Goal: Task Accomplishment & Management: Manage account settings

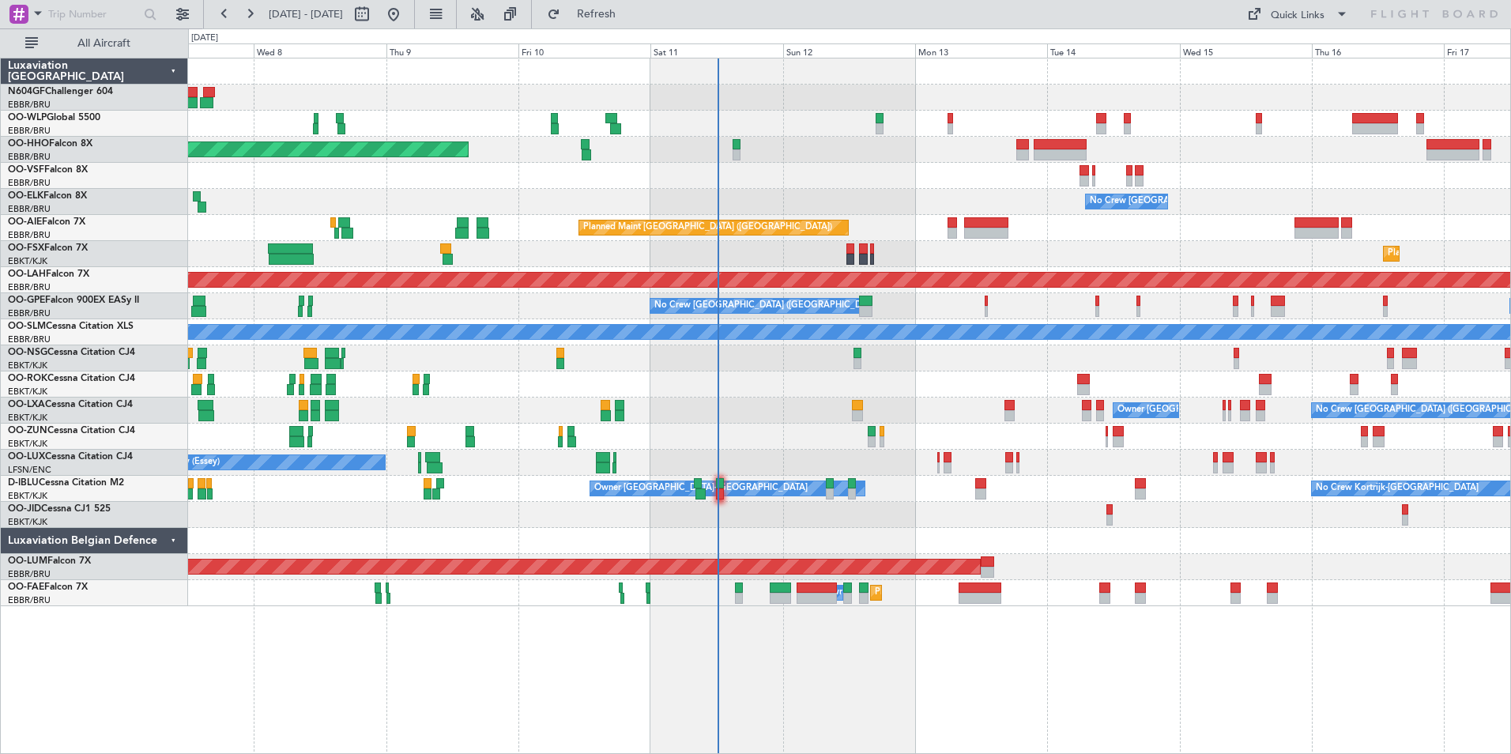
click at [789, 409] on div "No Crew [GEOGRAPHIC_DATA] ([GEOGRAPHIC_DATA] National) Owner [GEOGRAPHIC_DATA]-…" at bounding box center [849, 411] width 1323 height 26
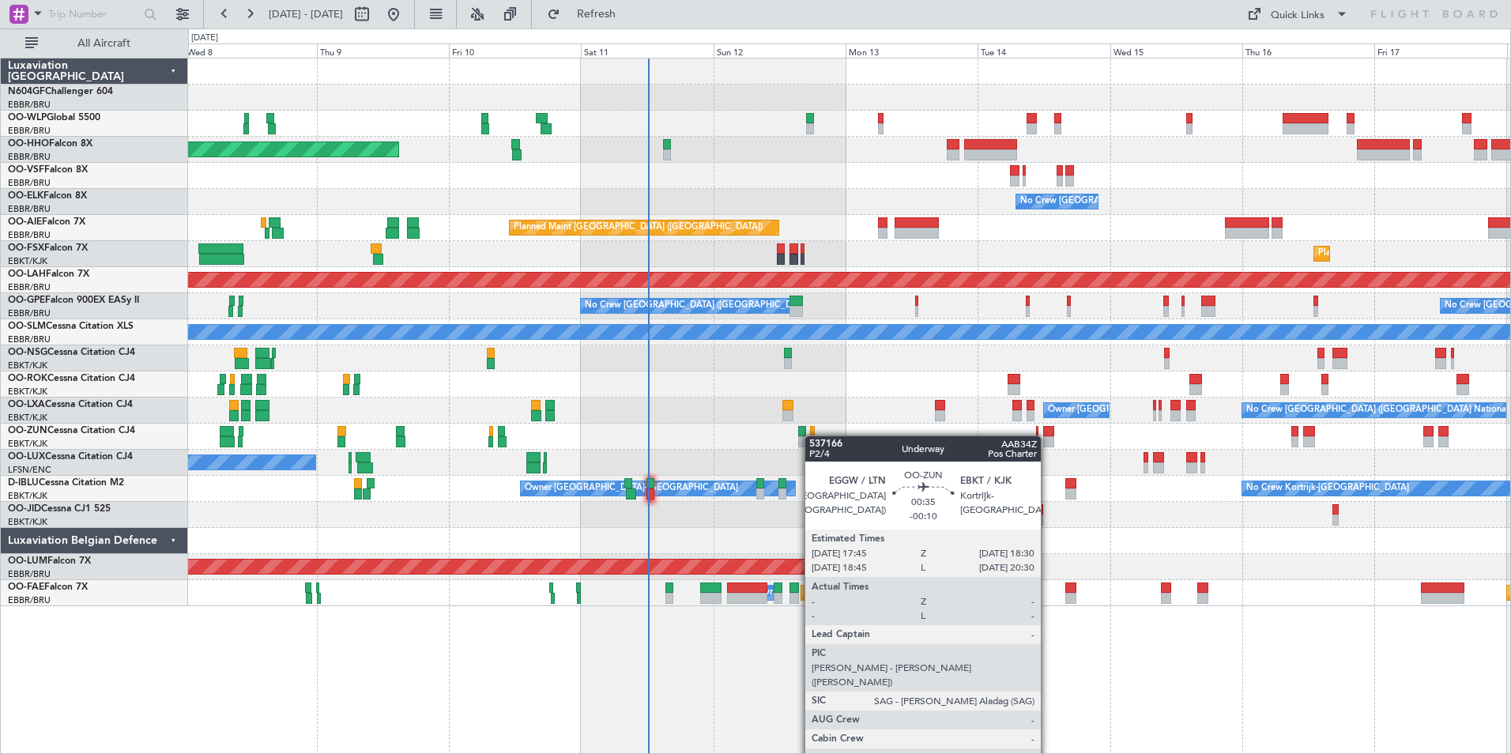
click at [813, 436] on div "Planned Maint Geneva (Cointrin) No Crew [GEOGRAPHIC_DATA] (Brussels National) P…" at bounding box center [849, 332] width 1323 height 548
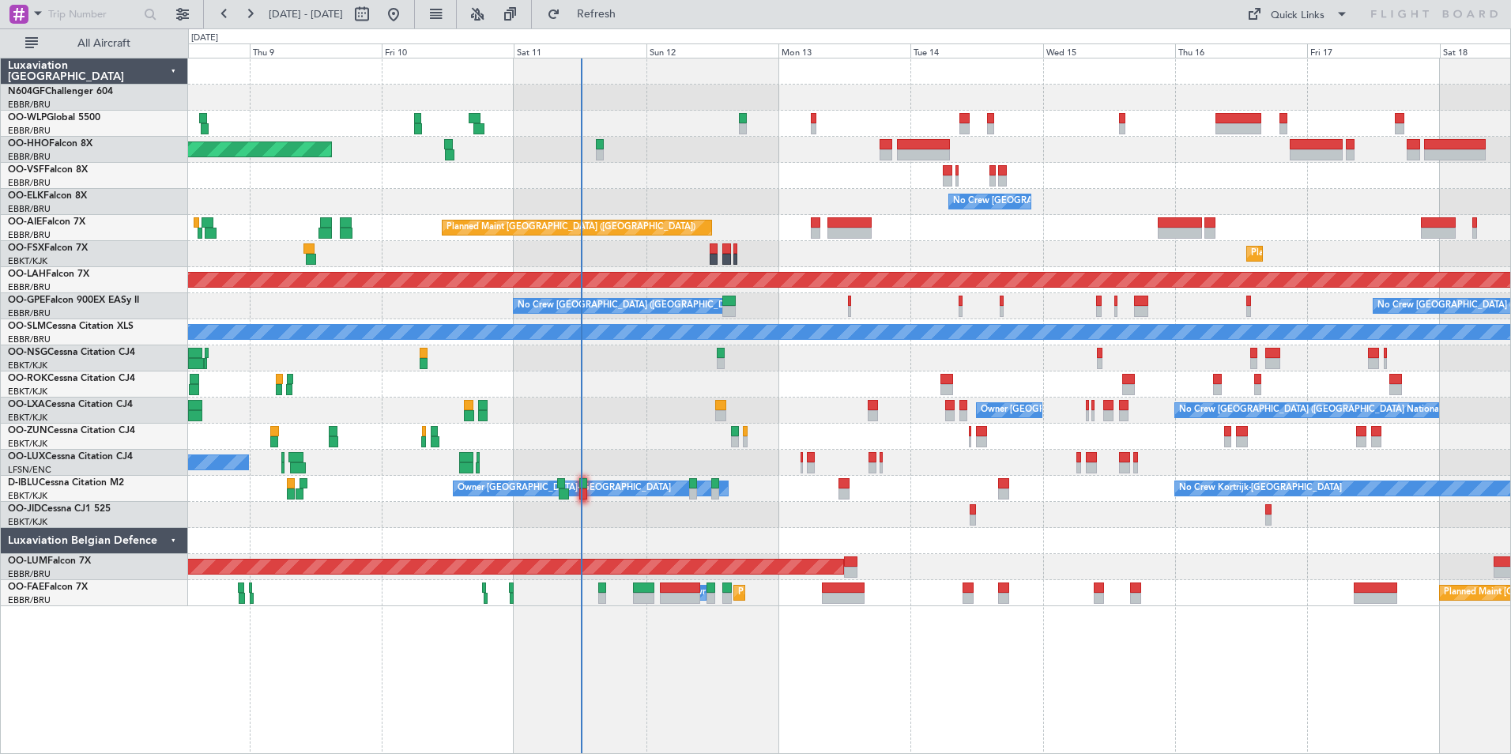
click at [848, 357] on div at bounding box center [849, 358] width 1323 height 26
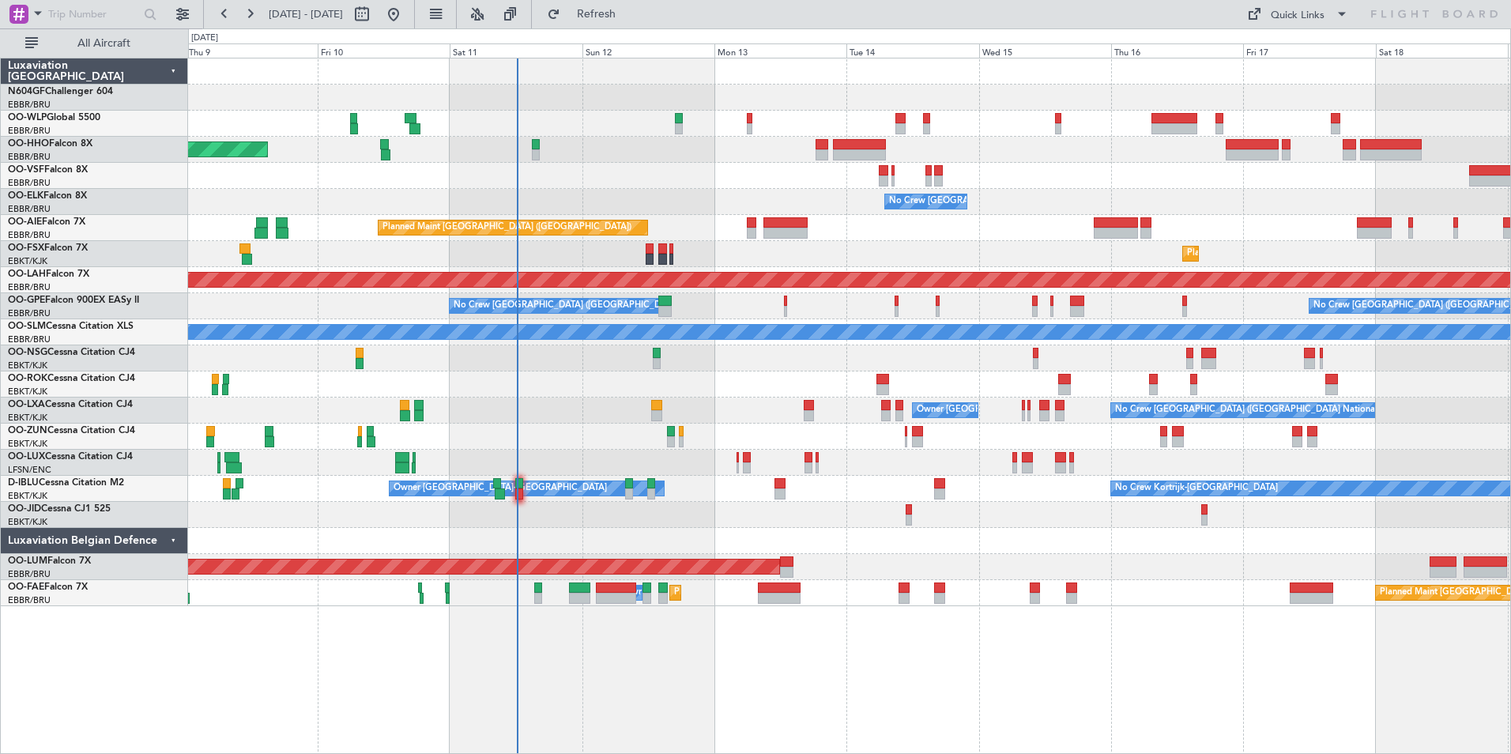
click at [755, 404] on div "No Crew [GEOGRAPHIC_DATA] ([GEOGRAPHIC_DATA] National) Owner [GEOGRAPHIC_DATA]-…" at bounding box center [849, 411] width 1323 height 26
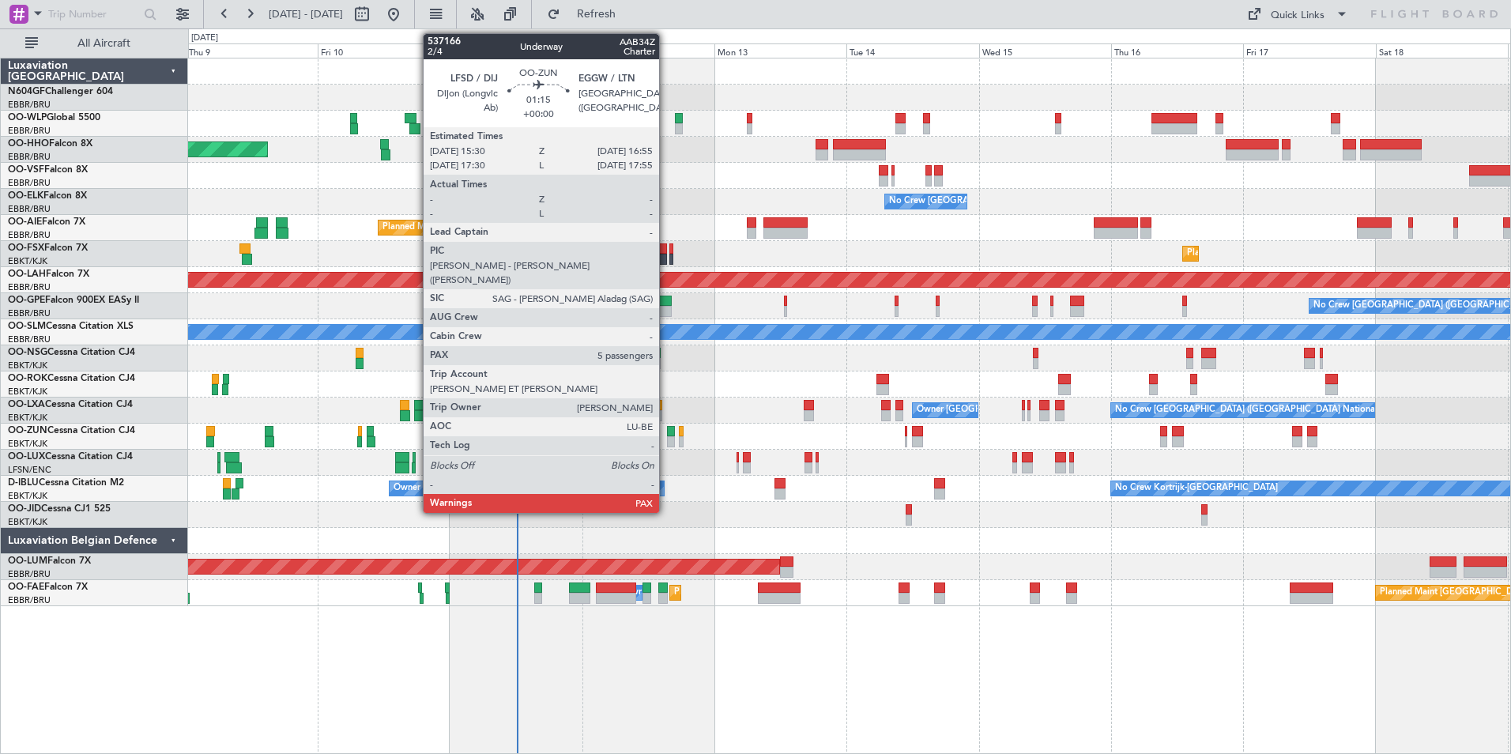
click at [667, 438] on div at bounding box center [671, 441] width 8 height 11
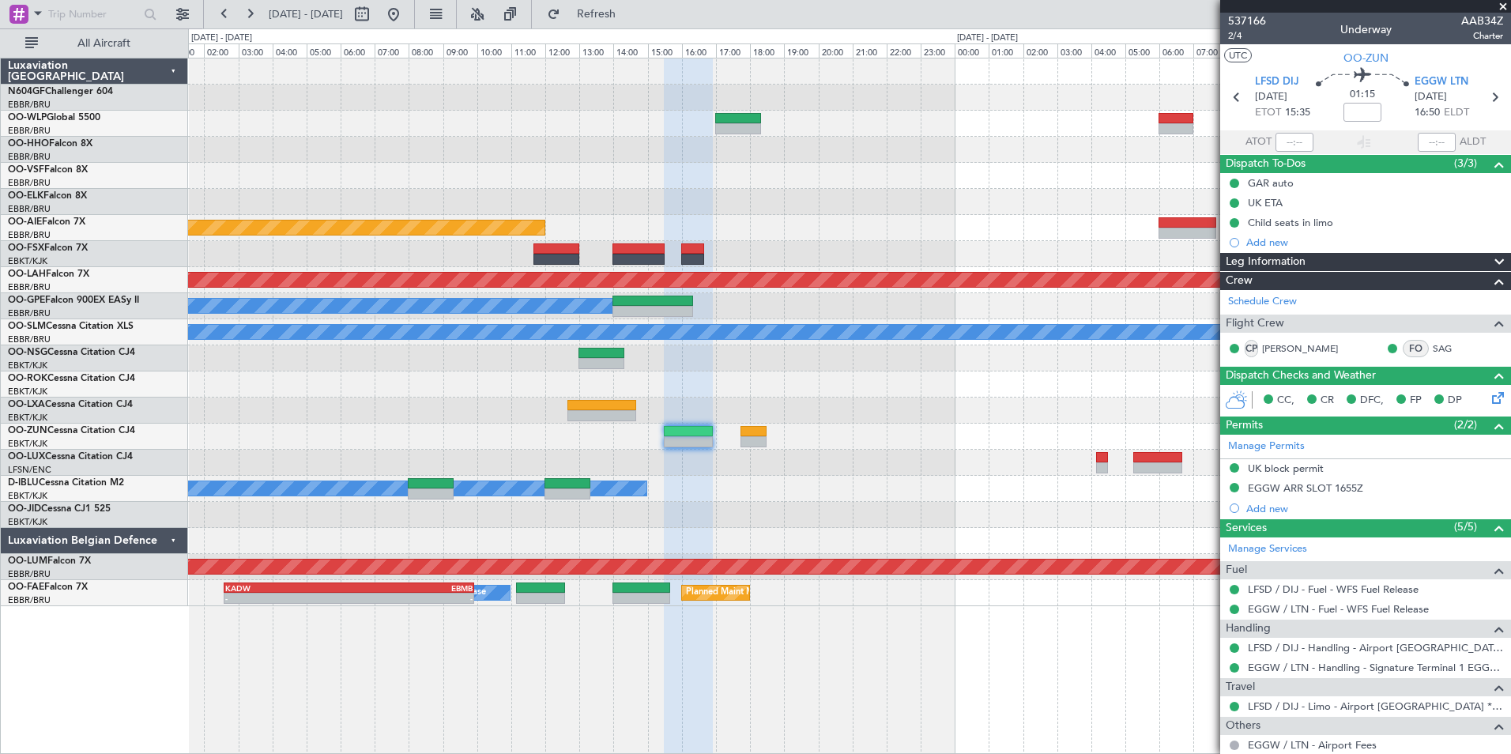
click at [738, 391] on div at bounding box center [849, 385] width 1323 height 26
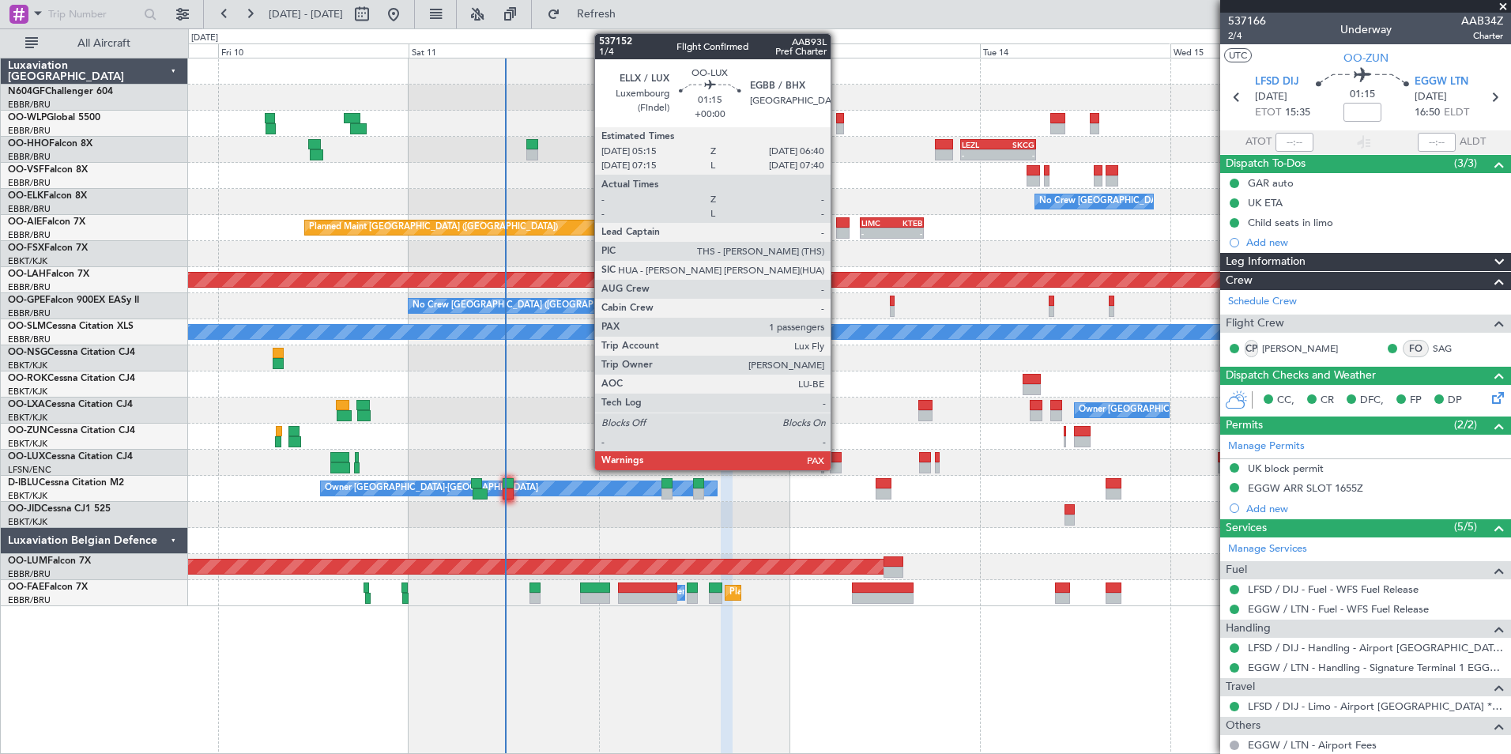
click at [838, 458] on div at bounding box center [836, 457] width 12 height 11
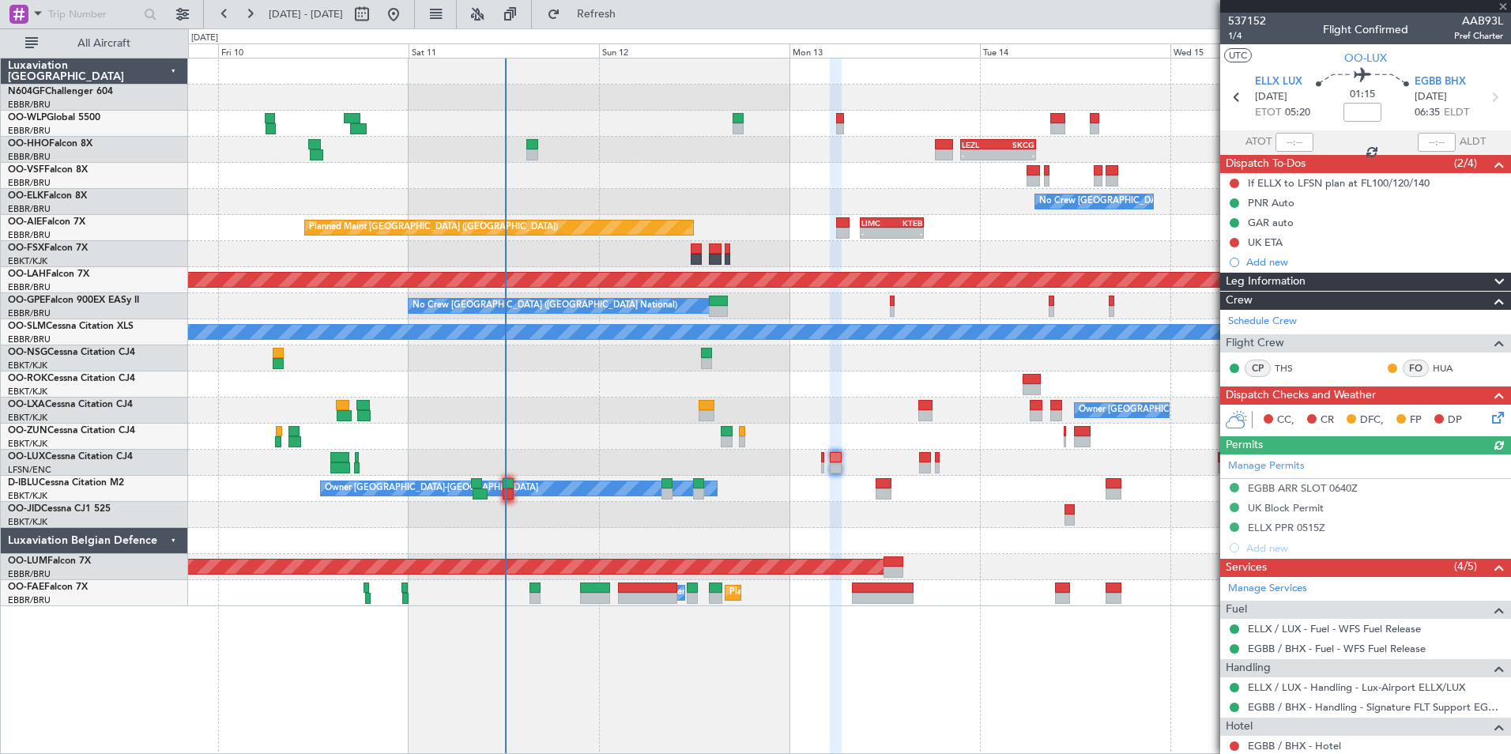
scroll to position [81, 0]
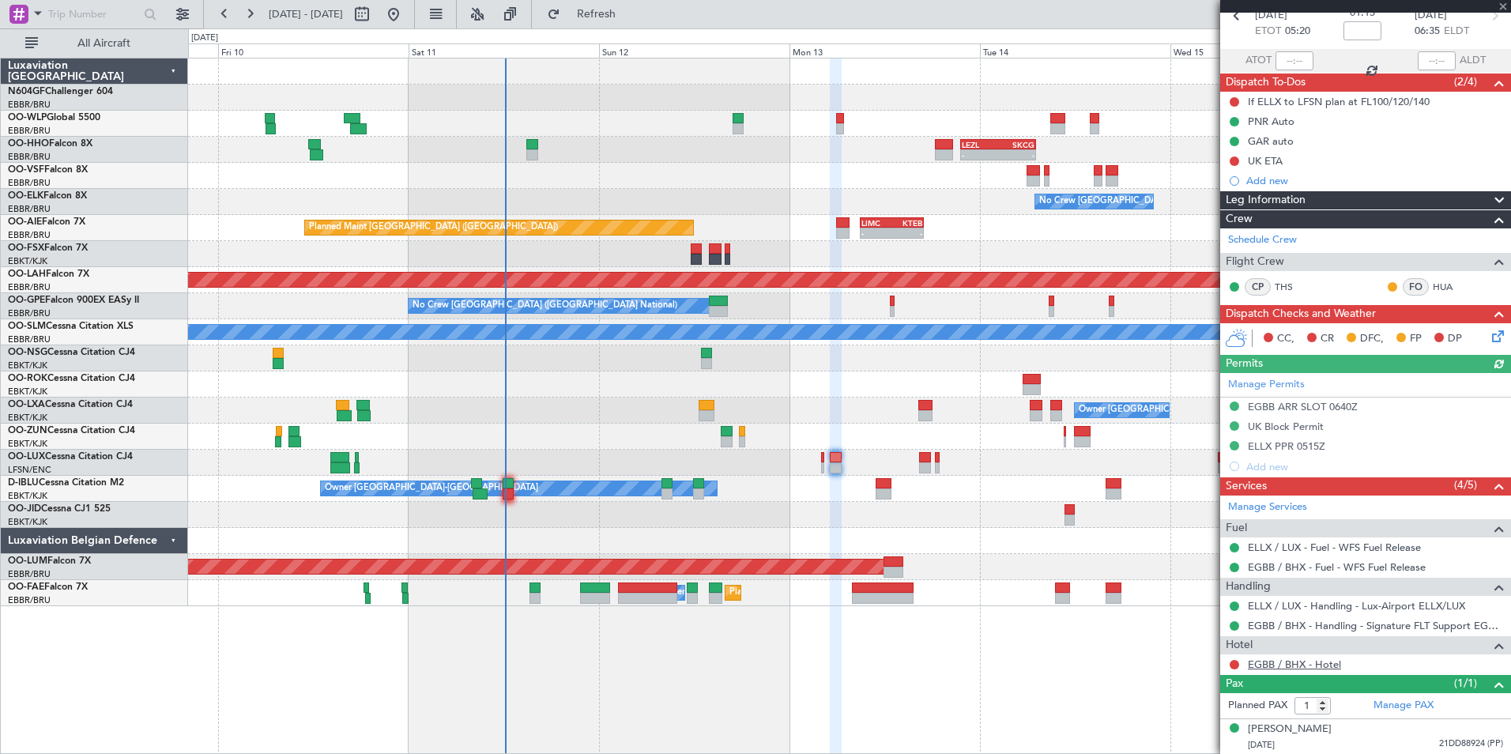
click at [1304, 662] on link "EGBB / BHX - Hotel" at bounding box center [1294, 664] width 93 height 13
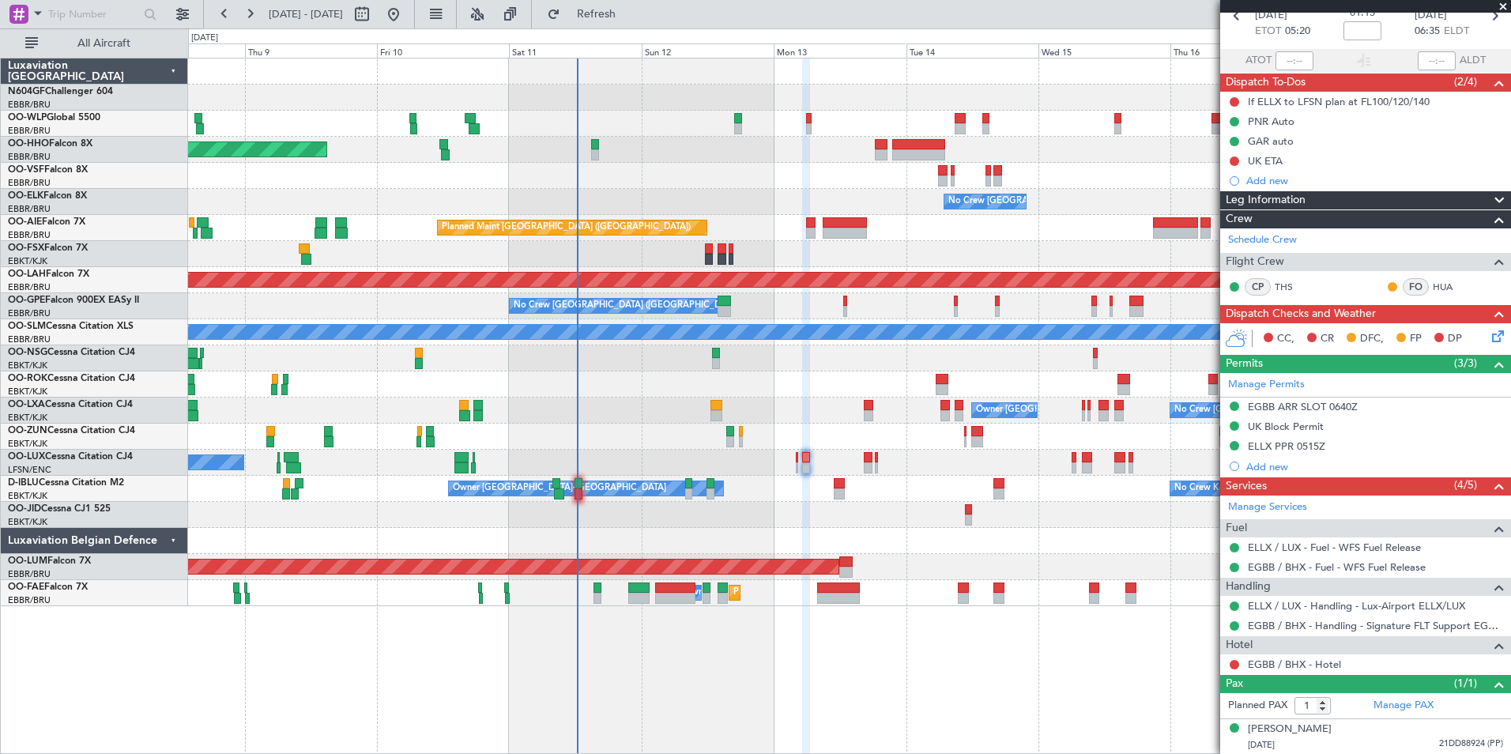
click at [826, 474] on div "Planned Maint Geneva (Cointrin) No Crew Brussels (Brussels National) Planned Ma…" at bounding box center [849, 332] width 1323 height 548
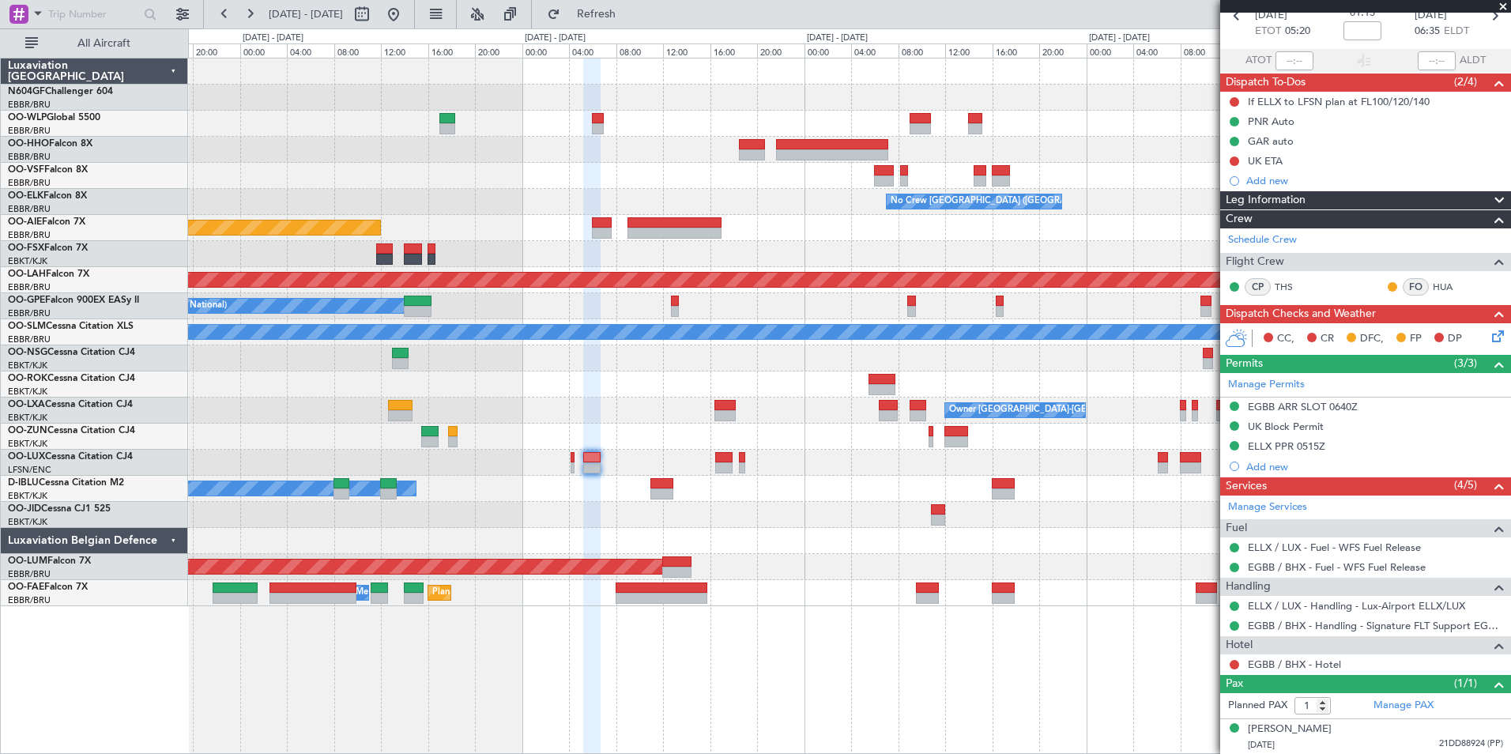
click at [648, 474] on div at bounding box center [849, 463] width 1323 height 26
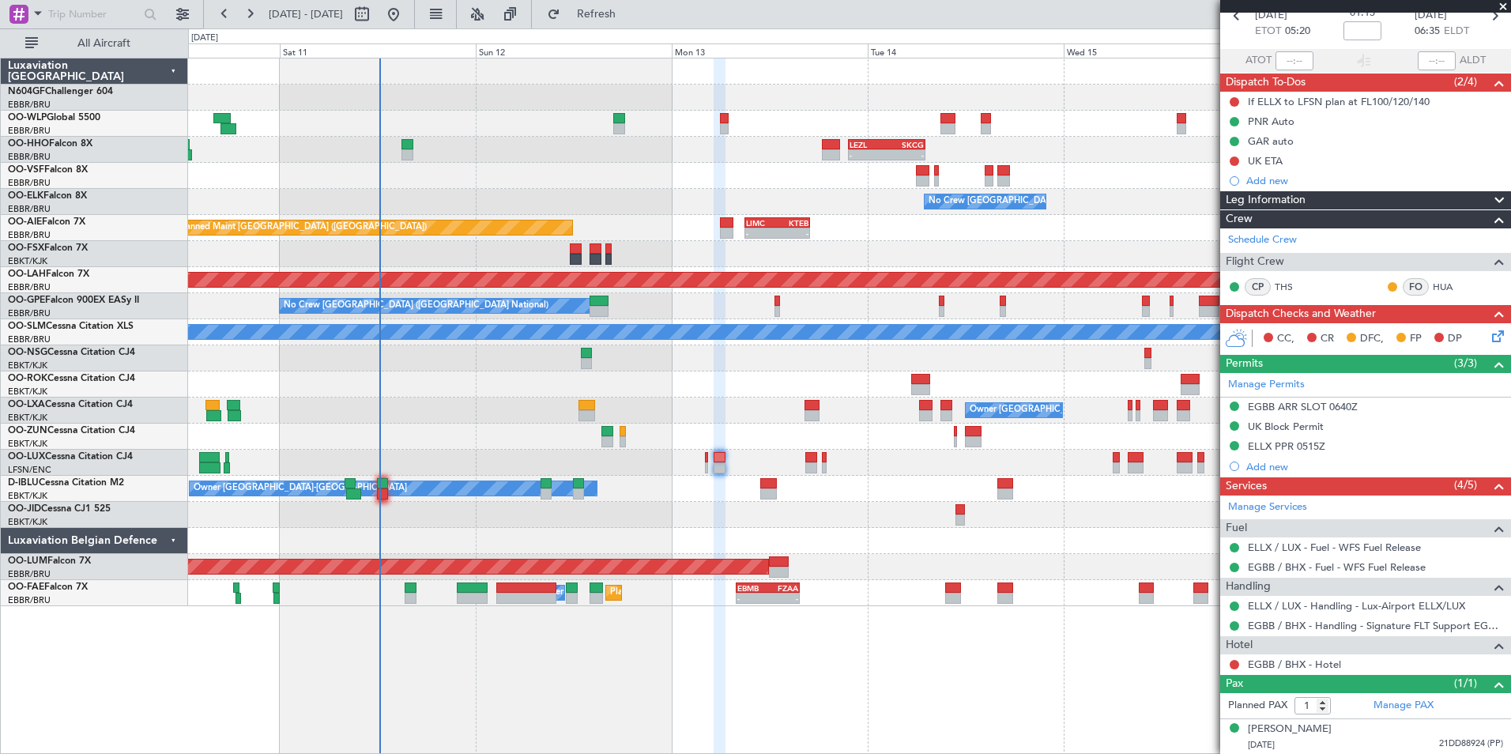
click at [787, 372] on div at bounding box center [849, 385] width 1323 height 26
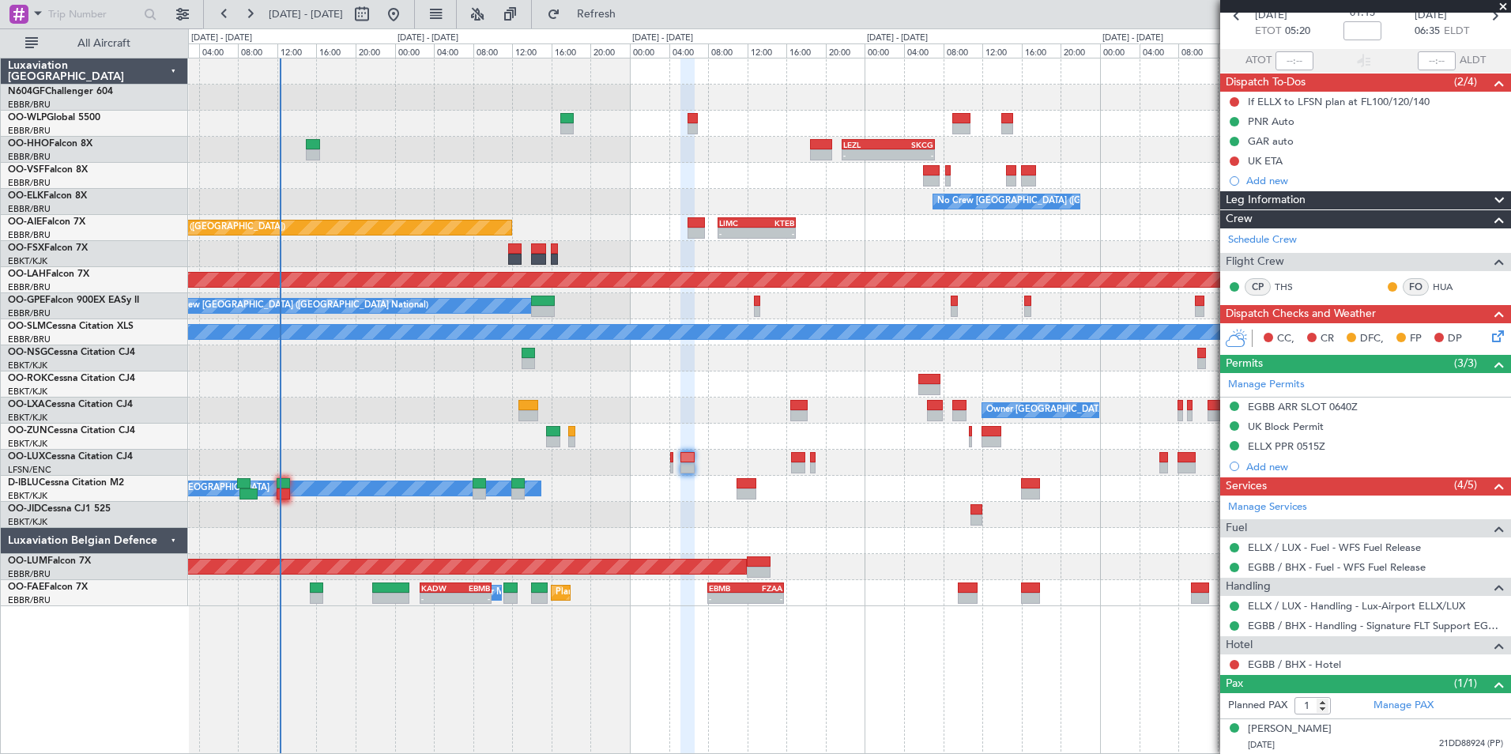
click at [945, 540] on div "- - EBLG 07:30 Z KIND 15:40 Z - - LEZL 21:40 Z SKCG 07:10 Z - - SKCG 21:00 Z EG…" at bounding box center [849, 332] width 1323 height 548
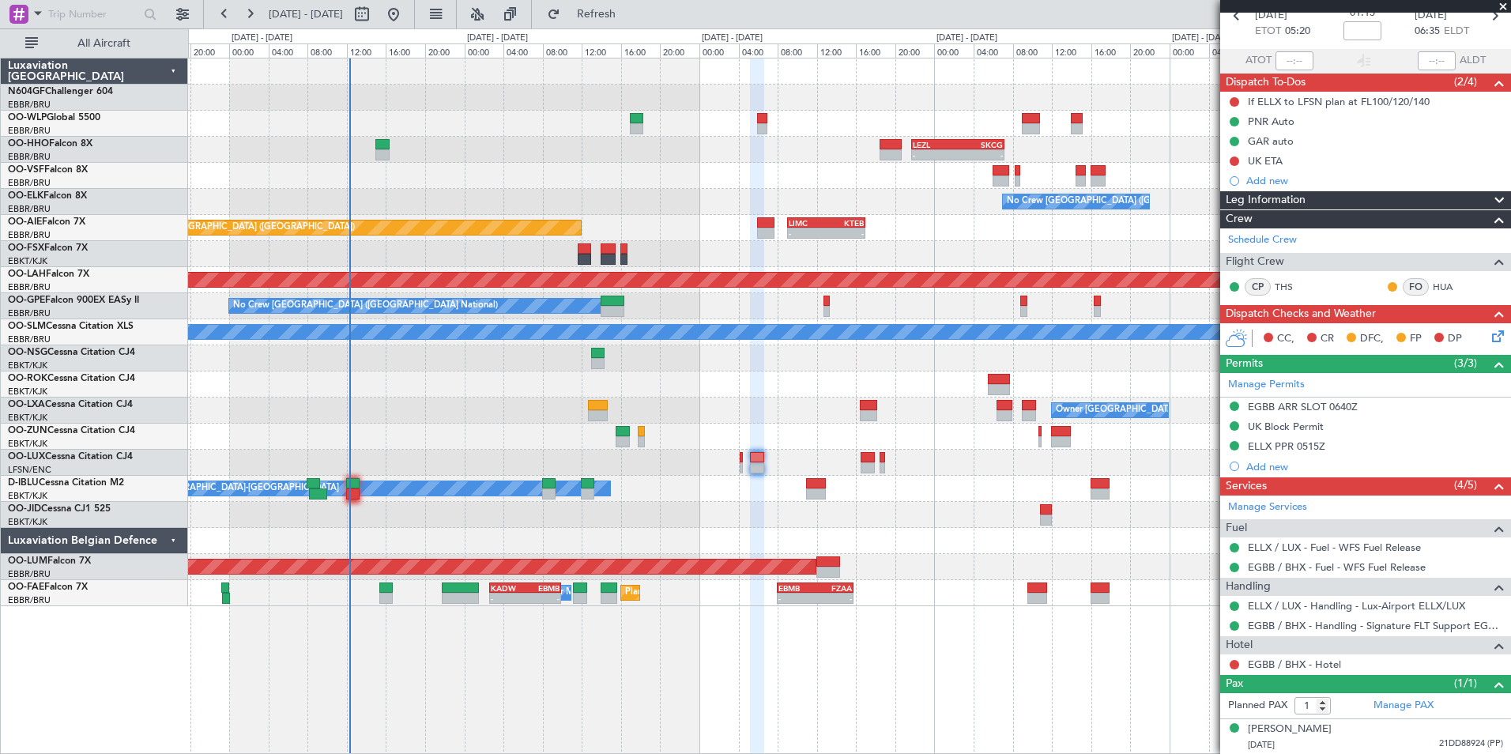
click at [904, 511] on div at bounding box center [849, 515] width 1323 height 26
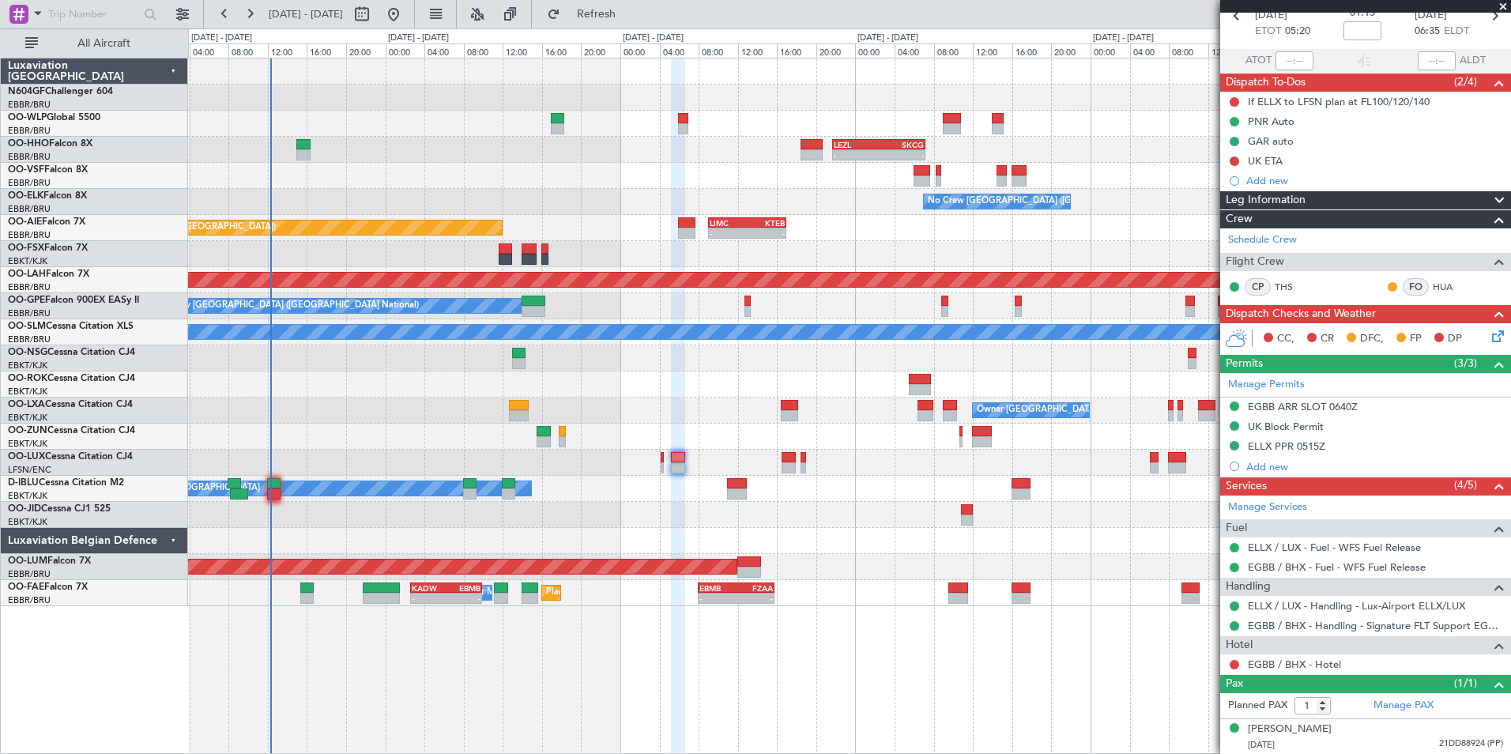
click at [813, 549] on div "- - EBLG 07:30 Z KIND 15:40 Z - - LEZL 21:40 Z SKCG 07:10 Z - - SKCG 21:00 Z EG…" at bounding box center [849, 332] width 1323 height 548
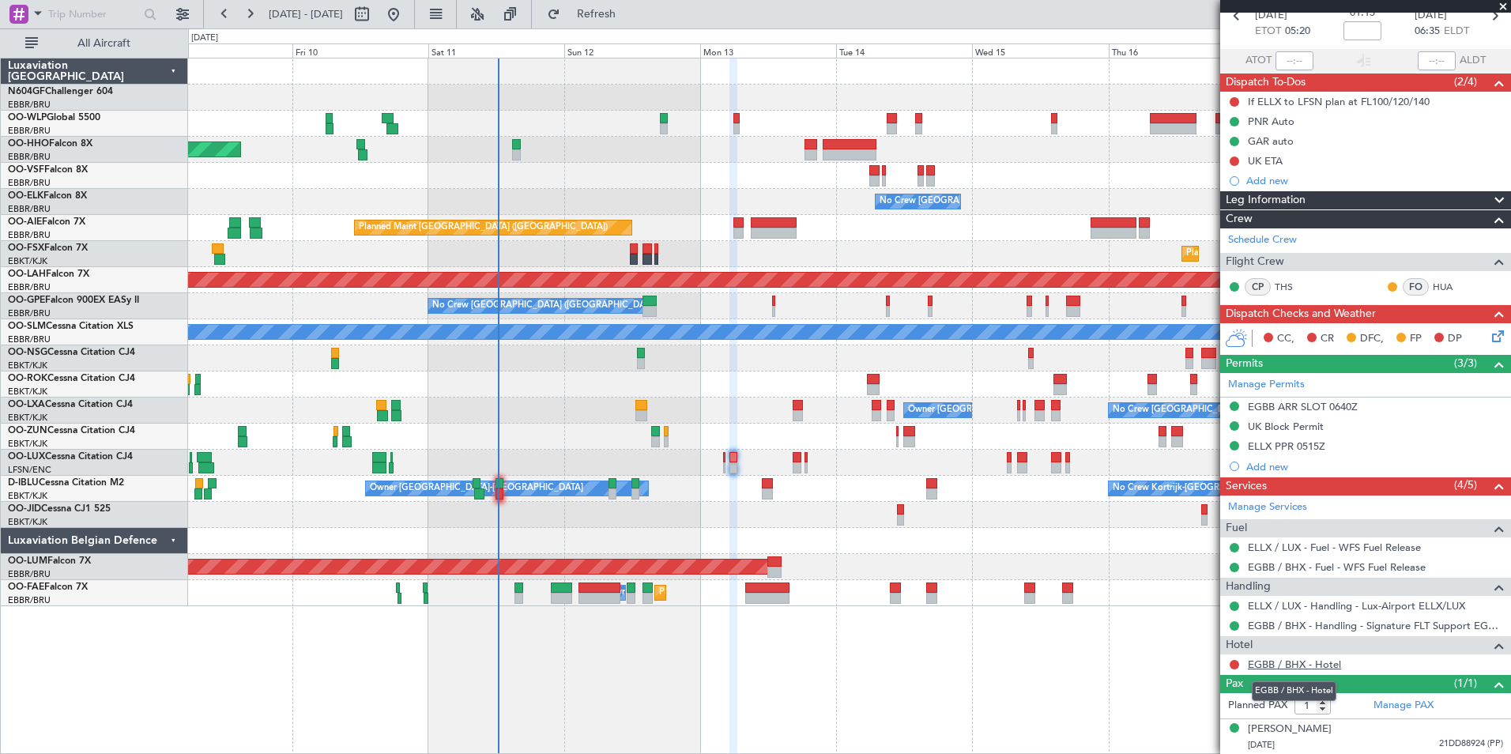
click at [1306, 666] on link "EGBB / BHX - Hotel" at bounding box center [1294, 664] width 93 height 13
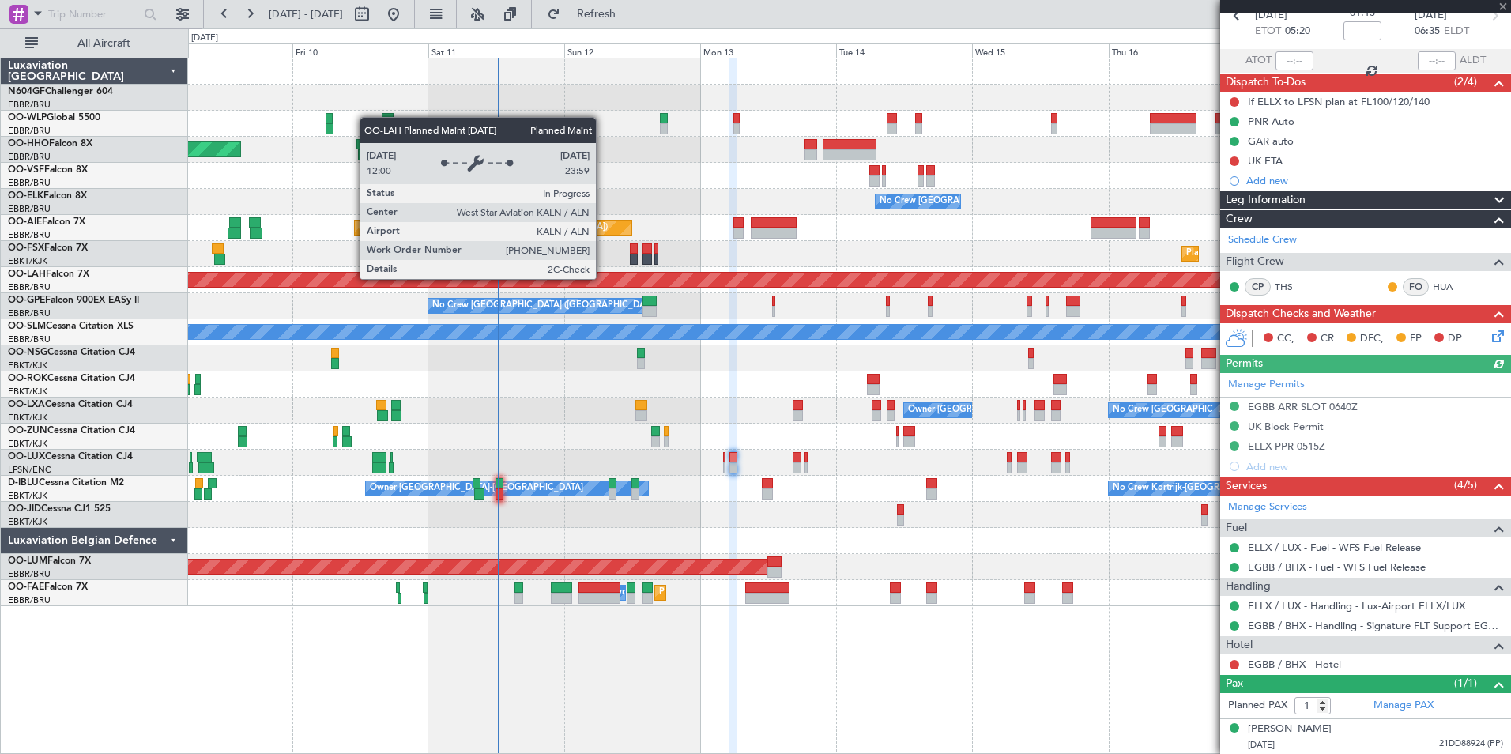
click at [1065, 528] on div at bounding box center [849, 541] width 1323 height 26
click at [1277, 662] on link "EGBB / BHX - Hotel" at bounding box center [1294, 664] width 93 height 13
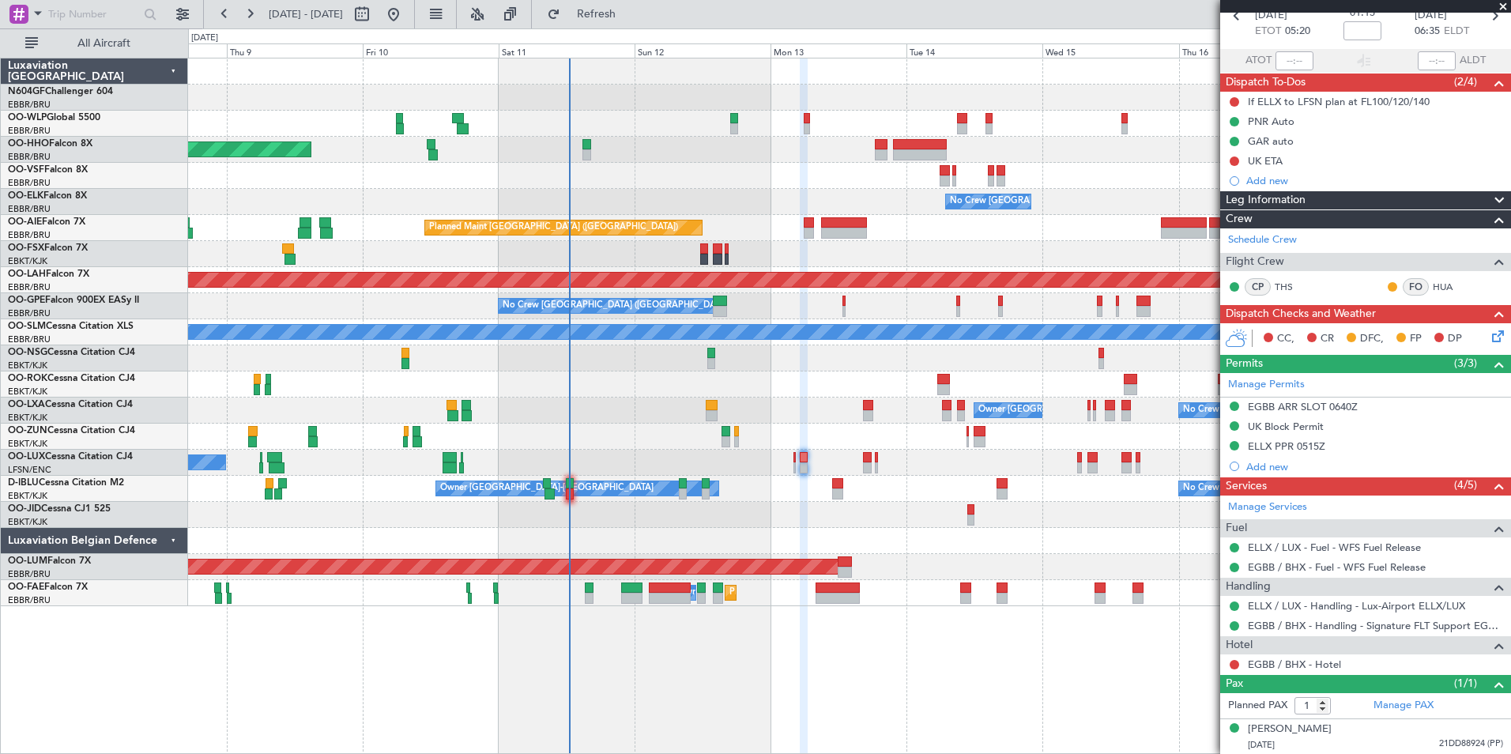
click at [587, 496] on div "Planned Maint Geneva (Cointrin) - - LROP 21:15 Z RJTT 08:30 Z No Crew Brussels …" at bounding box center [849, 332] width 1323 height 548
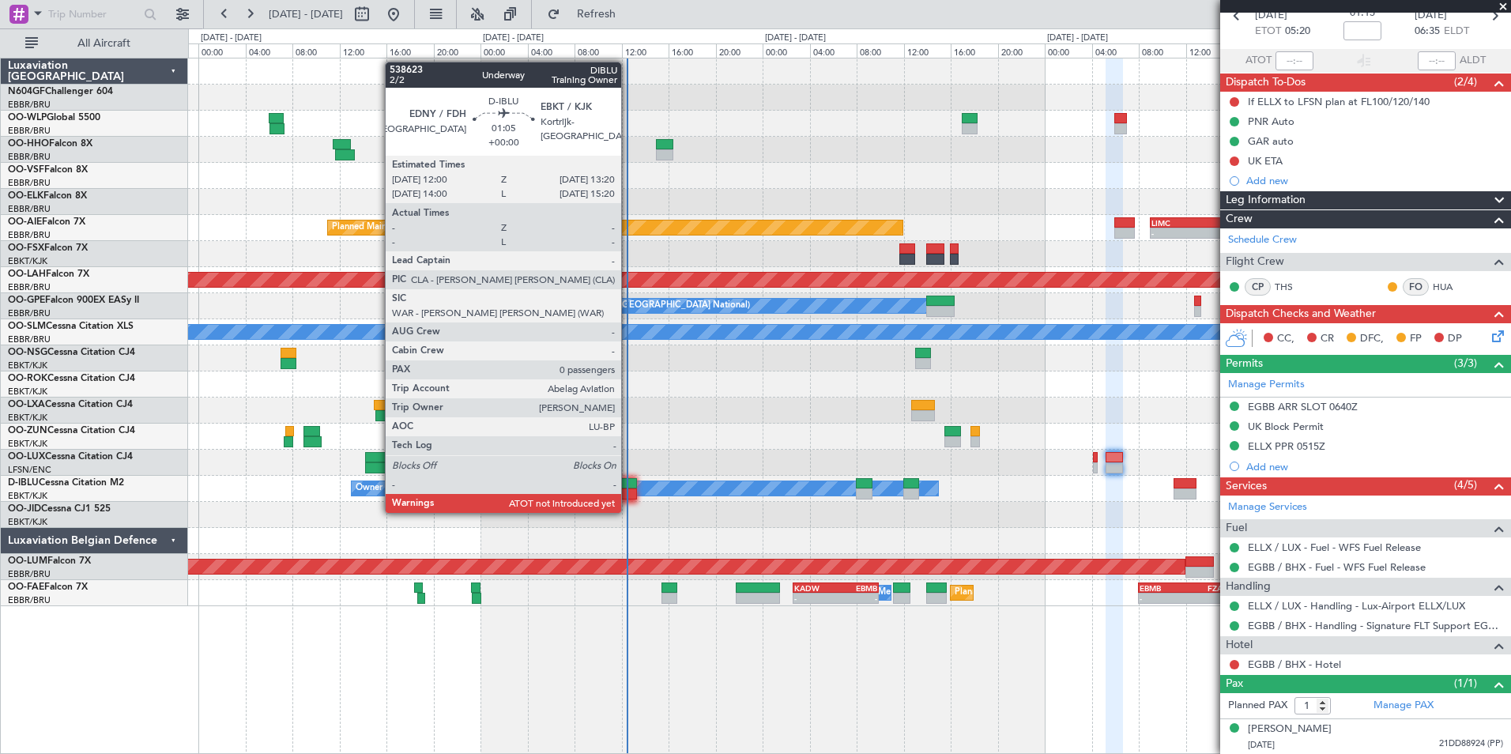
click at [628, 497] on div at bounding box center [629, 494] width 16 height 11
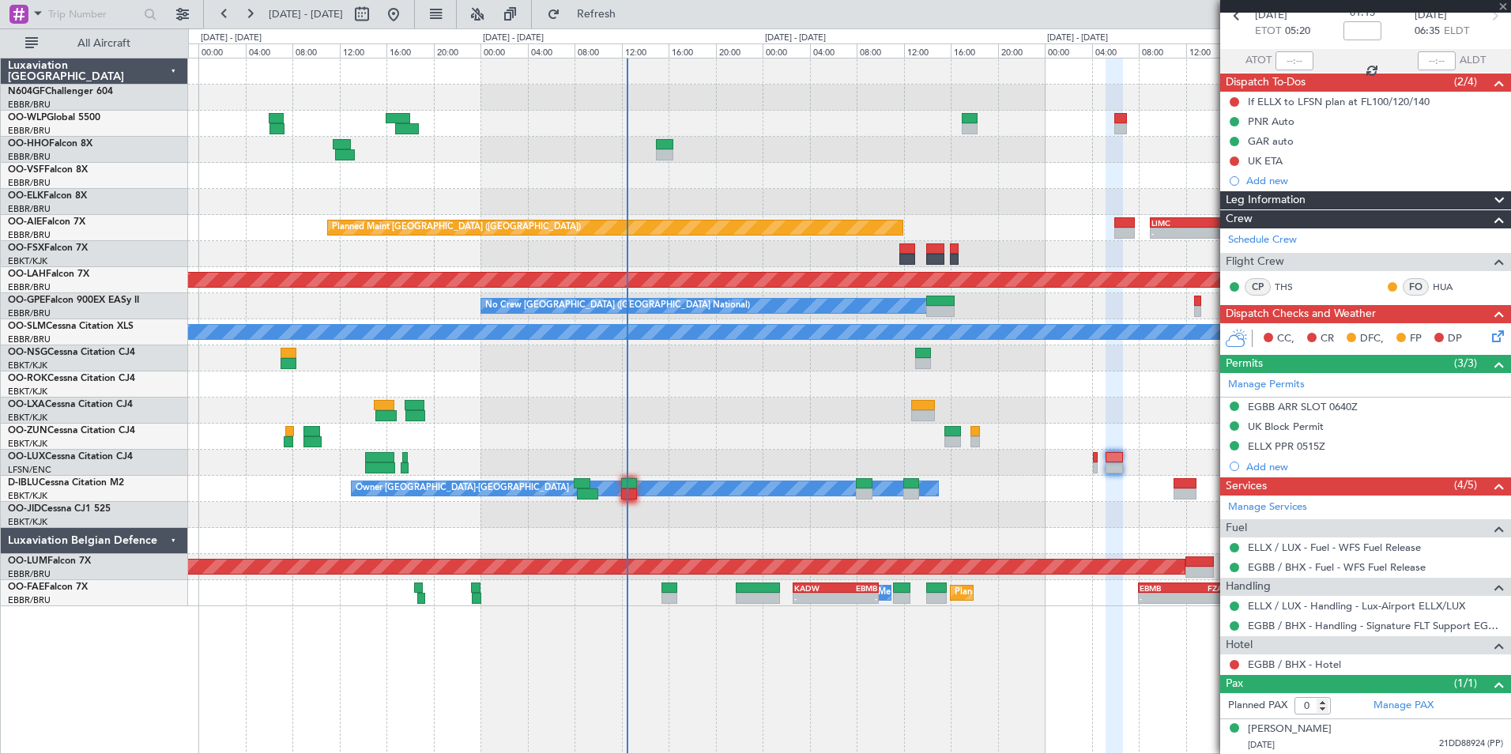
scroll to position [0, 0]
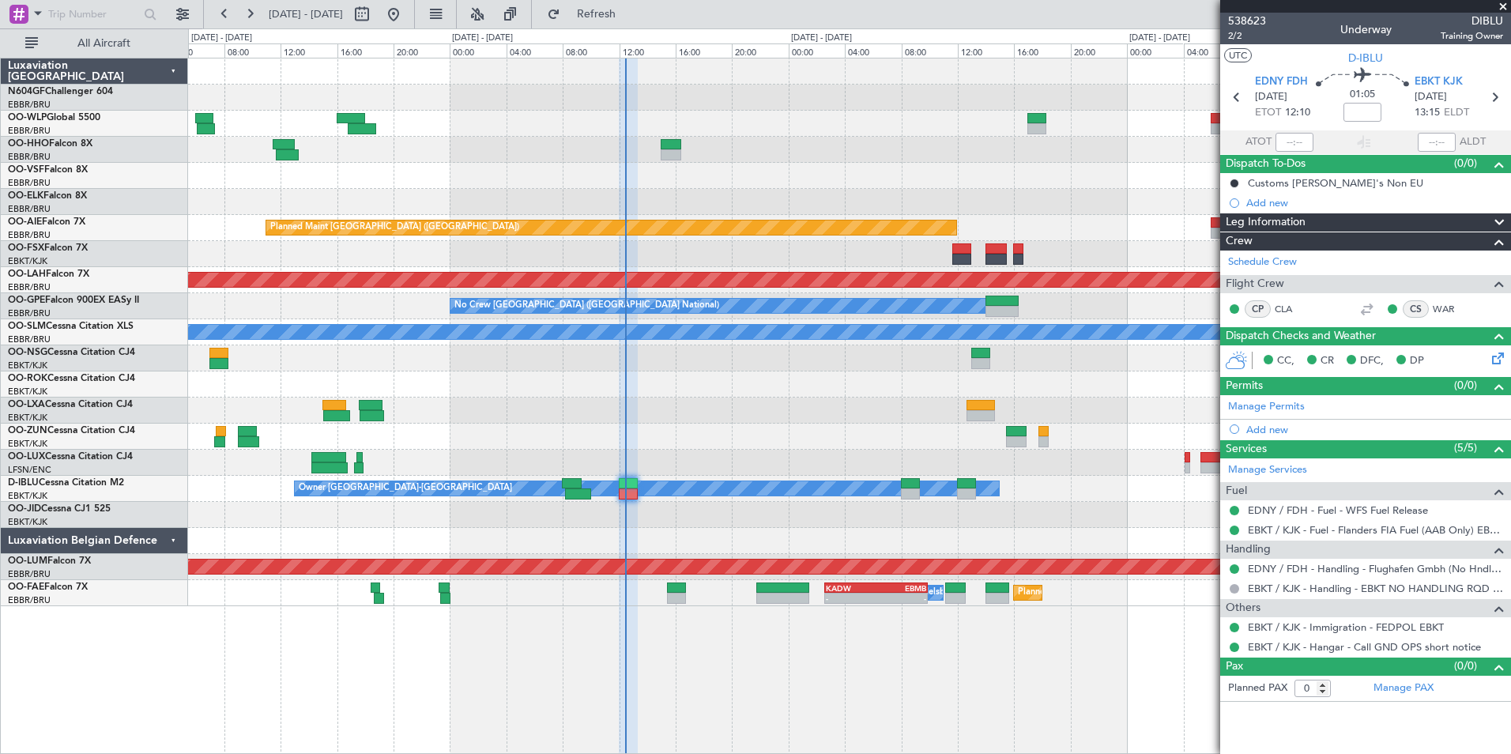
click at [748, 435] on div at bounding box center [849, 437] width 1323 height 26
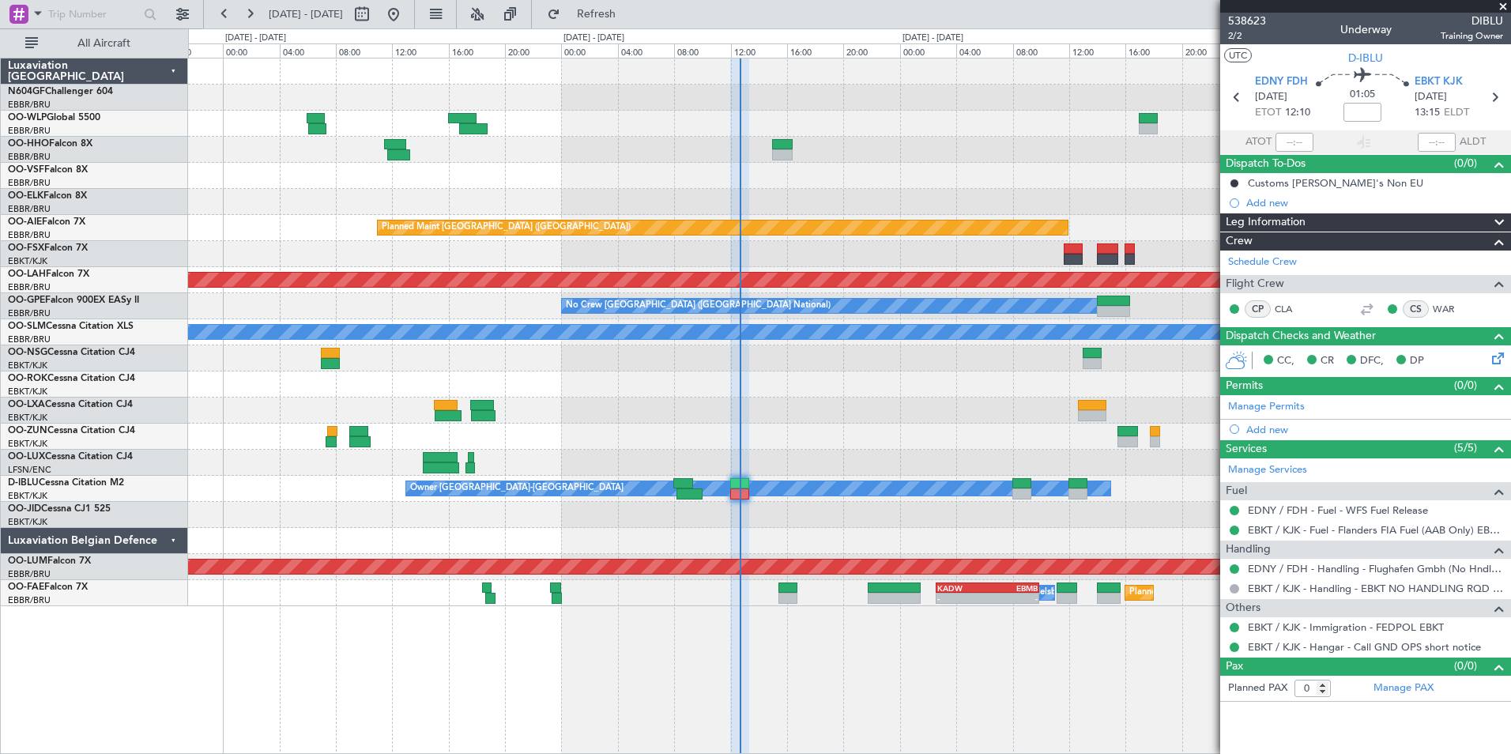
click at [951, 409] on div "Owner [GEOGRAPHIC_DATA]-[GEOGRAPHIC_DATA]" at bounding box center [849, 411] width 1323 height 26
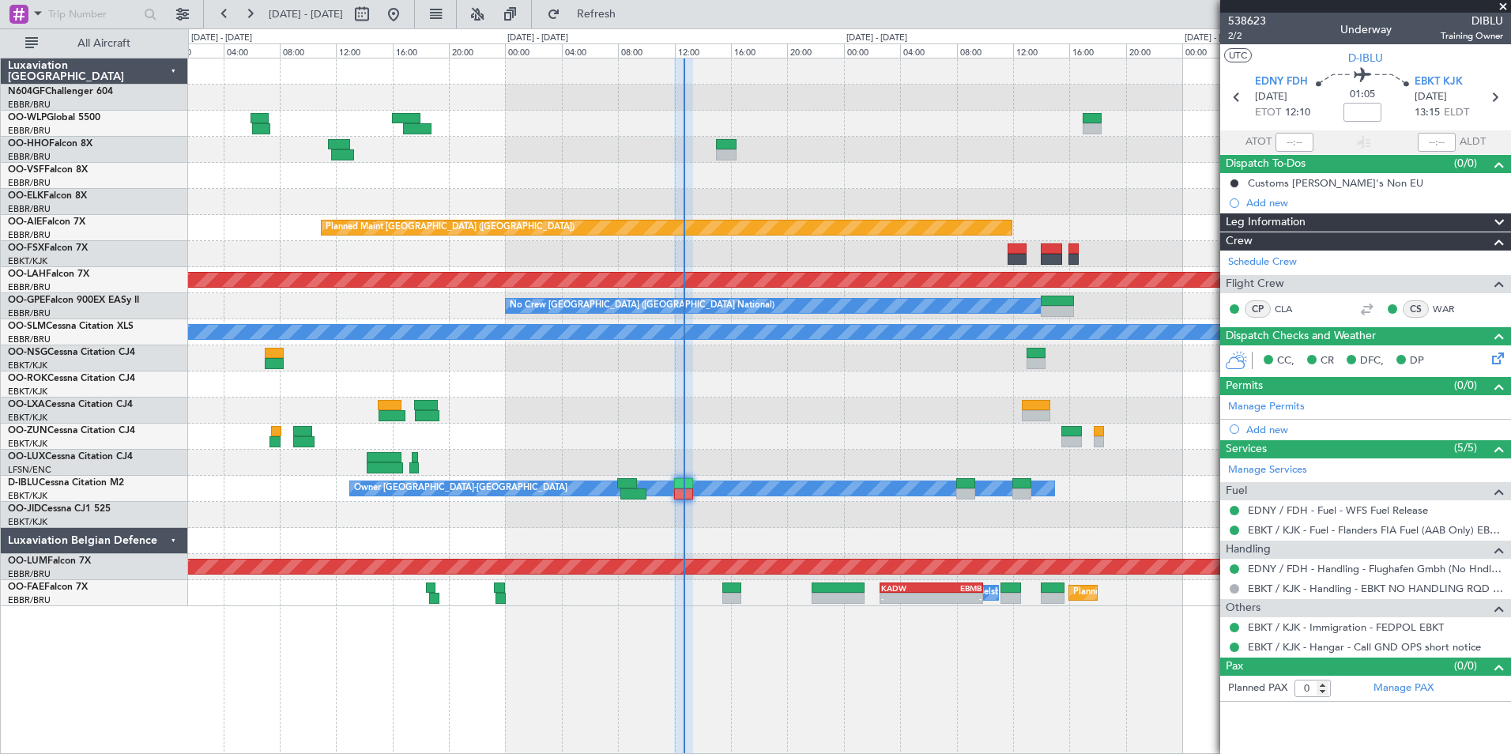
click at [840, 398] on div "Owner [GEOGRAPHIC_DATA]-[GEOGRAPHIC_DATA]" at bounding box center [849, 411] width 1323 height 26
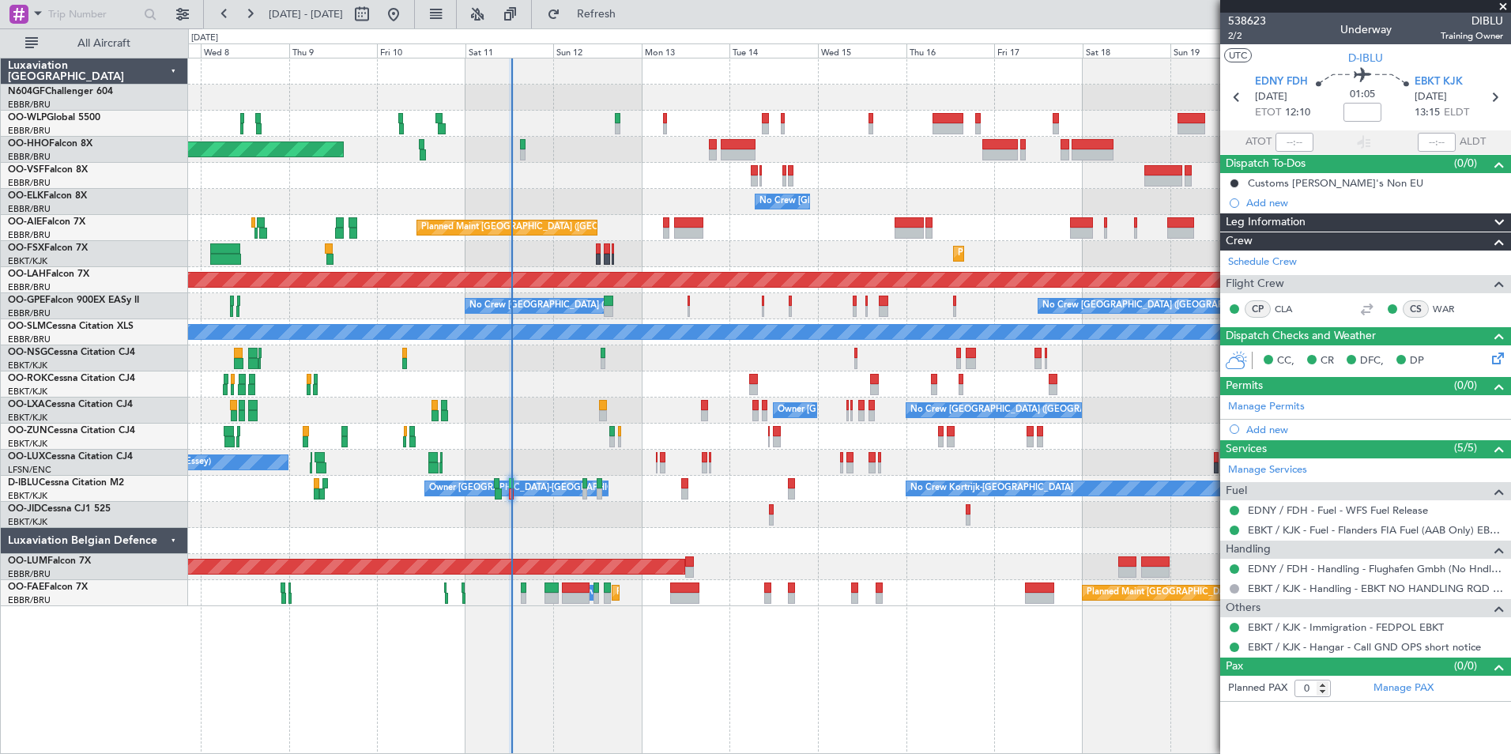
click at [651, 353] on div at bounding box center [849, 358] width 1323 height 26
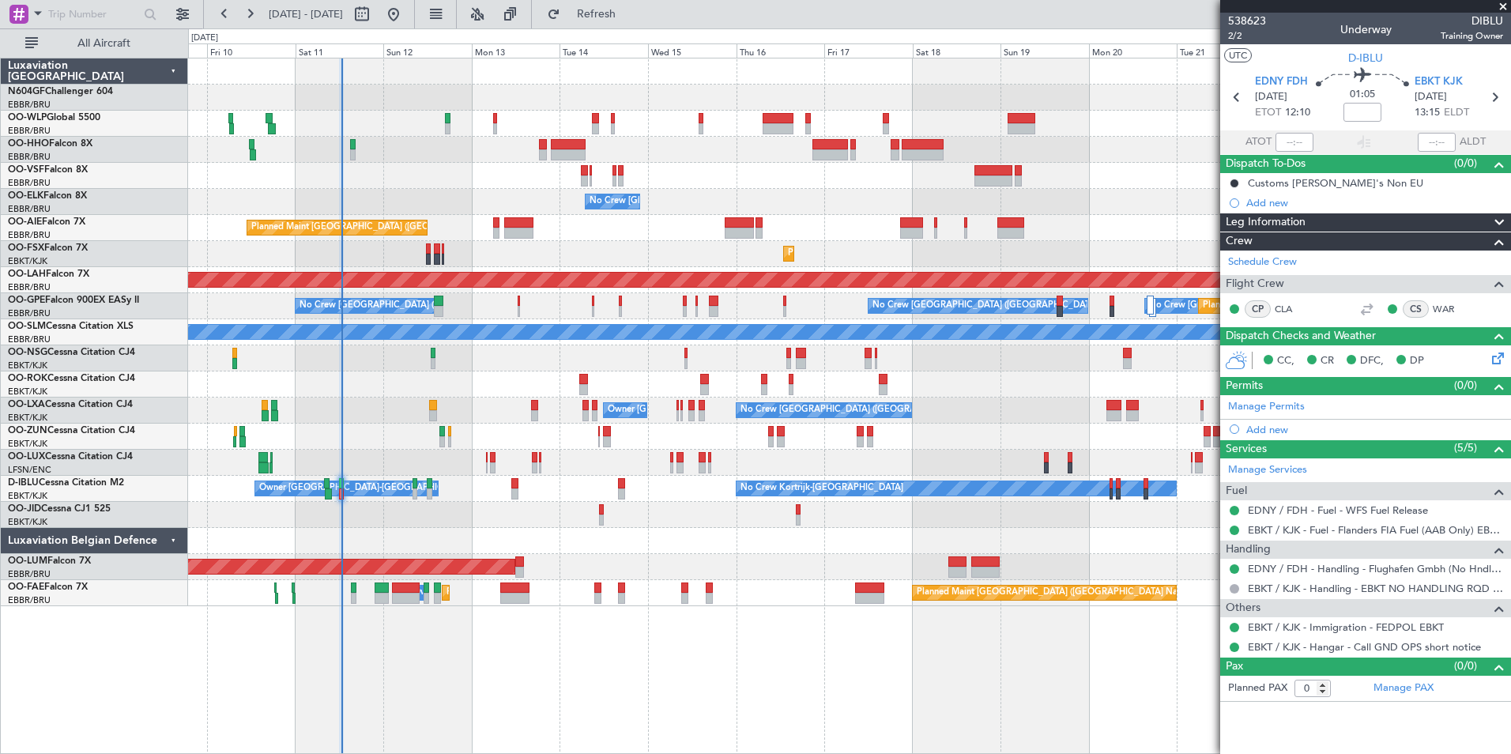
click at [746, 378] on div at bounding box center [849, 385] width 1323 height 26
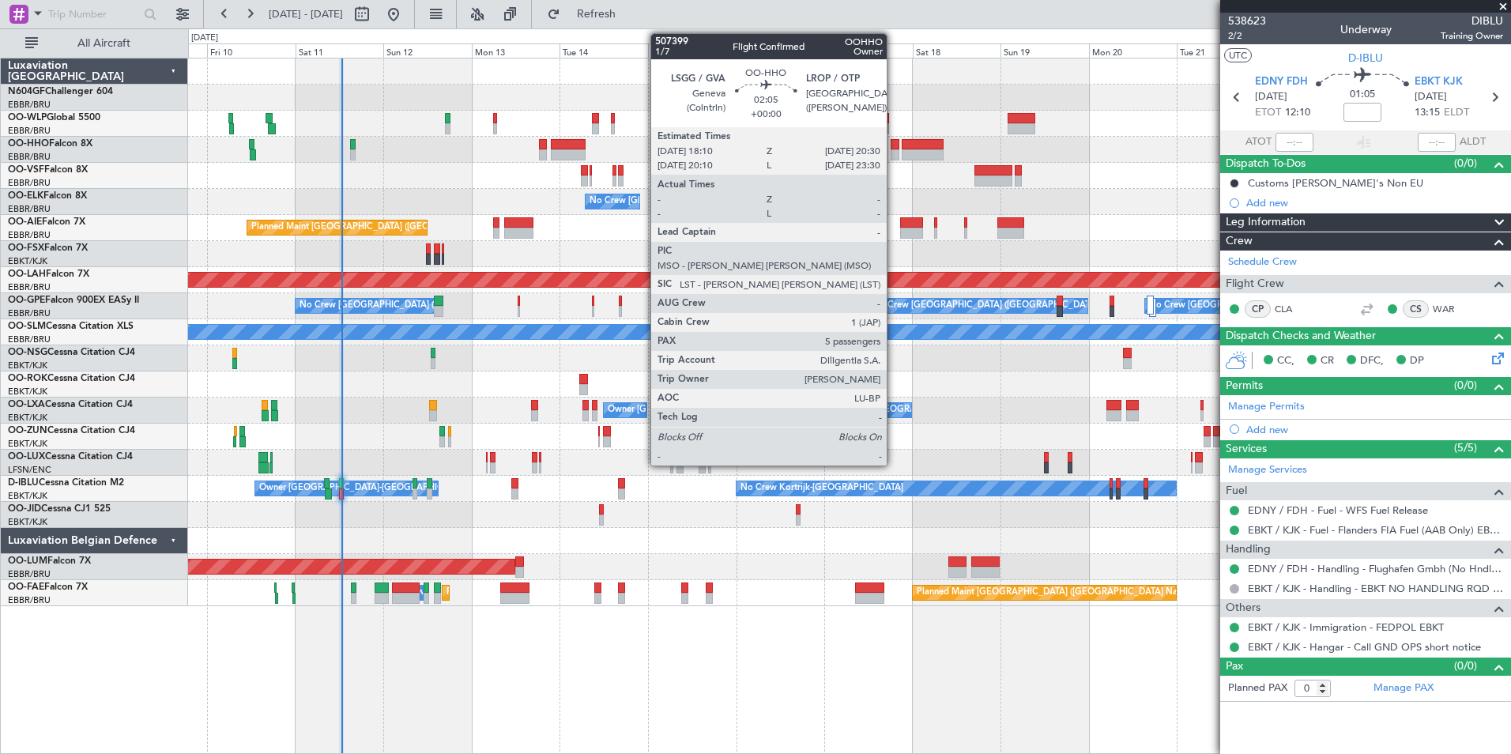
click at [894, 150] on div at bounding box center [895, 154] width 9 height 11
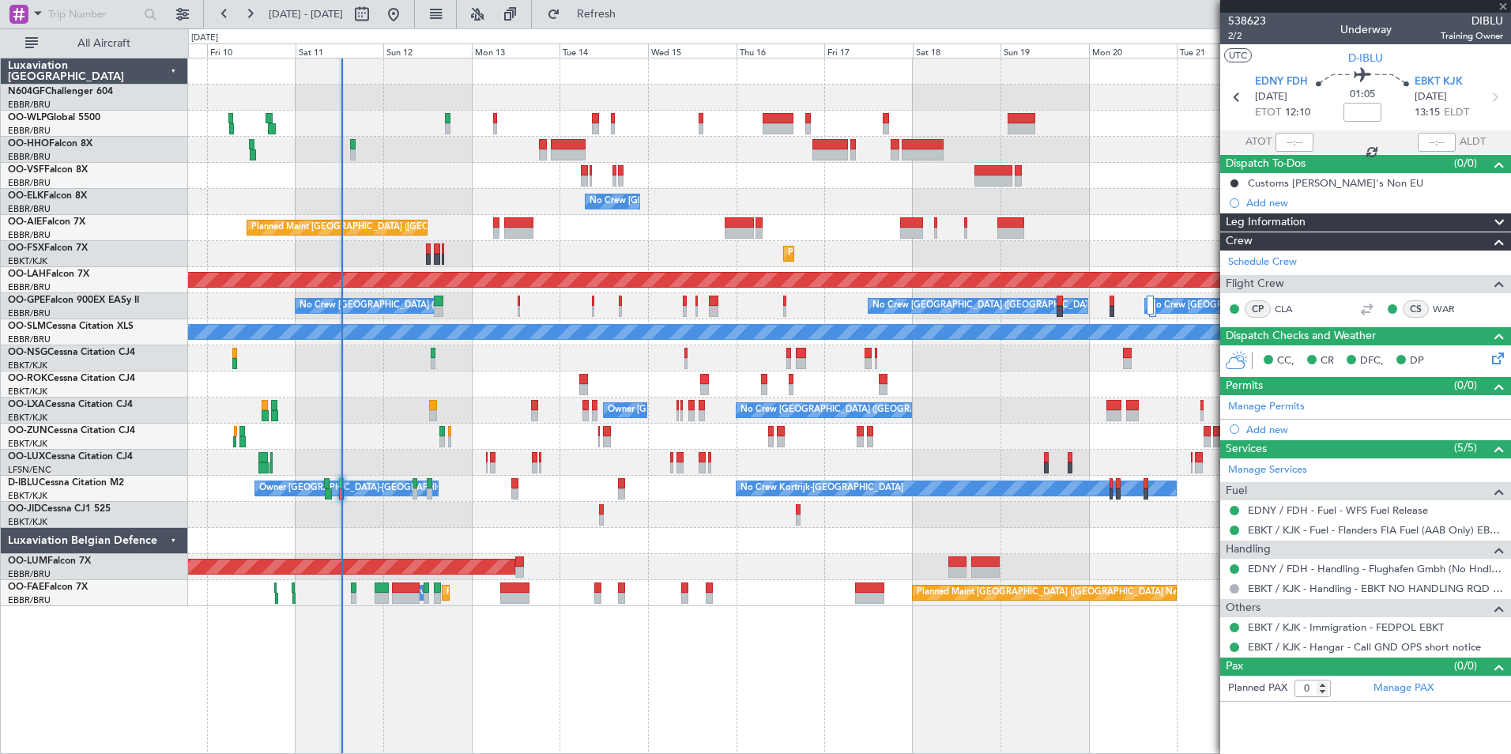
type input "5"
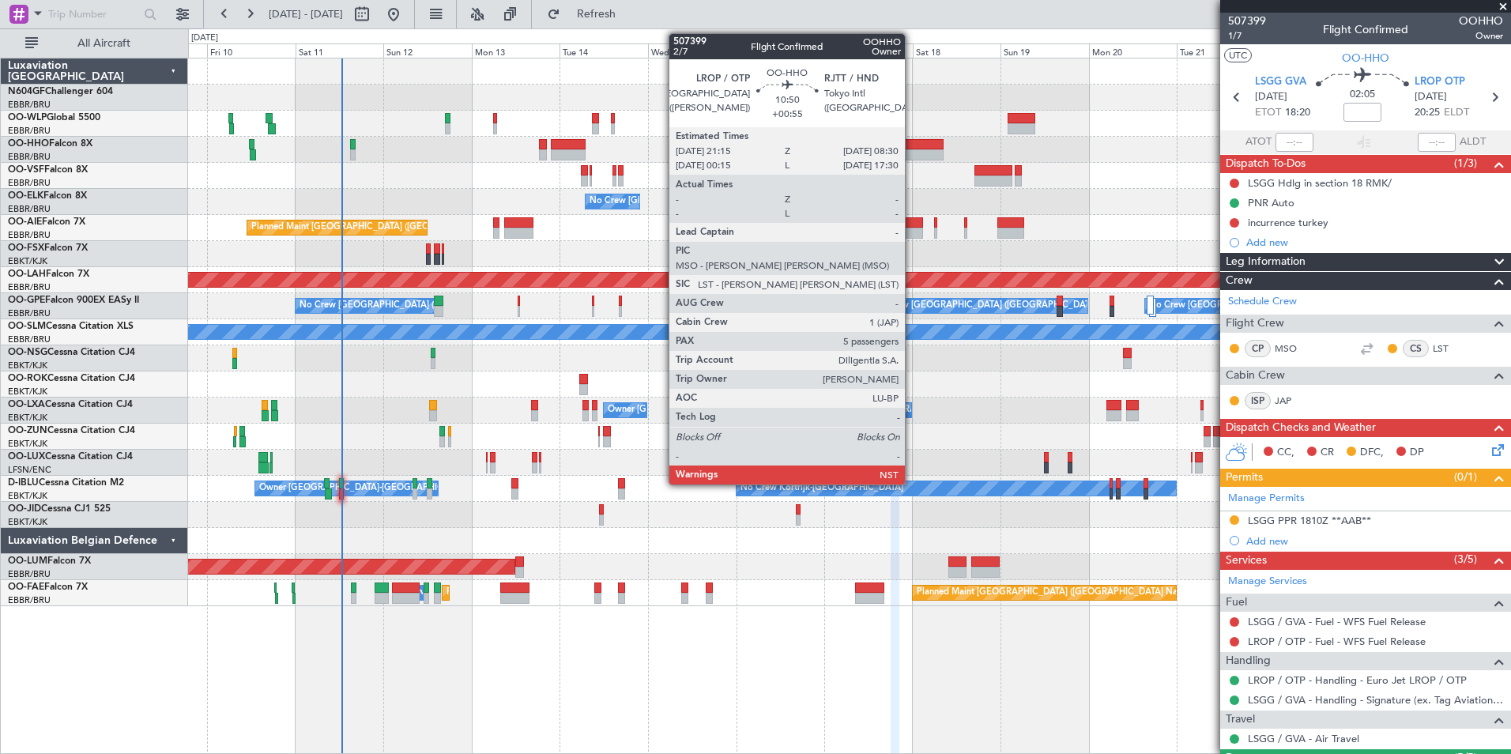
click at [912, 153] on div at bounding box center [923, 154] width 42 height 11
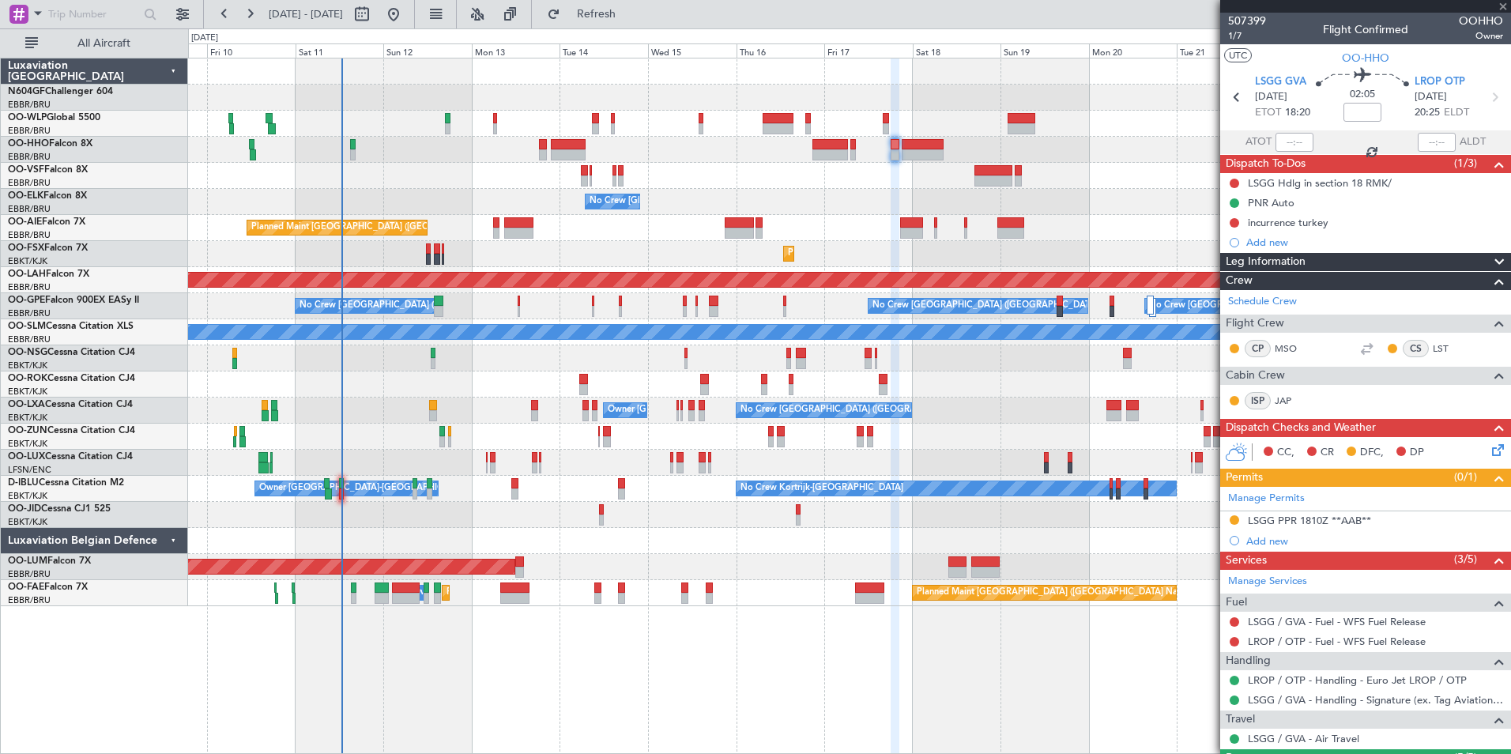
type input "+00:55"
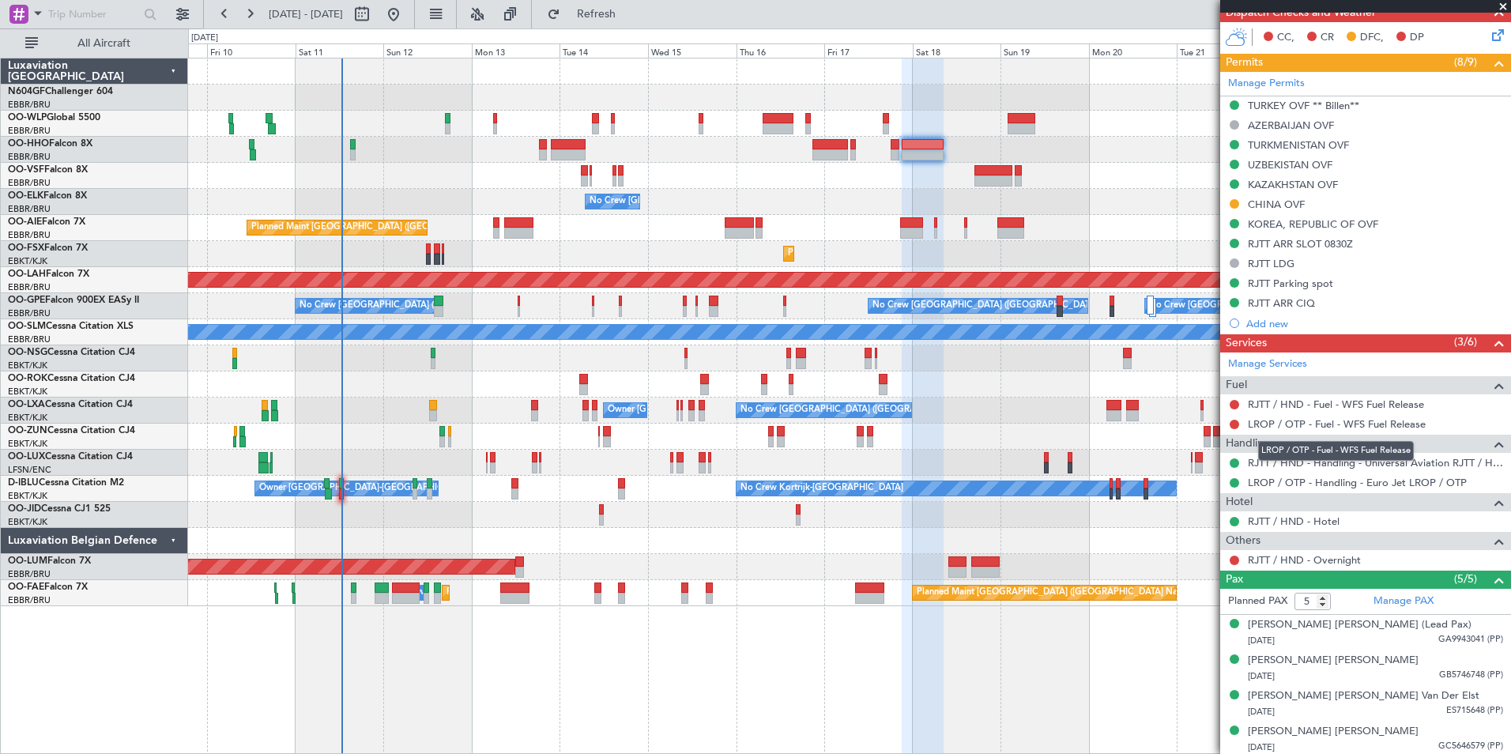
scroll to position [433, 0]
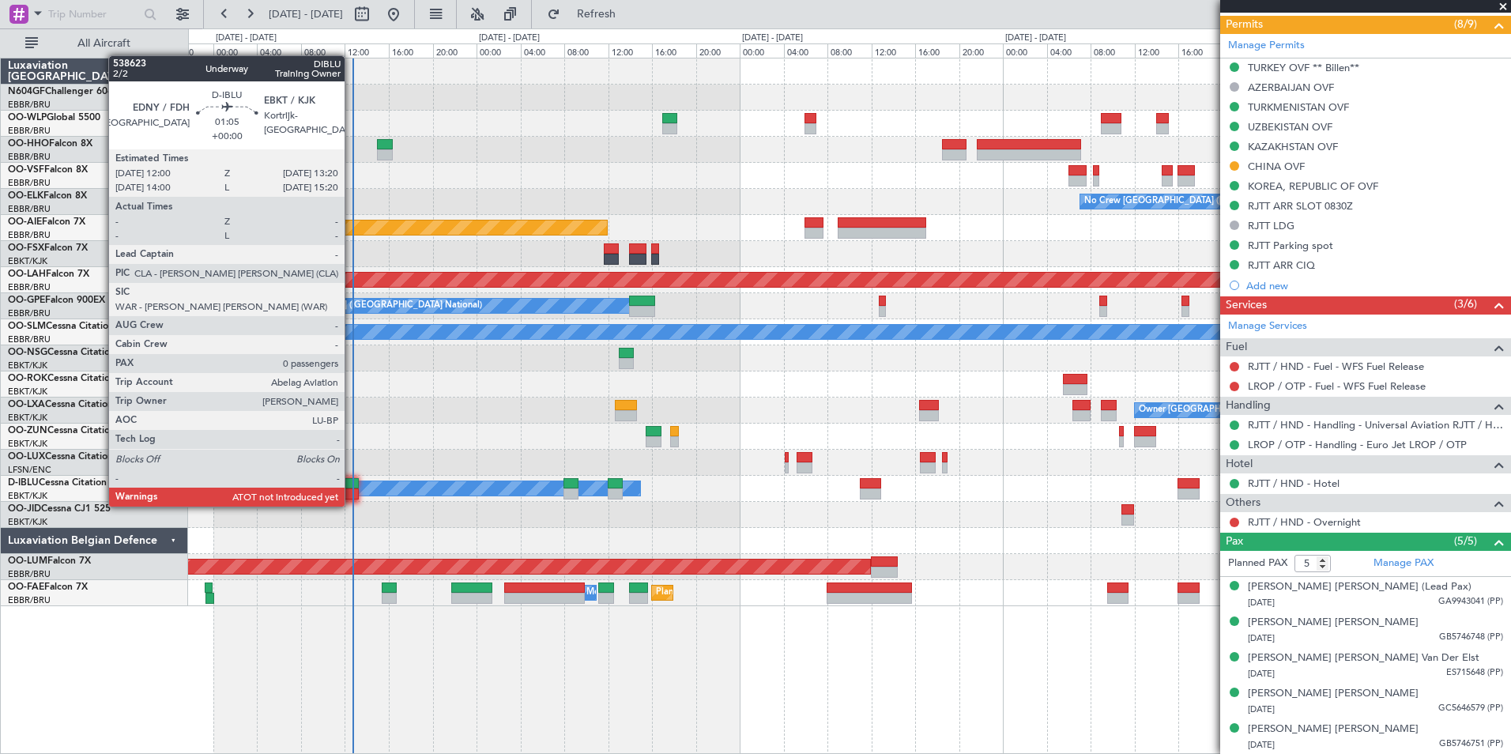
click at [352, 491] on div at bounding box center [351, 494] width 15 height 11
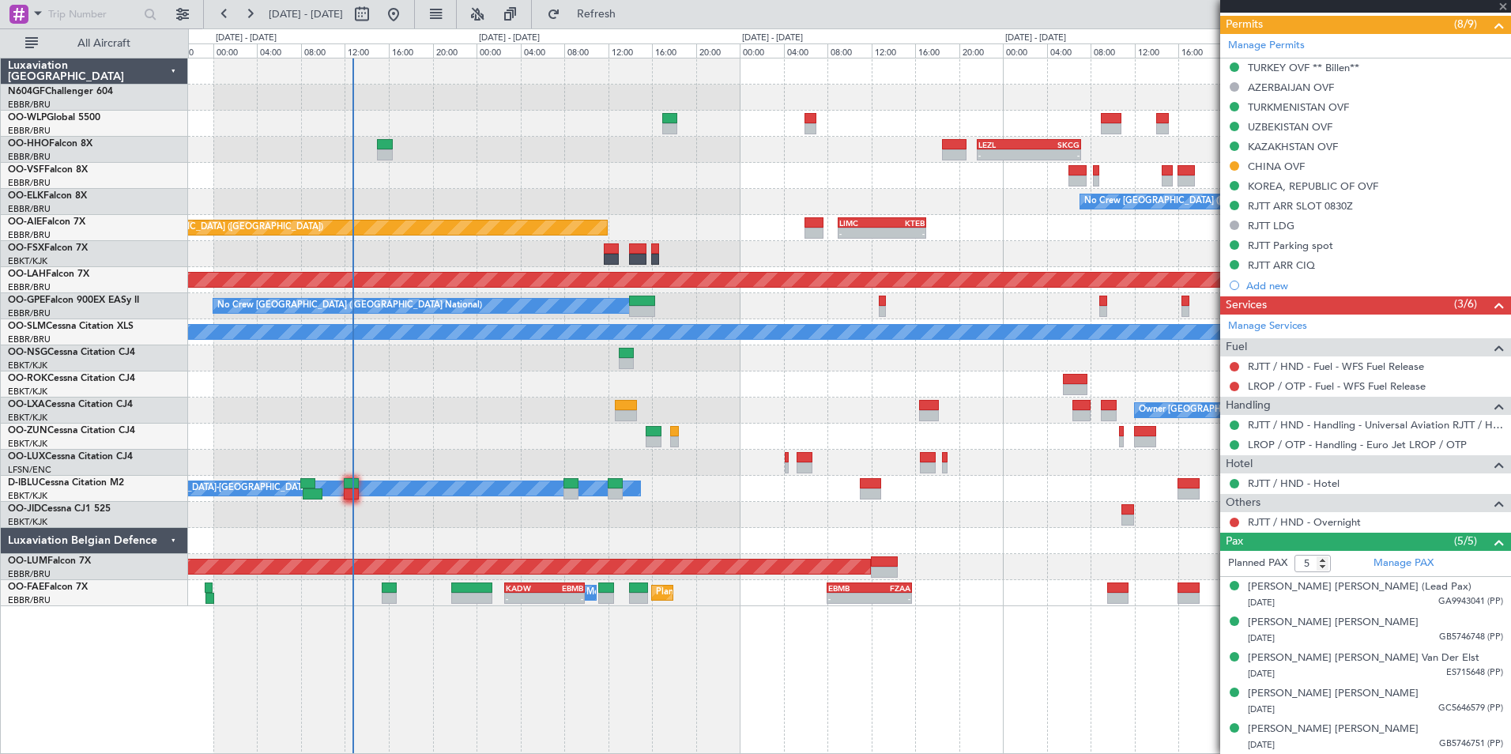
type input "0"
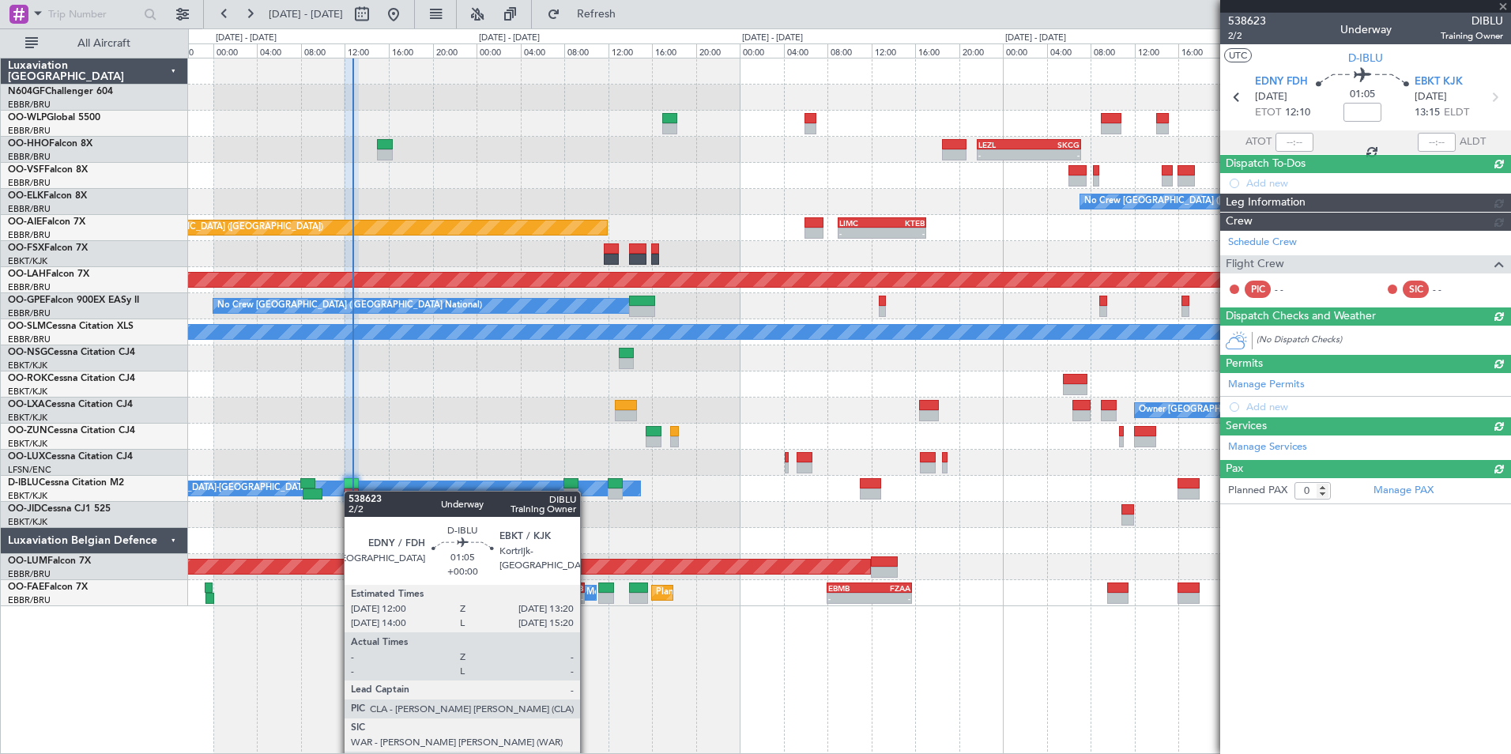
scroll to position [0, 0]
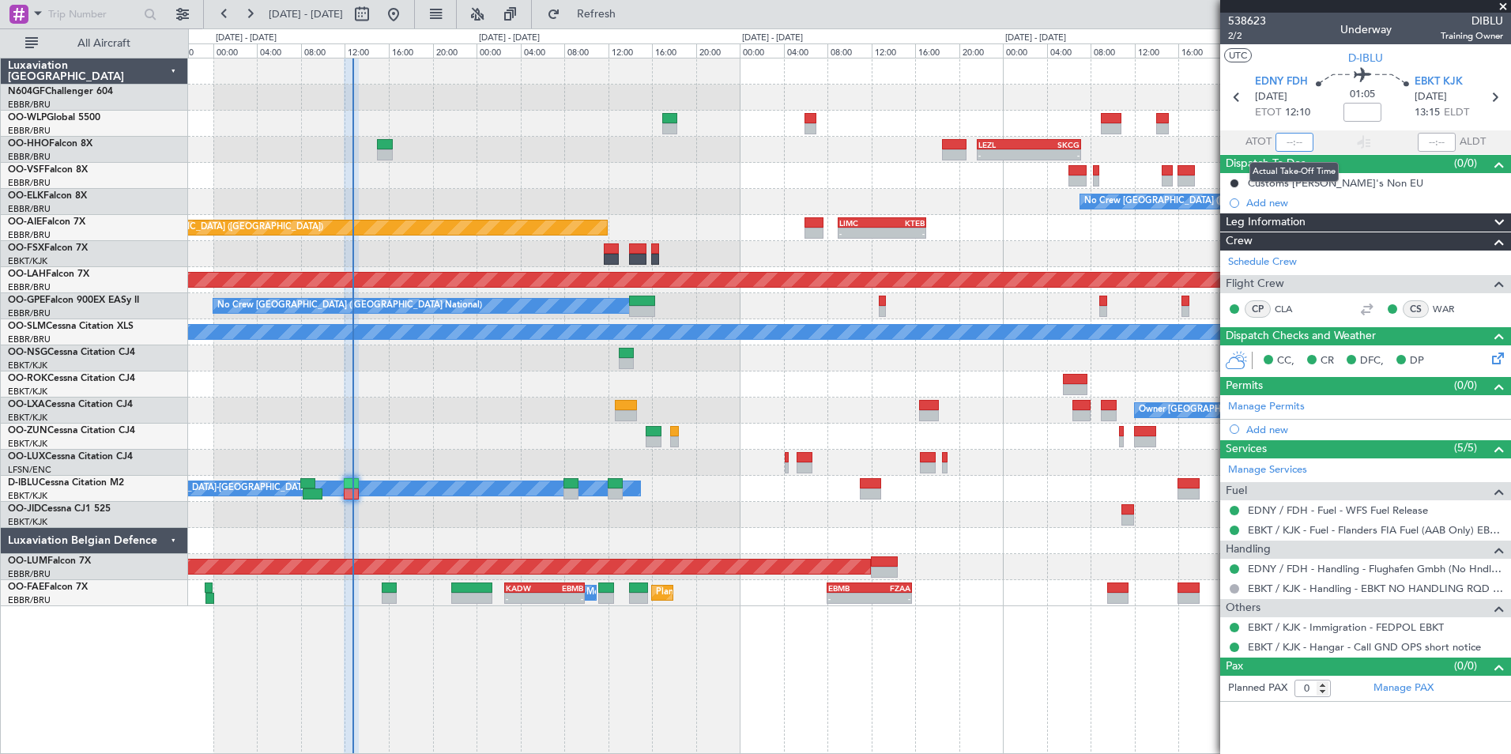
click at [1294, 143] on input "text" at bounding box center [1295, 142] width 38 height 19
click at [1303, 51] on section "UTC D-IBLU" at bounding box center [1366, 56] width 291 height 24
type input "12:41"
click at [1506, 7] on span at bounding box center [1504, 7] width 16 height 14
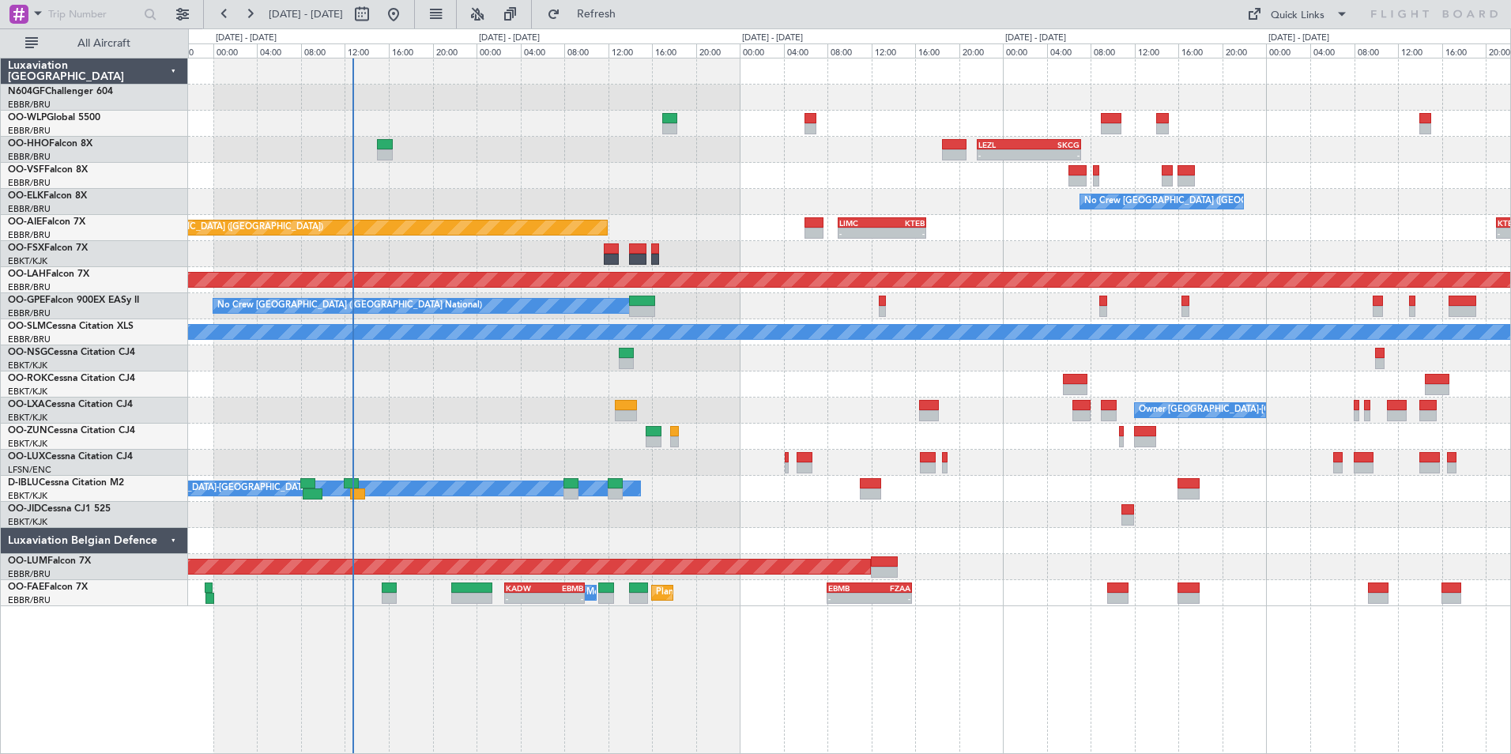
click at [625, 530] on div "- - EBLG 07:30 Z KIND 15:40 Z - - LEZL 21:40 Z SKCG 07:10 Z - - SKCG 21:00 Z EG…" at bounding box center [849, 332] width 1323 height 548
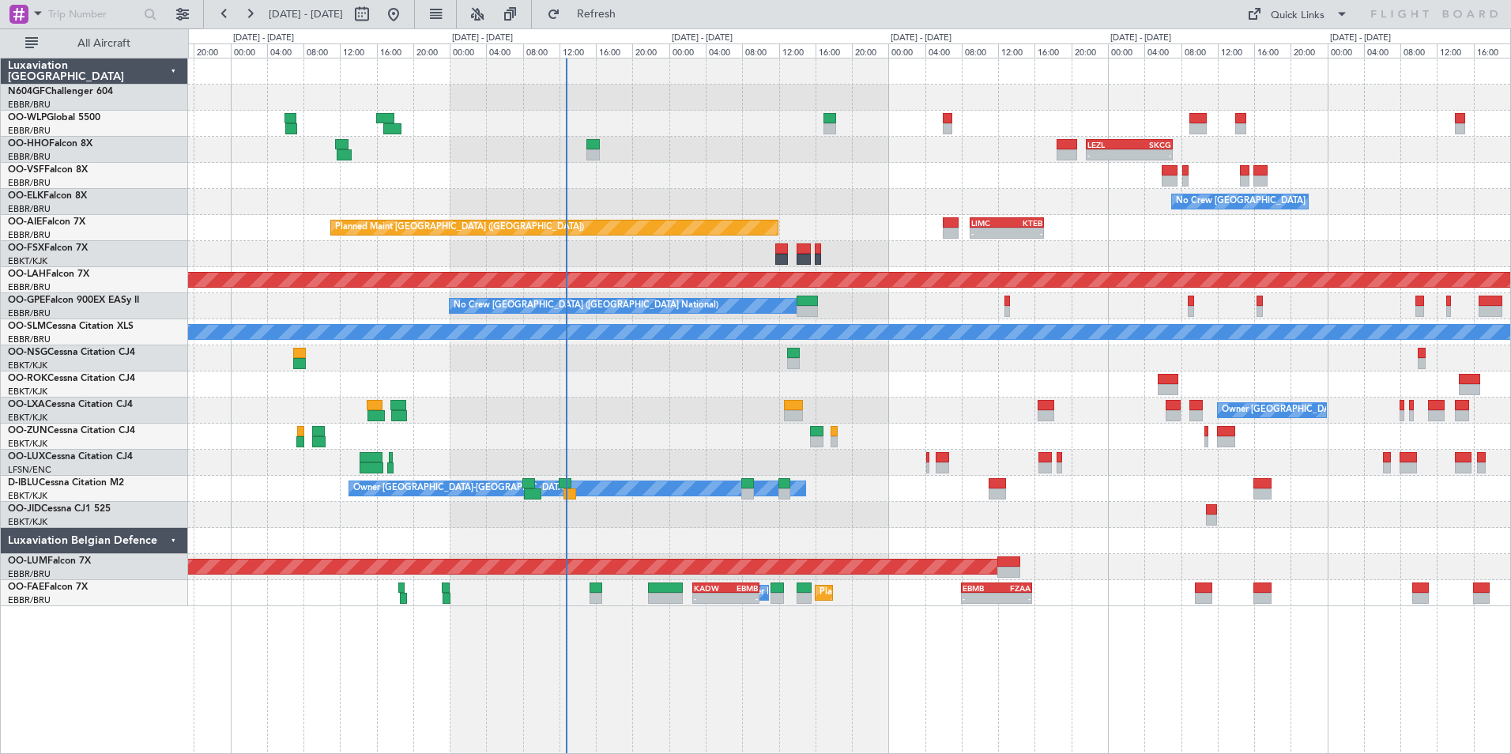
click at [626, 548] on div at bounding box center [849, 541] width 1323 height 26
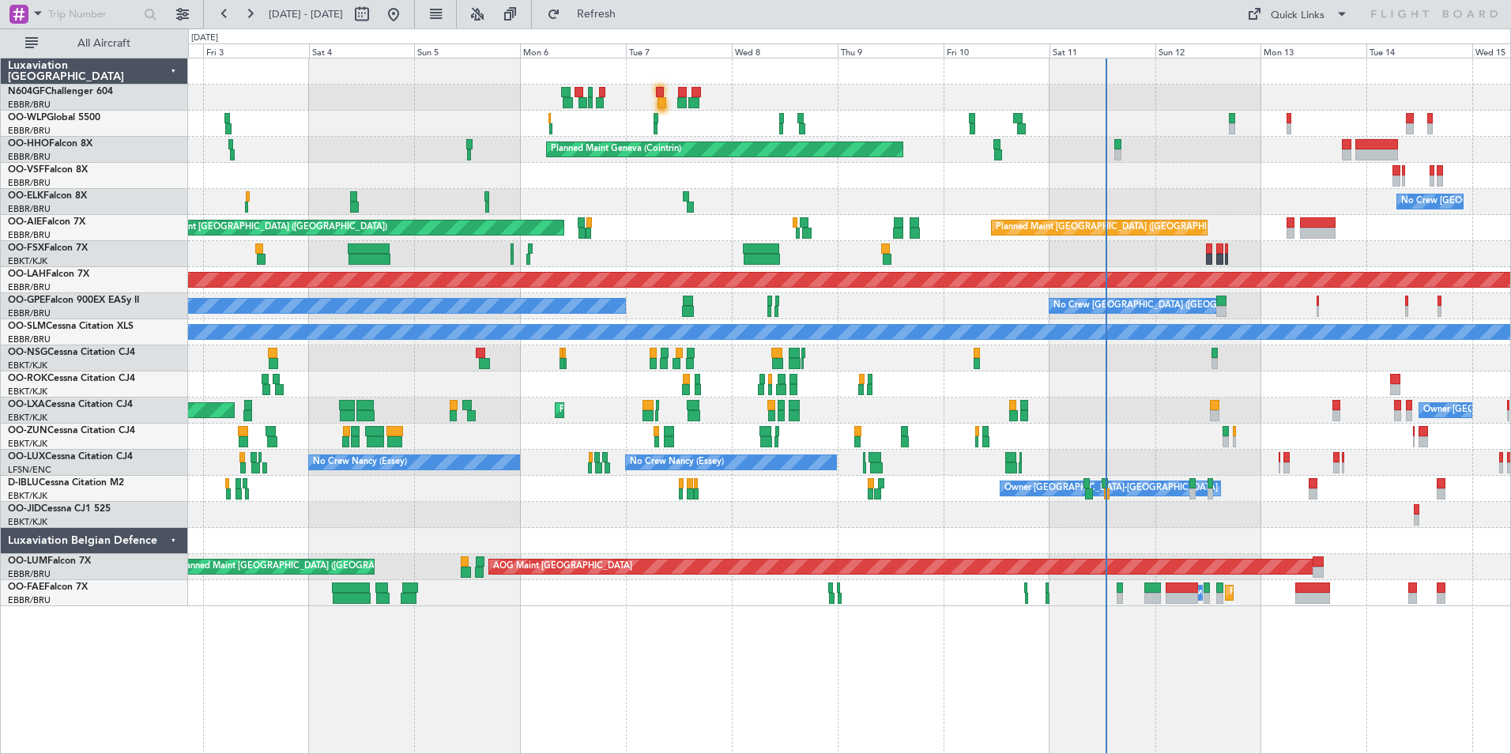
click at [1138, 426] on div at bounding box center [849, 437] width 1323 height 26
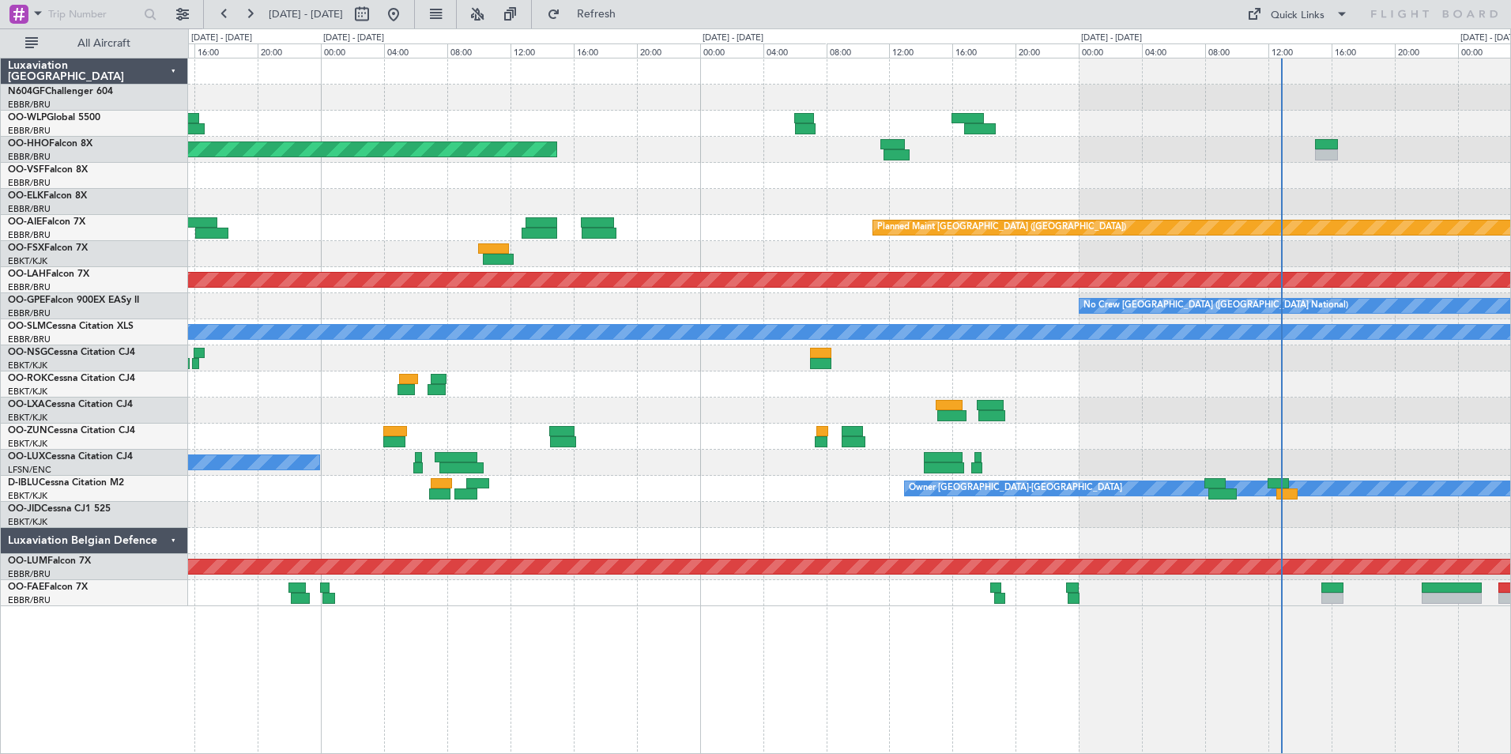
click at [1127, 417] on div "Planned Maint Geneva (Cointrin) Planned Maint London (Farnborough) Planned Main…" at bounding box center [849, 332] width 1323 height 548
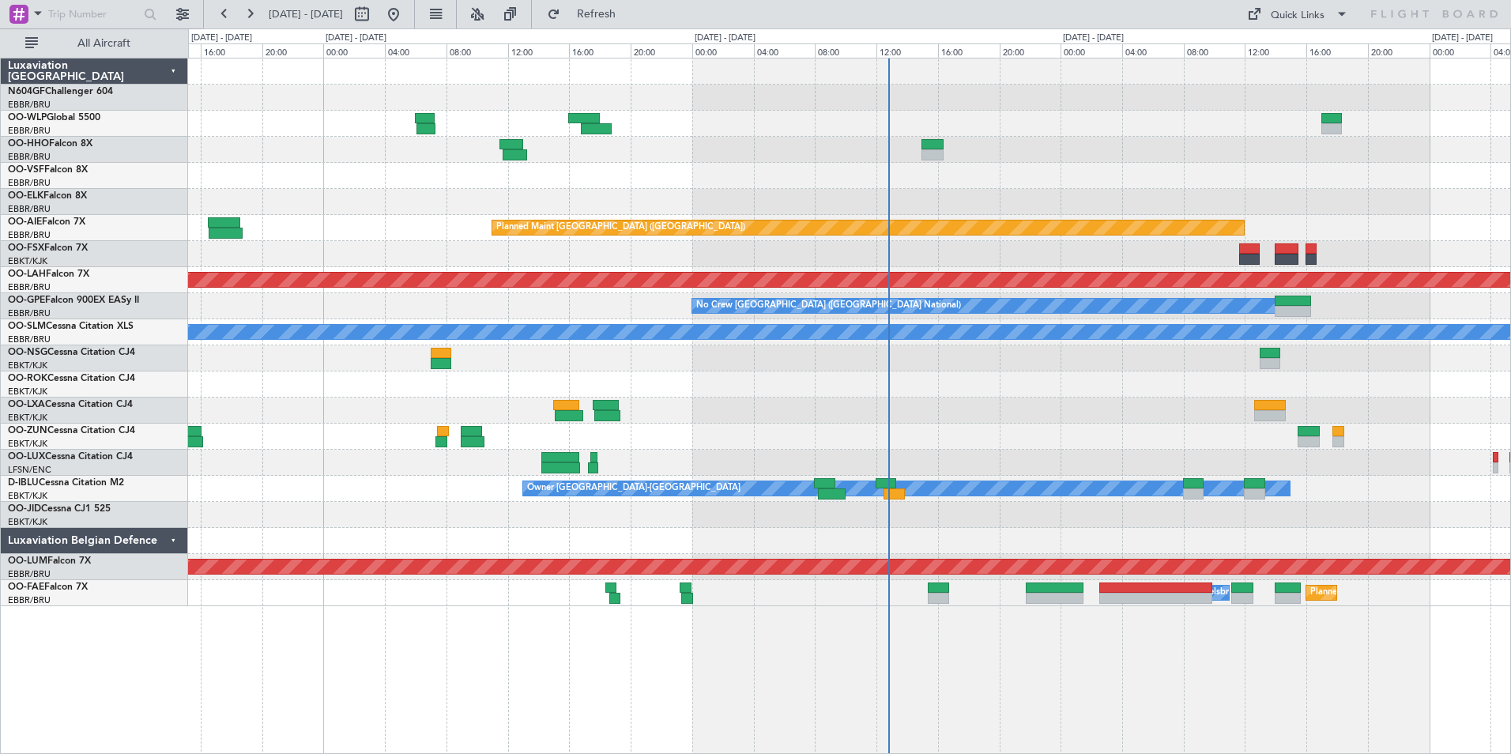
click at [989, 399] on div at bounding box center [849, 411] width 1323 height 26
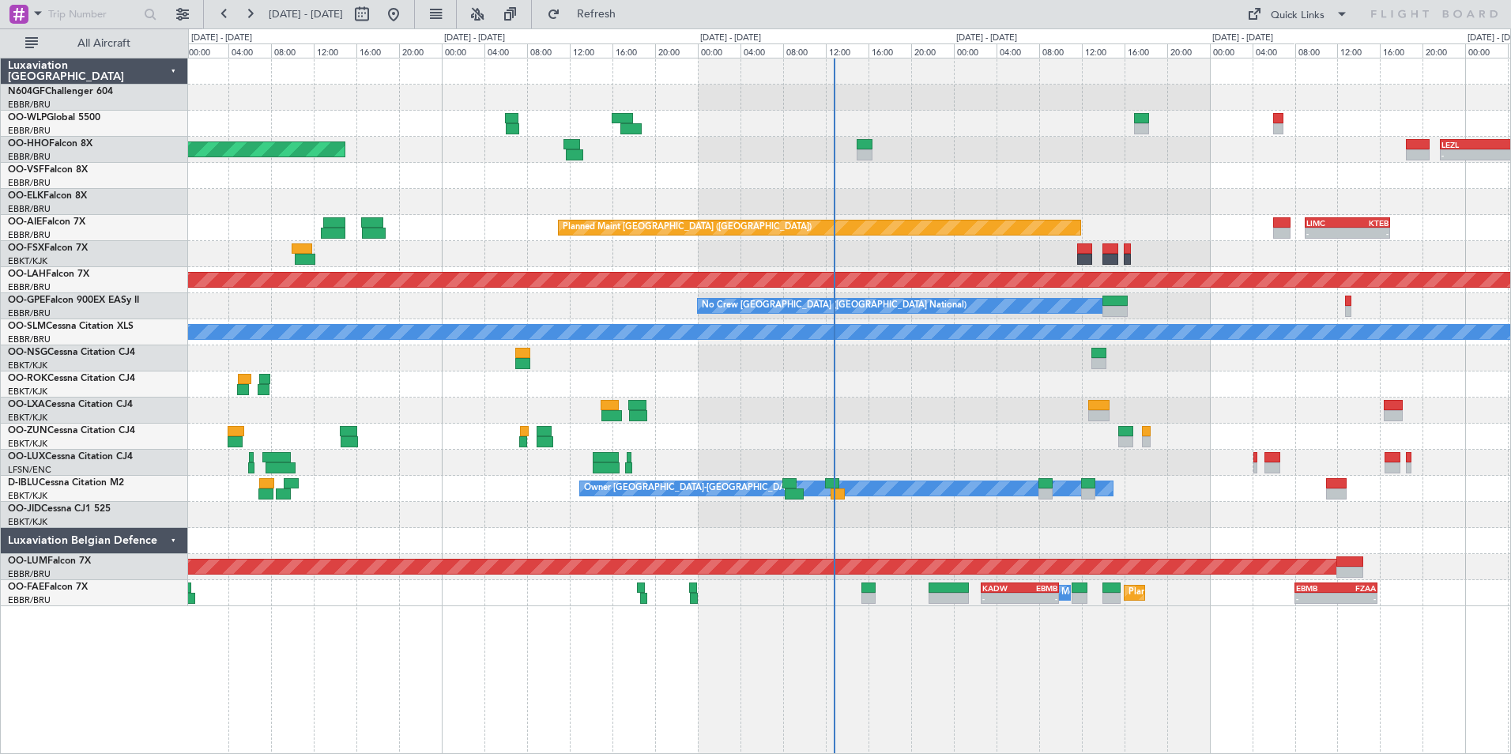
click at [941, 378] on div "Planned Maint Geneva (Cointrin) - - LEZL 21:40 Z SKCG 07:10 Z No Crew Brussels …" at bounding box center [849, 332] width 1323 height 548
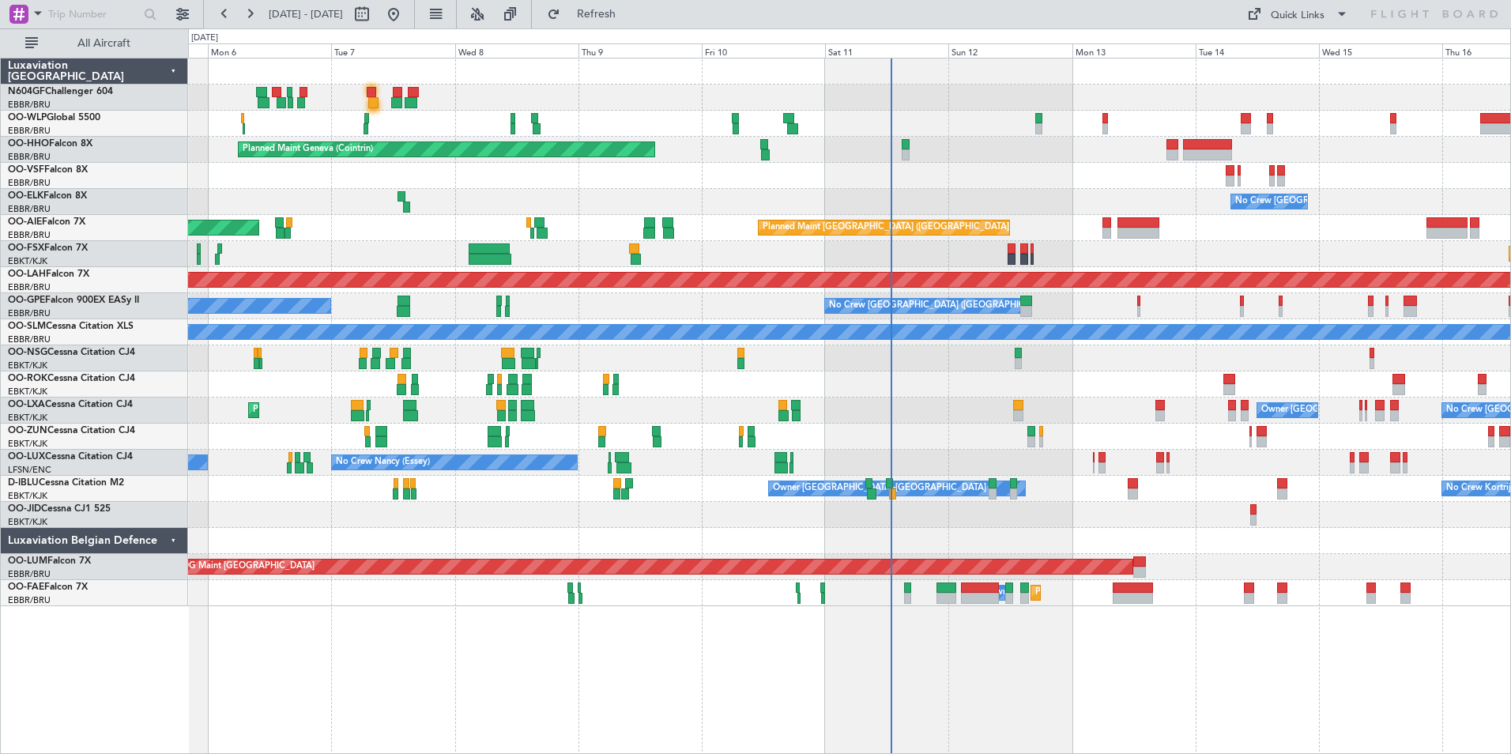
click at [957, 543] on div at bounding box center [849, 541] width 1323 height 26
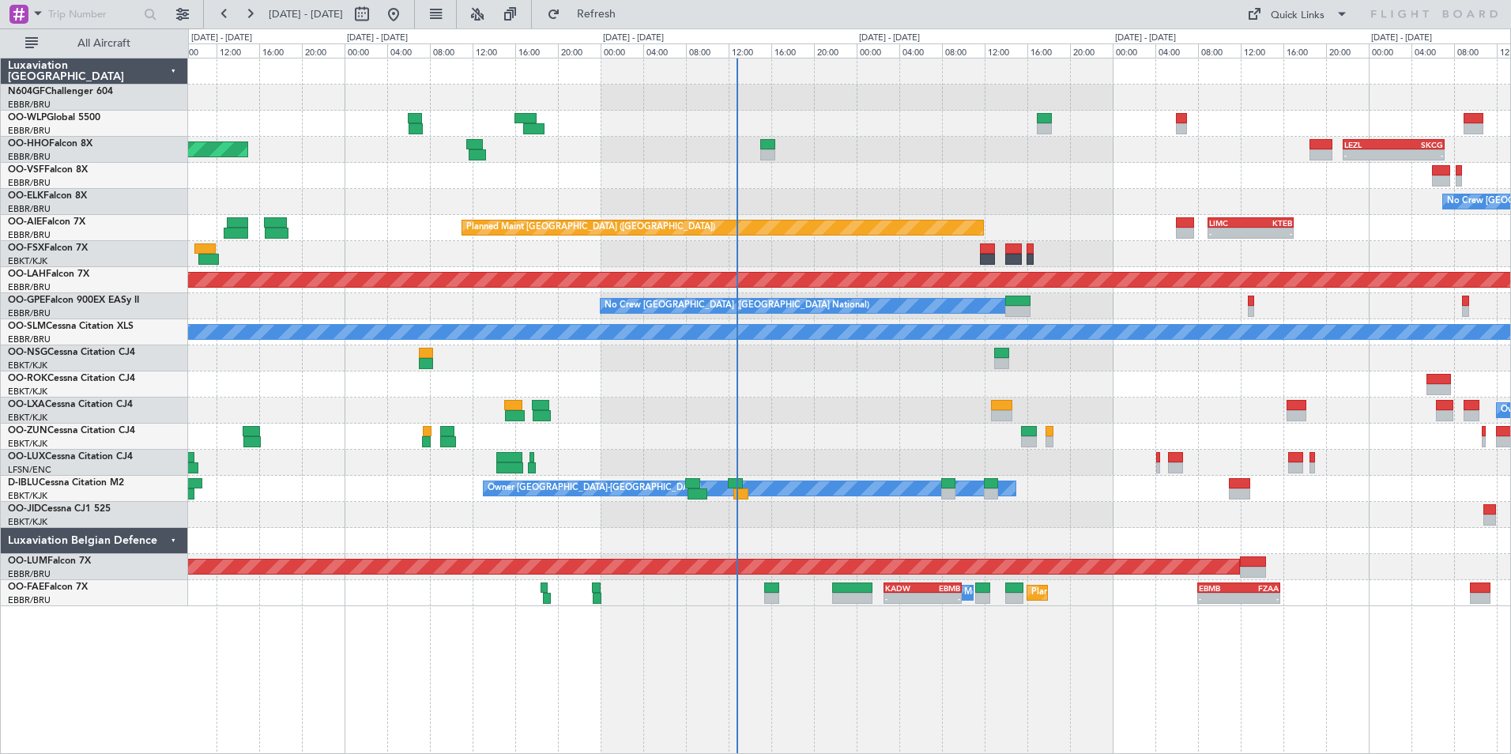
click at [749, 516] on div at bounding box center [849, 515] width 1323 height 26
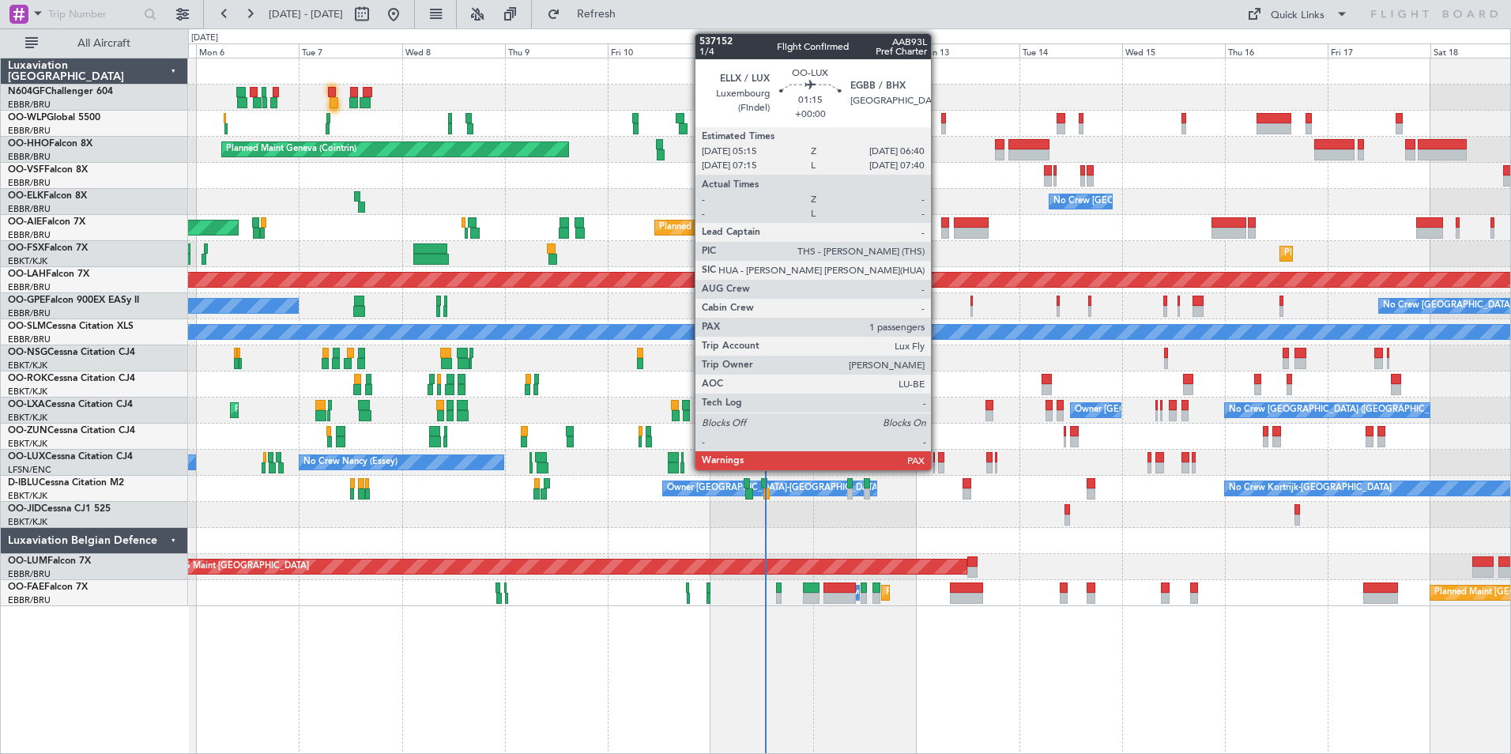
click at [938, 459] on div at bounding box center [941, 457] width 6 height 11
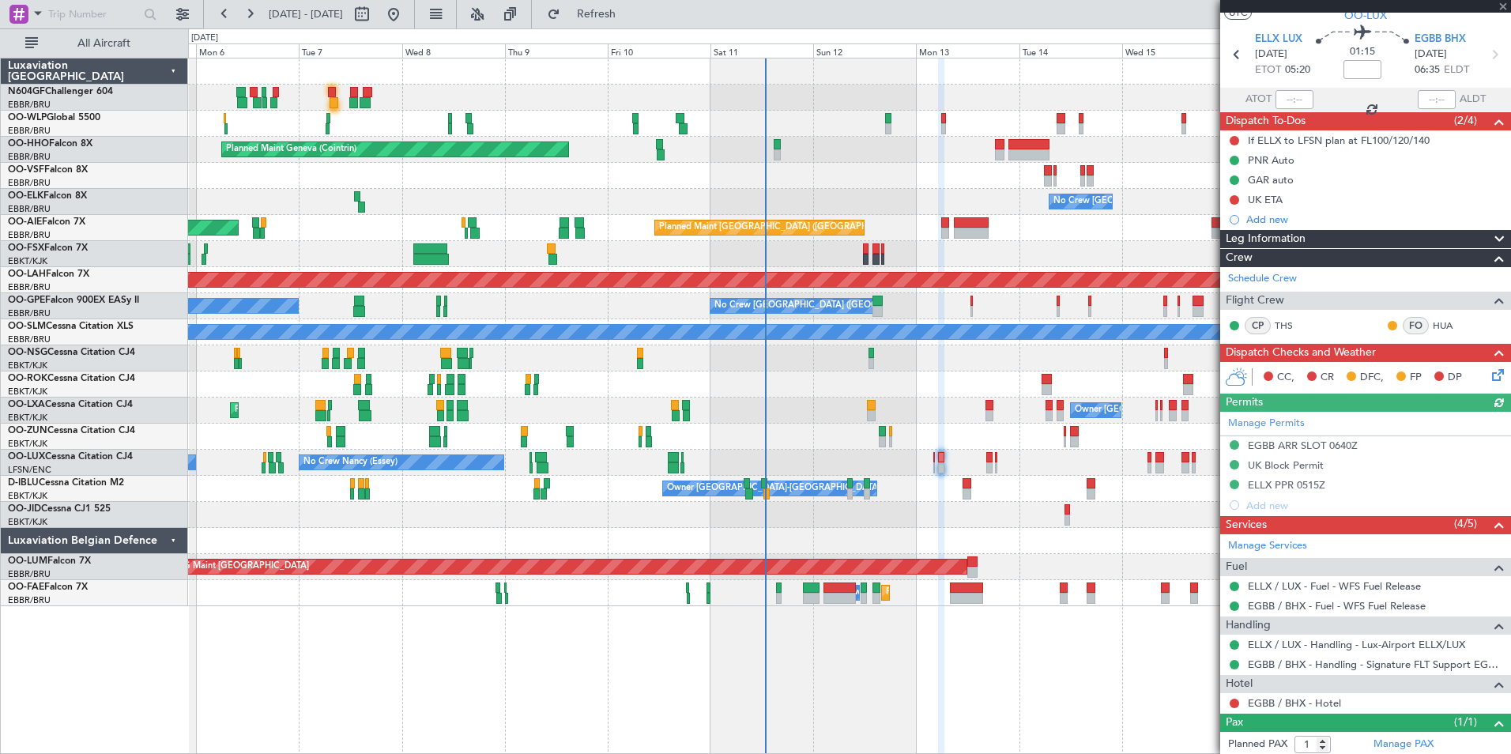
scroll to position [81, 0]
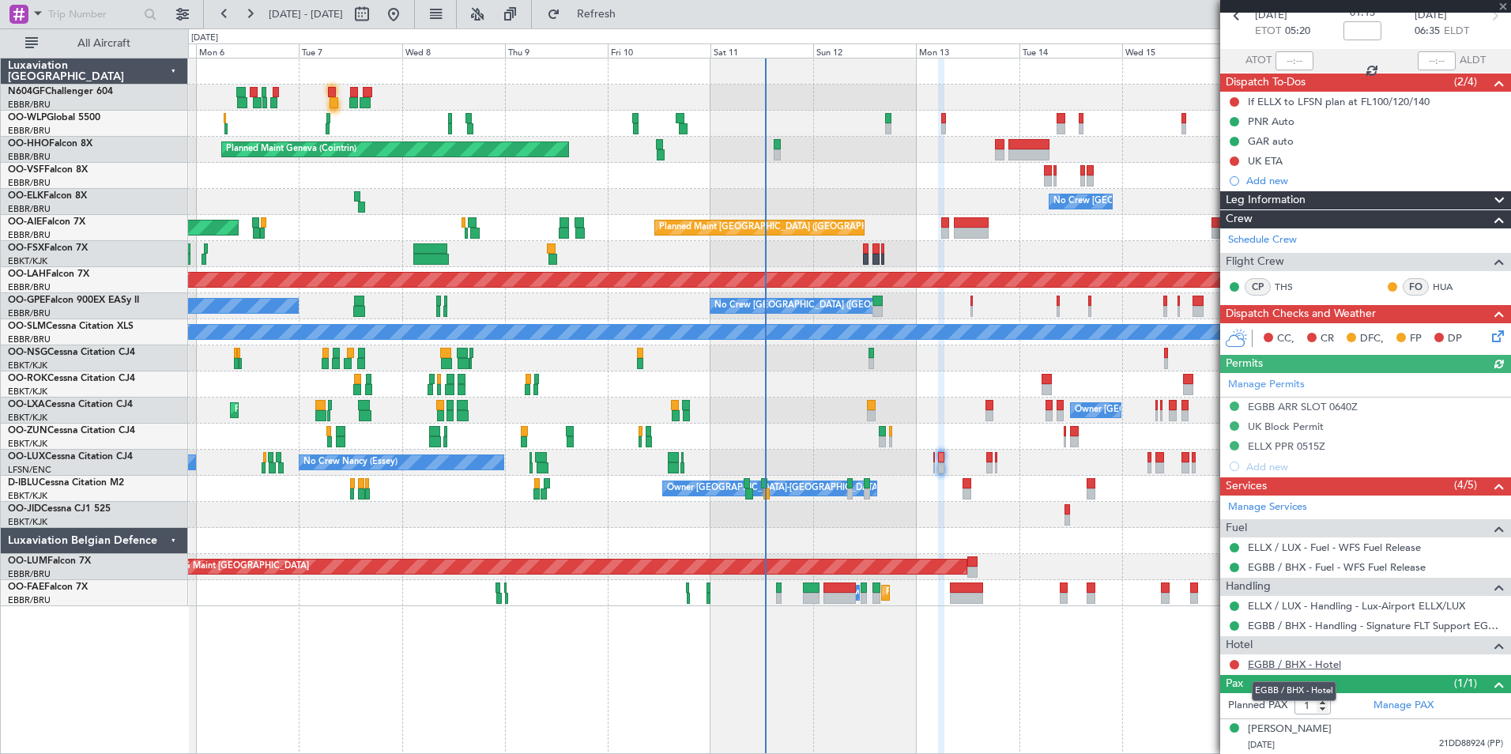
click at [1274, 666] on link "EGBB / BHX - Hotel" at bounding box center [1294, 664] width 93 height 13
click at [630, 9] on span "Refresh" at bounding box center [597, 14] width 66 height 11
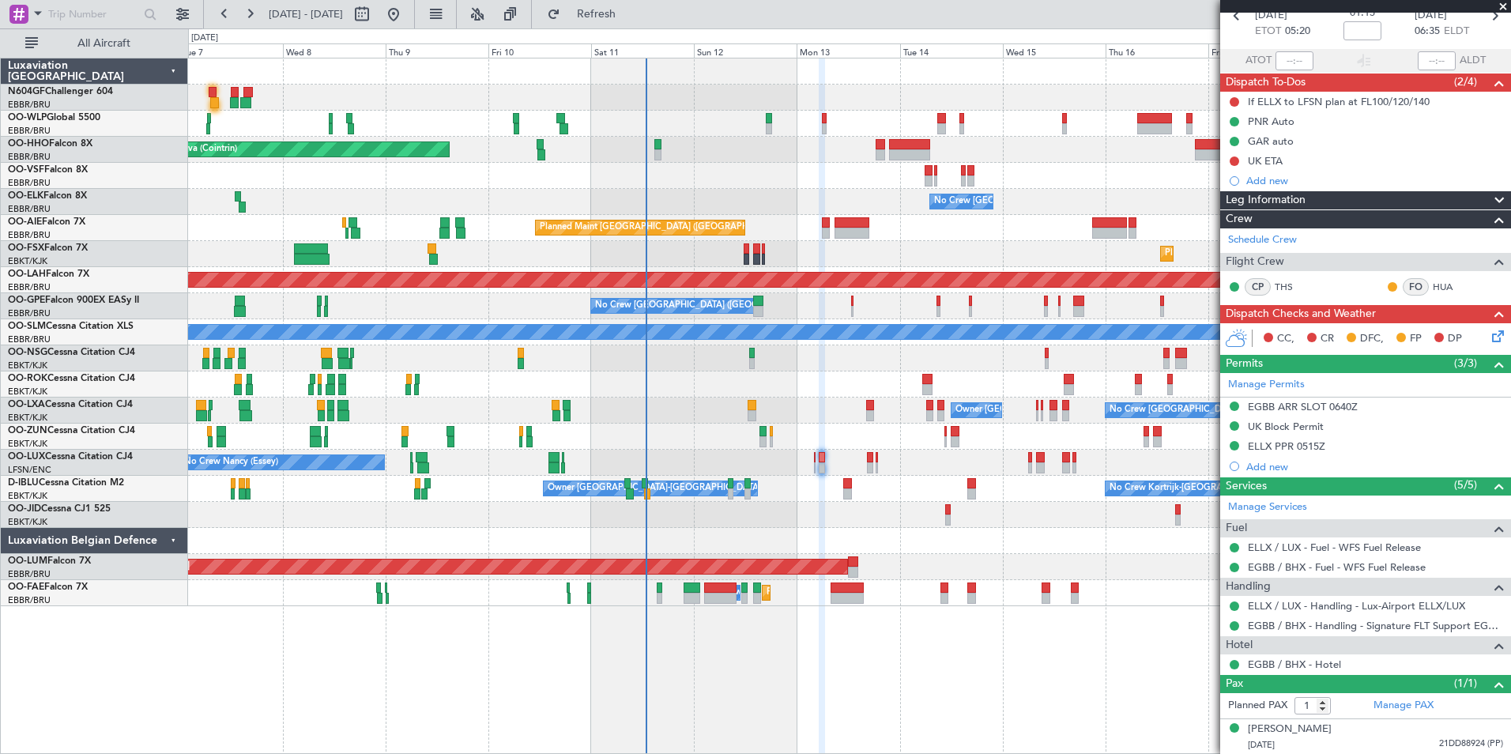
click at [918, 453] on div "No Crew Nancy (Essey) No Crew Nancy (Essey)" at bounding box center [849, 463] width 1323 height 26
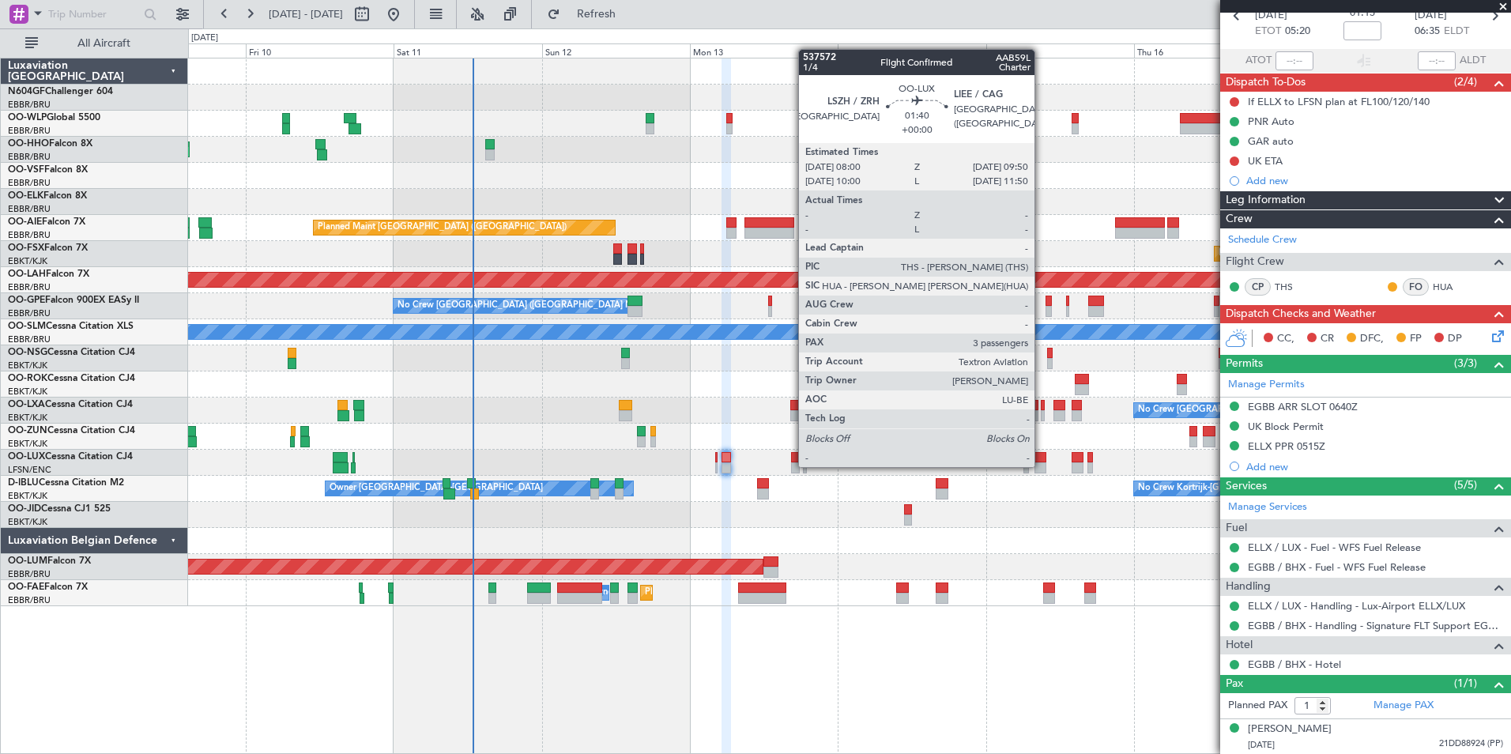
click at [1042, 466] on div at bounding box center [1041, 467] width 12 height 11
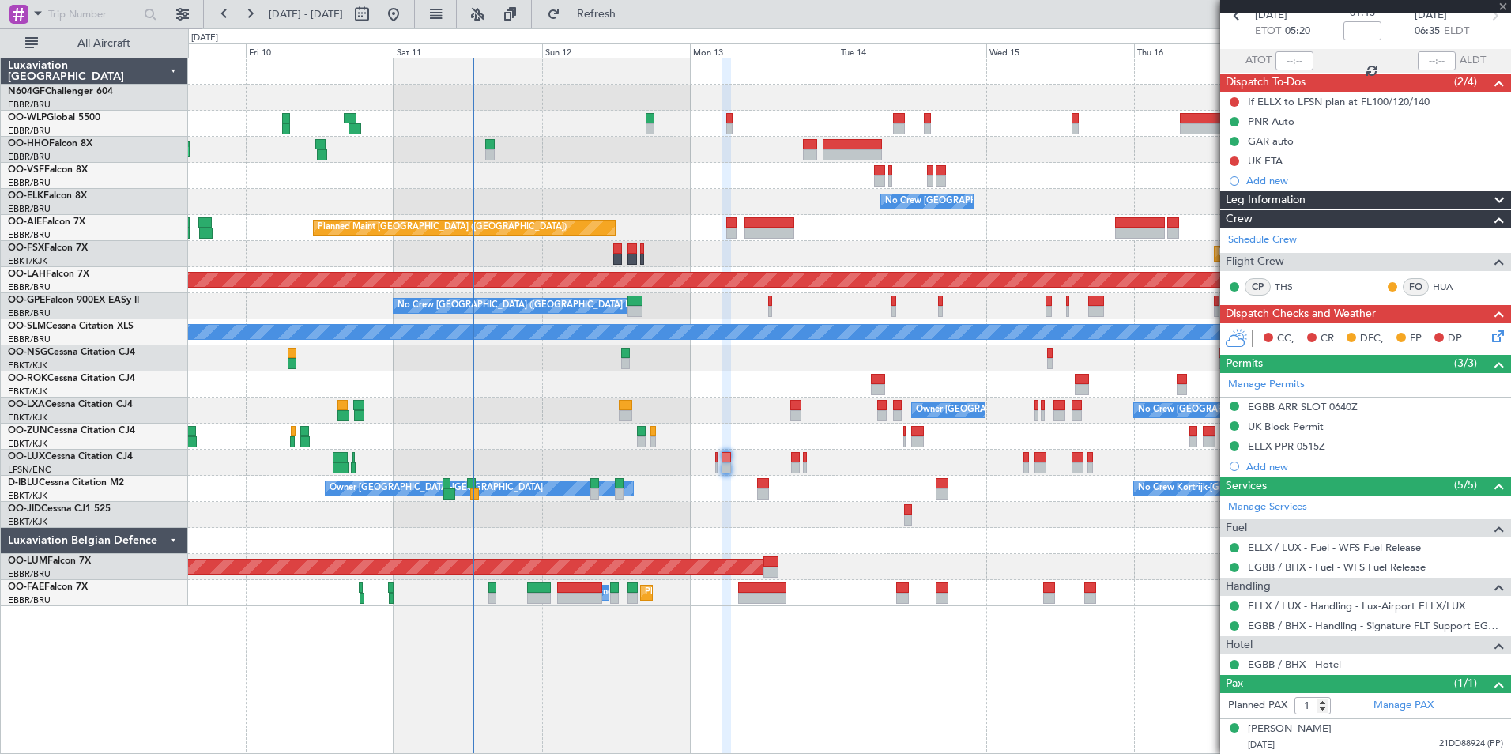
type input "3"
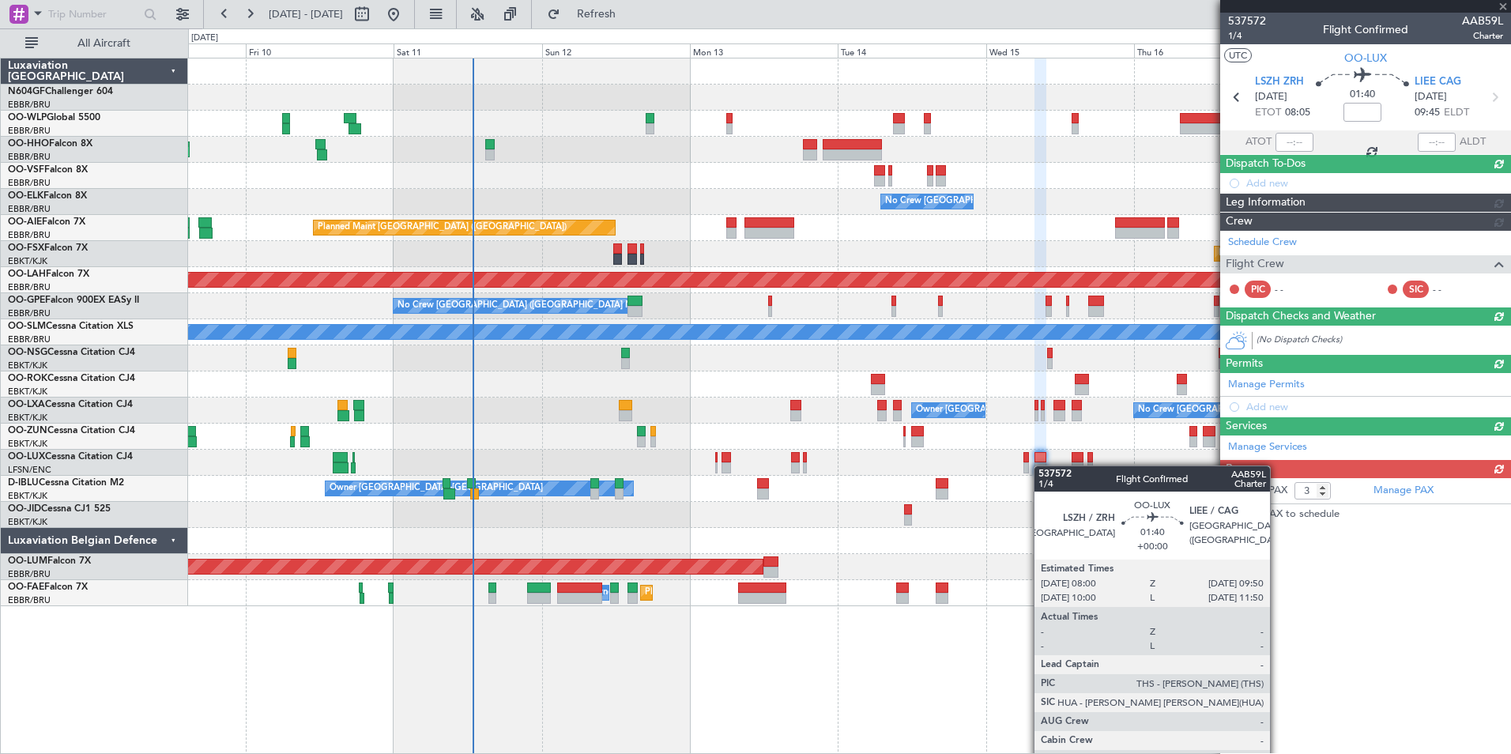
scroll to position [0, 0]
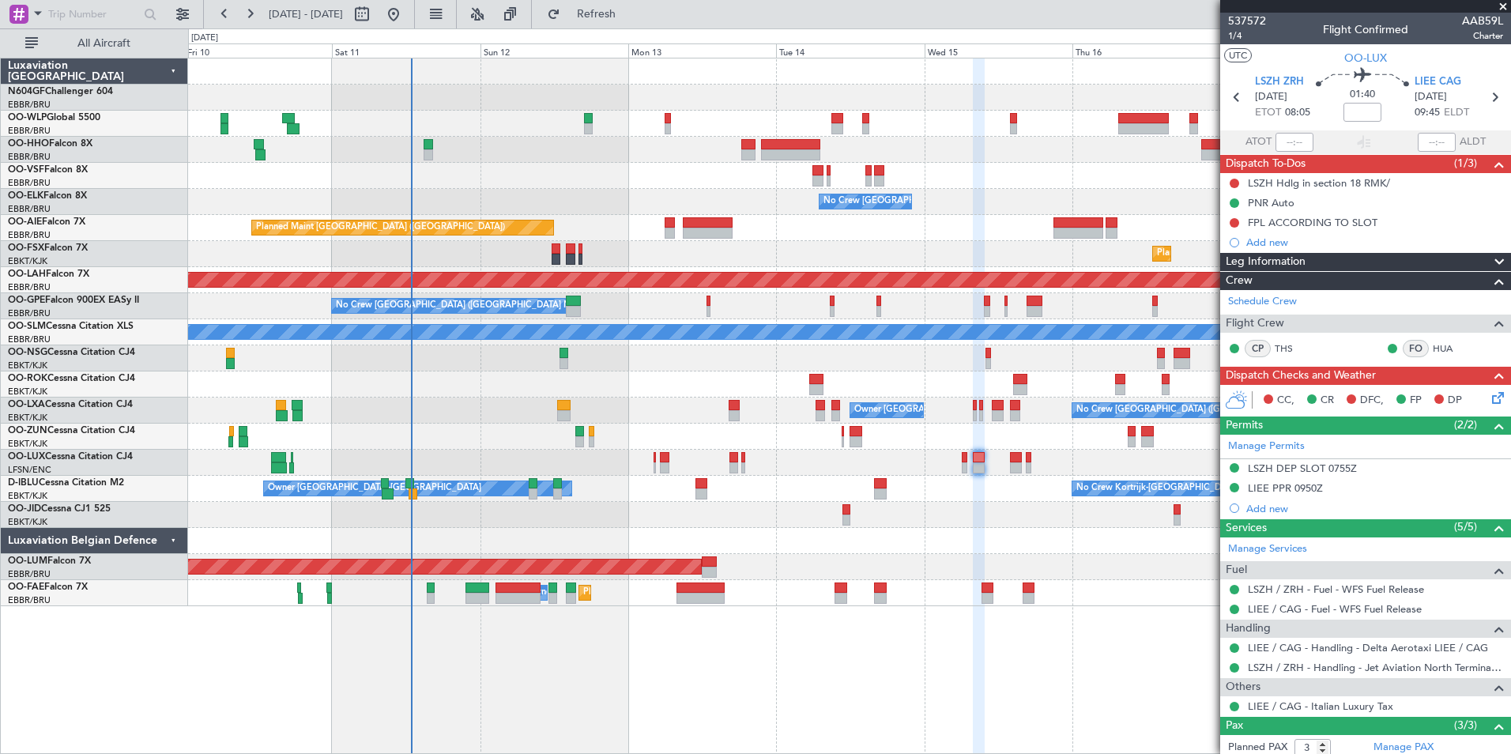
click at [1039, 515] on div at bounding box center [849, 515] width 1323 height 26
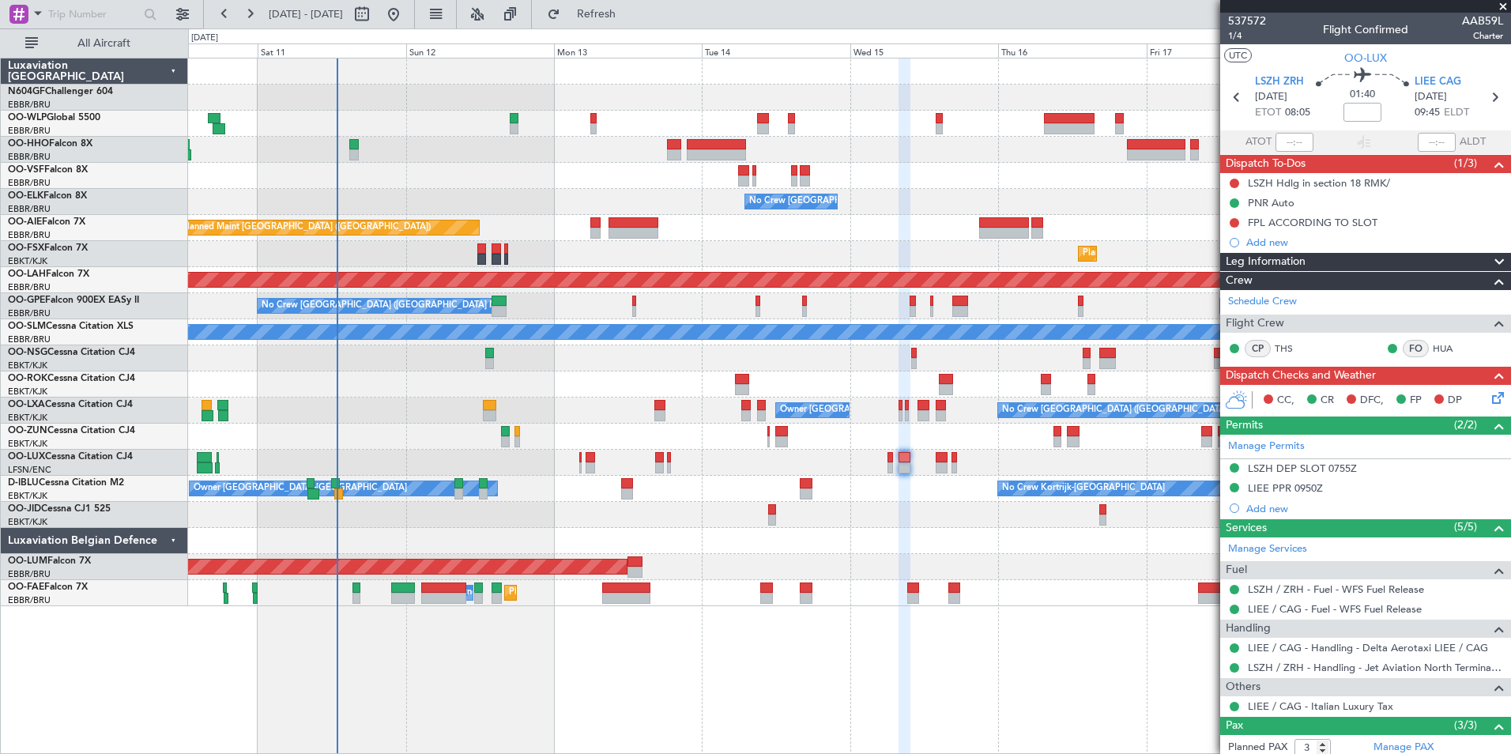
click at [803, 404] on div "No Crew [GEOGRAPHIC_DATA] ([GEOGRAPHIC_DATA] National) Owner [GEOGRAPHIC_DATA]-…" at bounding box center [849, 411] width 1323 height 26
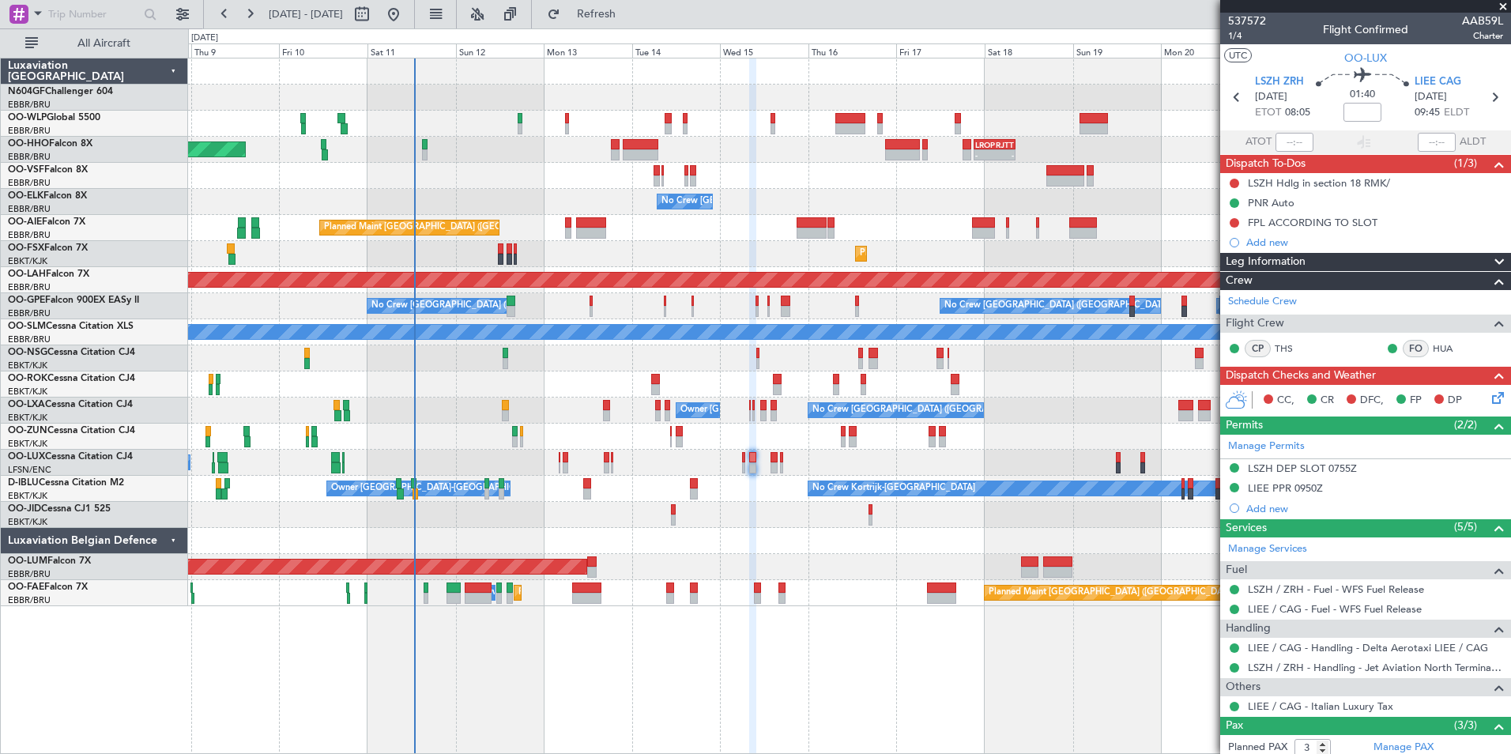
click at [583, 430] on div "- - EBLG 19:00 Z FIMP 06:10 Z - - FIMP 17:00 Z EBLG 05:10 Z - - LROP 21:15 Z RJ…" at bounding box center [849, 332] width 1323 height 548
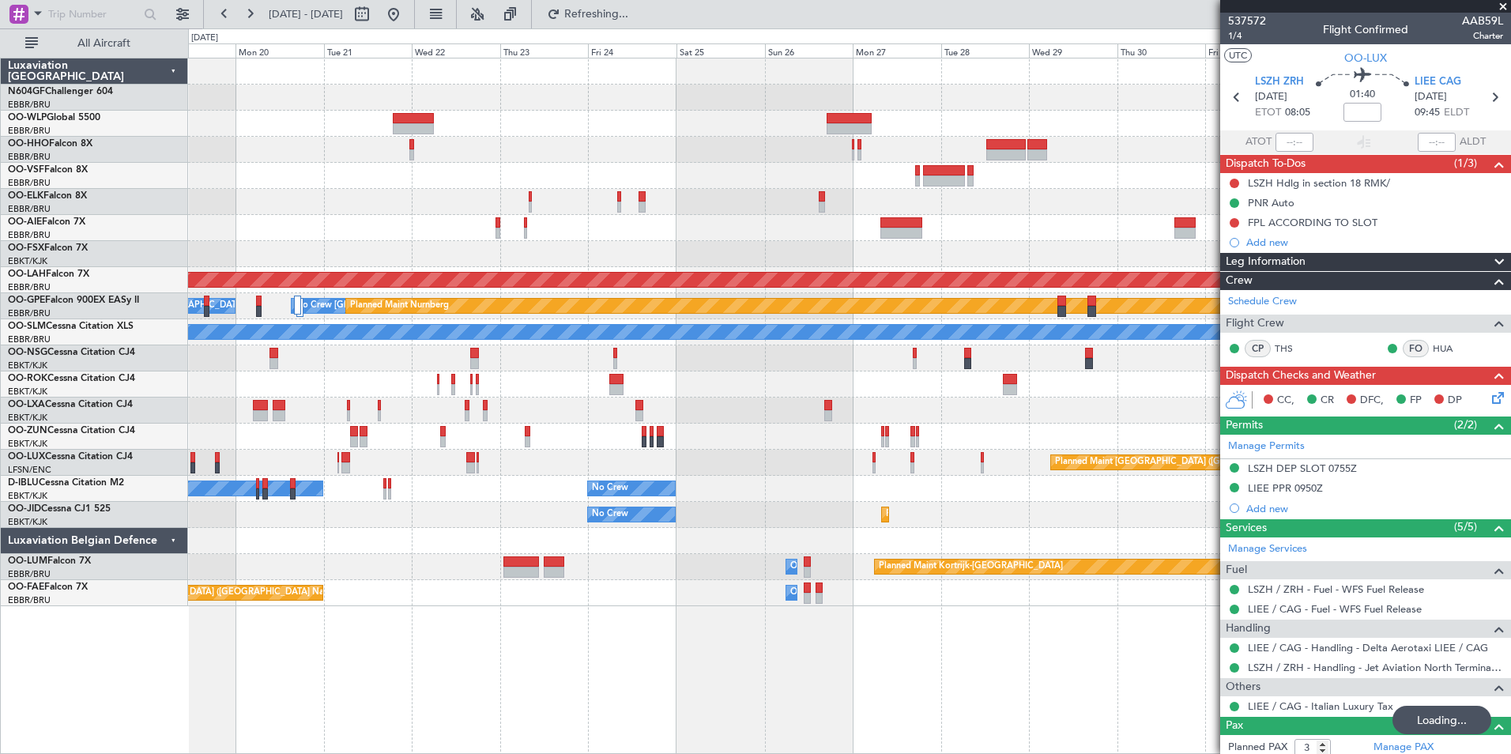
click at [546, 409] on div "Planned Maint Kortrijk-Wevelgem Planned Maint Alton-st Louis (St Louis Regl) No…" at bounding box center [849, 332] width 1323 height 548
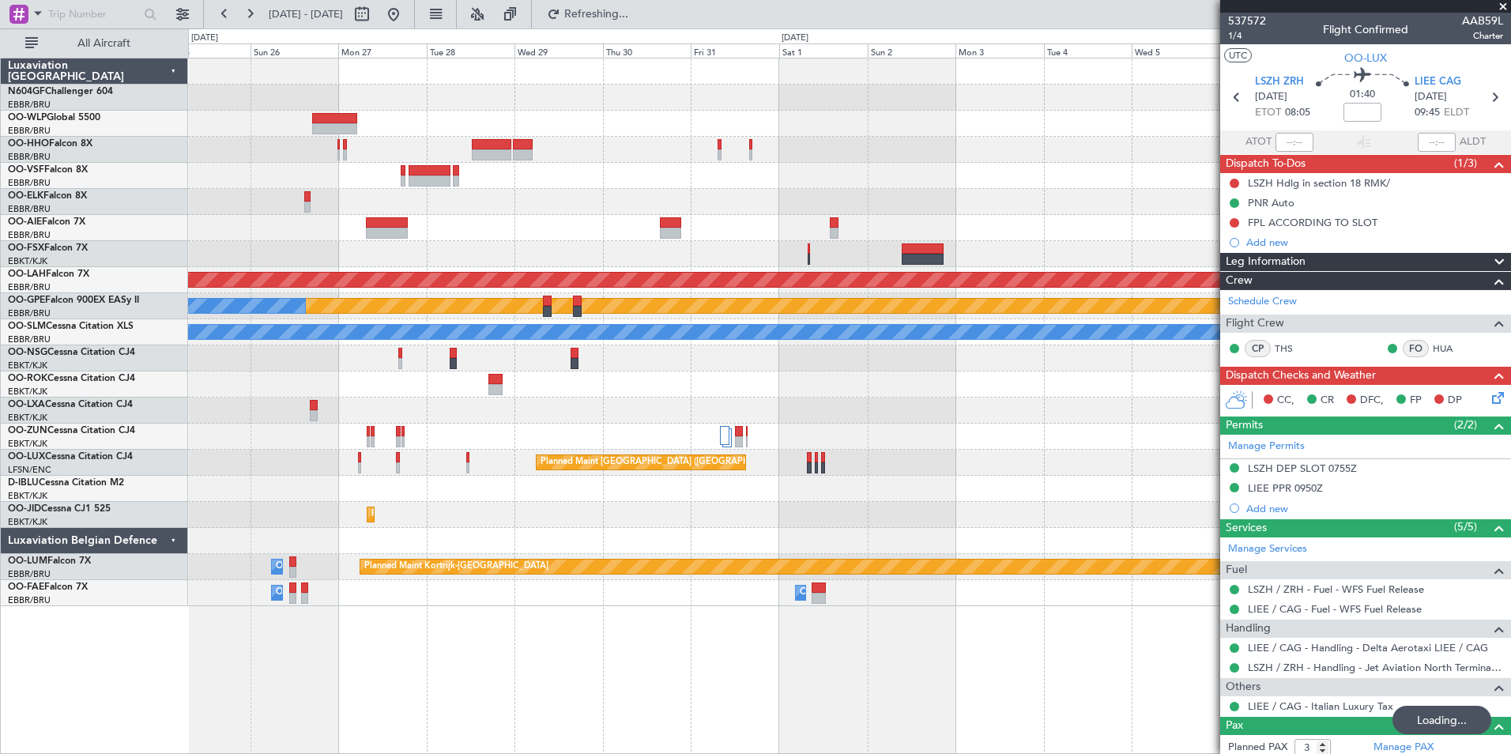
click at [505, 424] on div at bounding box center [849, 437] width 1323 height 26
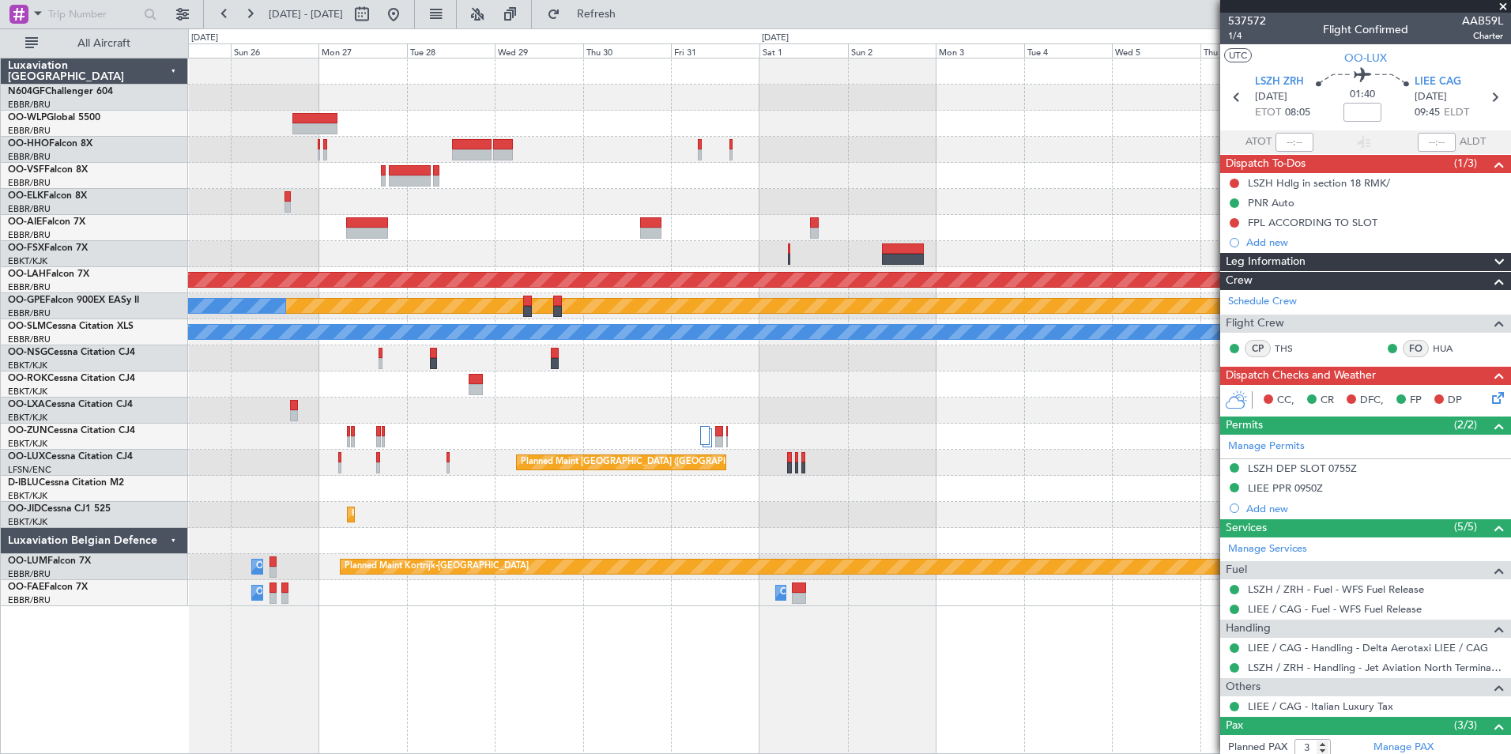
click at [477, 417] on div "Planned Maint Alton-st Louis (St Louis Regl) Planned Maint Nurnberg No Crew Bru…" at bounding box center [849, 332] width 1323 height 548
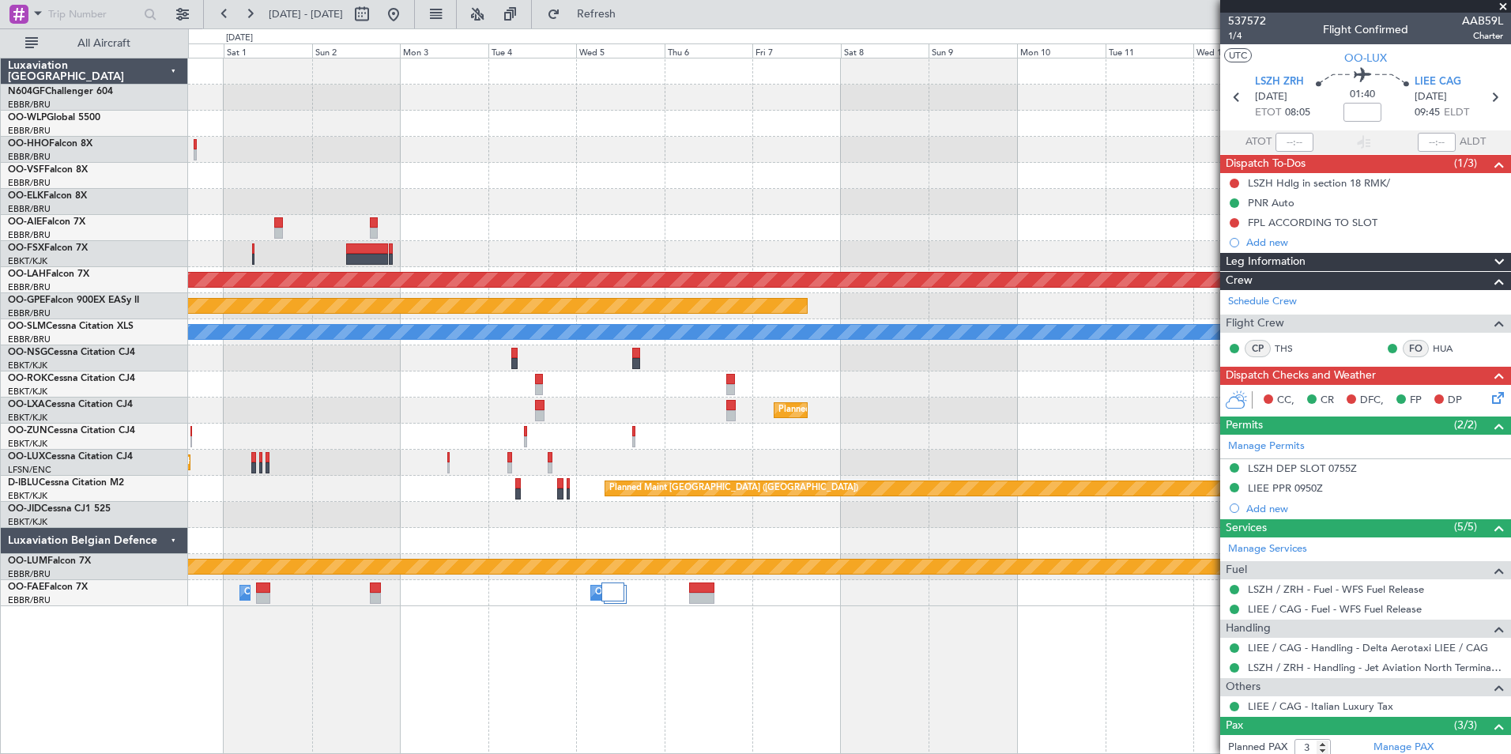
click at [430, 423] on div "Planned Maint Alton-st Louis (St Louis Regl) Planned Maint Nurnberg A/C Unavail…" at bounding box center [849, 332] width 1323 height 548
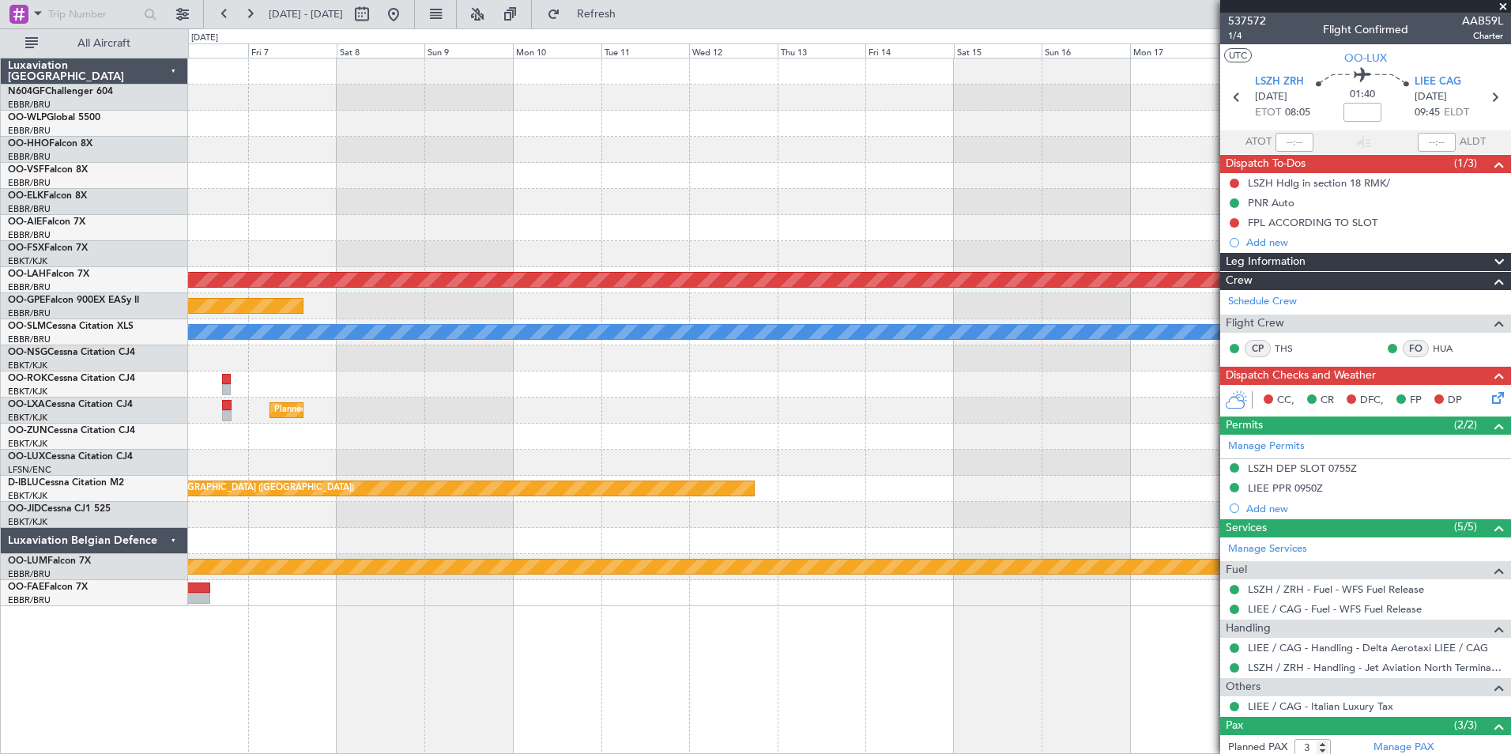
click at [444, 449] on div "Planned Maint Alton-st Louis (St Louis Regl) Planned Maint Nurnberg A/C Unavail…" at bounding box center [849, 332] width 1323 height 548
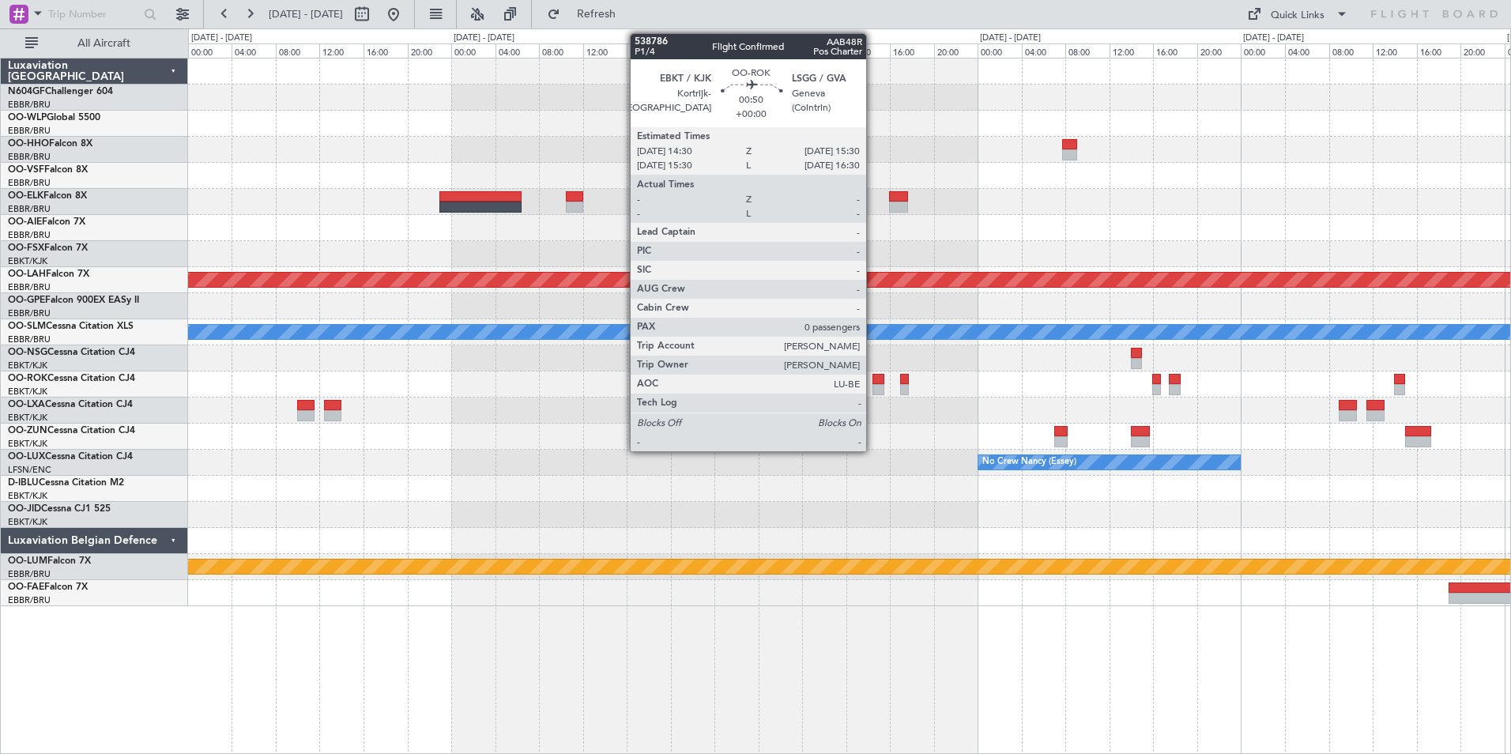
click at [874, 387] on div at bounding box center [878, 389] width 11 height 11
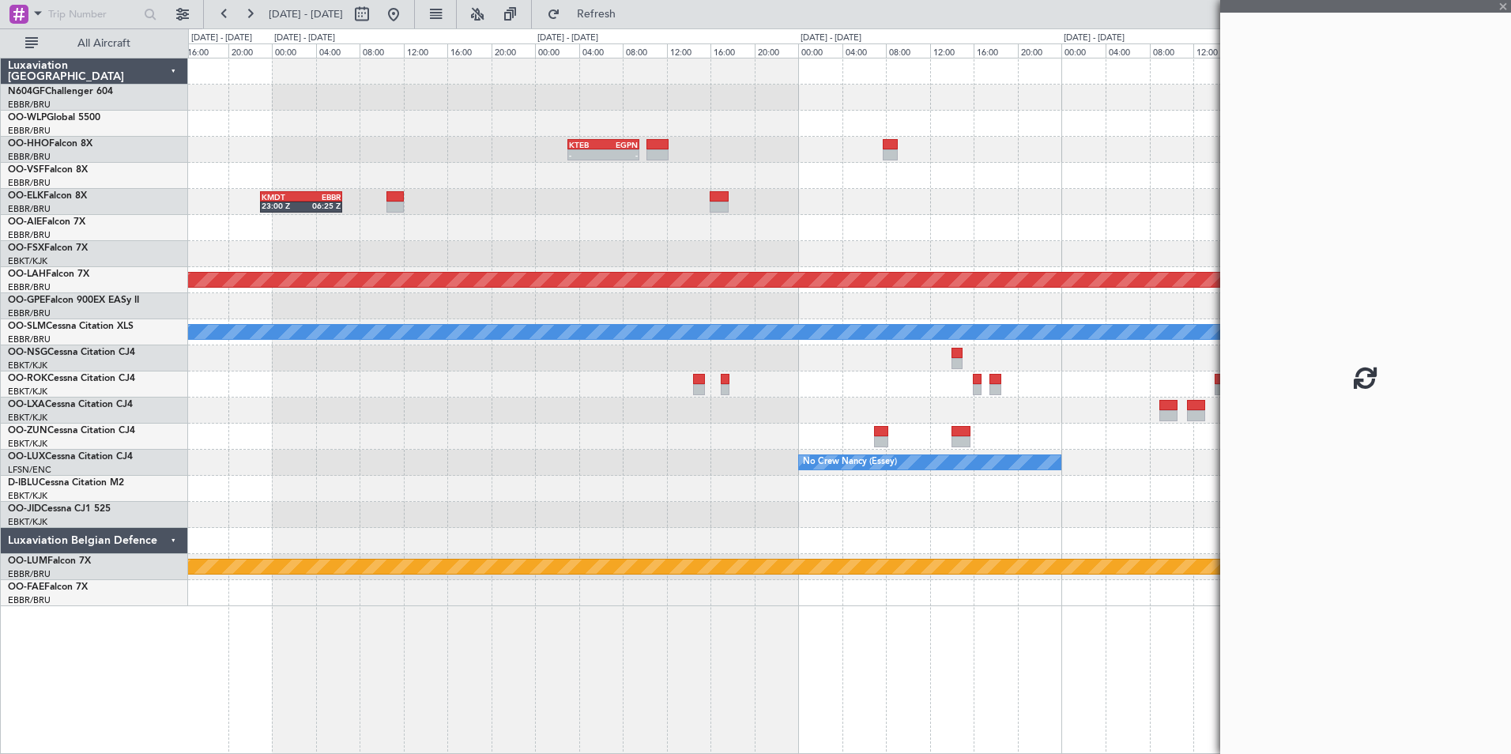
click at [730, 402] on div at bounding box center [849, 411] width 1323 height 26
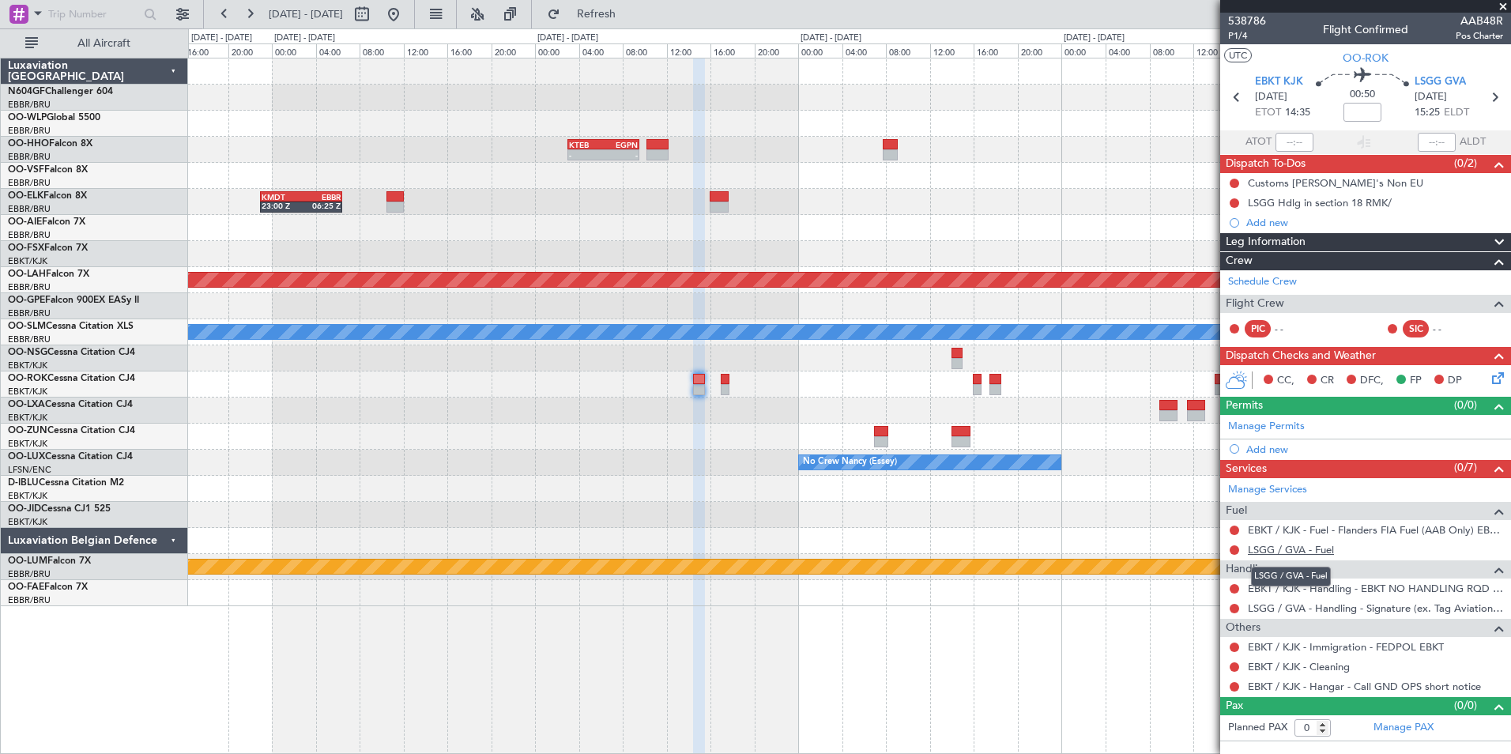
click at [1260, 550] on link "LSGG / GVA - Fuel" at bounding box center [1291, 549] width 86 height 13
click at [620, 18] on span "Refresh" at bounding box center [597, 14] width 66 height 11
click at [1236, 666] on button at bounding box center [1234, 666] width 9 height 9
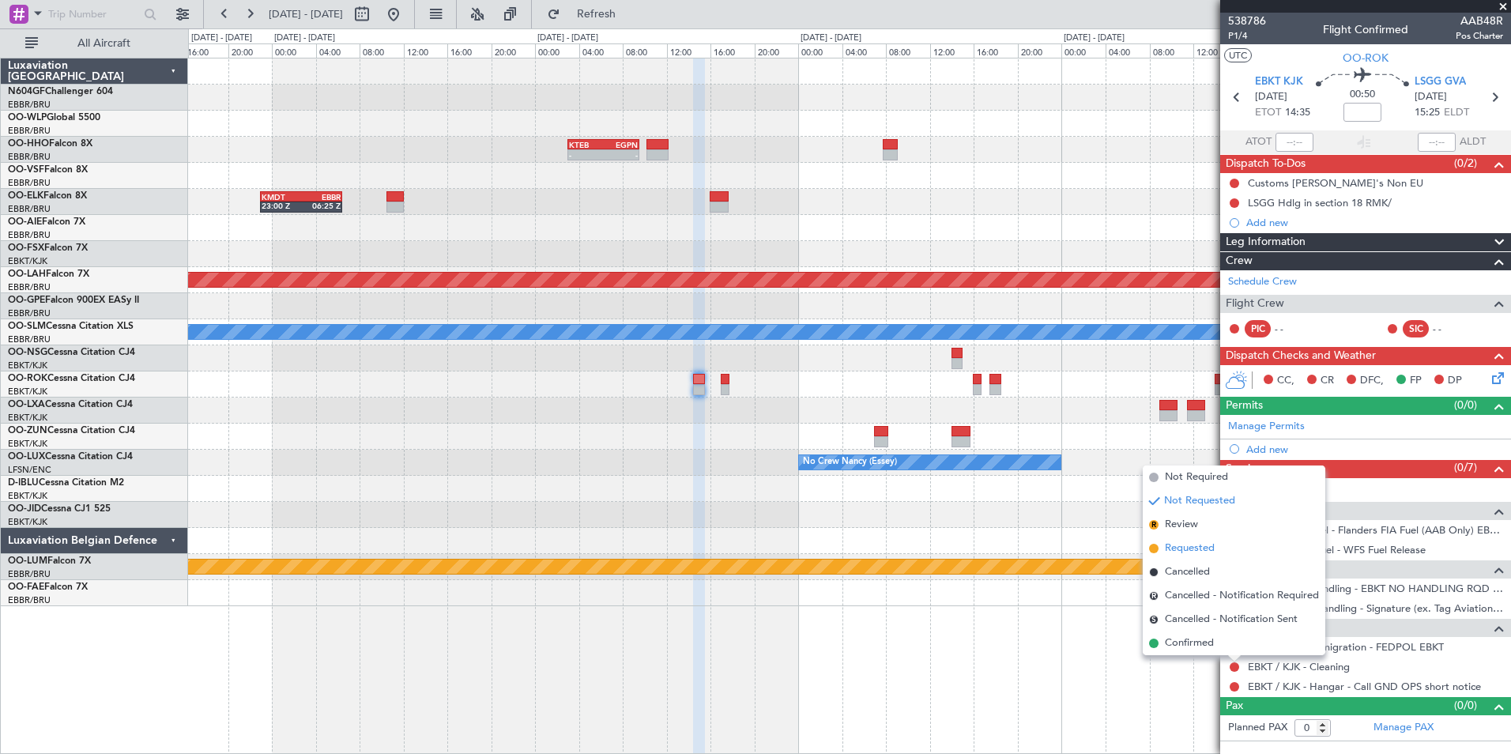
click at [1192, 550] on span "Requested" at bounding box center [1190, 549] width 50 height 16
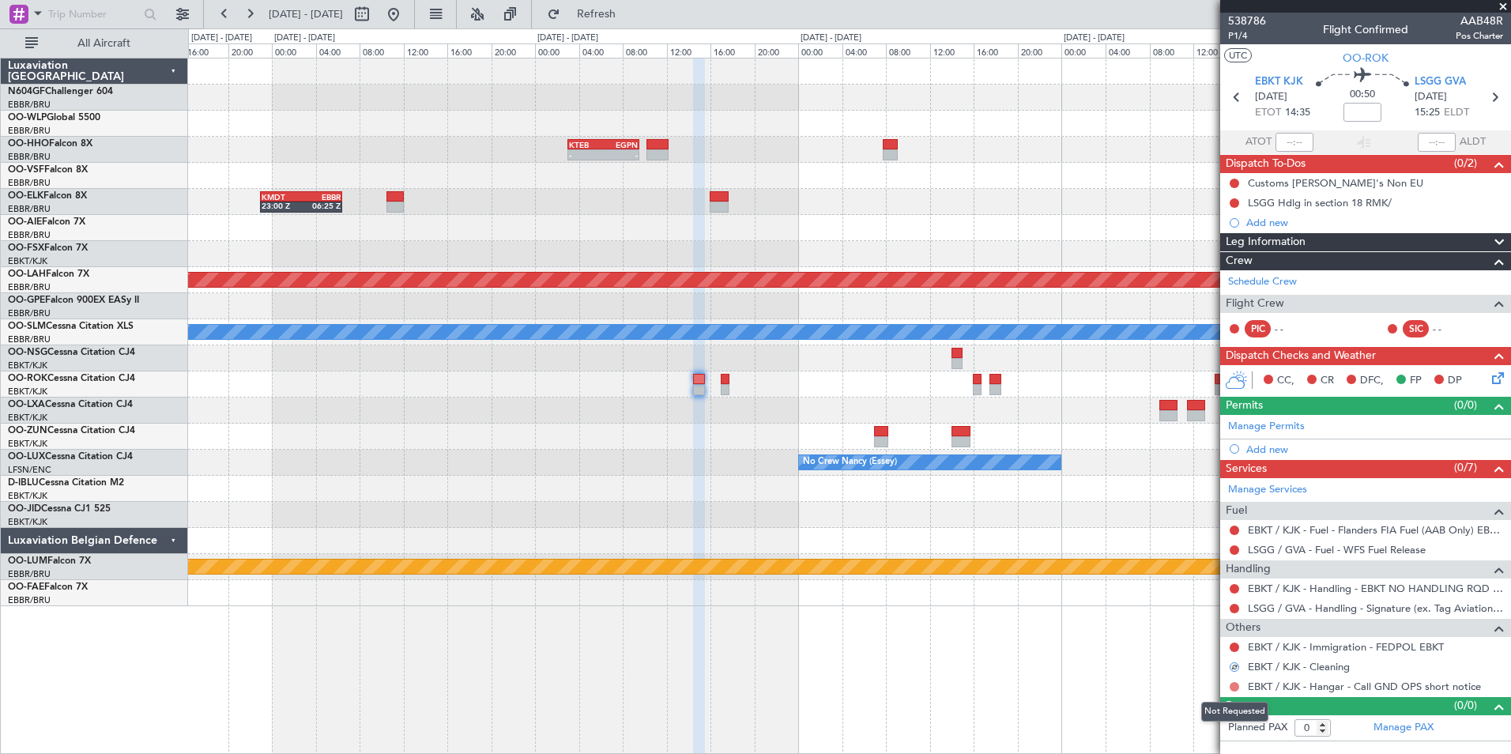
click at [1232, 685] on button at bounding box center [1234, 686] width 9 height 9
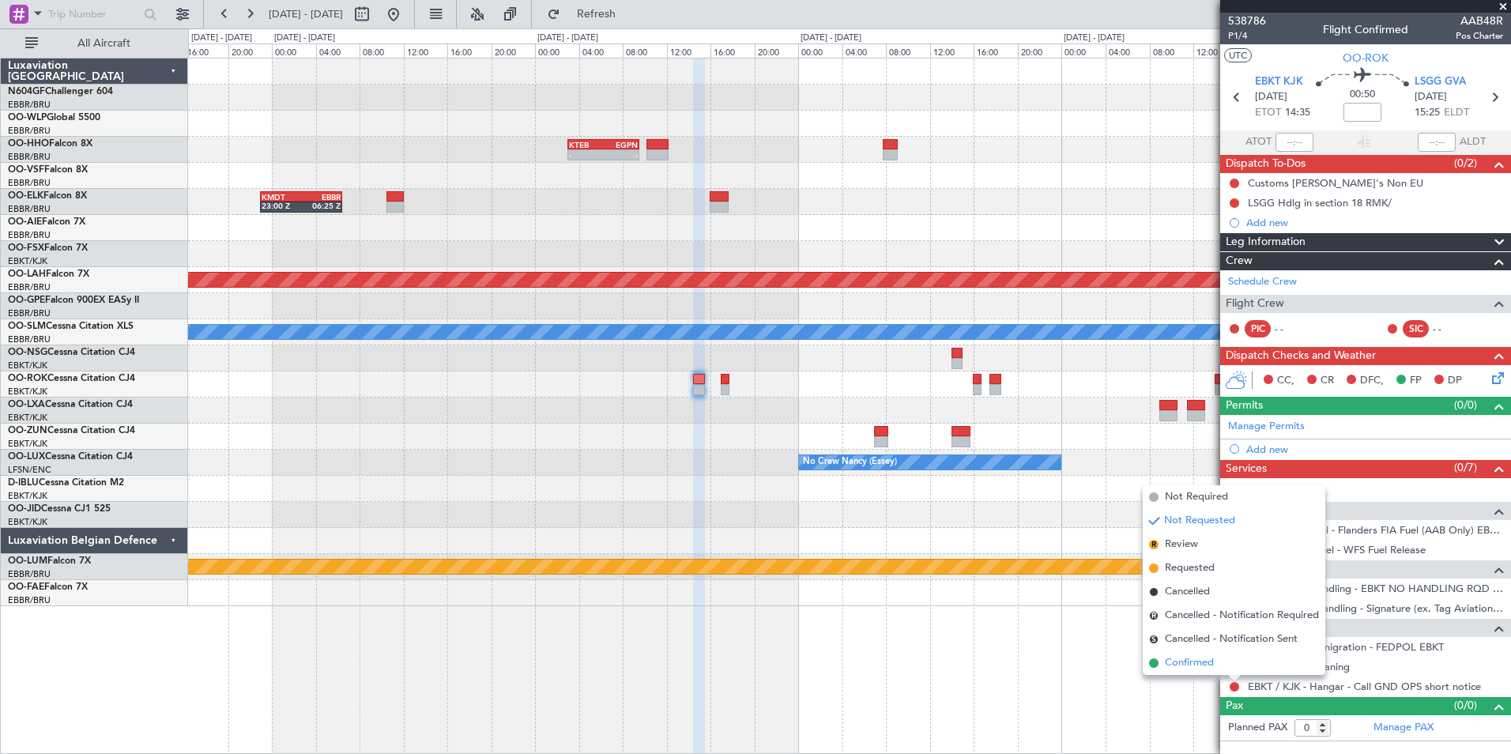
click at [1212, 667] on span "Confirmed" at bounding box center [1189, 663] width 49 height 16
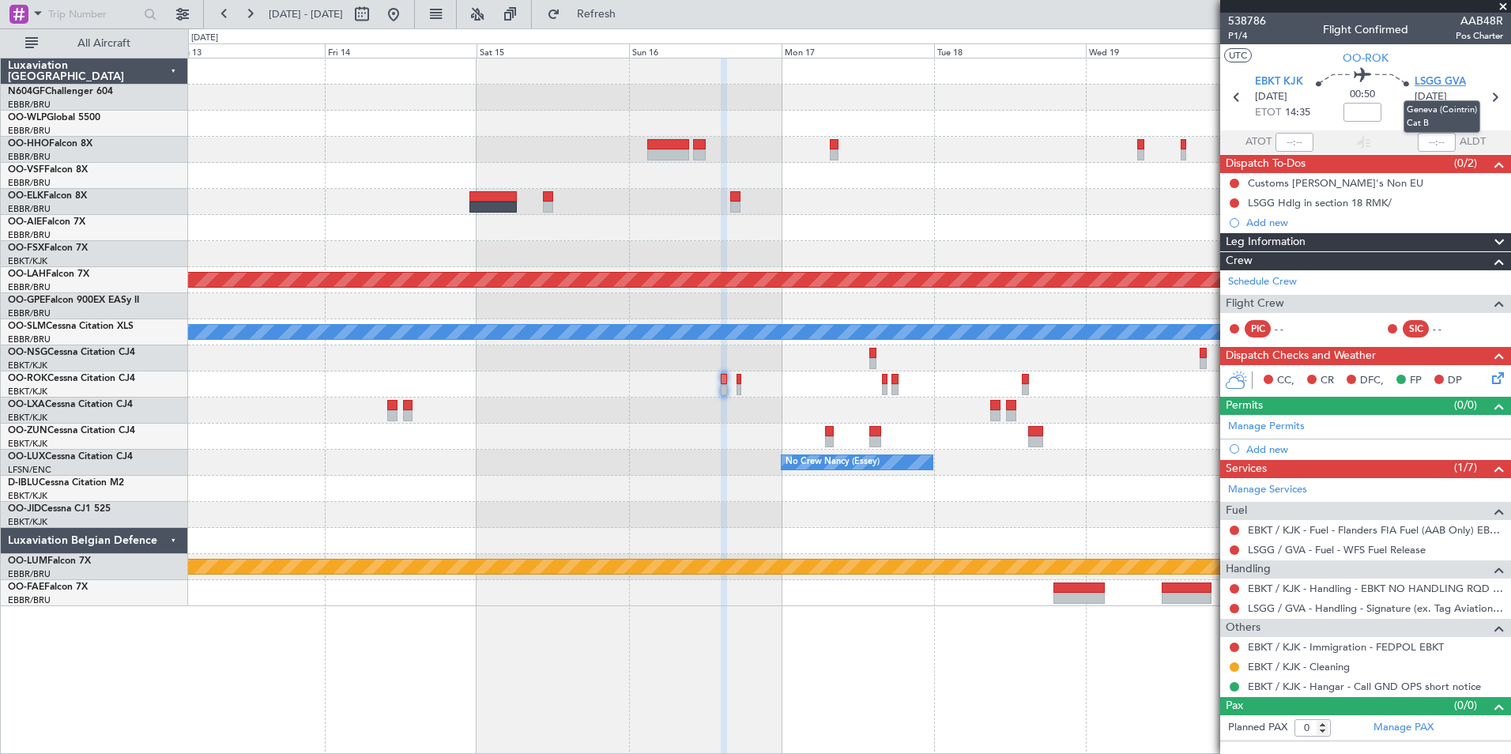
click at [1443, 77] on span "LSGG GVA" at bounding box center [1440, 82] width 51 height 16
click at [1274, 457] on div "Add new" at bounding box center [1366, 450] width 291 height 20
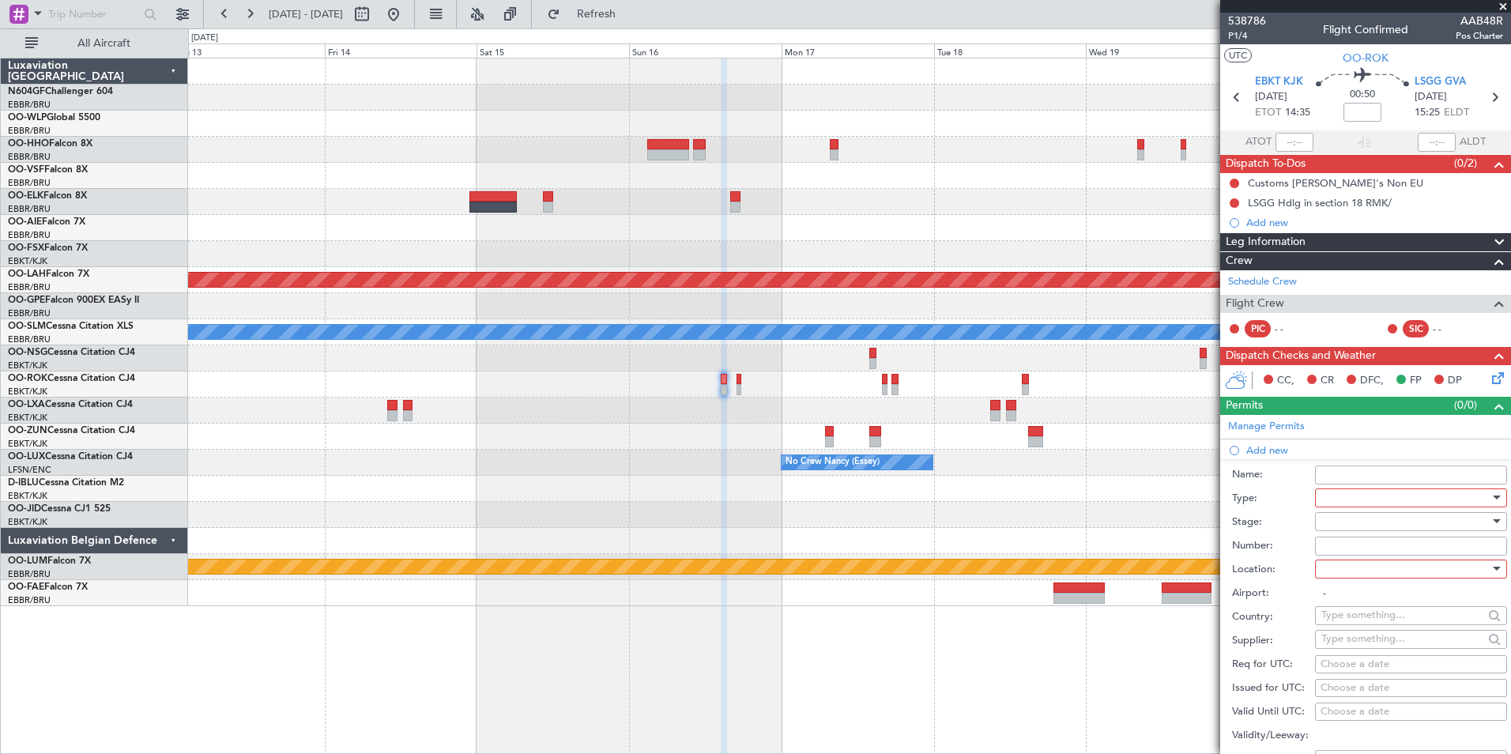
click at [1377, 492] on div at bounding box center [1406, 498] width 168 height 24
click at [1367, 648] on span "Slot" at bounding box center [1406, 647] width 166 height 24
click at [1363, 523] on div at bounding box center [1406, 522] width 168 height 24
click at [1369, 577] on span "Not Requested" at bounding box center [1406, 577] width 166 height 24
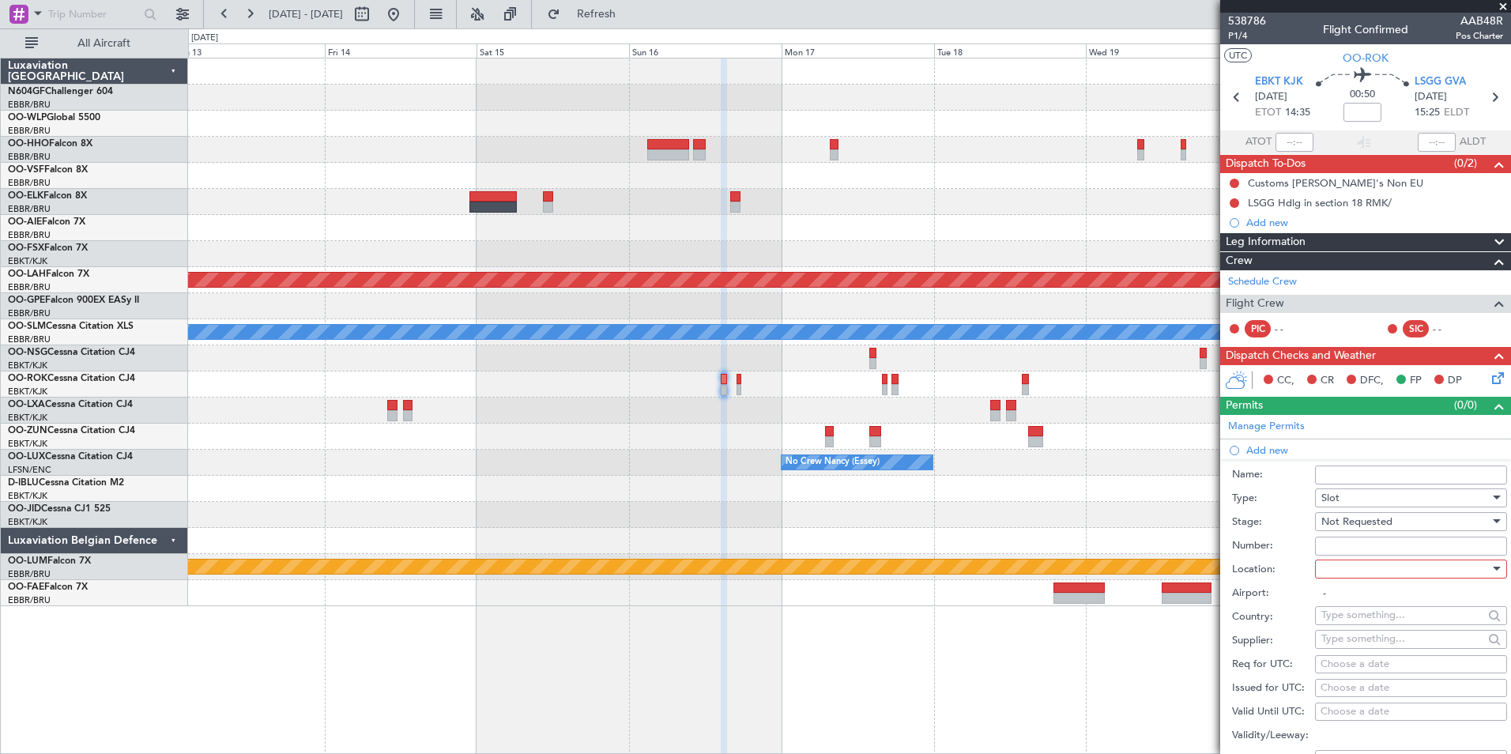
click at [1375, 572] on div at bounding box center [1406, 569] width 168 height 24
click at [1374, 646] on span "Arrival" at bounding box center [1406, 648] width 166 height 24
type input "LSGG / GVA"
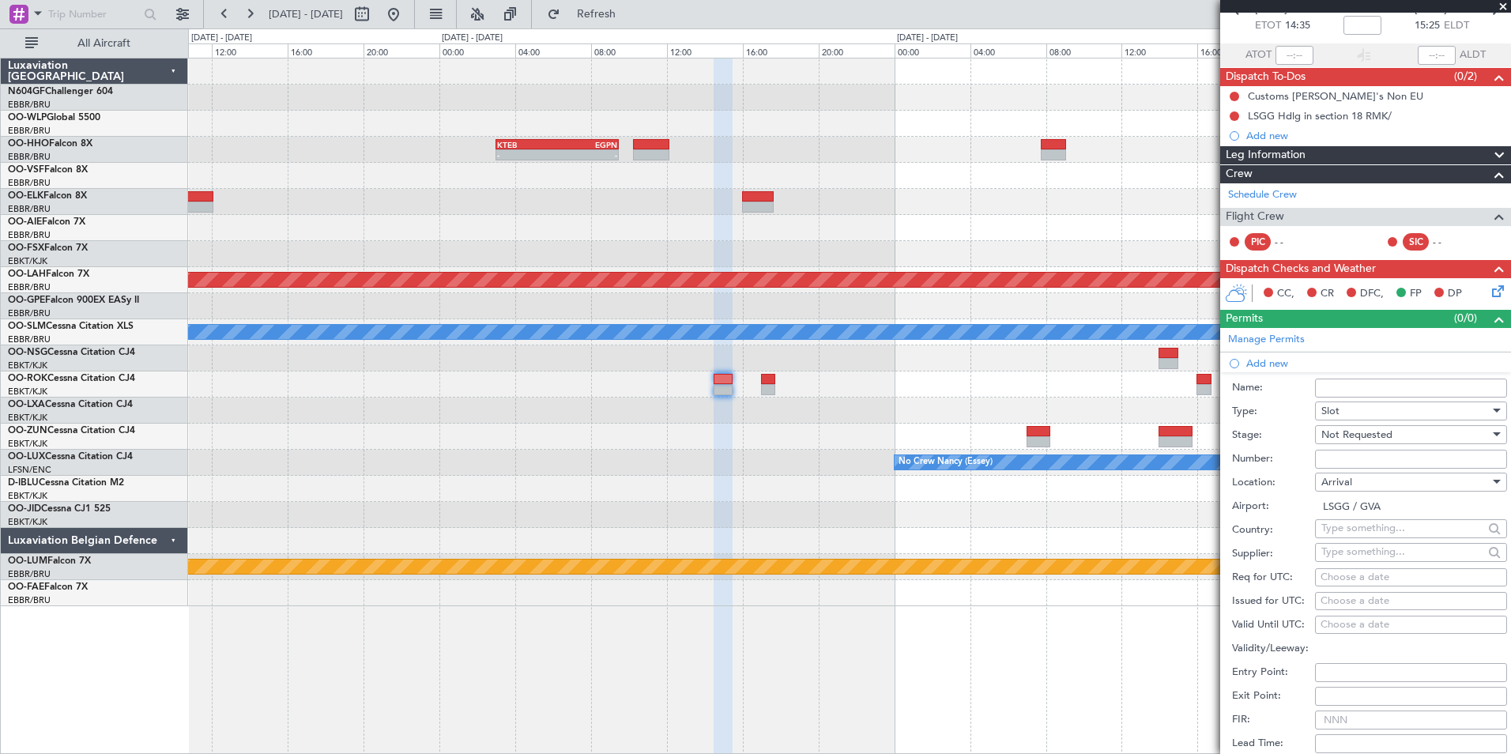
scroll to position [158, 0]
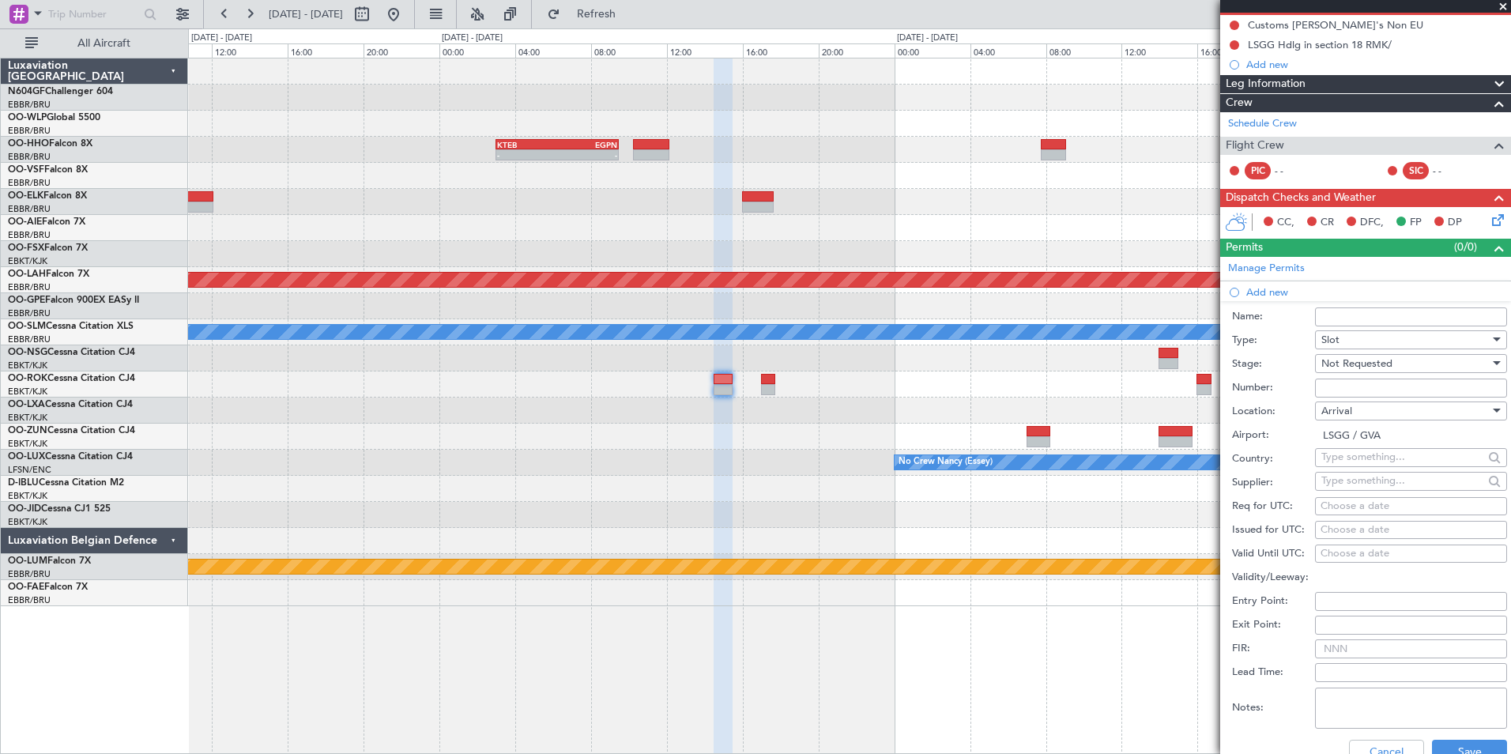
click at [1357, 500] on div "Choose a date" at bounding box center [1411, 507] width 181 height 16
select select "10"
select select "2025"
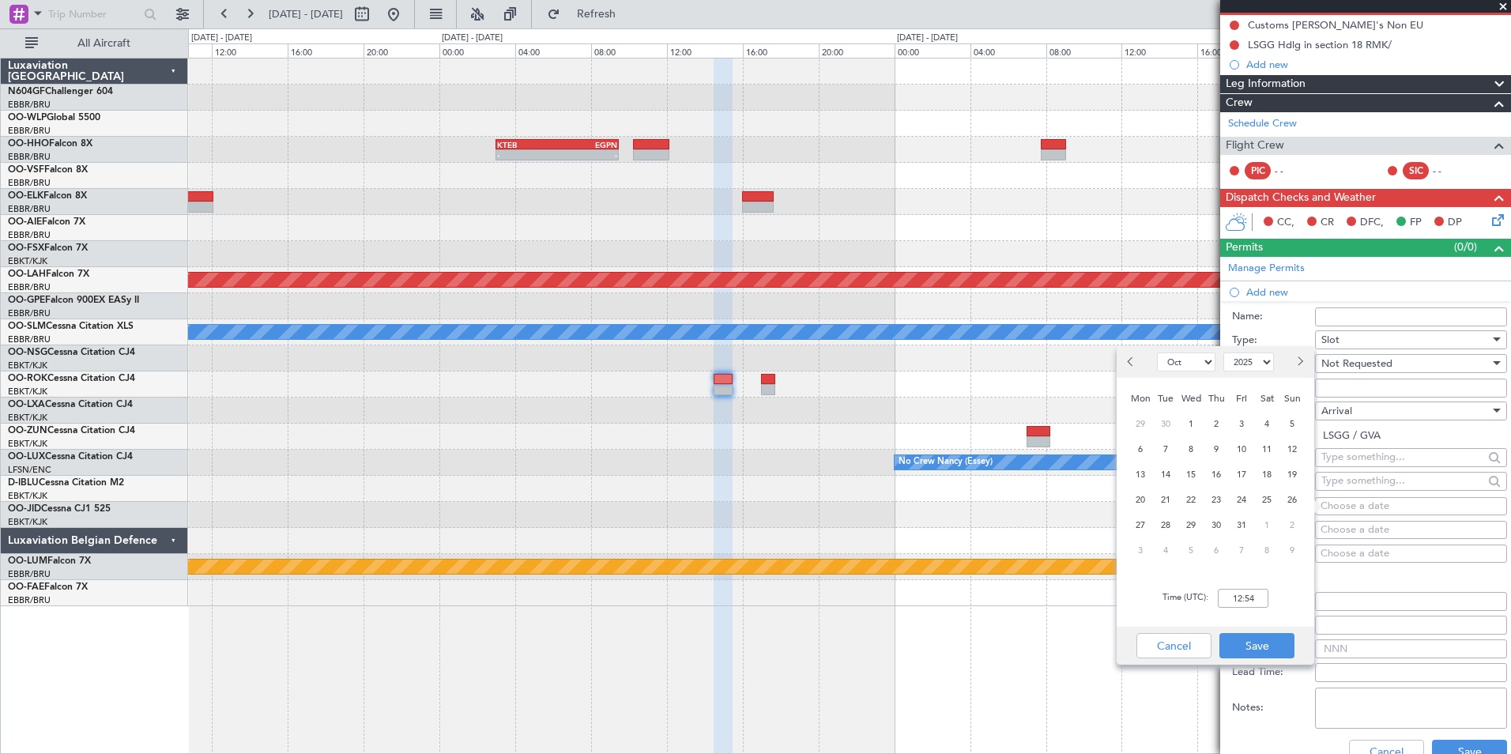
click at [1194, 367] on select "Jan Feb Mar Apr May Jun Jul Aug Sep Oct Nov Dec" at bounding box center [1186, 362] width 58 height 19
select select "11"
click at [1157, 353] on select "Jan Feb Mar Apr May Jun Jul Aug Sep Oct Nov Dec" at bounding box center [1186, 362] width 58 height 19
click at [1296, 477] on span "16" at bounding box center [1293, 475] width 20 height 20
click at [1253, 605] on input "00:00" at bounding box center [1243, 598] width 51 height 19
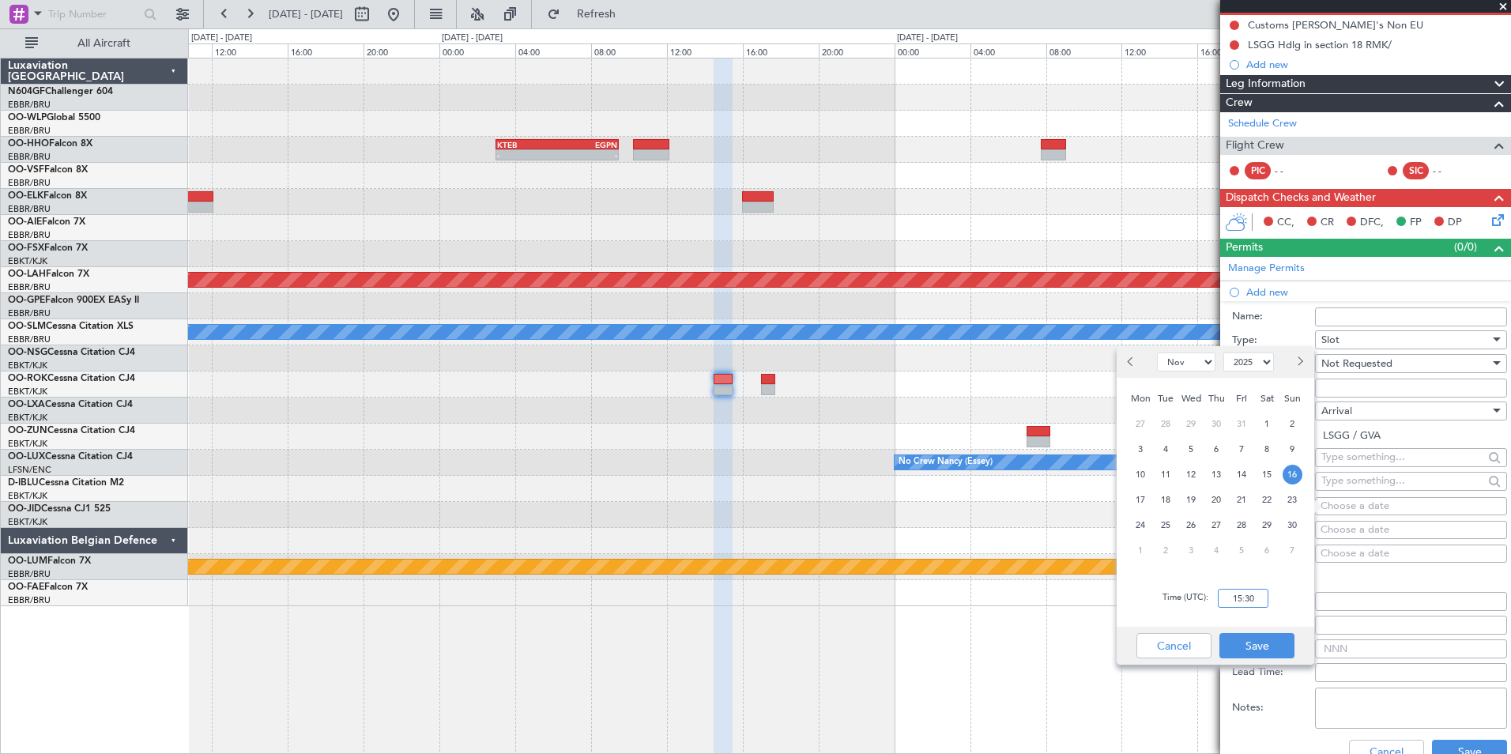
type input "15:30"
click at [1238, 566] on div "Mon Tue Wed Thu Fri Sat Sun 27 28 29 30 31 1 2 3 4 5 6 7 8 9 10 11 12 13 14 15 …" at bounding box center [1216, 474] width 198 height 192
click at [1269, 643] on button "Save" at bounding box center [1257, 645] width 75 height 25
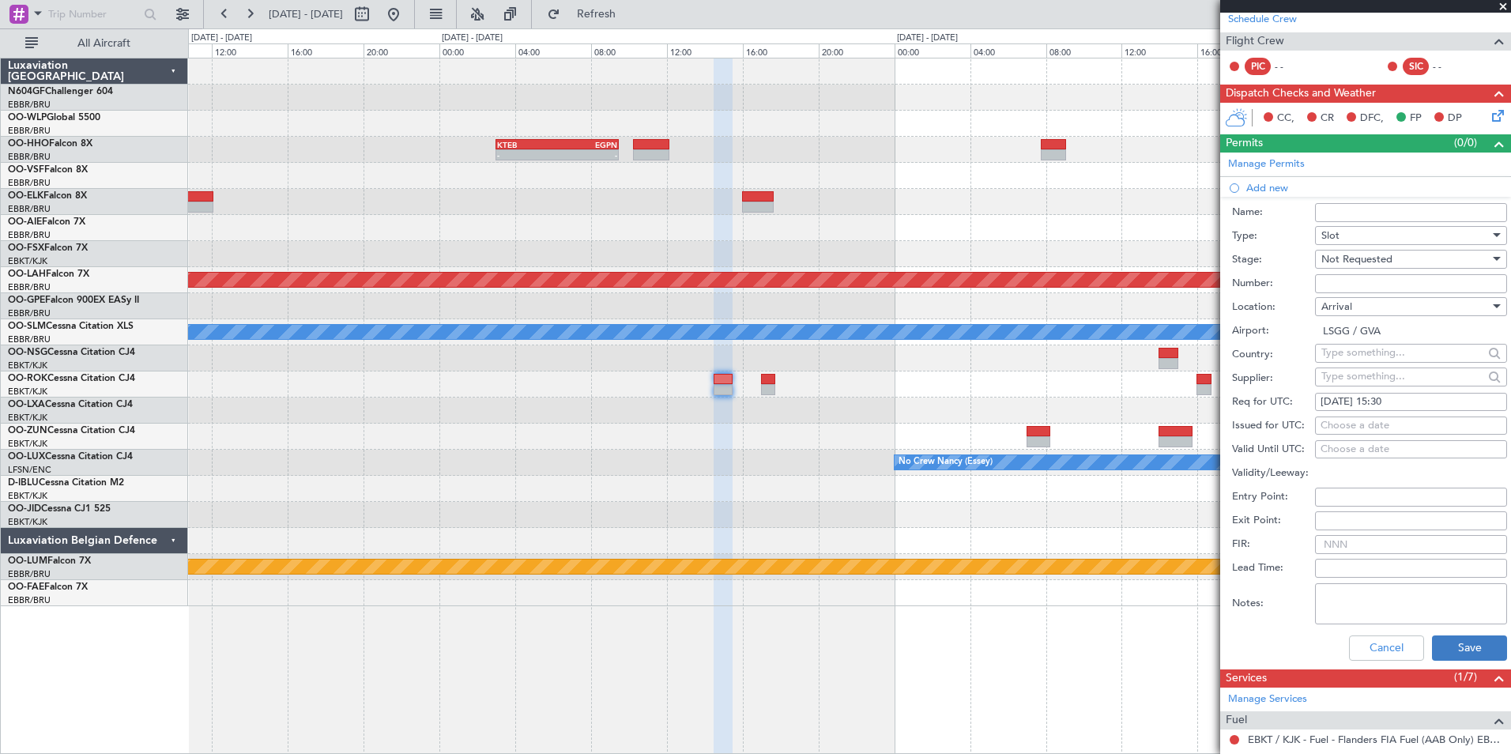
scroll to position [316, 0]
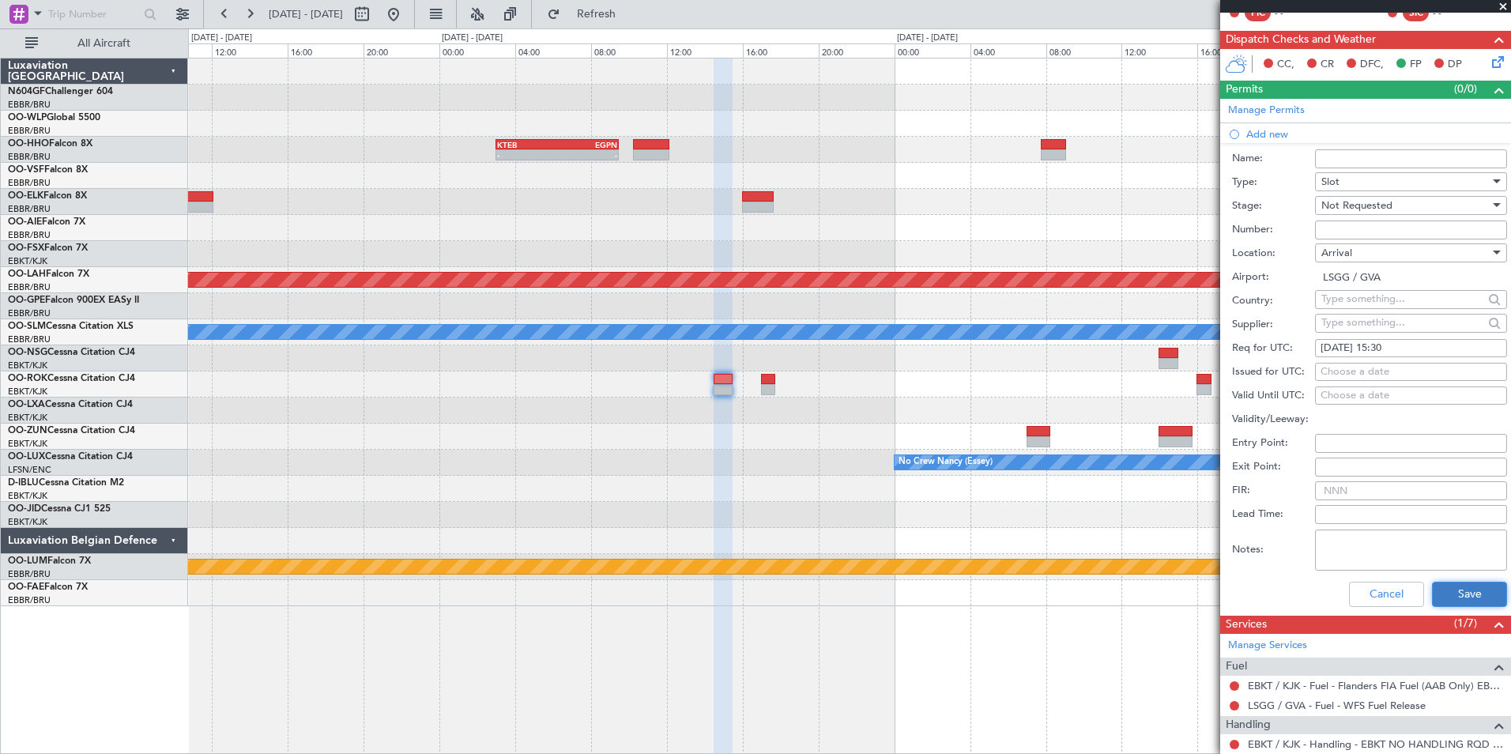
click at [1439, 600] on button "Save" at bounding box center [1469, 594] width 75 height 25
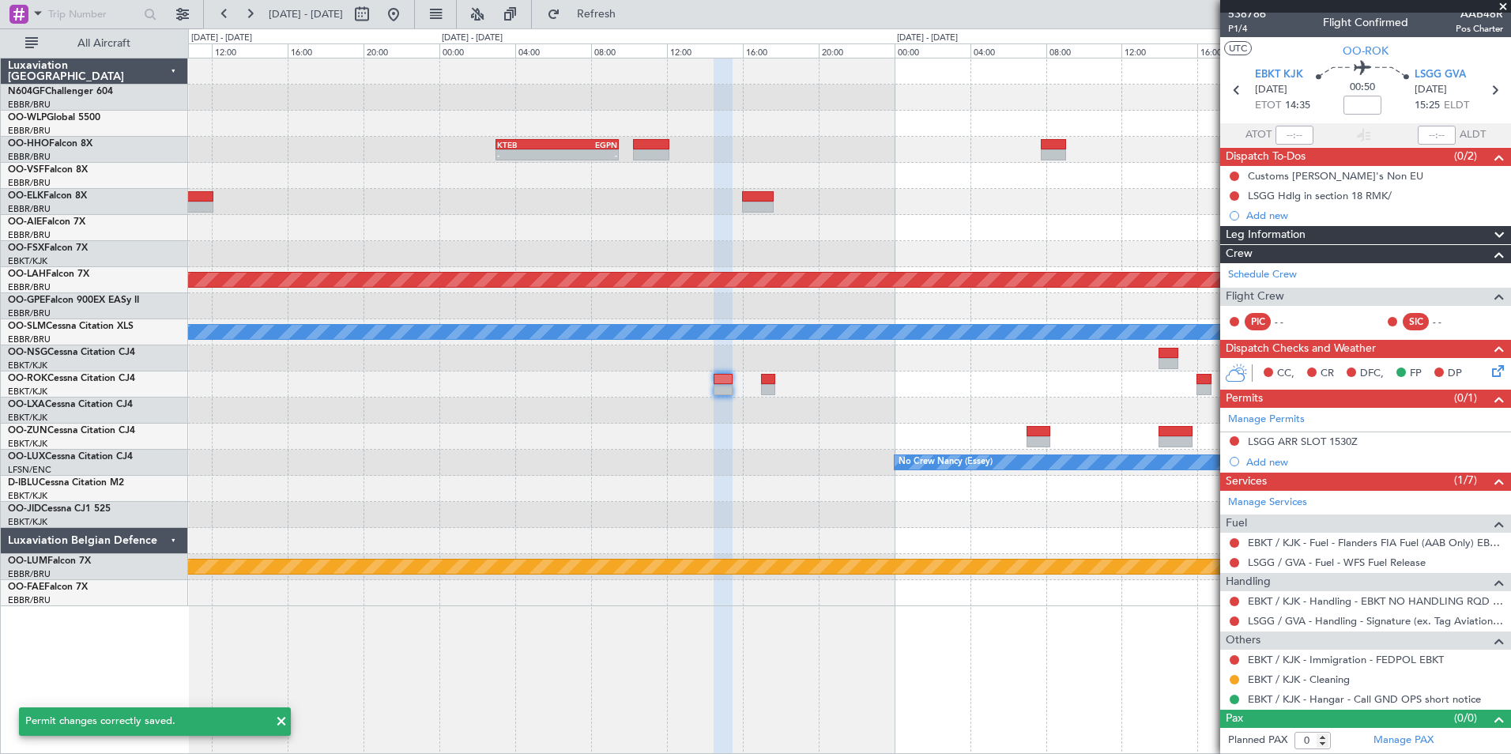
scroll to position [6, 0]
click at [1236, 601] on button at bounding box center [1234, 602] width 9 height 9
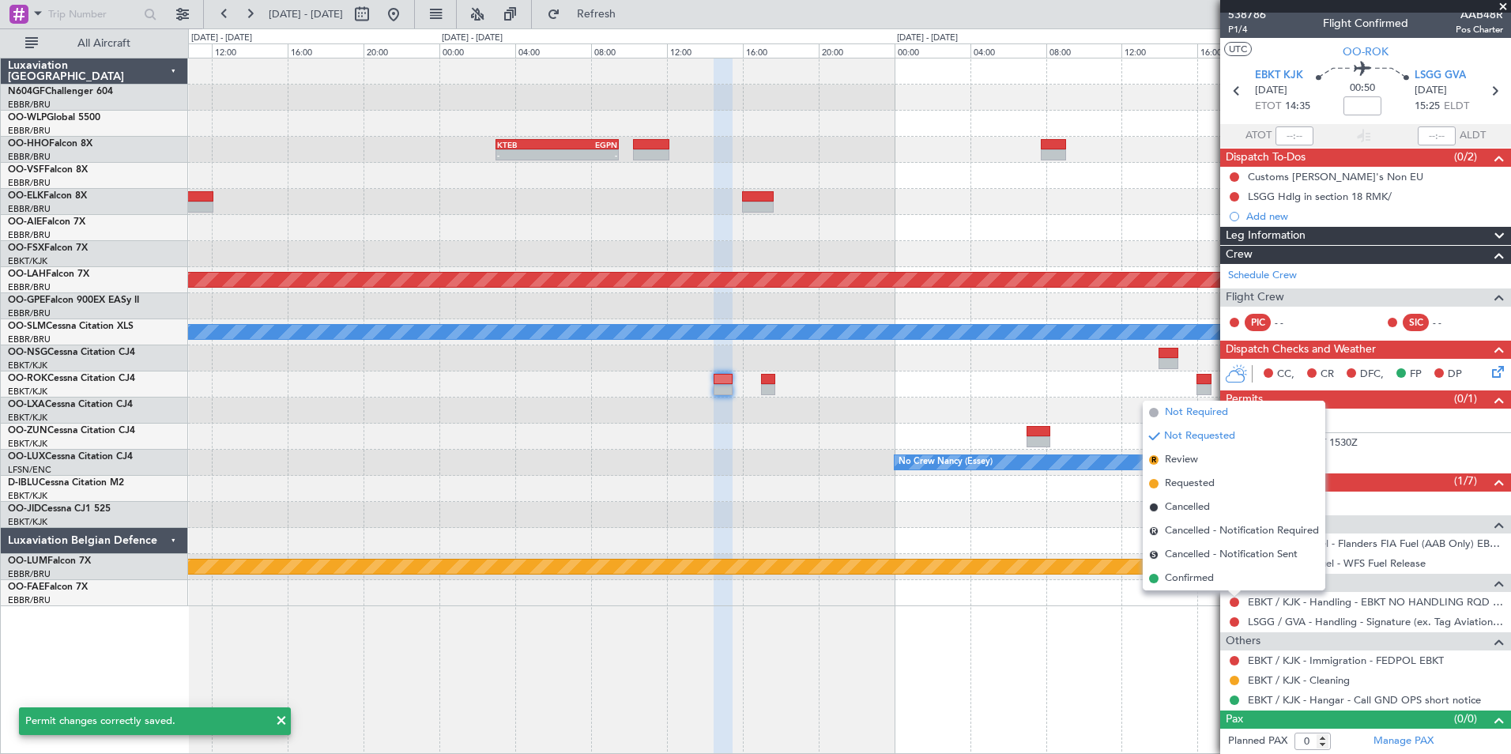
click at [1212, 413] on span "Not Required" at bounding box center [1196, 413] width 63 height 16
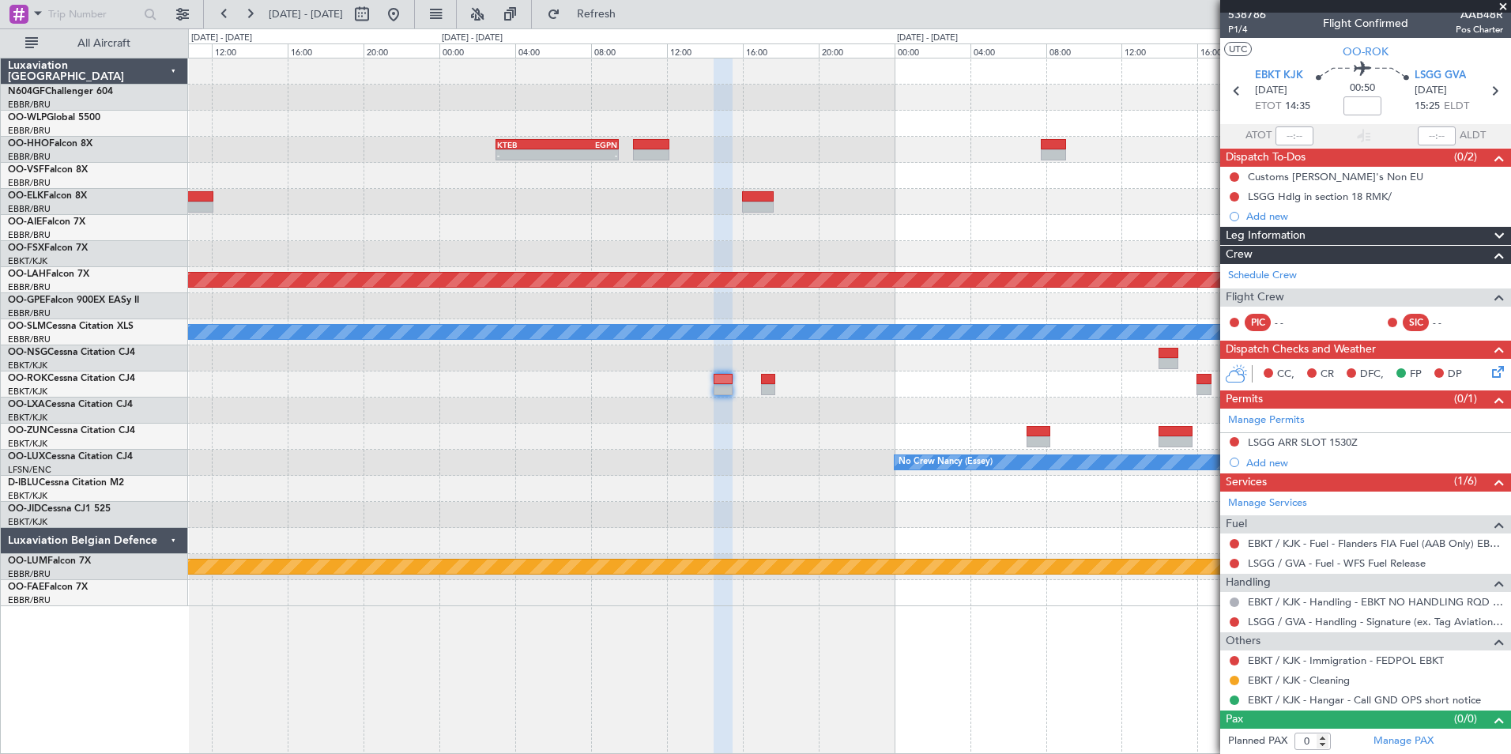
click at [1489, 372] on icon at bounding box center [1495, 369] width 13 height 13
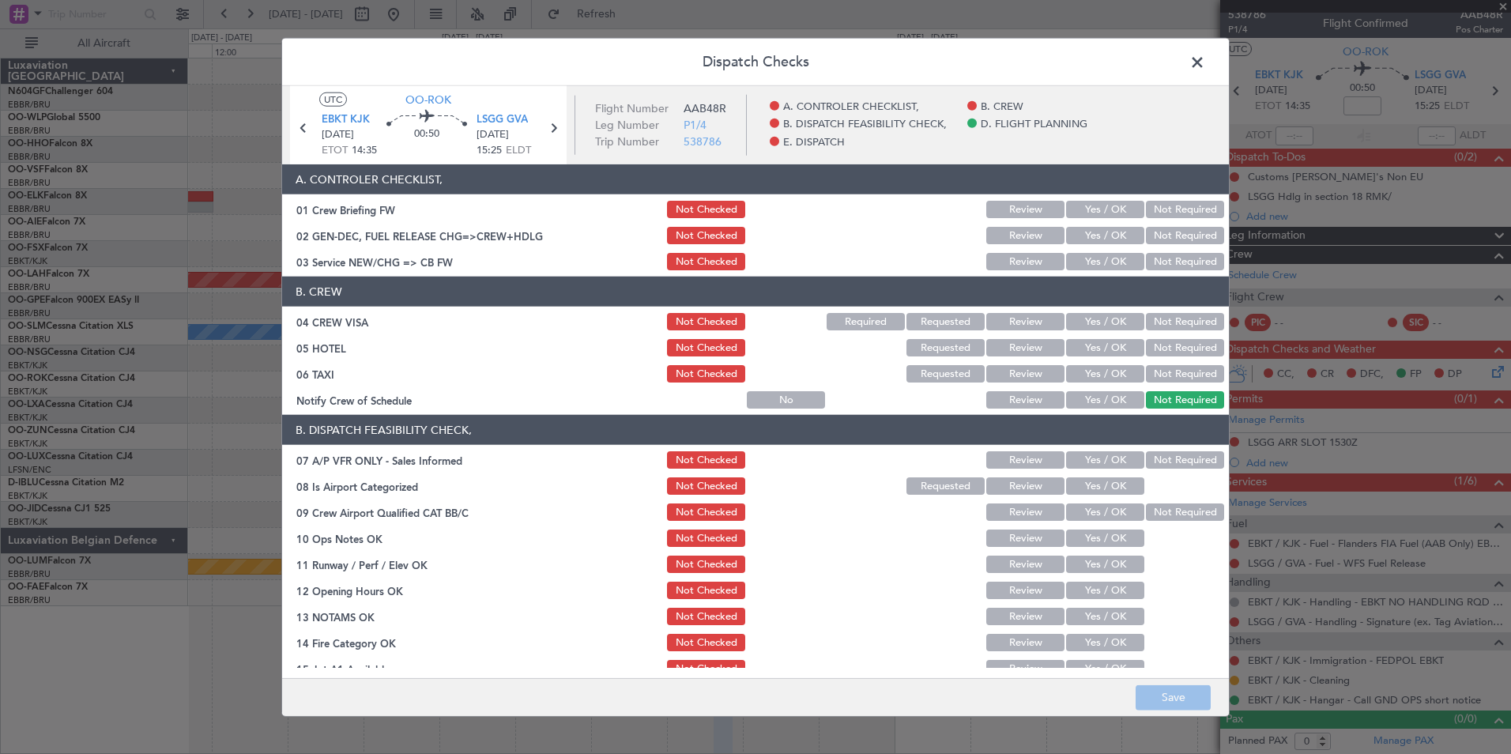
click at [1073, 264] on button "Yes / OK" at bounding box center [1105, 261] width 78 height 17
click at [1159, 319] on button "Not Required" at bounding box center [1185, 321] width 78 height 17
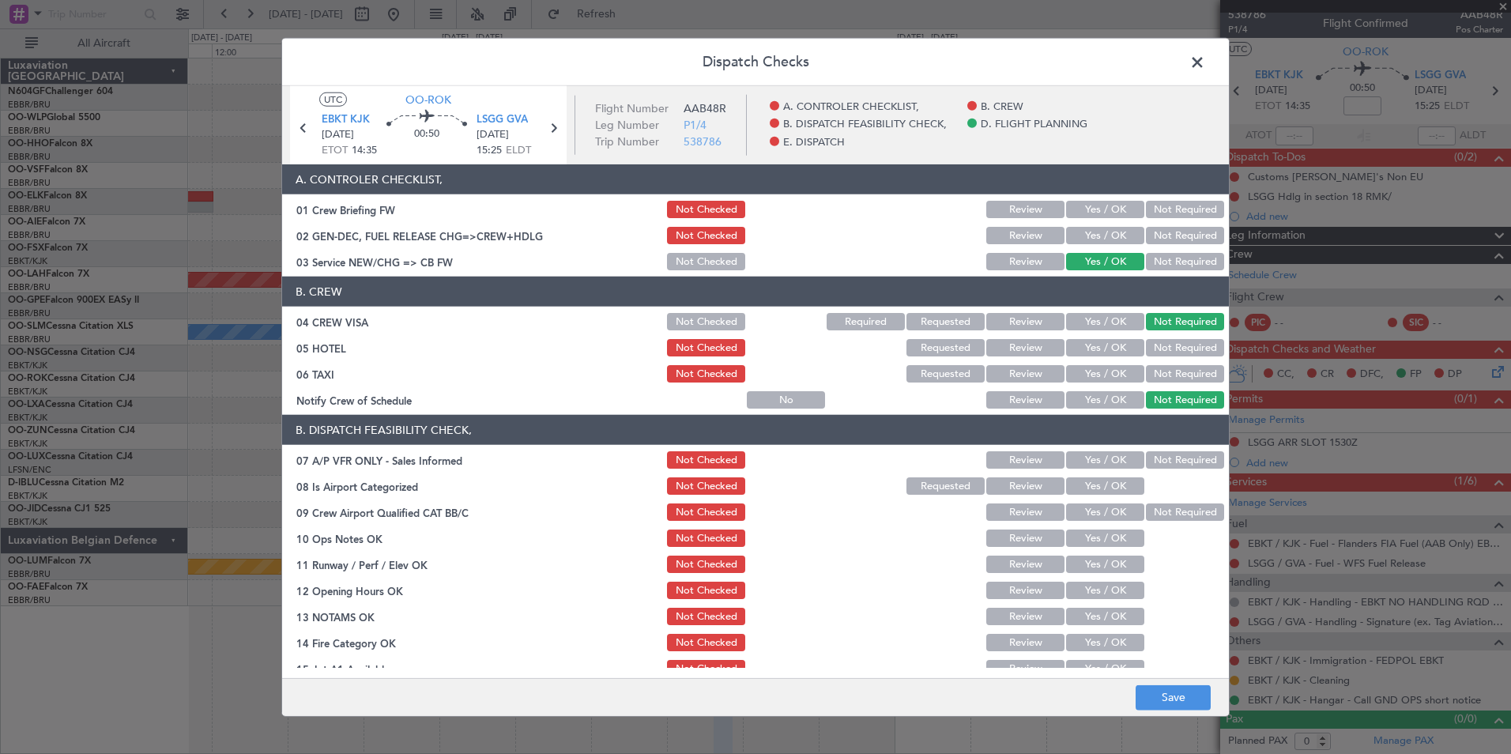
click at [1157, 352] on button "Not Required" at bounding box center [1185, 347] width 78 height 17
click at [1162, 383] on div "Not Required" at bounding box center [1184, 374] width 80 height 22
click at [711, 349] on button "Not Checked" at bounding box center [706, 347] width 78 height 17
drag, startPoint x: 1167, startPoint y: 369, endPoint x: 1111, endPoint y: 398, distance: 62.9
click at [1165, 371] on button "Not Required" at bounding box center [1185, 373] width 78 height 17
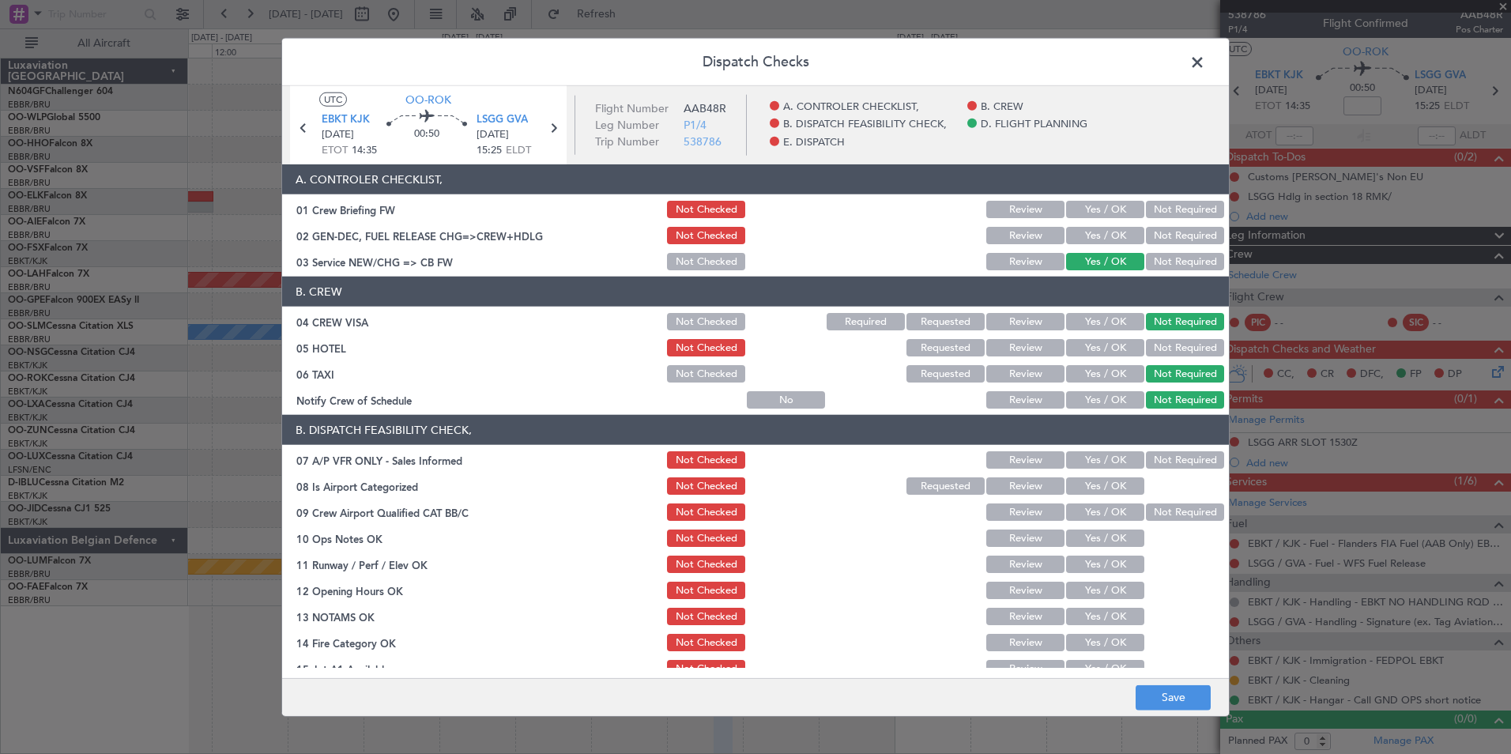
click at [1101, 403] on button "Yes / OK" at bounding box center [1105, 399] width 78 height 17
click at [1157, 689] on button "Save" at bounding box center [1173, 697] width 75 height 25
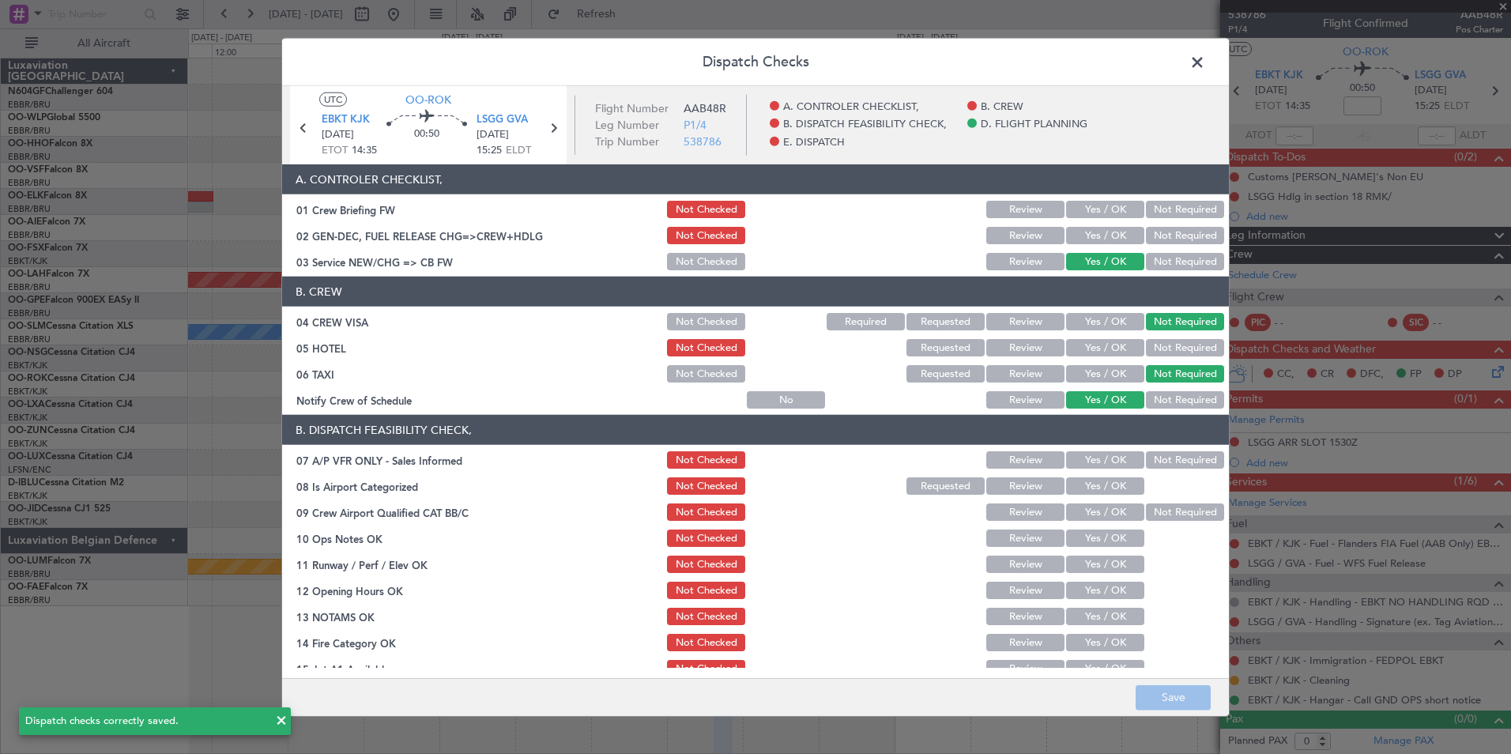
click at [1206, 57] on span at bounding box center [1206, 67] width 0 height 32
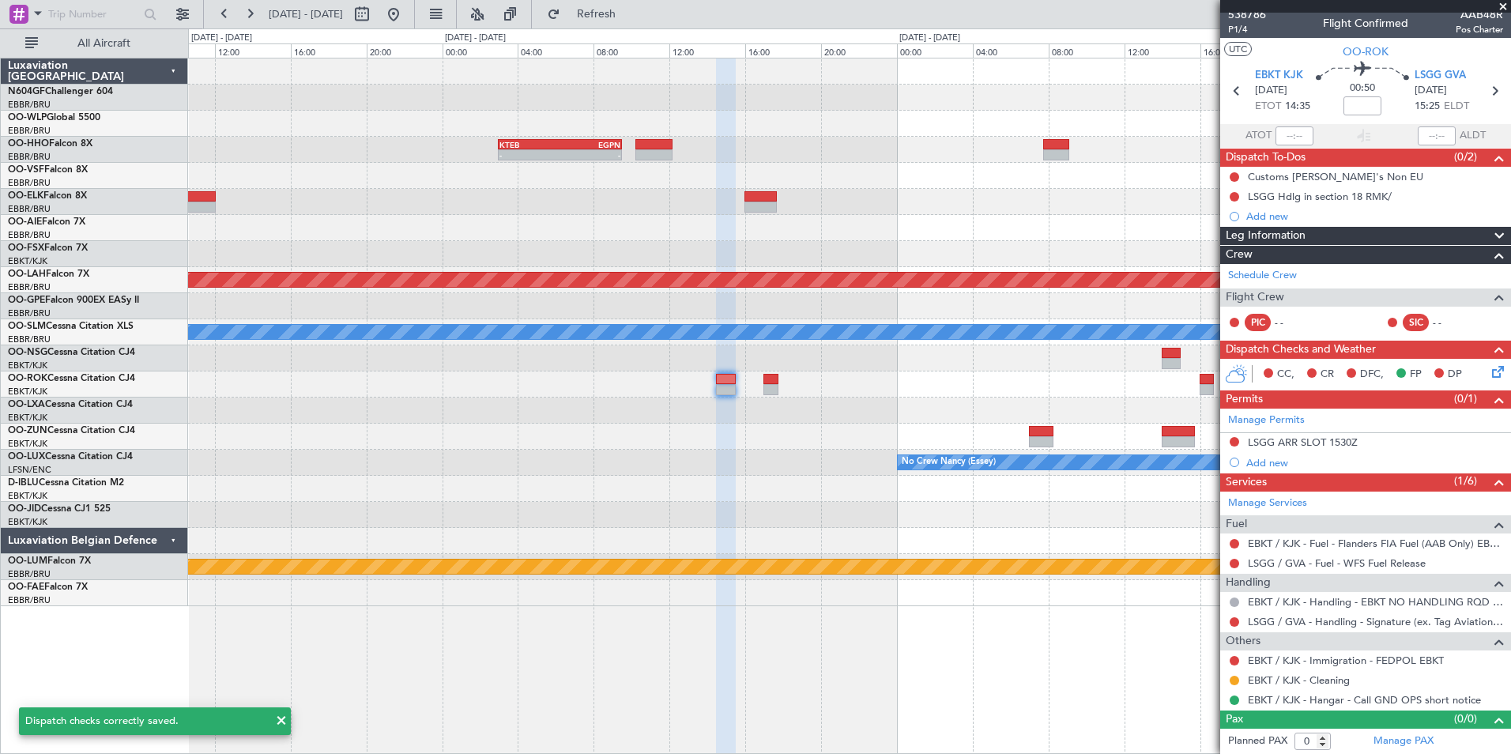
click at [1489, 370] on icon at bounding box center [1495, 369] width 13 height 13
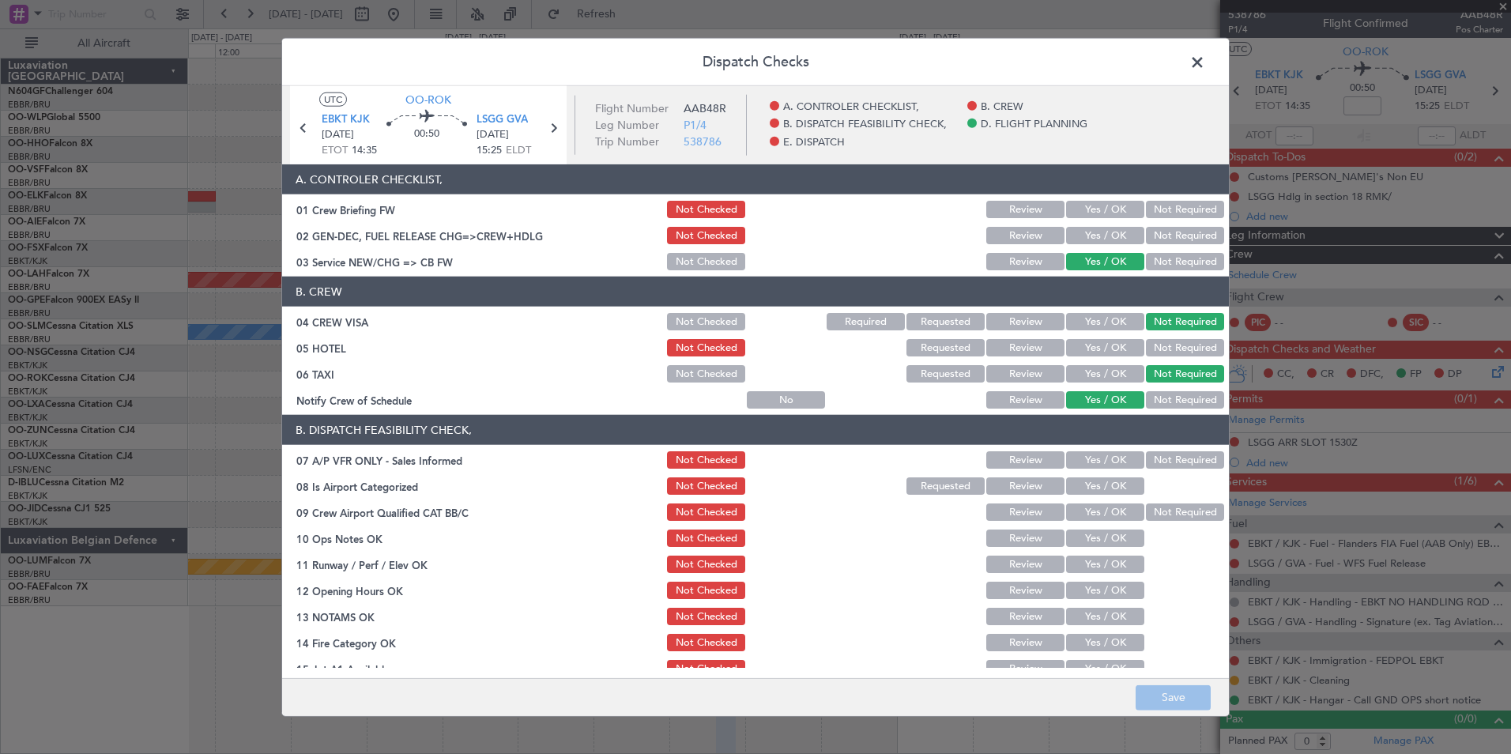
click at [1170, 340] on button "Not Required" at bounding box center [1185, 347] width 78 height 17
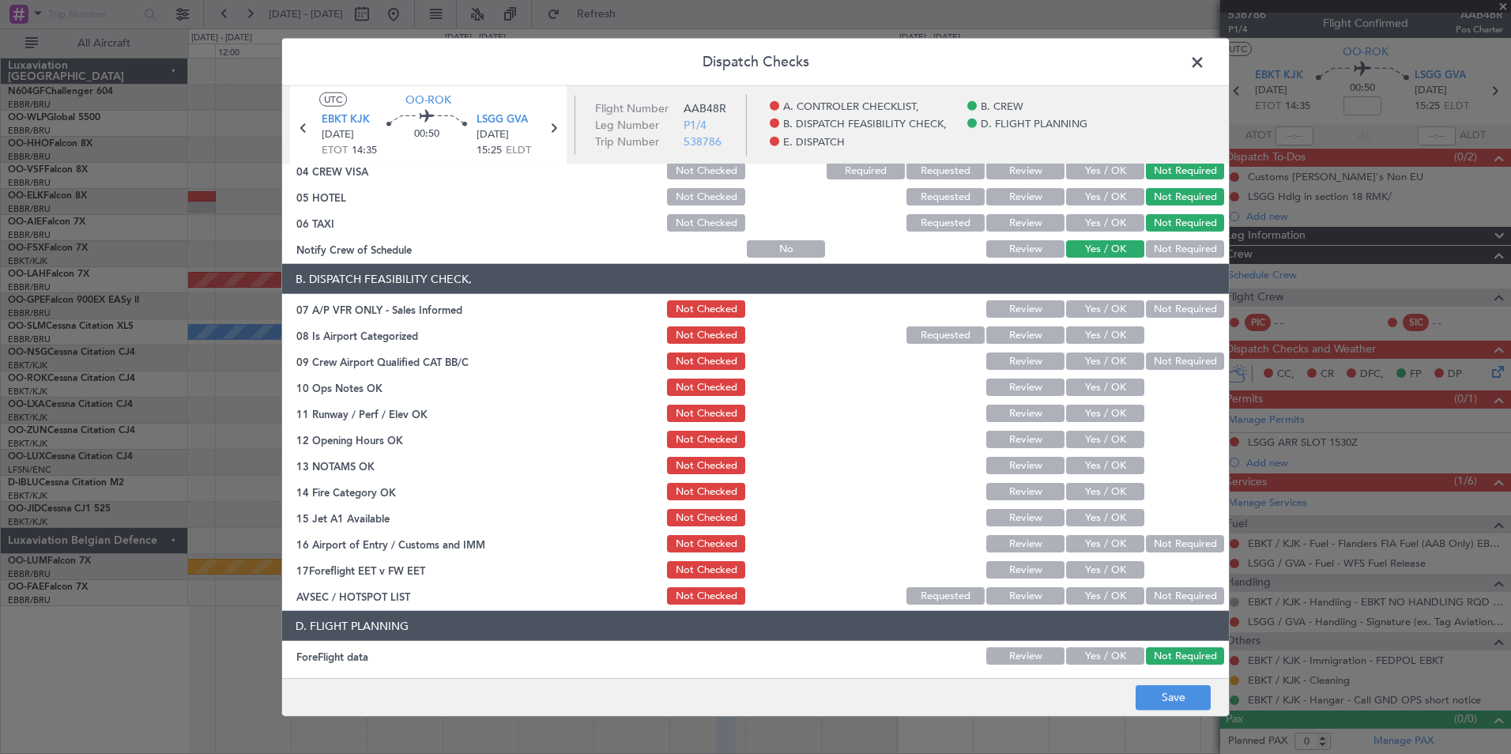
scroll to position [237, 0]
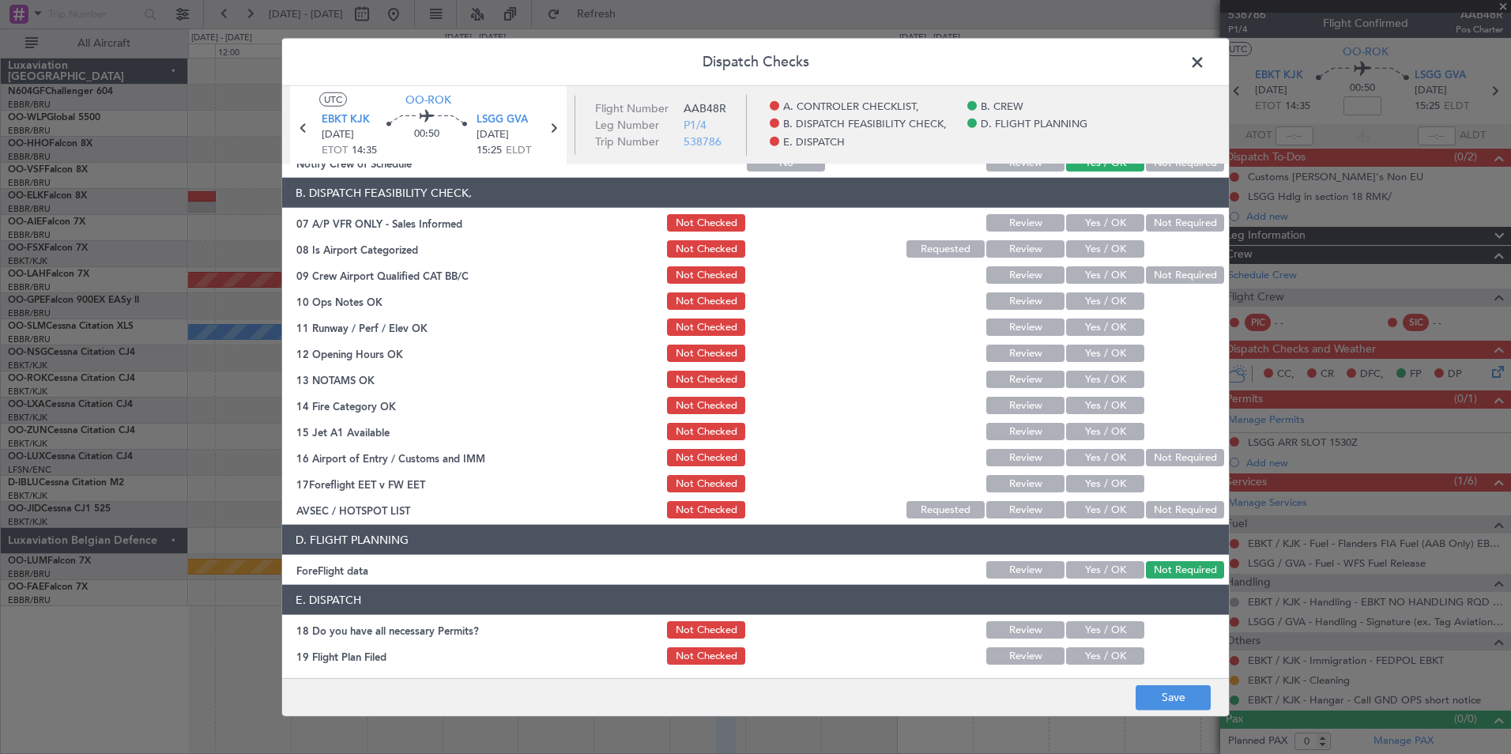
click at [1164, 227] on button "Not Required" at bounding box center [1185, 222] width 78 height 17
click at [1115, 246] on button "Yes / OK" at bounding box center [1105, 248] width 78 height 17
click at [1153, 274] on button "Not Required" at bounding box center [1185, 274] width 78 height 17
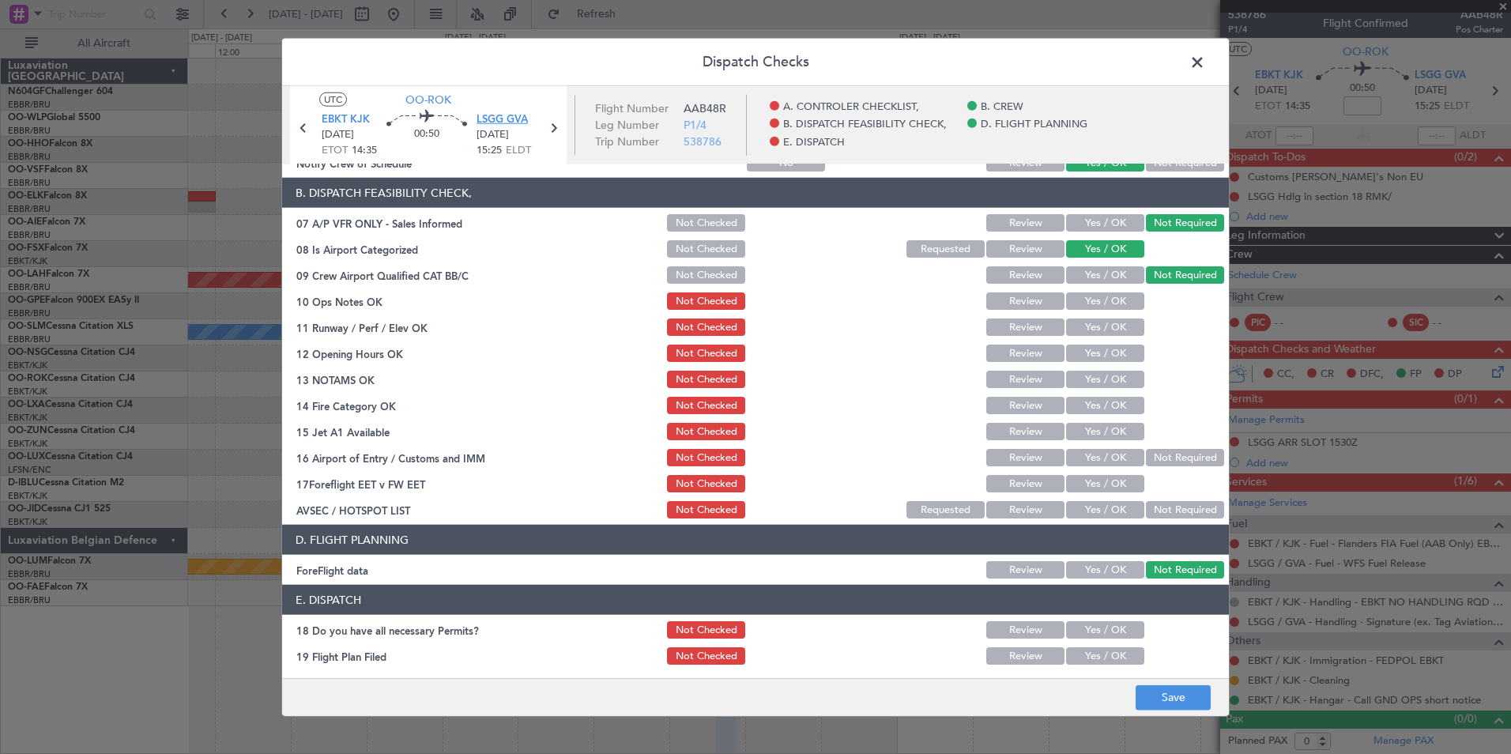
click at [525, 118] on span "LSGG GVA" at bounding box center [502, 120] width 51 height 16
click at [1119, 299] on button "Yes / OK" at bounding box center [1105, 300] width 78 height 17
click at [1099, 326] on button "Yes / OK" at bounding box center [1105, 327] width 78 height 17
click at [1107, 350] on button "Yes / OK" at bounding box center [1105, 353] width 78 height 17
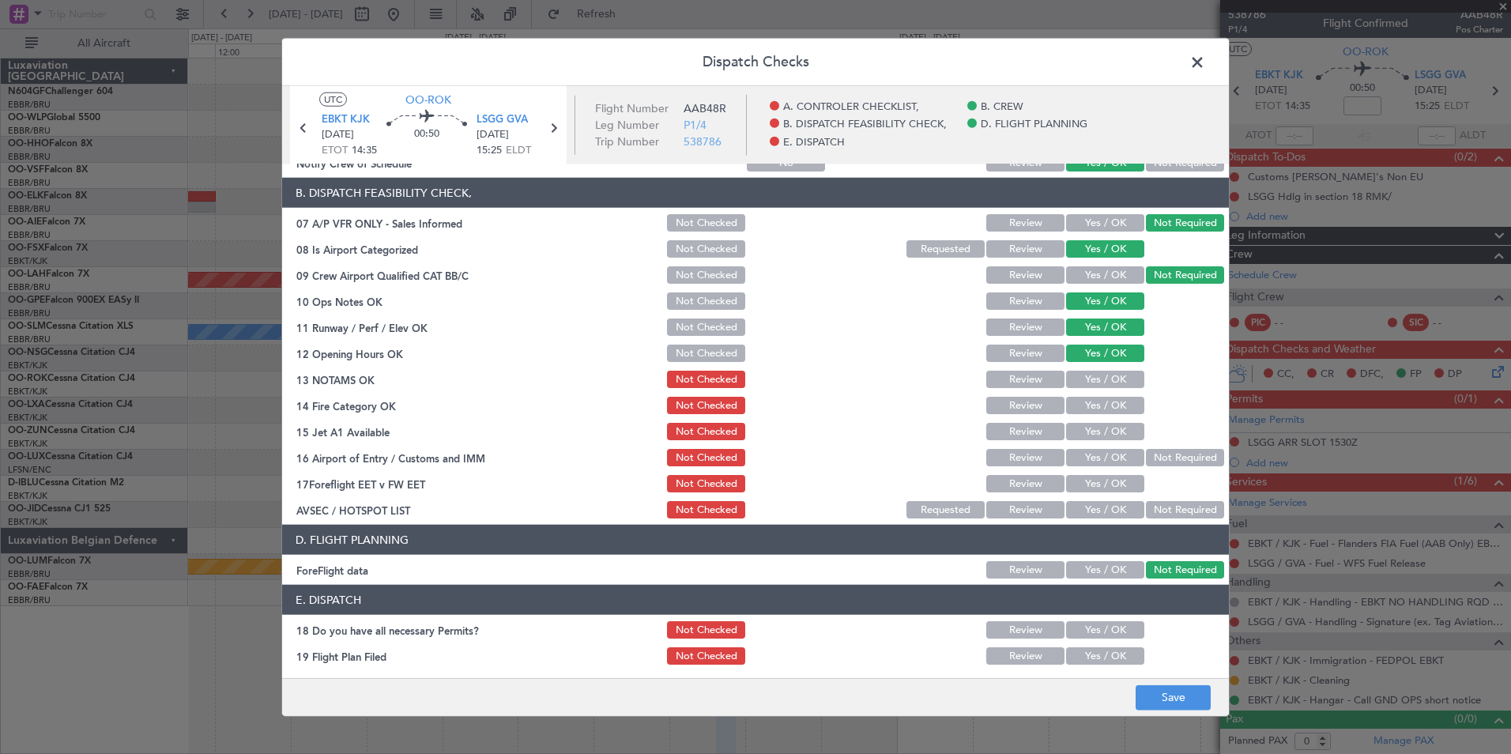
click at [1107, 380] on button "Yes / OK" at bounding box center [1105, 379] width 78 height 17
click at [1070, 402] on button "Yes / OK" at bounding box center [1105, 405] width 78 height 17
click at [1094, 426] on button "Yes / OK" at bounding box center [1105, 431] width 78 height 17
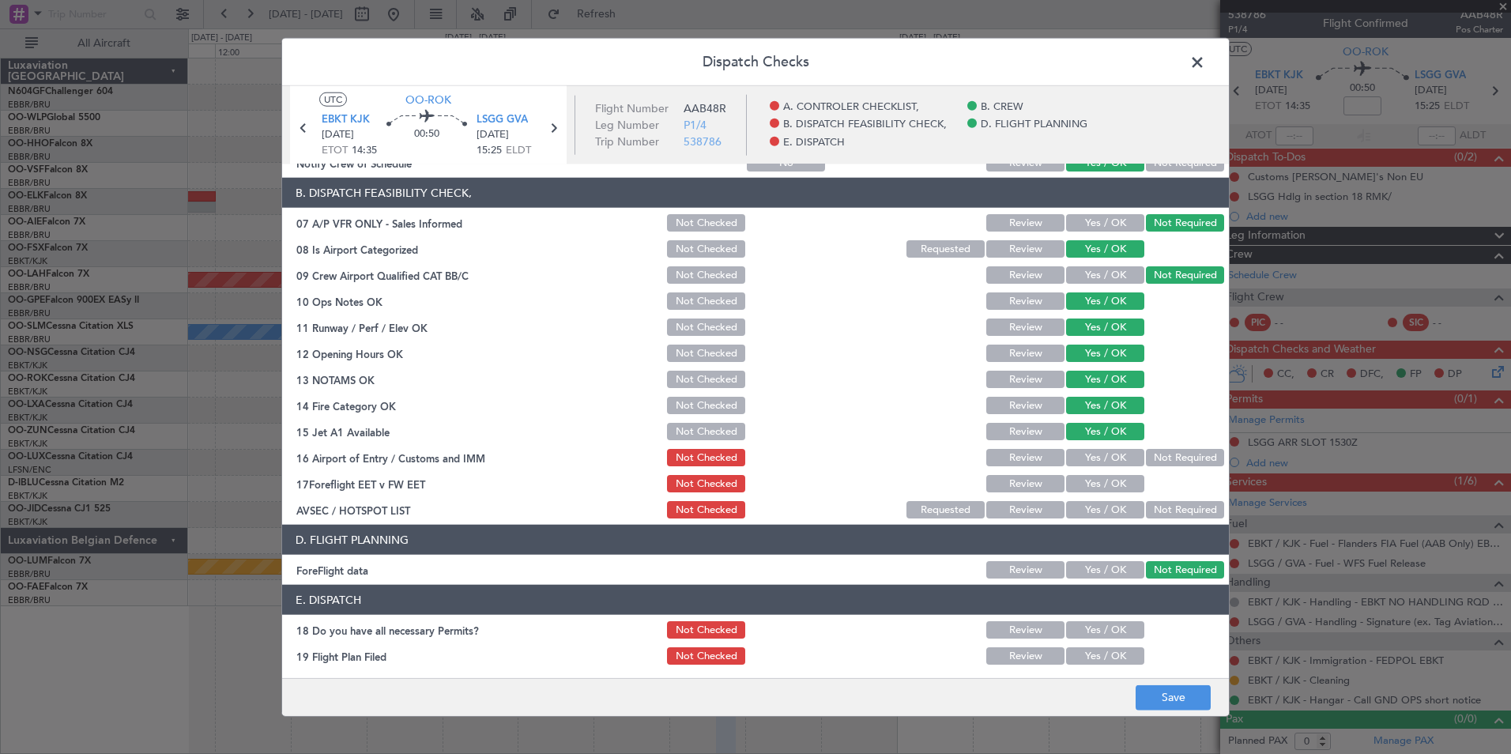
click at [1179, 457] on button "Not Required" at bounding box center [1185, 457] width 78 height 17
click at [1104, 508] on button "Yes / OK" at bounding box center [1105, 509] width 78 height 17
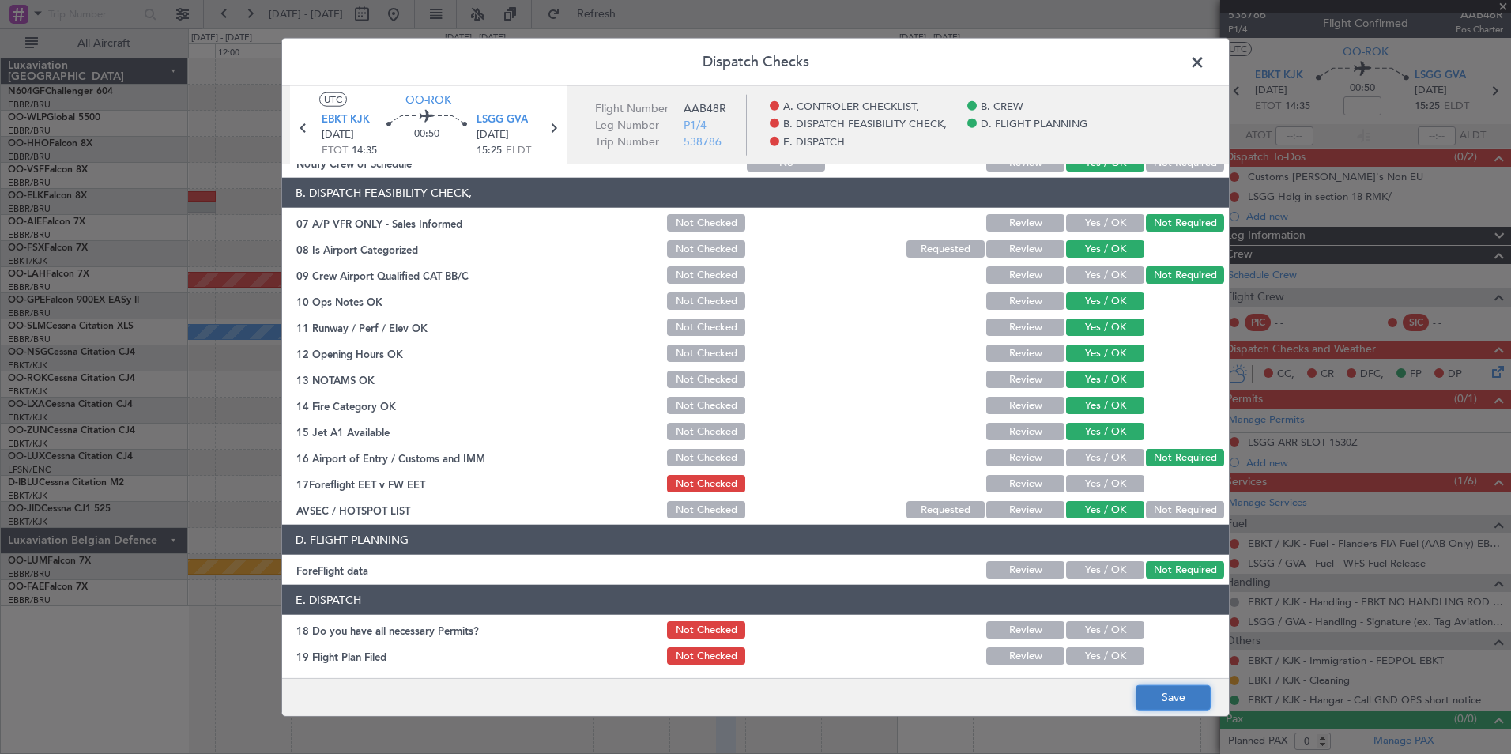
click at [1170, 707] on button "Save" at bounding box center [1173, 697] width 75 height 25
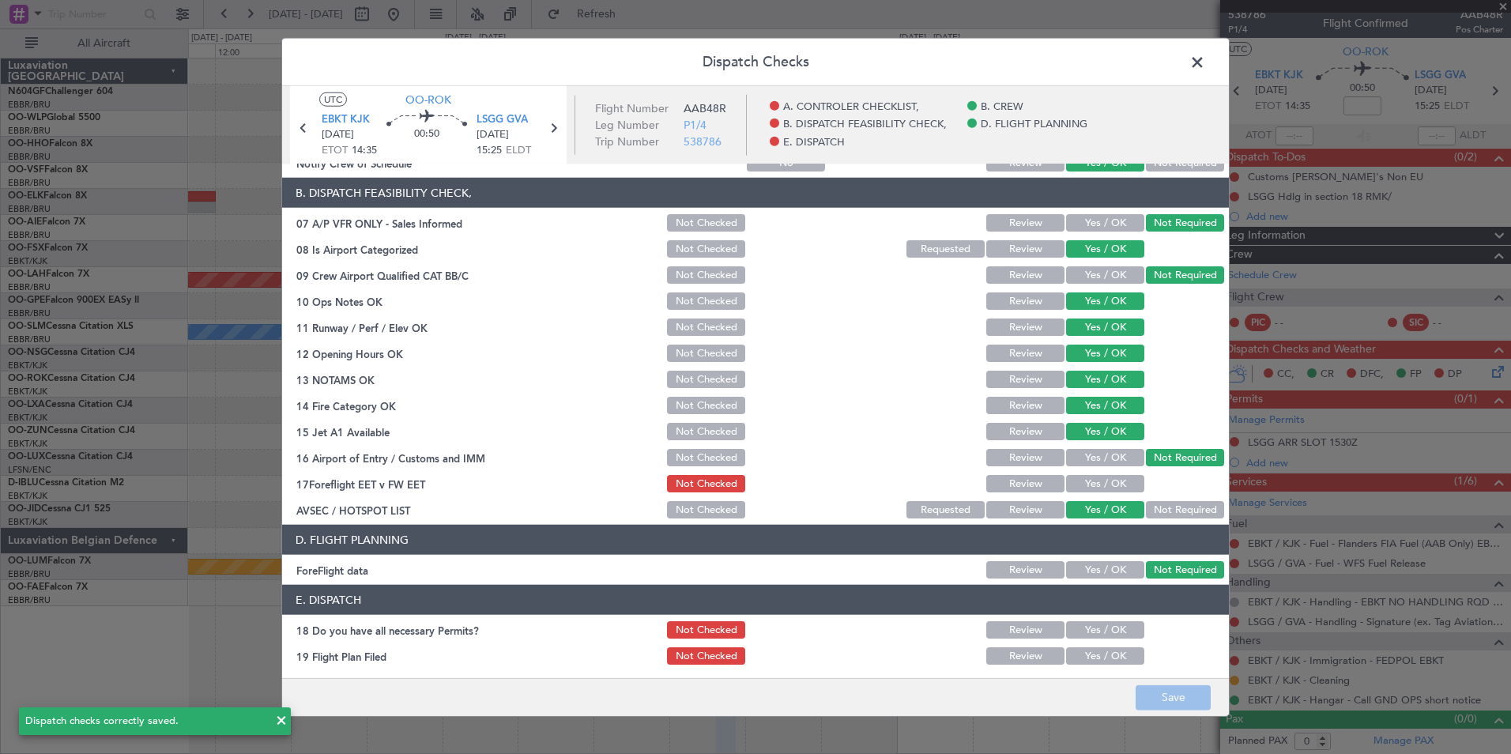
click at [1206, 64] on span at bounding box center [1206, 67] width 0 height 32
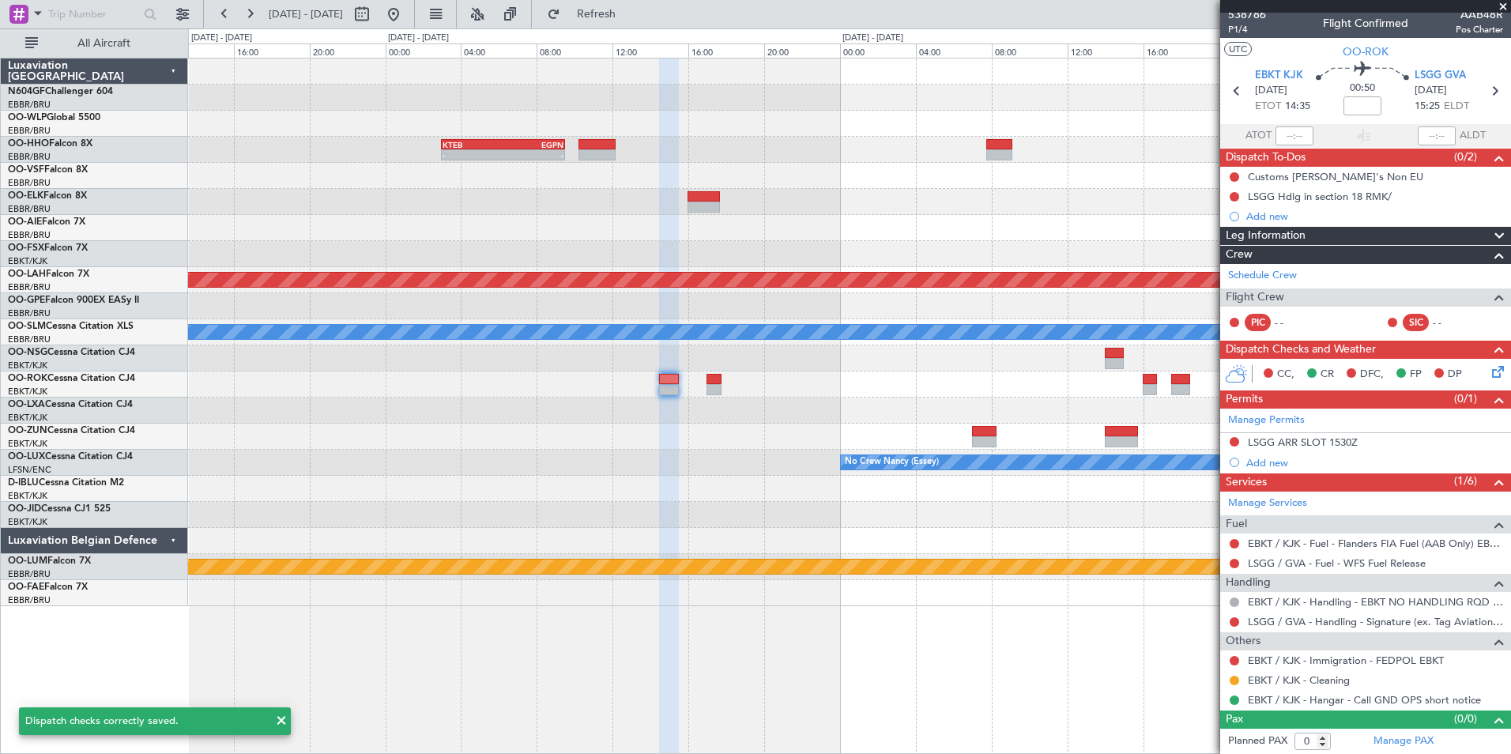
click at [797, 413] on div "- - KTEB 03:00 Z EGPN 09:30 Z KMDT 23:00 Z EBBR 06:25 Z Planned Maint Alton-st …" at bounding box center [849, 332] width 1323 height 548
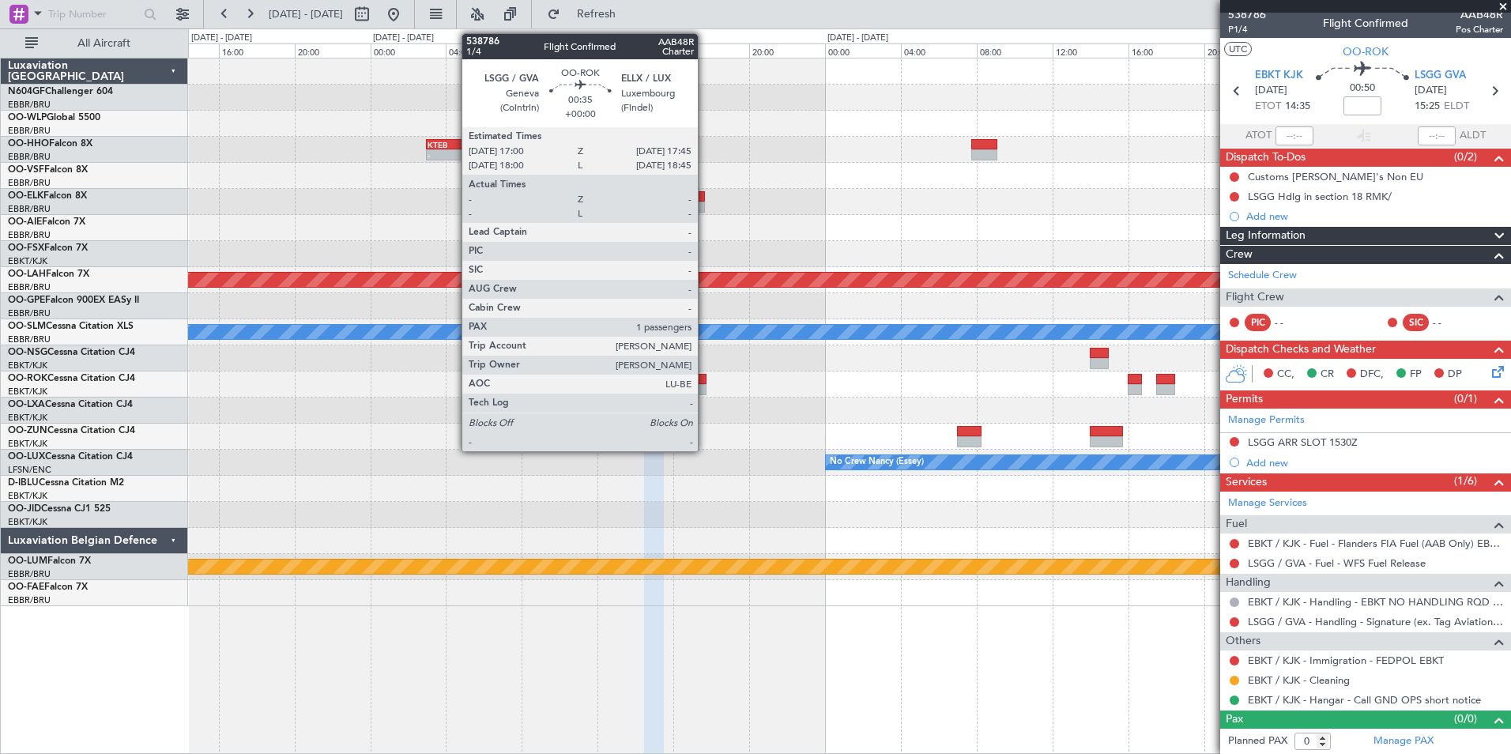
click at [705, 381] on div at bounding box center [699, 379] width 14 height 11
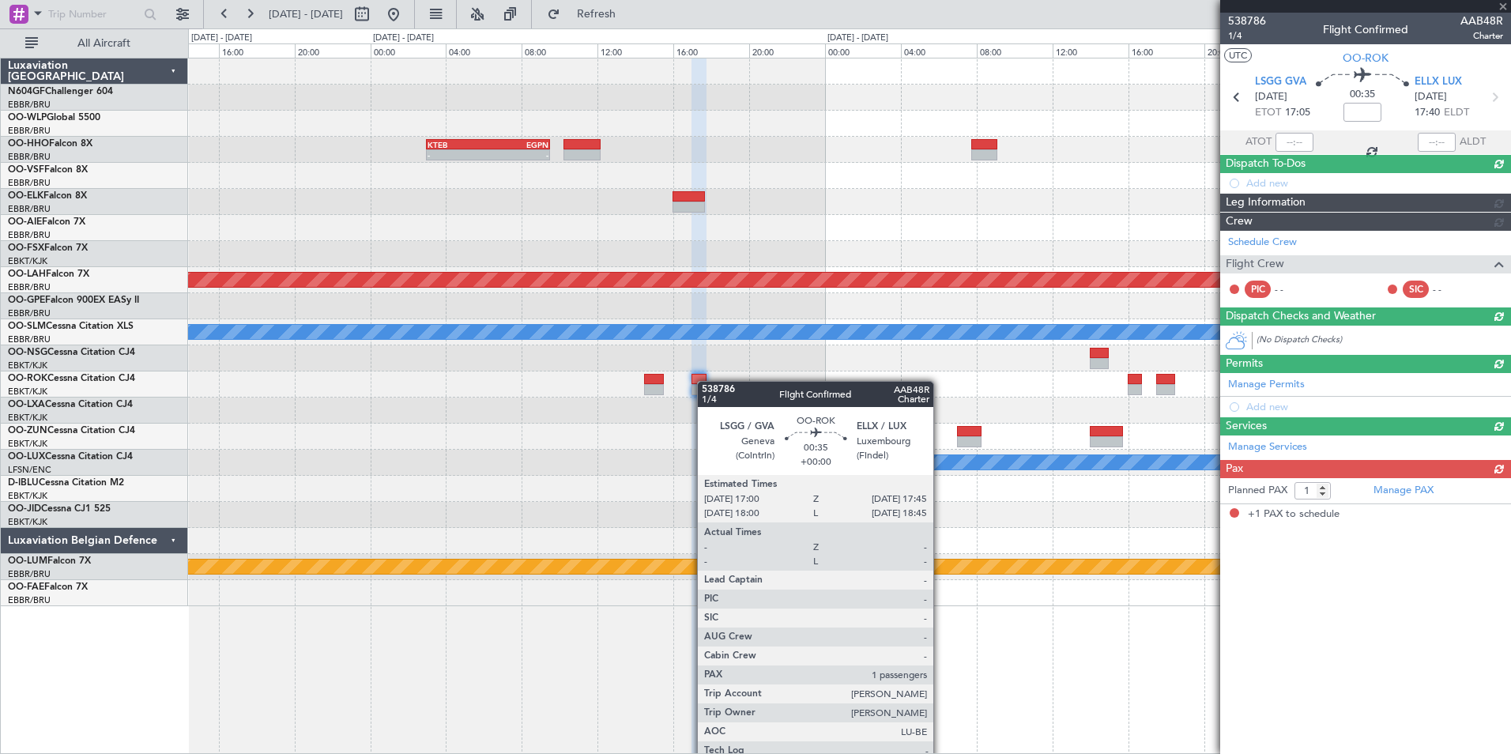
scroll to position [0, 0]
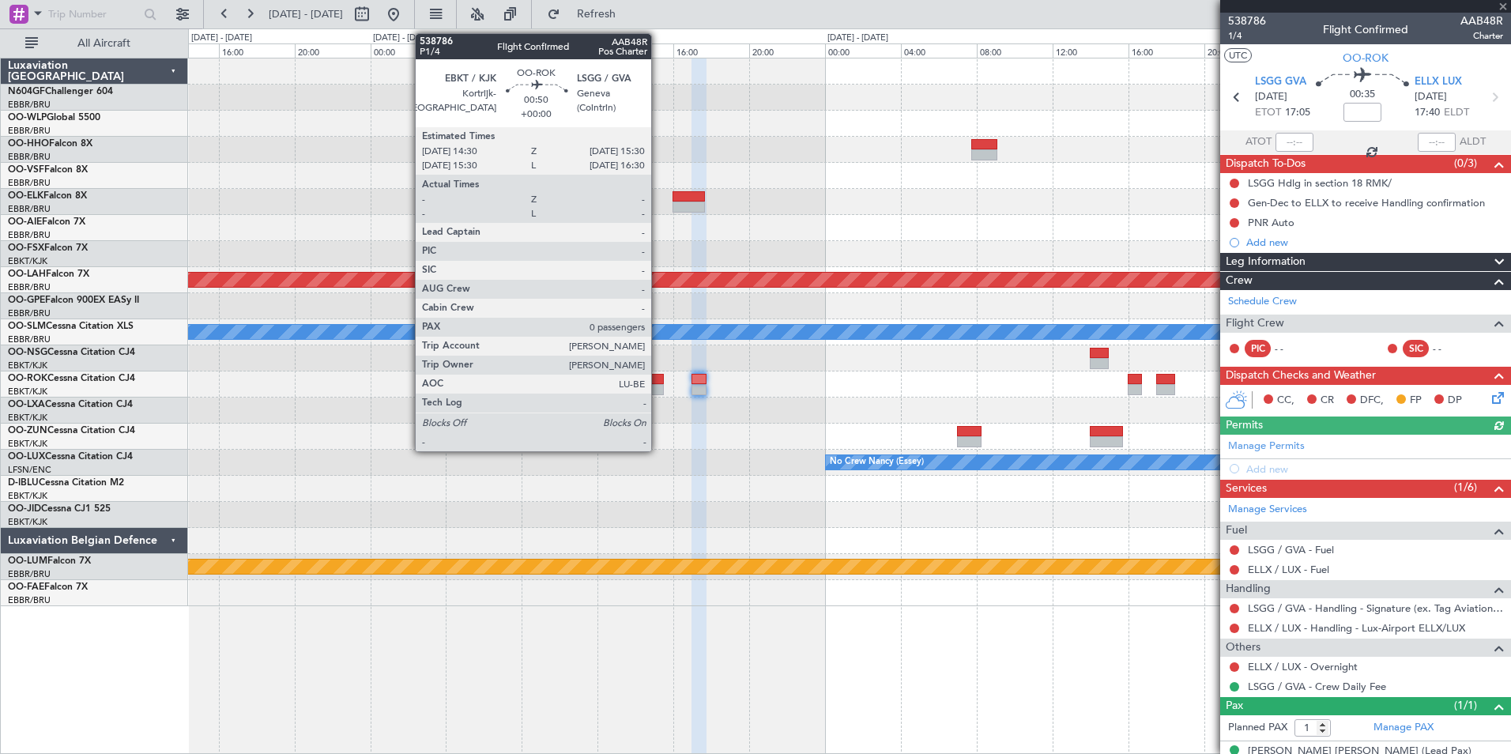
click at [658, 390] on div at bounding box center [653, 389] width 19 height 11
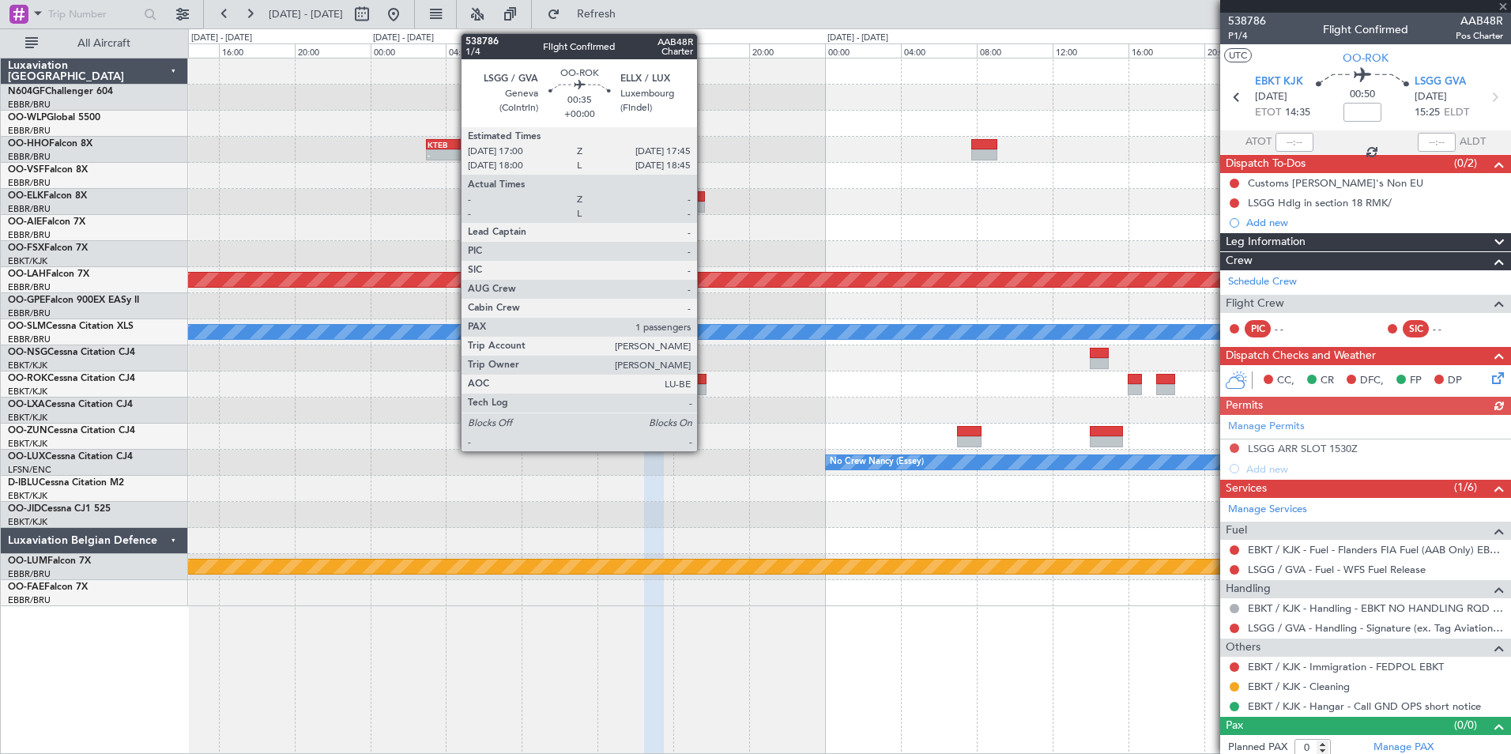
click at [704, 379] on div at bounding box center [699, 379] width 14 height 11
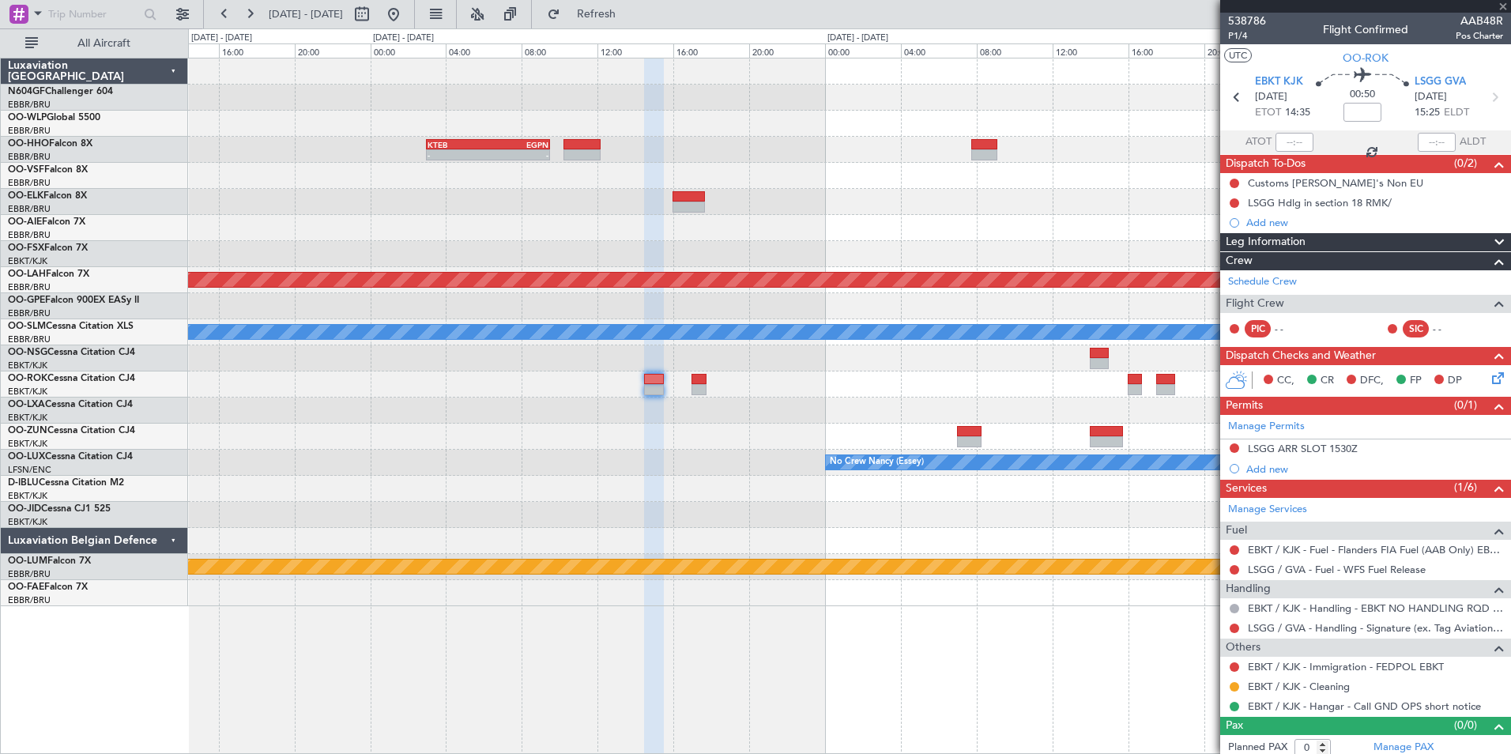
type input "1"
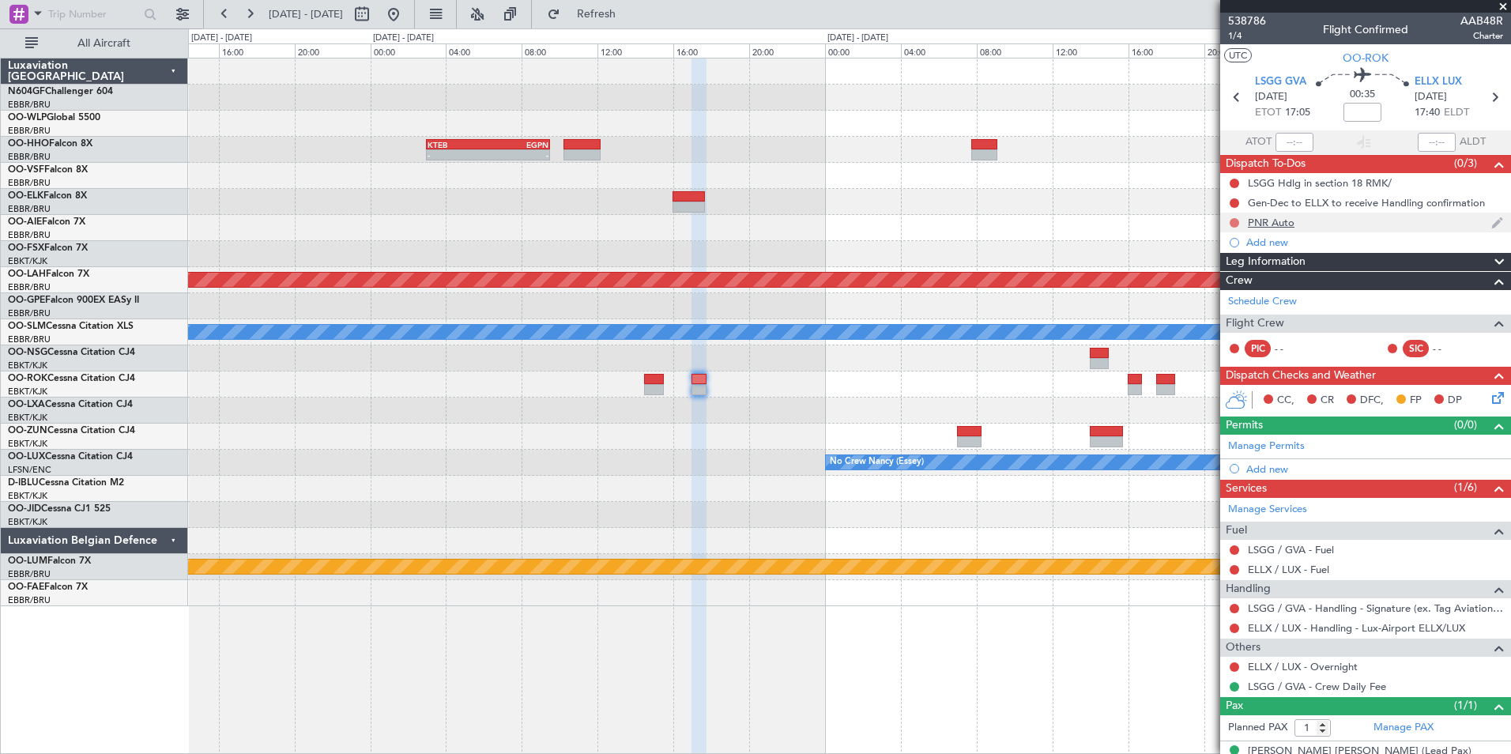
click at [1237, 218] on button at bounding box center [1234, 222] width 9 height 9
click at [1228, 296] on span "Completed" at bounding box center [1242, 293] width 52 height 16
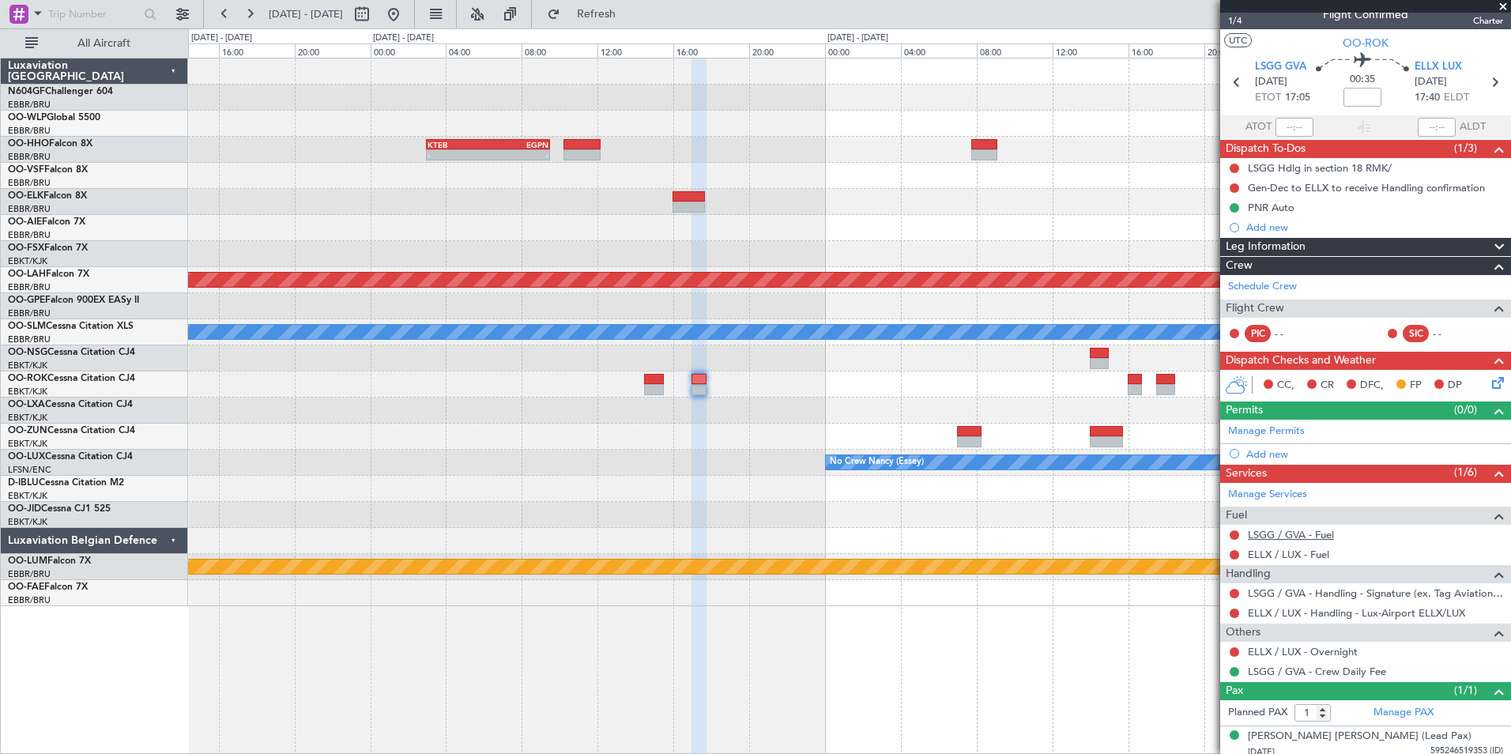
scroll to position [22, 0]
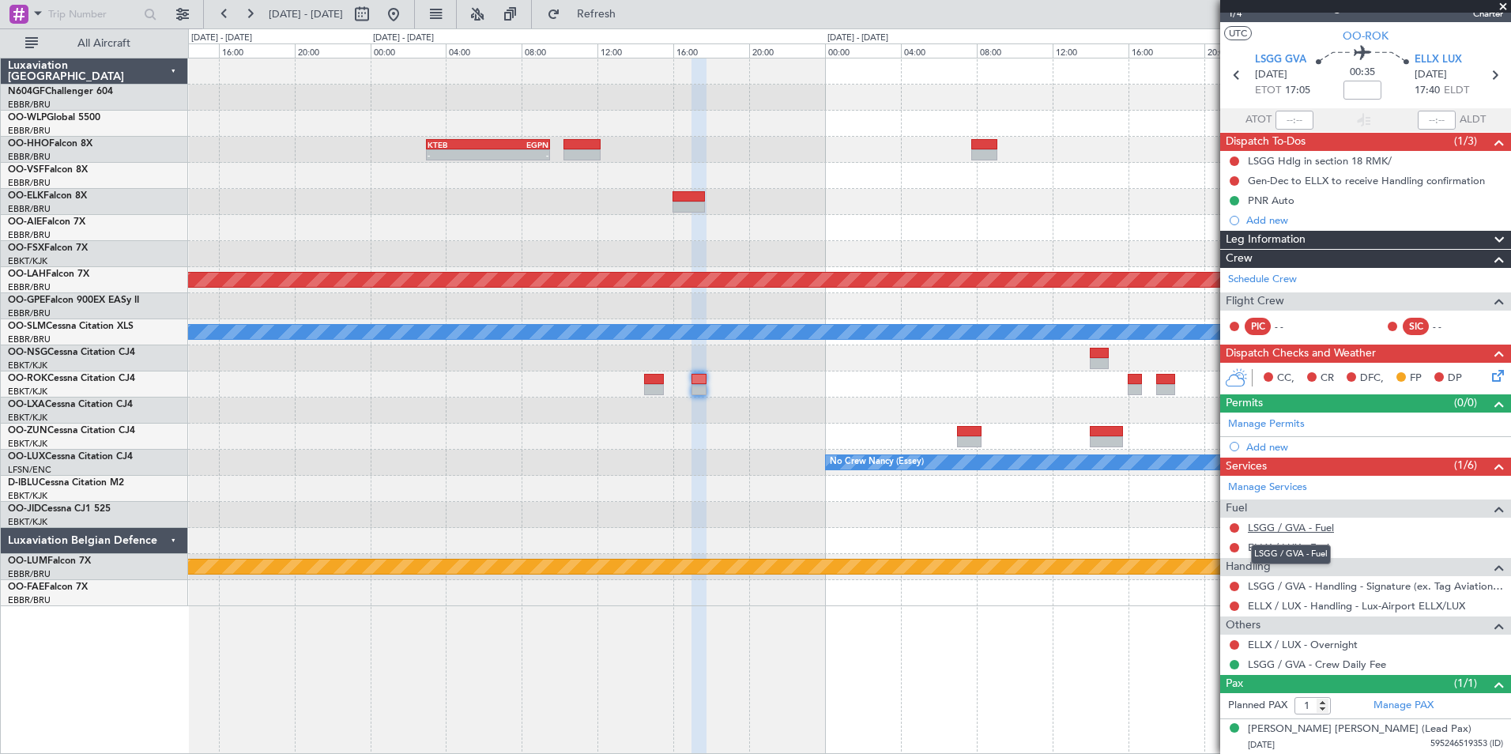
click at [1303, 521] on link "LSGG / GVA - Fuel" at bounding box center [1291, 527] width 86 height 13
click at [633, 2] on button "Refresh" at bounding box center [587, 14] width 95 height 25
click at [1294, 551] on link "ELLX / LUX - Fuel" at bounding box center [1288, 547] width 81 height 13
click at [630, 10] on span "Refresh" at bounding box center [597, 14] width 66 height 11
click at [1262, 446] on div "Add new" at bounding box center [1368, 446] width 243 height 13
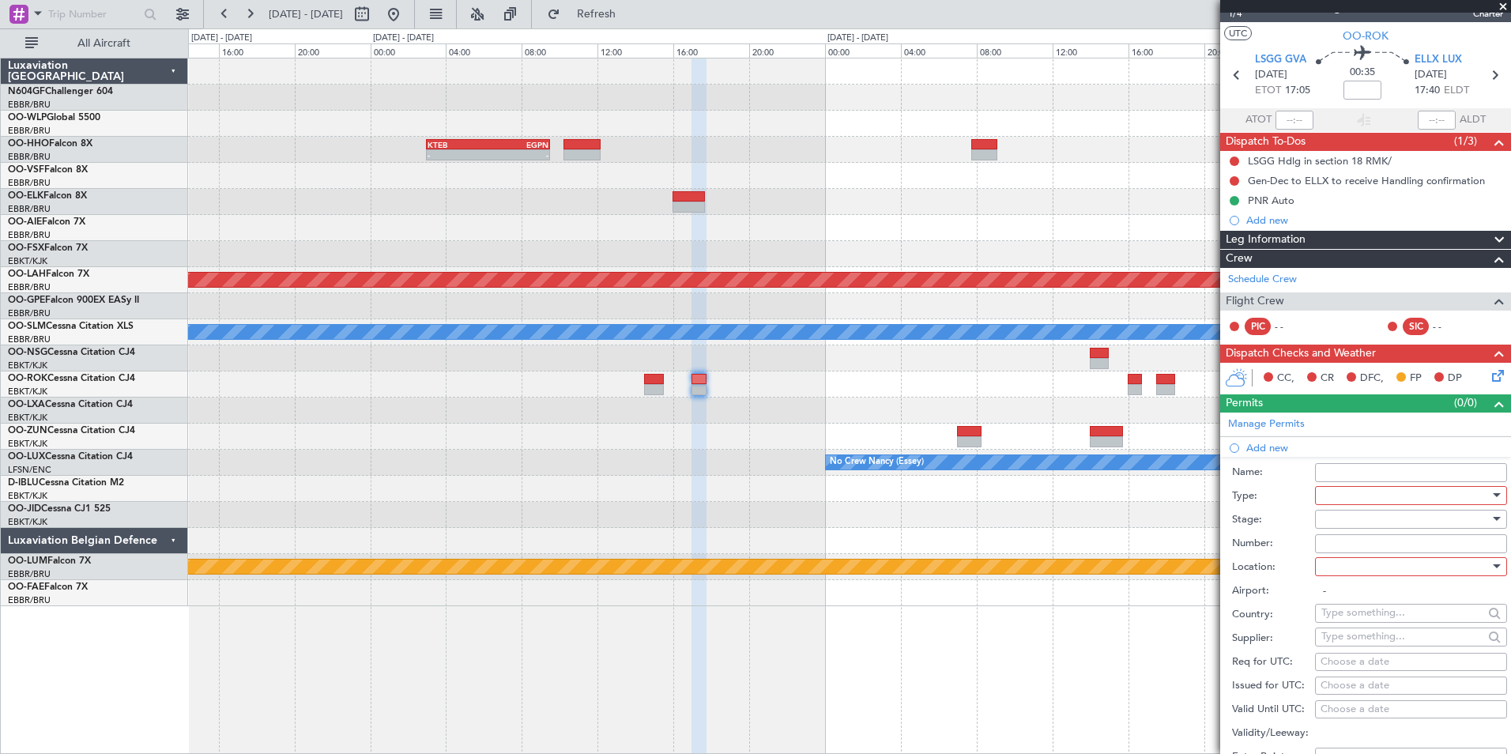
click at [1360, 495] on div at bounding box center [1406, 496] width 168 height 24
click at [1362, 647] on span "Slot" at bounding box center [1406, 646] width 166 height 24
click at [1371, 519] on div at bounding box center [1406, 520] width 168 height 24
click at [1372, 575] on span "Not Requested" at bounding box center [1406, 575] width 166 height 24
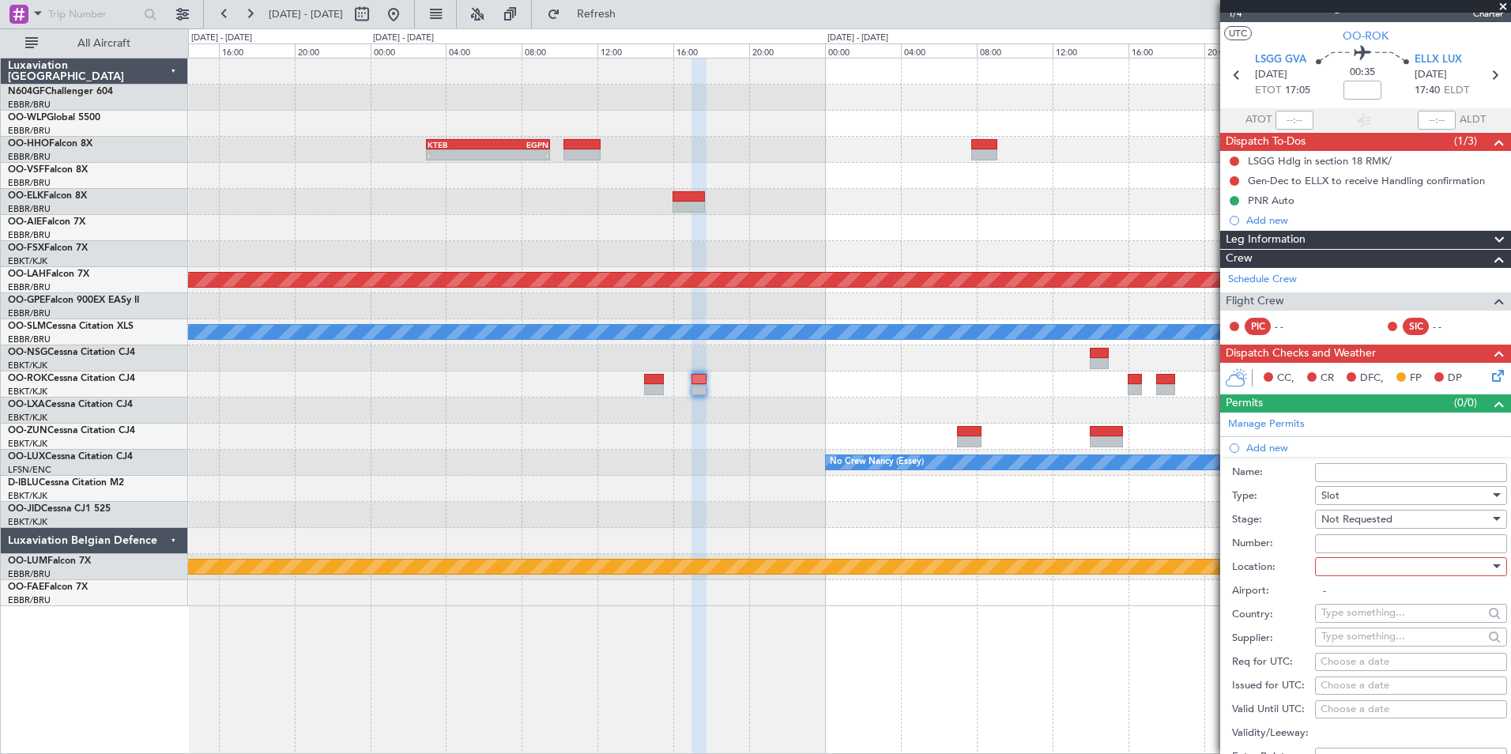
click at [1379, 569] on div at bounding box center [1406, 567] width 168 height 24
click at [1383, 592] on span "Departure" at bounding box center [1406, 599] width 166 height 24
type input "LSGG / GVA"
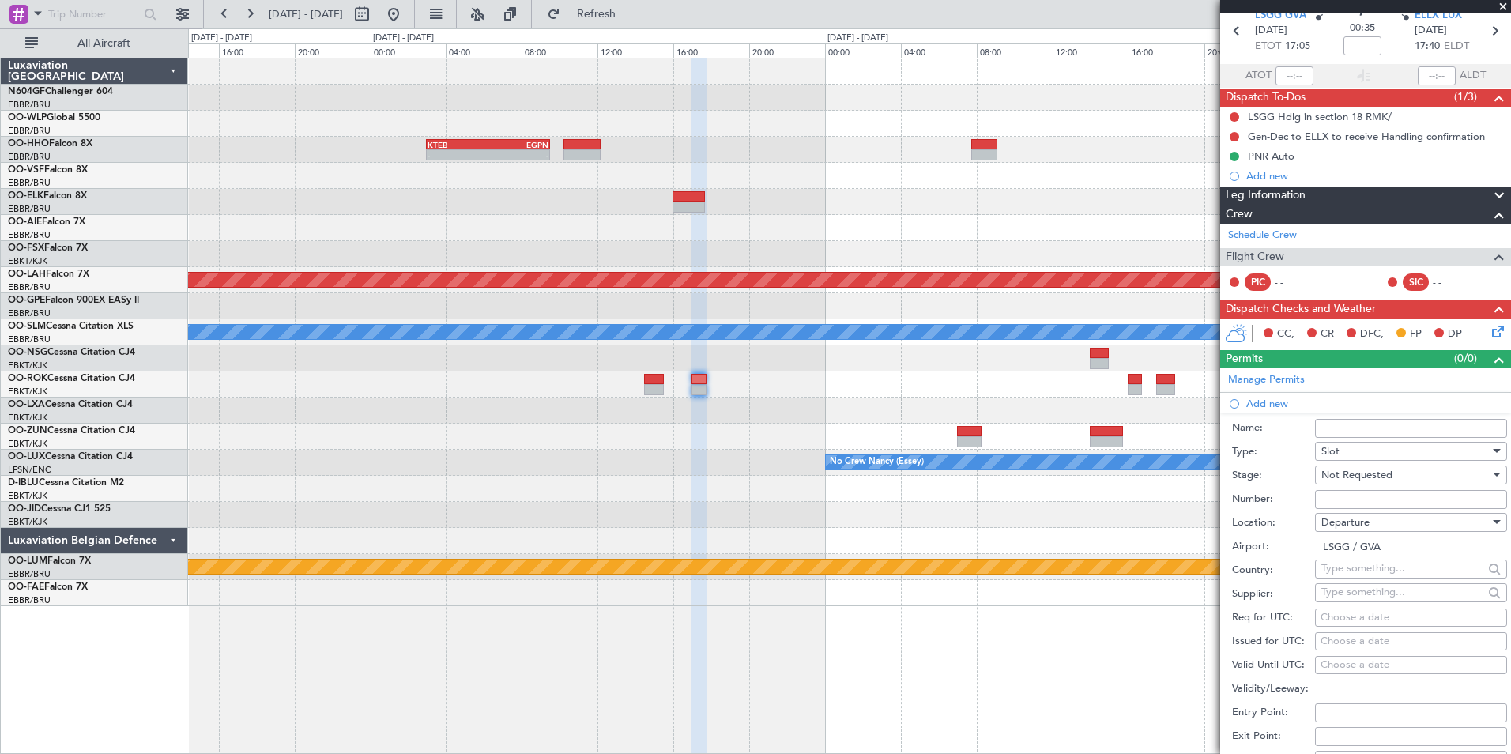
scroll to position [101, 0]
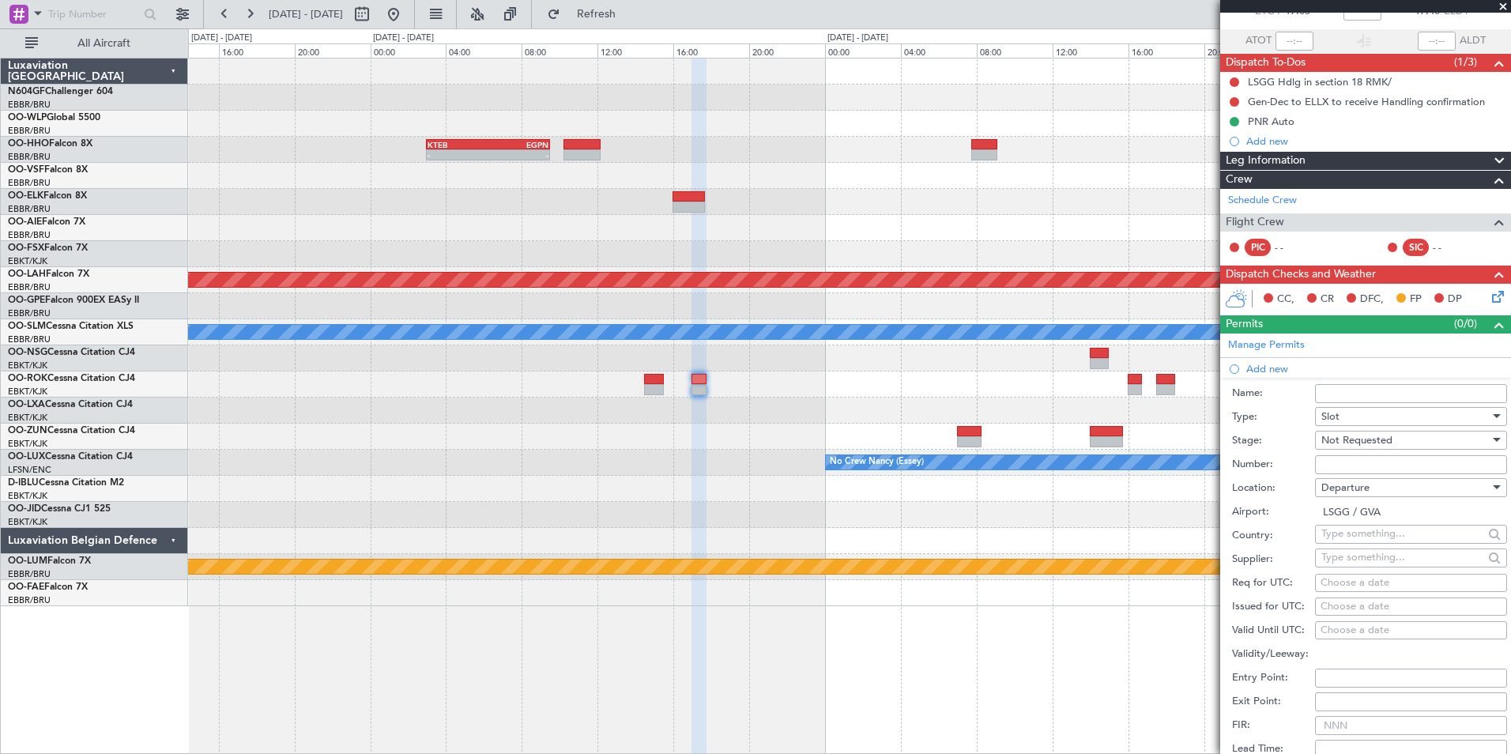
click at [1358, 576] on div "Choose a date" at bounding box center [1411, 583] width 181 height 16
select select "10"
select select "2025"
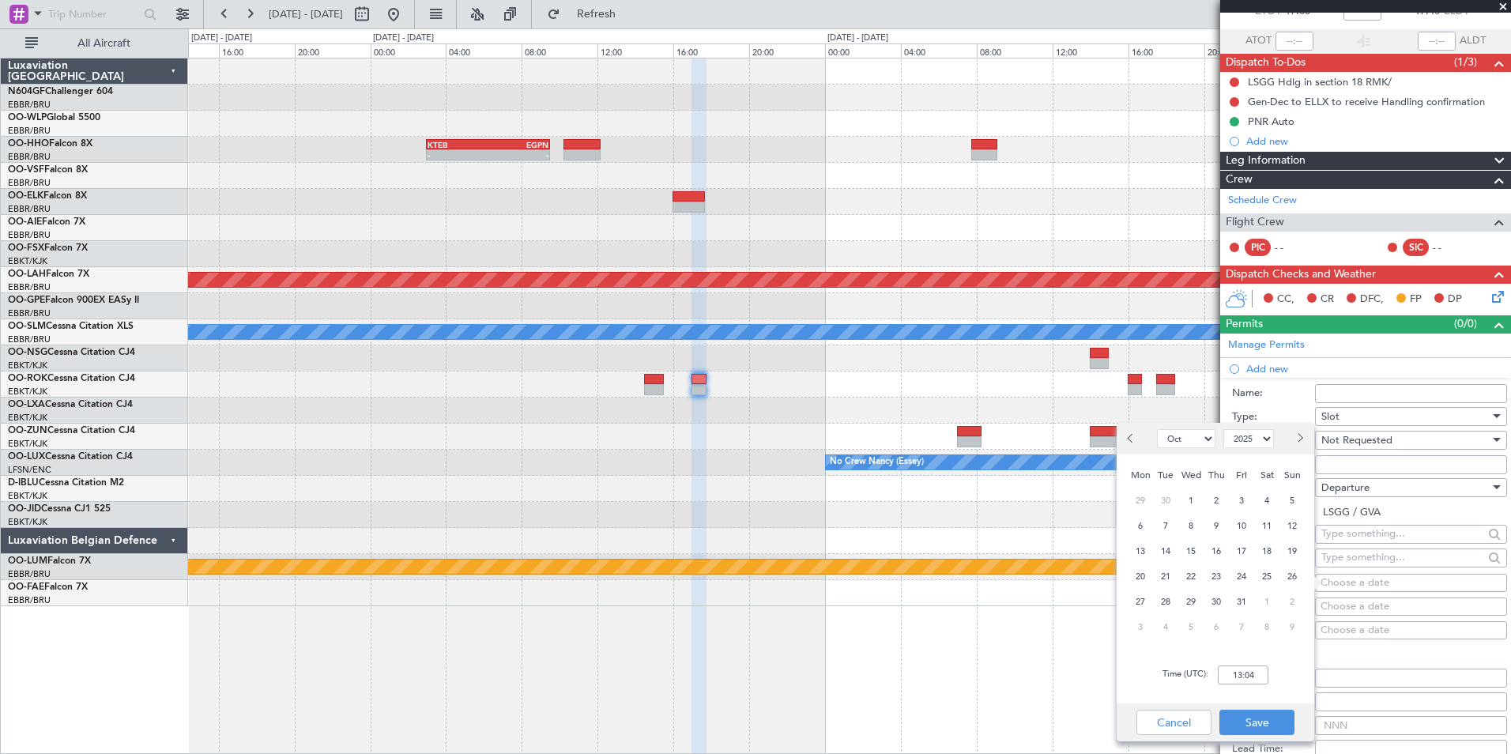
click at [1192, 443] on select "Jan Feb Mar Apr May Jun Jul Aug Sep Oct Nov Dec" at bounding box center [1186, 438] width 58 height 19
select select "11"
click at [1157, 429] on select "Jan Feb Mar Apr May Jun Jul Aug Sep Oct Nov Dec" at bounding box center [1186, 438] width 58 height 19
click at [1296, 549] on span "16" at bounding box center [1293, 551] width 20 height 20
click at [1252, 674] on input "00:00" at bounding box center [1243, 675] width 51 height 19
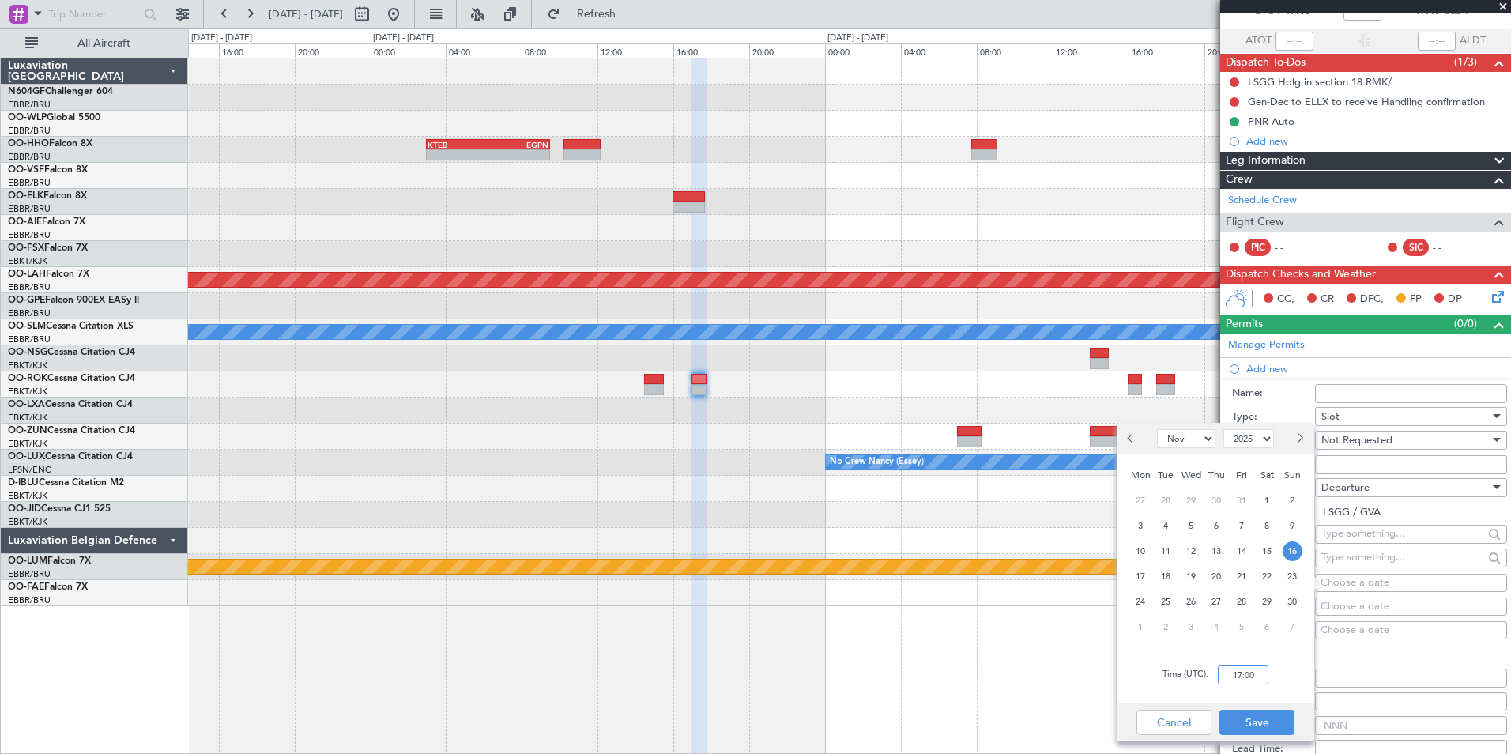
type input "17:00"
click at [1287, 658] on div "Time (UTC): 17:00" at bounding box center [1216, 675] width 198 height 57
click at [1265, 717] on button "Save" at bounding box center [1257, 722] width 75 height 25
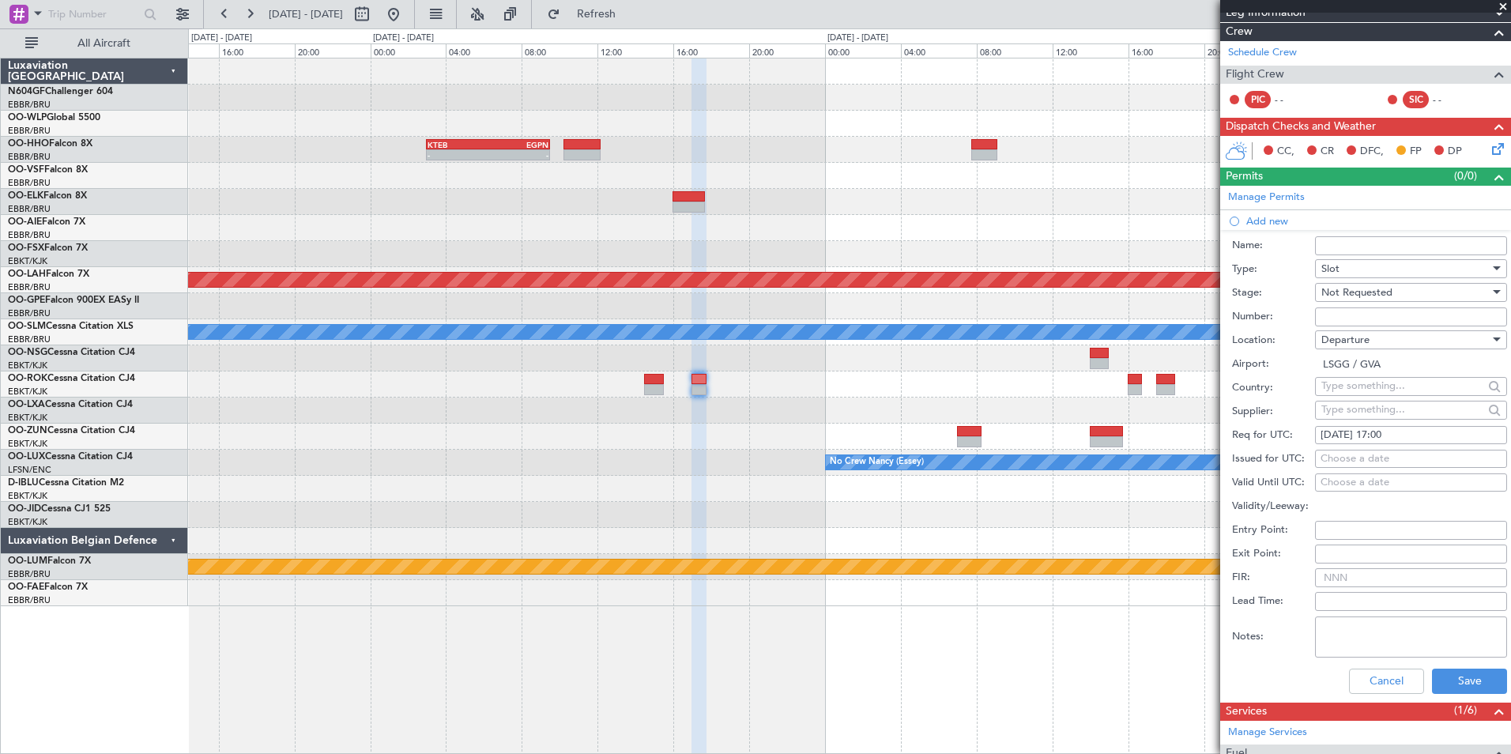
scroll to position [338, 0]
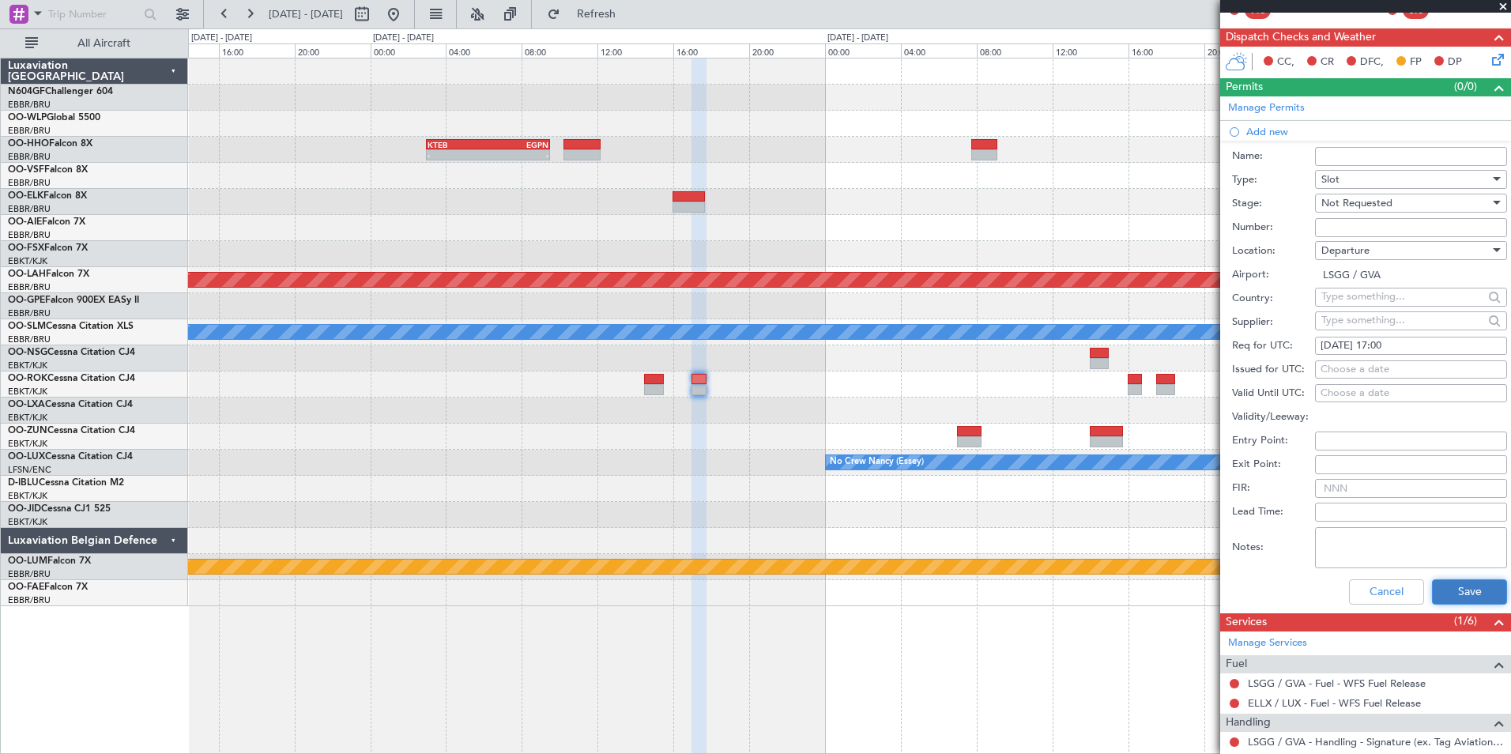
click at [1448, 597] on button "Save" at bounding box center [1469, 591] width 75 height 25
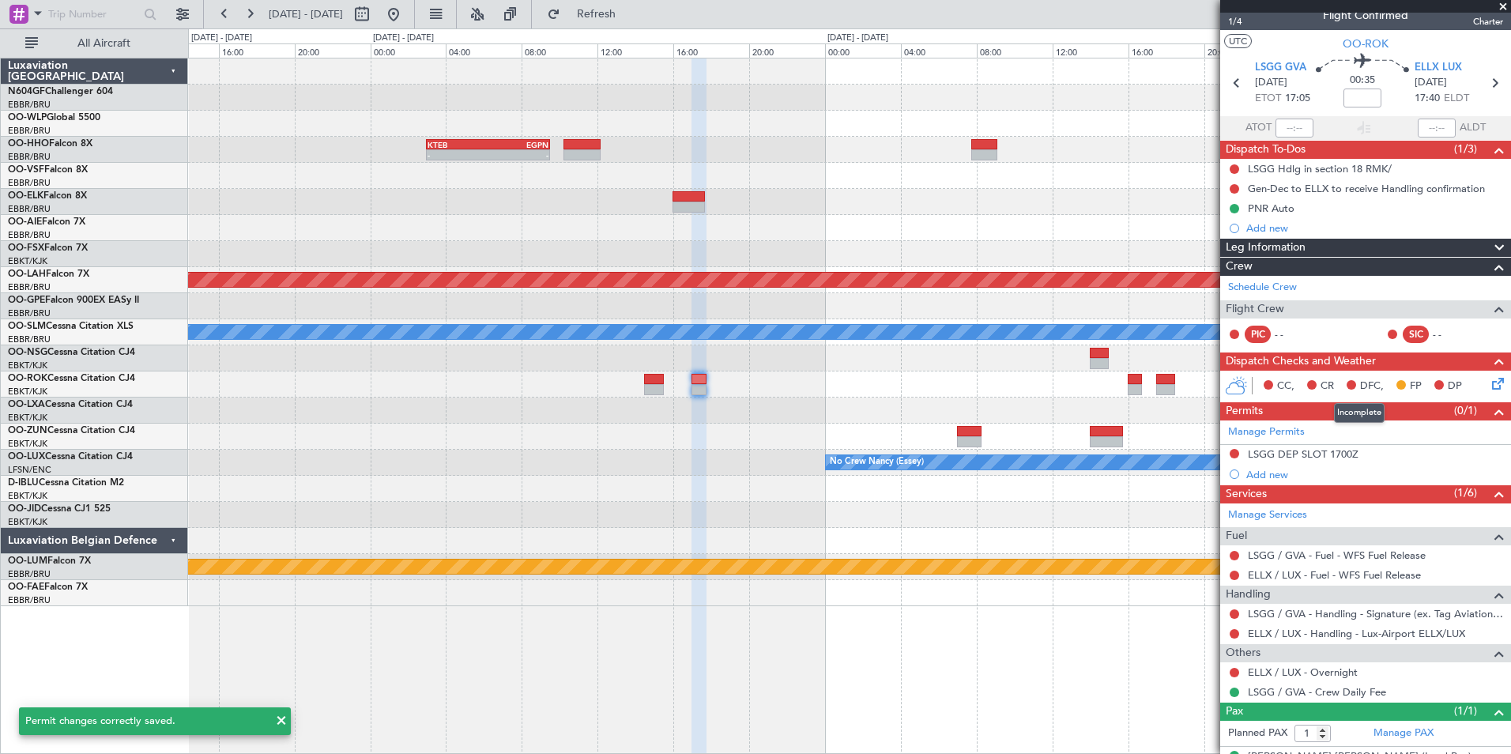
scroll to position [0, 0]
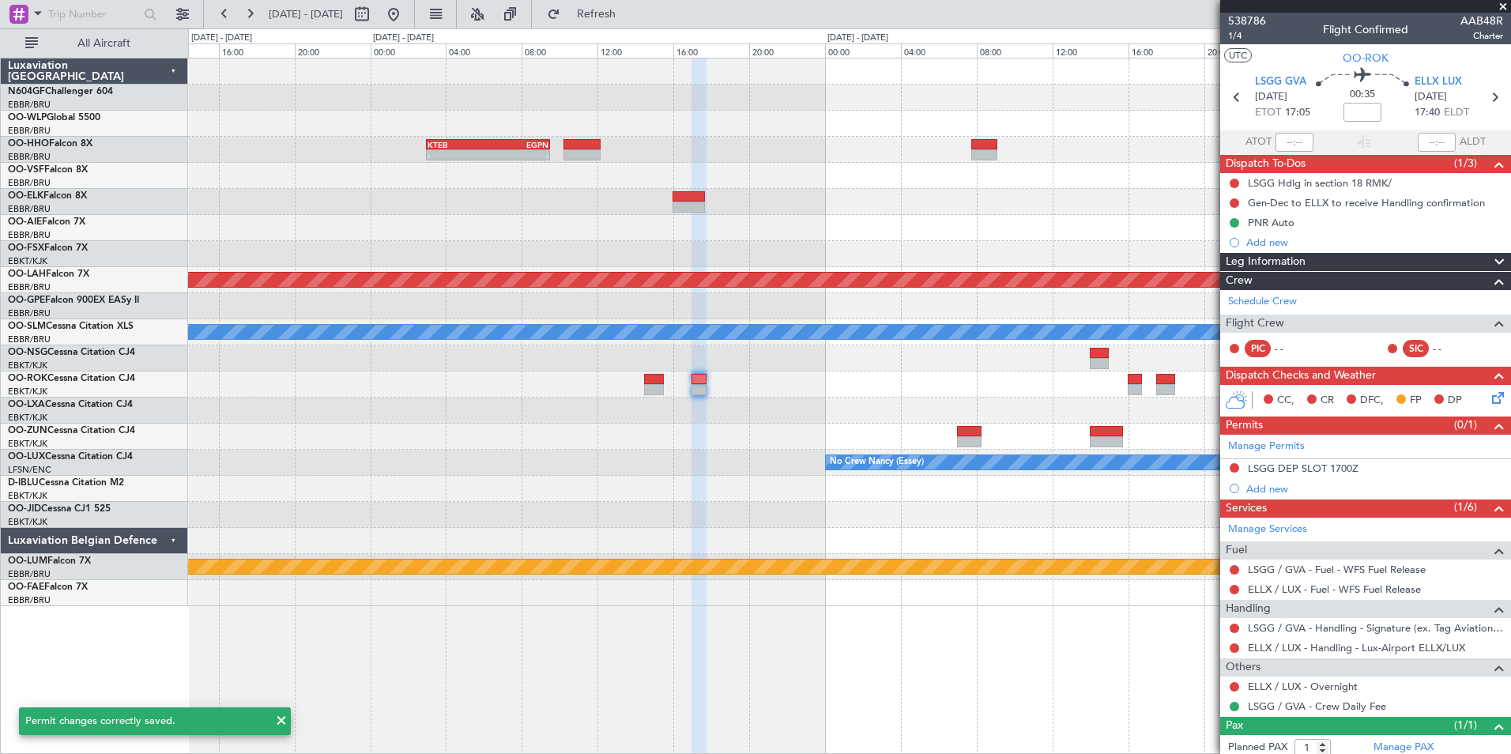
click at [1263, 491] on div "Add new" at bounding box center [1375, 488] width 257 height 13
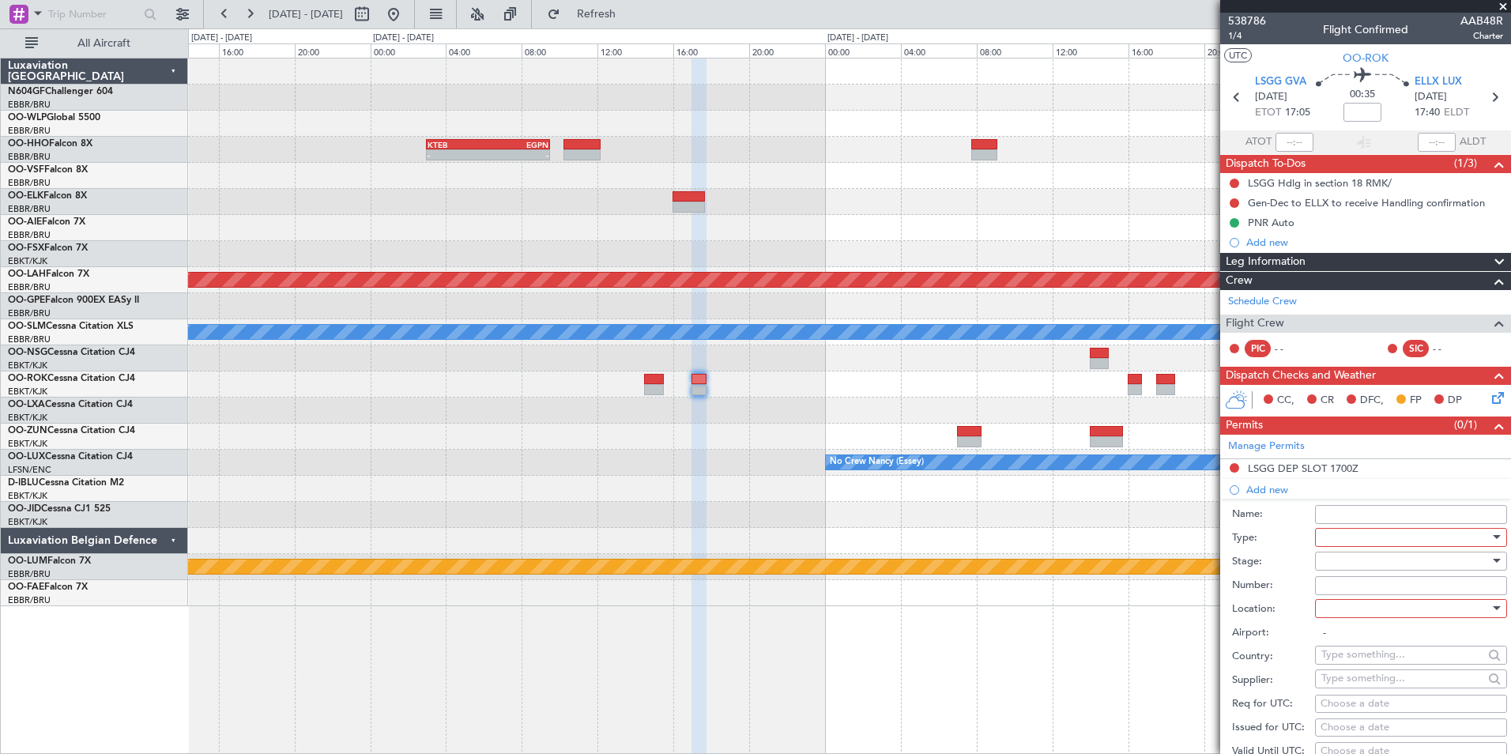
click at [1390, 534] on div at bounding box center [1406, 538] width 168 height 24
click at [1364, 701] on span "PPR" at bounding box center [1406, 696] width 166 height 24
click at [1417, 564] on div at bounding box center [1406, 561] width 168 height 24
click at [1399, 613] on span "Not Requested" at bounding box center [1406, 617] width 166 height 24
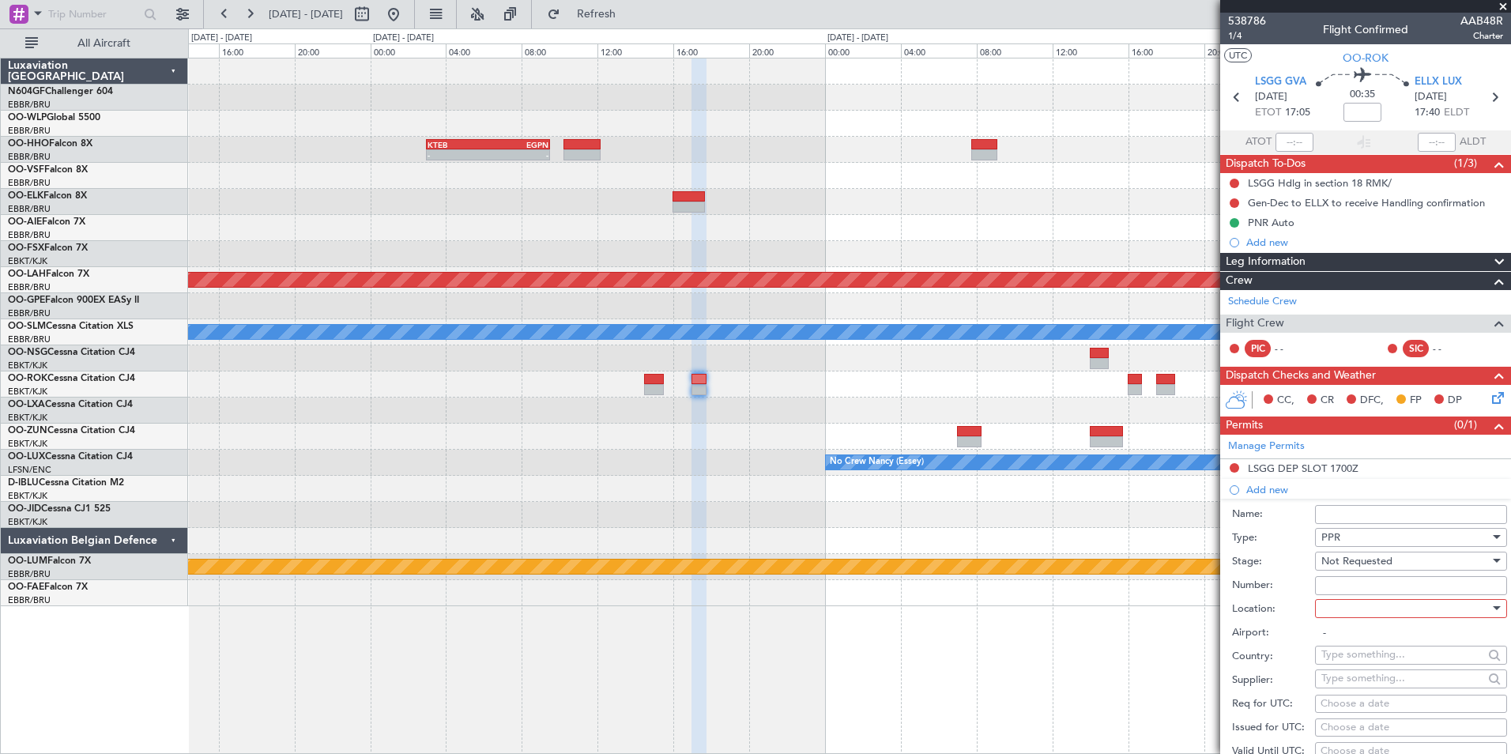
click at [1379, 605] on div at bounding box center [1406, 609] width 168 height 24
click at [1370, 685] on span "Arrival" at bounding box center [1406, 688] width 166 height 24
type input "ELLX / LUX"
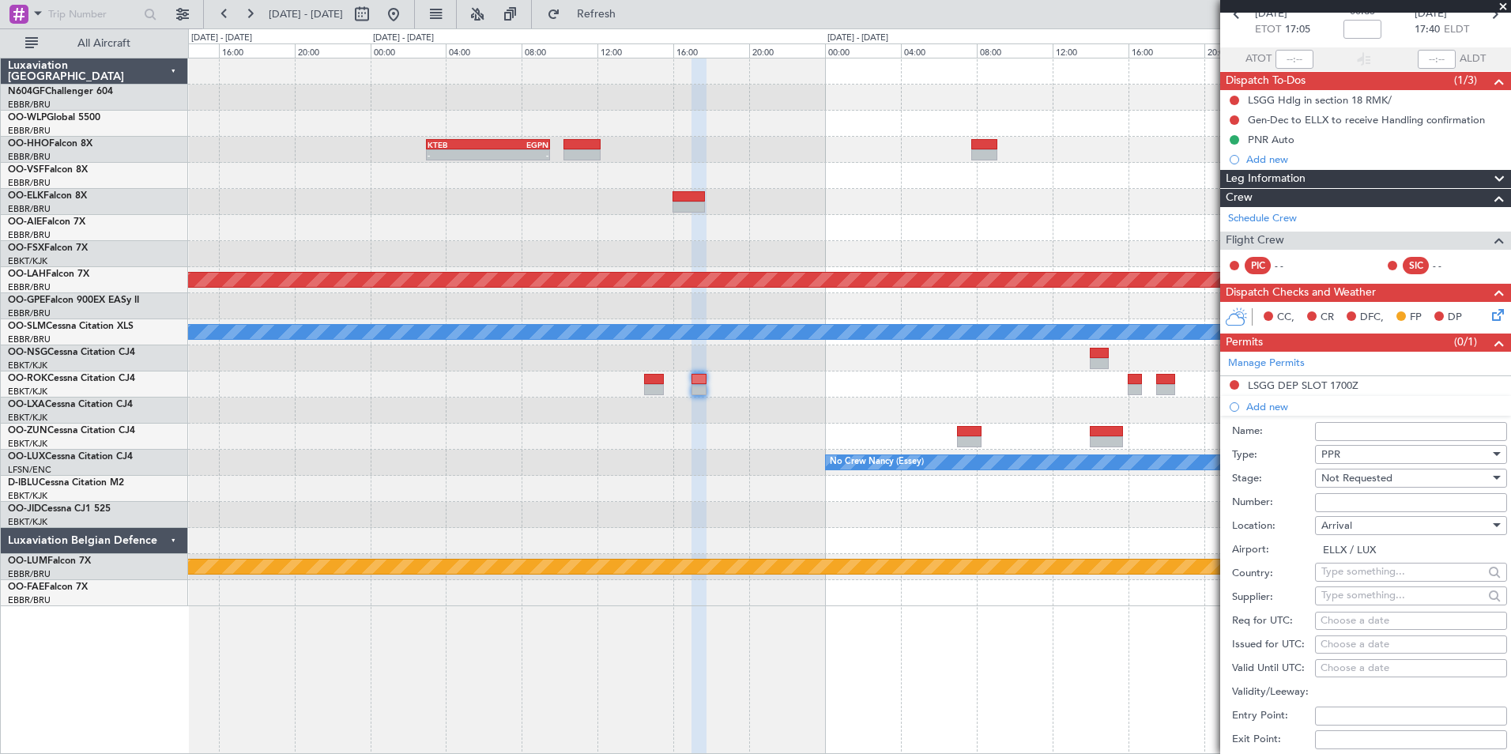
scroll to position [158, 0]
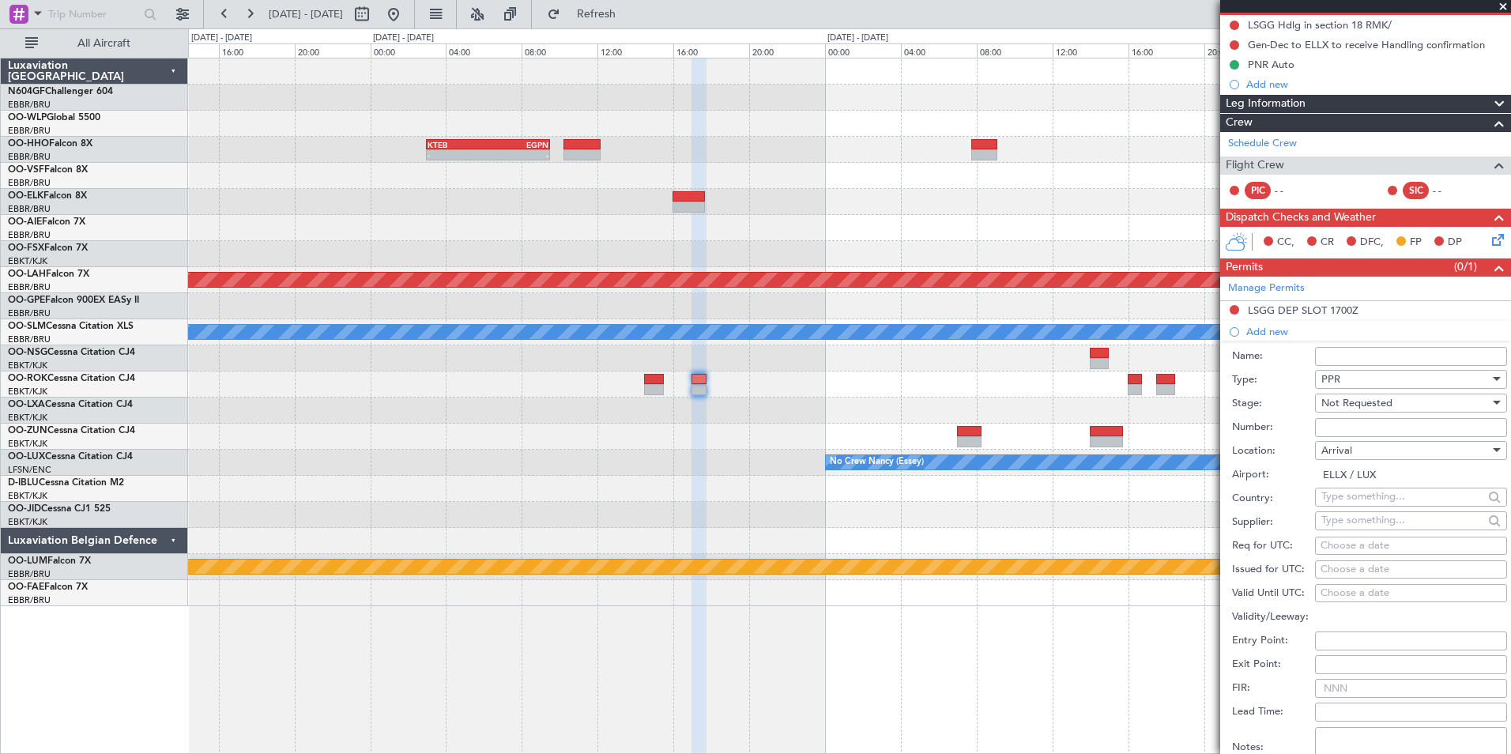
click at [1345, 552] on div "Choose a date" at bounding box center [1411, 546] width 181 height 16
select select "10"
select select "2025"
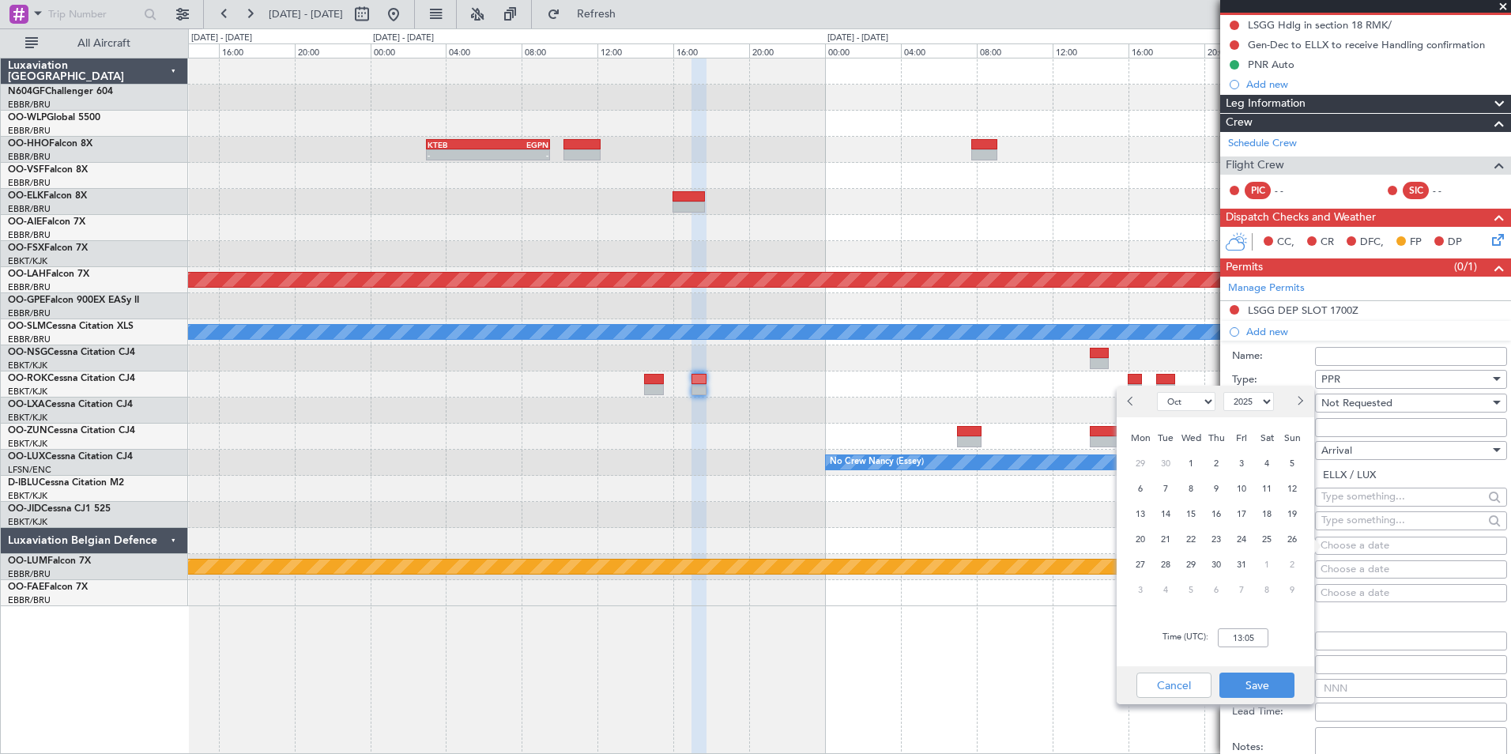
click at [1194, 409] on select "Jan Feb Mar Apr May Jun Jul Aug Sep Oct Nov Dec" at bounding box center [1186, 401] width 58 height 19
select select "11"
click at [1157, 392] on select "Jan Feb Mar Apr May Jun Jul Aug Sep Oct Nov Dec" at bounding box center [1186, 401] width 58 height 19
click at [1296, 513] on span "16" at bounding box center [1293, 514] width 20 height 20
click at [1260, 646] on input "00:00" at bounding box center [1243, 637] width 51 height 19
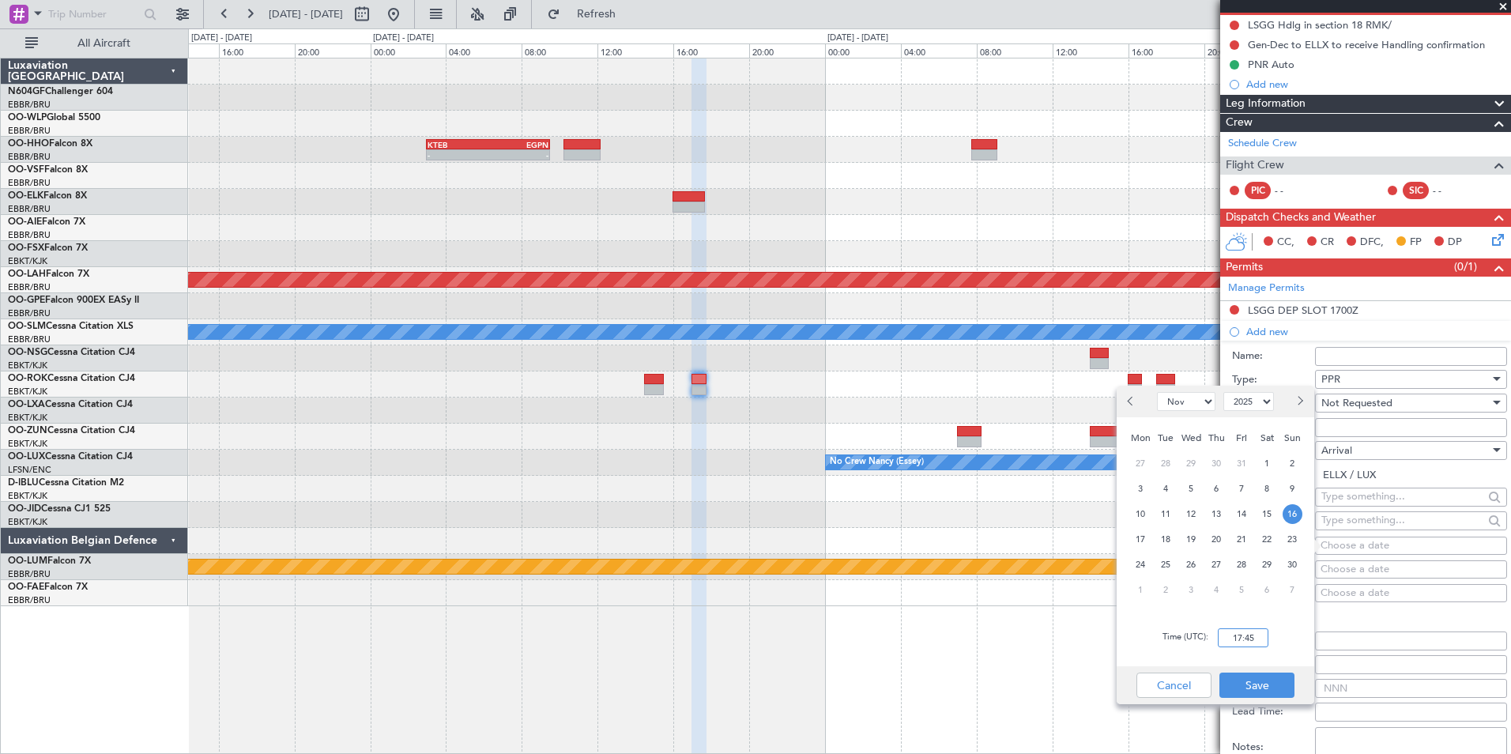
type input "17:45"
click at [1287, 651] on div "Time (UTC): 17:45" at bounding box center [1216, 637] width 198 height 57
click at [1269, 671] on div "Cancel Save" at bounding box center [1216, 685] width 198 height 38
click at [1265, 678] on button "Save" at bounding box center [1257, 685] width 75 height 25
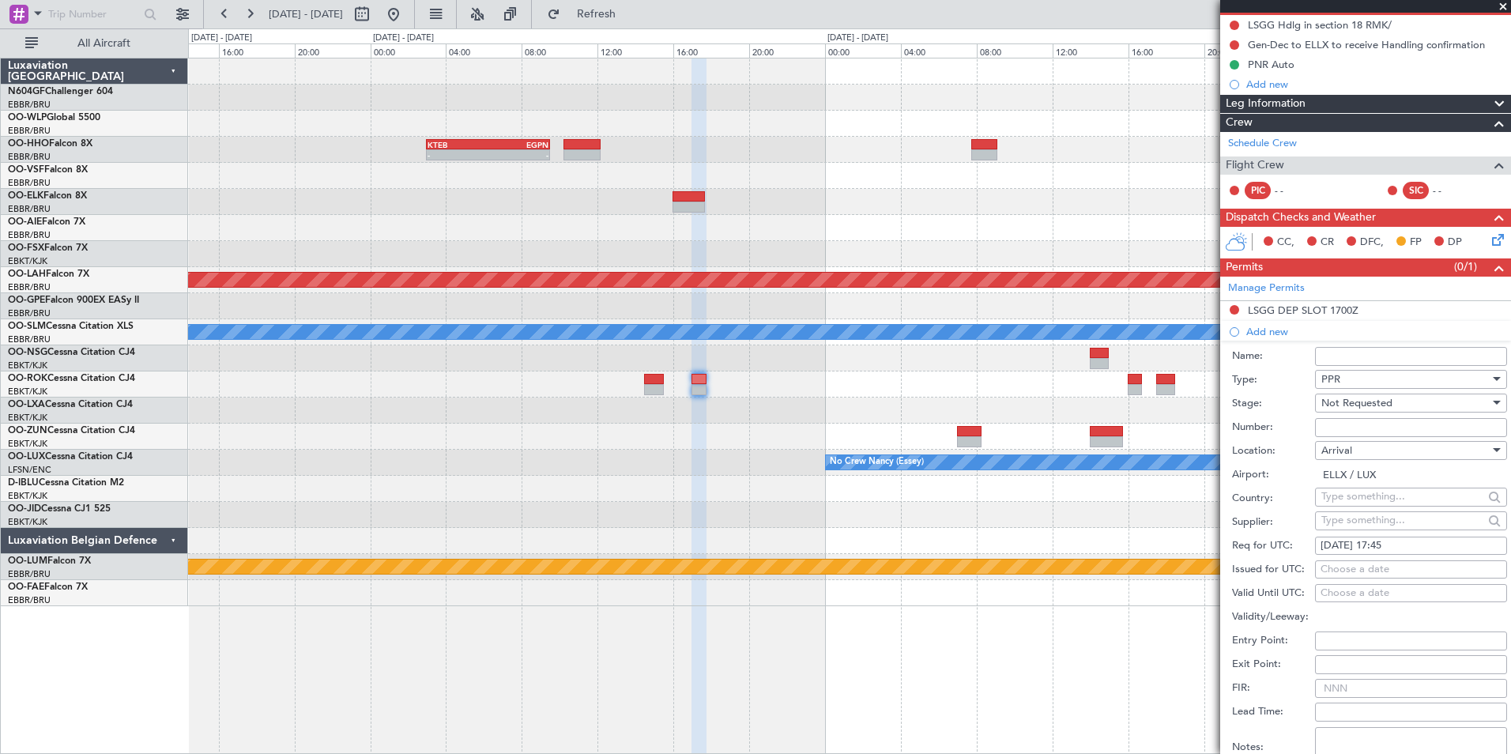
scroll to position [316, 0]
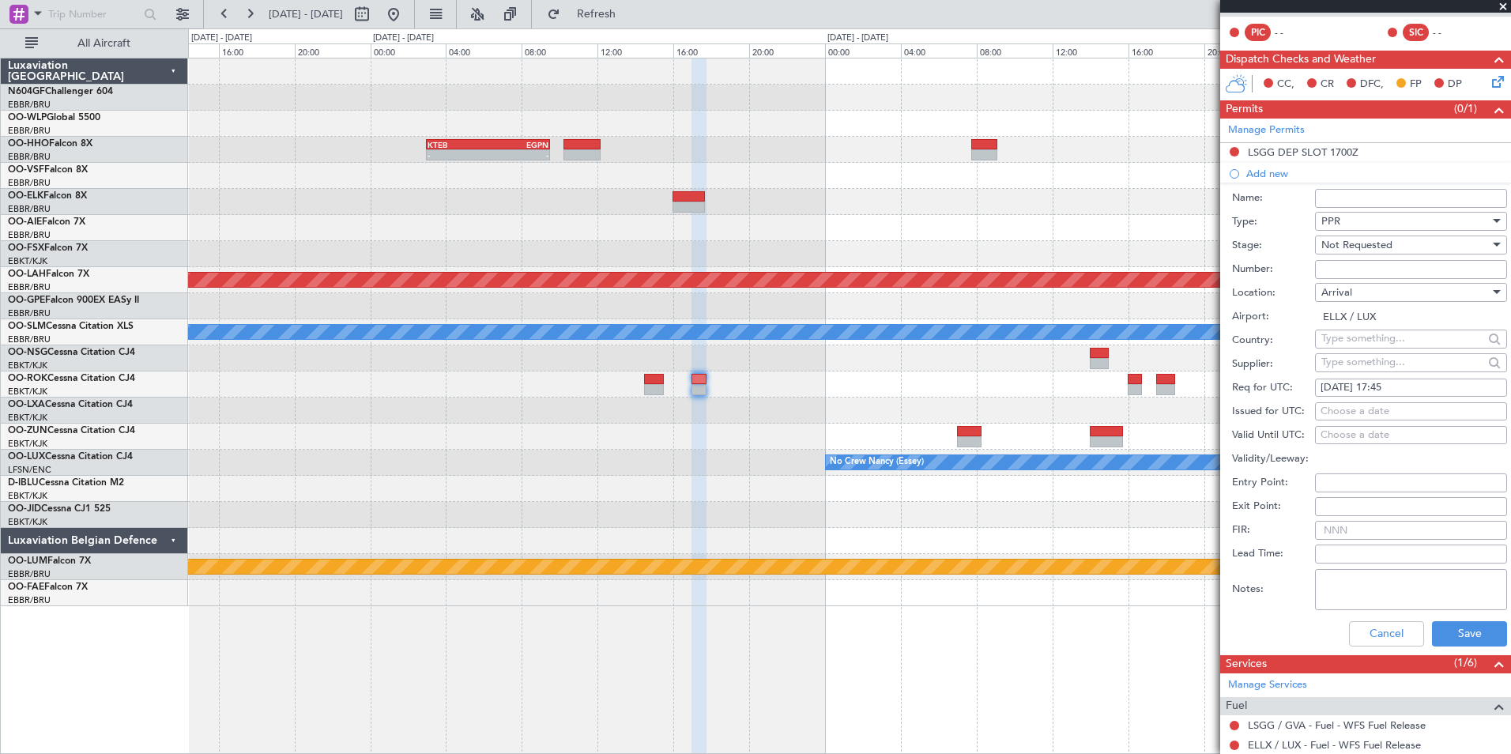
click at [1466, 618] on div "Cancel Save" at bounding box center [1369, 633] width 275 height 41
click at [1462, 634] on button "Save" at bounding box center [1469, 633] width 75 height 25
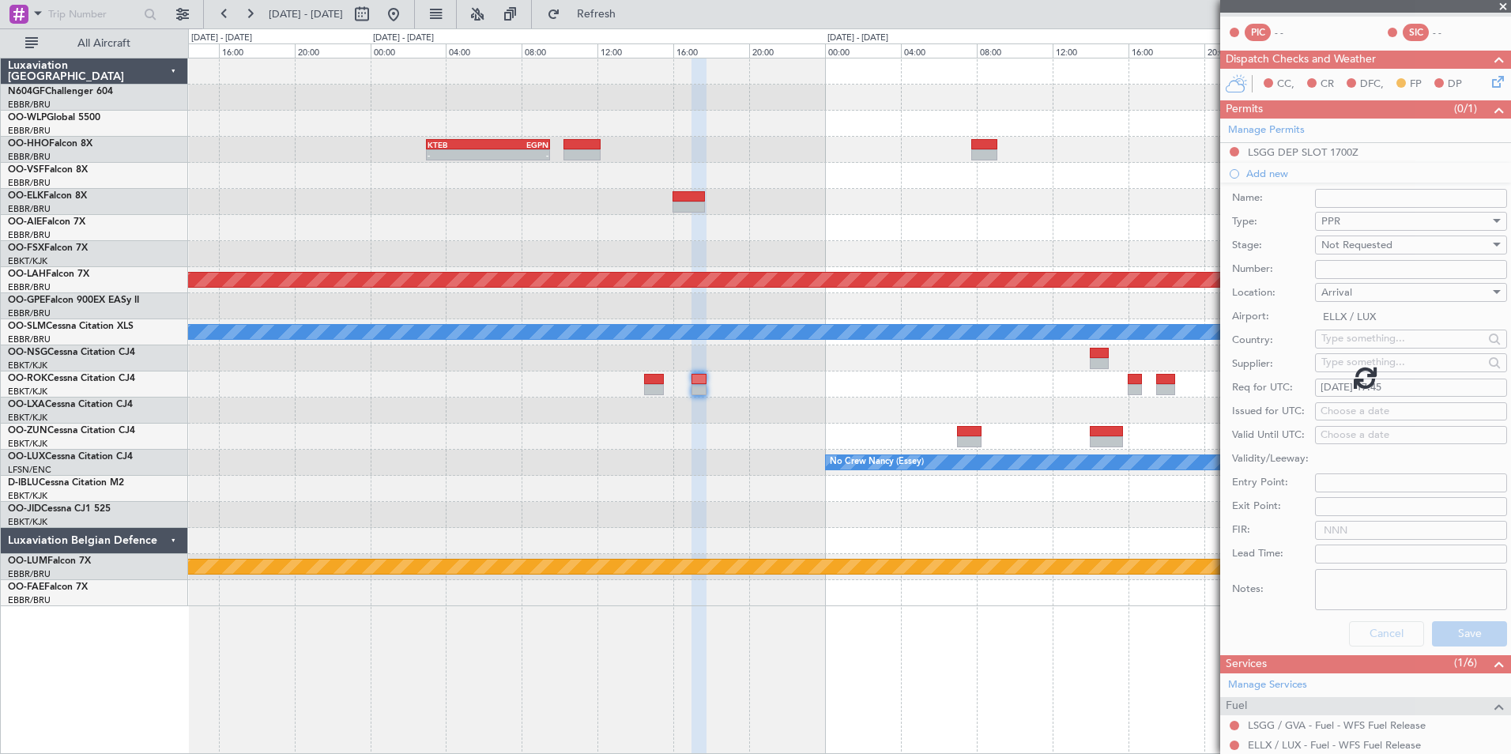
scroll to position [62, 0]
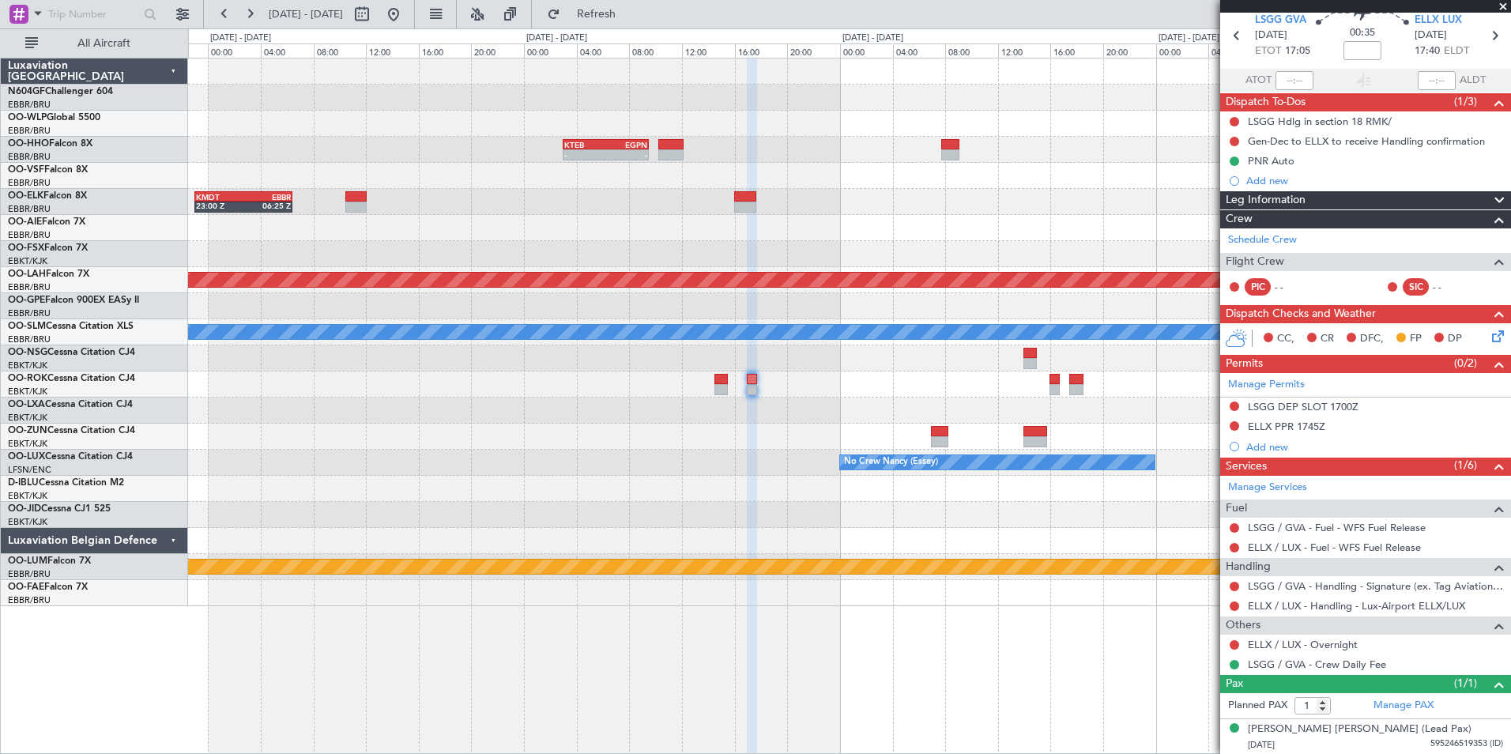
click at [1489, 340] on icon at bounding box center [1495, 333] width 13 height 13
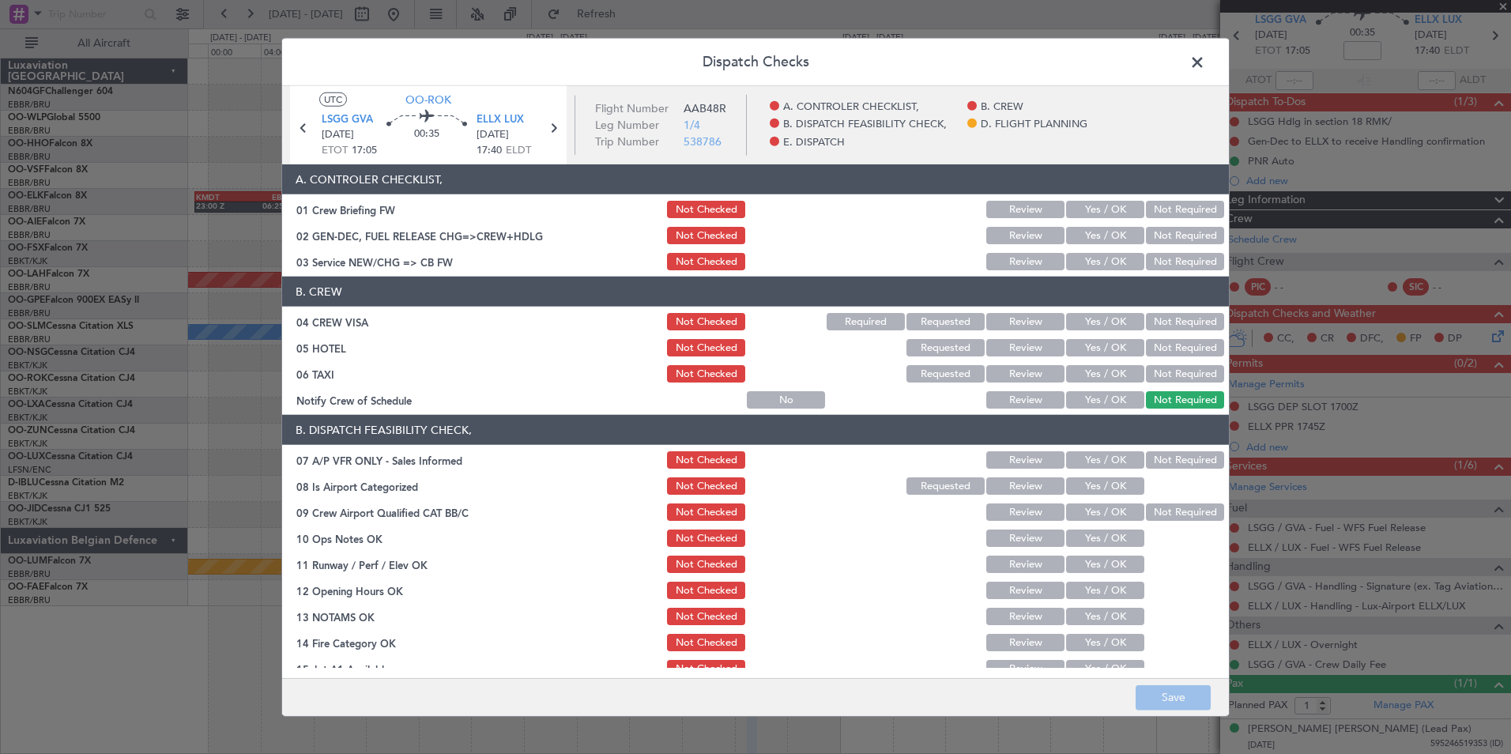
click at [1102, 255] on button "Yes / OK" at bounding box center [1105, 261] width 78 height 17
click at [1165, 311] on div "Not Required" at bounding box center [1184, 322] width 80 height 22
click at [1165, 332] on div "Not Required" at bounding box center [1184, 322] width 80 height 22
click at [1162, 322] on button "Not Required" at bounding box center [1185, 321] width 78 height 17
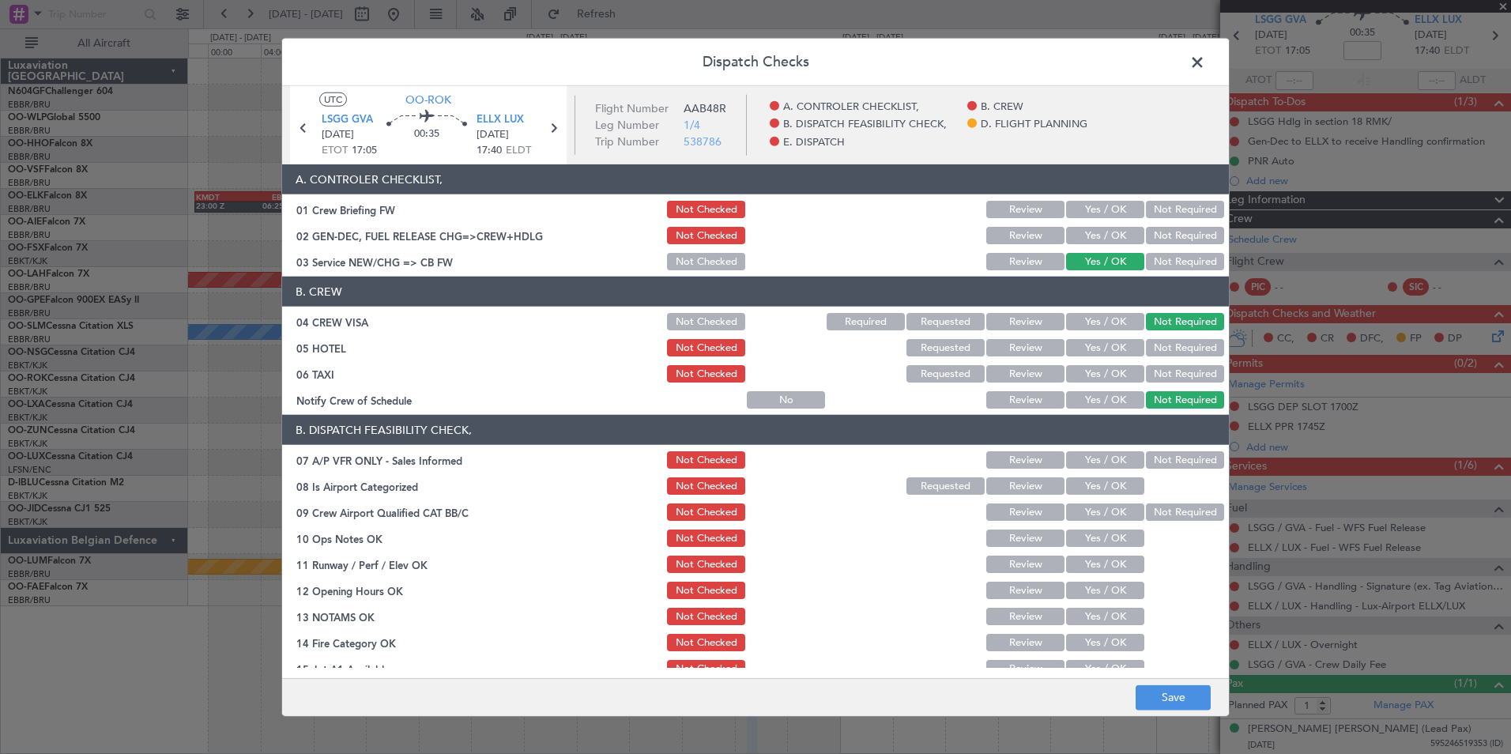
click at [1157, 349] on button "Not Required" at bounding box center [1185, 347] width 78 height 17
click at [1156, 371] on button "Not Required" at bounding box center [1185, 373] width 78 height 17
click at [720, 351] on button "Not Checked" at bounding box center [706, 347] width 78 height 17
click at [1114, 398] on button "Yes / OK" at bounding box center [1105, 399] width 78 height 17
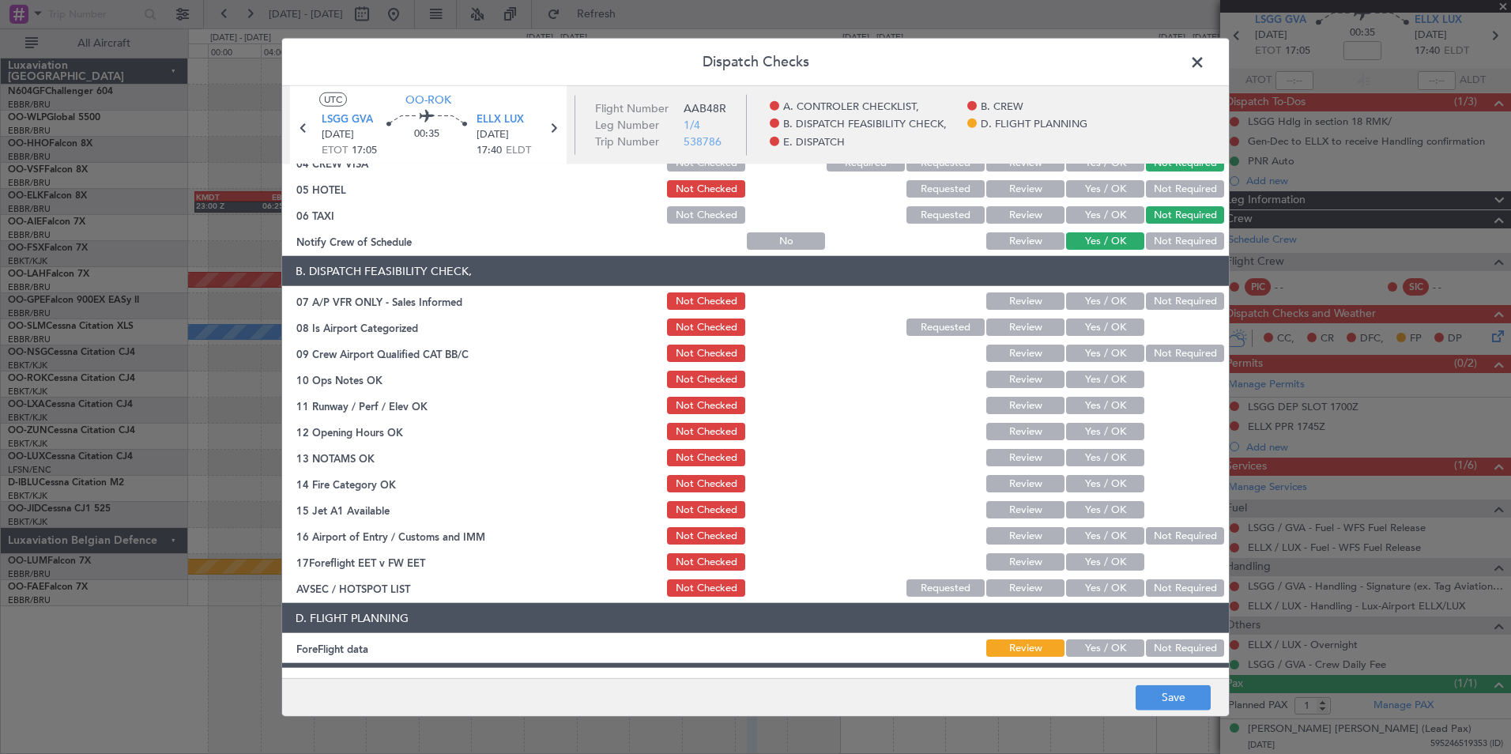
scroll to position [237, 0]
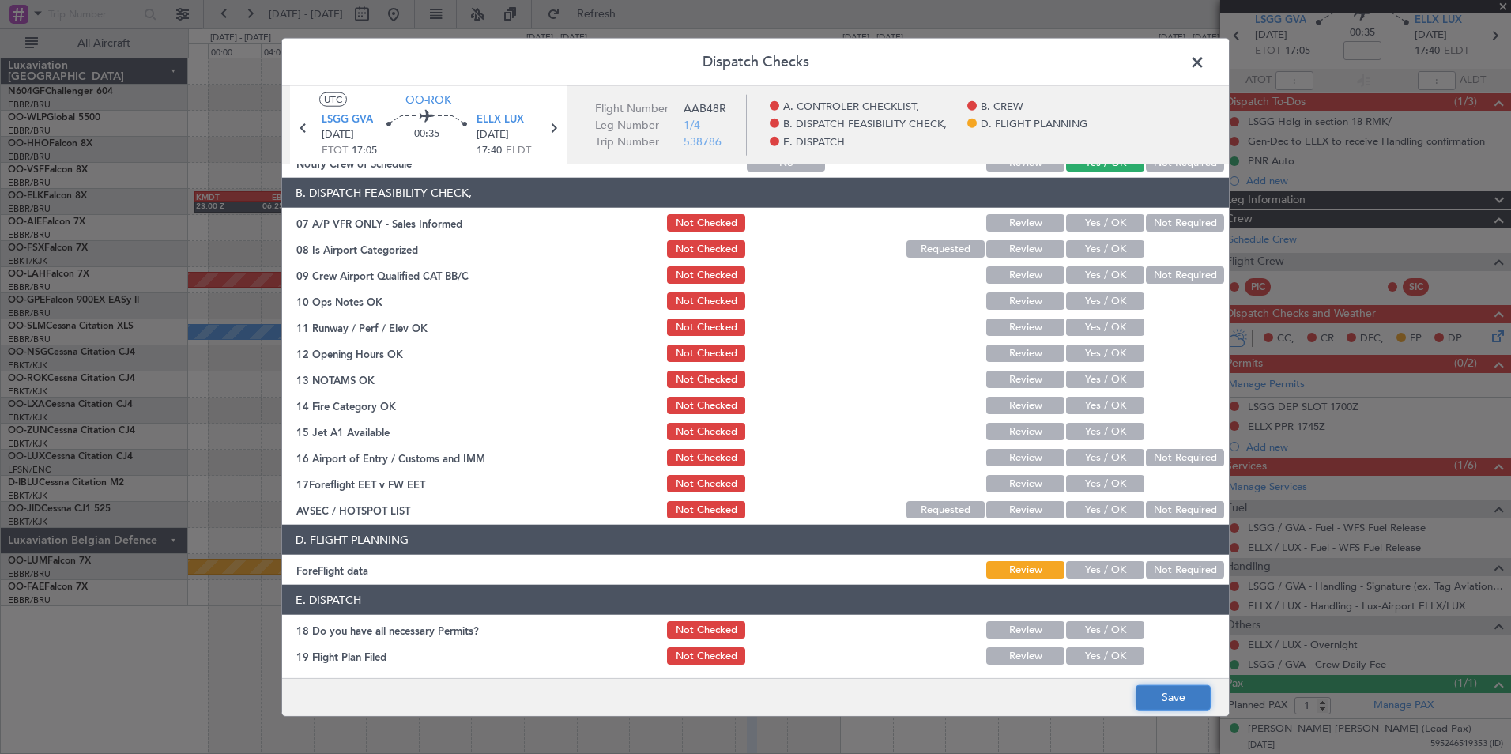
click at [1182, 707] on button "Save" at bounding box center [1173, 697] width 75 height 25
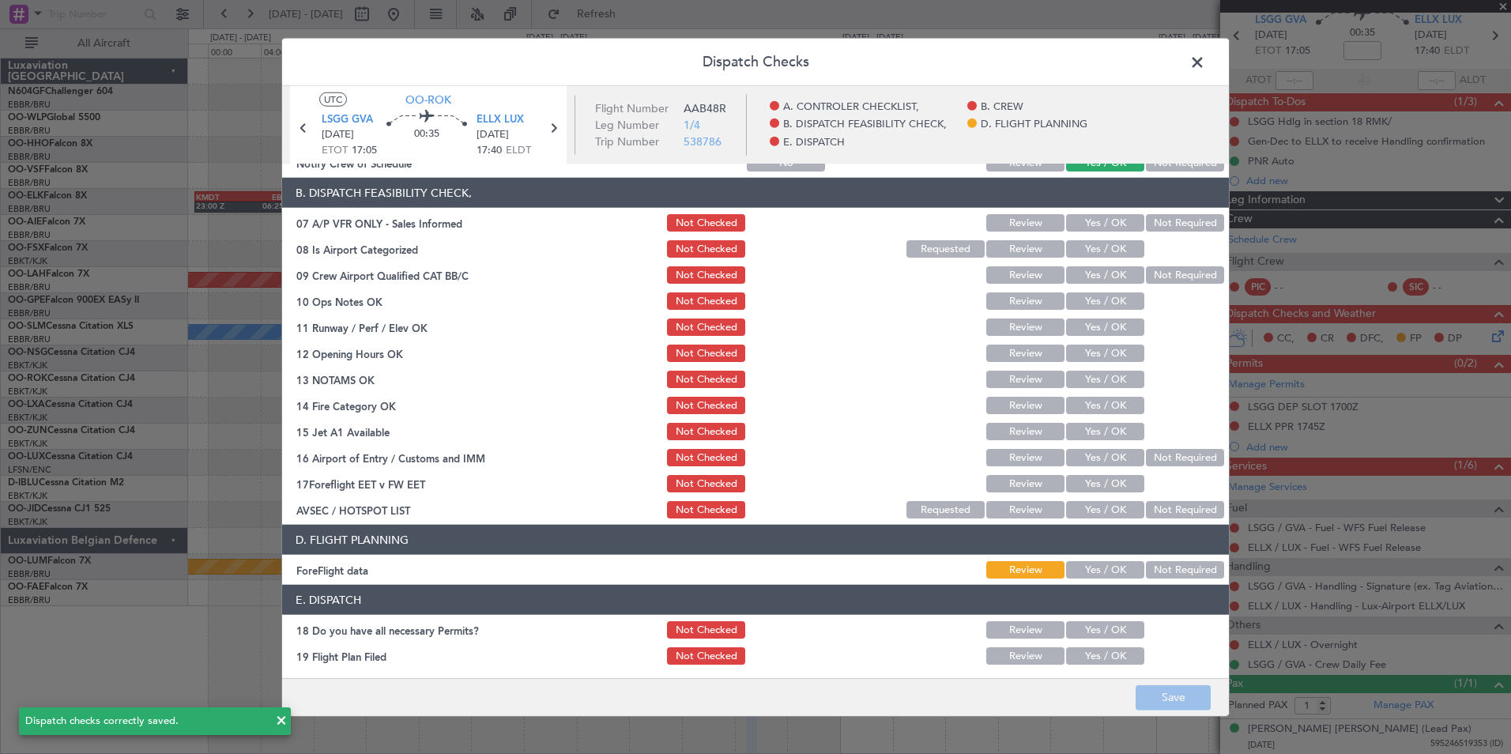
click at [1206, 61] on span at bounding box center [1206, 67] width 0 height 32
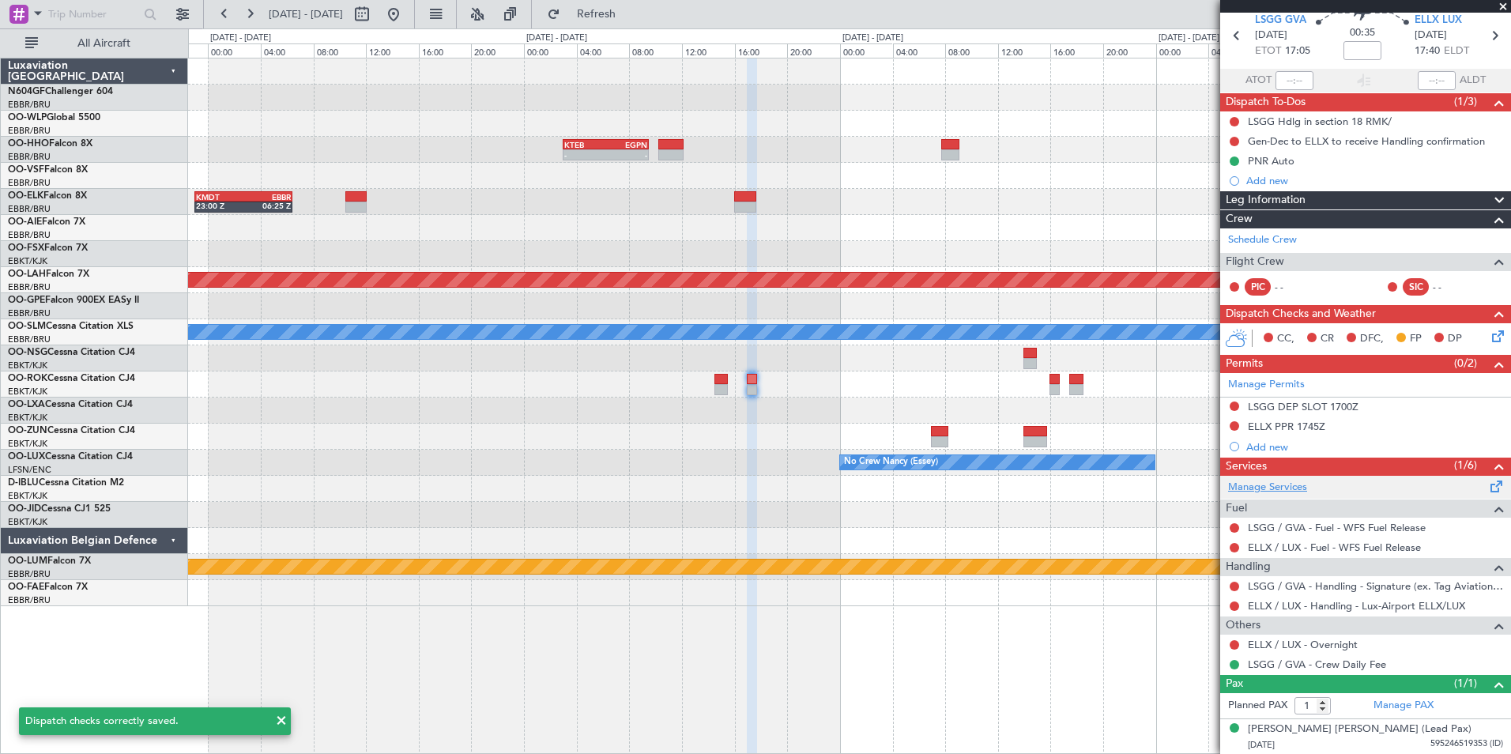
click at [1277, 486] on link "Manage Services" at bounding box center [1267, 488] width 79 height 16
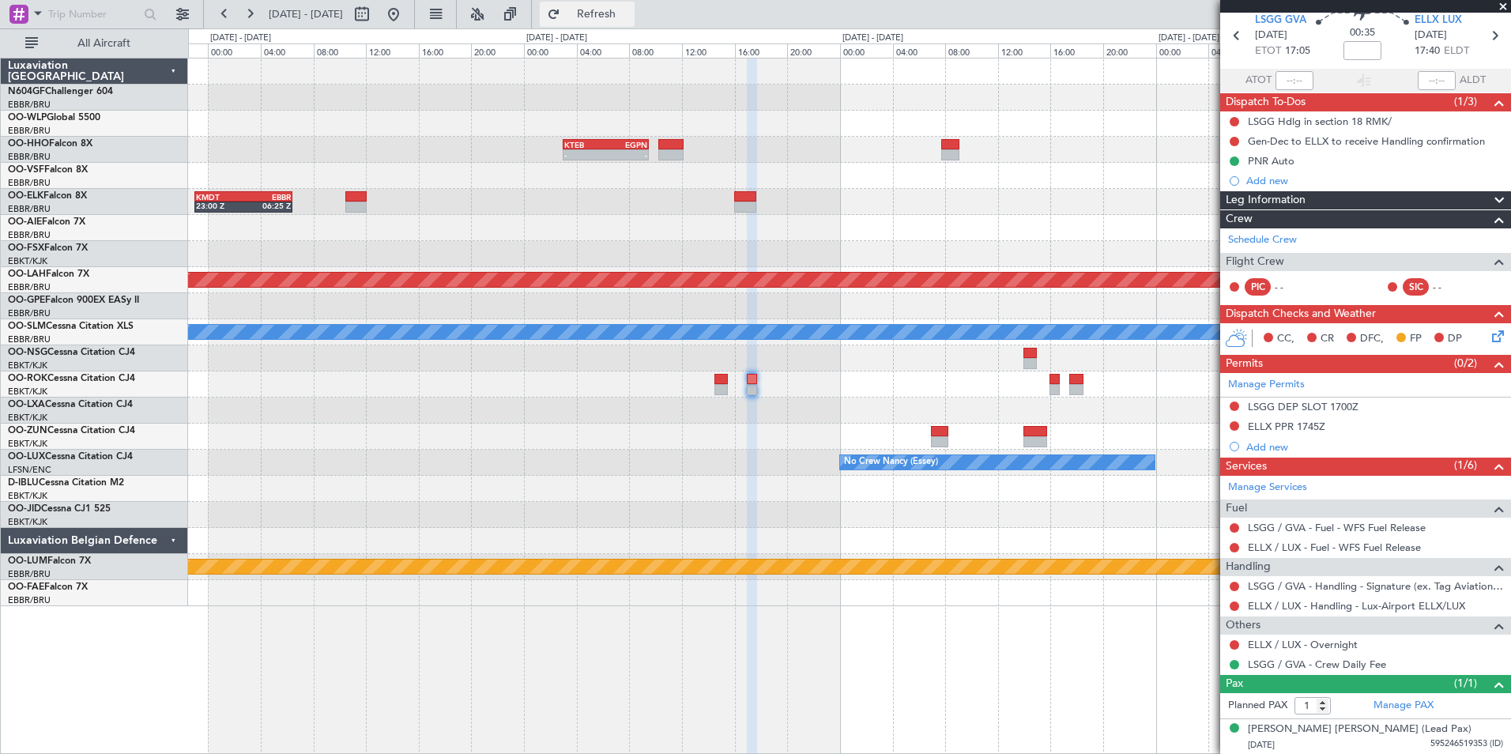
click at [635, 6] on button "Refresh" at bounding box center [587, 14] width 95 height 25
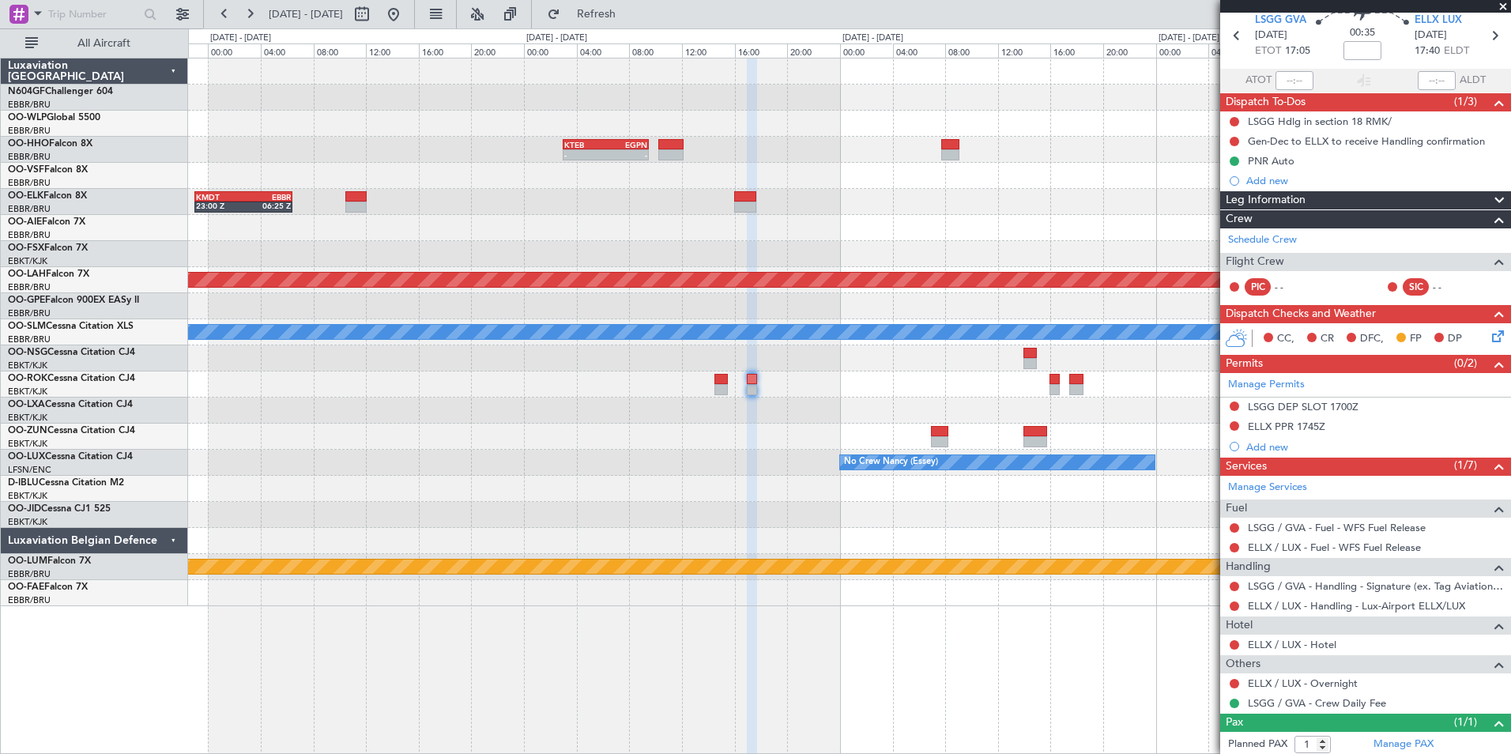
click at [911, 478] on div at bounding box center [849, 489] width 1323 height 26
click at [1259, 642] on link "ELLX / LUX - Hotel" at bounding box center [1292, 644] width 89 height 13
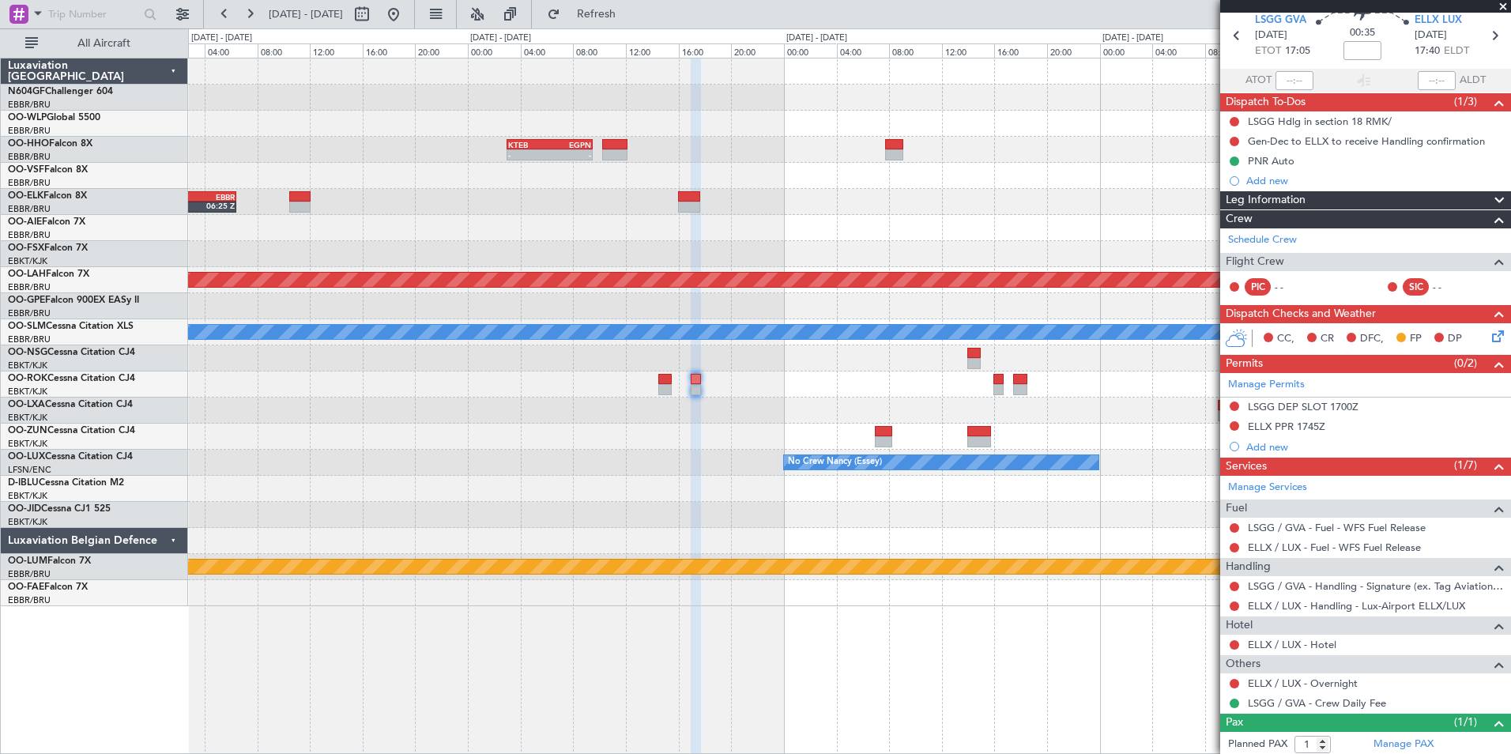
click at [779, 357] on div "- - KTEB 03:00 Z EGPN 09:30 Z KMDT 23:00 Z EBBR 06:25 Z Planned Maint Alton-st …" at bounding box center [849, 332] width 1323 height 548
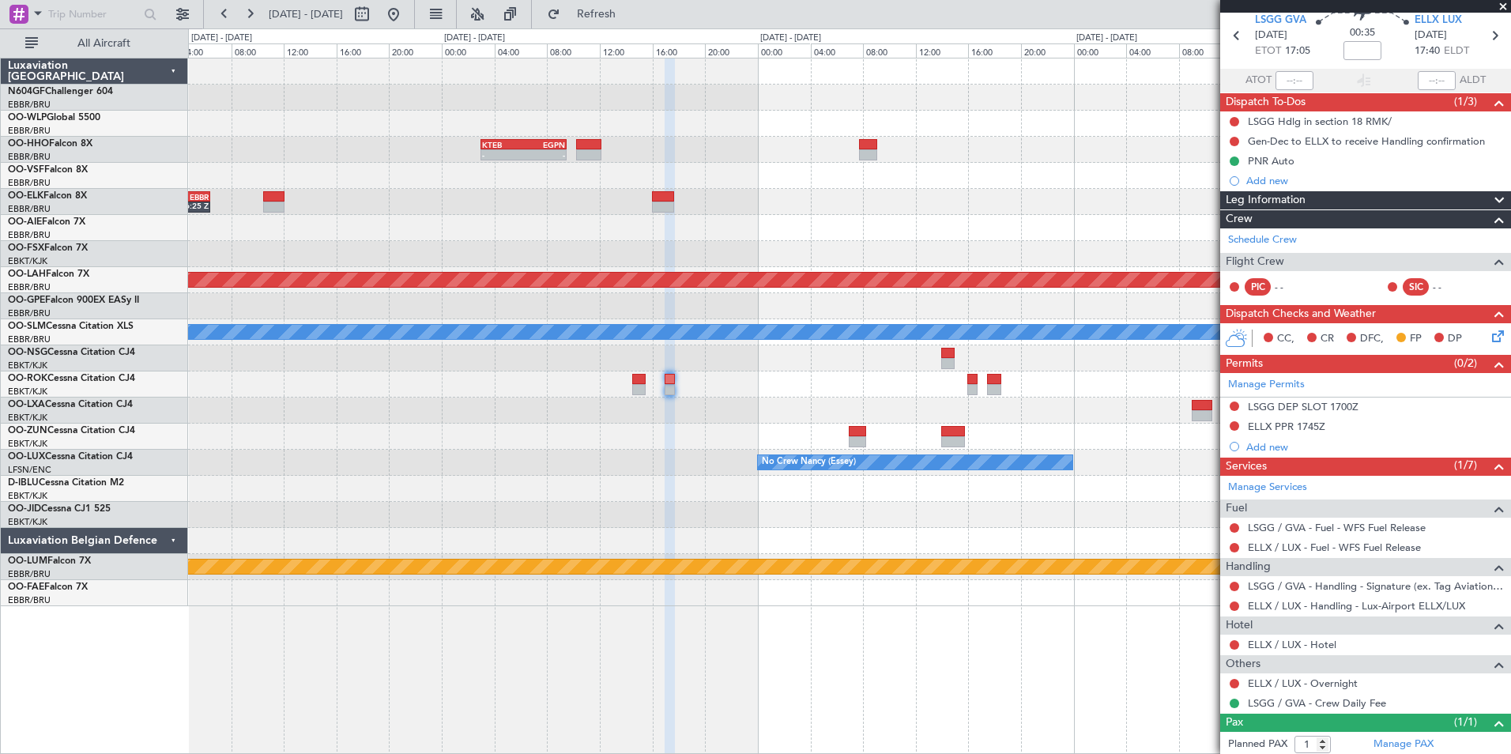
click at [1112, 462] on div "No Crew Nancy (Essey)" at bounding box center [849, 463] width 1323 height 26
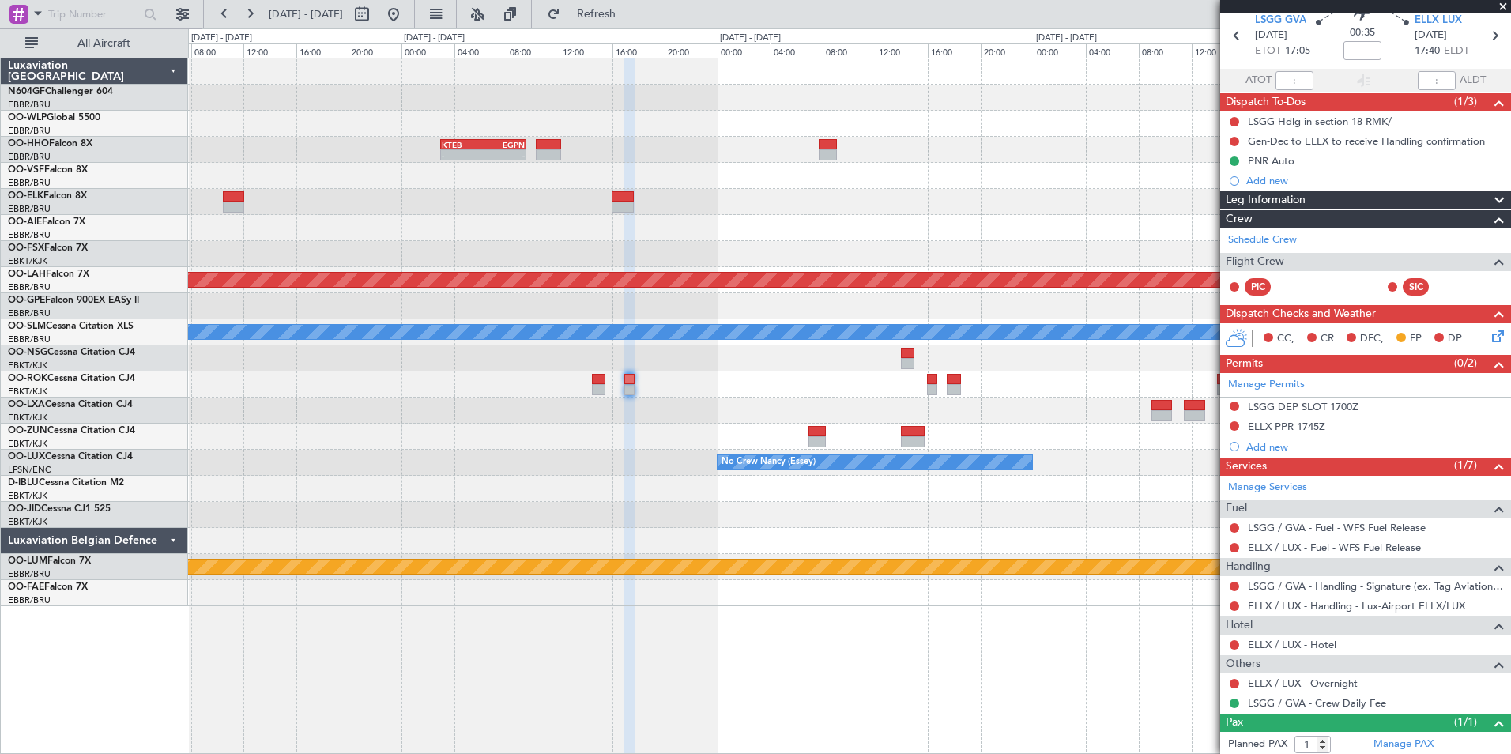
click at [1489, 340] on icon at bounding box center [1495, 333] width 13 height 13
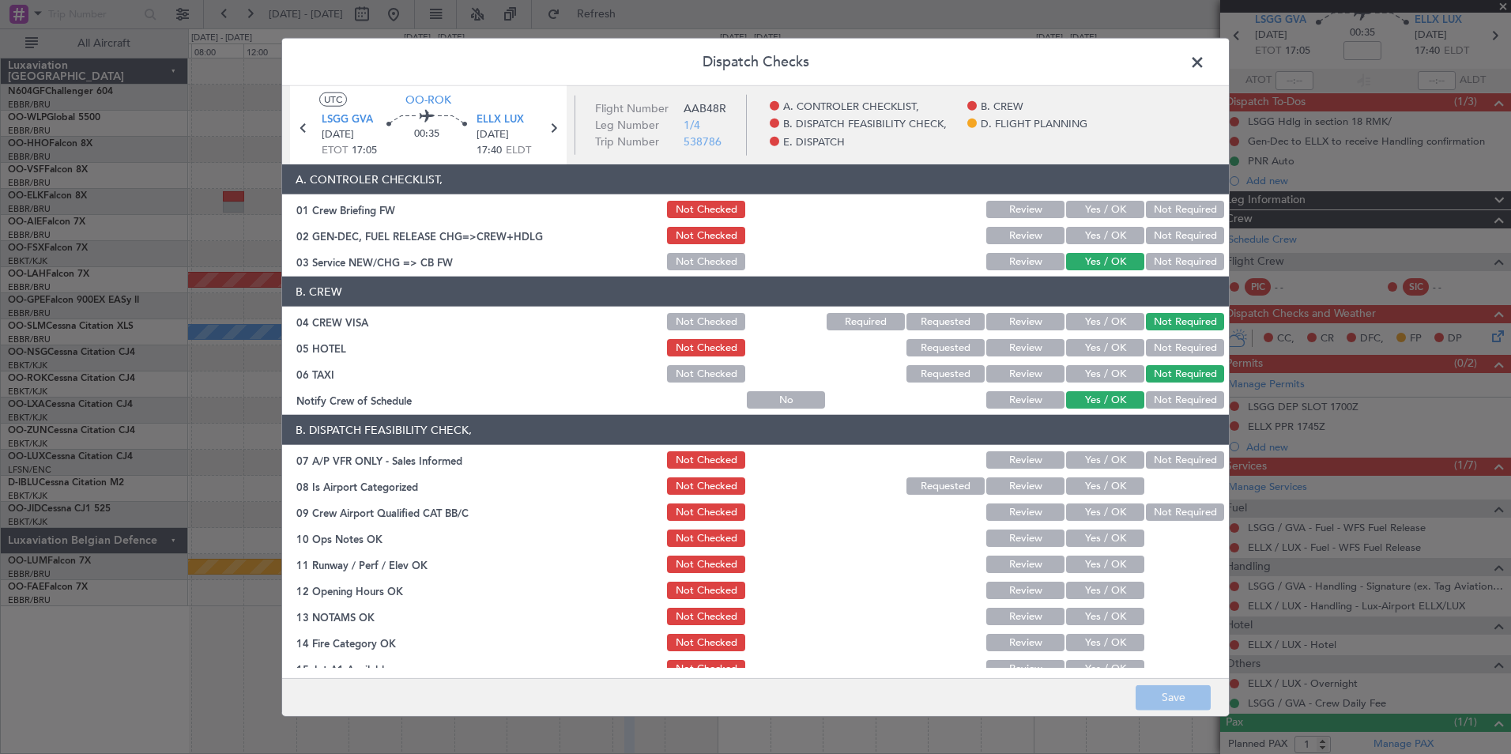
scroll to position [79, 0]
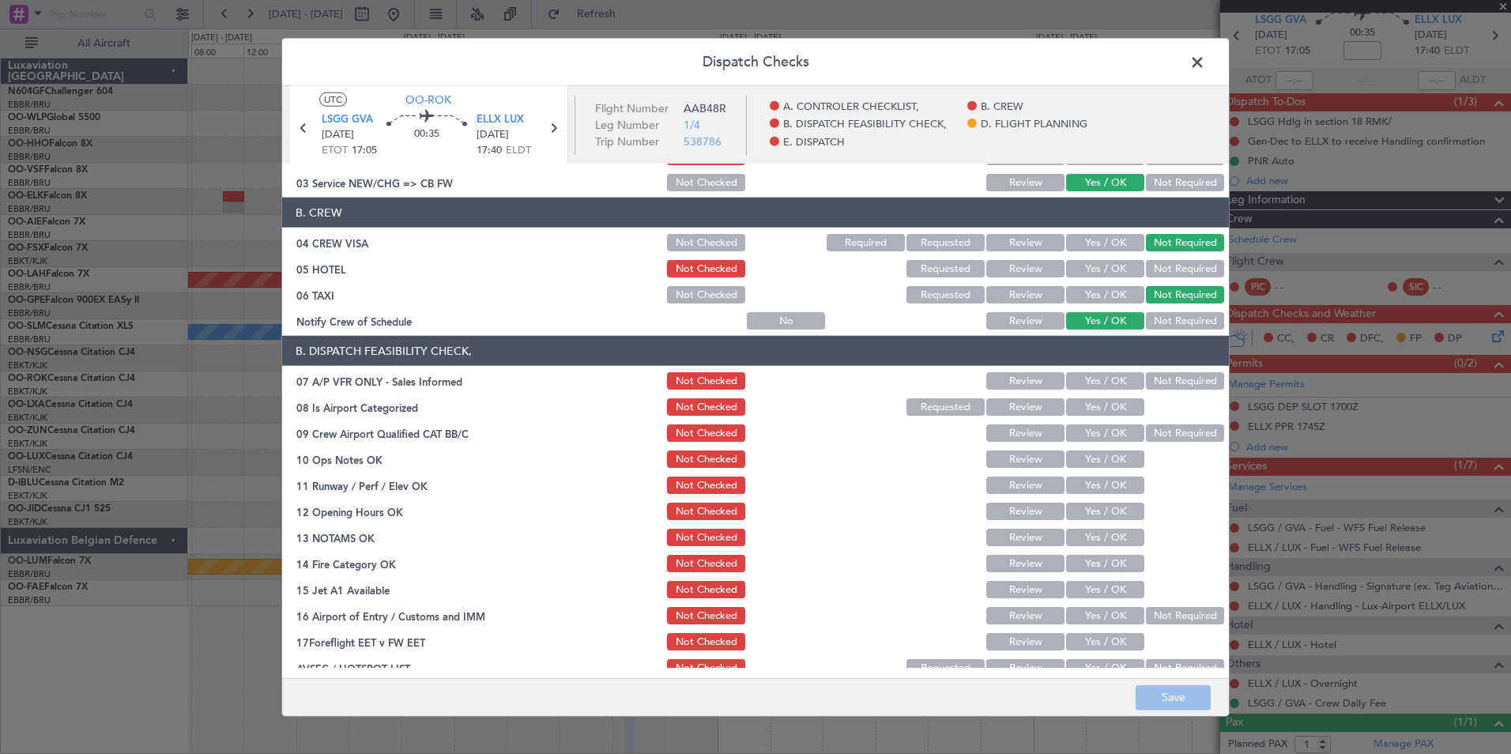
click at [1174, 383] on button "Not Required" at bounding box center [1185, 380] width 78 height 17
click at [1119, 400] on button "Yes / OK" at bounding box center [1105, 406] width 78 height 17
click at [1165, 427] on button "Not Required" at bounding box center [1185, 432] width 78 height 17
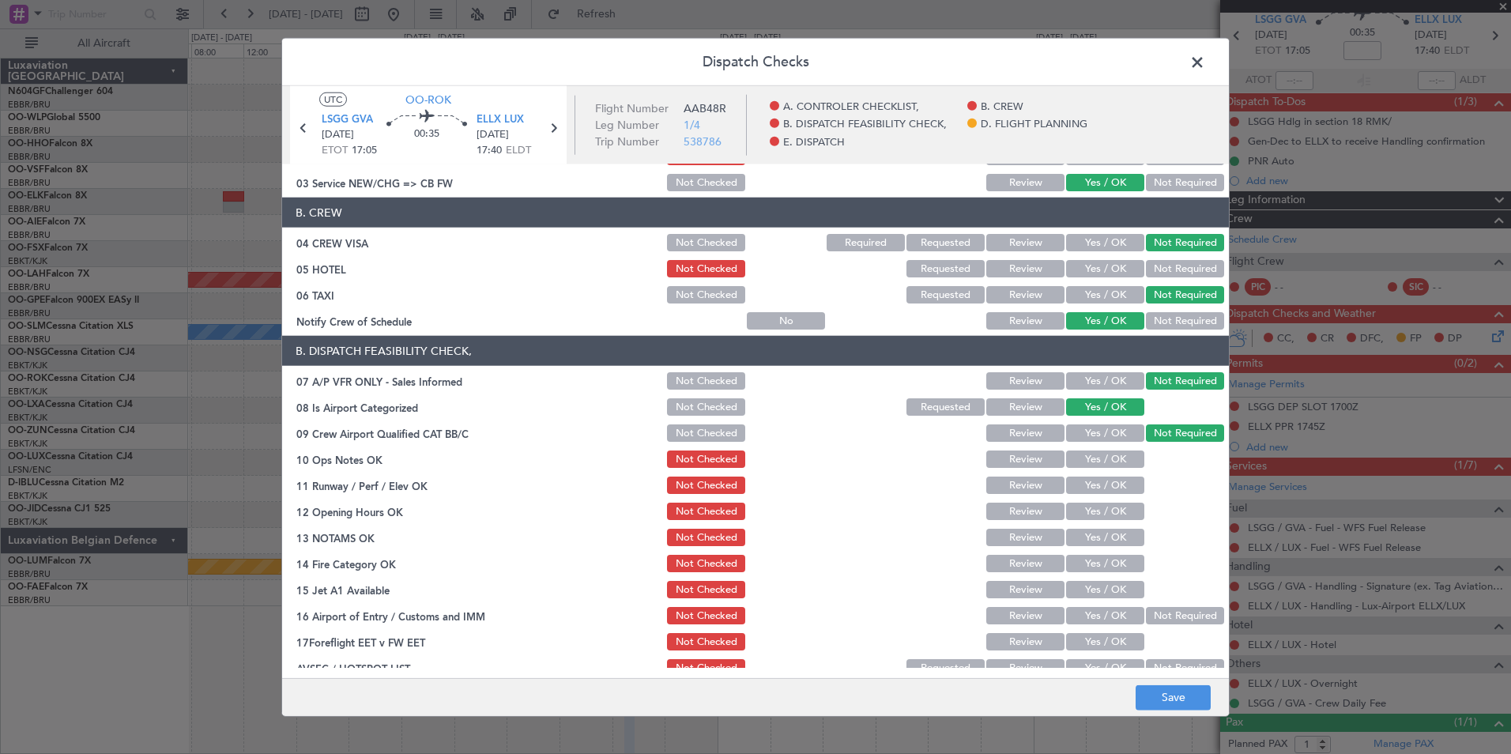
click at [1120, 457] on button "Yes / OK" at bounding box center [1105, 459] width 78 height 17
click at [1085, 489] on button "Yes / OK" at bounding box center [1105, 485] width 78 height 17
click at [1092, 509] on button "Yes / OK" at bounding box center [1105, 511] width 78 height 17
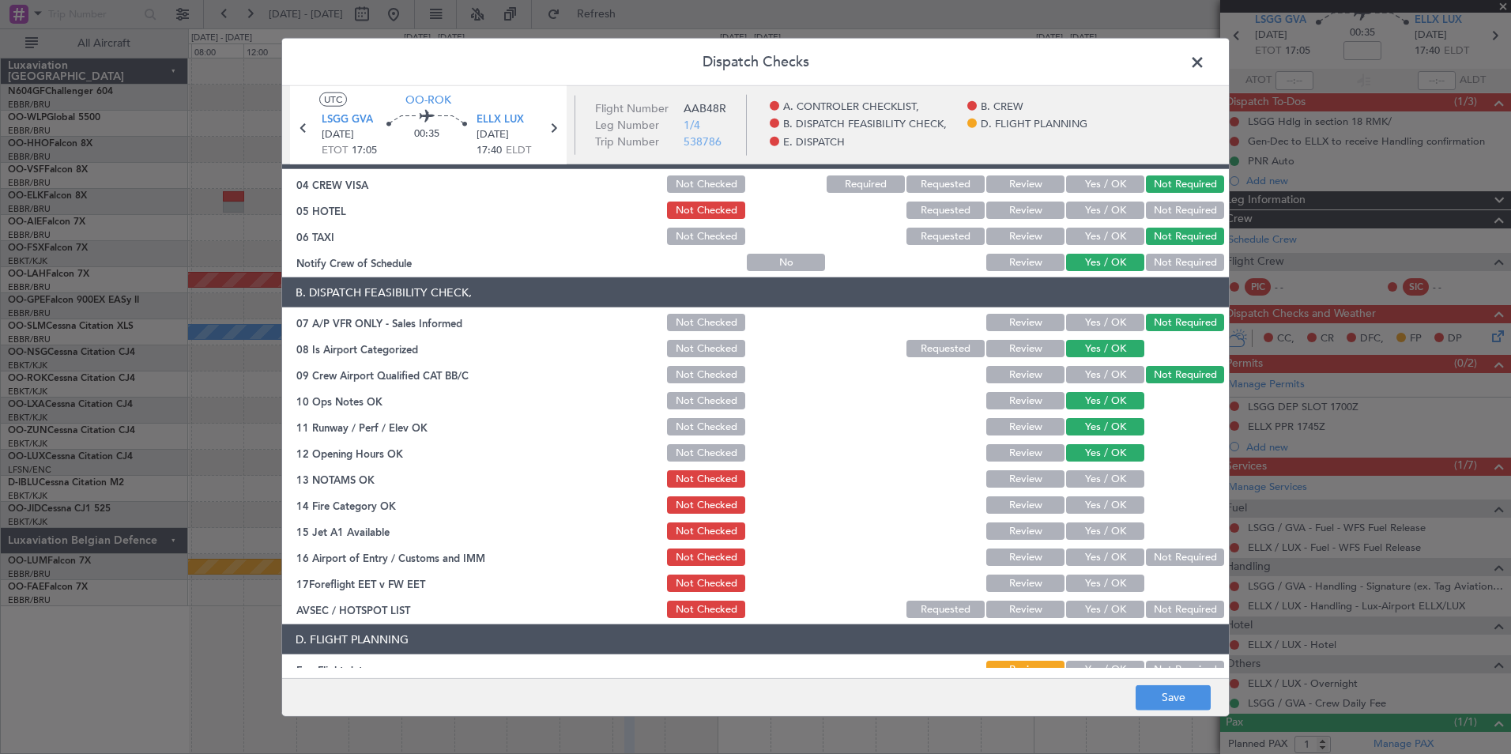
scroll to position [158, 0]
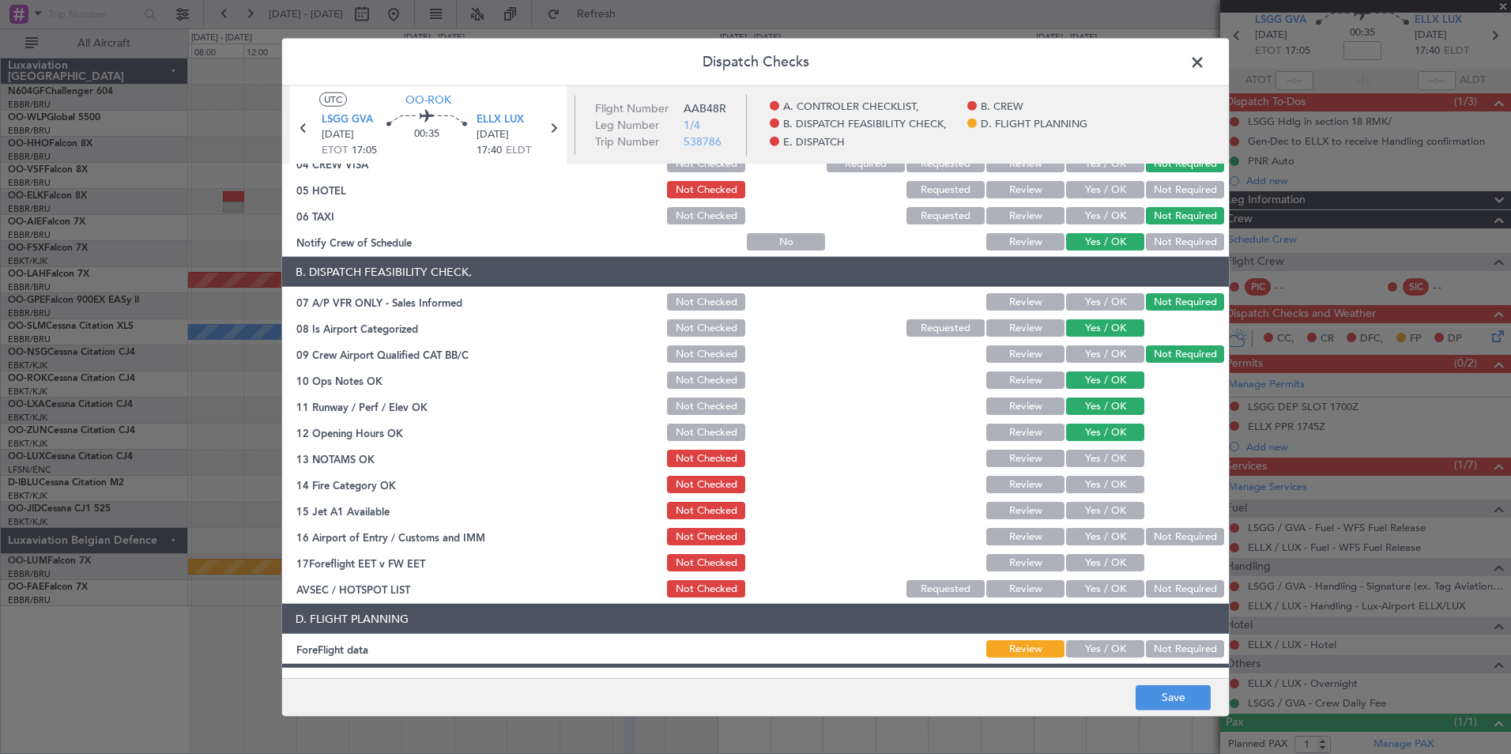
click at [1108, 457] on button "Yes / OK" at bounding box center [1105, 458] width 78 height 17
click at [1097, 483] on button "Yes / OK" at bounding box center [1105, 484] width 78 height 17
click at [1107, 509] on button "Yes / OK" at bounding box center [1105, 510] width 78 height 17
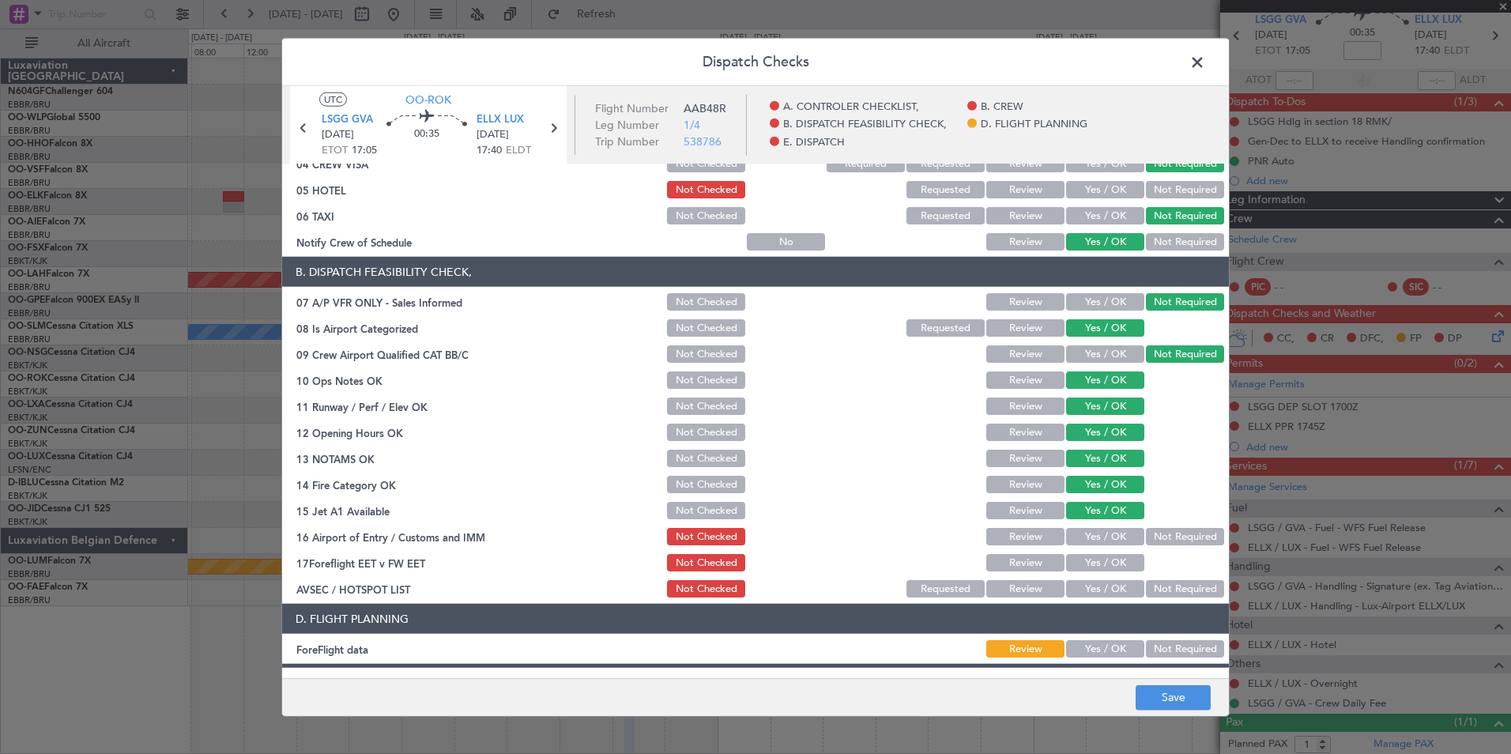
click at [1163, 534] on button "Not Required" at bounding box center [1185, 536] width 78 height 17
click at [1122, 583] on button "Yes / OK" at bounding box center [1105, 588] width 78 height 17
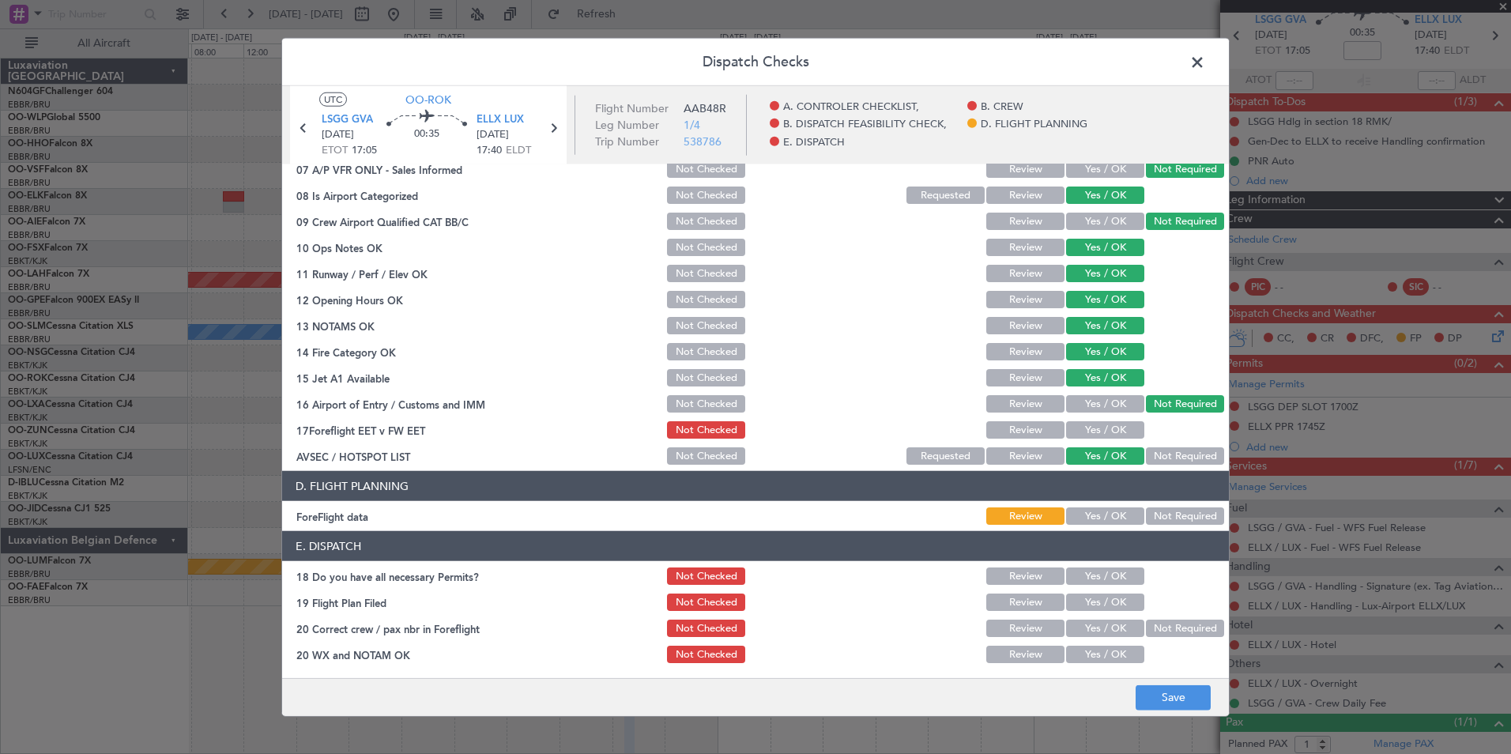
scroll to position [292, 0]
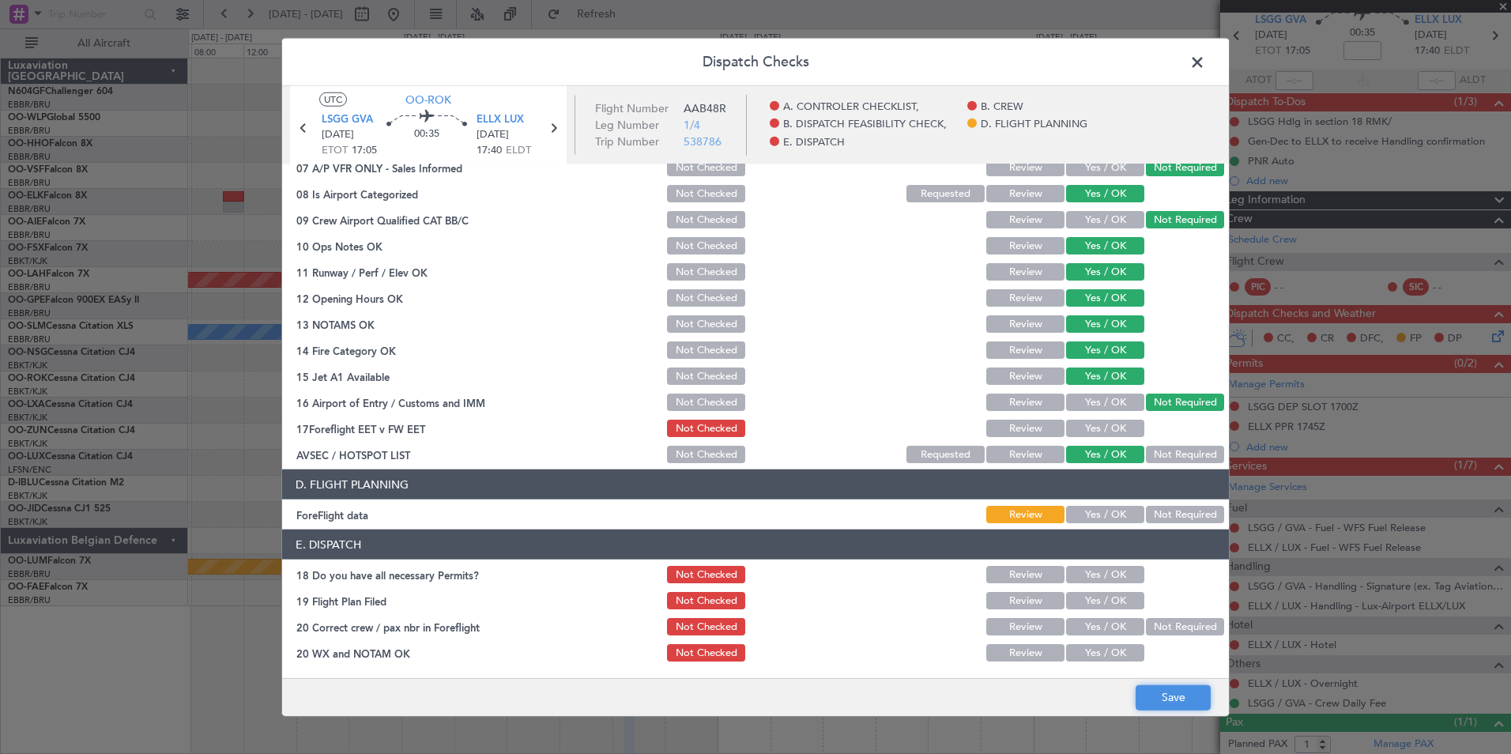
click at [1159, 685] on button "Save" at bounding box center [1173, 697] width 75 height 25
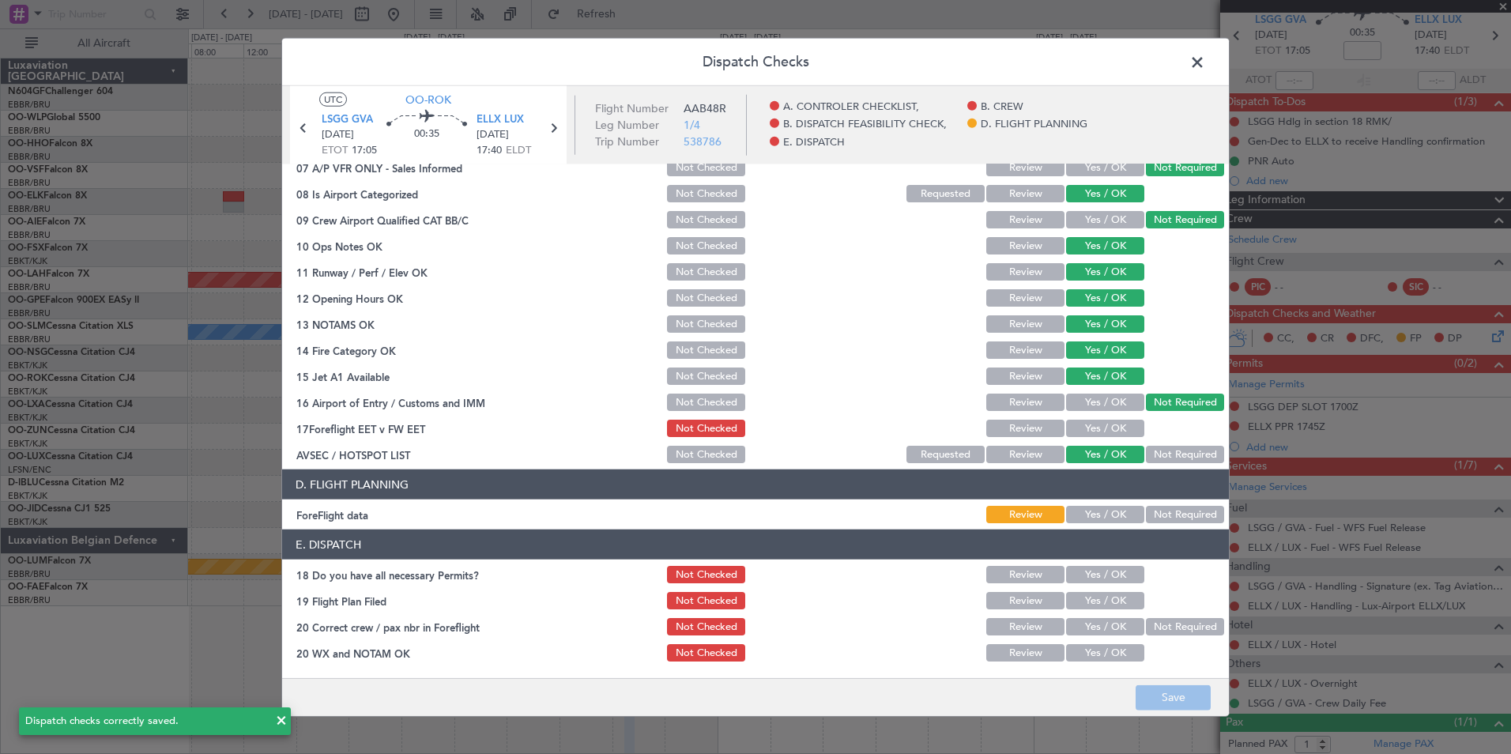
click at [1206, 66] on span at bounding box center [1206, 67] width 0 height 32
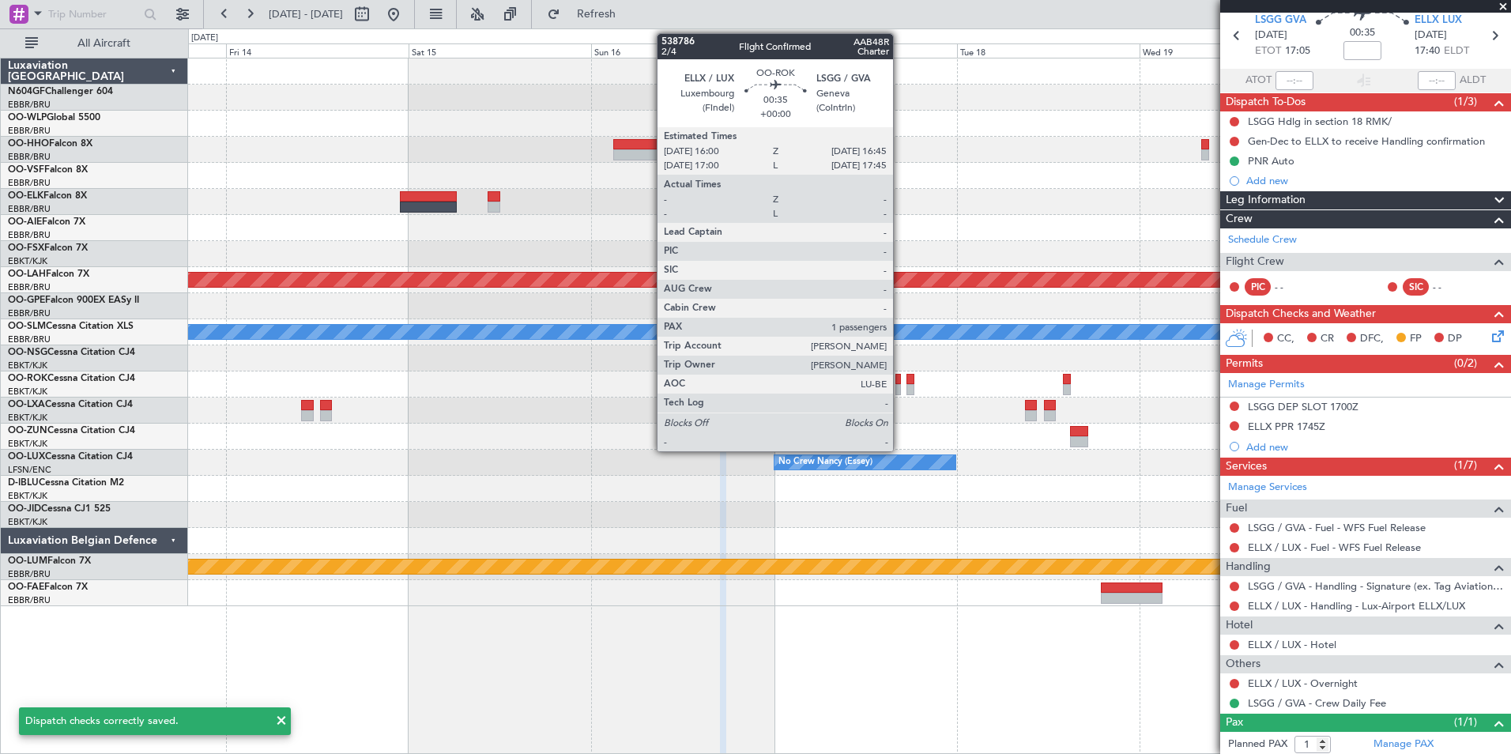
click at [900, 383] on div at bounding box center [899, 379] width 6 height 11
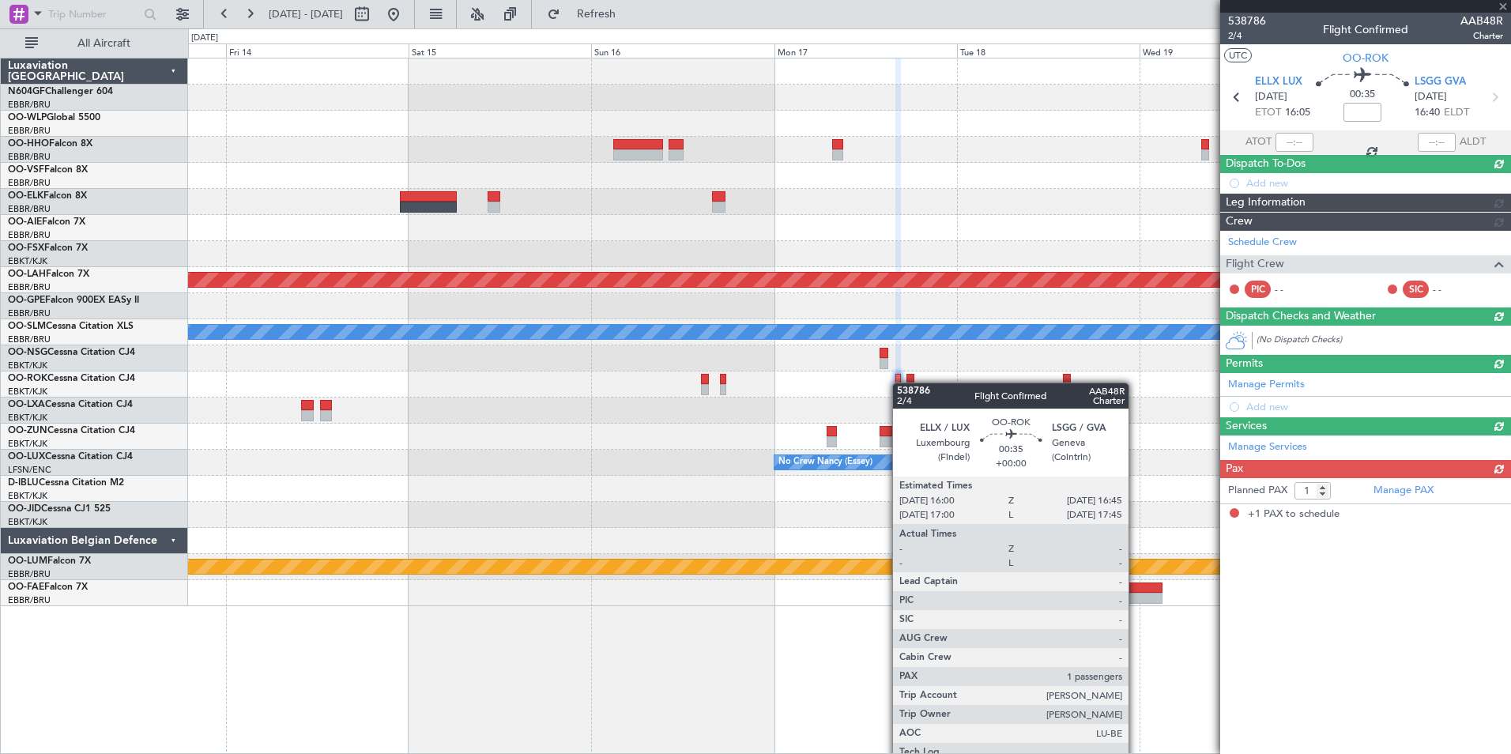
scroll to position [0, 0]
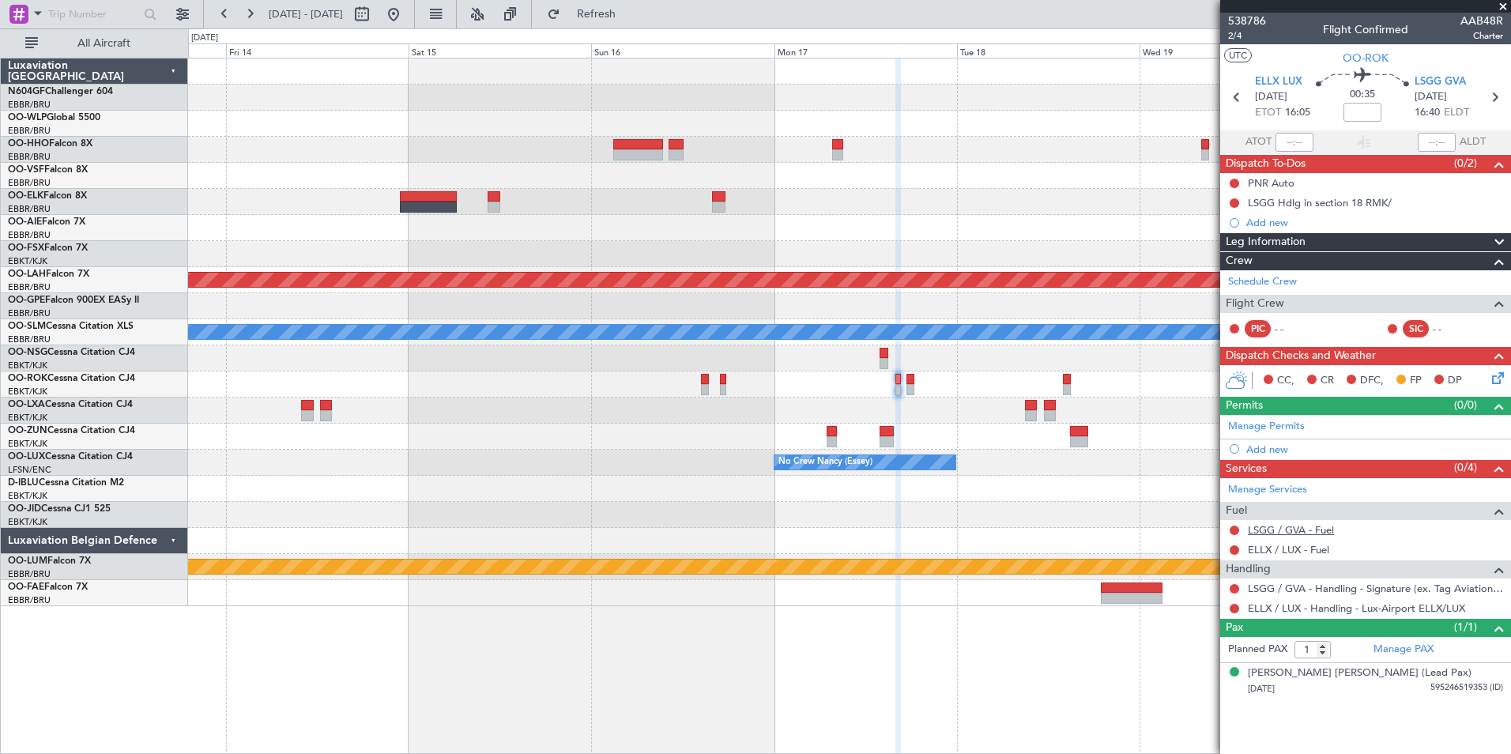
click at [1280, 530] on link "LSGG / GVA - Fuel" at bounding box center [1291, 529] width 86 height 13
click at [590, 8] on fb-refresh-button "Refresh" at bounding box center [587, 14] width 111 height 28
click at [604, 13] on button "Refresh" at bounding box center [587, 14] width 95 height 25
click at [1295, 549] on link "ELLX / LUX - Fuel" at bounding box center [1288, 549] width 81 height 13
click at [624, 20] on button "Refresh" at bounding box center [587, 14] width 95 height 25
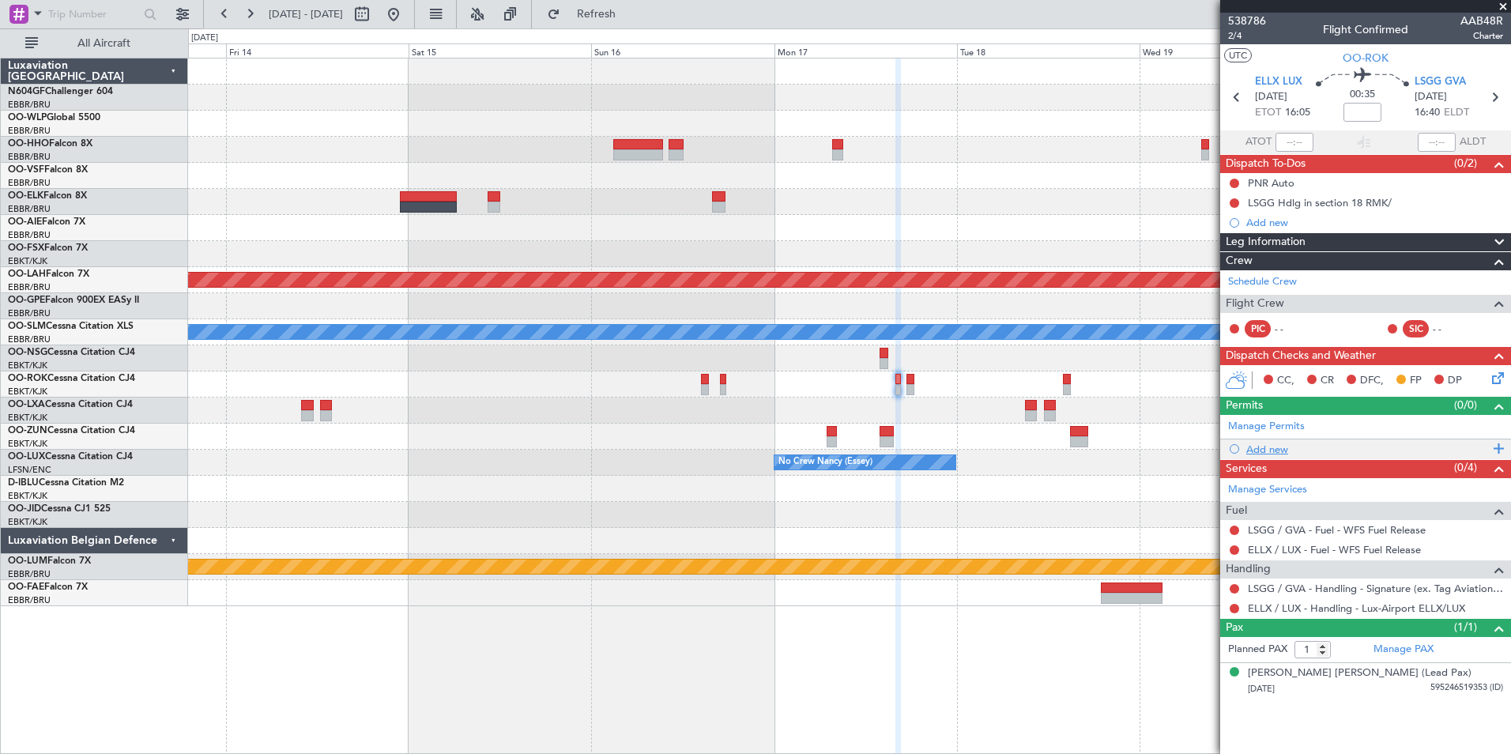
click at [1277, 450] on div "Add new" at bounding box center [1368, 449] width 243 height 13
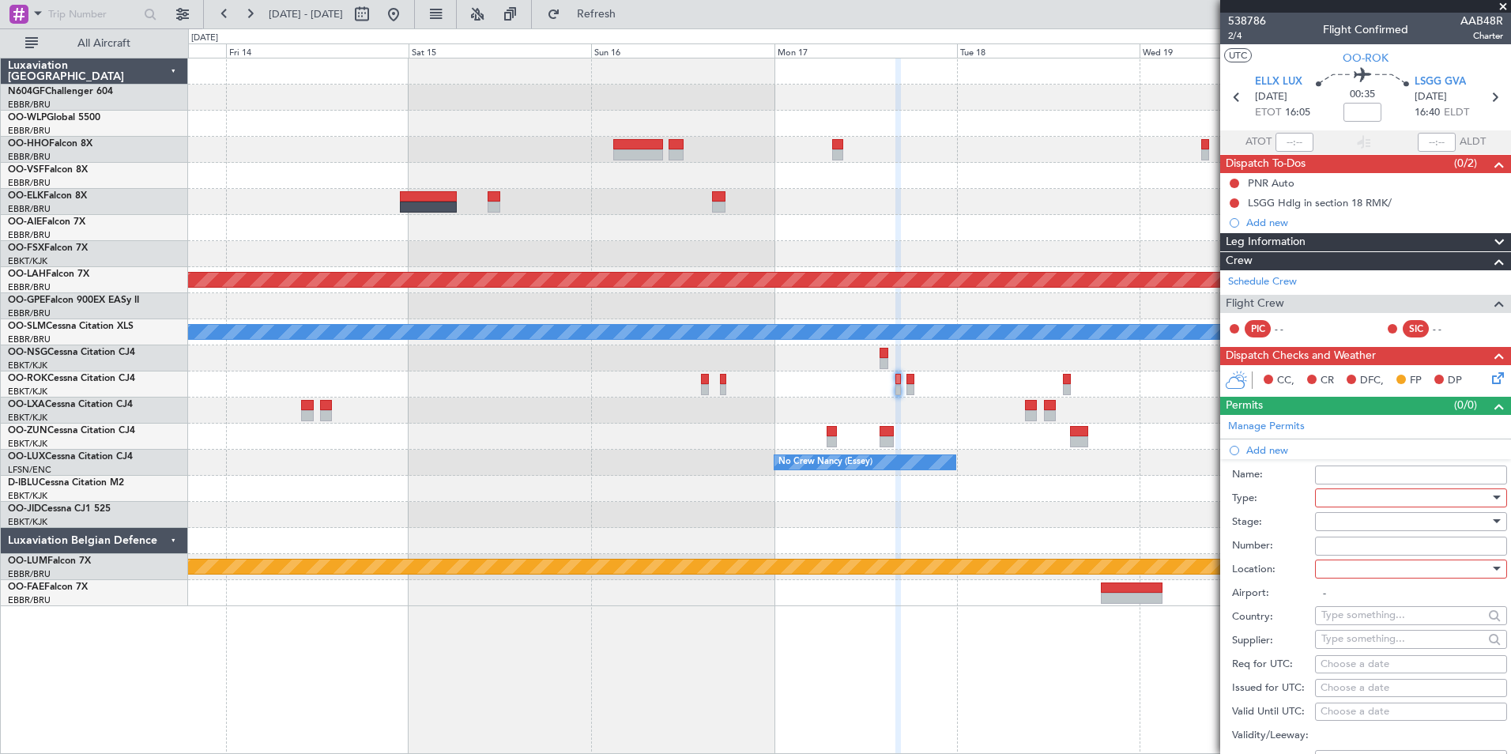
click at [1347, 492] on div at bounding box center [1406, 498] width 168 height 24
click at [1348, 571] on span "PPR" at bounding box center [1406, 576] width 166 height 24
click at [1361, 519] on div at bounding box center [1406, 522] width 168 height 24
click at [1375, 575] on span "Not Requested" at bounding box center [1406, 577] width 166 height 24
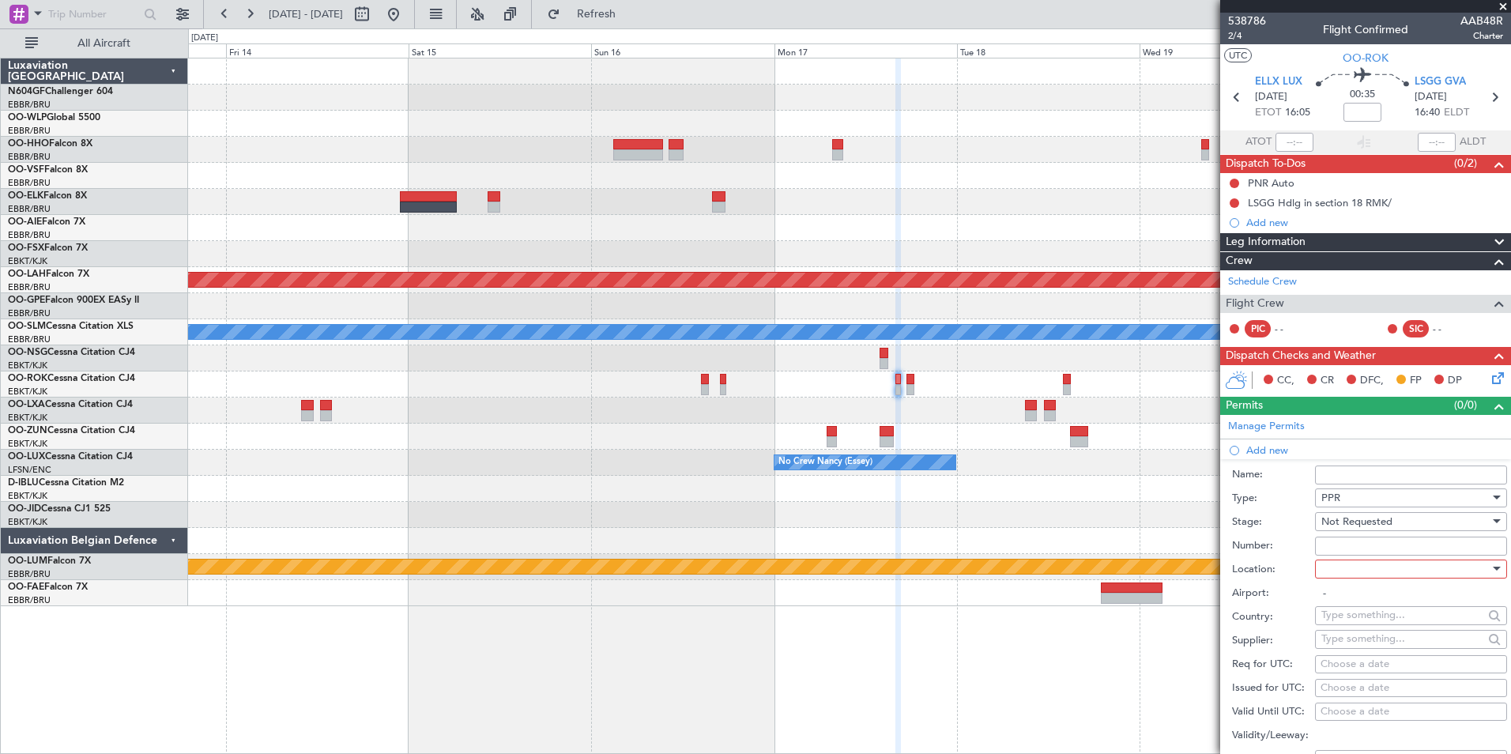
click at [1376, 563] on div at bounding box center [1406, 569] width 168 height 24
click at [1388, 597] on span "Departure" at bounding box center [1406, 601] width 166 height 24
type input "ELLX / LUX"
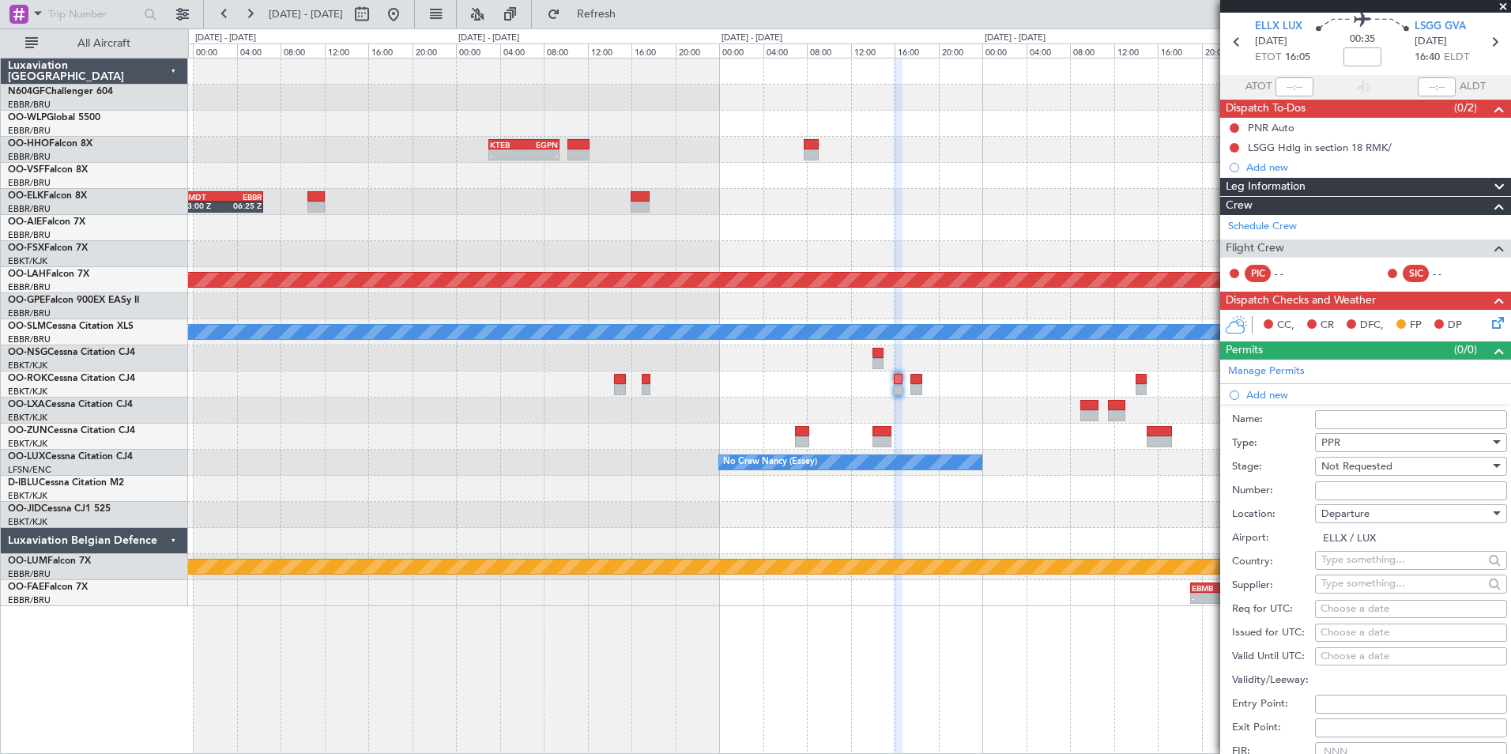
scroll to position [79, 0]
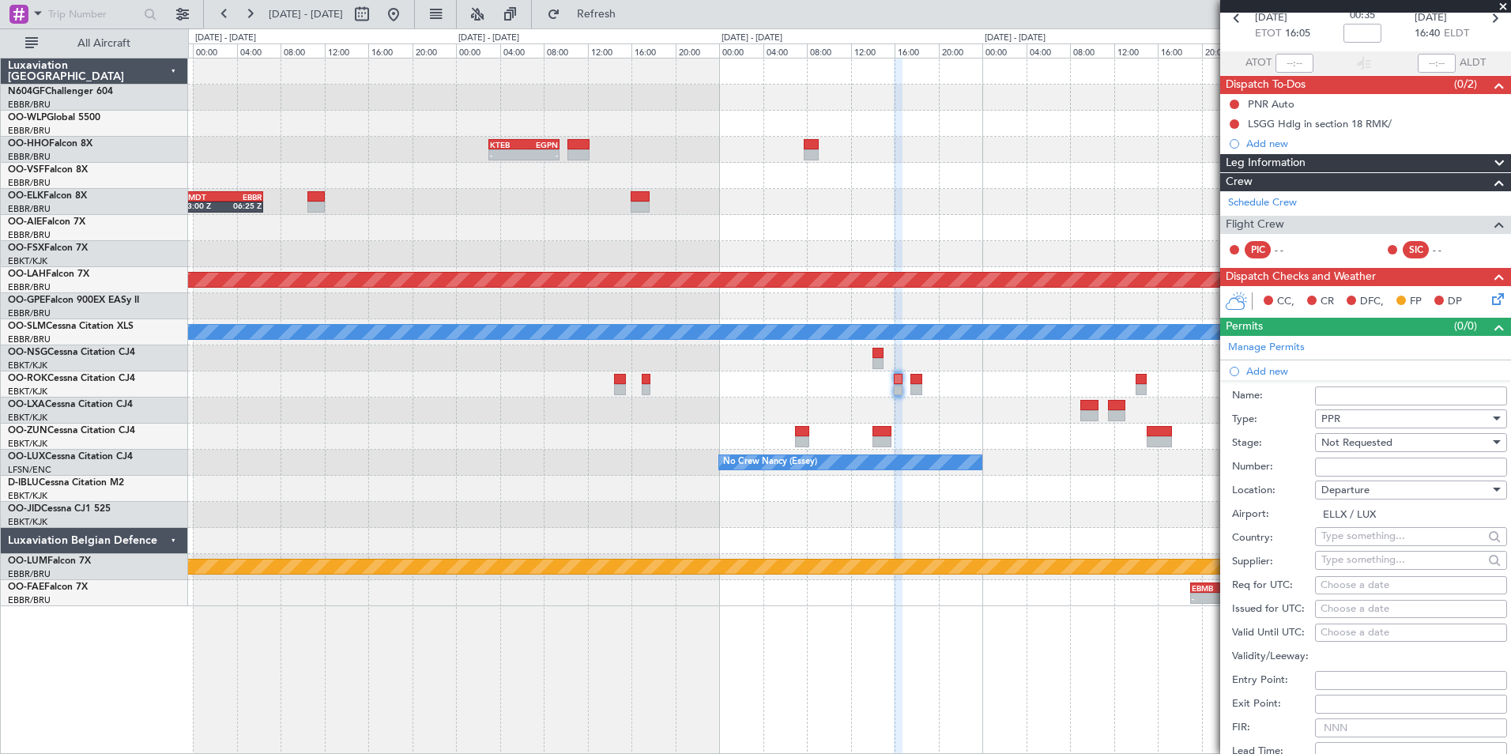
click at [1356, 582] on div "Choose a date" at bounding box center [1411, 586] width 181 height 16
select select "10"
select select "2025"
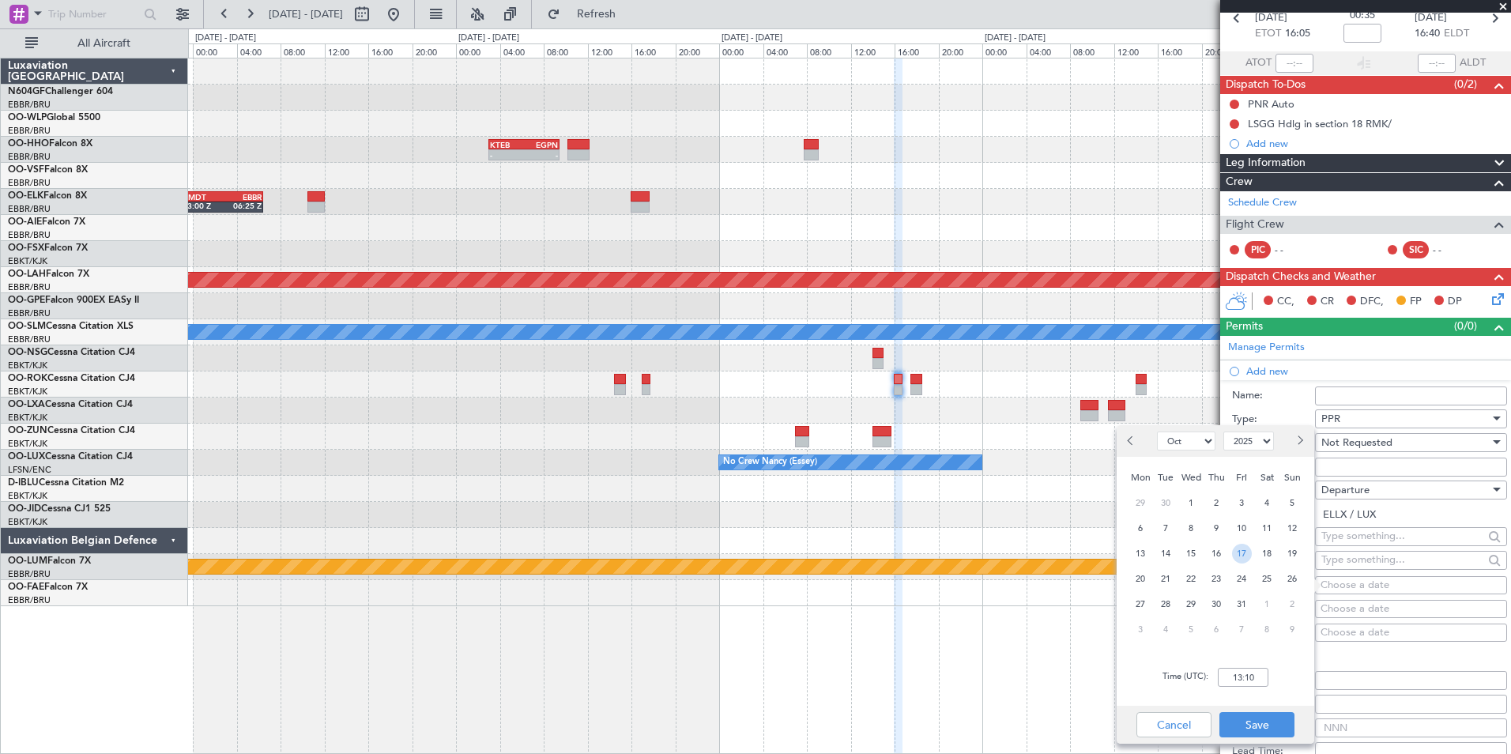
click at [1241, 550] on span "17" at bounding box center [1242, 554] width 20 height 20
type input "00:00"
drag, startPoint x: 1175, startPoint y: 438, endPoint x: 1176, endPoint y: 448, distance: 10.3
click at [1175, 438] on select "Jan Feb Mar Apr May Jun Jul Aug Sep Oct Nov Dec" at bounding box center [1186, 441] width 58 height 19
select select "11"
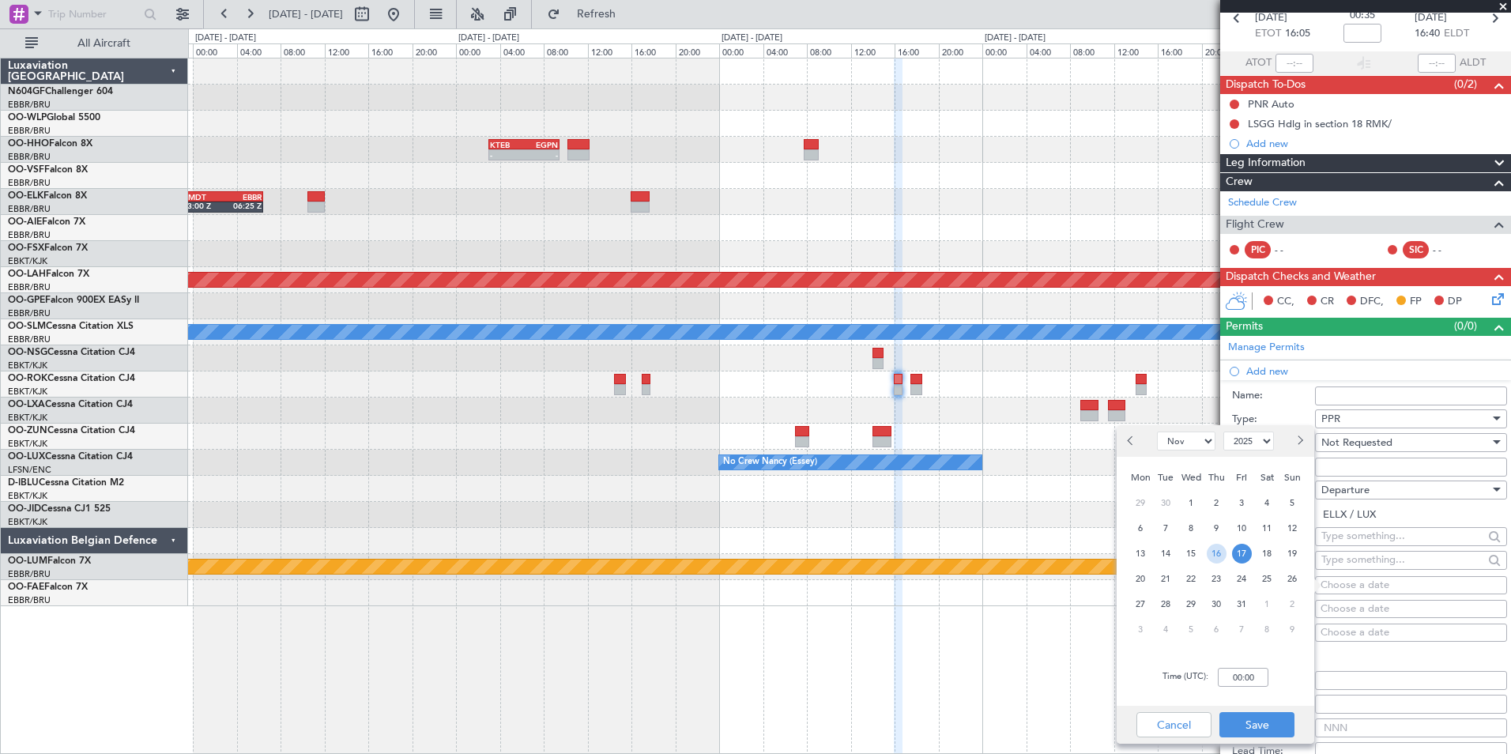
click at [1157, 432] on select "Jan Feb Mar Apr May Jun Jul Aug Sep Oct Nov Dec" at bounding box center [1186, 441] width 58 height 19
click at [1129, 575] on div "17" at bounding box center [1140, 578] width 25 height 25
click at [1138, 574] on span "17" at bounding box center [1141, 579] width 20 height 20
click at [1241, 685] on input "00:00" at bounding box center [1243, 677] width 51 height 19
type input "16:00"
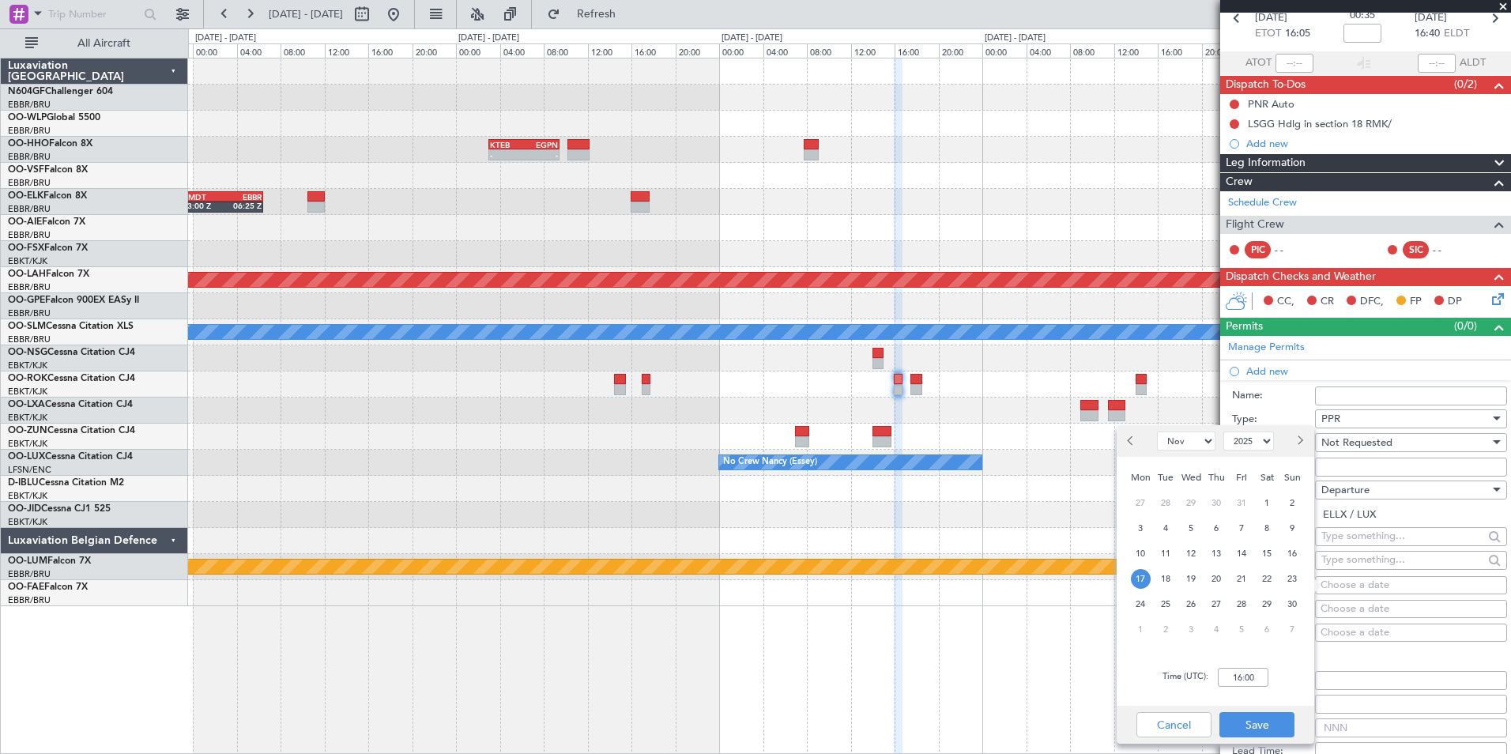
click at [1277, 684] on div "Time (UTC): 16:00" at bounding box center [1216, 677] width 198 height 57
click at [1267, 714] on button "Save" at bounding box center [1257, 724] width 75 height 25
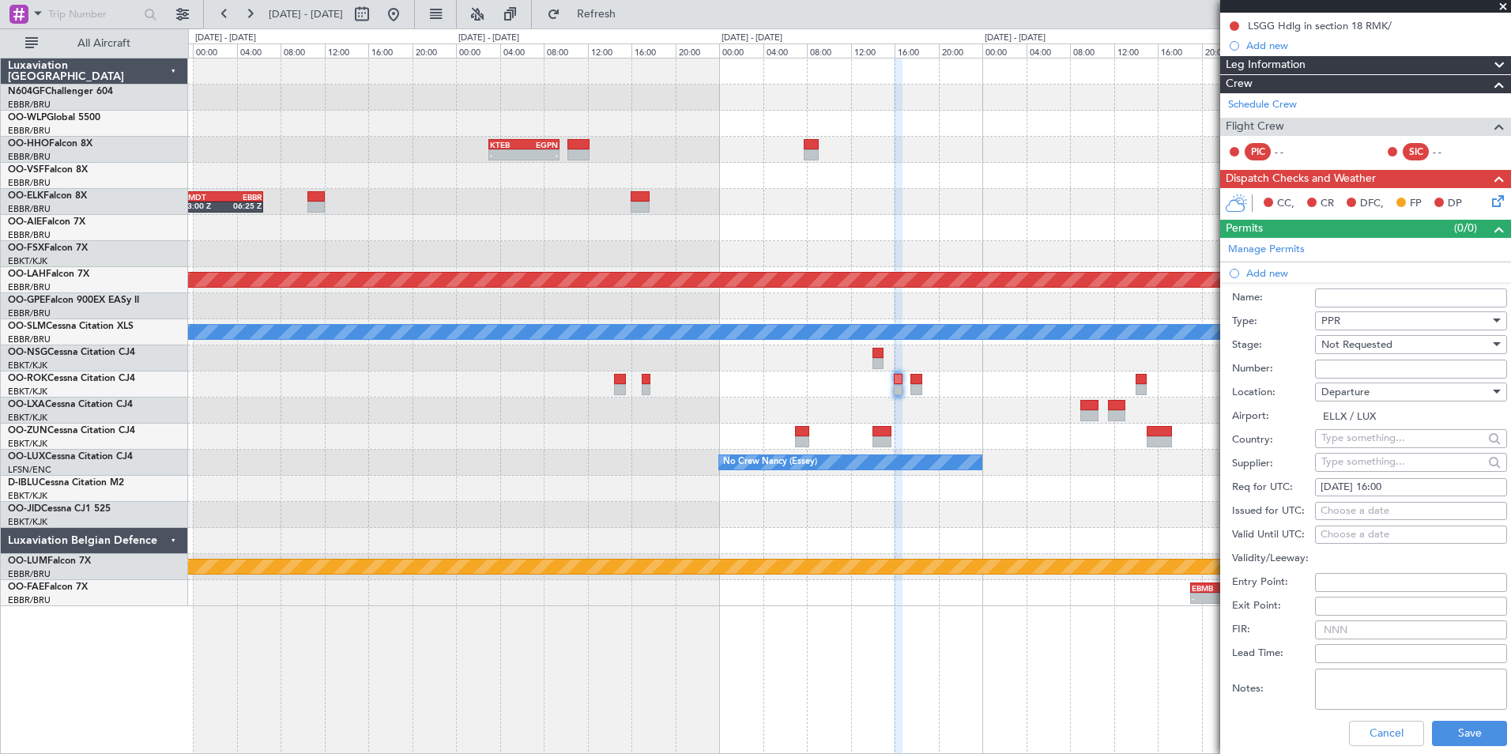
scroll to position [237, 0]
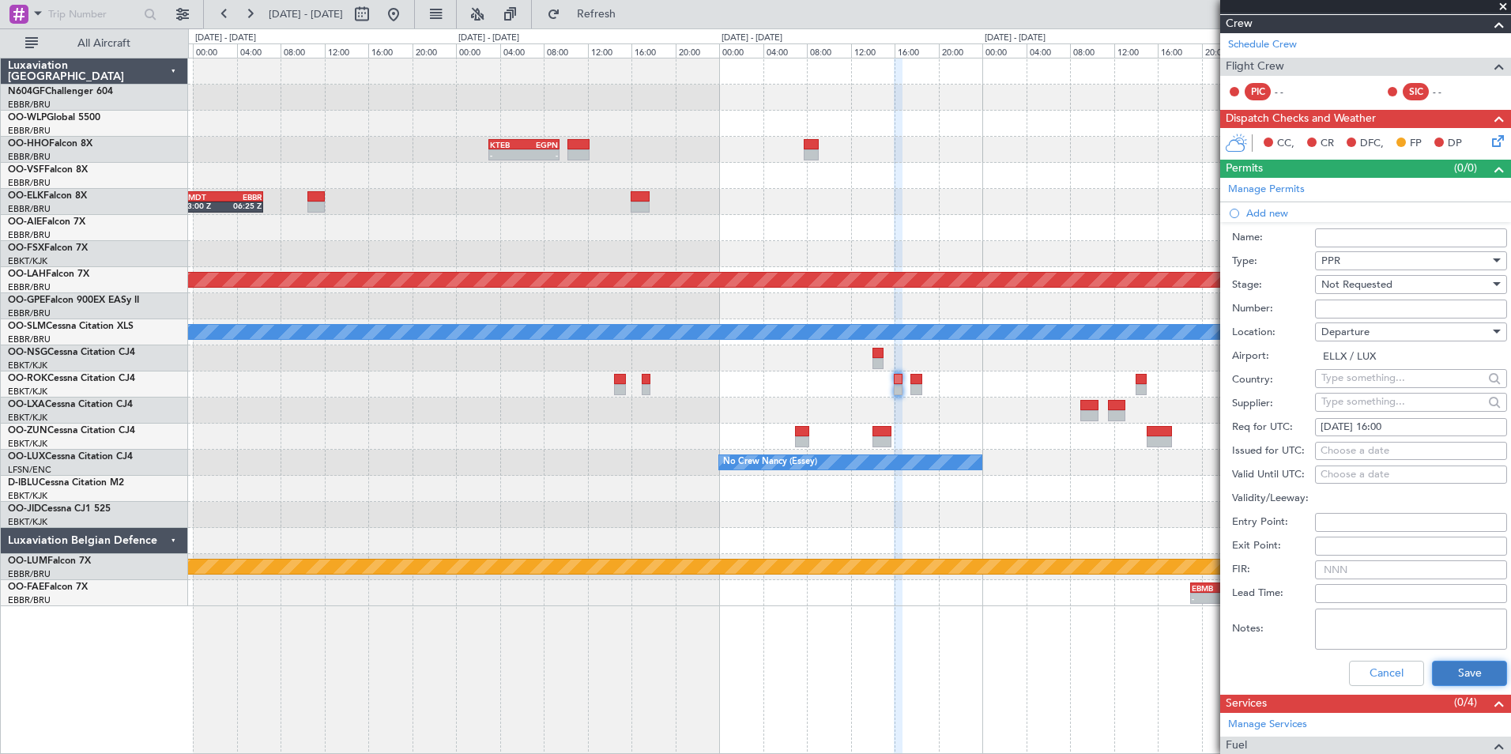
click at [1472, 670] on button "Save" at bounding box center [1469, 673] width 75 height 25
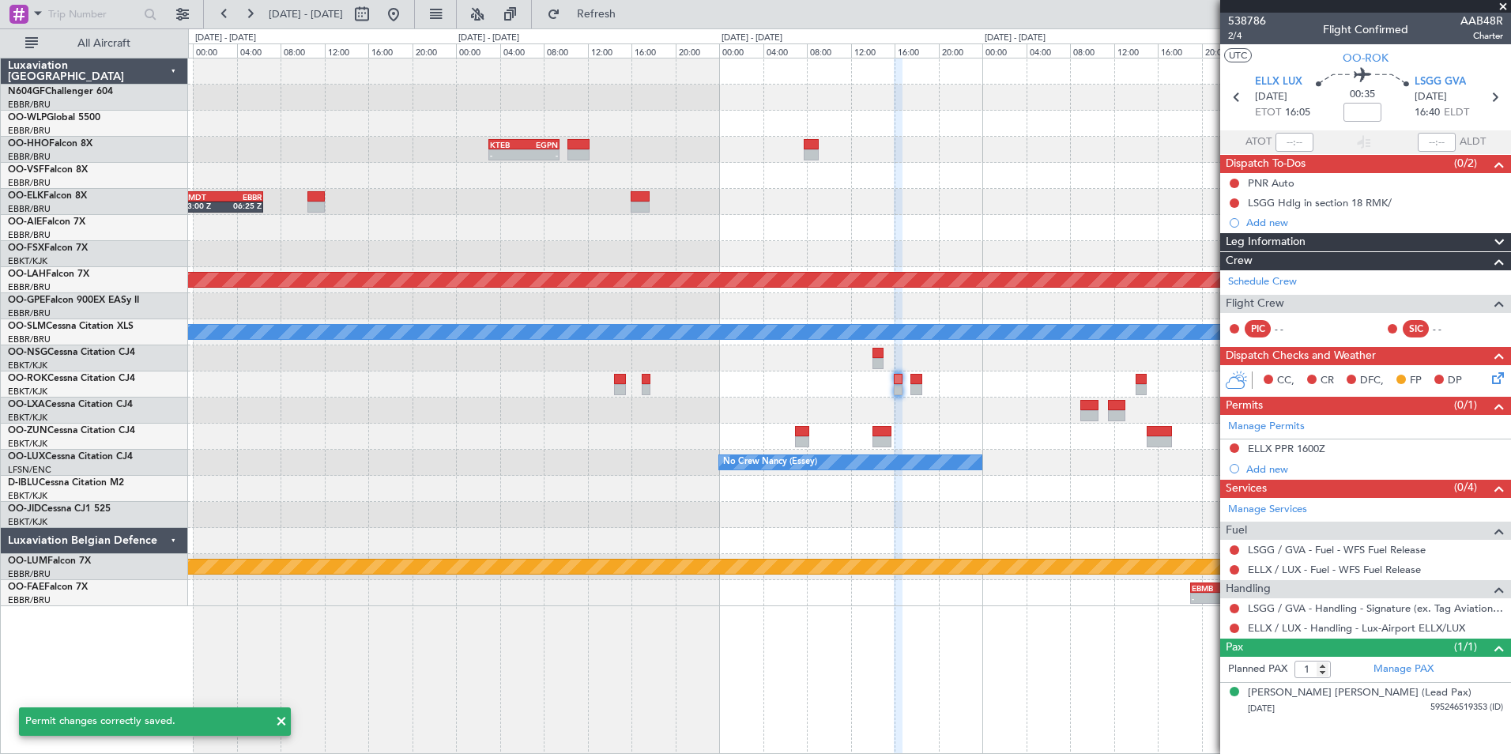
scroll to position [0, 0]
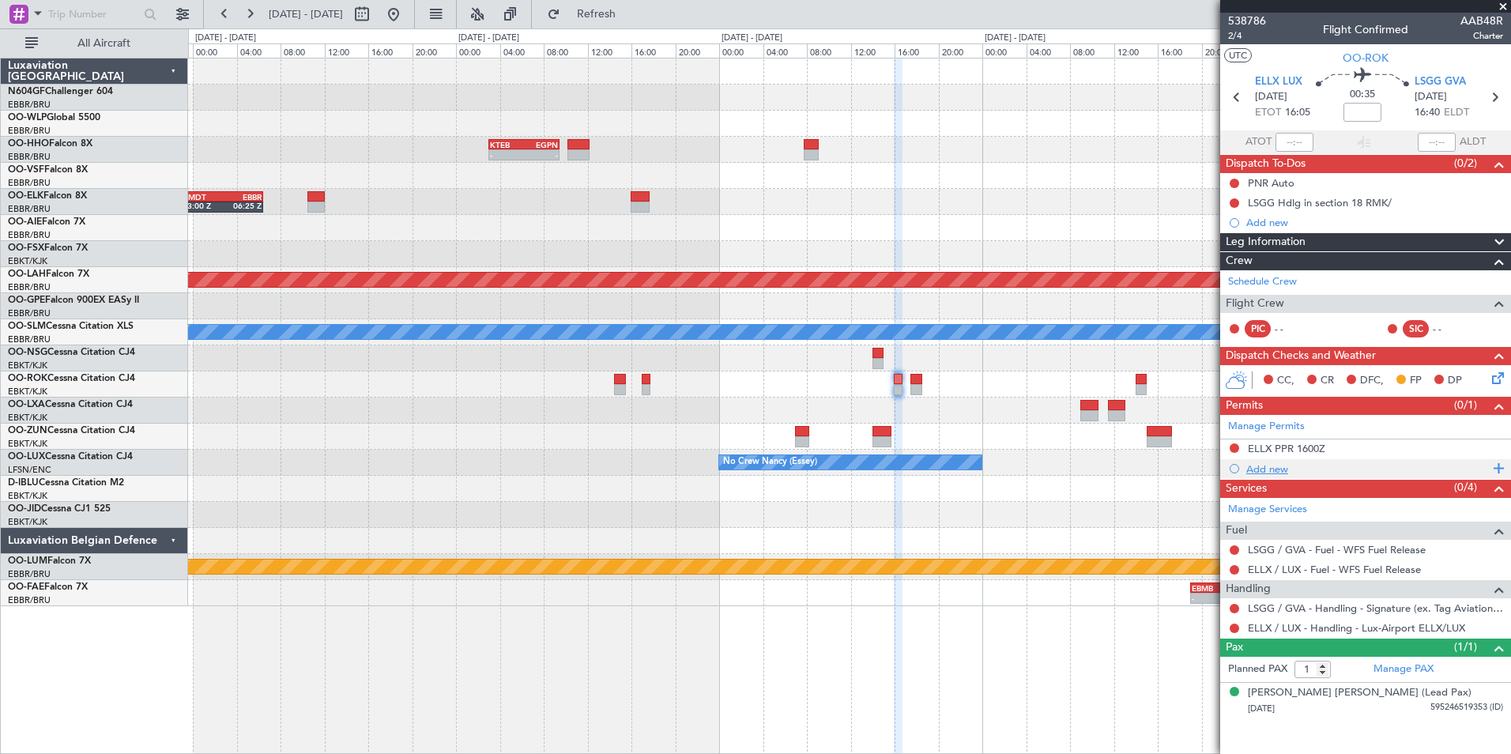
click at [1260, 467] on div "Add new" at bounding box center [1368, 468] width 243 height 13
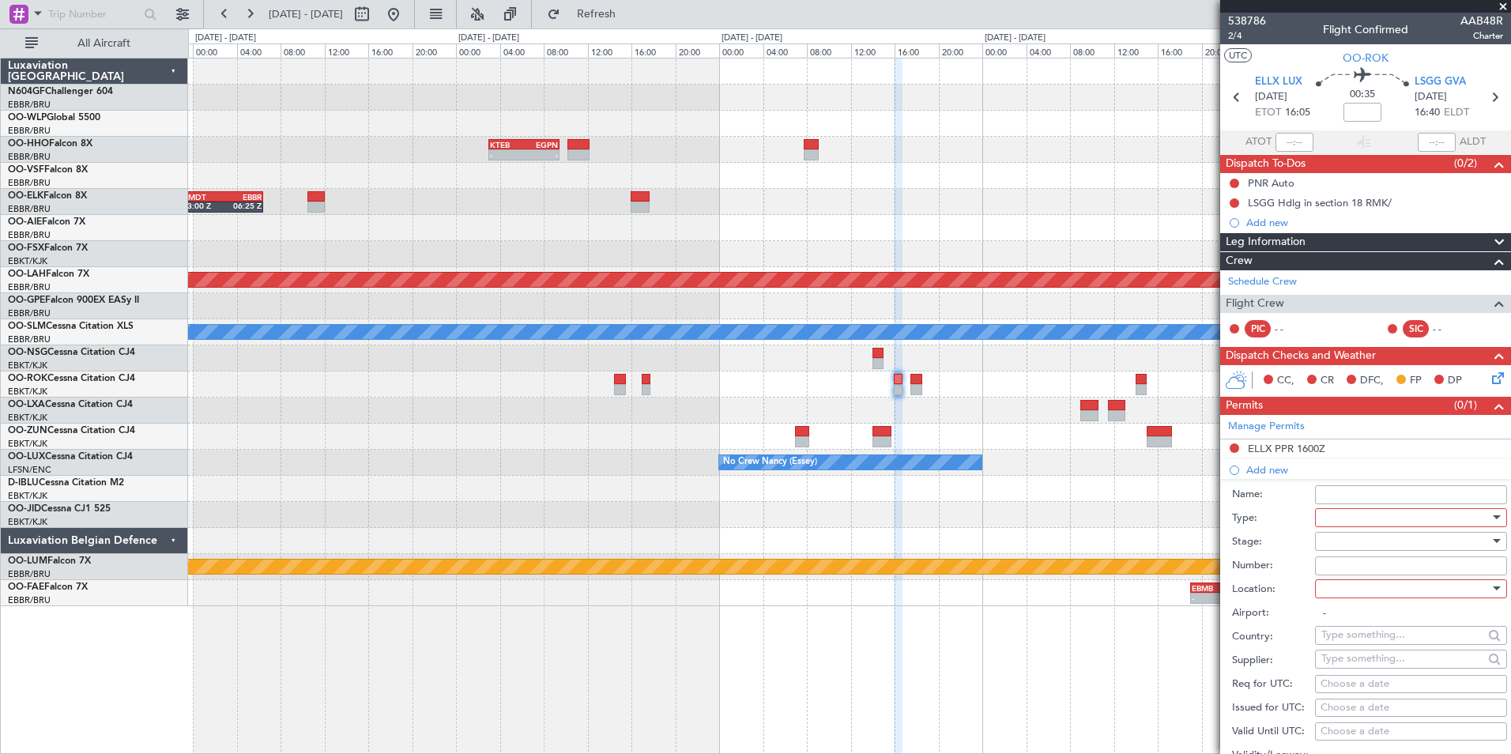
click at [1383, 521] on div at bounding box center [1406, 518] width 168 height 24
click at [1371, 665] on span "Slot" at bounding box center [1406, 667] width 166 height 24
click at [1364, 534] on div at bounding box center [1406, 542] width 168 height 24
click at [1400, 599] on span "Not Requested" at bounding box center [1406, 597] width 166 height 24
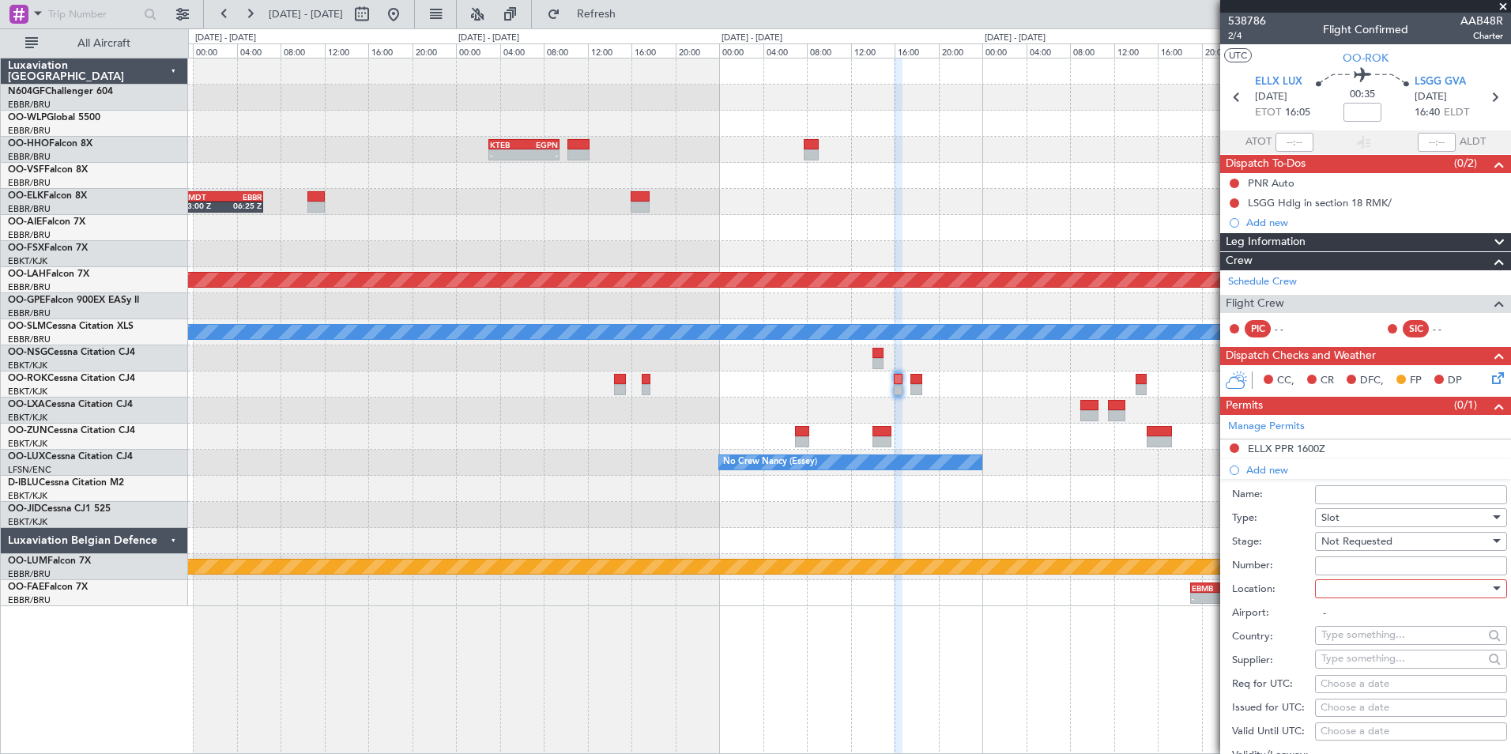
click at [1382, 595] on div at bounding box center [1406, 589] width 168 height 24
click at [1381, 657] on span "Arrival" at bounding box center [1406, 668] width 166 height 24
type input "LSGG / GVA"
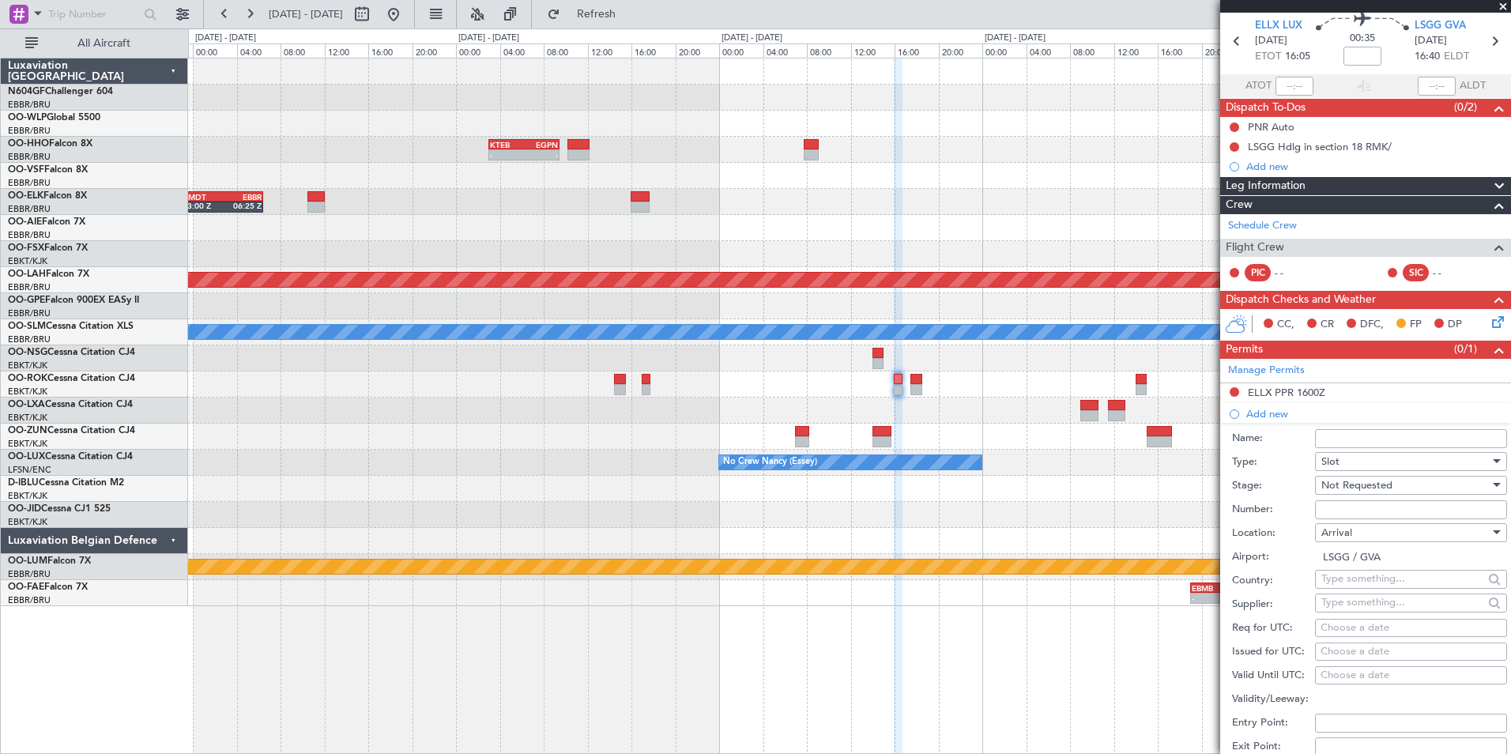
scroll to position [79, 0]
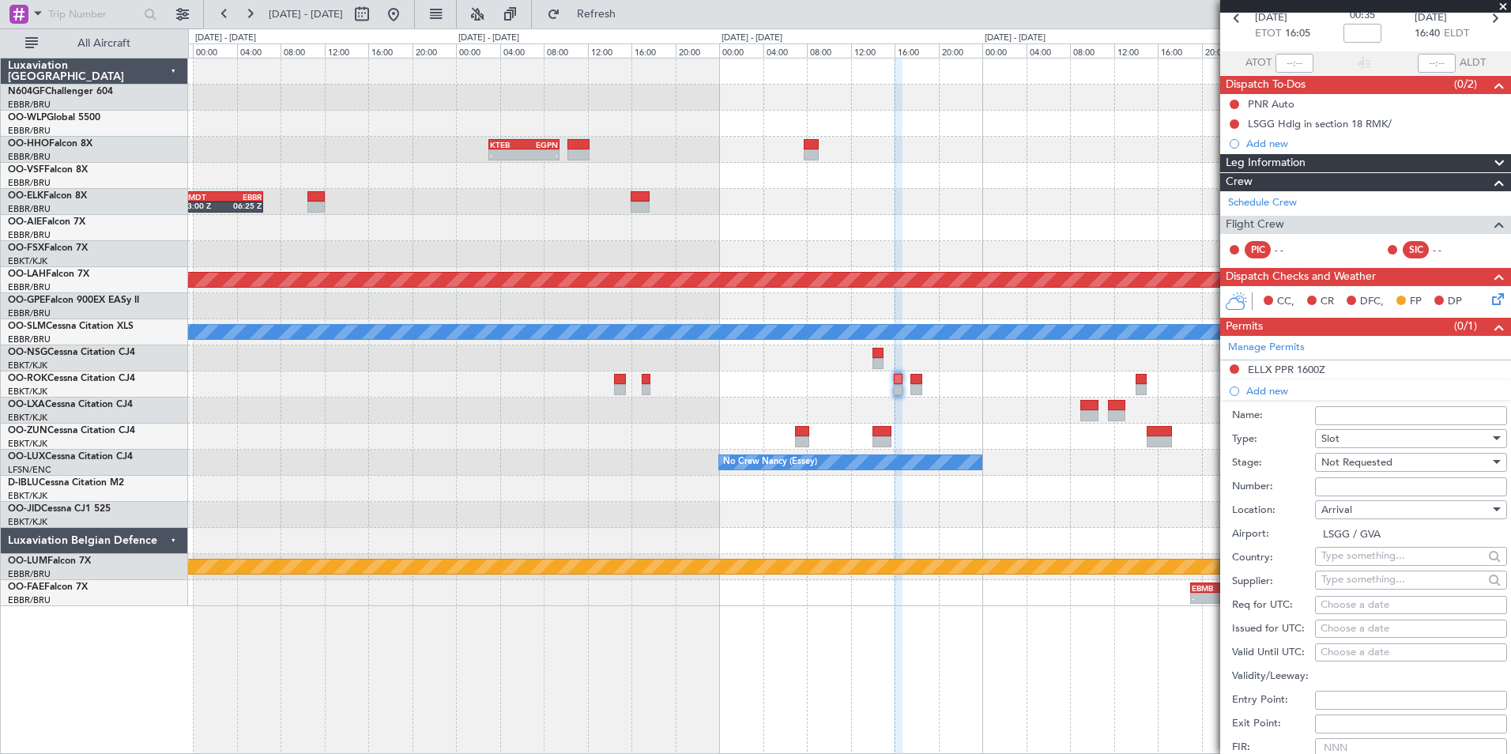
click at [1385, 605] on div "Choose a date" at bounding box center [1411, 606] width 181 height 16
select select "10"
select select "2025"
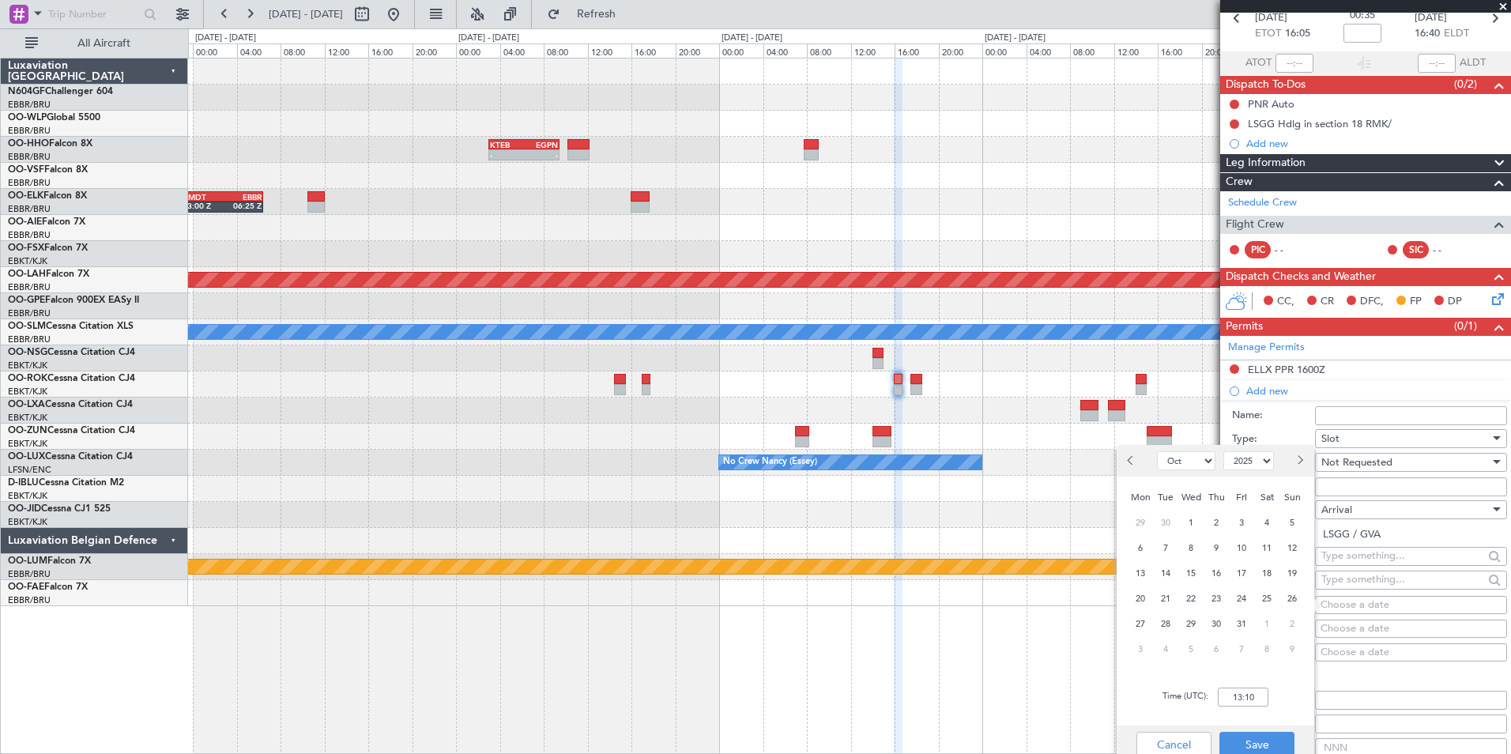
click at [1188, 458] on select "Jan Feb Mar Apr May Jun Jul Aug Sep Oct Nov Dec" at bounding box center [1186, 460] width 58 height 19
select select "11"
click at [1157, 451] on select "Jan Feb Mar Apr May Jun Jul Aug Sep Oct Nov Dec" at bounding box center [1186, 460] width 58 height 19
click at [1134, 593] on span "17" at bounding box center [1141, 599] width 20 height 20
click at [1258, 702] on input "00:00" at bounding box center [1243, 697] width 51 height 19
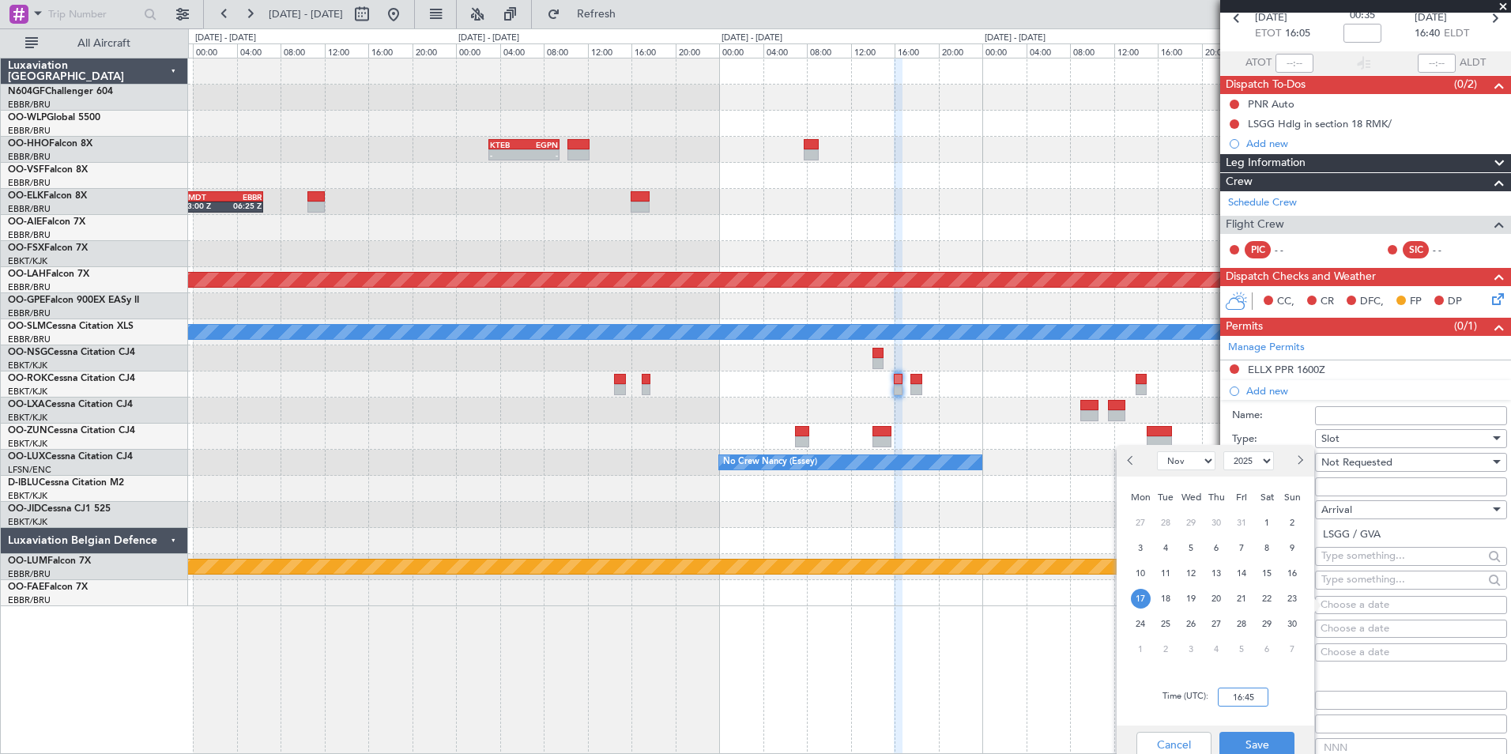
type input "16:45"
click at [1301, 668] on div "Mon Tue Wed Thu Fri Sat Sun 27 28 29 30 31 1 2 3 4 5 6 7 8 9 10 11 12 13 14 15 …" at bounding box center [1216, 573] width 198 height 192
click at [1258, 730] on div "Cancel Save" at bounding box center [1216, 745] width 198 height 38
click at [1258, 734] on button "Save" at bounding box center [1257, 744] width 75 height 25
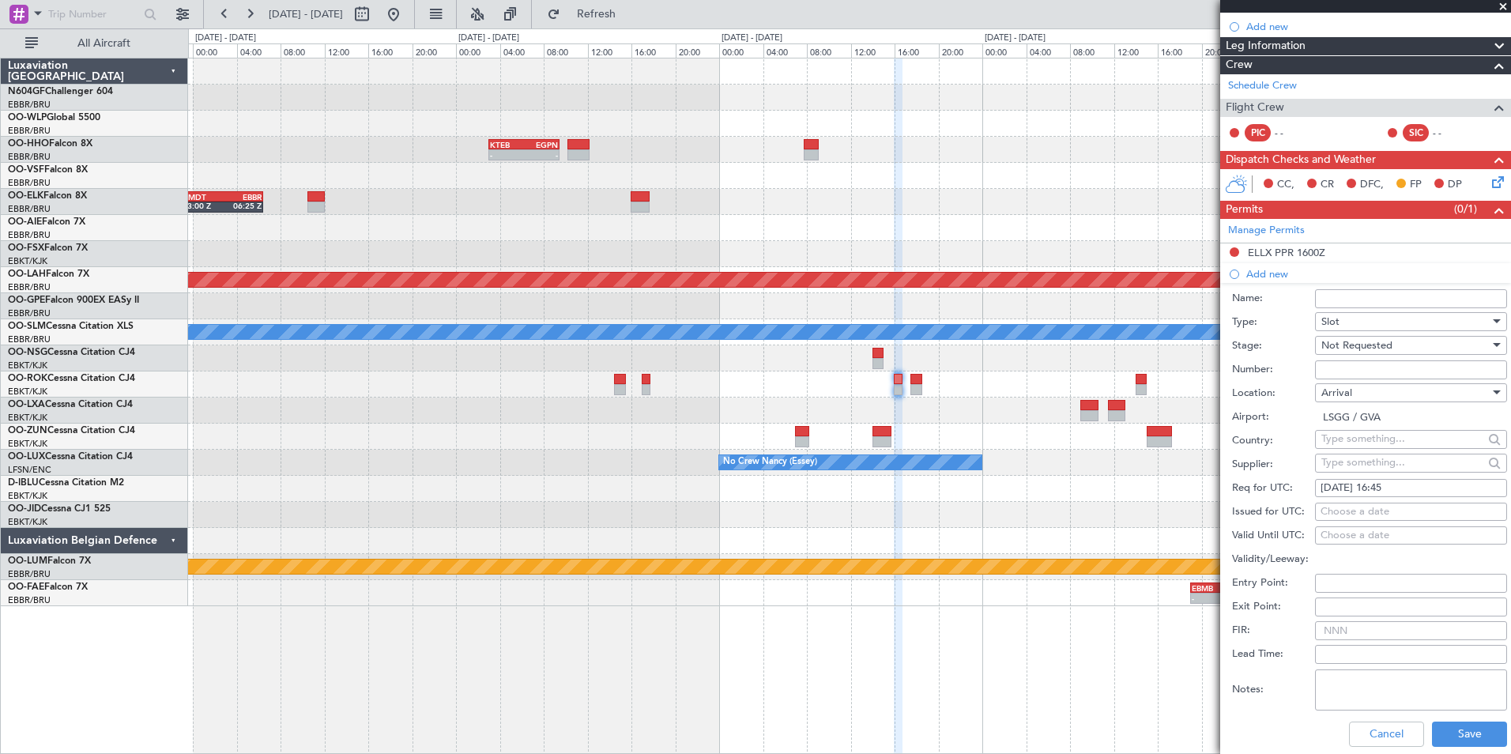
scroll to position [316, 0]
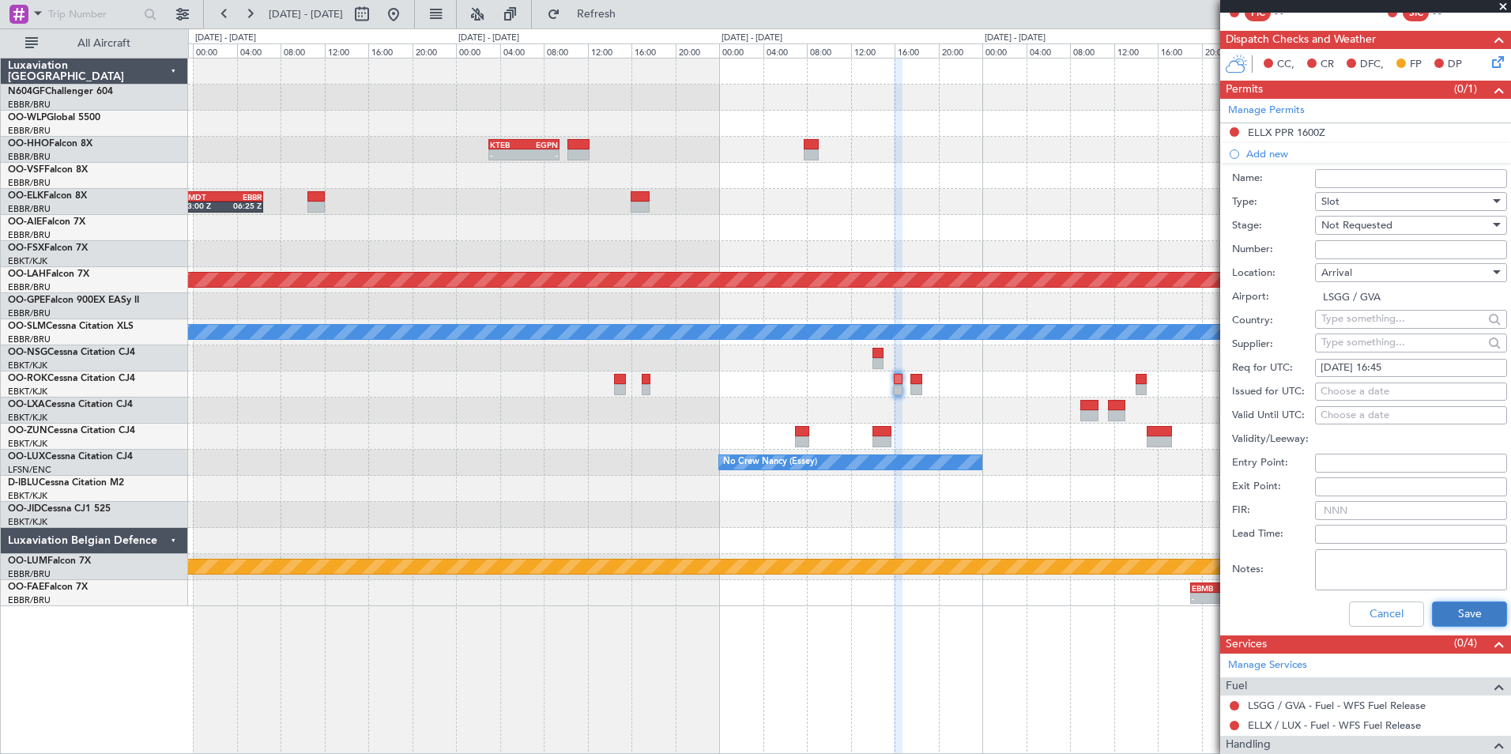
click at [1465, 609] on button "Save" at bounding box center [1469, 614] width 75 height 25
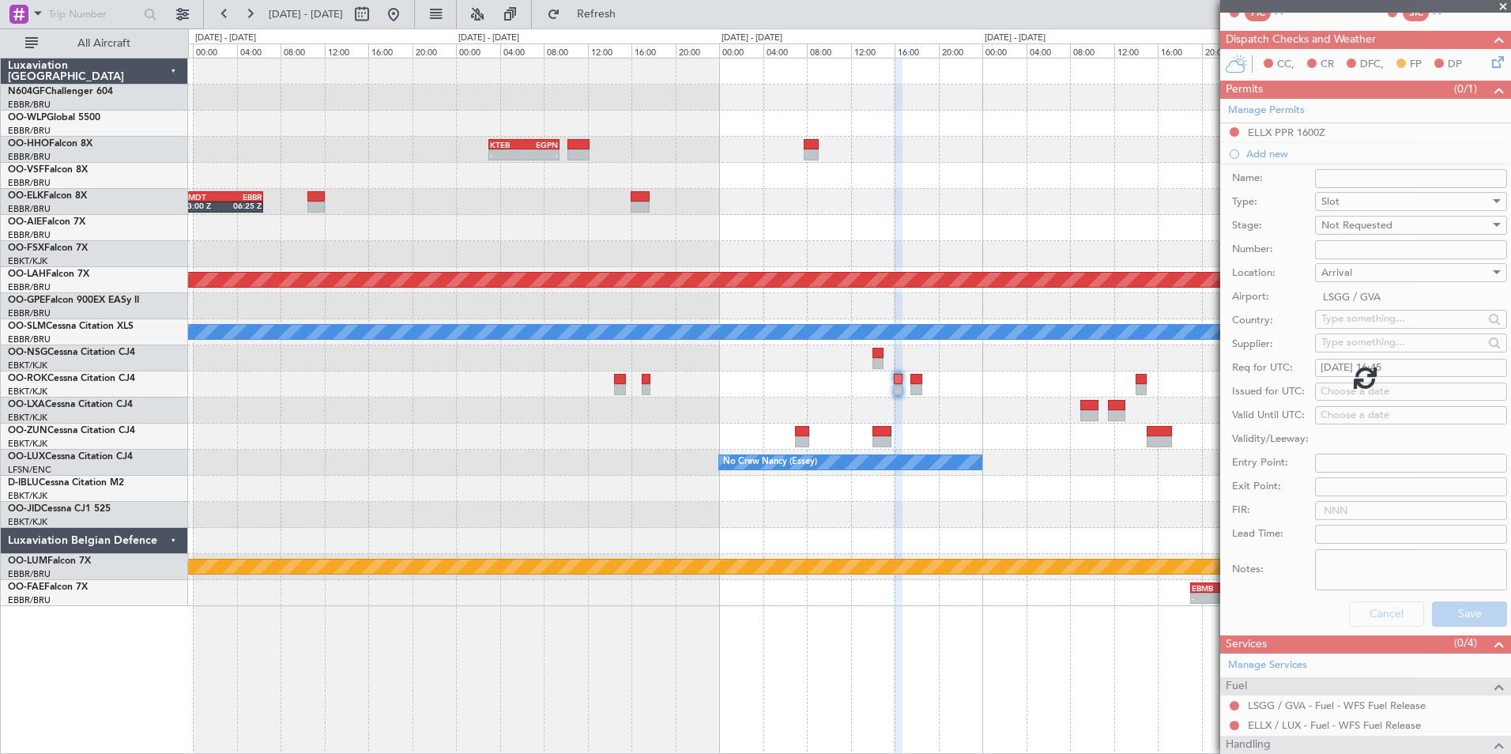
scroll to position [0, 0]
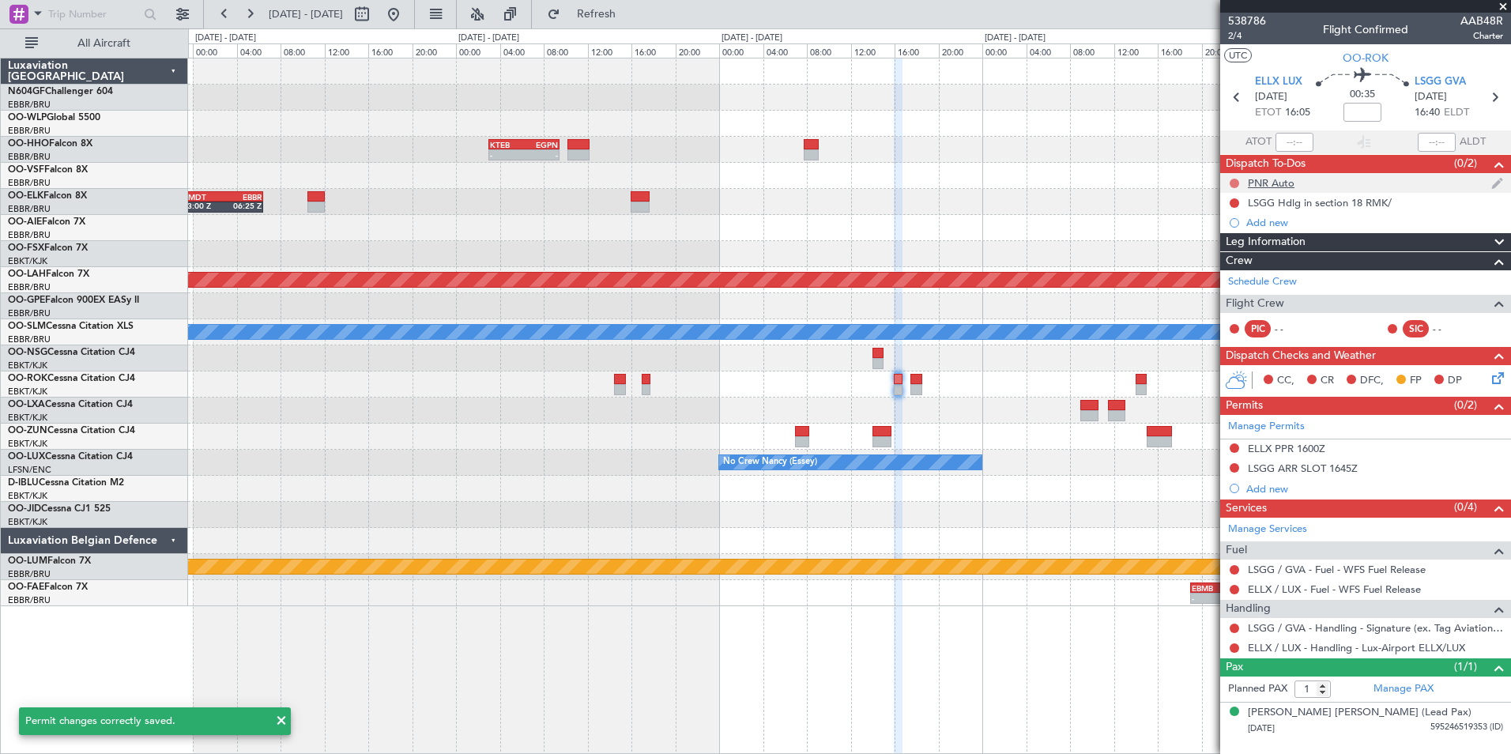
click at [1232, 182] on button at bounding box center [1234, 183] width 9 height 9
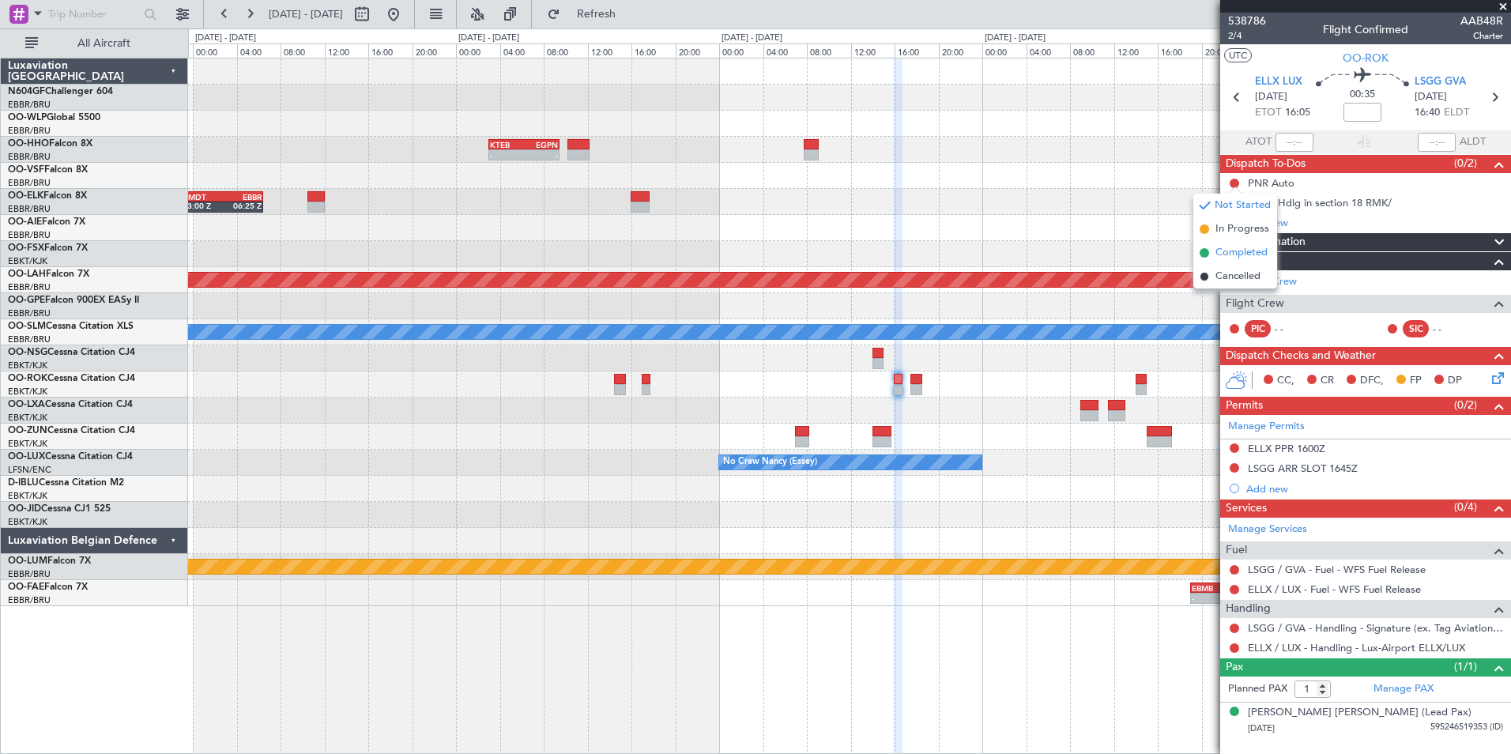
click at [1247, 250] on span "Completed" at bounding box center [1242, 253] width 52 height 16
click at [1494, 380] on icon at bounding box center [1495, 375] width 13 height 13
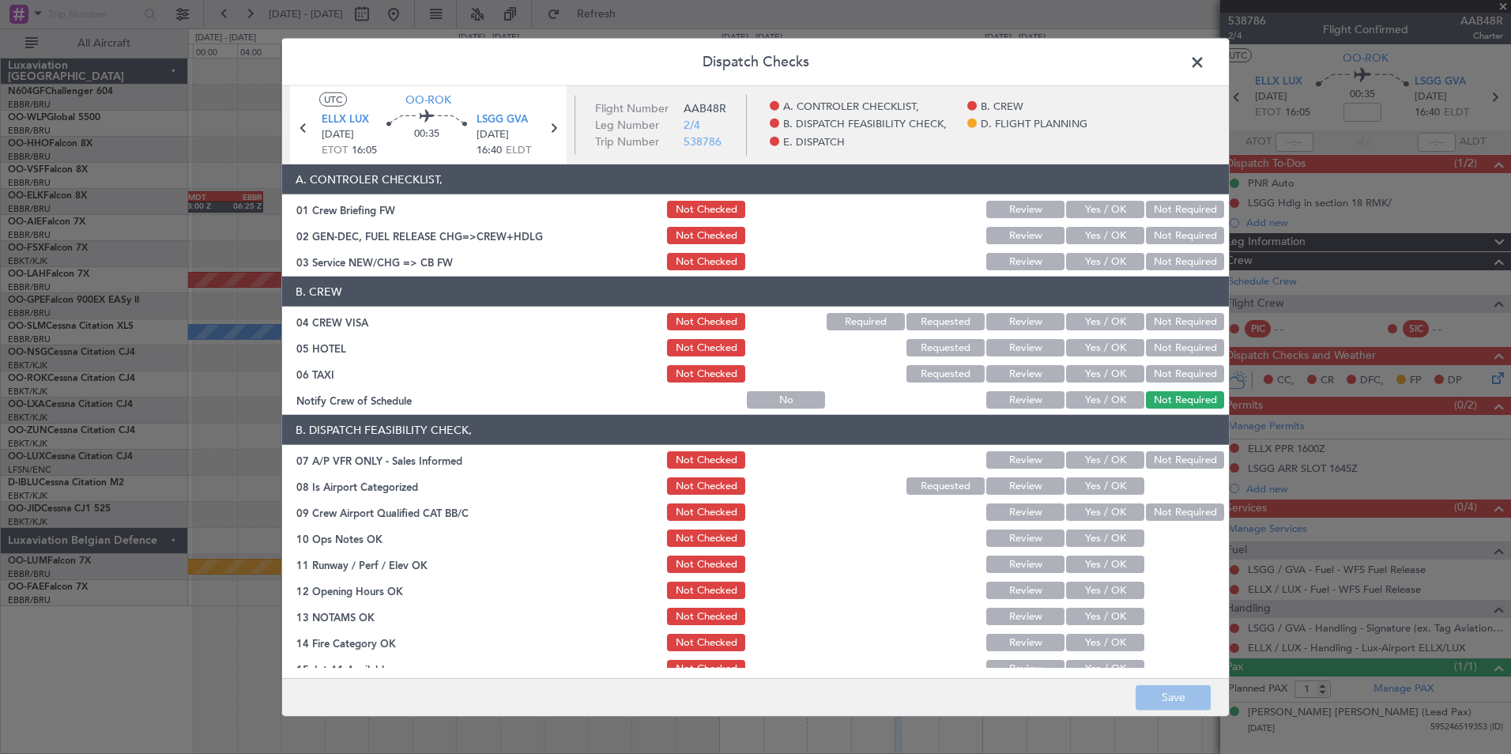
click at [1206, 64] on span at bounding box center [1206, 67] width 0 height 32
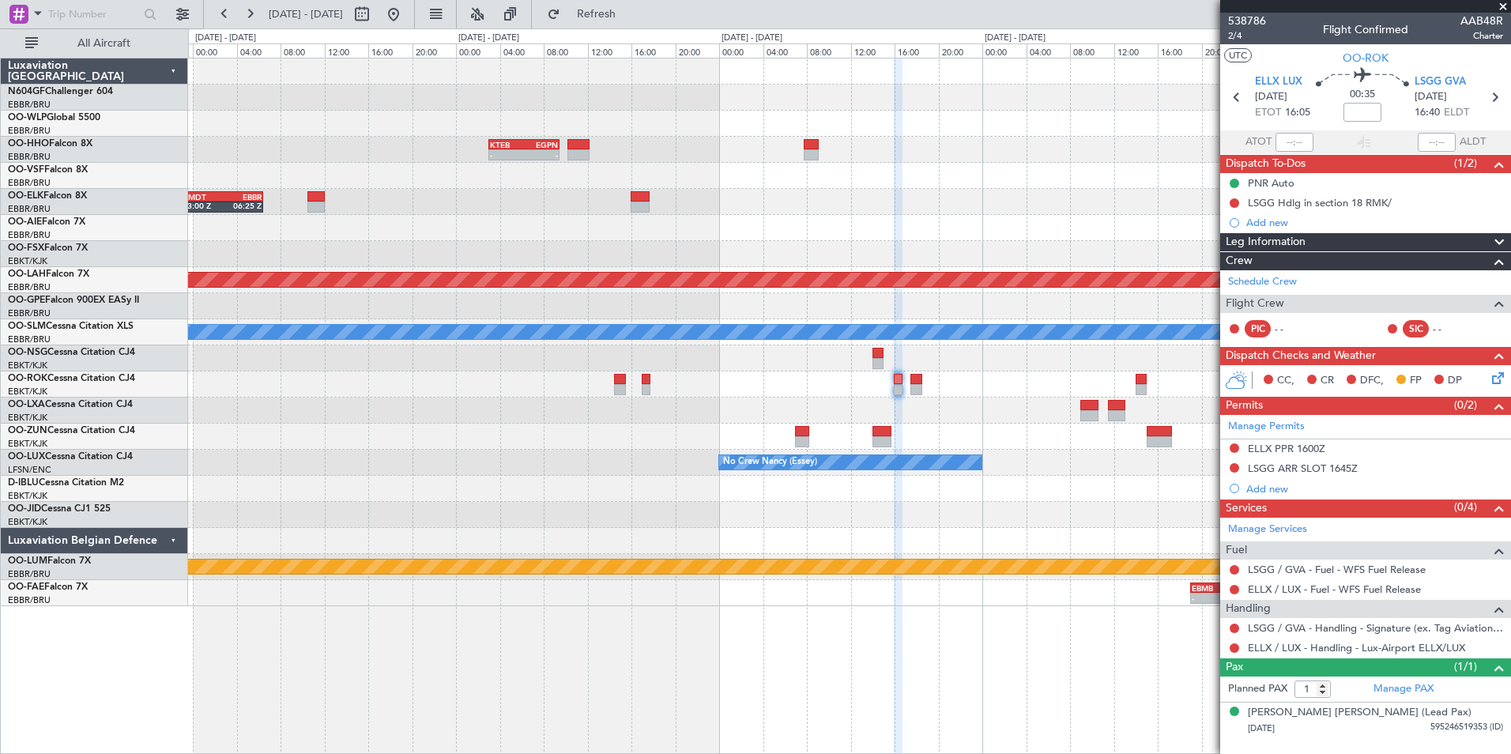
click at [1500, 376] on icon at bounding box center [1495, 375] width 13 height 13
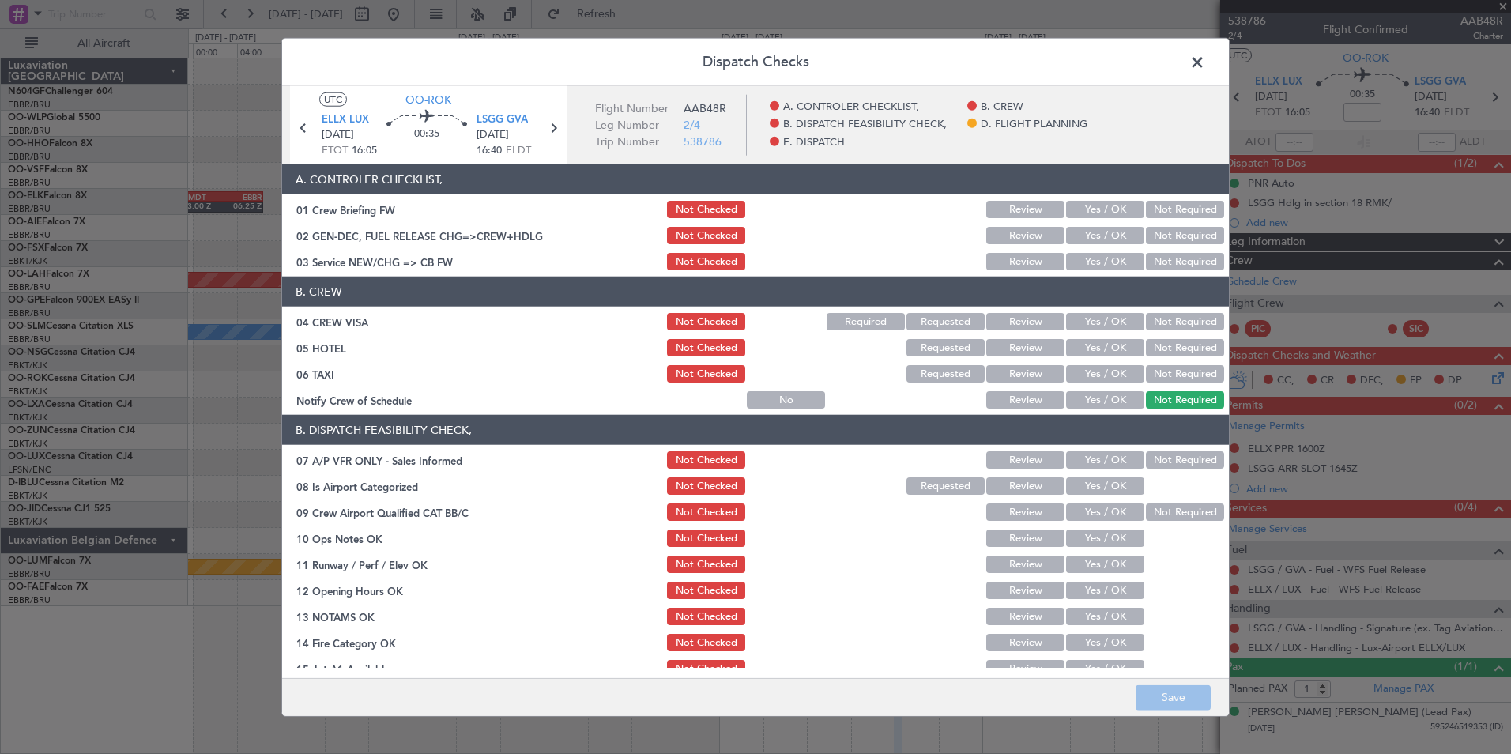
click at [1119, 260] on button "Yes / OK" at bounding box center [1105, 261] width 78 height 17
click at [1189, 313] on button "Not Required" at bounding box center [1185, 321] width 78 height 17
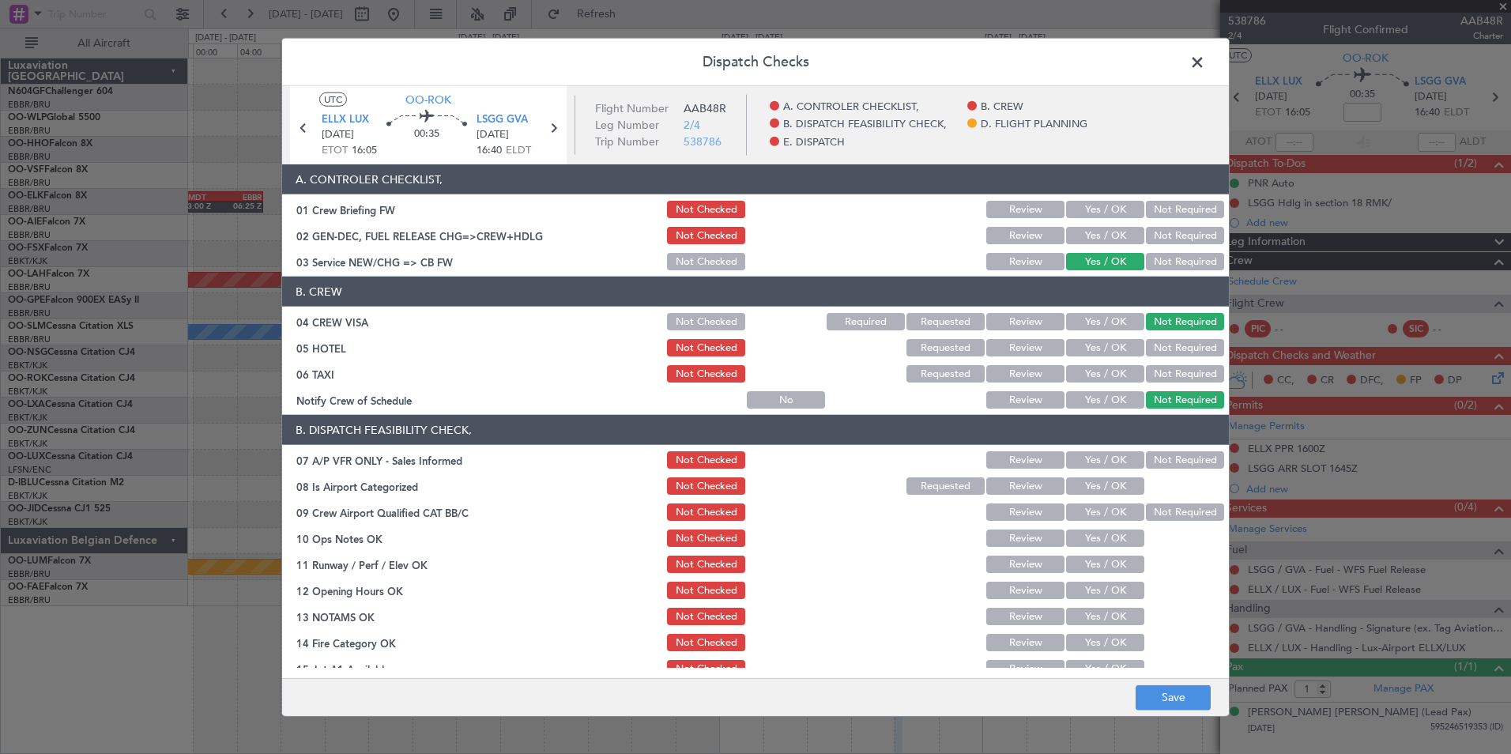
click at [1181, 338] on div "Not Required" at bounding box center [1184, 348] width 80 height 22
click at [1177, 352] on button "Not Required" at bounding box center [1185, 347] width 78 height 17
click at [1167, 374] on button "Not Required" at bounding box center [1185, 373] width 78 height 17
click at [1102, 392] on button "Yes / OK" at bounding box center [1105, 399] width 78 height 17
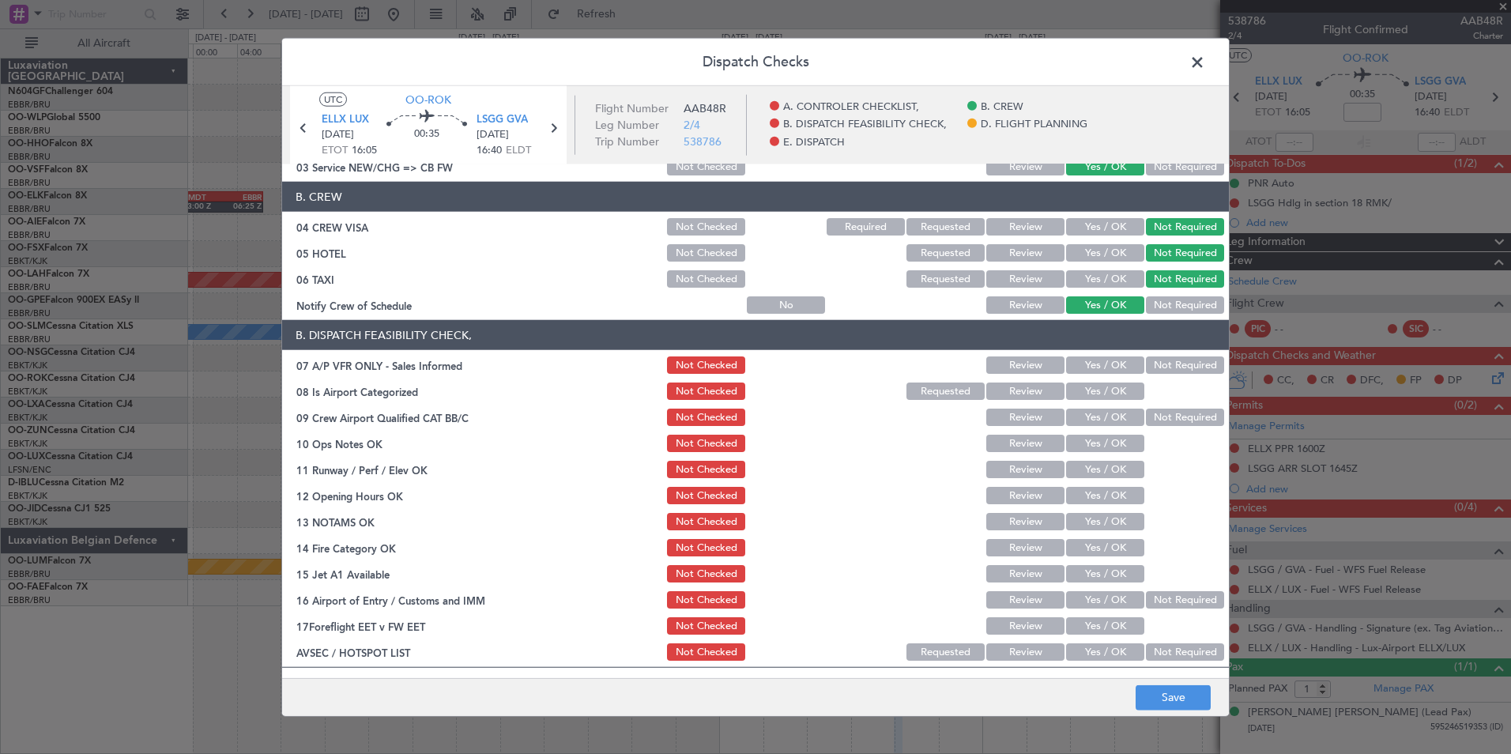
scroll to position [158, 0]
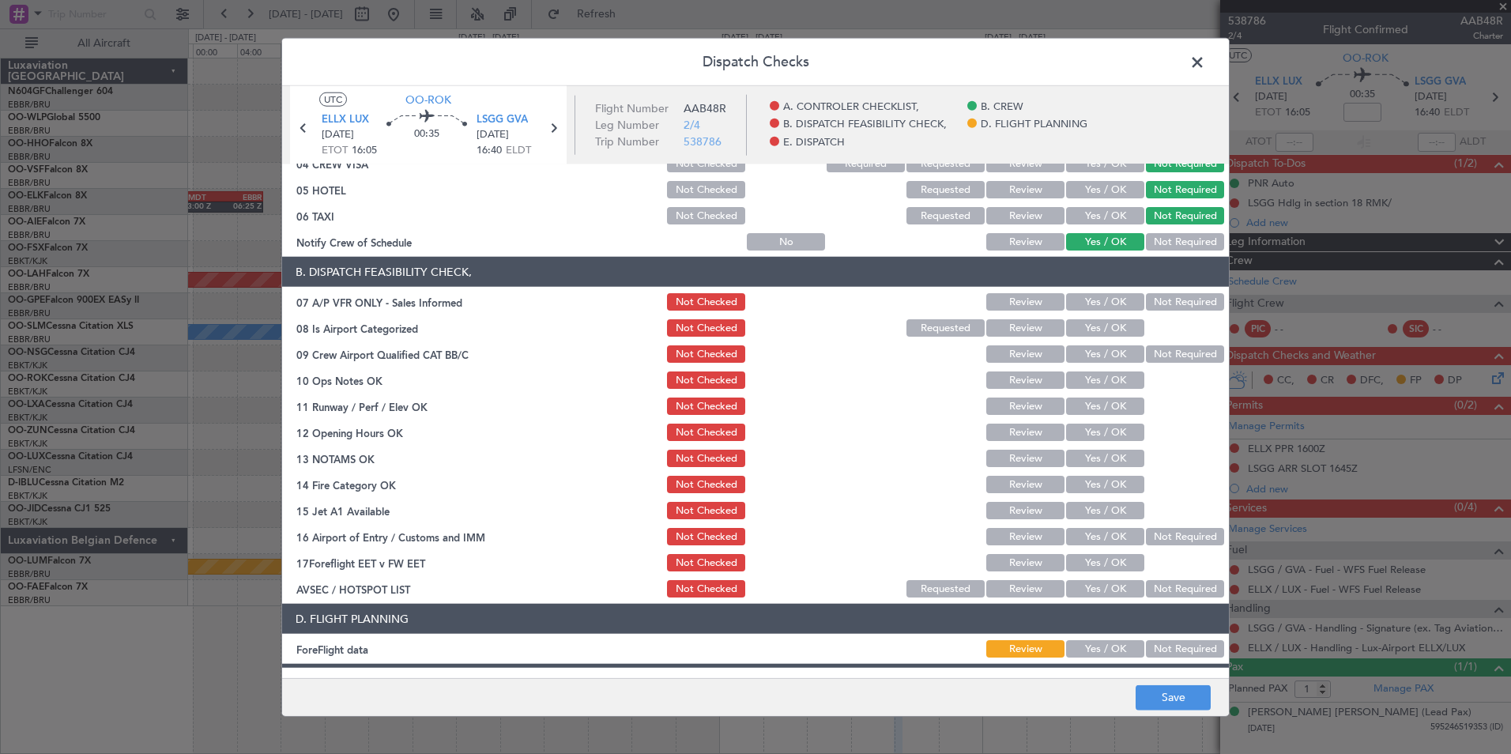
click at [1156, 292] on div "Not Required" at bounding box center [1184, 302] width 80 height 22
click at [1144, 312] on div "Not Required" at bounding box center [1184, 302] width 80 height 22
click at [1150, 306] on button "Not Required" at bounding box center [1185, 301] width 78 height 17
click at [1109, 324] on button "Yes / OK" at bounding box center [1105, 327] width 78 height 17
drag, startPoint x: 1171, startPoint y: 347, endPoint x: 1169, endPoint y: 355, distance: 8.1
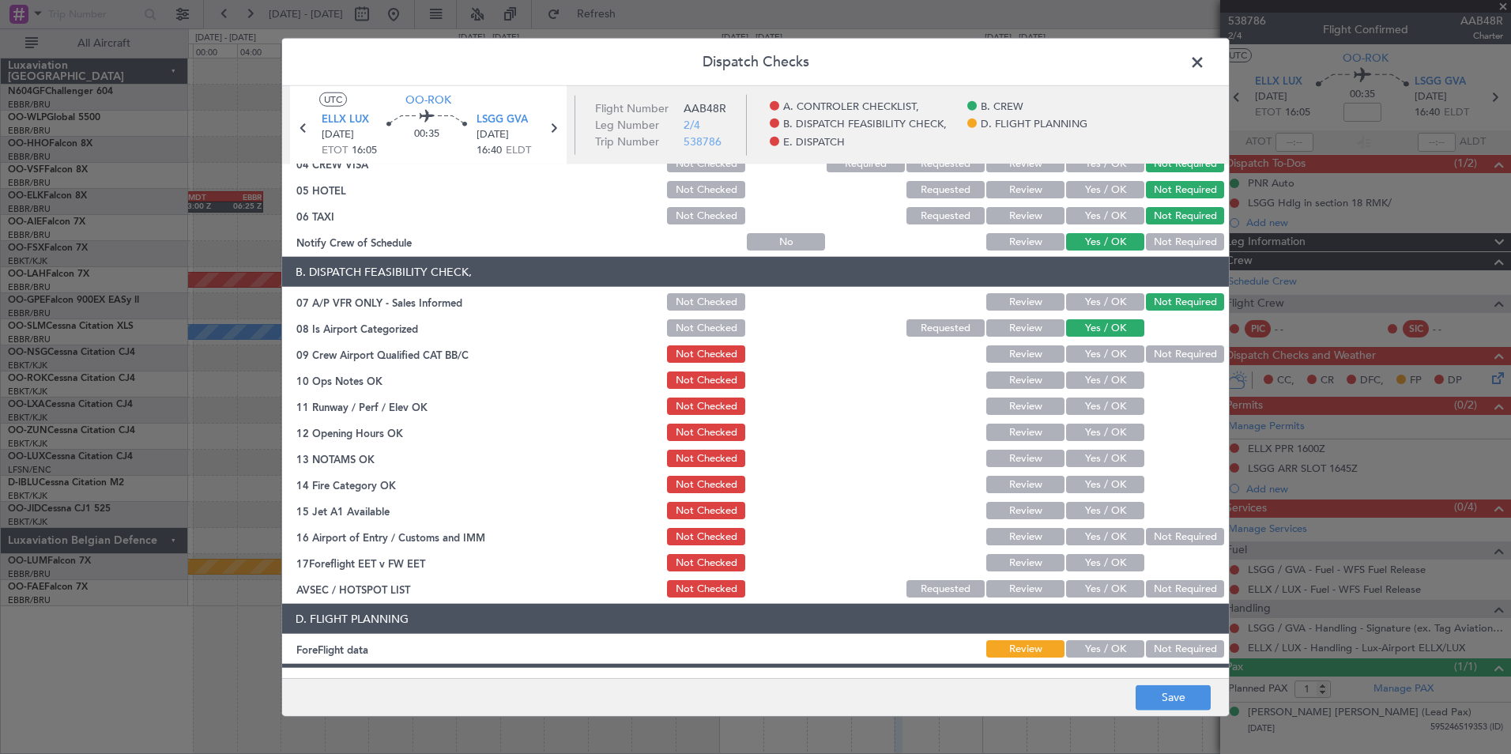
click at [1171, 349] on button "Not Required" at bounding box center [1185, 353] width 78 height 17
click at [1107, 376] on button "Yes / OK" at bounding box center [1105, 380] width 78 height 17
click at [1112, 404] on button "Yes / OK" at bounding box center [1105, 406] width 78 height 17
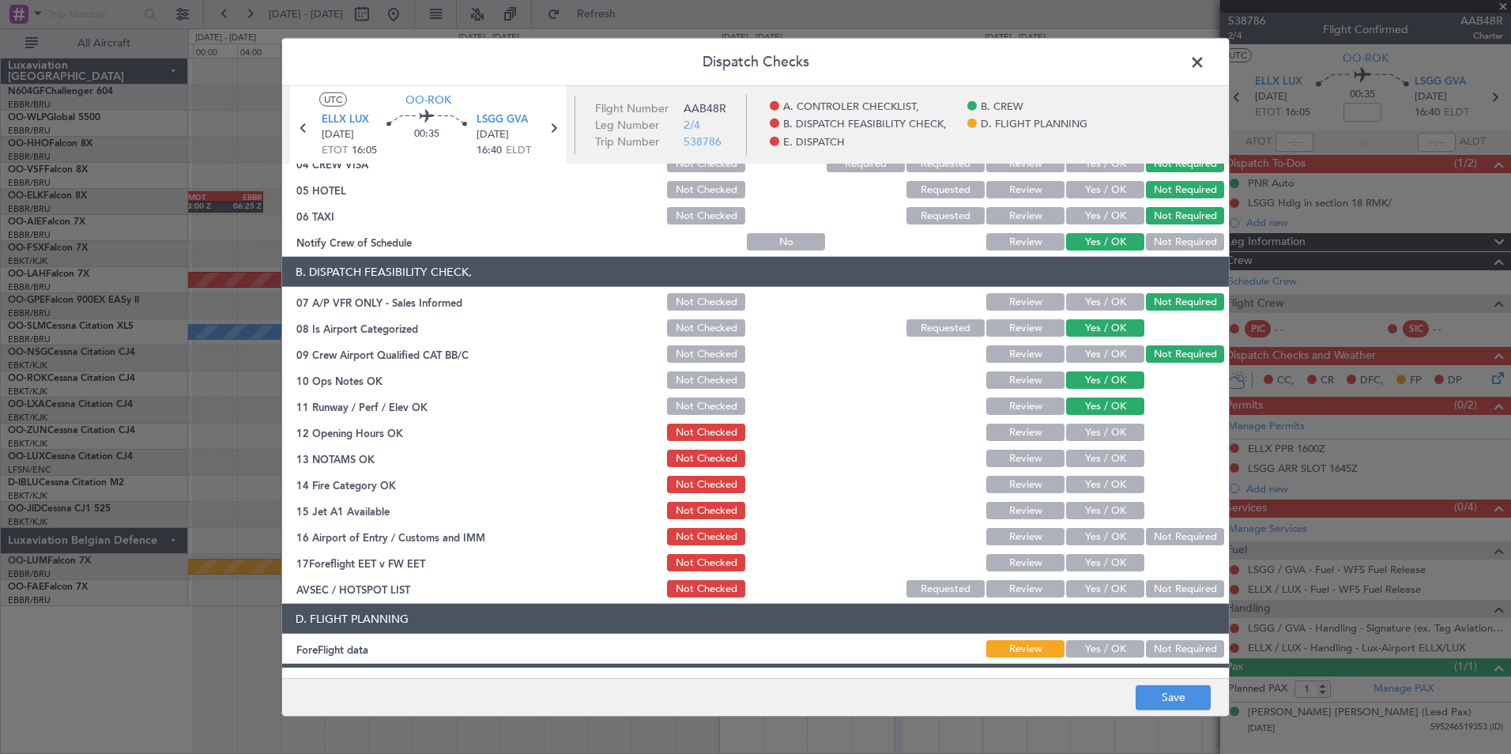
click at [1111, 431] on button "Yes / OK" at bounding box center [1105, 432] width 78 height 17
drag, startPoint x: 1111, startPoint y: 462, endPoint x: 1113, endPoint y: 475, distance: 12.7
click at [1111, 464] on button "Yes / OK" at bounding box center [1105, 458] width 78 height 17
drag, startPoint x: 1113, startPoint y: 475, endPoint x: 1115, endPoint y: 490, distance: 15.1
click at [1115, 482] on div "Yes / OK" at bounding box center [1104, 485] width 80 height 22
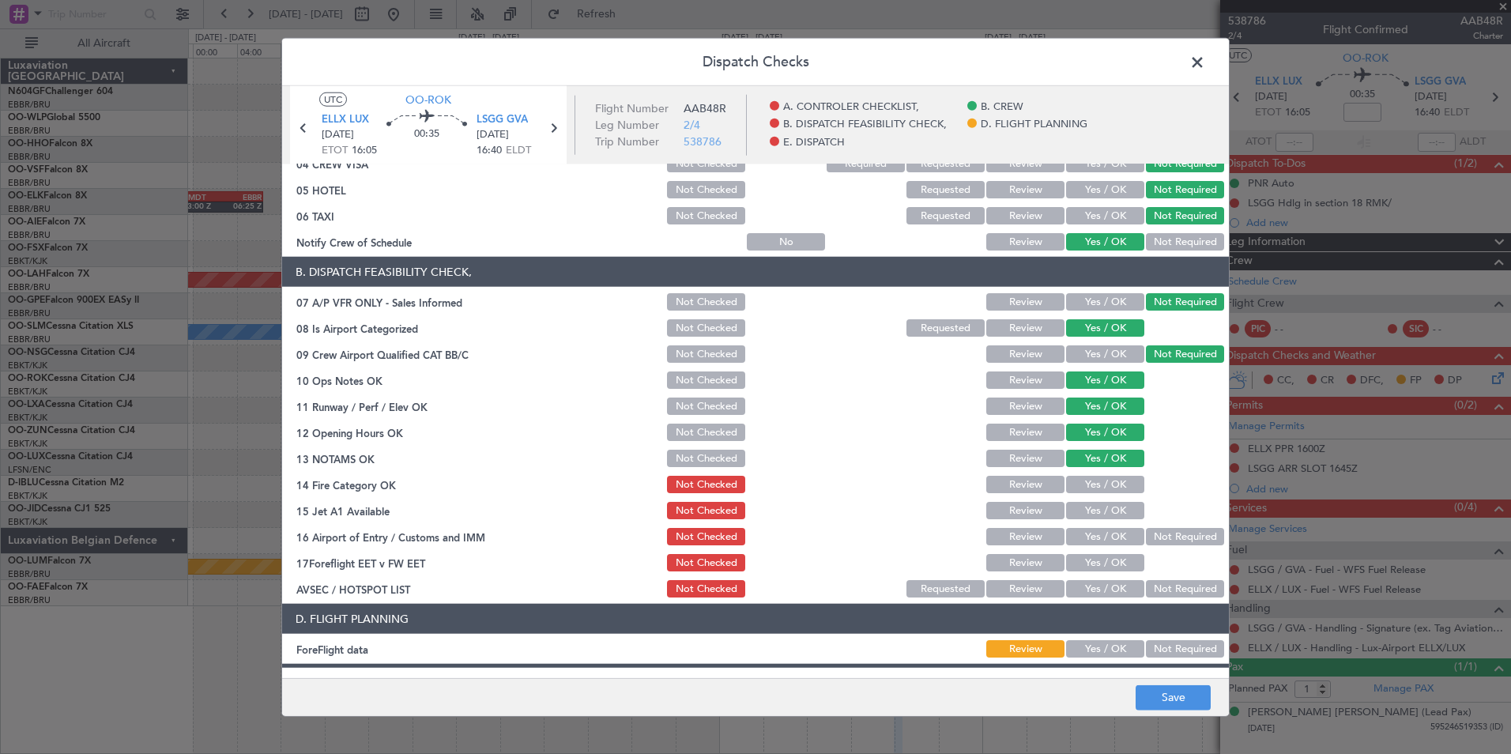
click at [1115, 491] on button "Yes / OK" at bounding box center [1105, 484] width 78 height 17
click at [1115, 505] on button "Yes / OK" at bounding box center [1105, 510] width 78 height 17
click at [1172, 528] on button "Not Required" at bounding box center [1185, 536] width 78 height 17
click at [1103, 583] on button "Yes / OK" at bounding box center [1105, 588] width 78 height 17
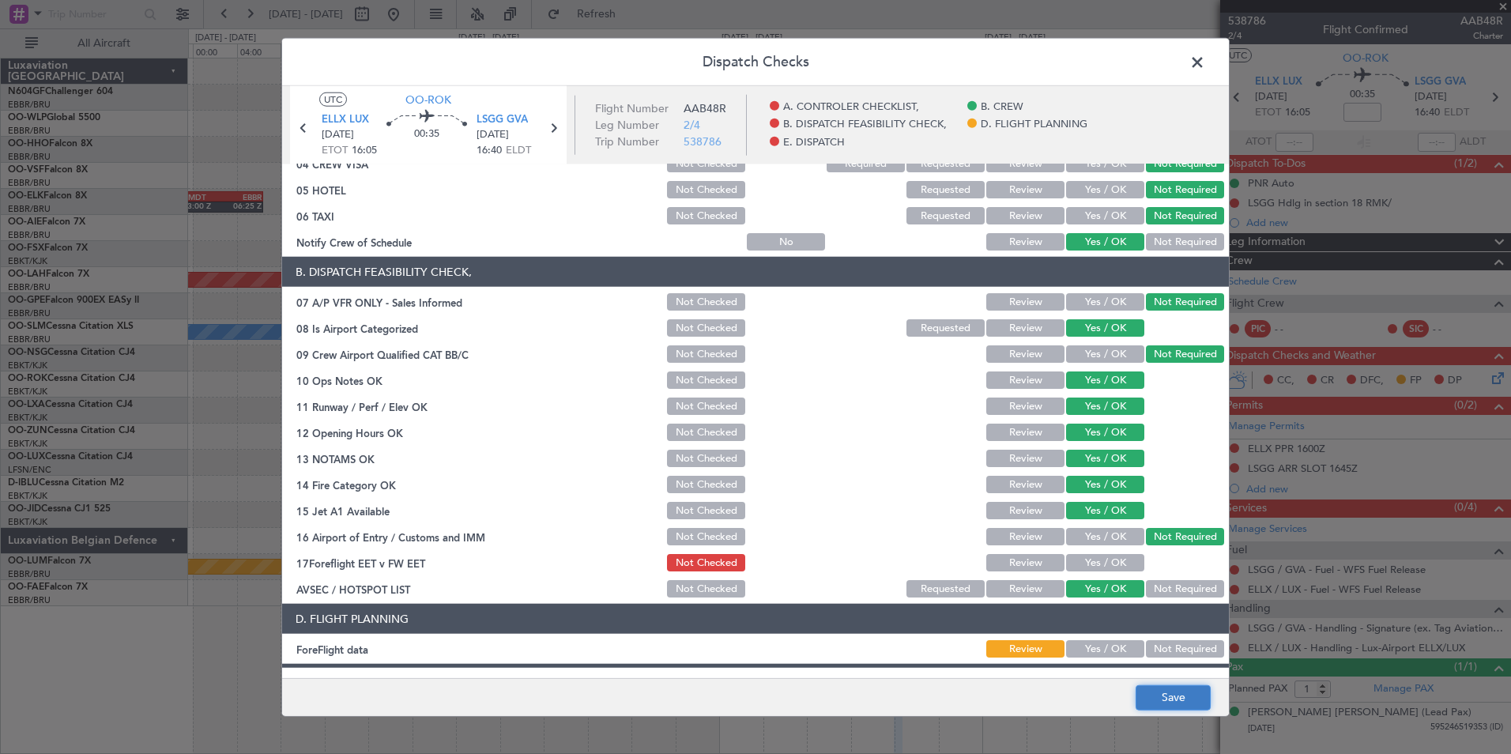
click at [1198, 700] on button "Save" at bounding box center [1173, 697] width 75 height 25
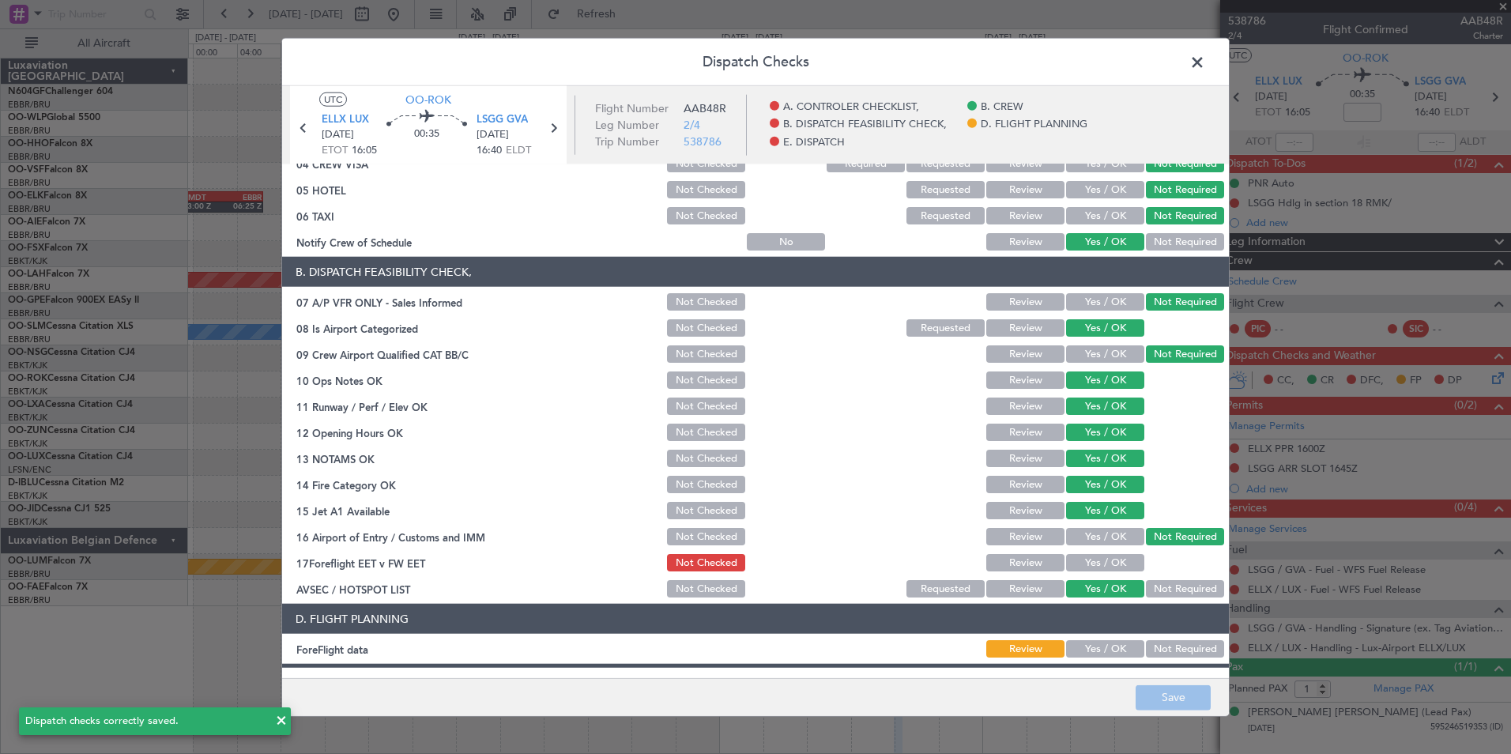
click at [1206, 67] on span at bounding box center [1206, 67] width 0 height 32
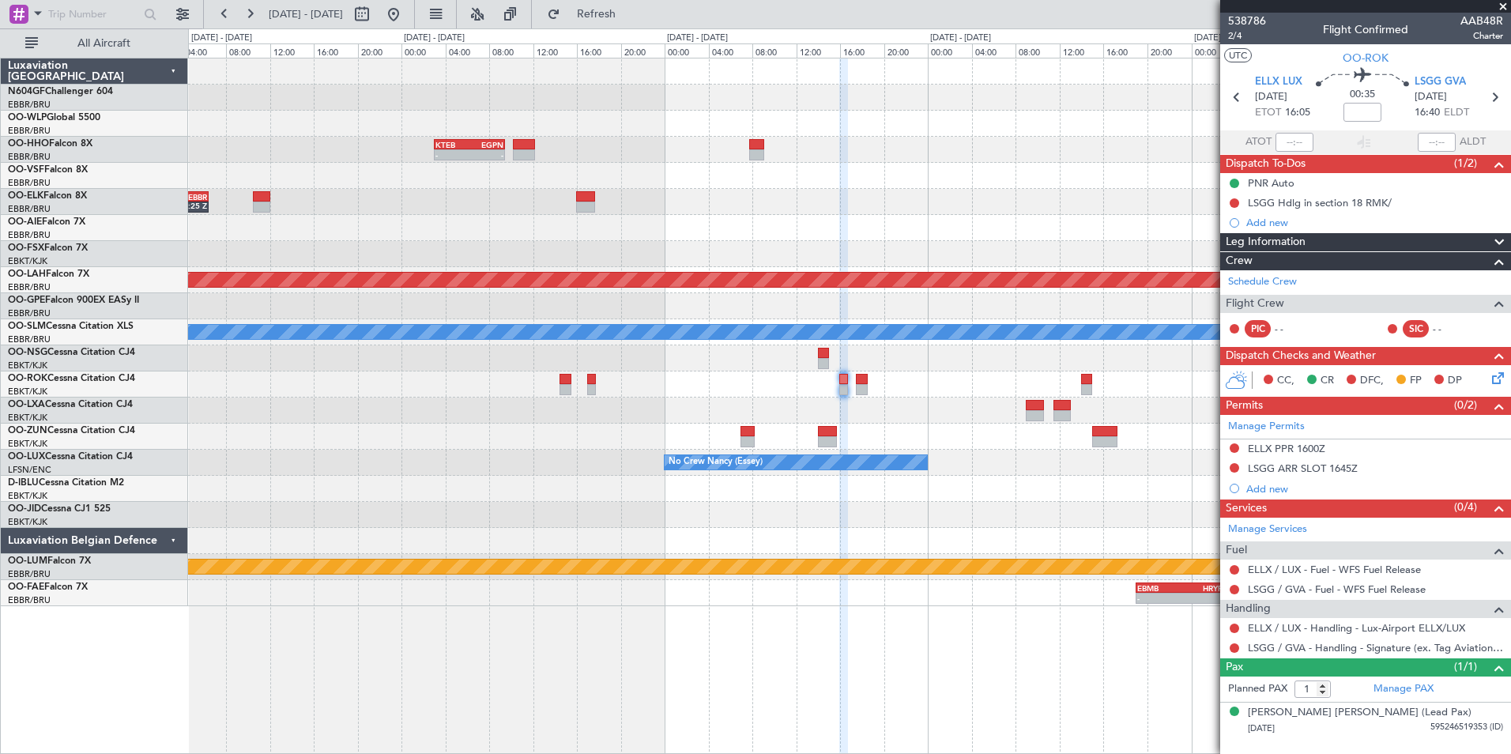
click at [1027, 516] on div at bounding box center [849, 515] width 1323 height 26
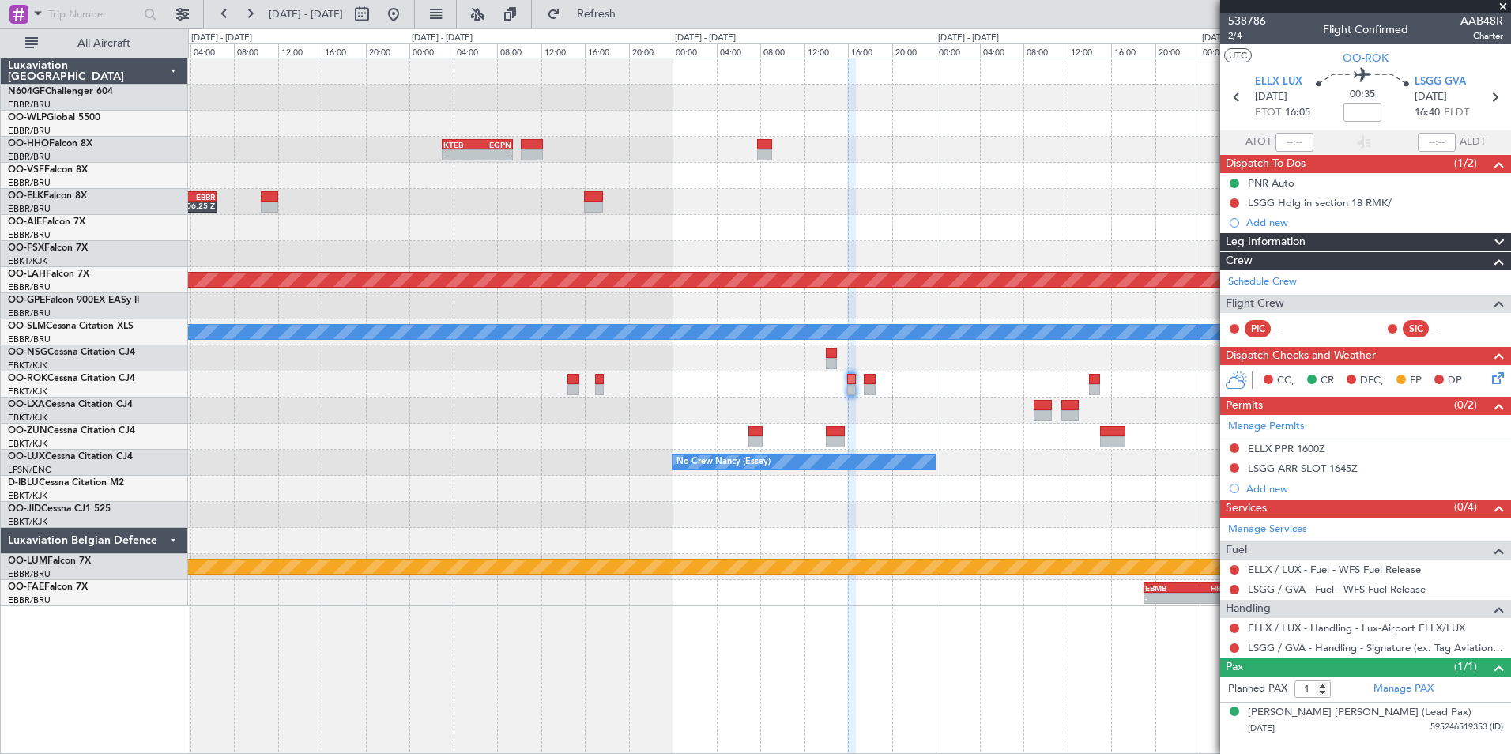
click at [938, 401] on div at bounding box center [849, 411] width 1323 height 26
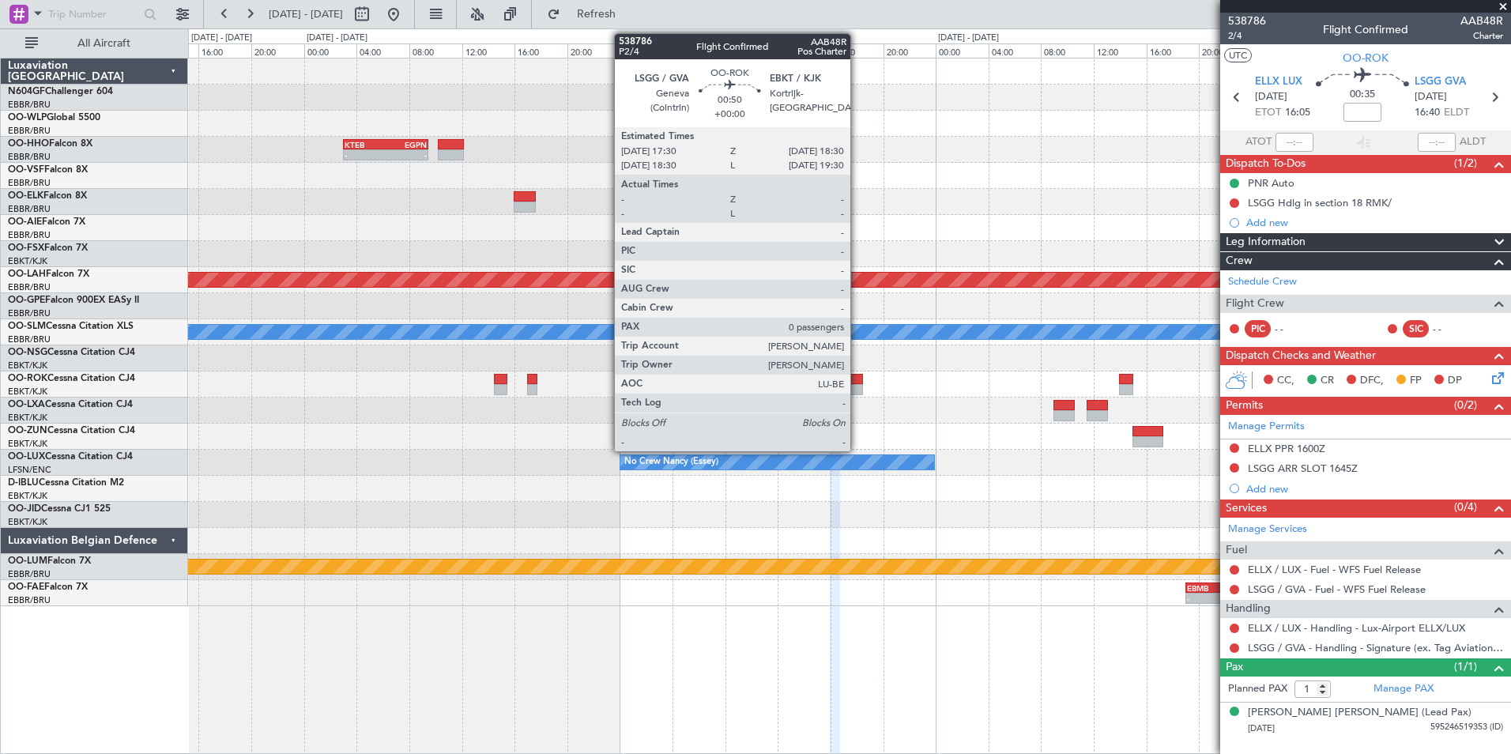
click at [858, 394] on div at bounding box center [856, 389] width 13 height 11
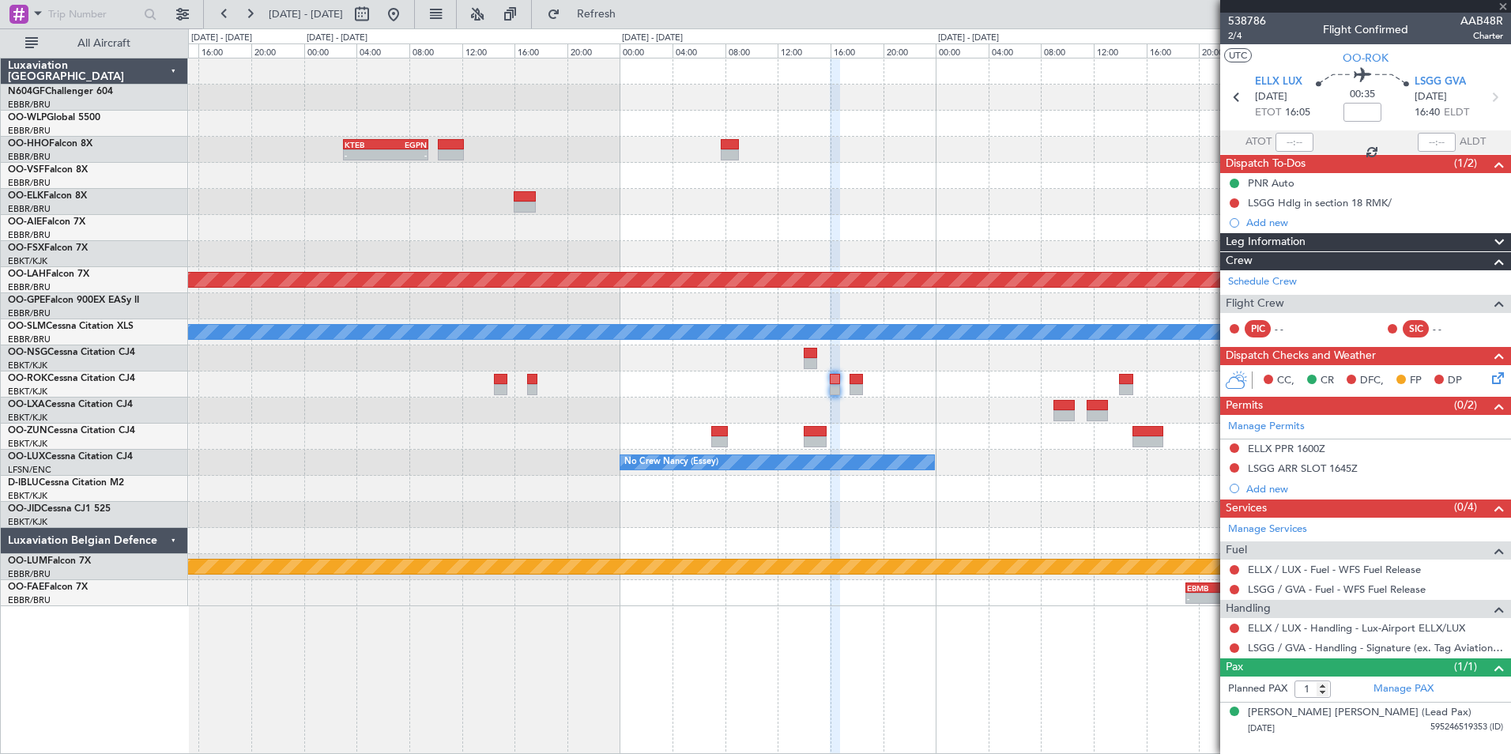
type input "0"
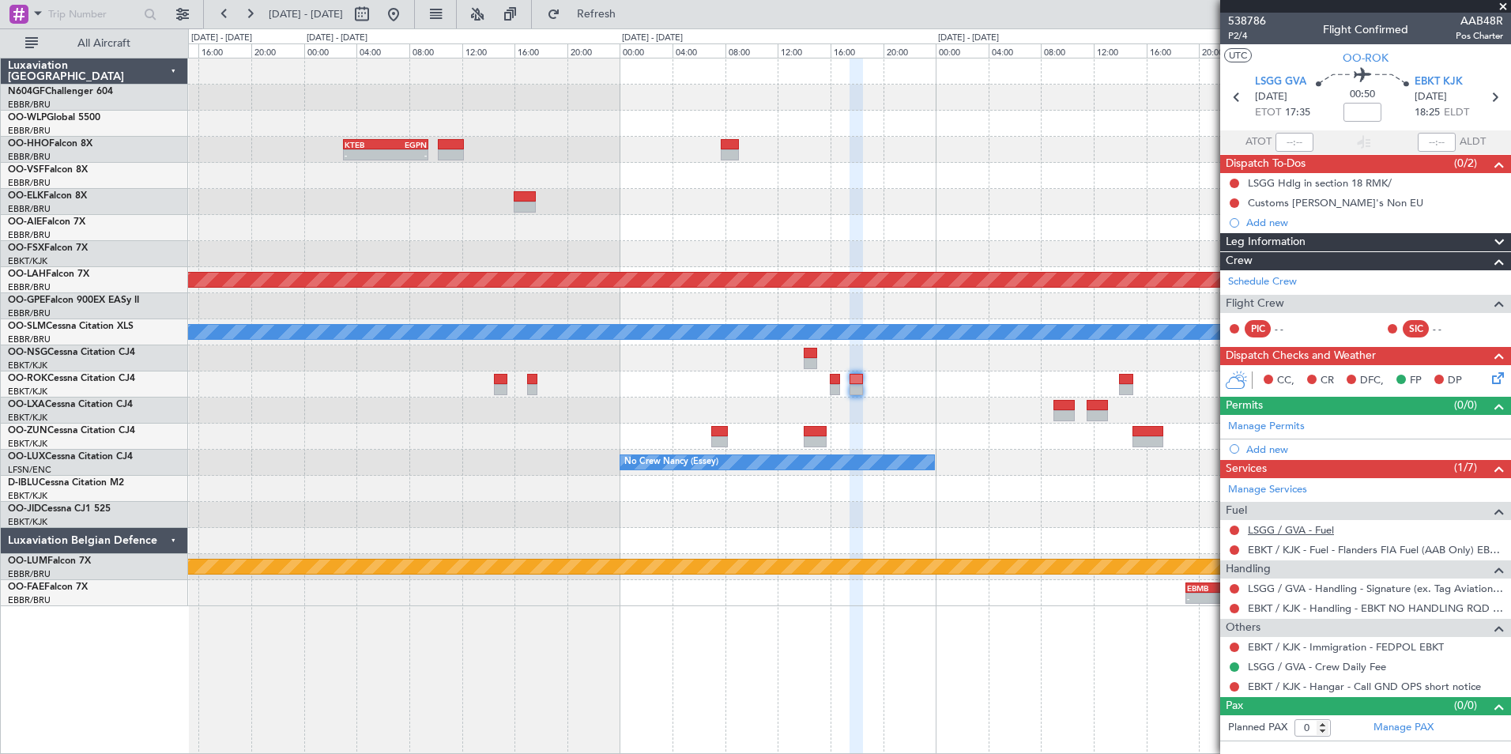
click at [1289, 530] on link "LSGG / GVA - Fuel" at bounding box center [1291, 529] width 86 height 13
click at [628, 15] on span "Refresh" at bounding box center [597, 14] width 66 height 11
click at [1262, 448] on div "Add new" at bounding box center [1368, 449] width 243 height 13
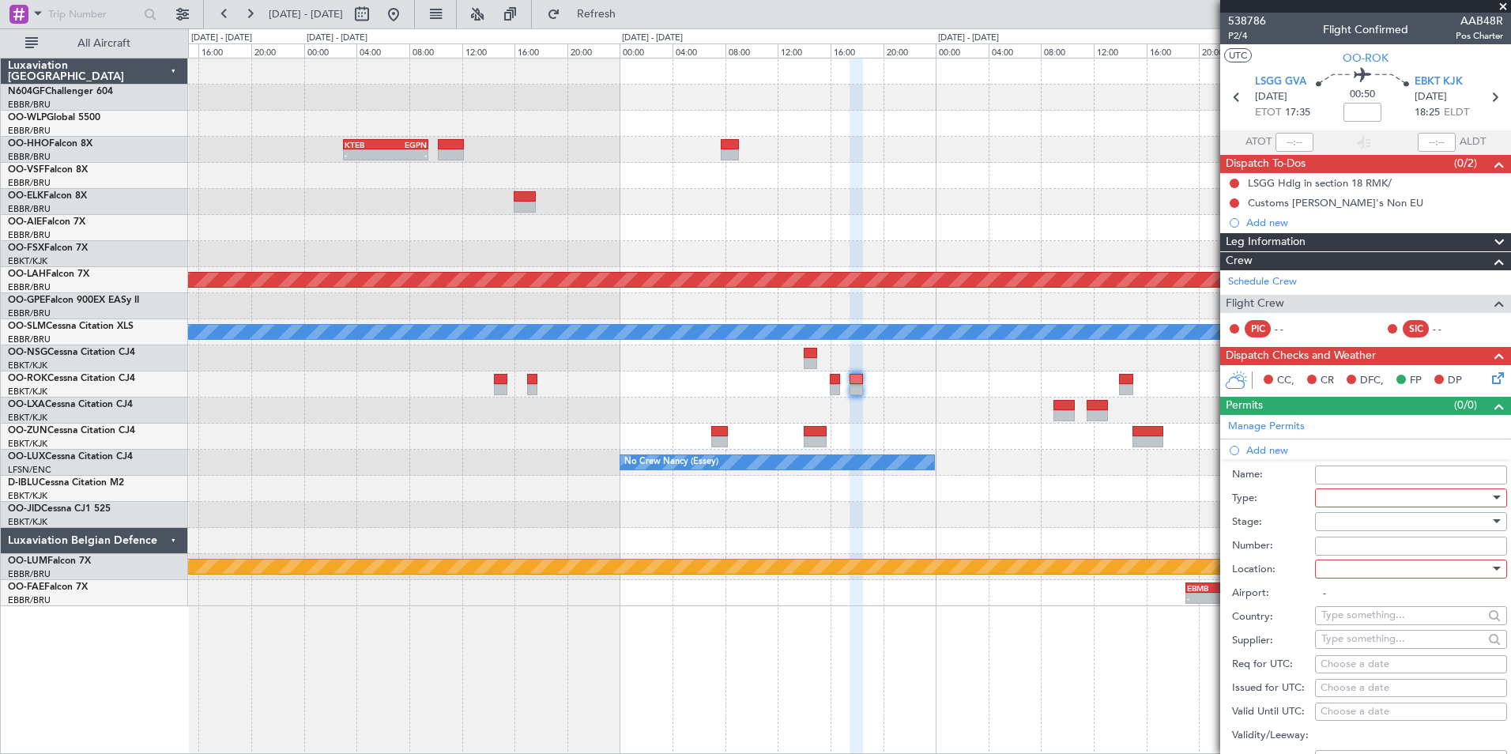
click at [1398, 500] on div at bounding box center [1406, 498] width 168 height 24
click at [1368, 663] on span "TASP" at bounding box center [1406, 672] width 166 height 24
click at [1354, 505] on div "TASP" at bounding box center [1406, 498] width 168 height 24
click at [1378, 643] on span "Slot" at bounding box center [1406, 647] width 166 height 24
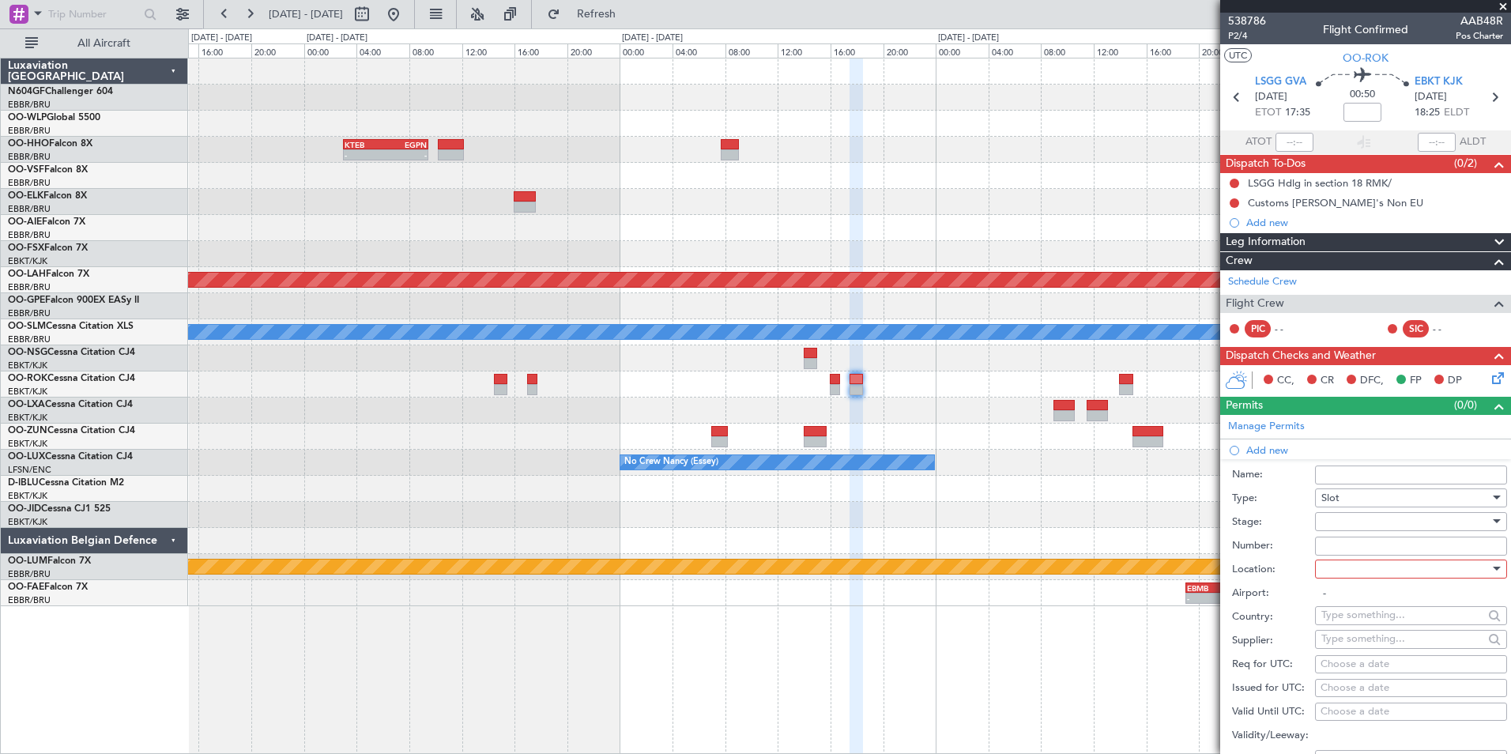
click at [1365, 526] on div at bounding box center [1406, 522] width 168 height 24
click at [1379, 575] on span "Not Requested" at bounding box center [1406, 577] width 166 height 24
click at [1375, 569] on div at bounding box center [1406, 569] width 168 height 24
click at [1372, 595] on span "Departure" at bounding box center [1406, 601] width 166 height 24
type input "LSGG / GVA"
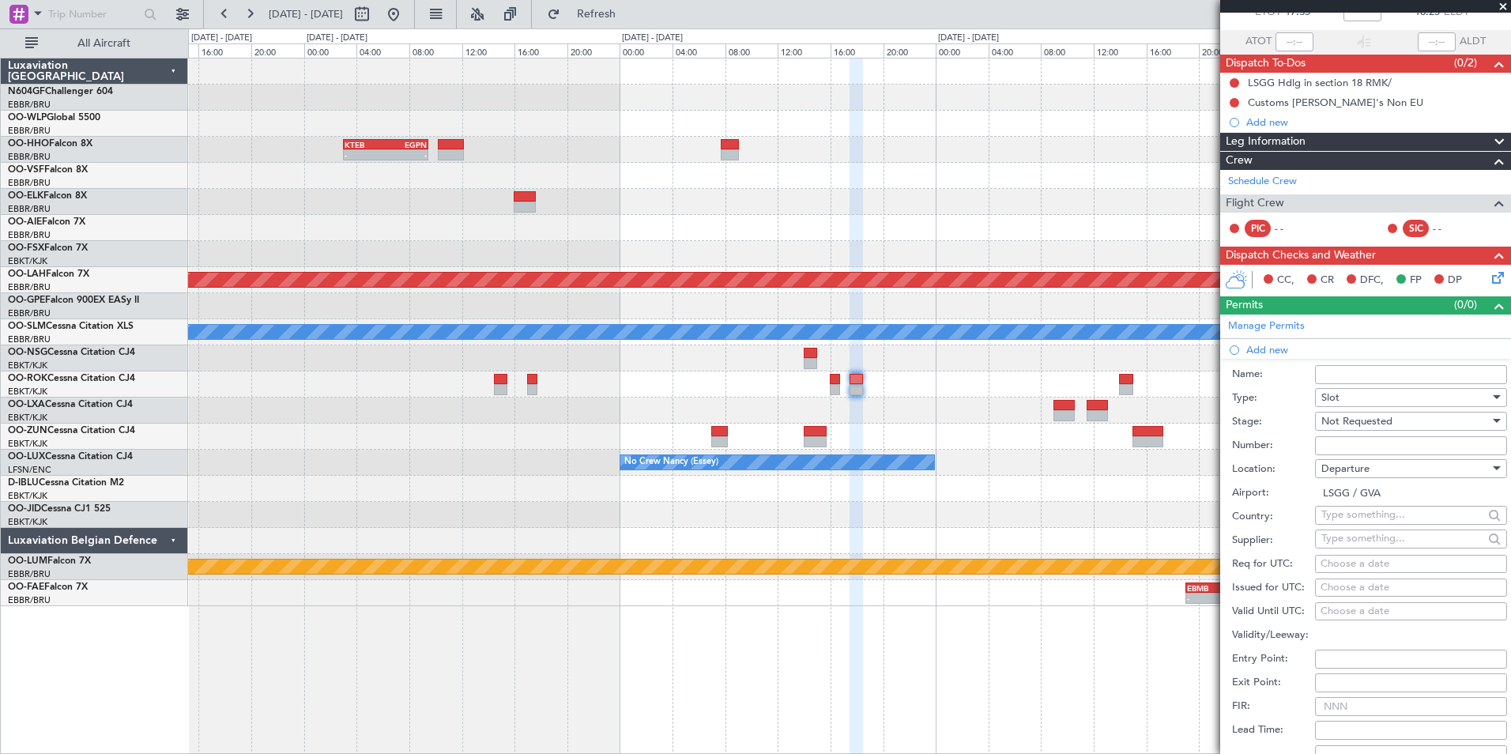
scroll to position [158, 0]
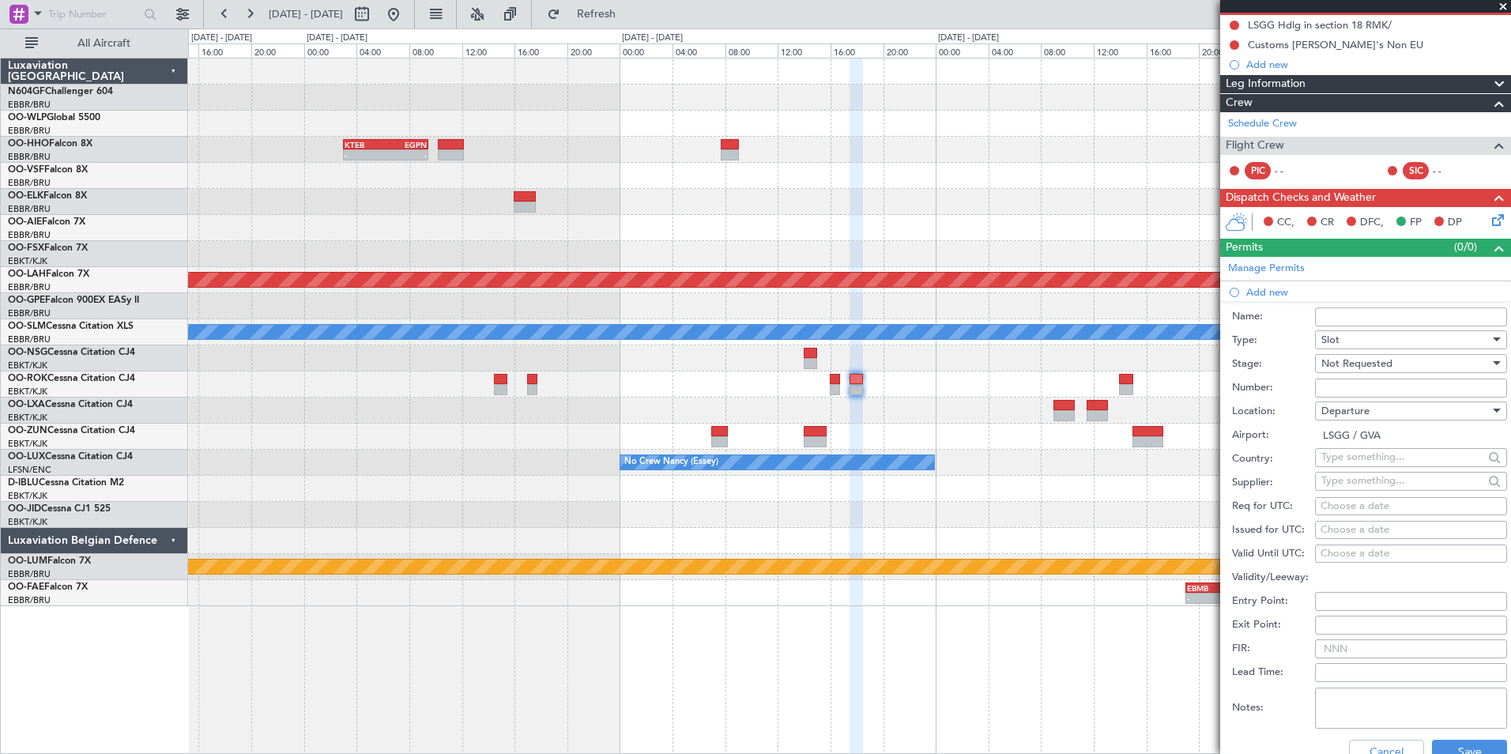
click at [1340, 504] on div "Choose a date" at bounding box center [1411, 507] width 181 height 16
select select "10"
select select "2025"
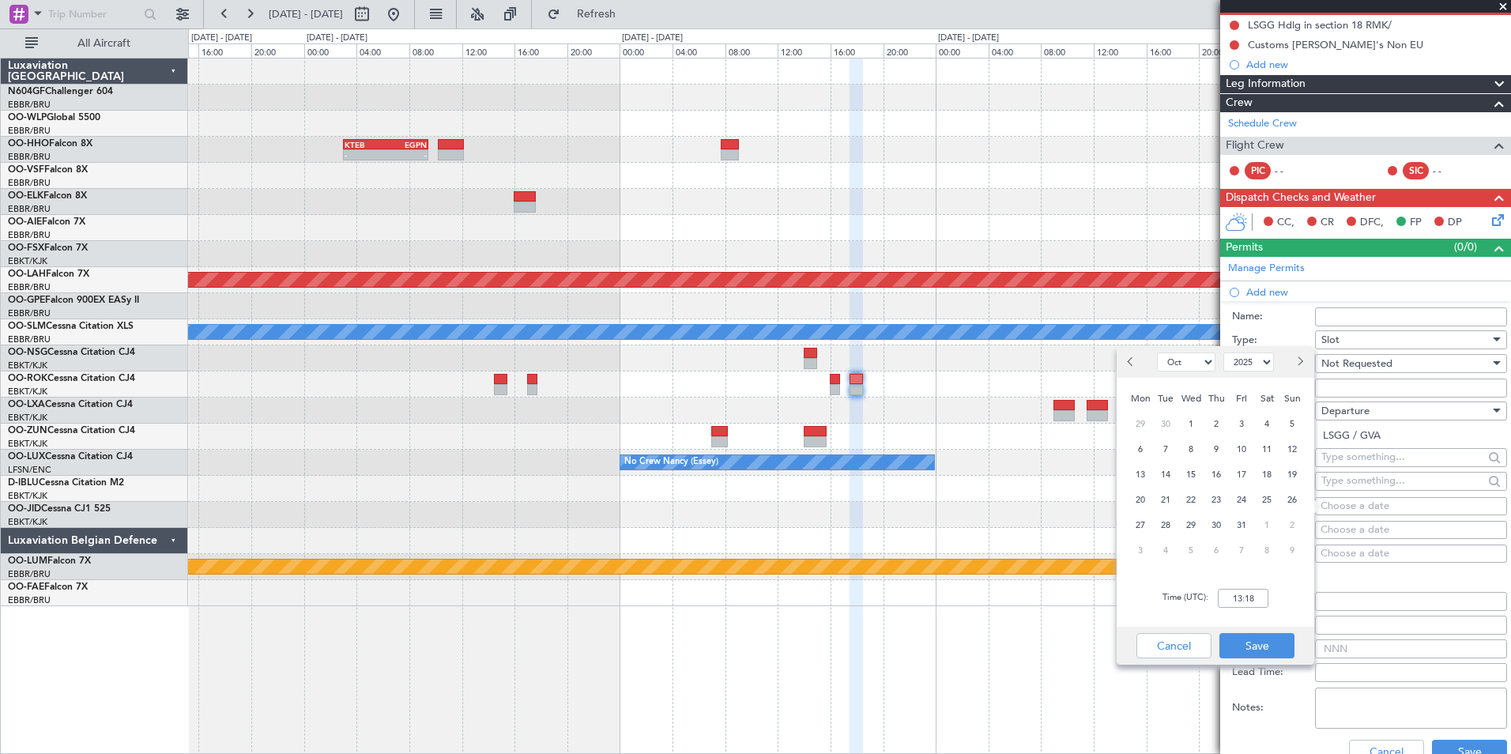
click at [1187, 366] on select "Jan Feb Mar Apr May Jun Jul Aug Sep Oct Nov Dec" at bounding box center [1186, 362] width 58 height 19
select select "11"
click at [1157, 353] on select "Jan Feb Mar Apr May Jun Jul Aug Sep Oct Nov Dec" at bounding box center [1186, 362] width 58 height 19
click at [1143, 495] on span "17" at bounding box center [1141, 500] width 20 height 20
click at [1243, 589] on input "00:00" at bounding box center [1243, 598] width 51 height 19
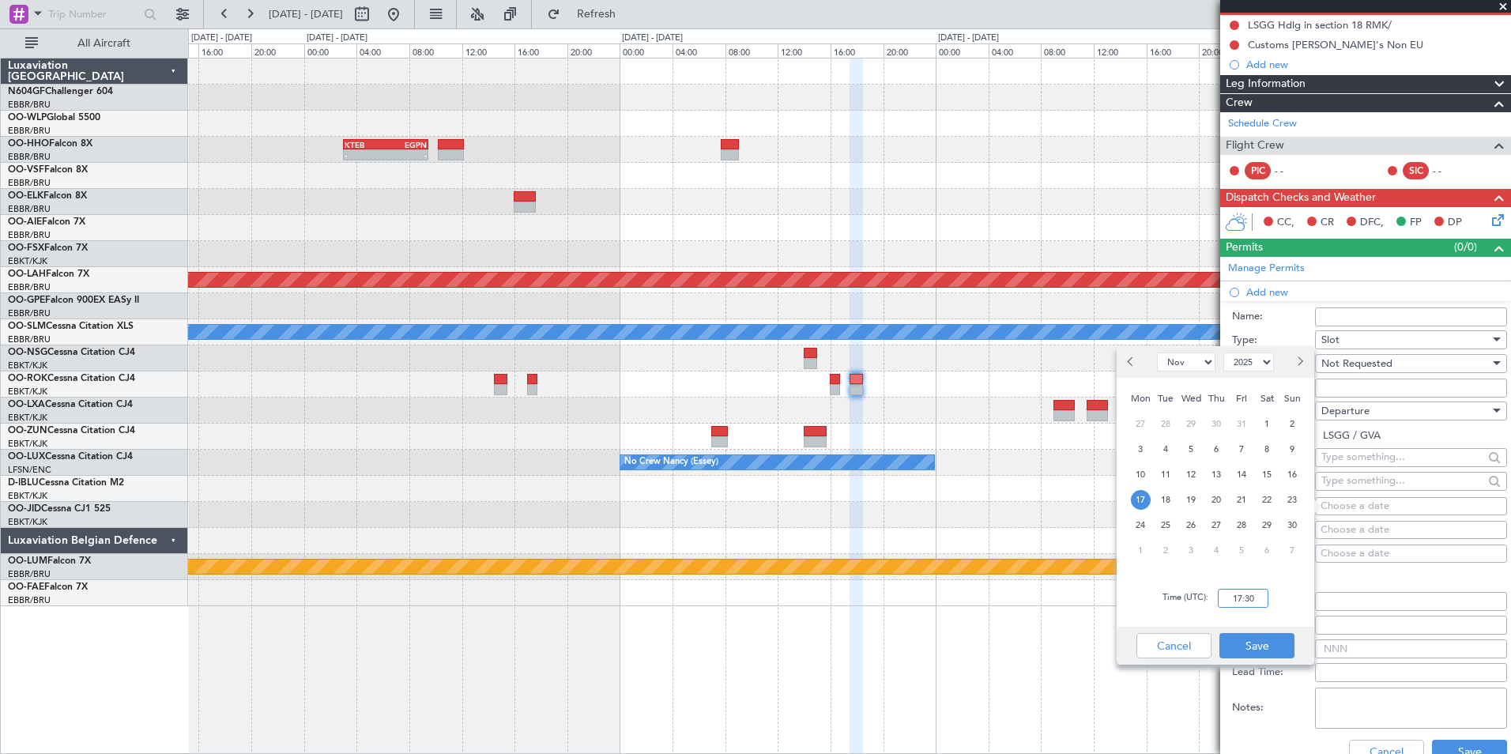
type input "17:30"
click at [1277, 599] on div "Time (UTC): 17:30" at bounding box center [1216, 598] width 198 height 57
click at [1261, 646] on button "Save" at bounding box center [1257, 645] width 75 height 25
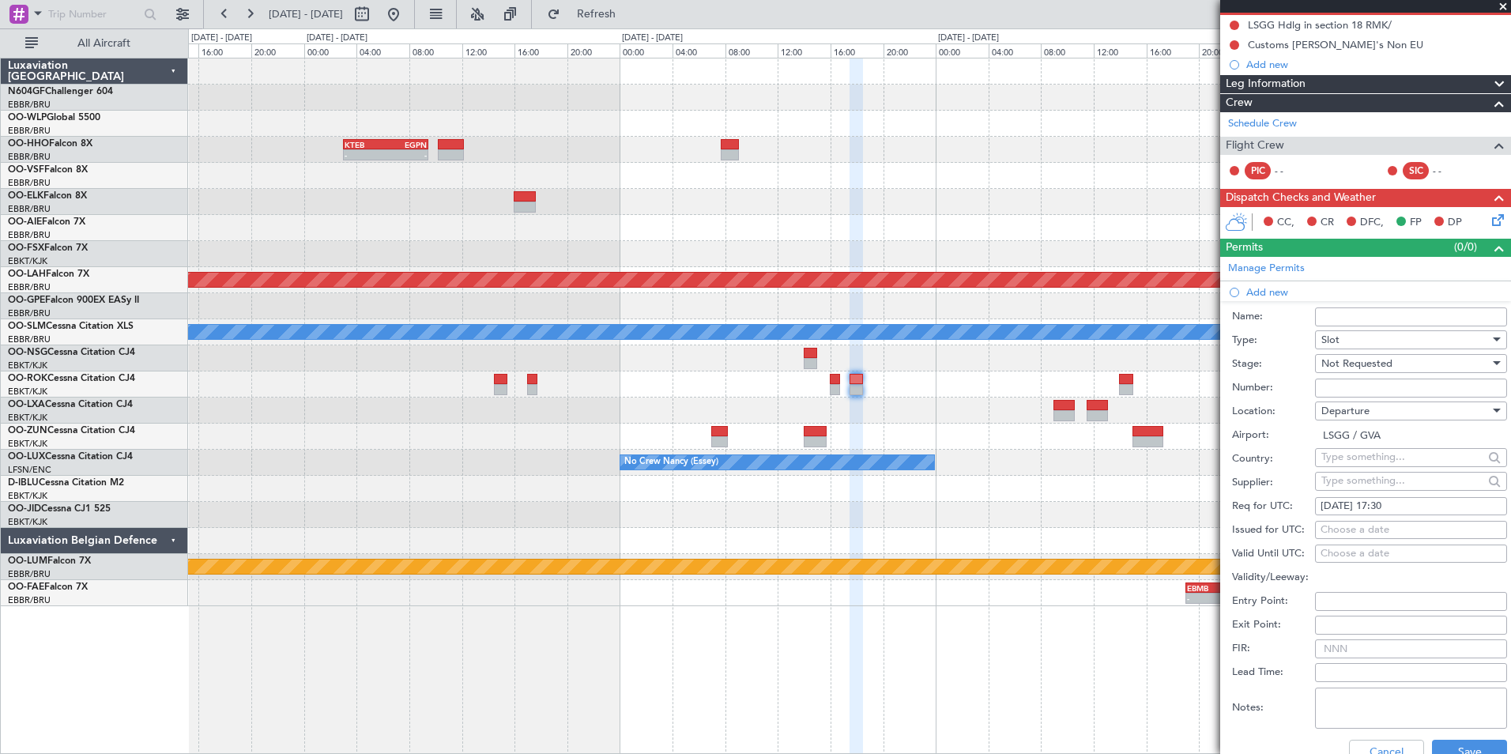
scroll to position [316, 0]
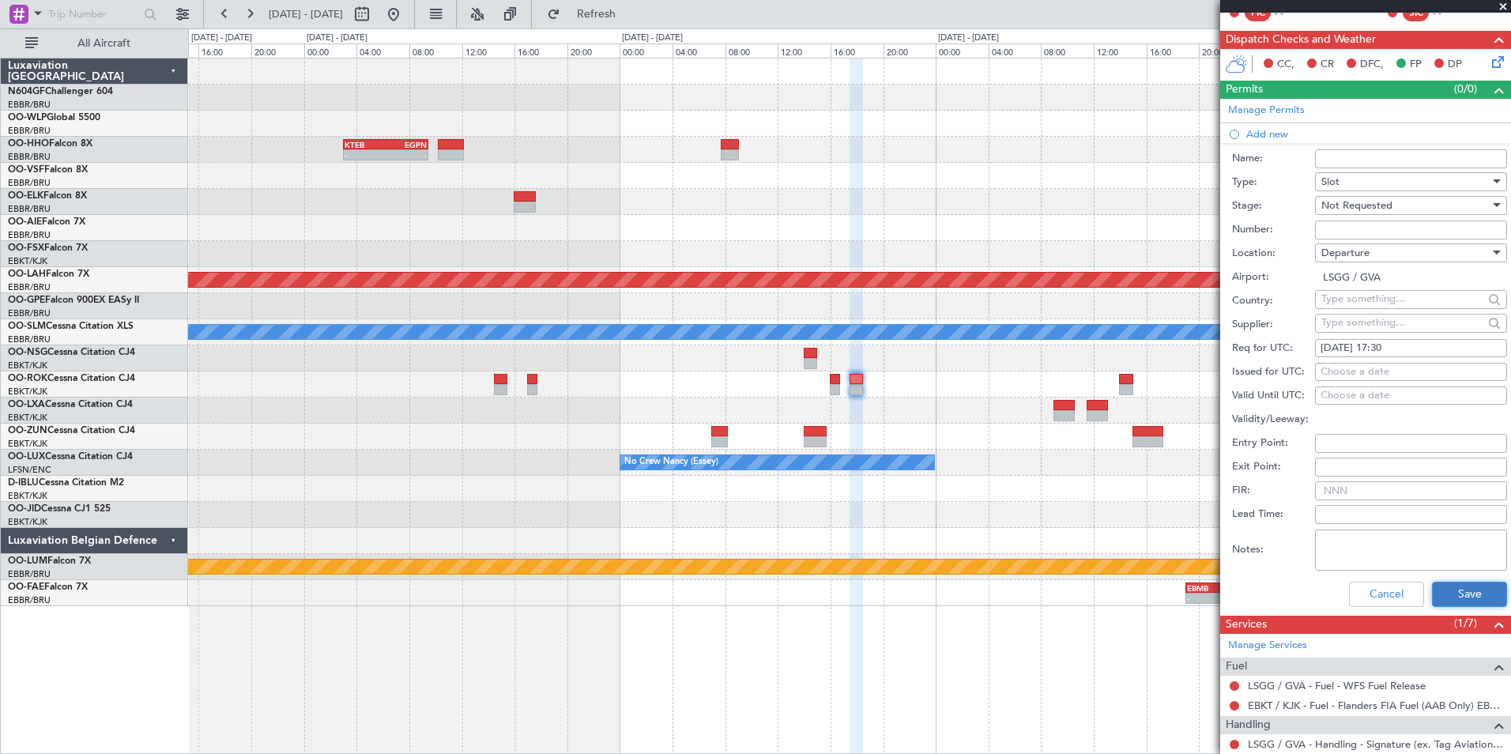
click at [1458, 592] on button "Save" at bounding box center [1469, 594] width 75 height 25
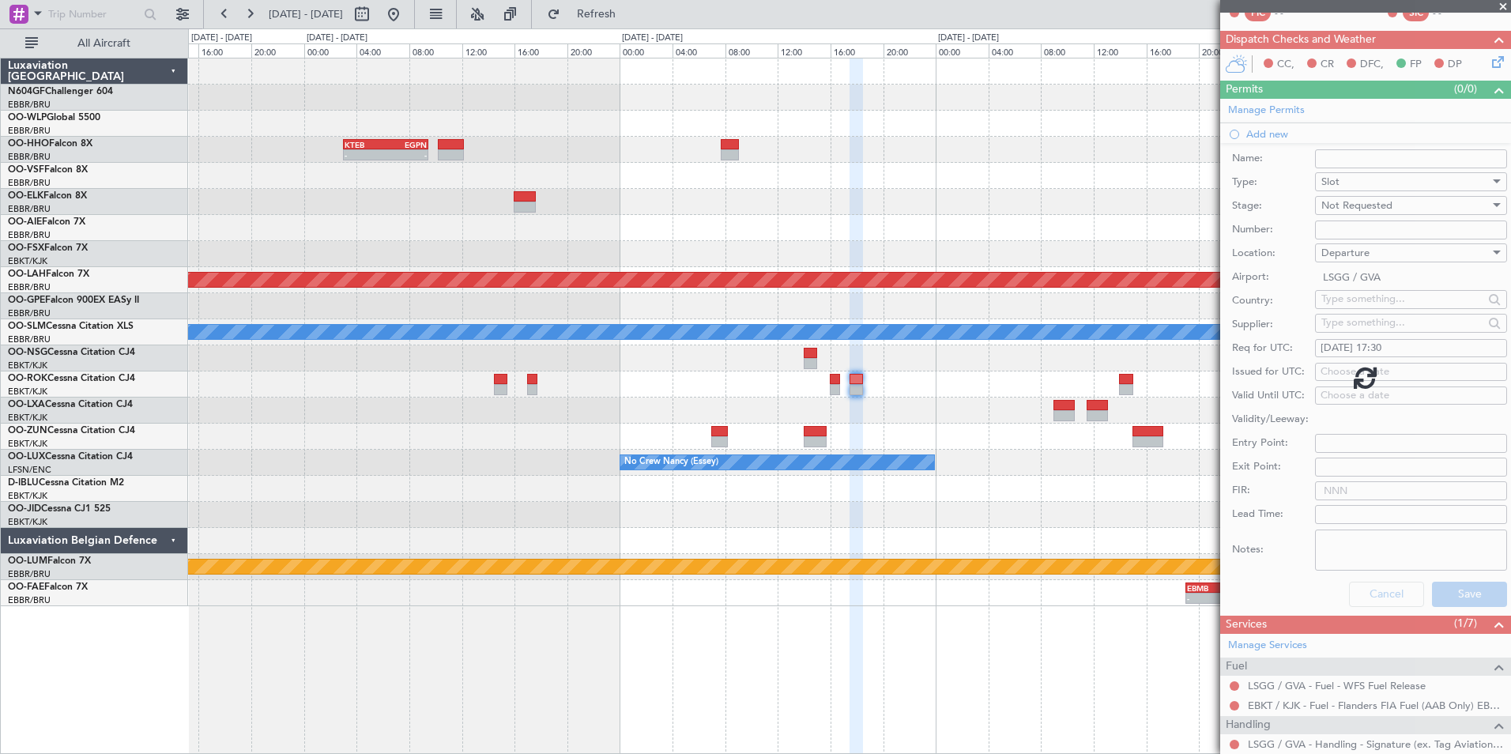
scroll to position [6, 0]
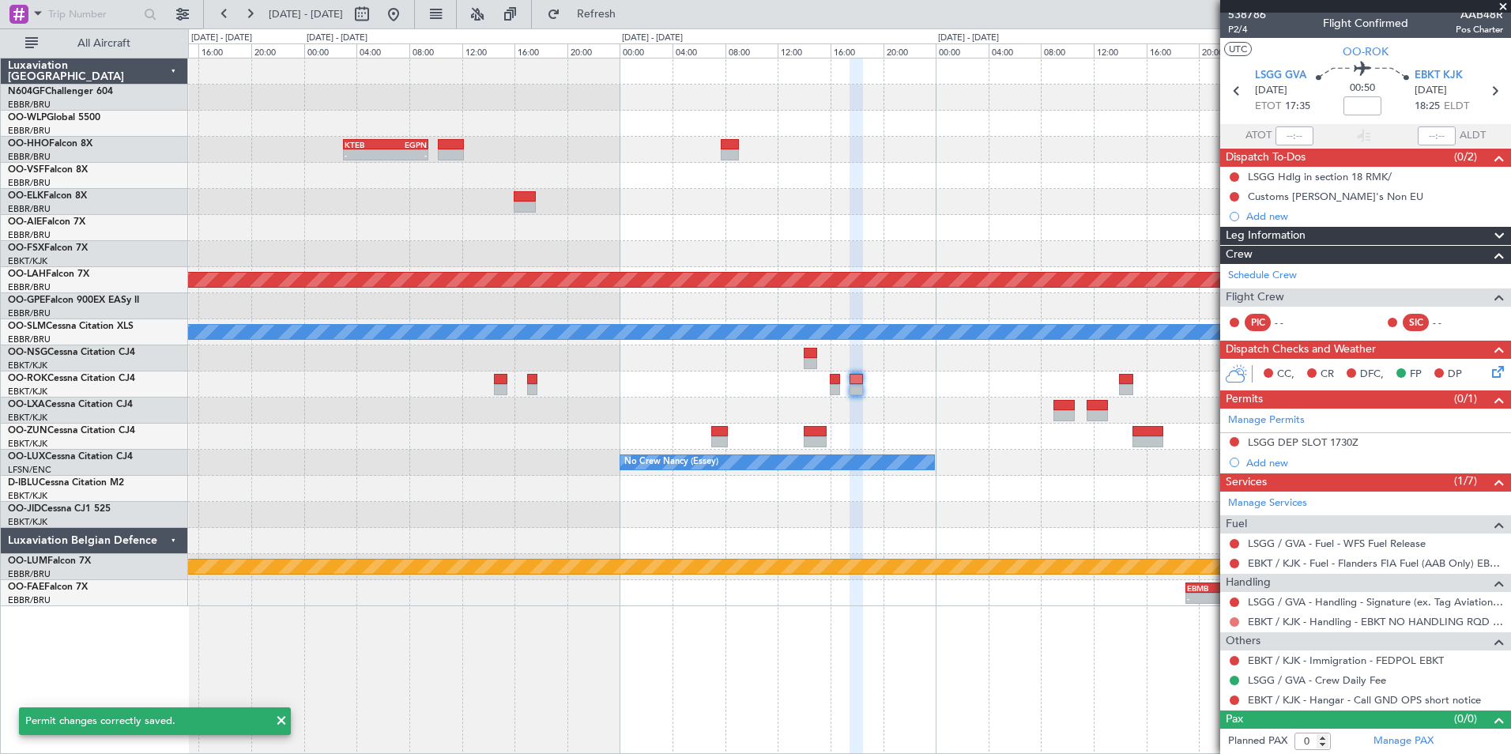
click at [1232, 619] on button at bounding box center [1234, 621] width 9 height 9
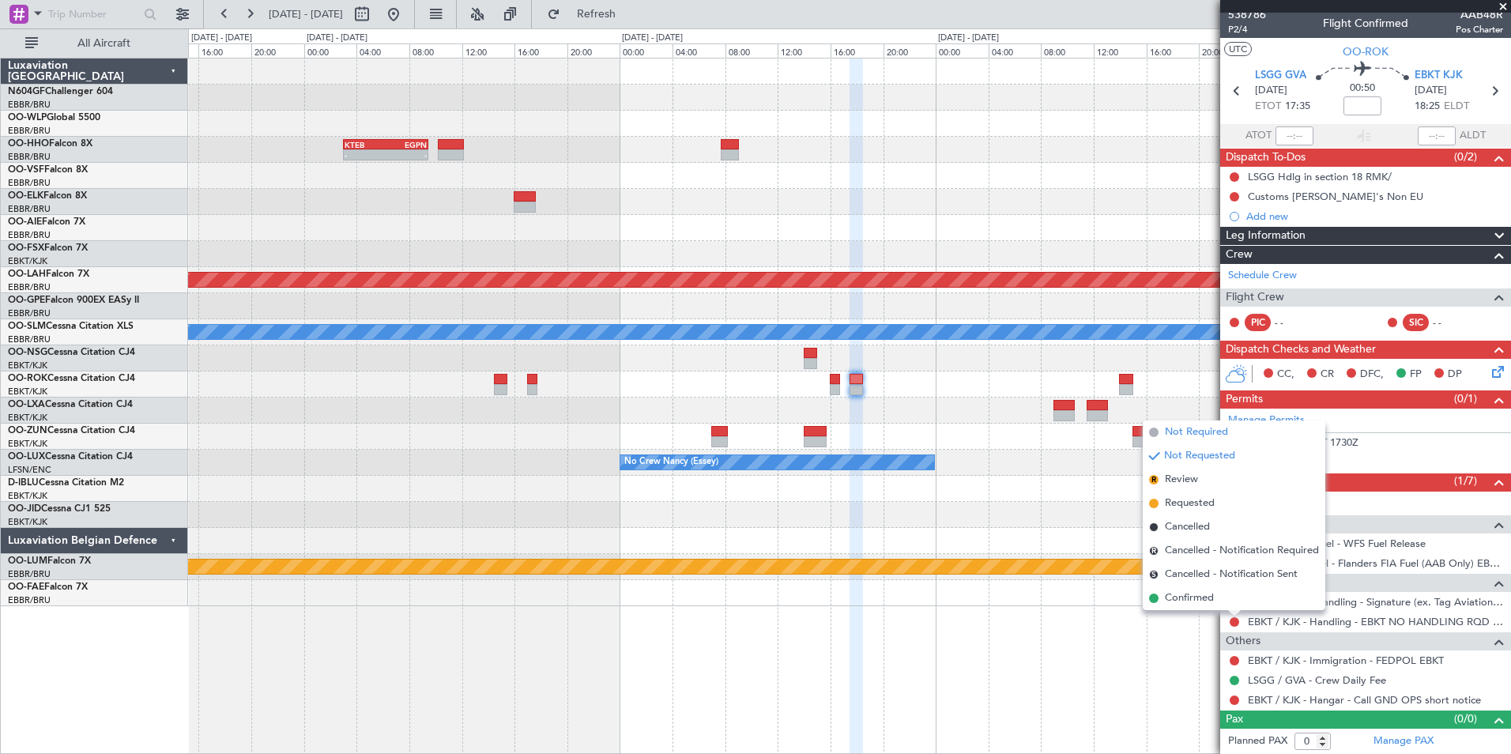
click at [1217, 432] on span "Not Required" at bounding box center [1196, 432] width 63 height 16
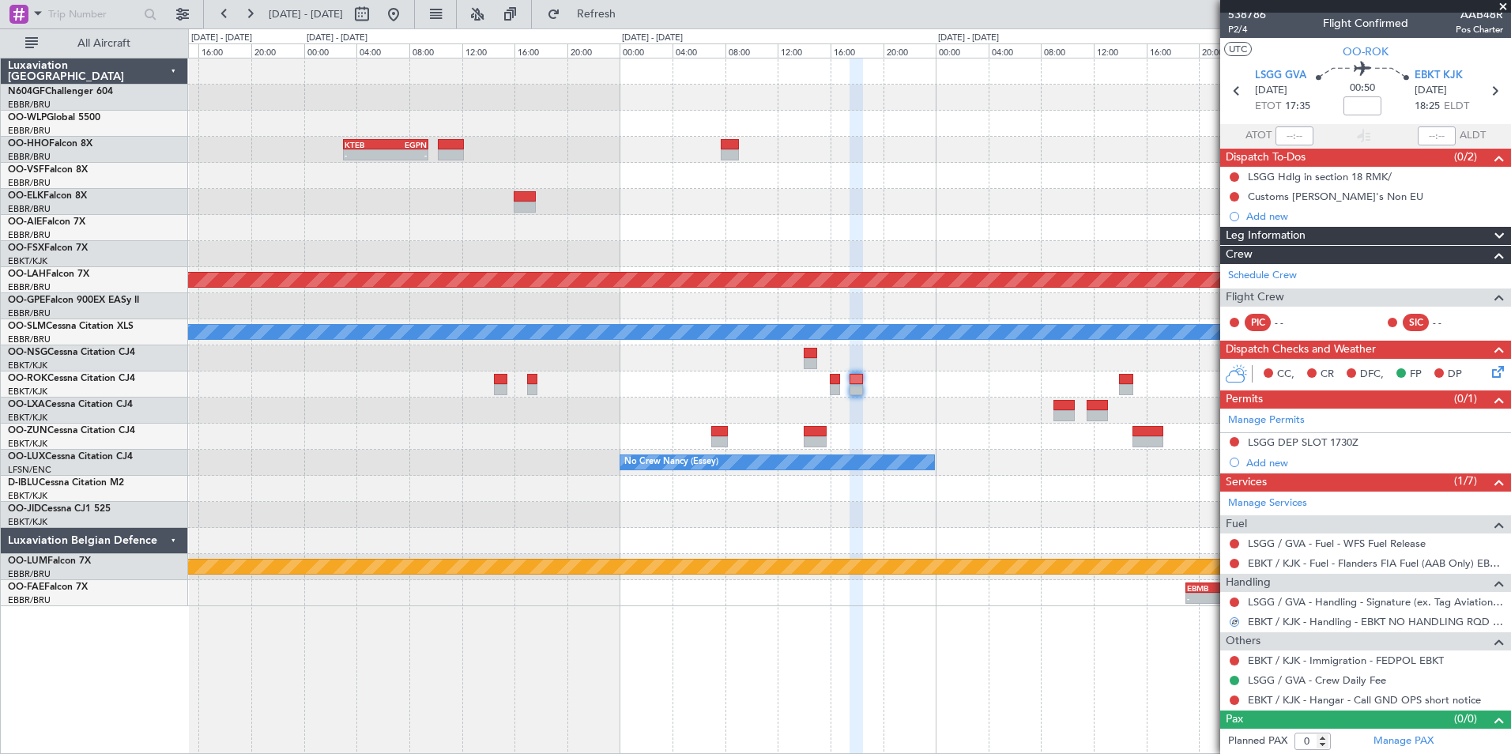
click at [1489, 372] on icon at bounding box center [1495, 369] width 13 height 13
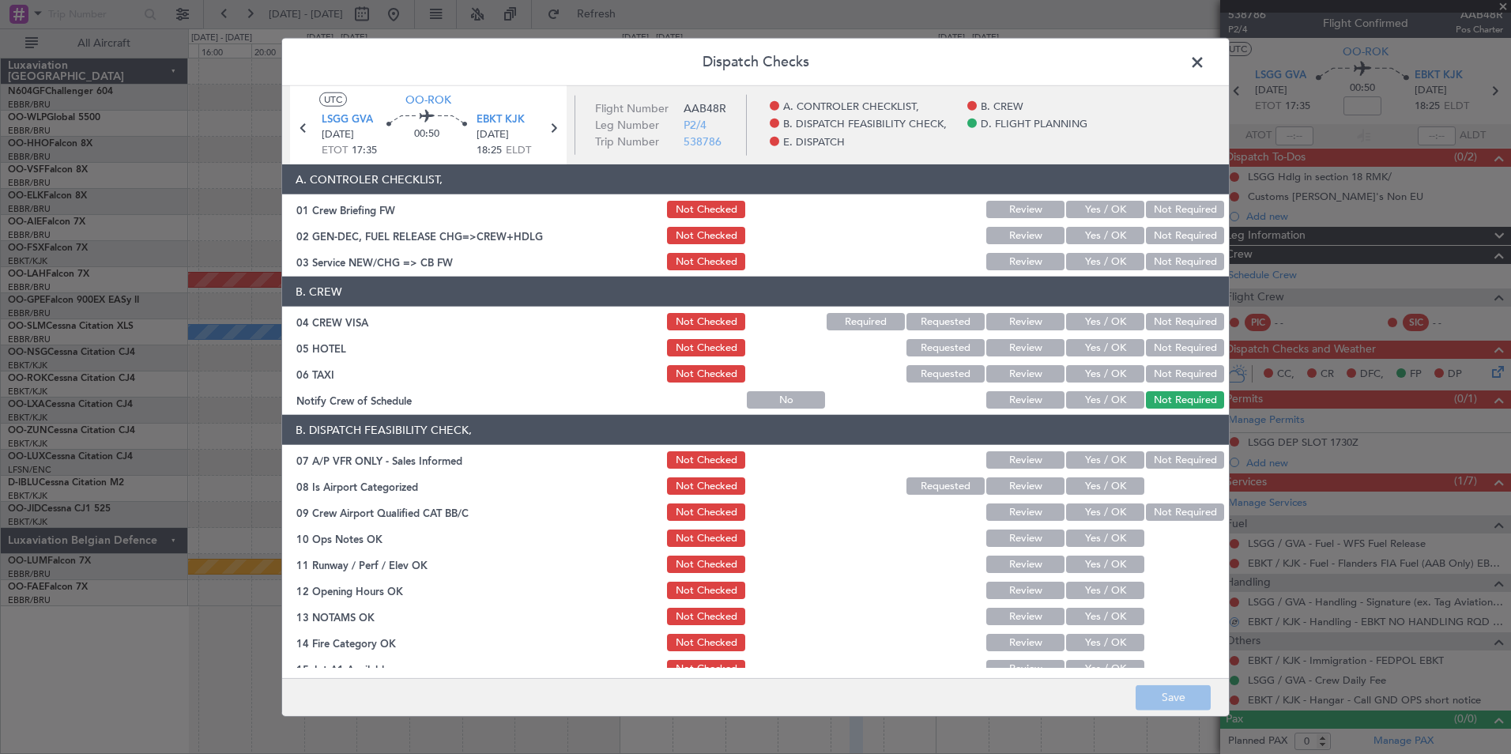
click at [1078, 259] on button "Yes / OK" at bounding box center [1105, 261] width 78 height 17
click at [1193, 317] on button "Not Required" at bounding box center [1185, 321] width 78 height 17
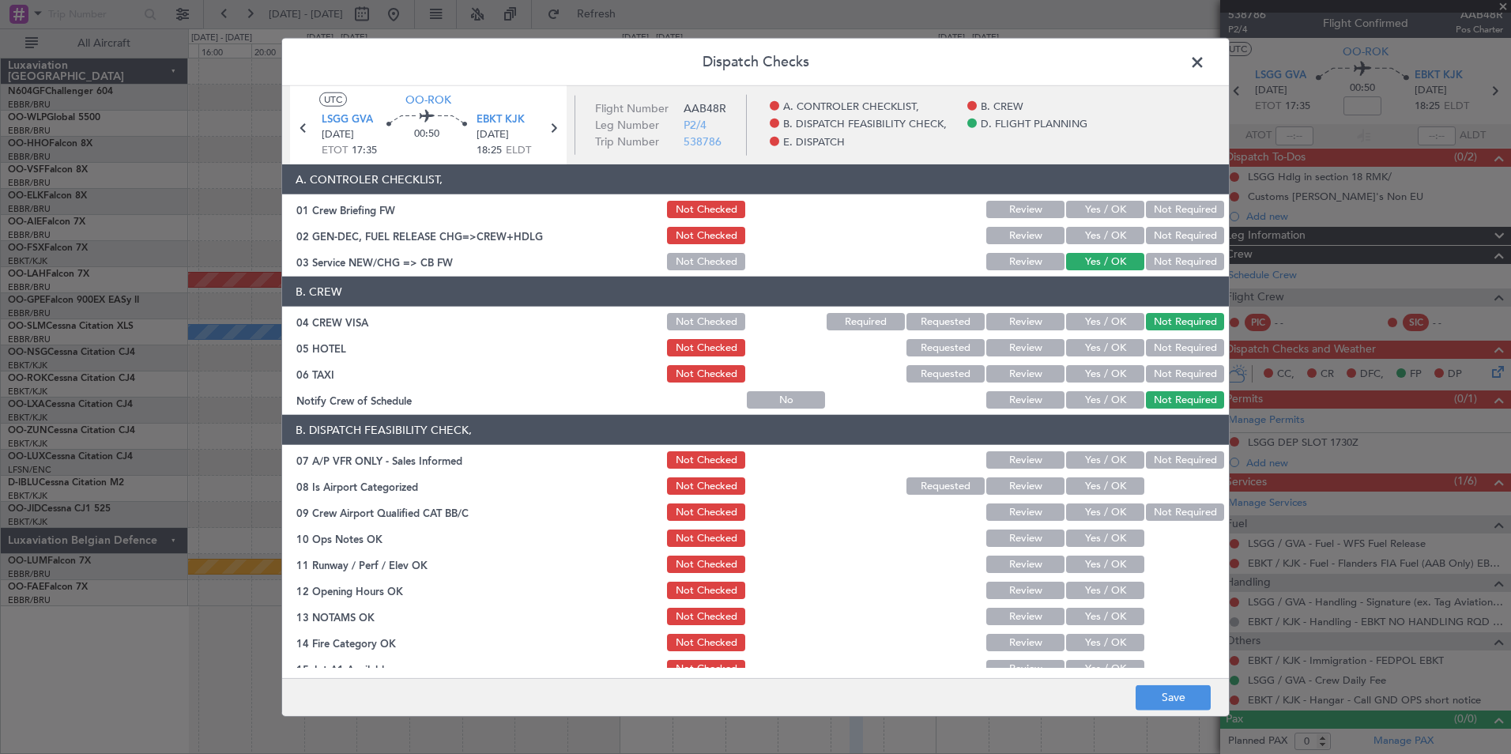
click at [1174, 345] on button "Not Required" at bounding box center [1185, 347] width 78 height 17
click at [1168, 376] on button "Not Required" at bounding box center [1185, 373] width 78 height 17
click at [1101, 394] on button "Yes / OK" at bounding box center [1105, 399] width 78 height 17
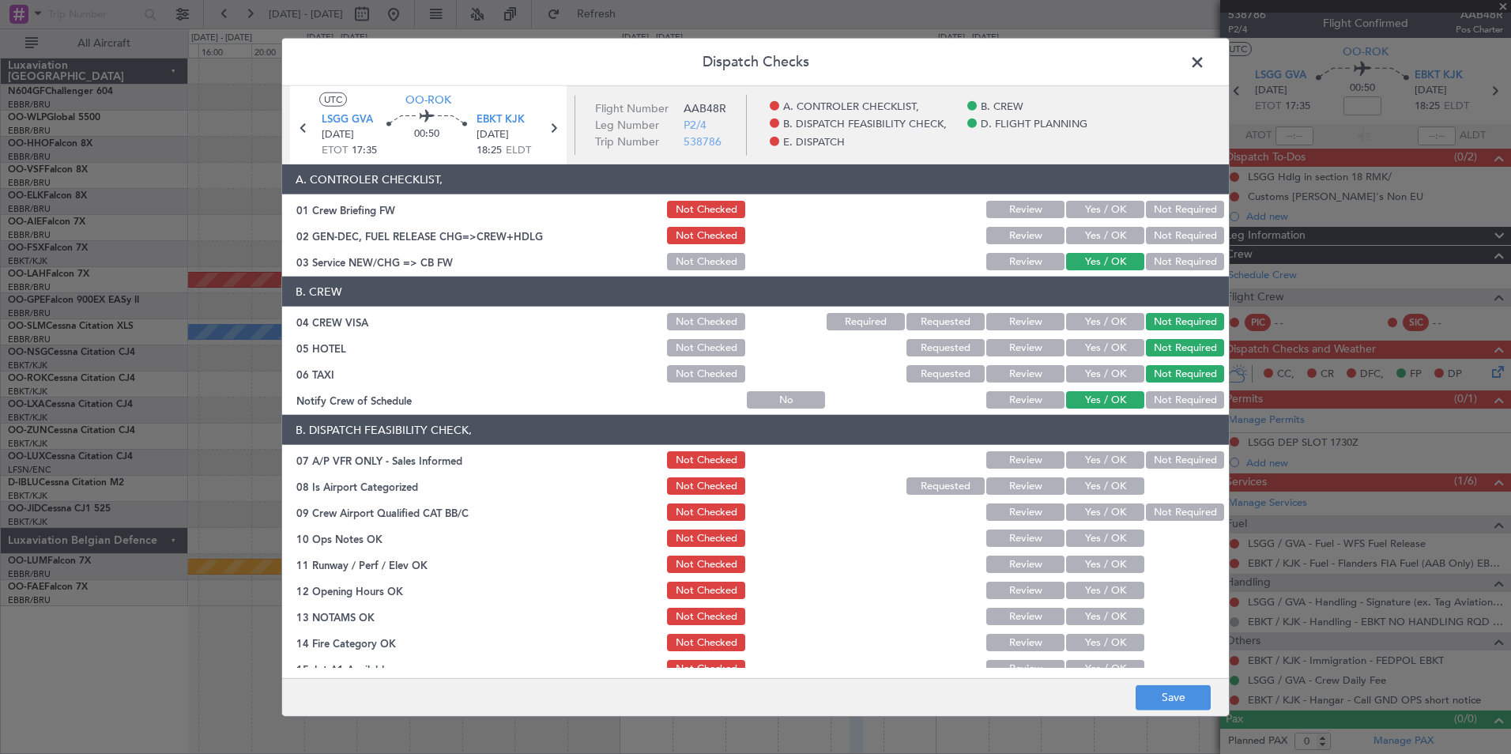
click at [1154, 456] on button "Not Required" at bounding box center [1185, 459] width 78 height 17
click at [371, 116] on span "LSGG GVA" at bounding box center [347, 120] width 51 height 16
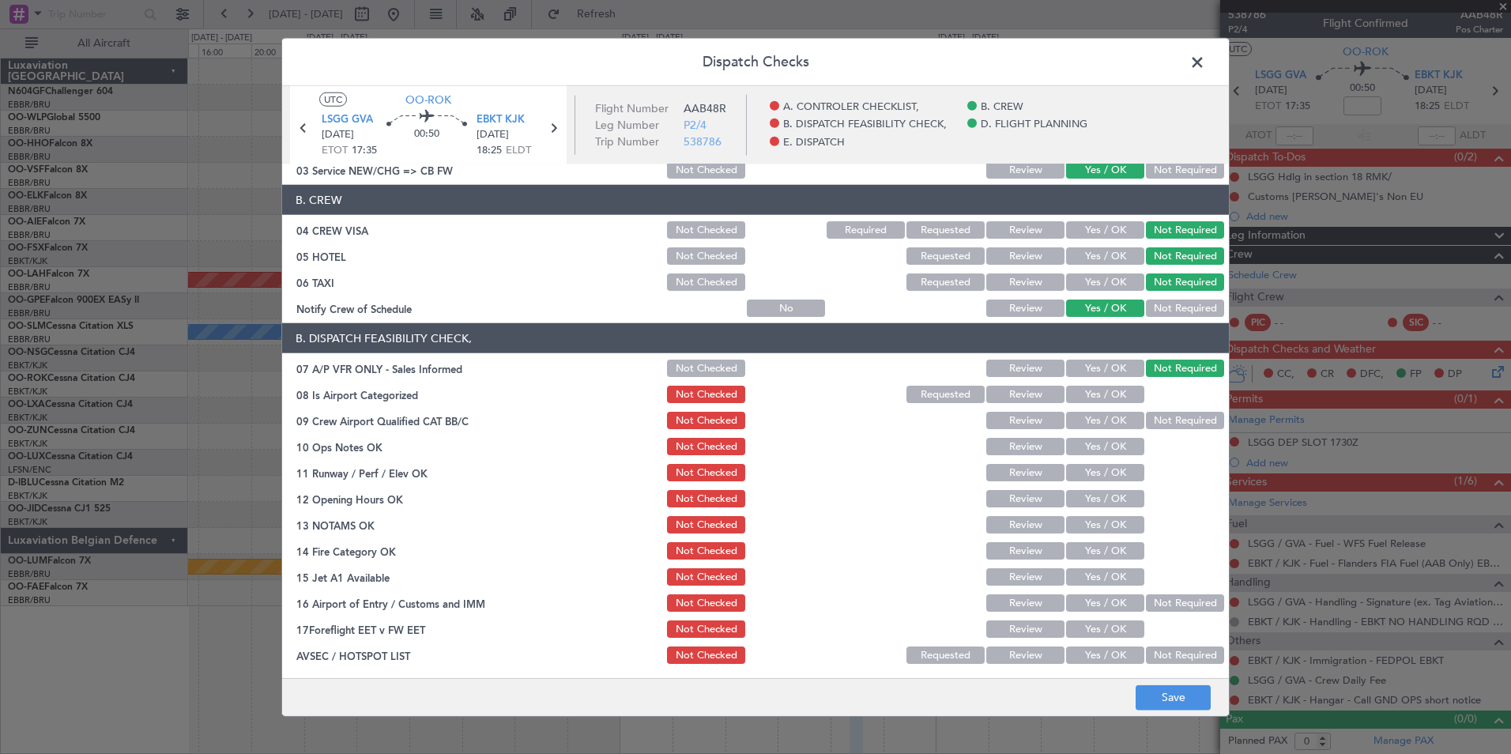
scroll to position [158, 0]
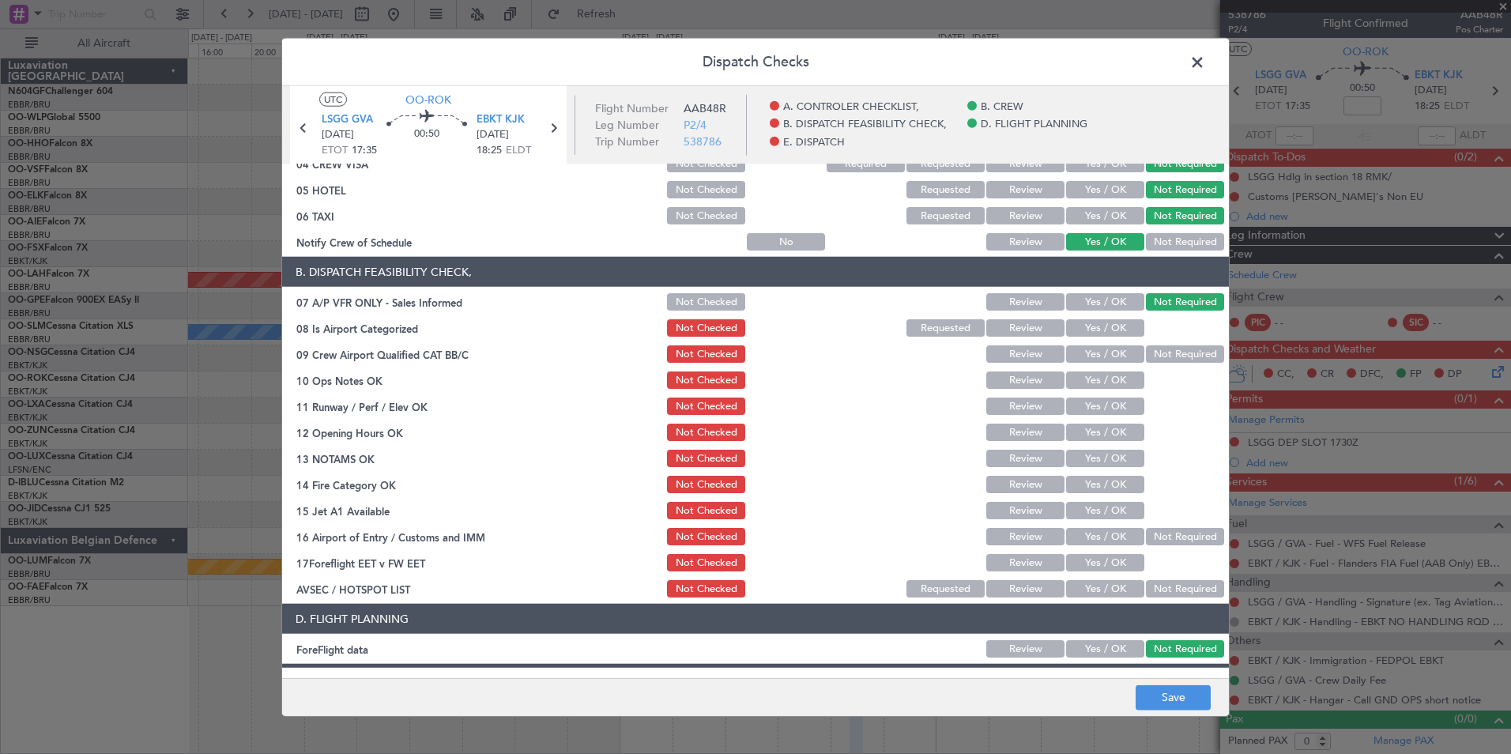
click at [1089, 329] on button "Yes / OK" at bounding box center [1105, 327] width 78 height 17
click at [1162, 357] on button "Not Required" at bounding box center [1185, 353] width 78 height 17
drag, startPoint x: 1112, startPoint y: 377, endPoint x: 1104, endPoint y: 396, distance: 20.6
click at [1112, 378] on button "Yes / OK" at bounding box center [1105, 380] width 78 height 17
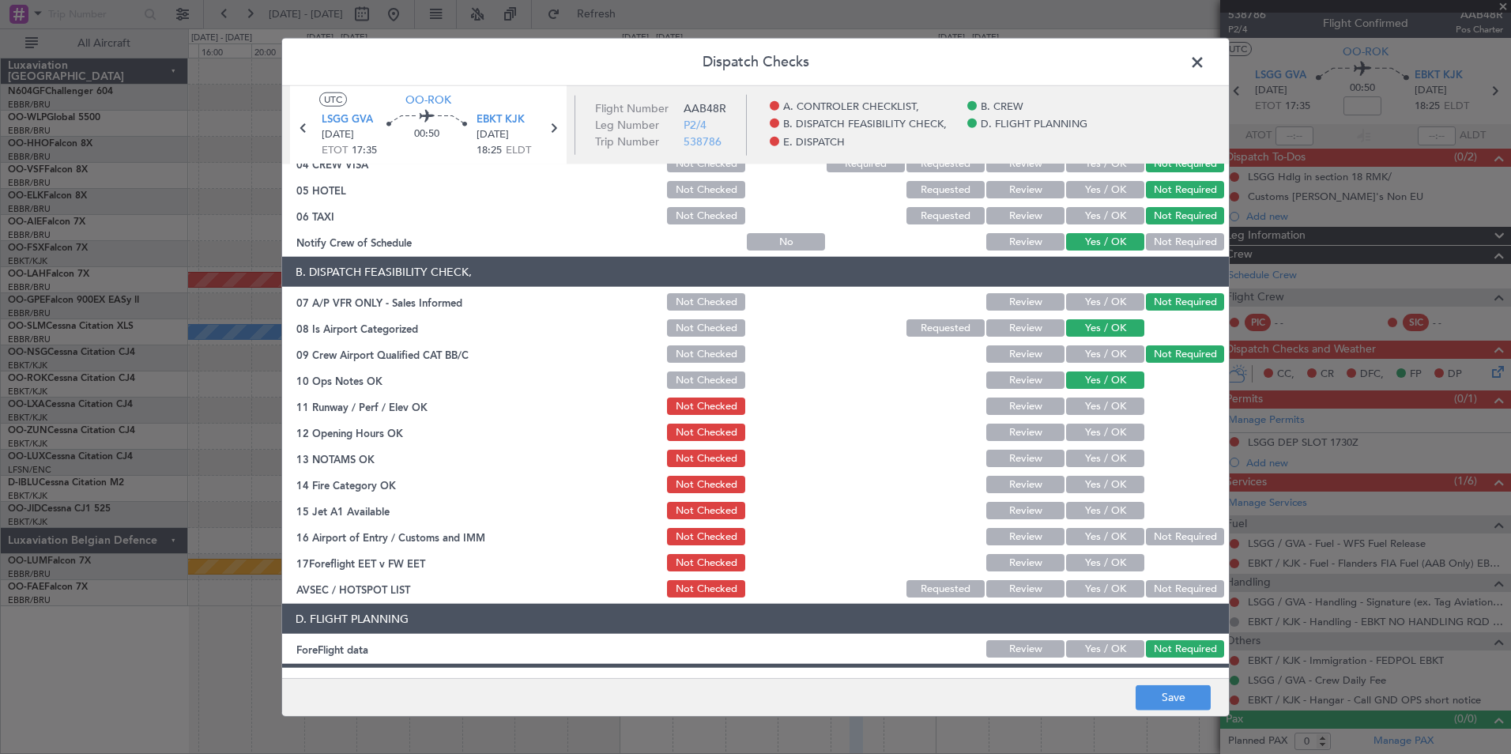
click at [1097, 404] on button "Yes / OK" at bounding box center [1105, 406] width 78 height 17
click at [1104, 429] on button "Yes / OK" at bounding box center [1105, 432] width 78 height 17
click at [1104, 451] on button "Yes / OK" at bounding box center [1105, 458] width 78 height 17
click at [1101, 480] on button "Yes / OK" at bounding box center [1105, 484] width 78 height 17
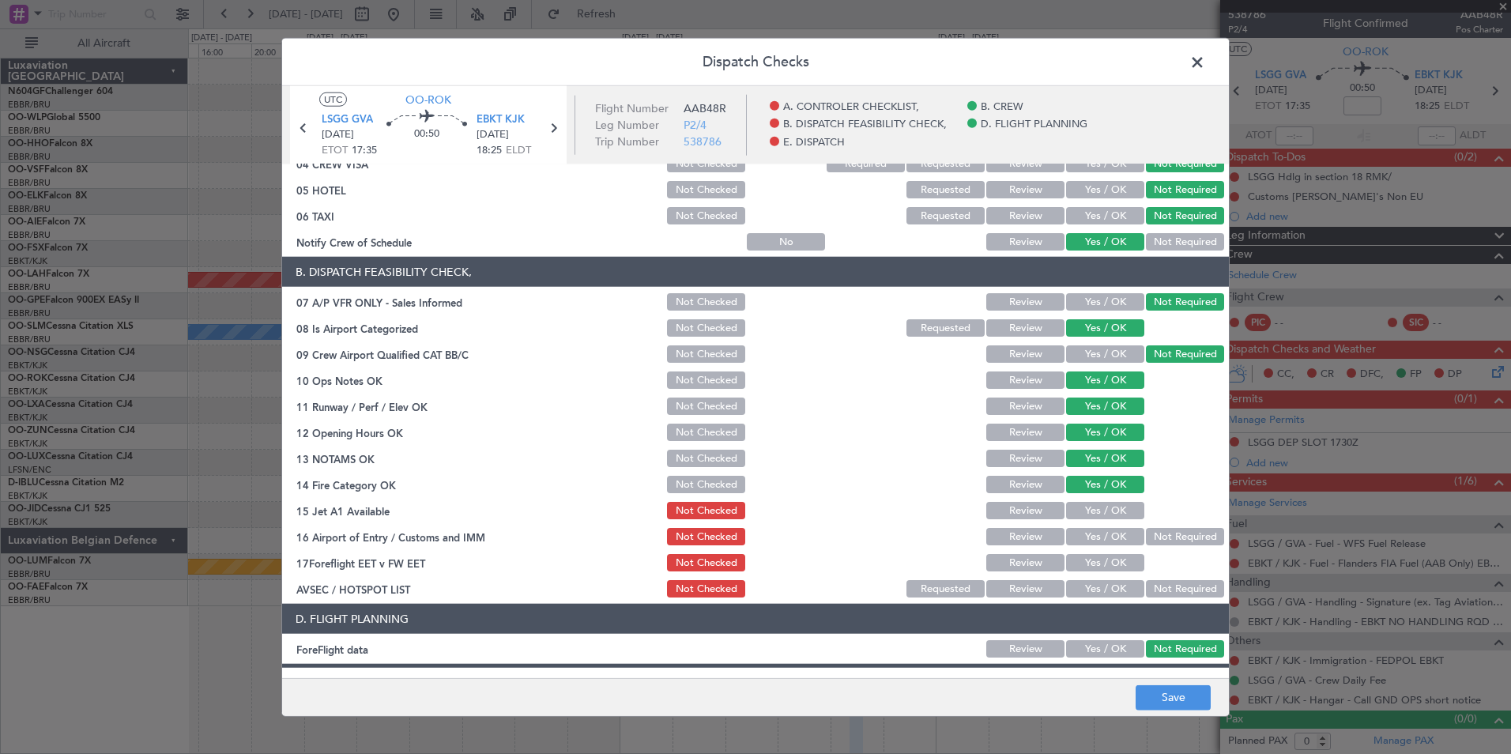
click at [1103, 521] on div "Yes / OK" at bounding box center [1104, 511] width 80 height 22
click at [1106, 518] on button "Yes / OK" at bounding box center [1105, 510] width 78 height 17
click at [1146, 535] on button "Not Required" at bounding box center [1185, 536] width 78 height 17
click at [1102, 586] on button "Yes / OK" at bounding box center [1105, 588] width 78 height 17
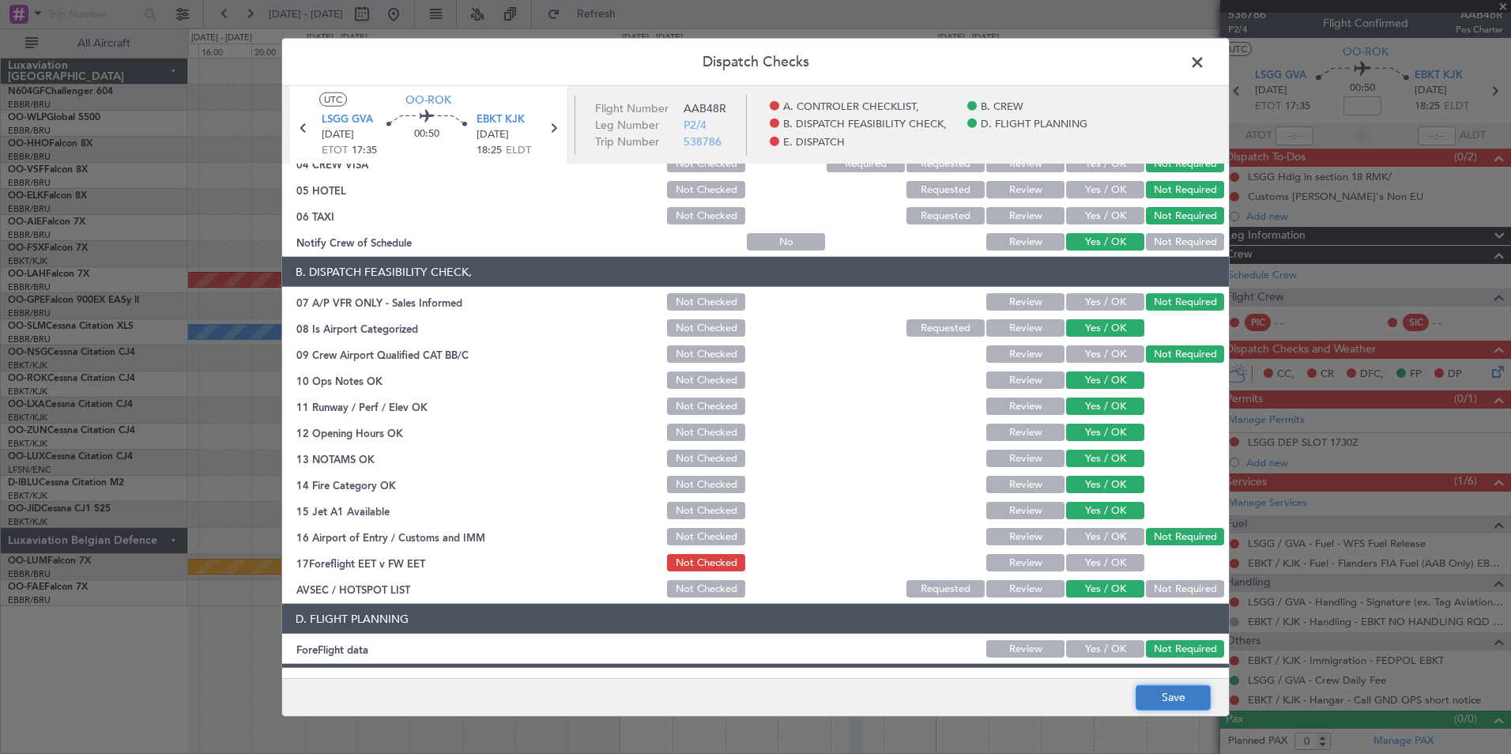
click at [1157, 693] on button "Save" at bounding box center [1173, 697] width 75 height 25
click at [1206, 71] on span at bounding box center [1206, 67] width 0 height 32
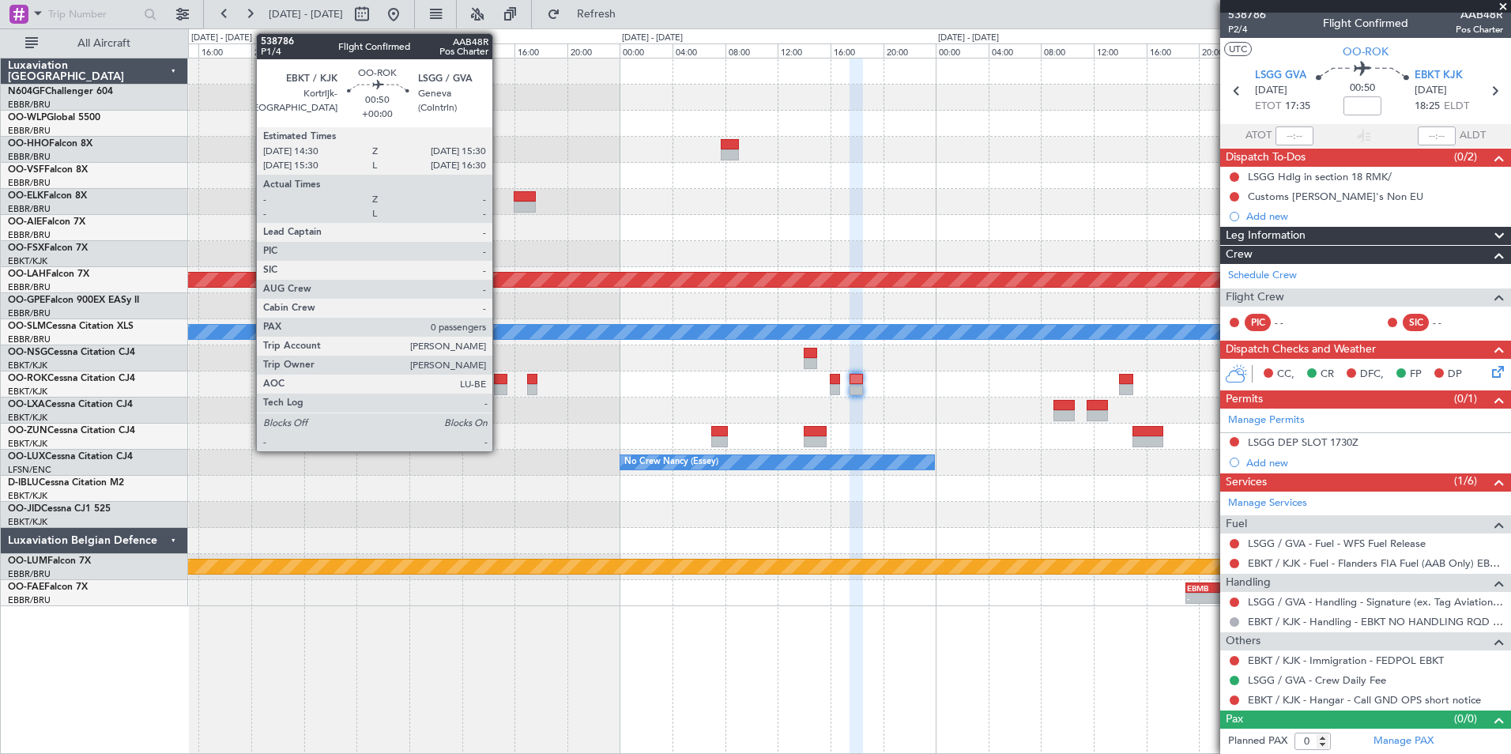
click at [500, 375] on div at bounding box center [500, 379] width 13 height 11
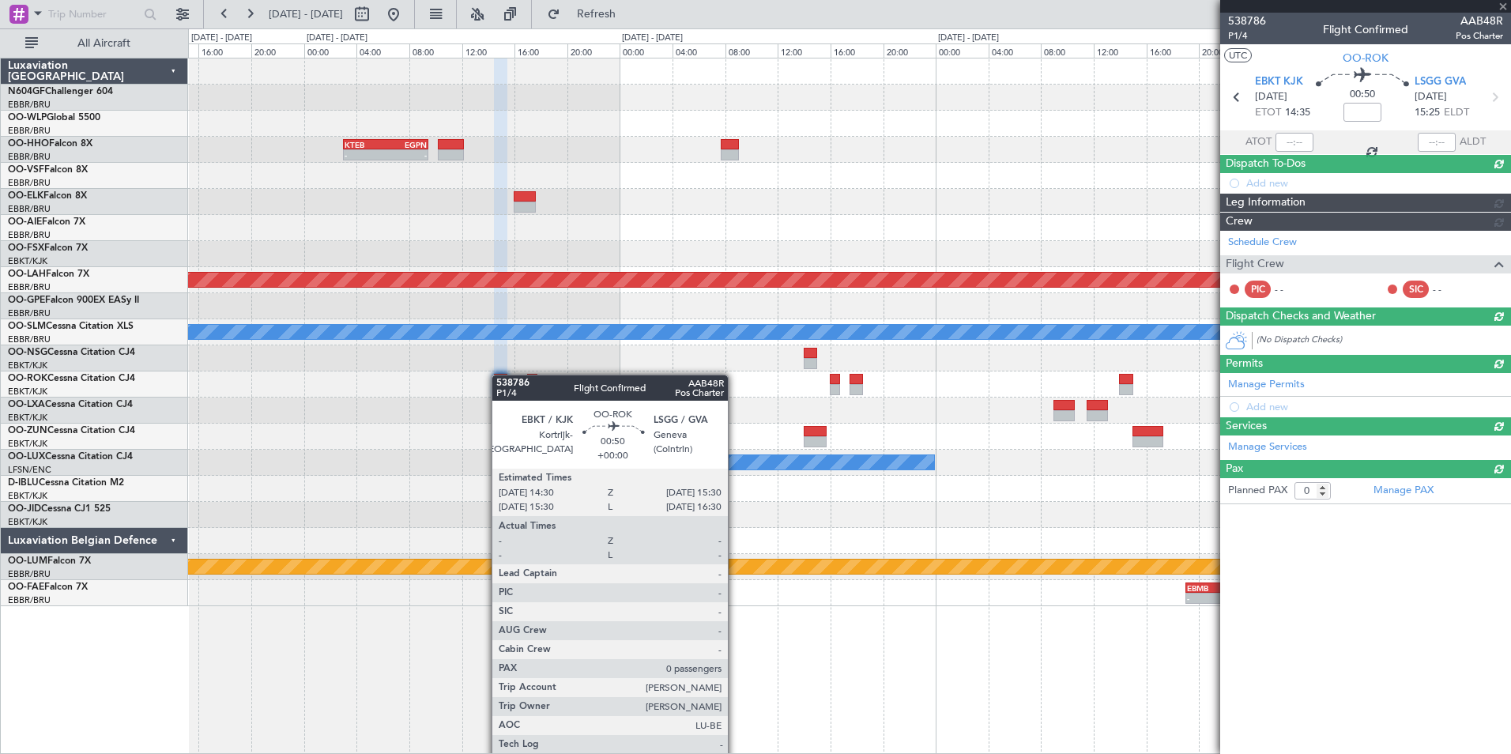
scroll to position [0, 0]
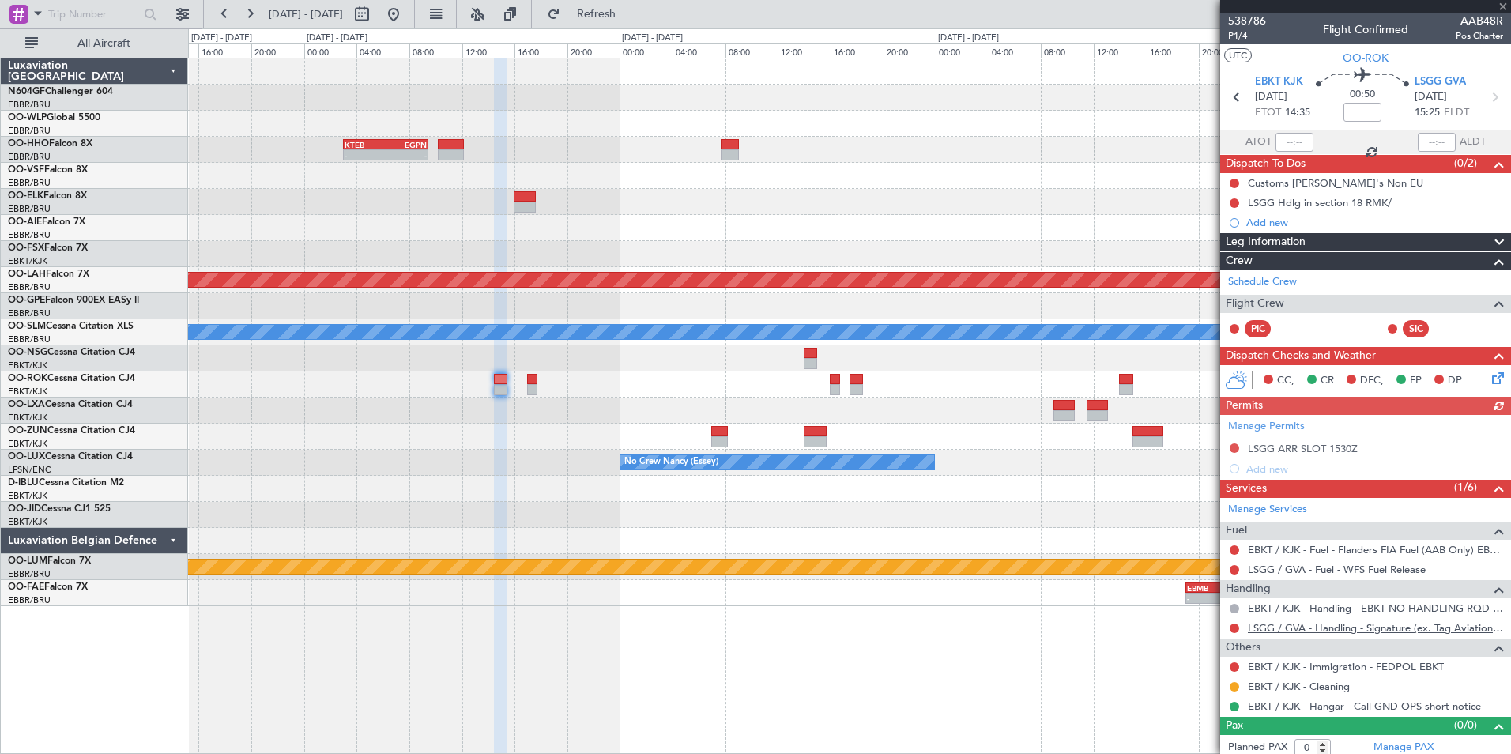
click at [1308, 624] on link "LSGG / GVA - Handling - Signature (ex. Tag Aviation) LSGG / GVA" at bounding box center [1375, 627] width 255 height 13
click at [630, 18] on span "Refresh" at bounding box center [597, 14] width 66 height 11
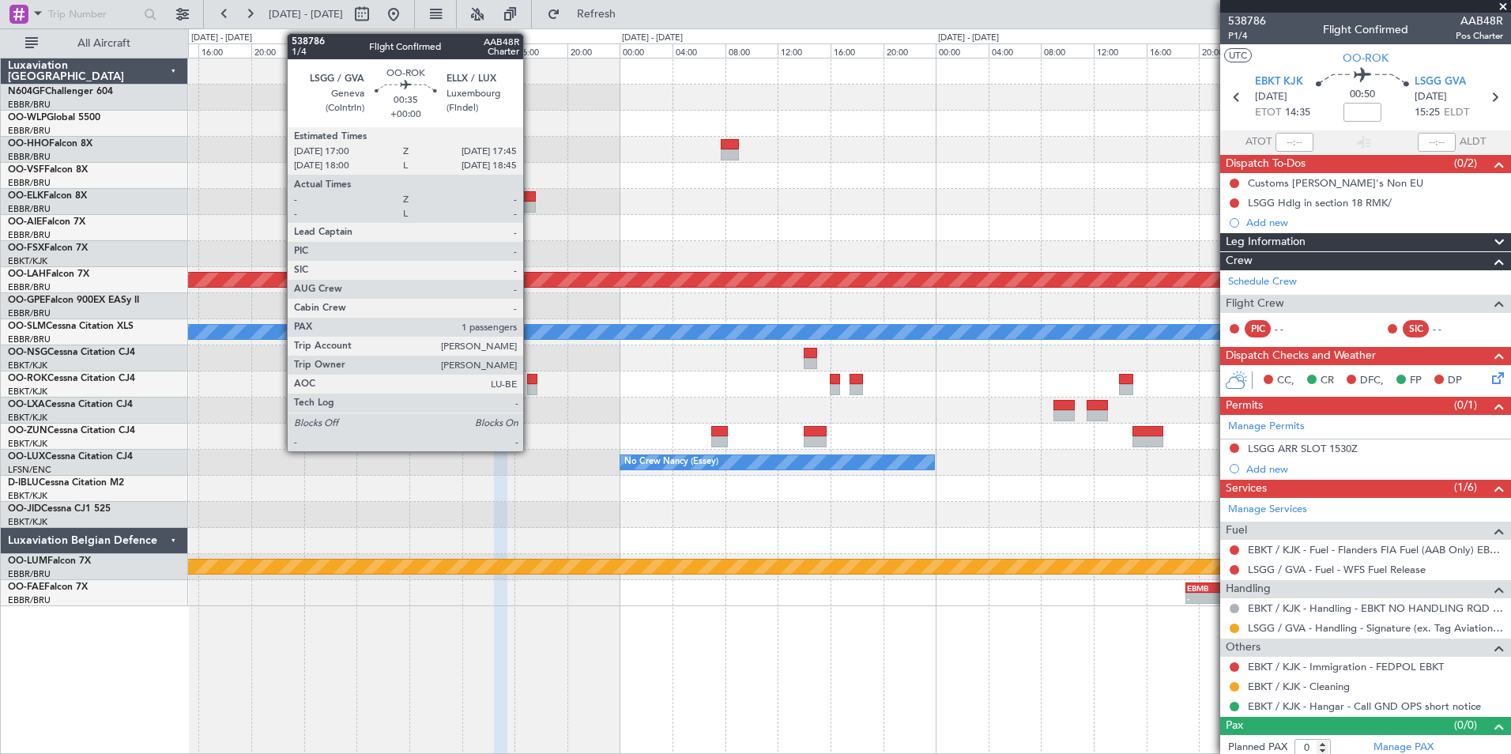
click at [530, 379] on div at bounding box center [532, 379] width 10 height 11
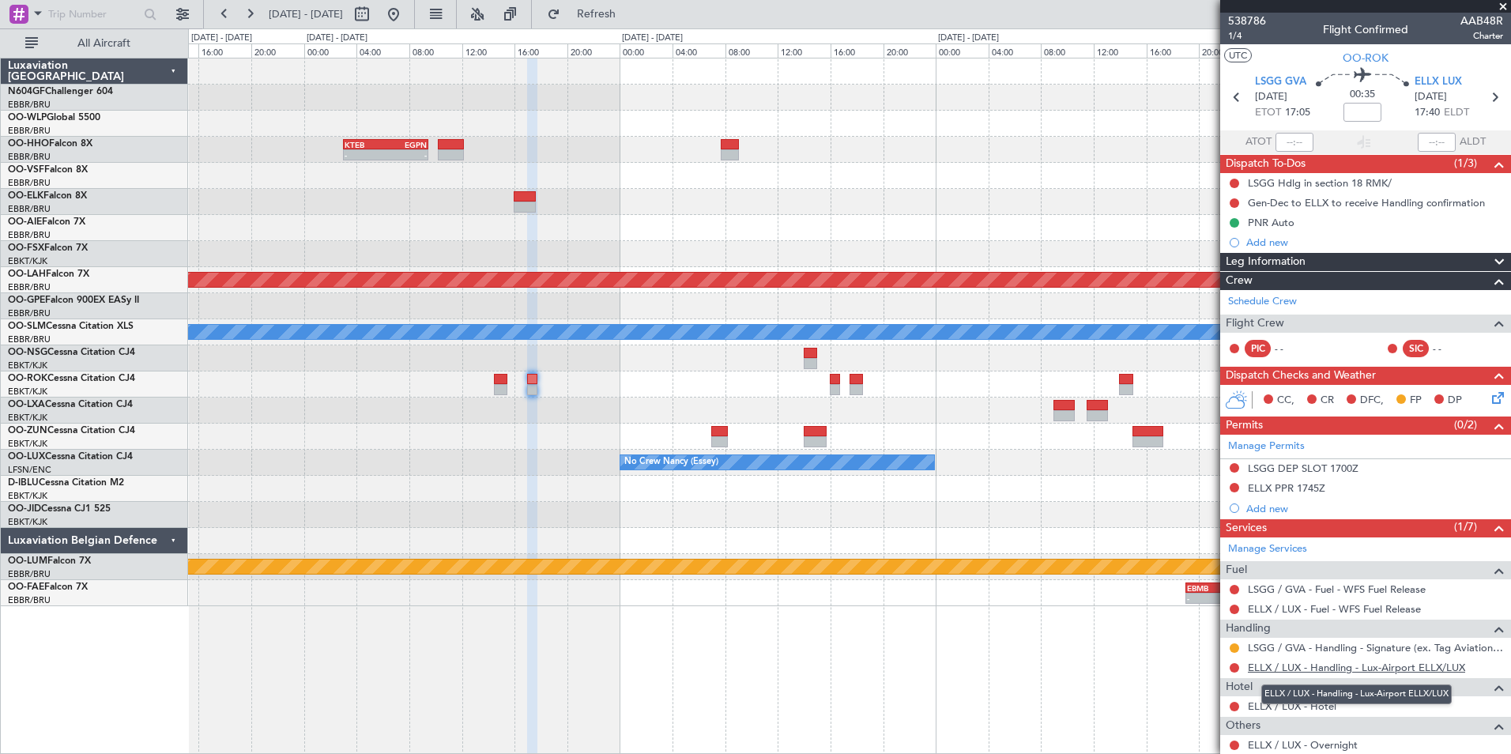
click at [1291, 667] on link "ELLX / LUX - Handling - Lux-Airport ELLX/LUX" at bounding box center [1356, 667] width 217 height 13
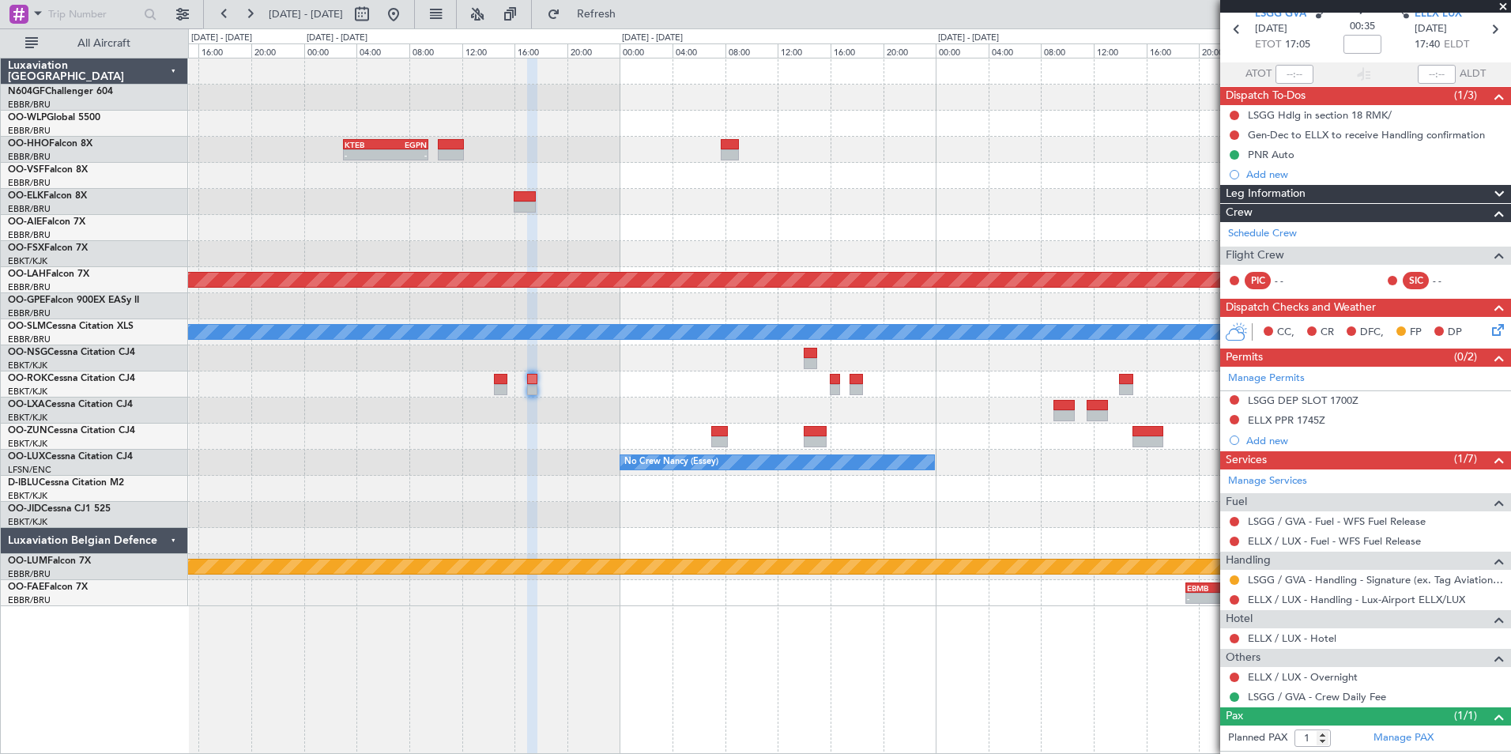
scroll to position [100, 0]
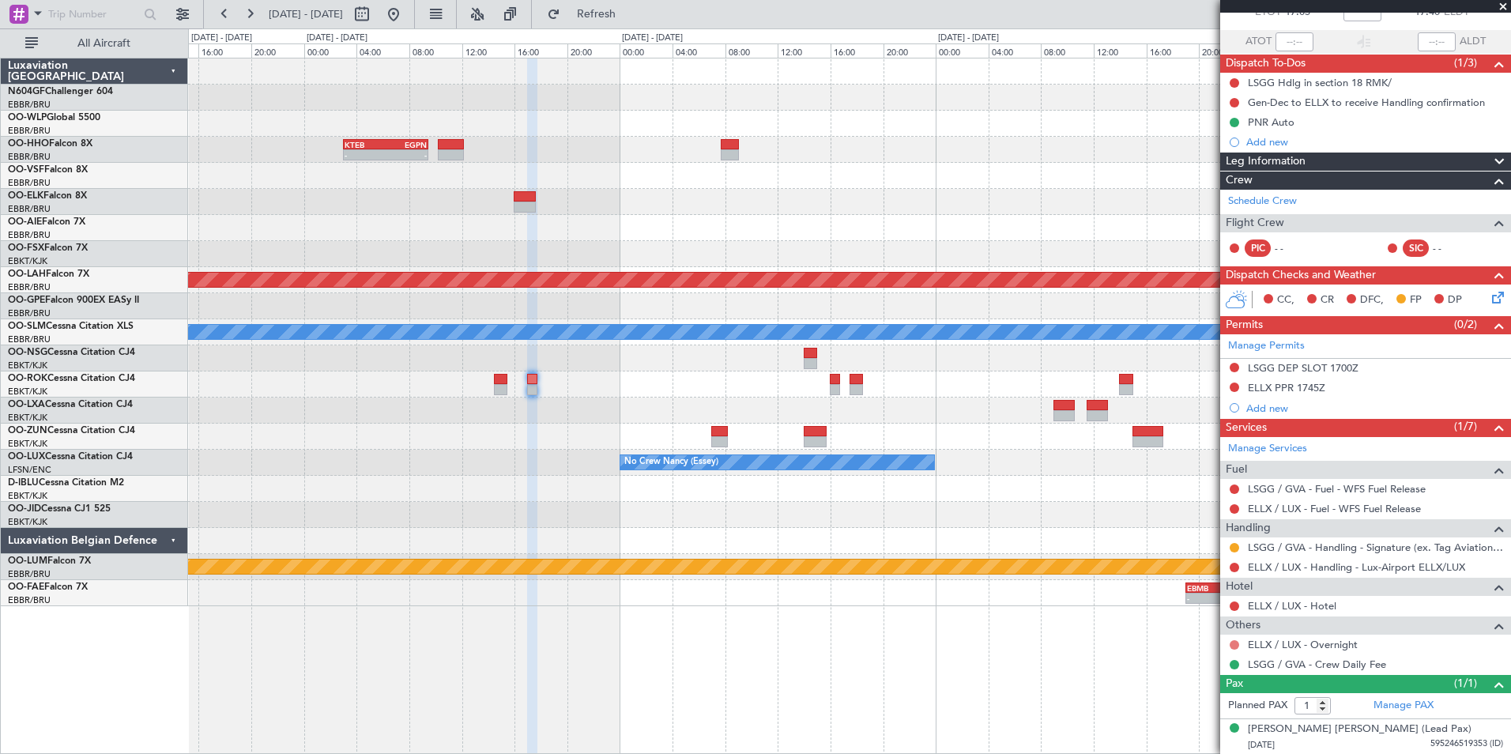
click at [1234, 644] on button at bounding box center [1234, 644] width 9 height 9
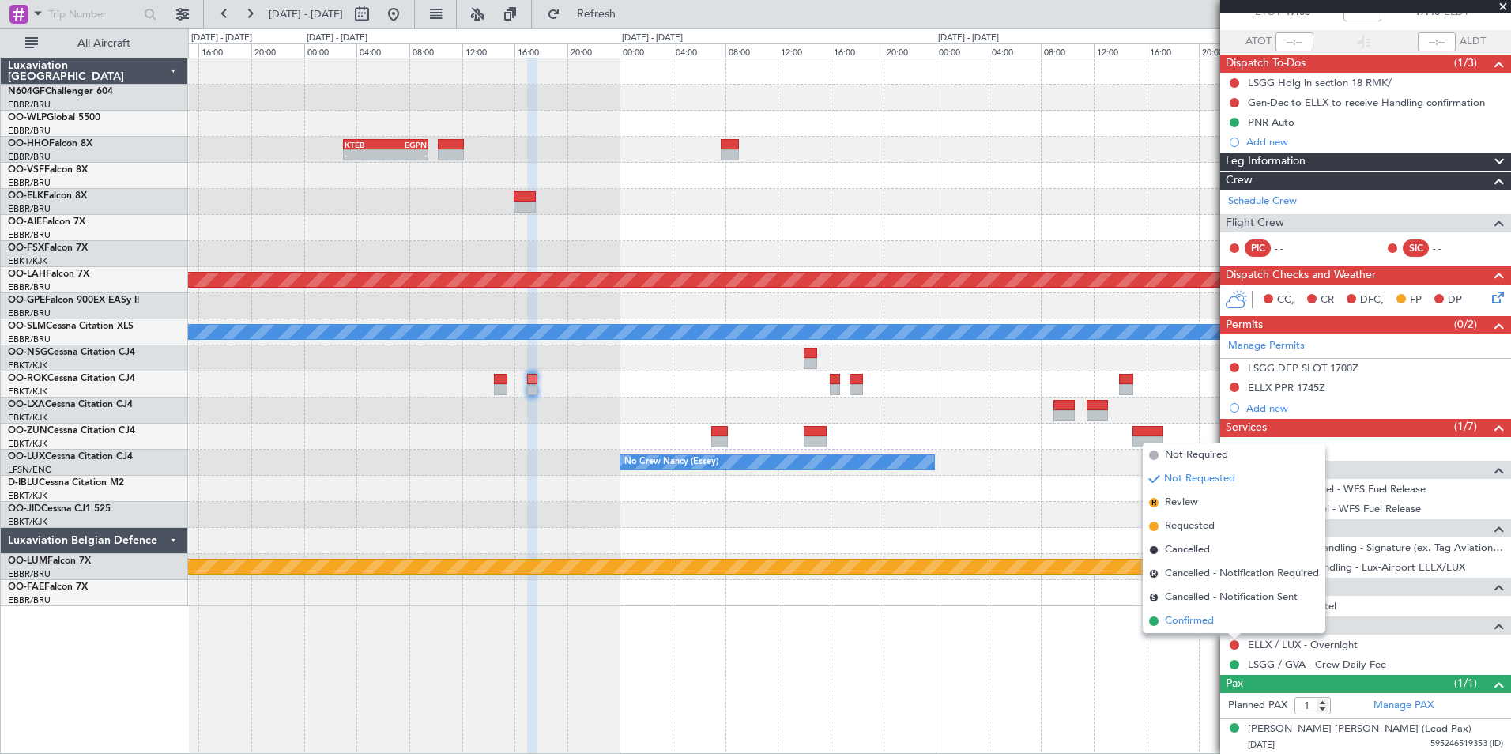
click at [1199, 624] on span "Confirmed" at bounding box center [1189, 621] width 49 height 16
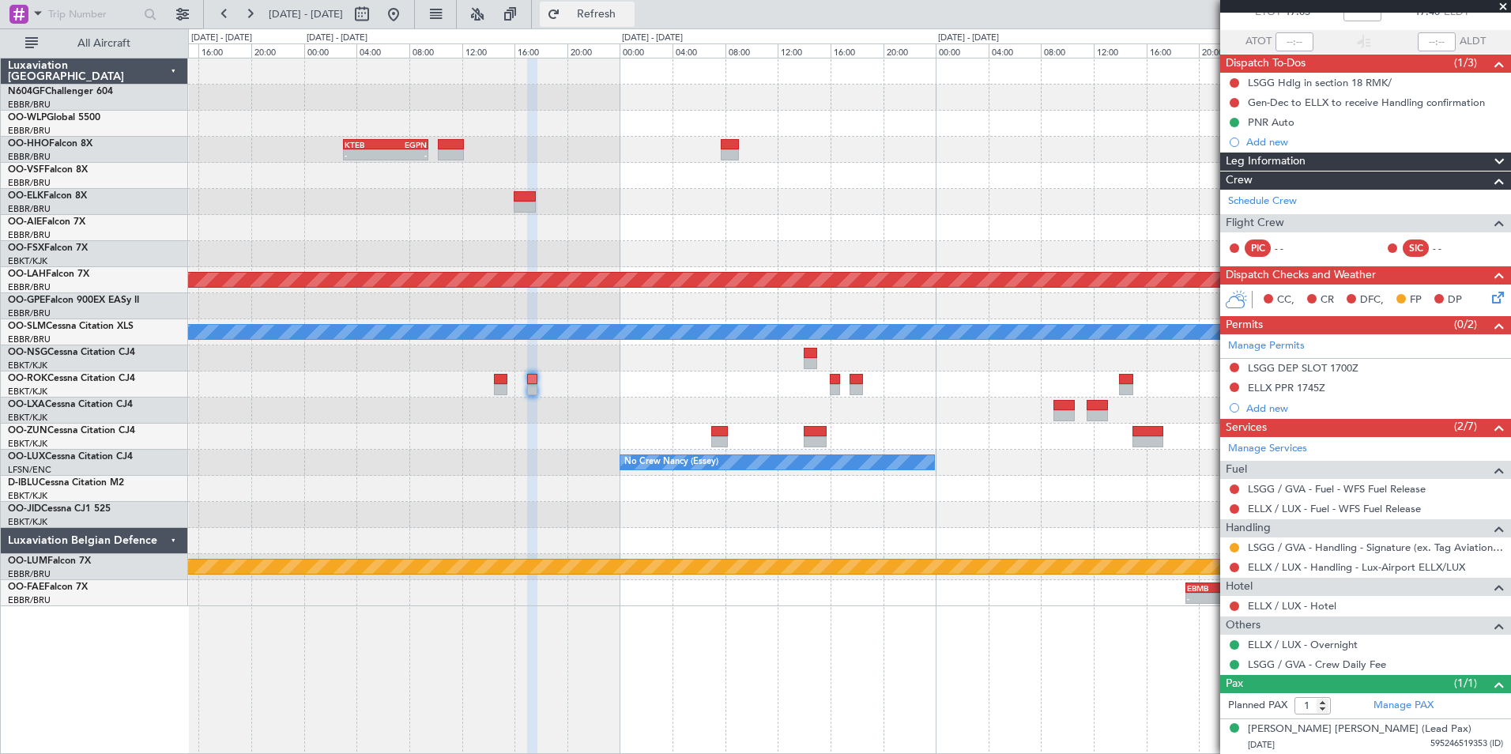
click at [615, 19] on button "Refresh" at bounding box center [587, 14] width 95 height 25
click at [1234, 386] on button at bounding box center [1234, 387] width 9 height 9
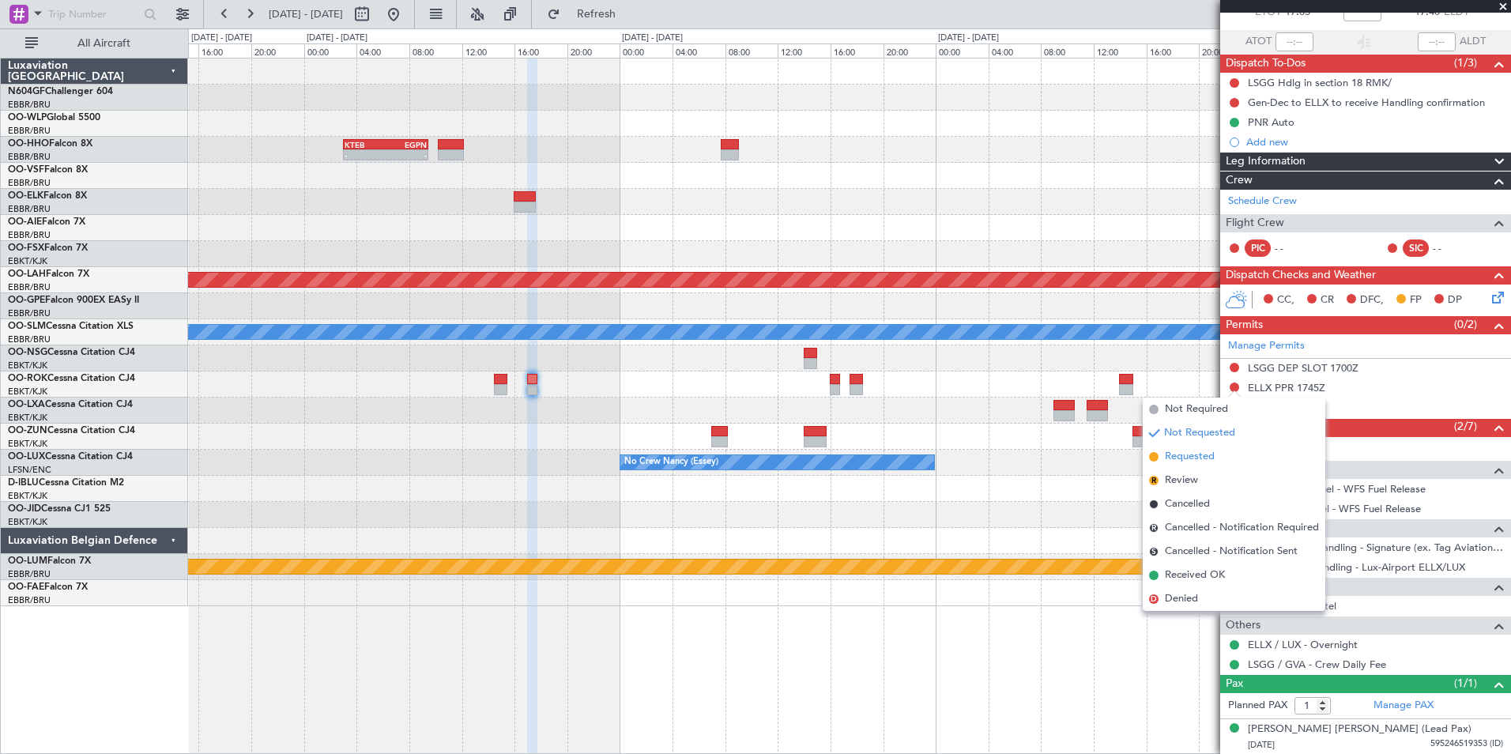
click at [1193, 462] on span "Requested" at bounding box center [1190, 457] width 50 height 16
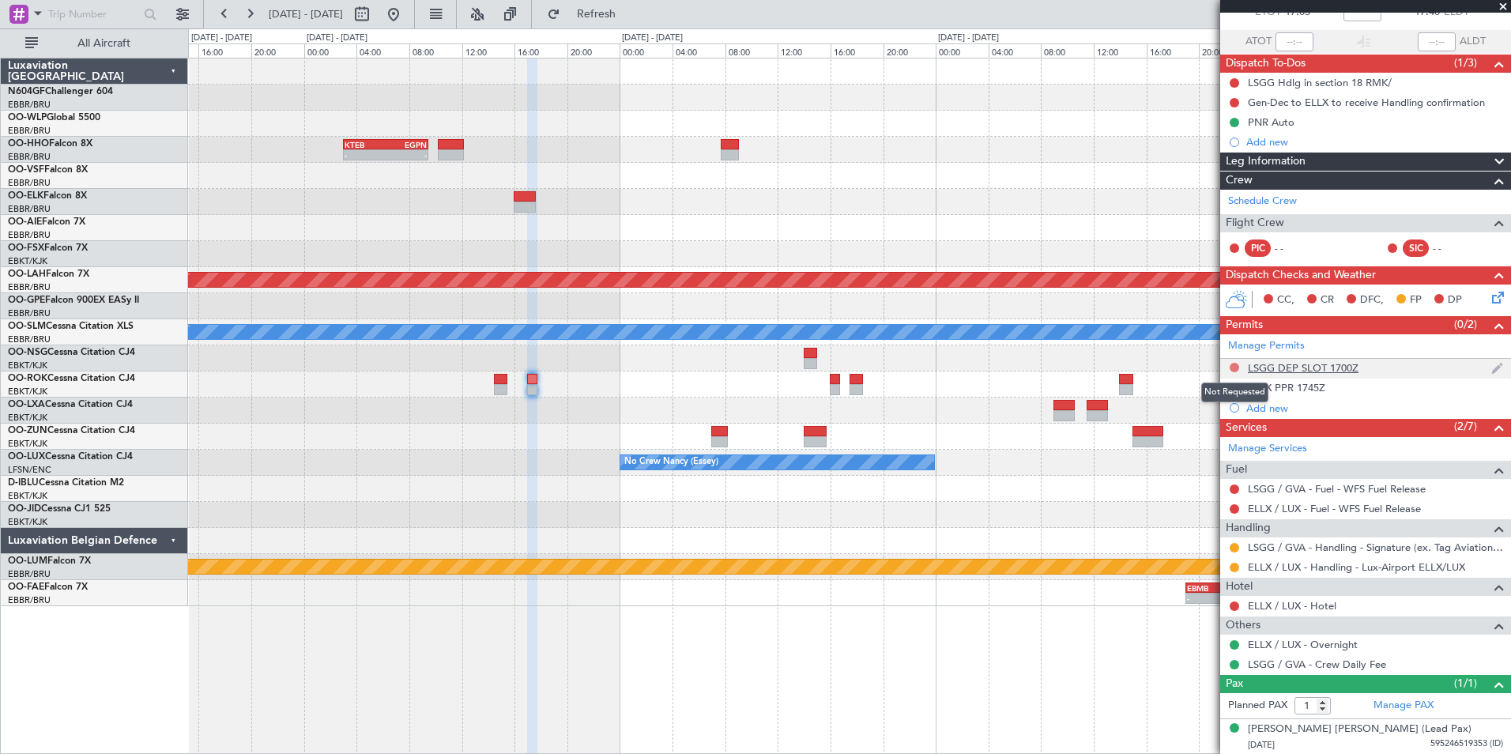
click at [1232, 367] on button at bounding box center [1234, 367] width 9 height 9
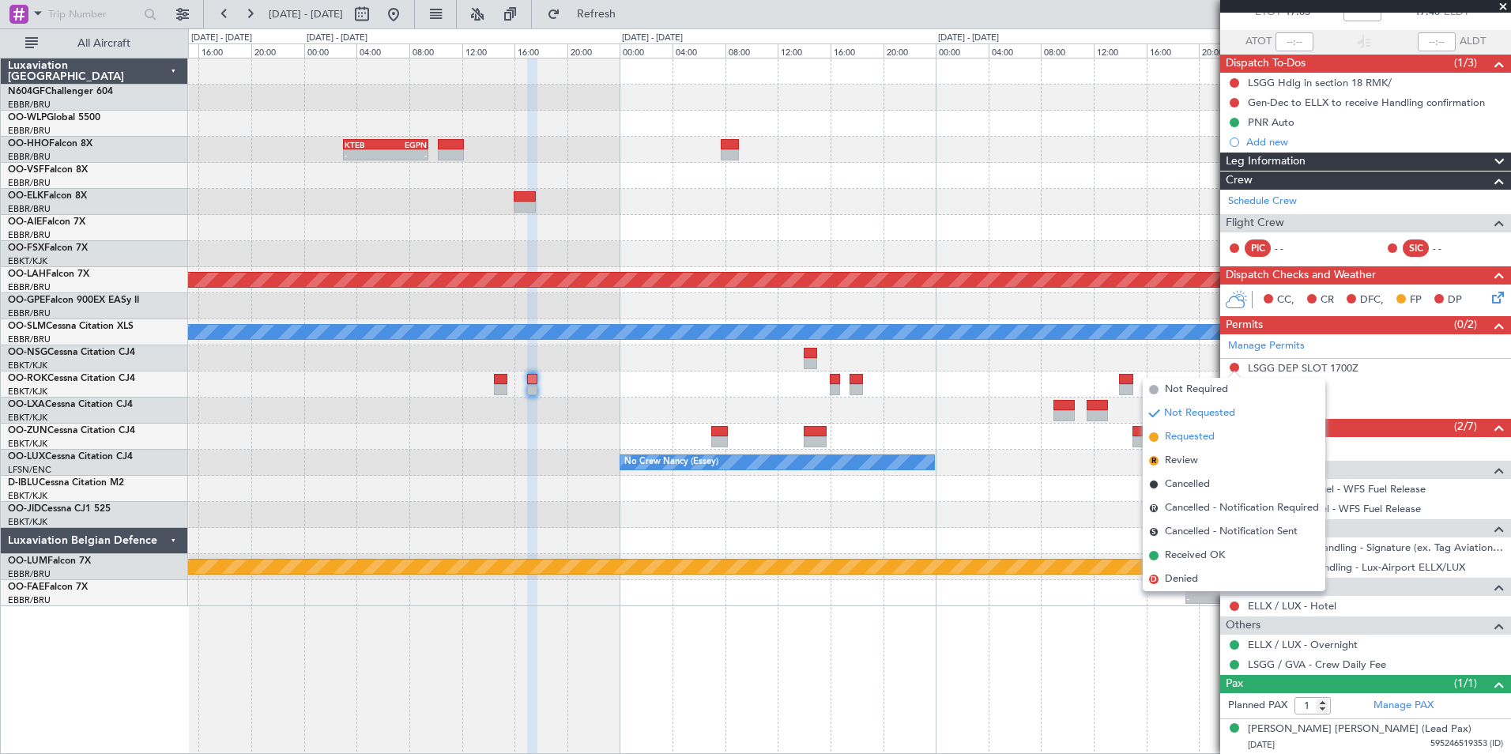
click at [1196, 444] on span "Requested" at bounding box center [1190, 437] width 50 height 16
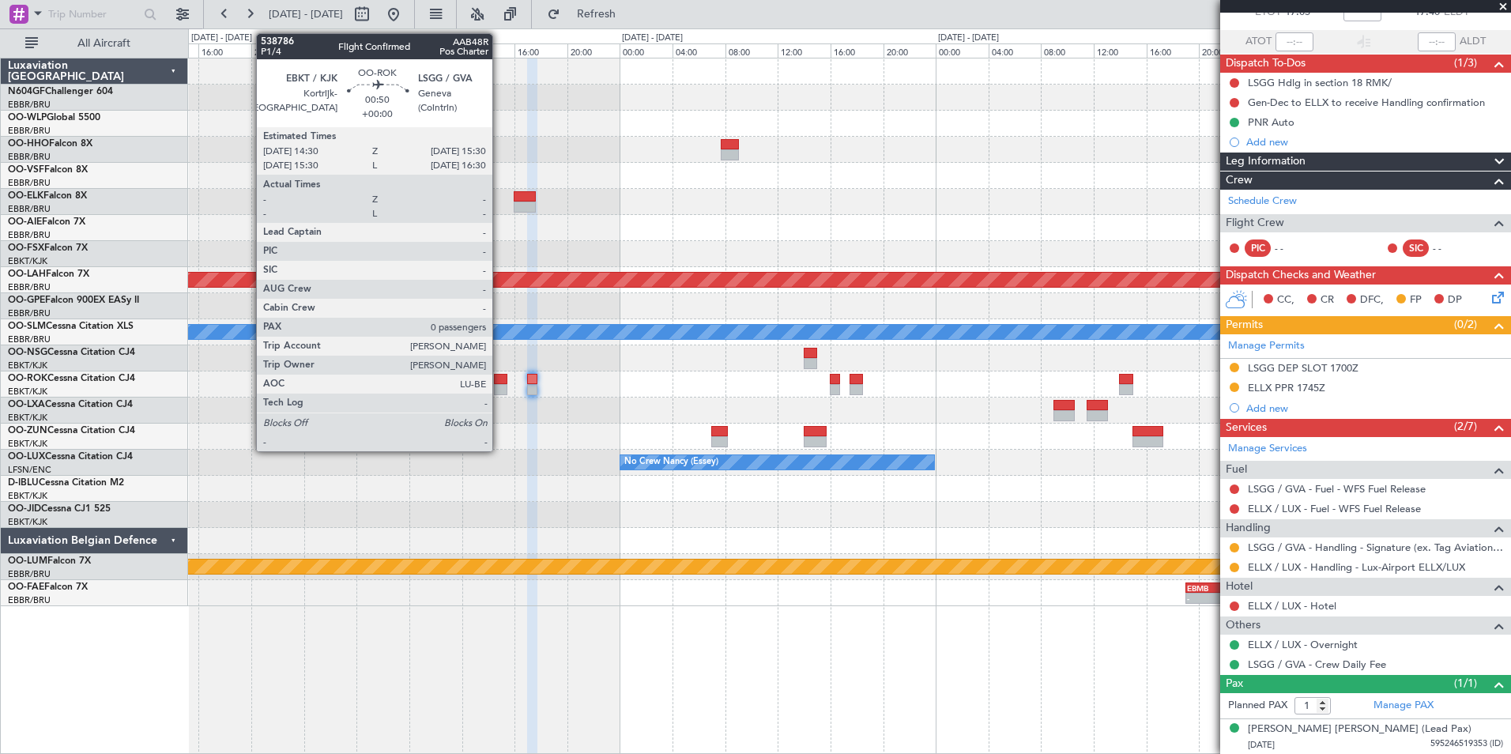
click at [500, 386] on div at bounding box center [500, 389] width 13 height 11
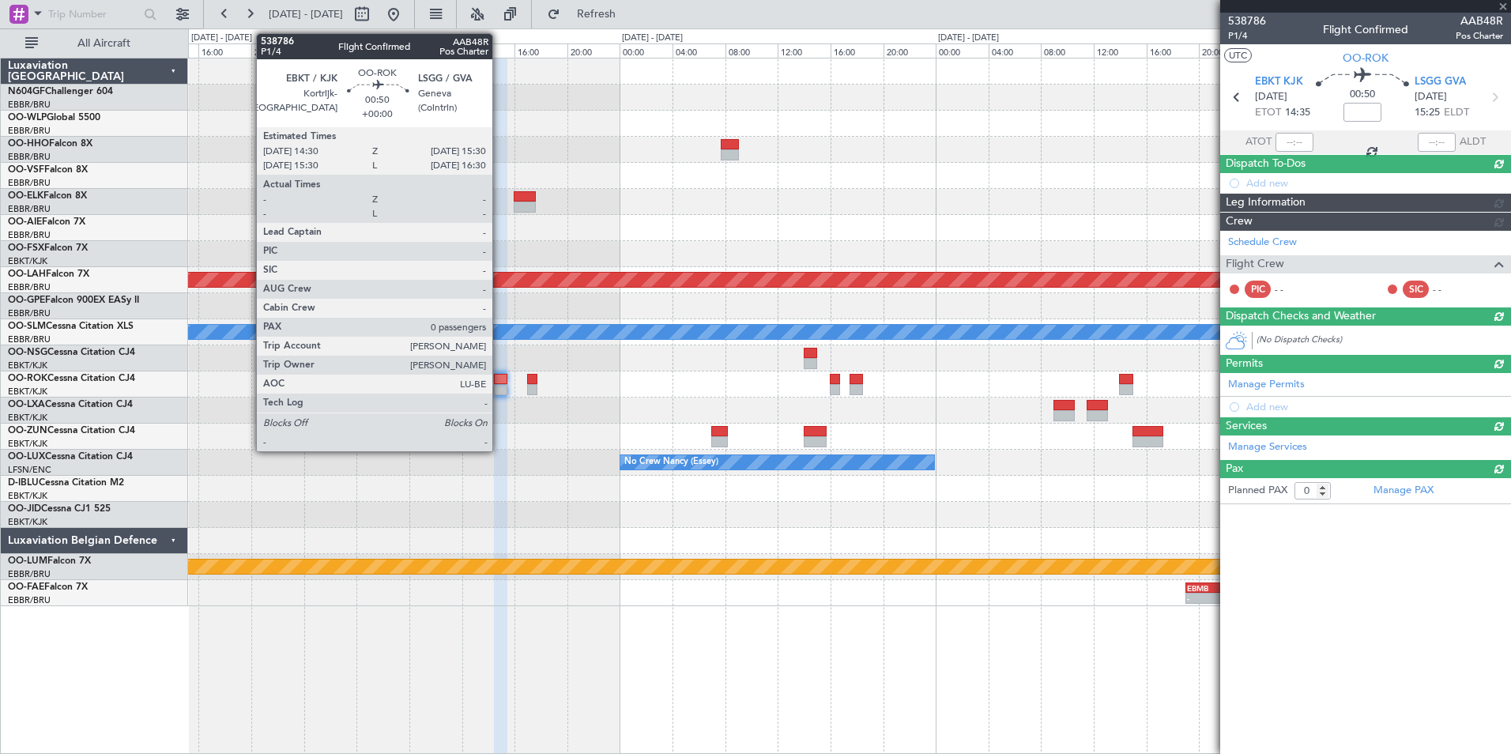
scroll to position [0, 0]
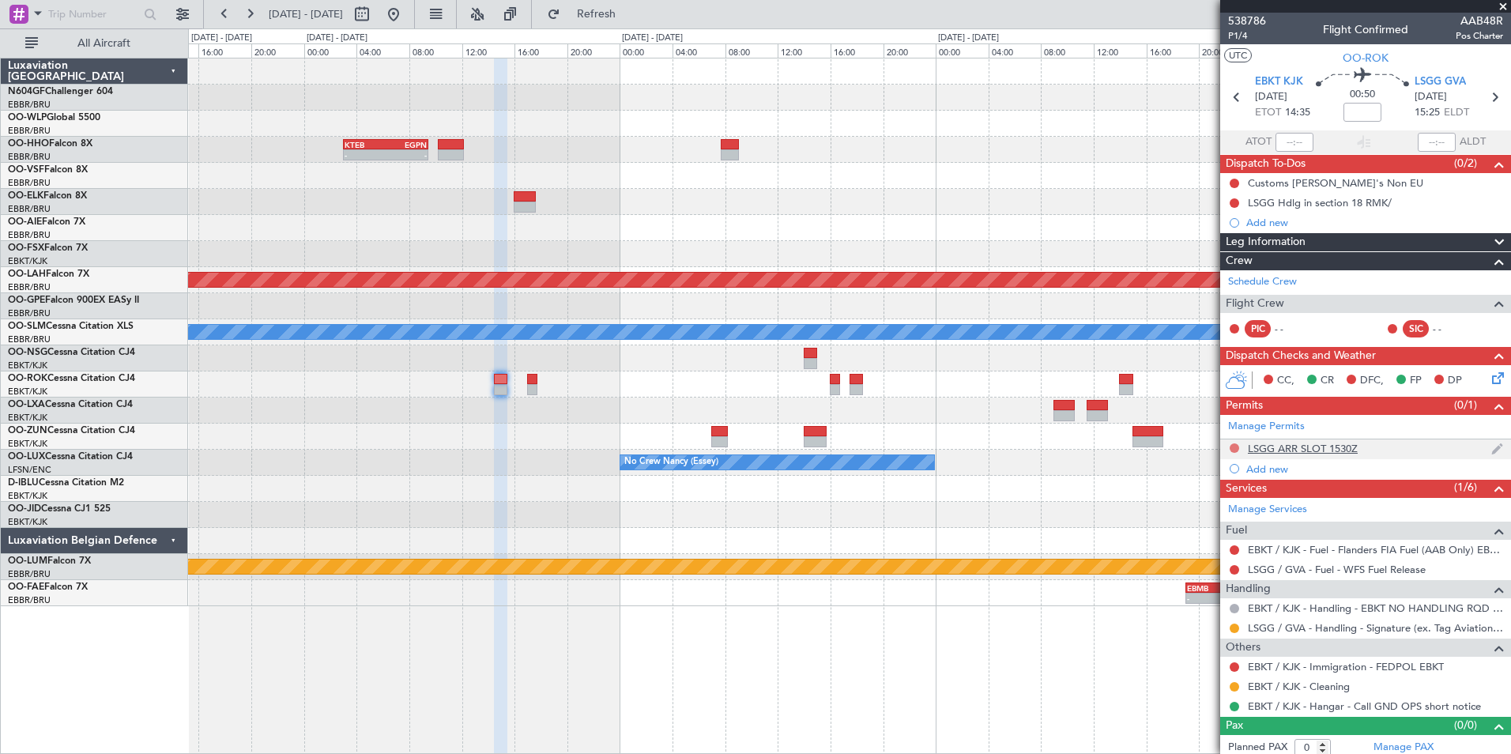
click at [1236, 445] on button at bounding box center [1234, 447] width 9 height 9
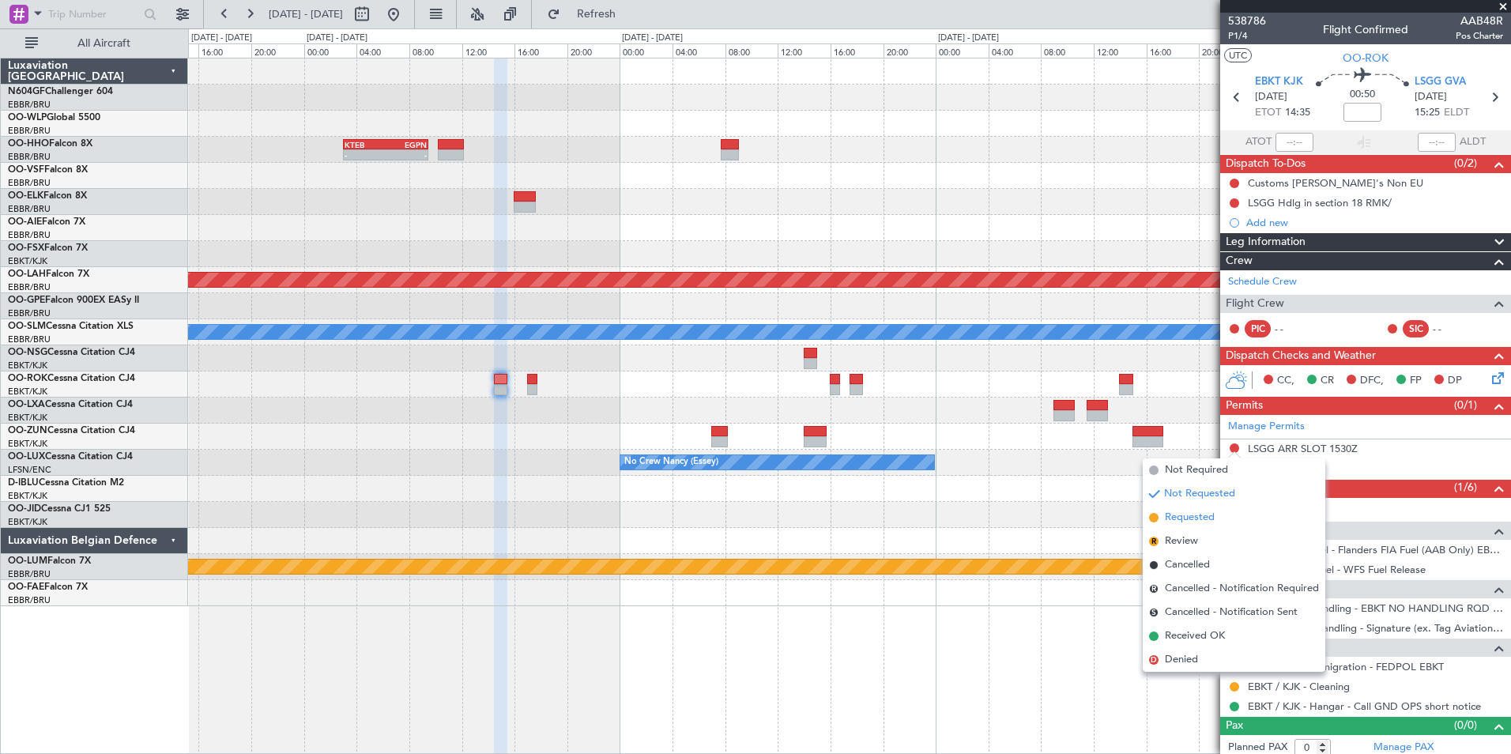
click at [1188, 522] on span "Requested" at bounding box center [1190, 518] width 50 height 16
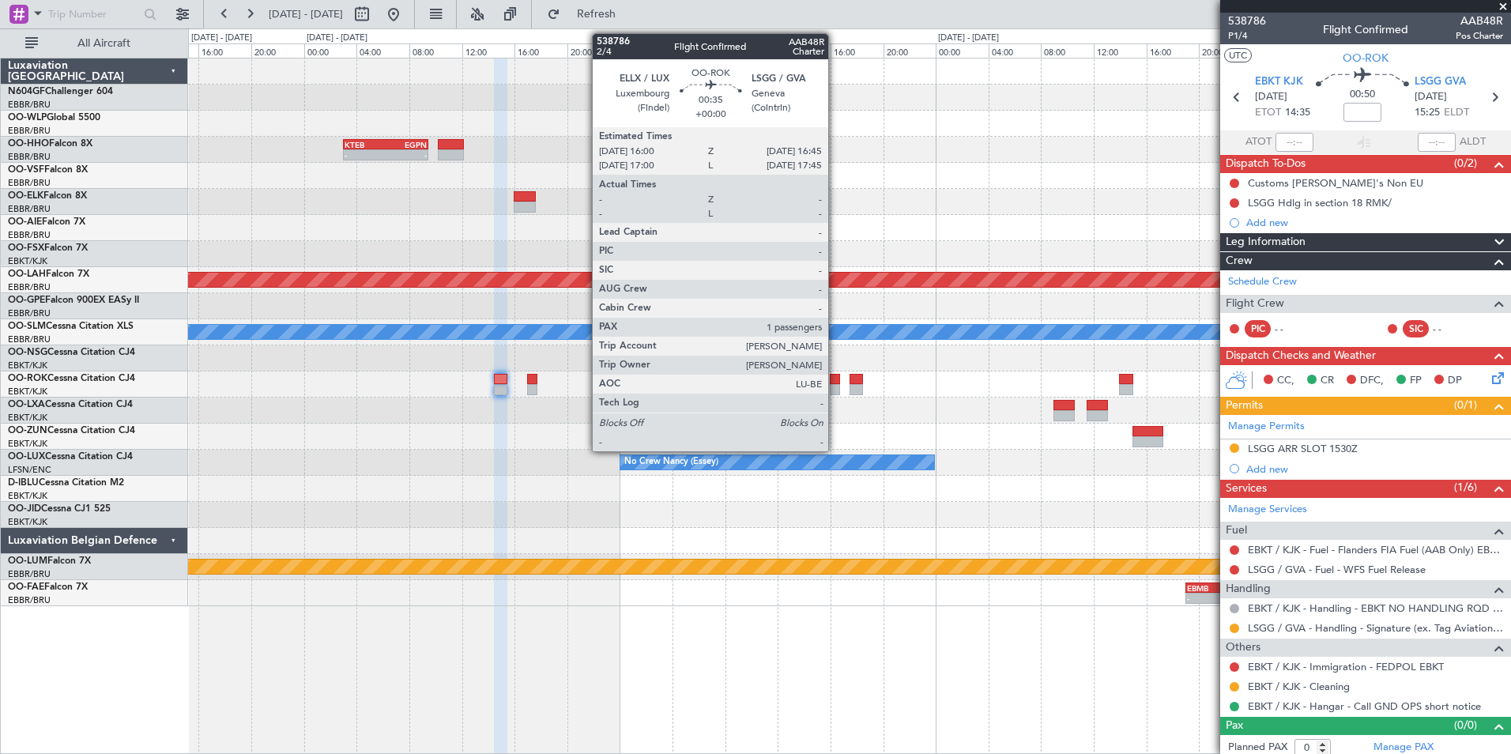
click at [836, 385] on div at bounding box center [835, 389] width 10 height 11
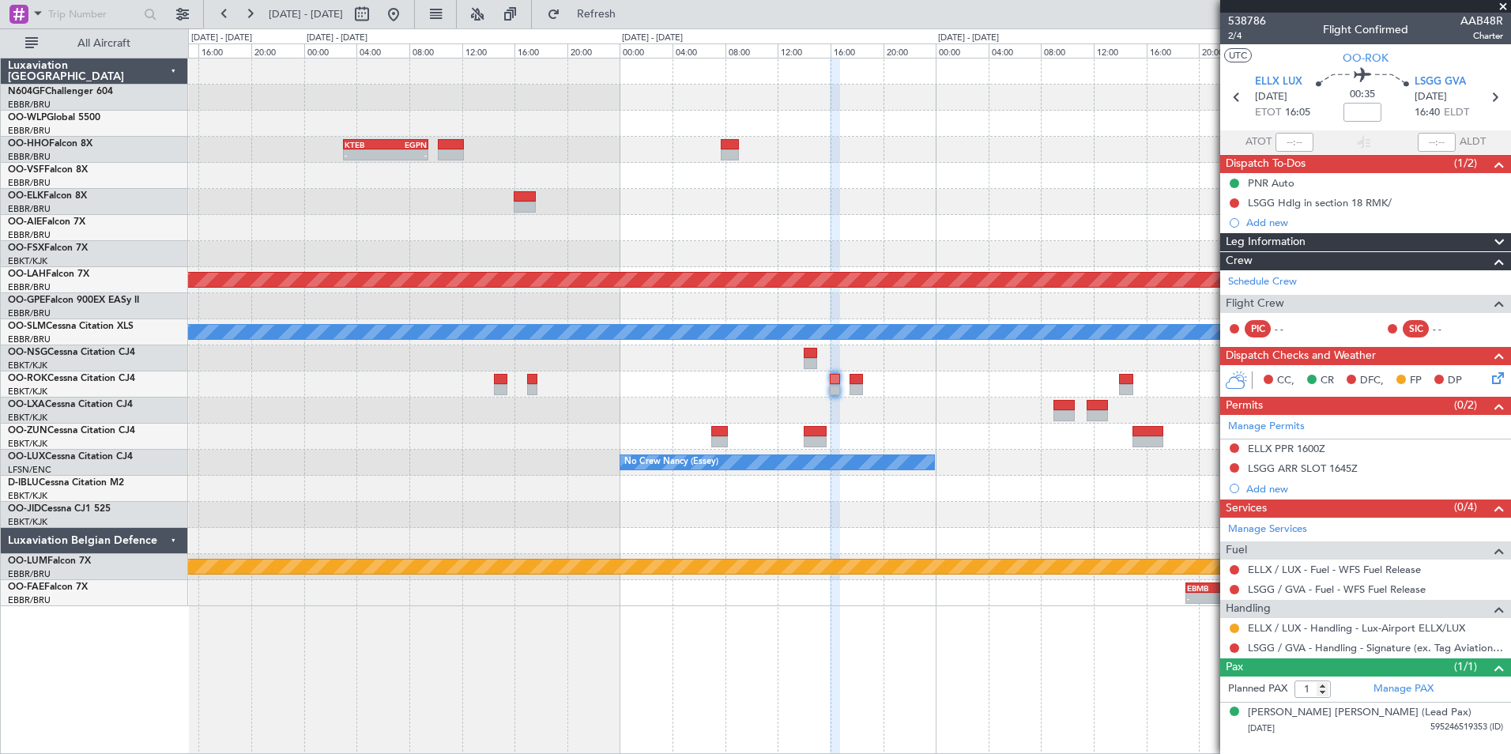
click at [1236, 447] on button at bounding box center [1234, 447] width 9 height 9
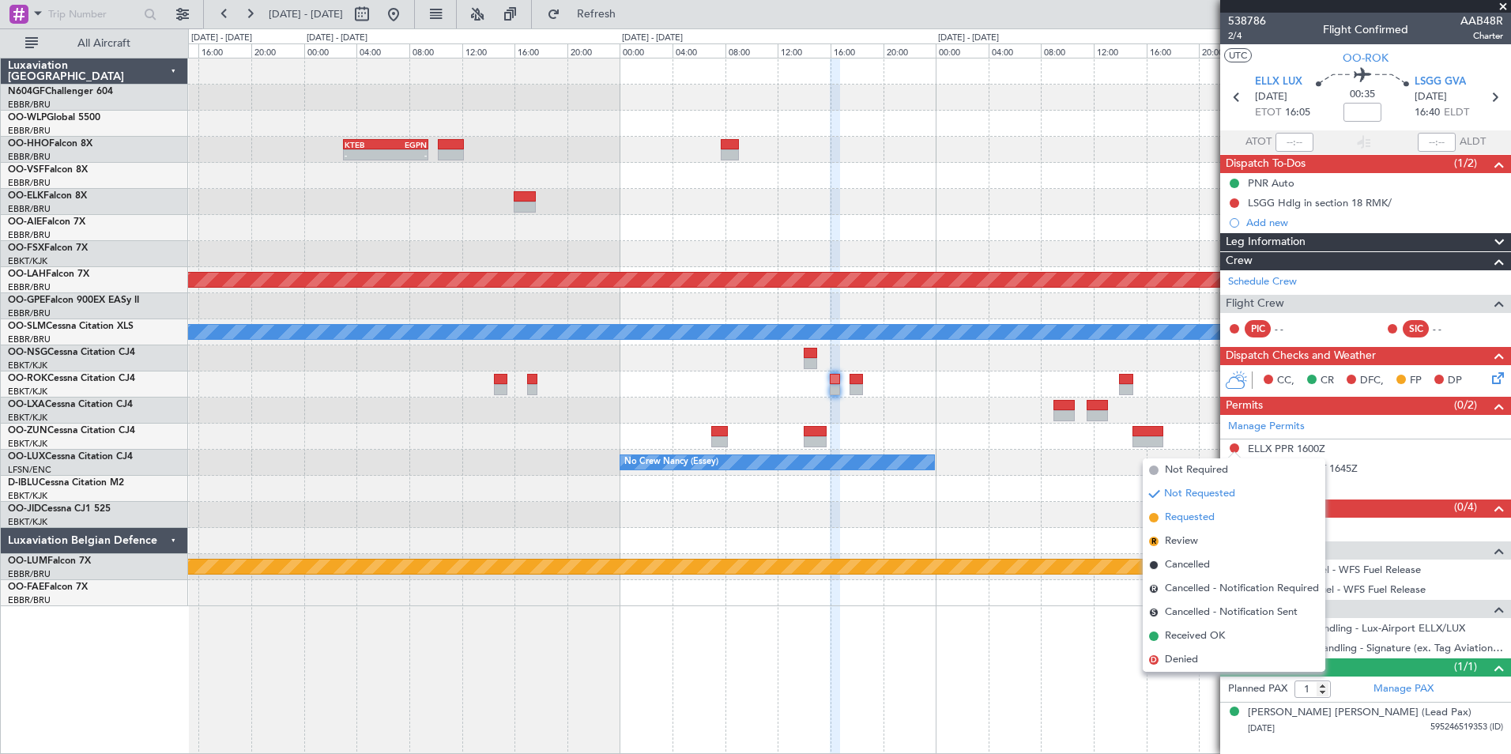
click at [1206, 511] on span "Requested" at bounding box center [1190, 518] width 50 height 16
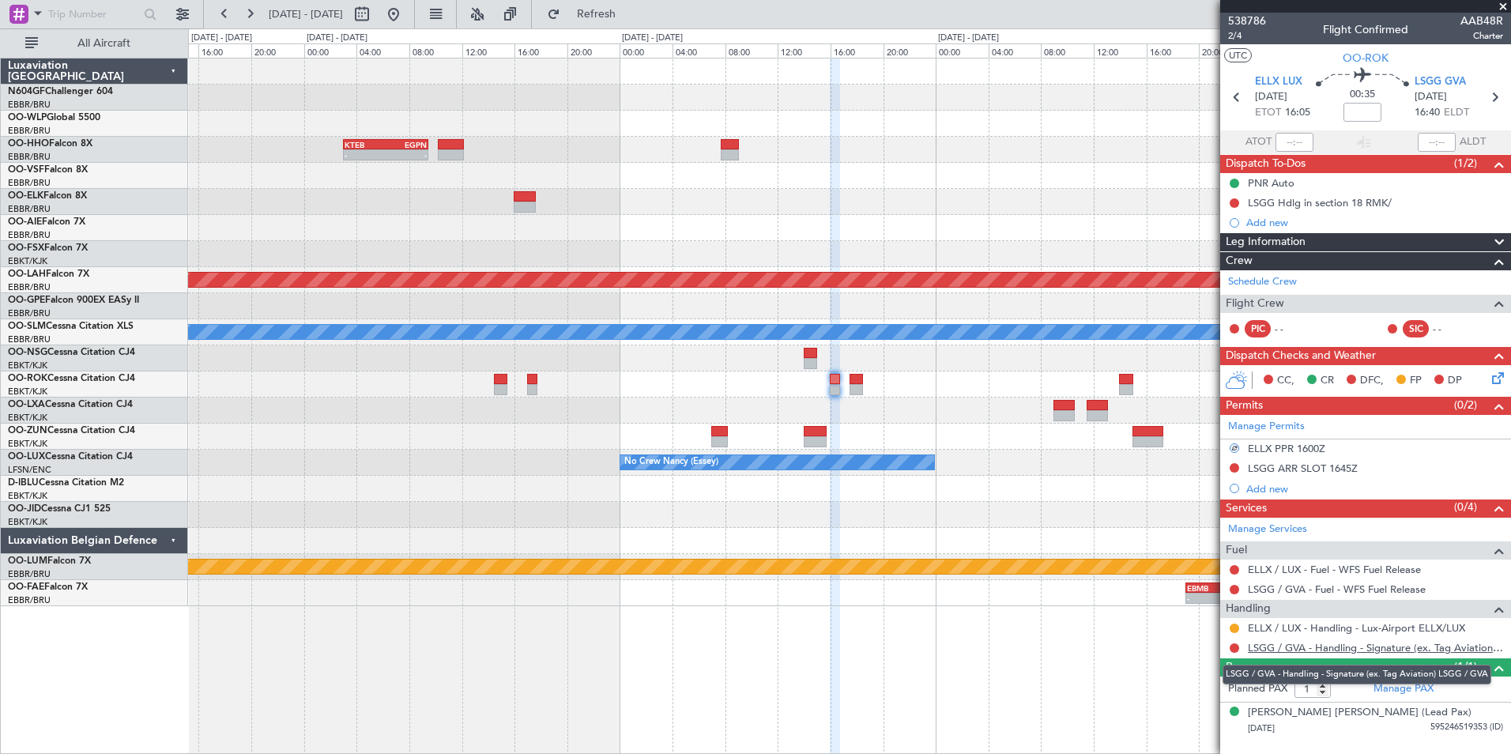
click at [1279, 647] on link "LSGG / GVA - Handling - Signature (ex. Tag Aviation) LSGG / GVA" at bounding box center [1375, 647] width 255 height 13
click at [607, 16] on button "Refresh" at bounding box center [587, 14] width 95 height 25
click at [1232, 466] on button at bounding box center [1234, 467] width 9 height 9
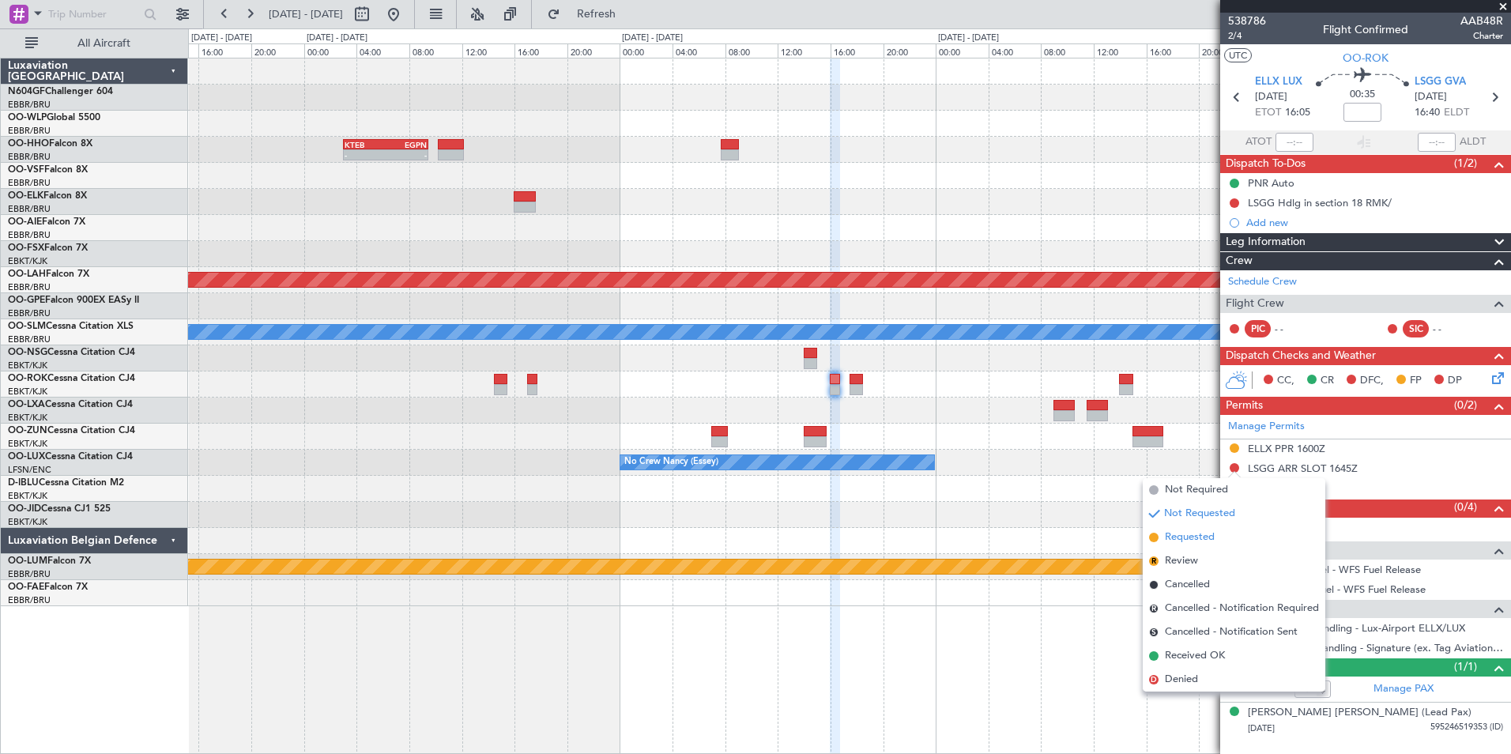
click at [1198, 544] on span "Requested" at bounding box center [1190, 538] width 50 height 16
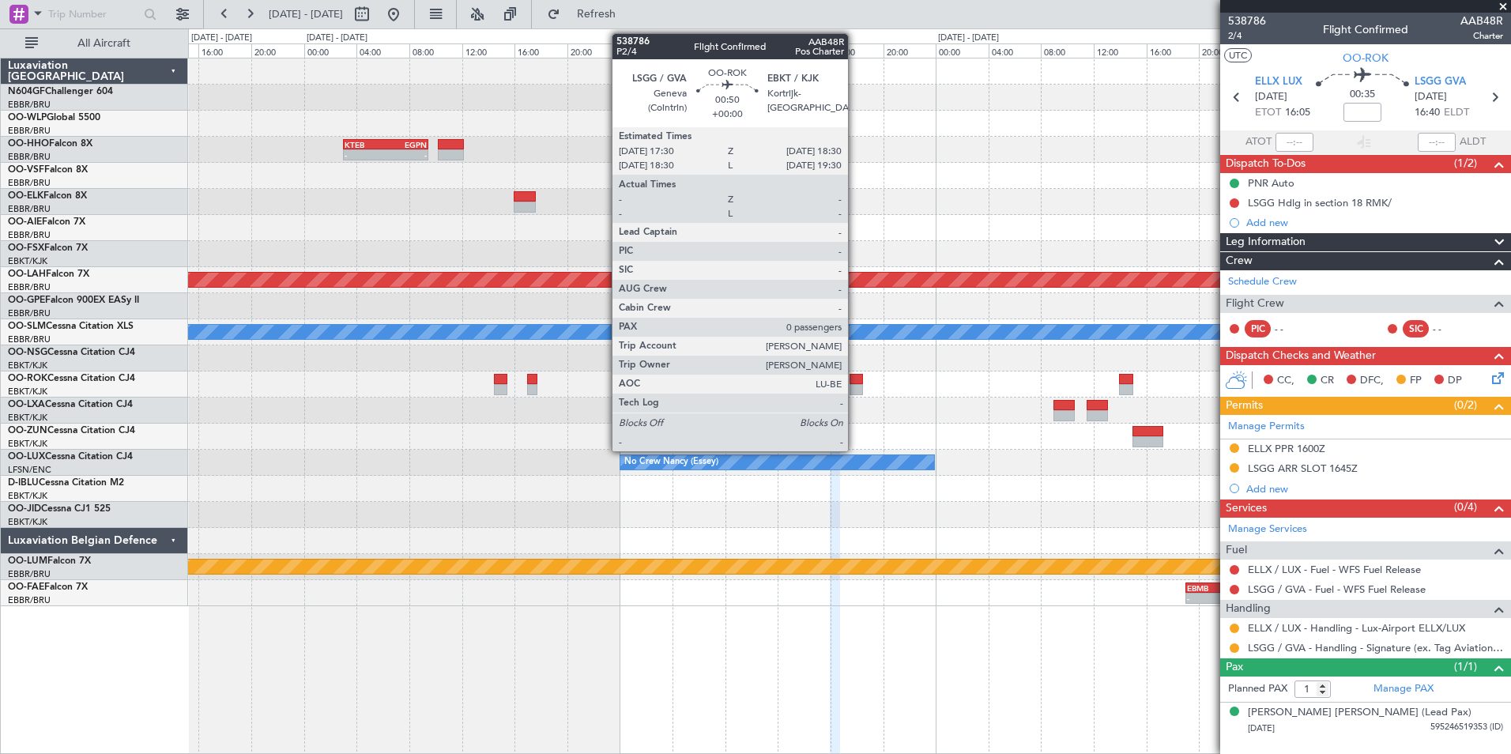
click at [855, 390] on div at bounding box center [856, 389] width 13 height 11
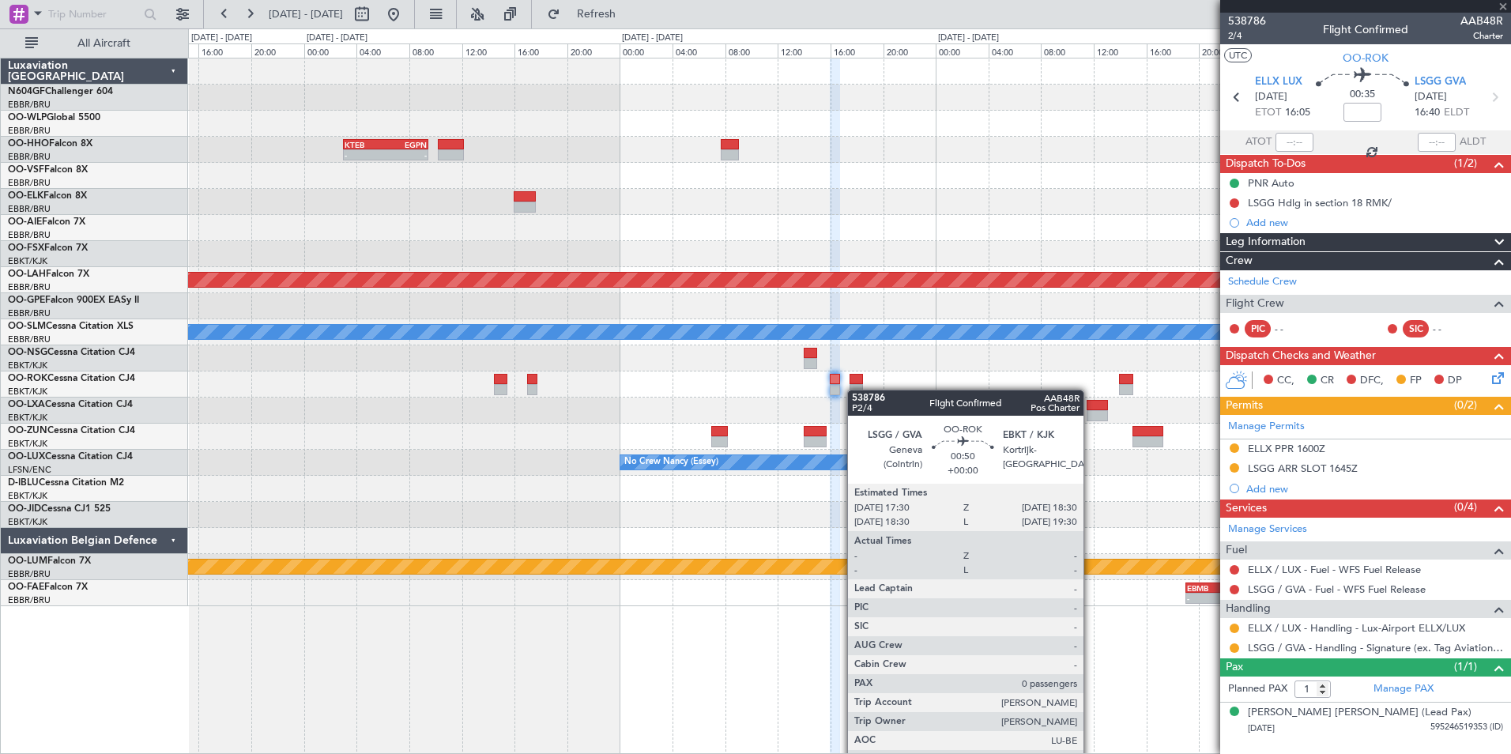
type input "0"
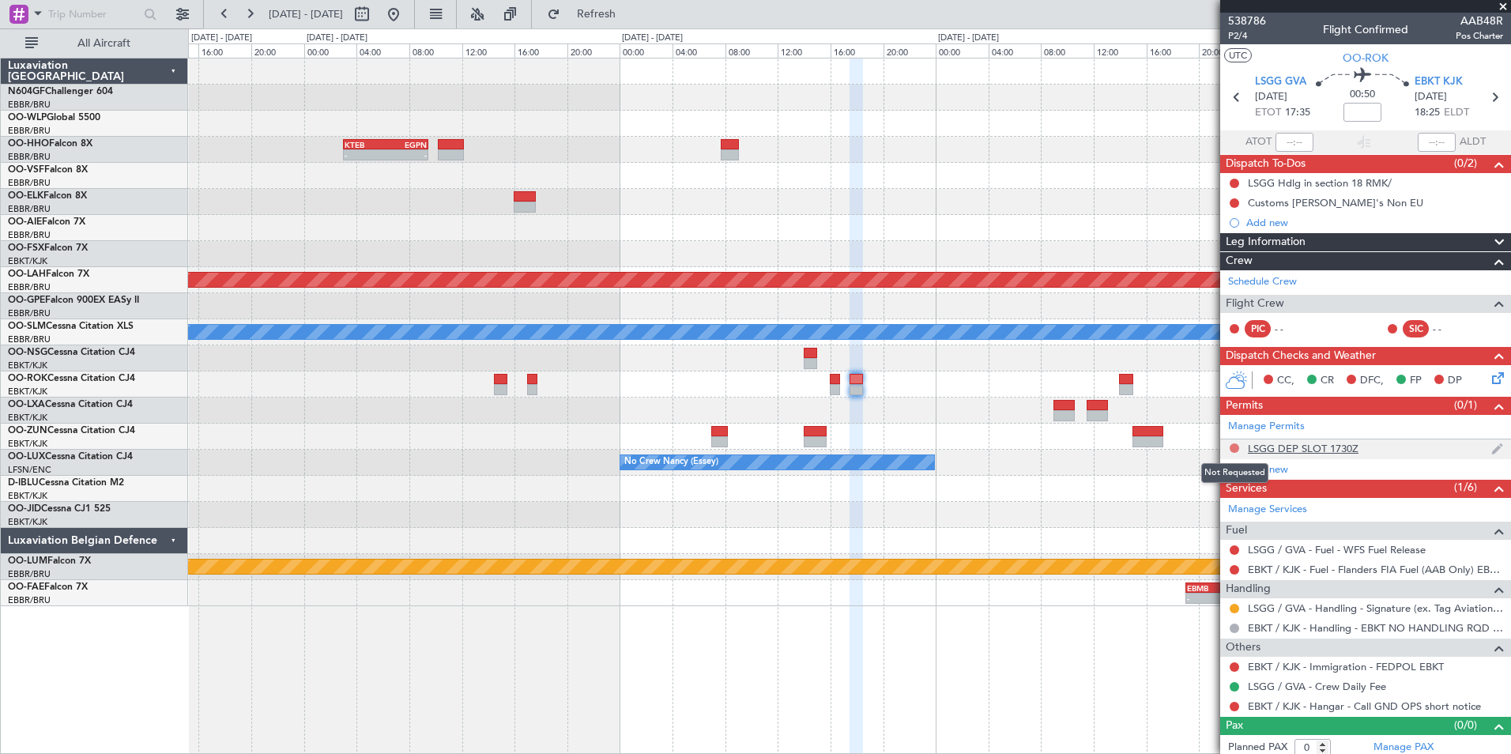
click at [1236, 447] on button at bounding box center [1234, 447] width 9 height 9
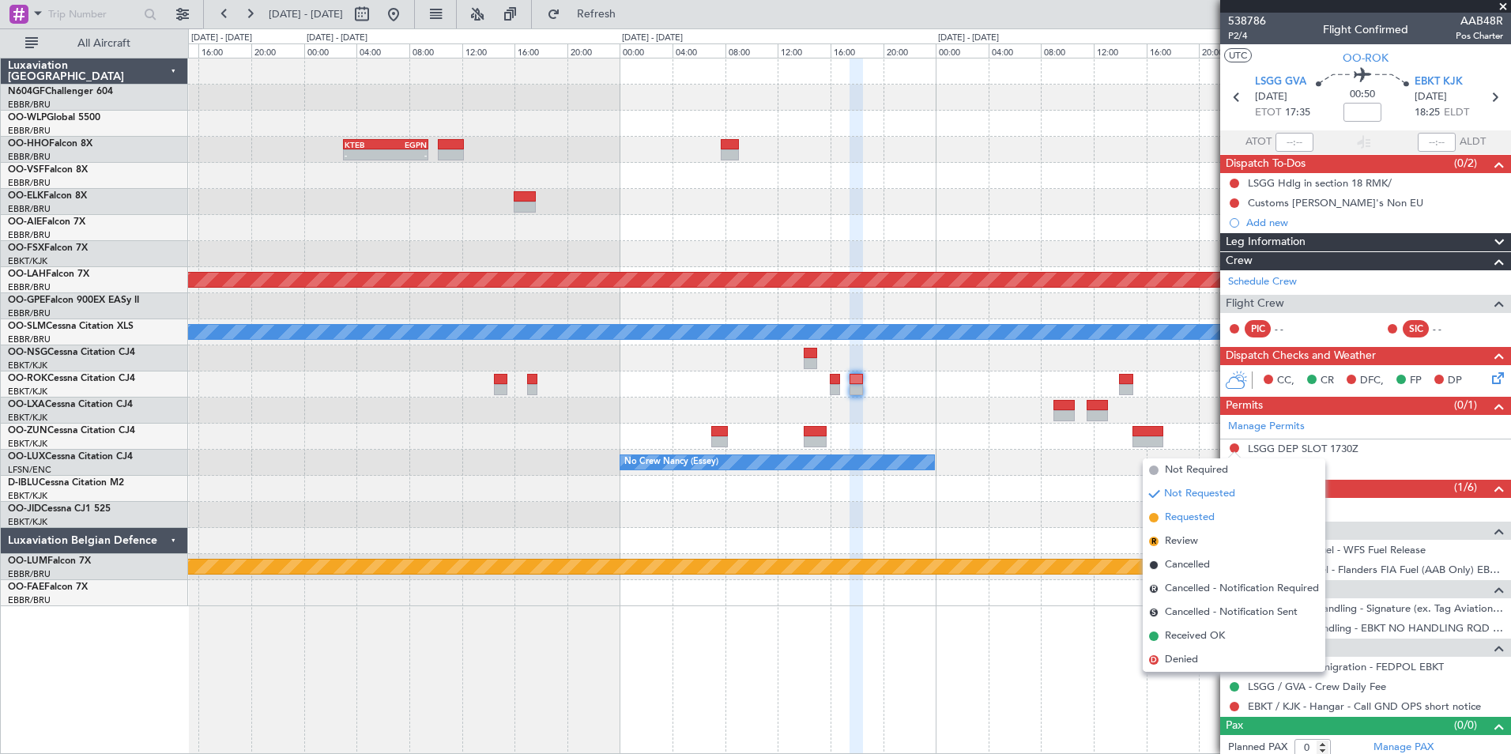
click at [1202, 521] on span "Requested" at bounding box center [1190, 518] width 50 height 16
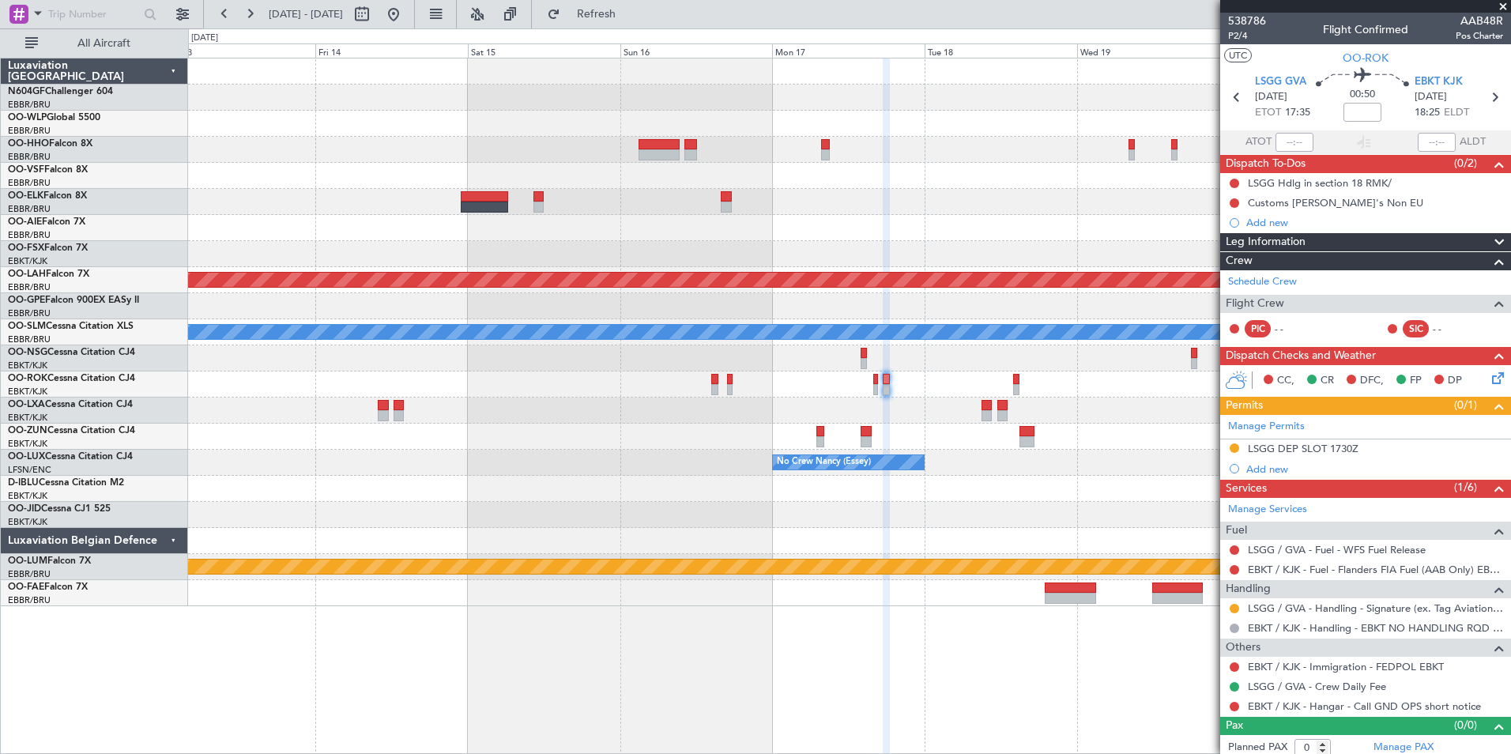
click at [941, 515] on div at bounding box center [849, 515] width 1323 height 26
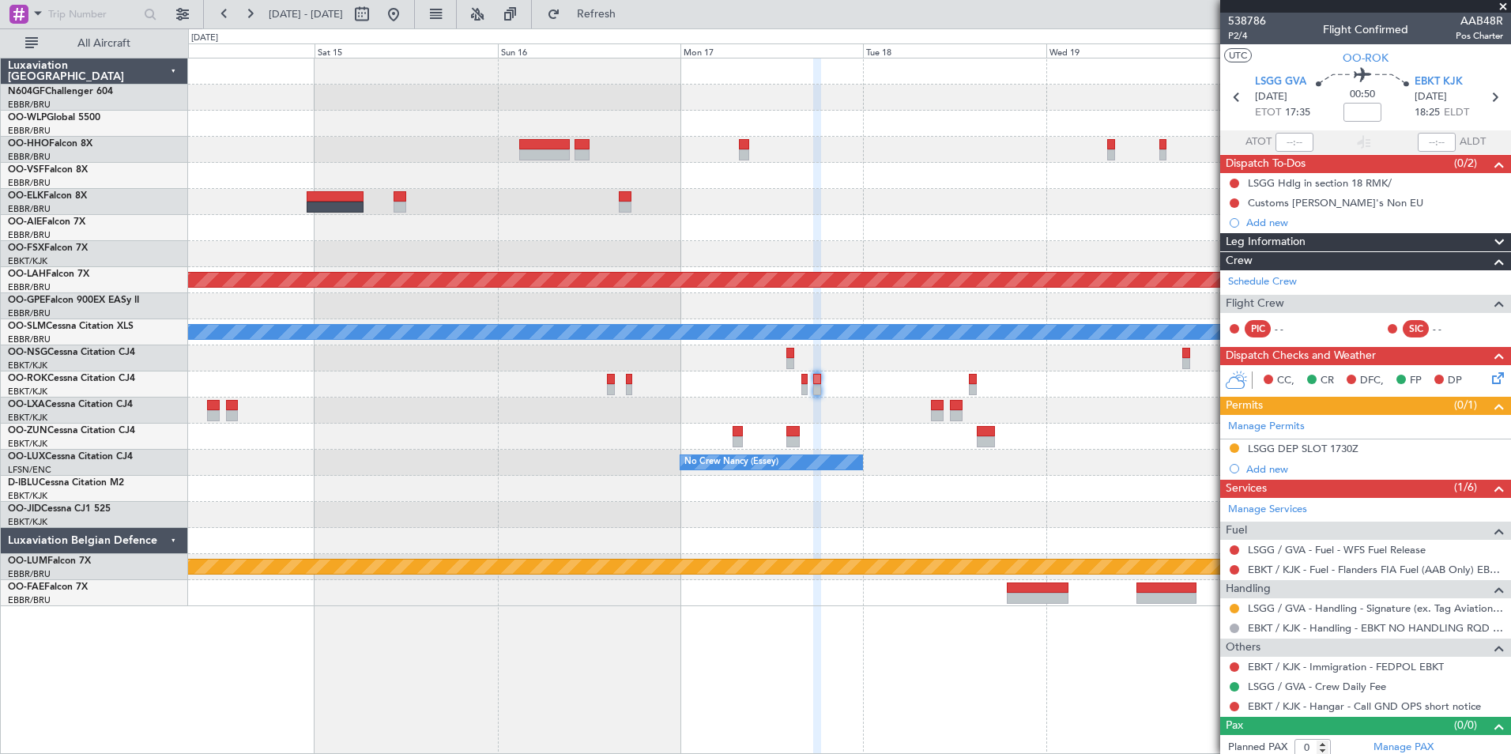
click at [991, 483] on div "Planned Maint [GEOGRAPHIC_DATA] ([GEOGRAPHIC_DATA])" at bounding box center [849, 489] width 1323 height 26
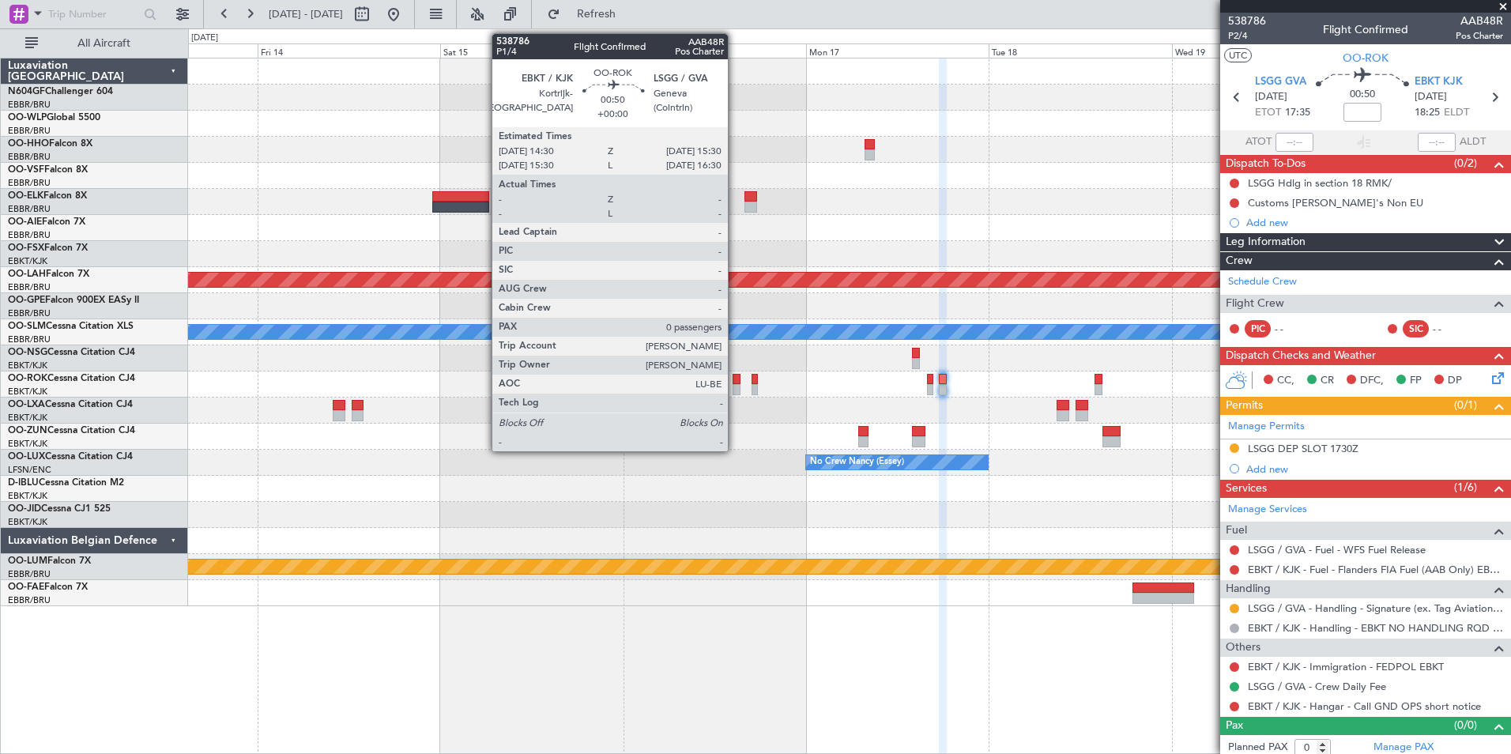
click at [735, 385] on div at bounding box center [737, 389] width 8 height 11
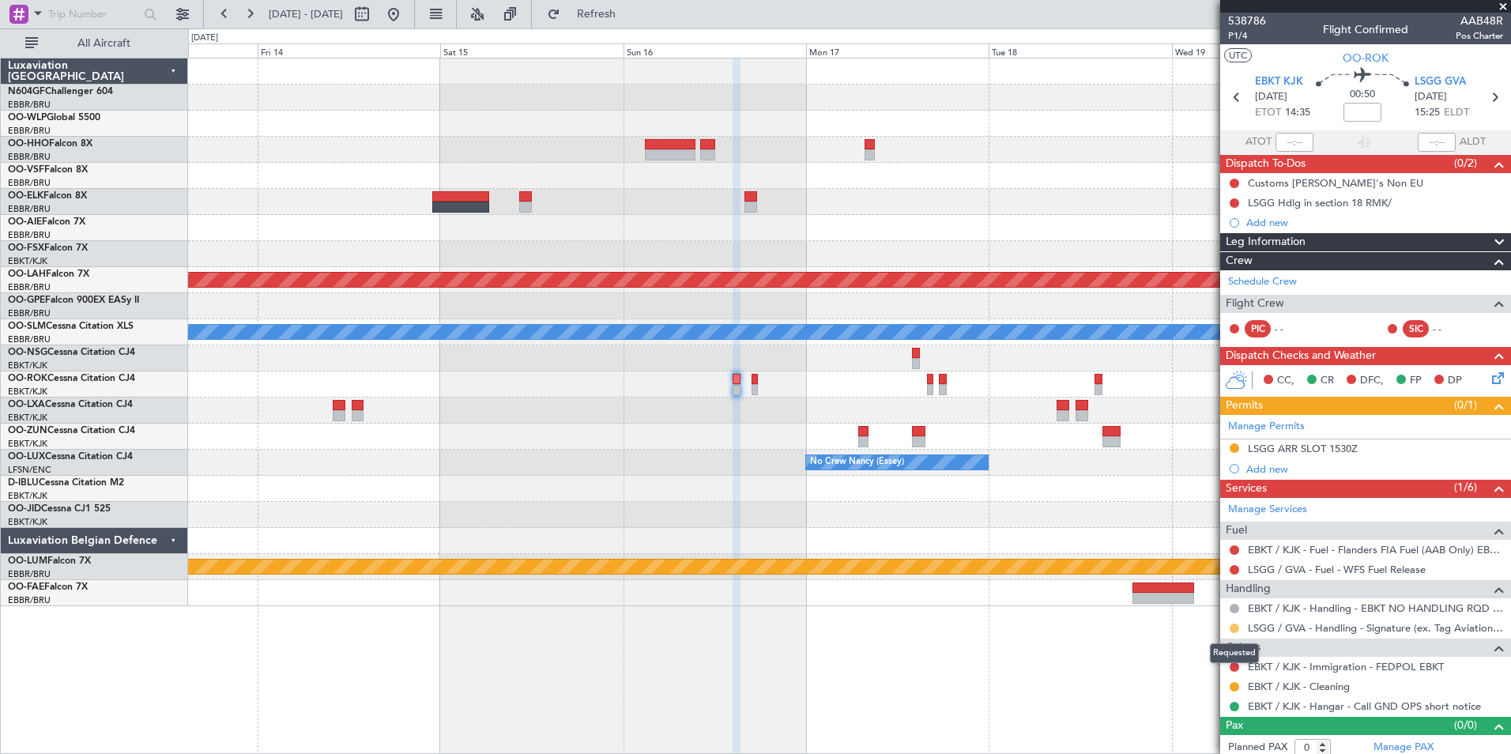
click at [1236, 626] on button at bounding box center [1234, 628] width 9 height 9
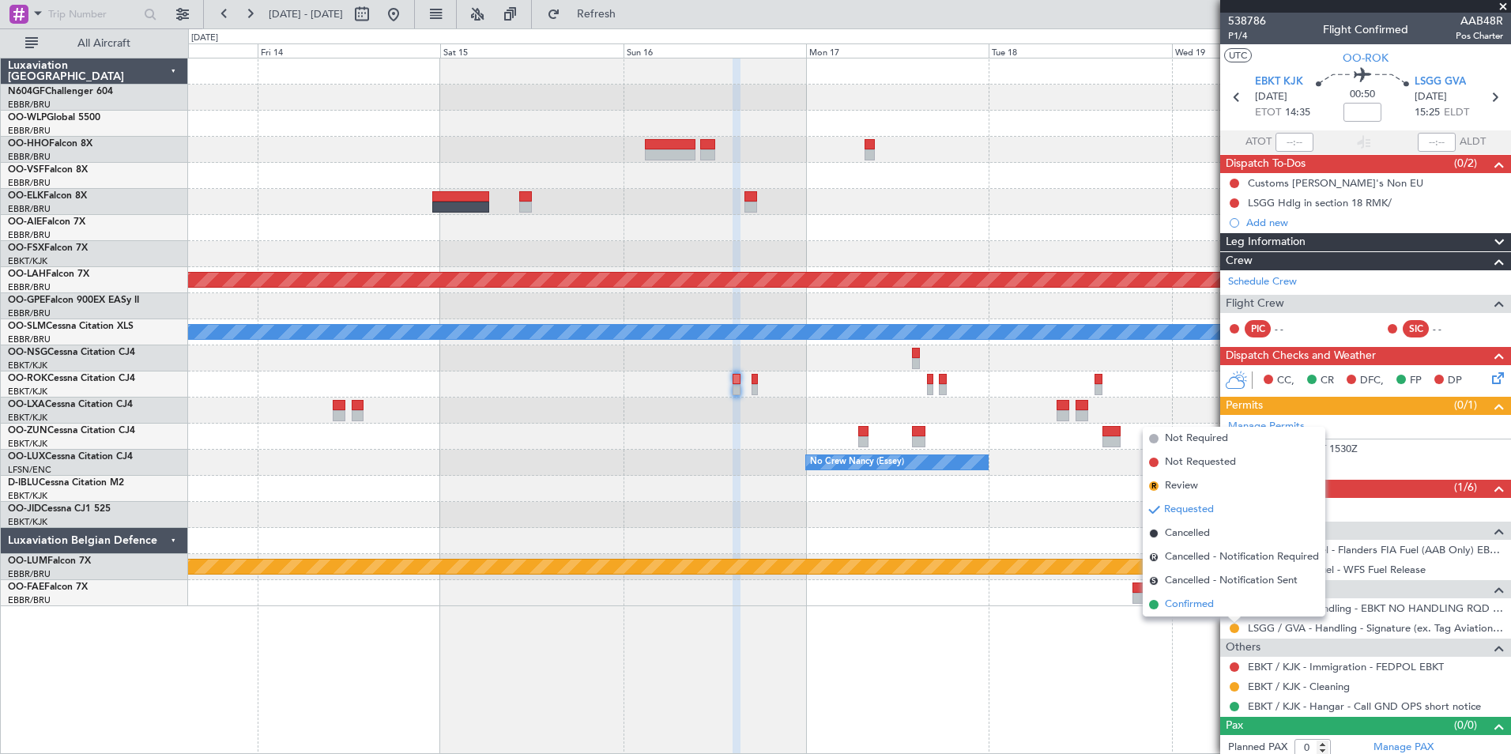
click at [1200, 606] on span "Confirmed" at bounding box center [1189, 605] width 49 height 16
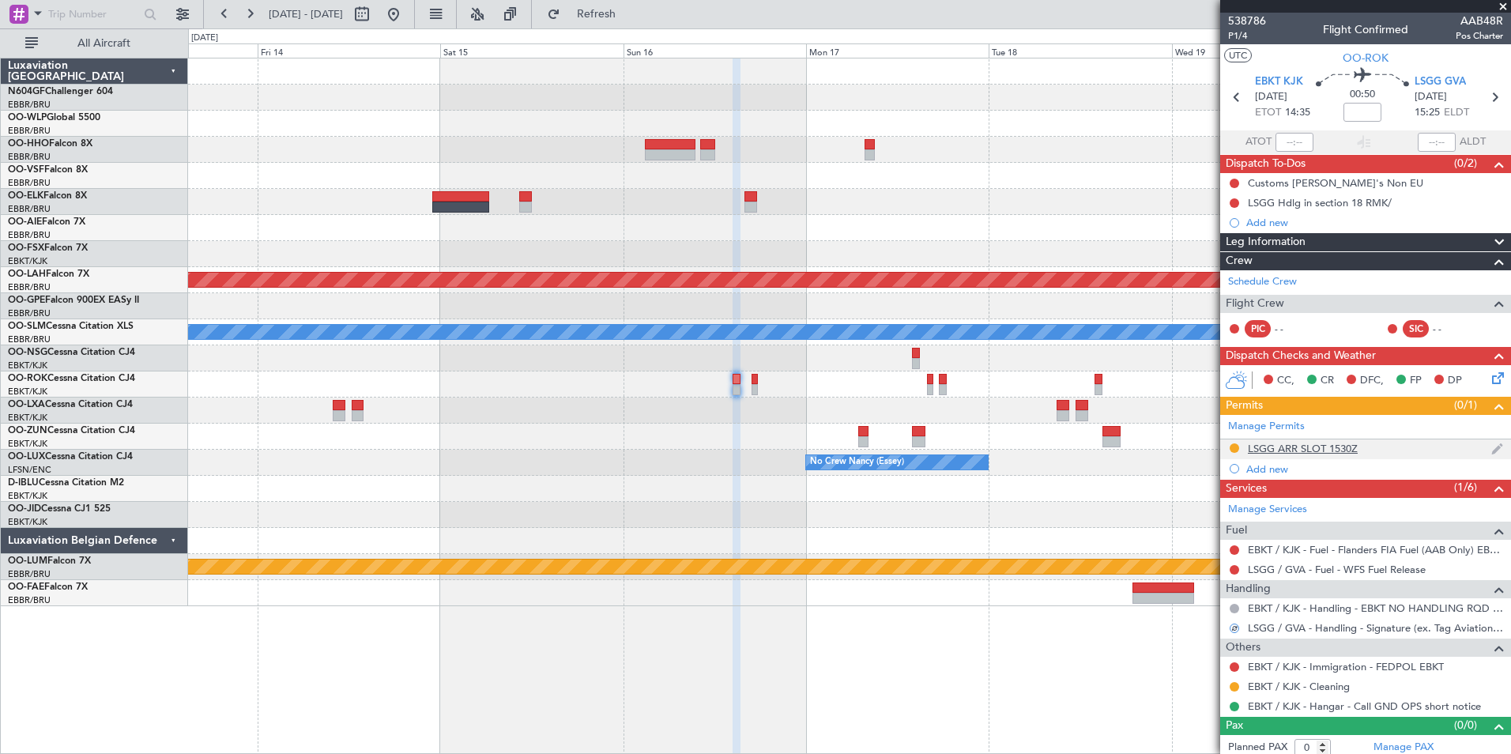
click at [1290, 451] on div "LSGG ARR SLOT 1530Z" at bounding box center [1303, 448] width 110 height 13
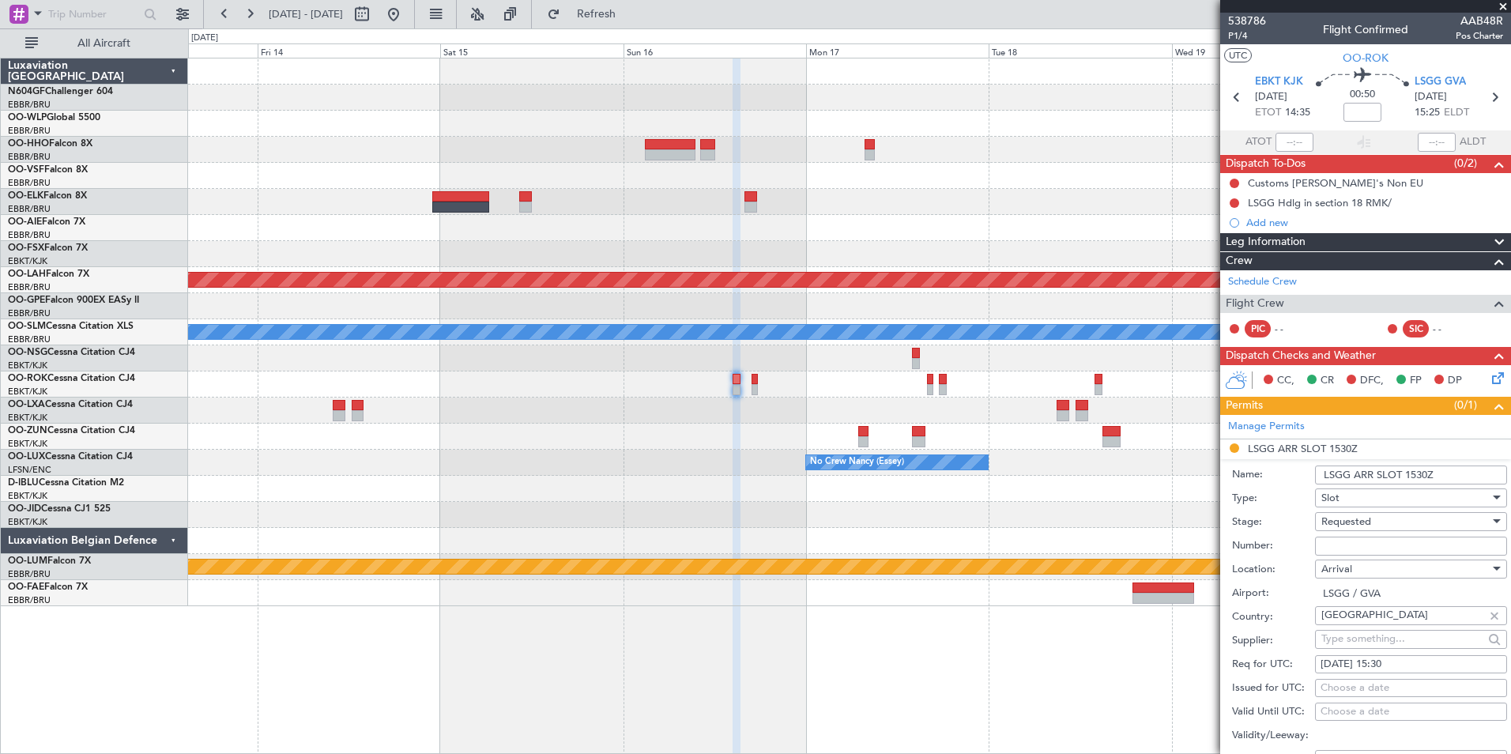
click at [1390, 542] on input "Number:" at bounding box center [1411, 546] width 192 height 19
type input "5 Days before DOF"
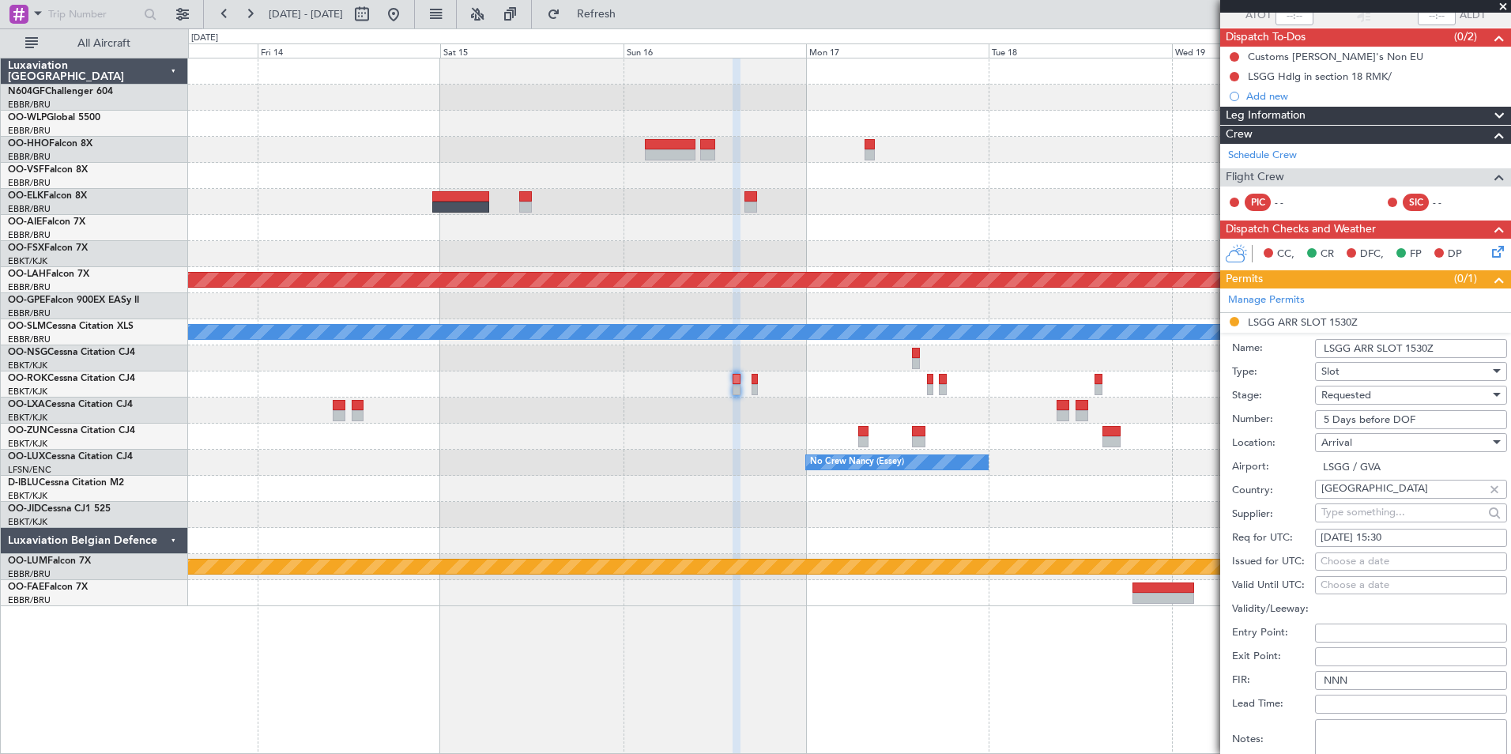
scroll to position [237, 0]
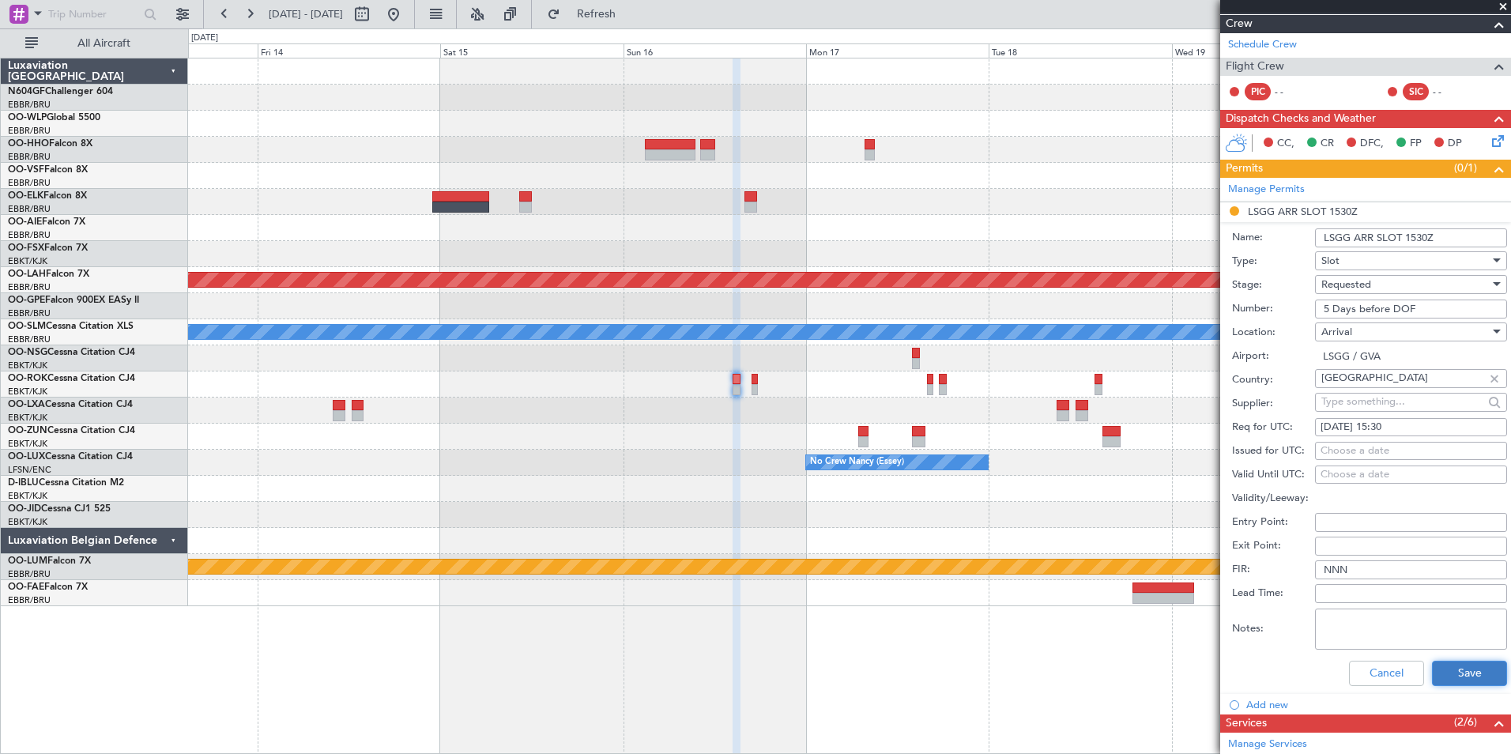
click at [1462, 677] on button "Save" at bounding box center [1469, 673] width 75 height 25
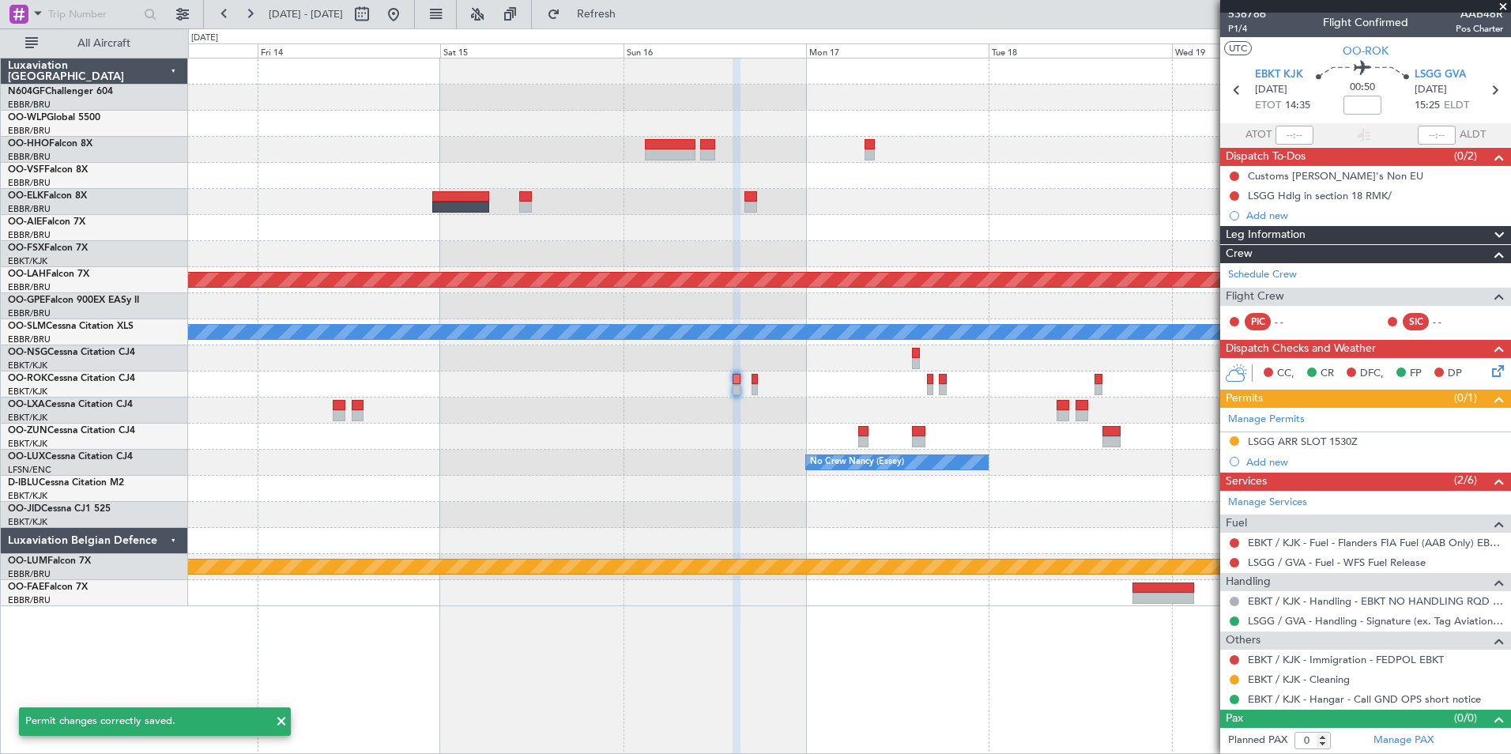
scroll to position [6, 0]
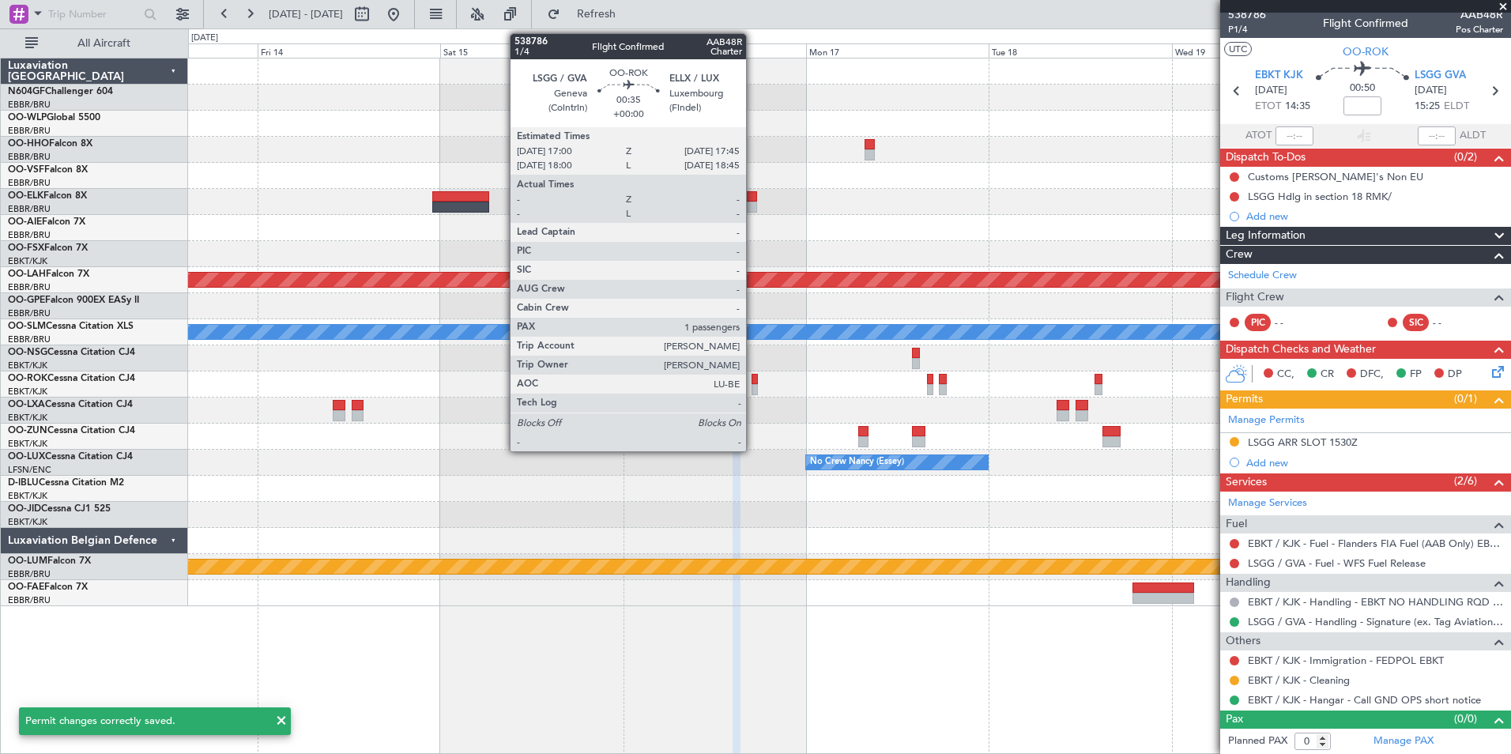
click at [753, 392] on div at bounding box center [755, 389] width 6 height 11
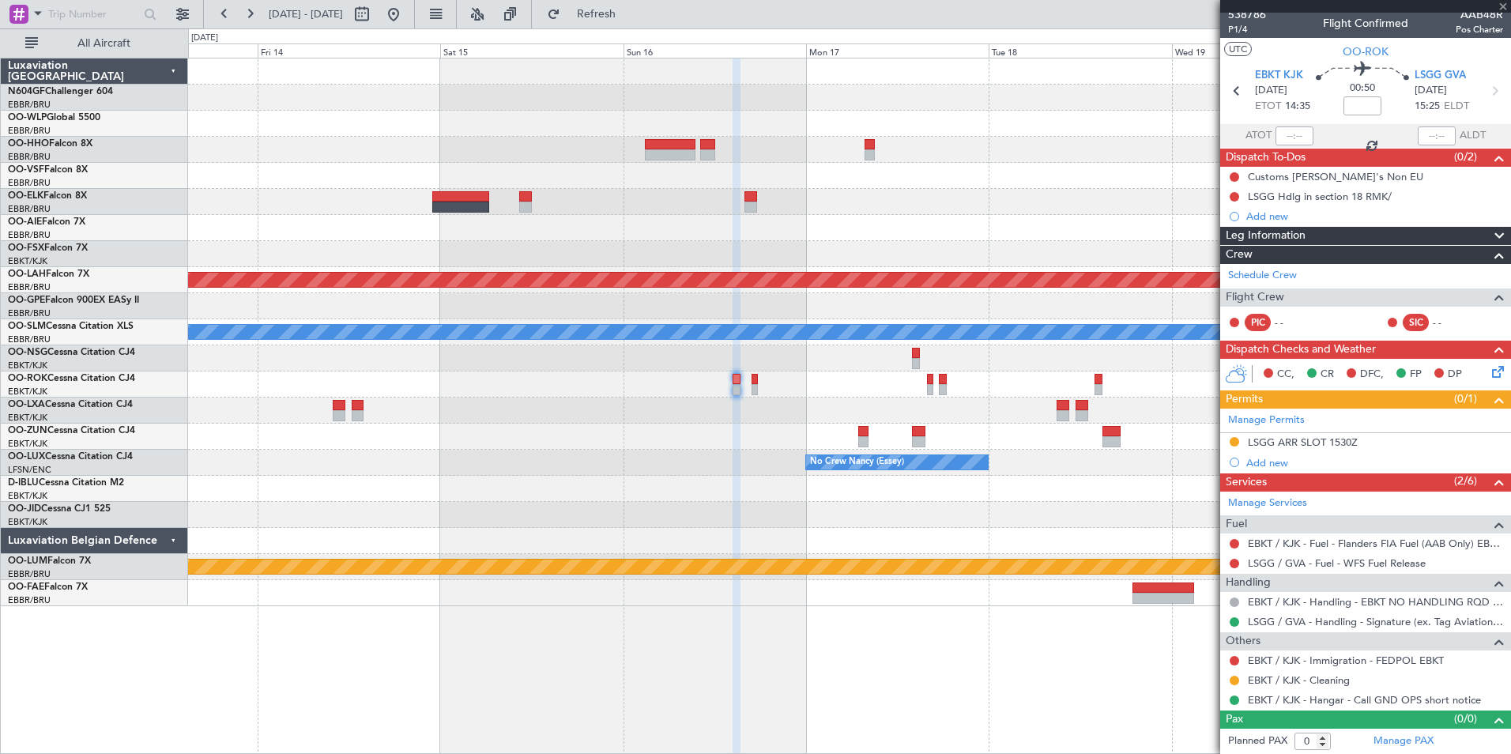
type input "1"
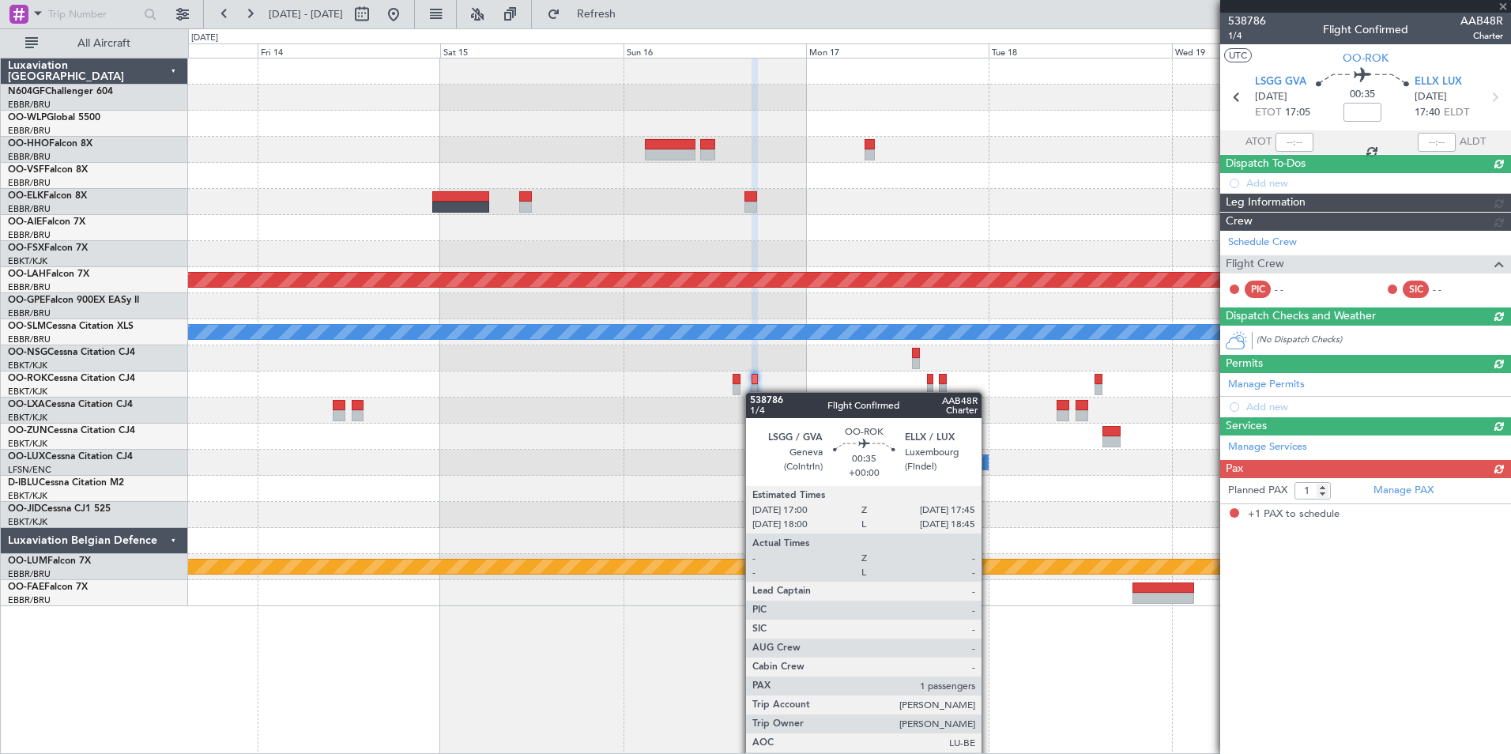
scroll to position [0, 0]
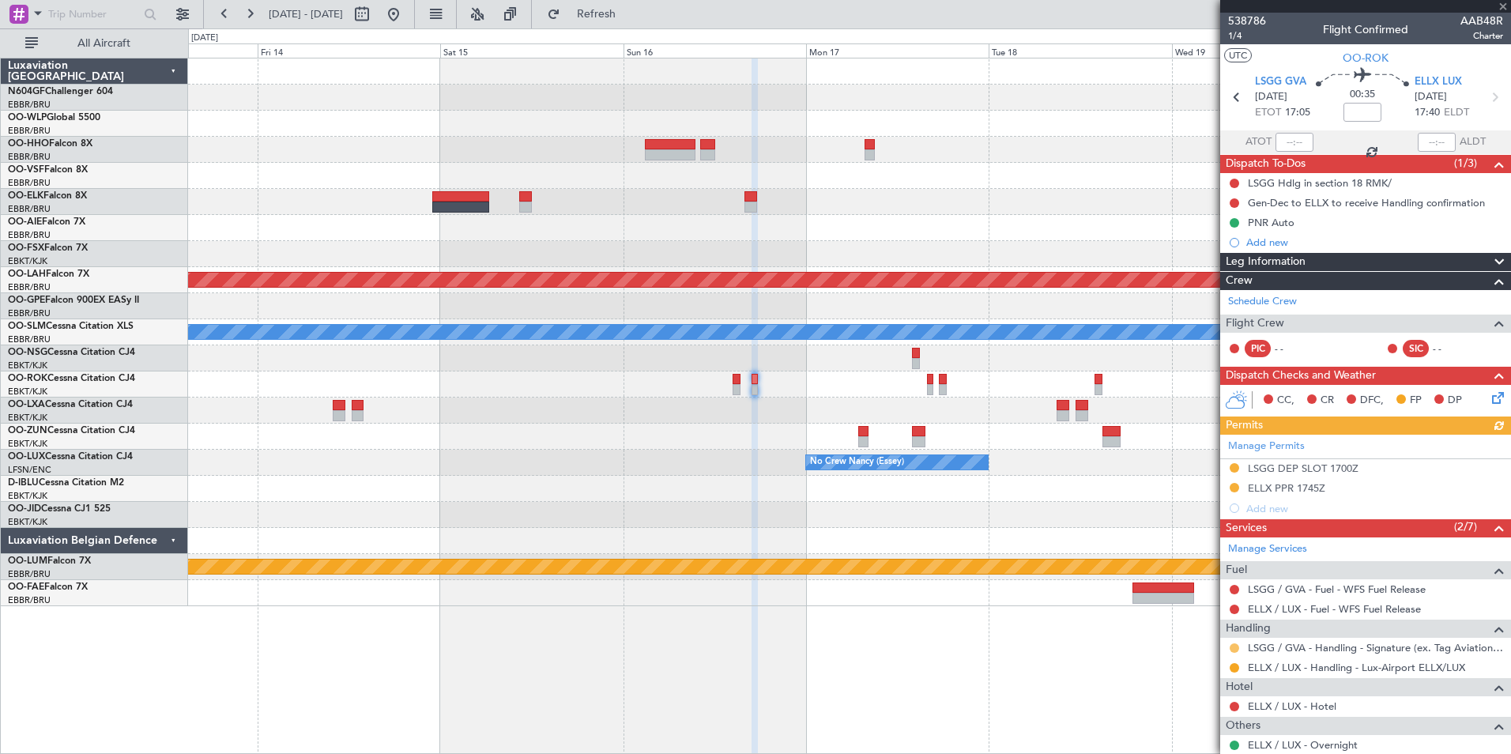
click at [1231, 645] on button at bounding box center [1234, 647] width 9 height 9
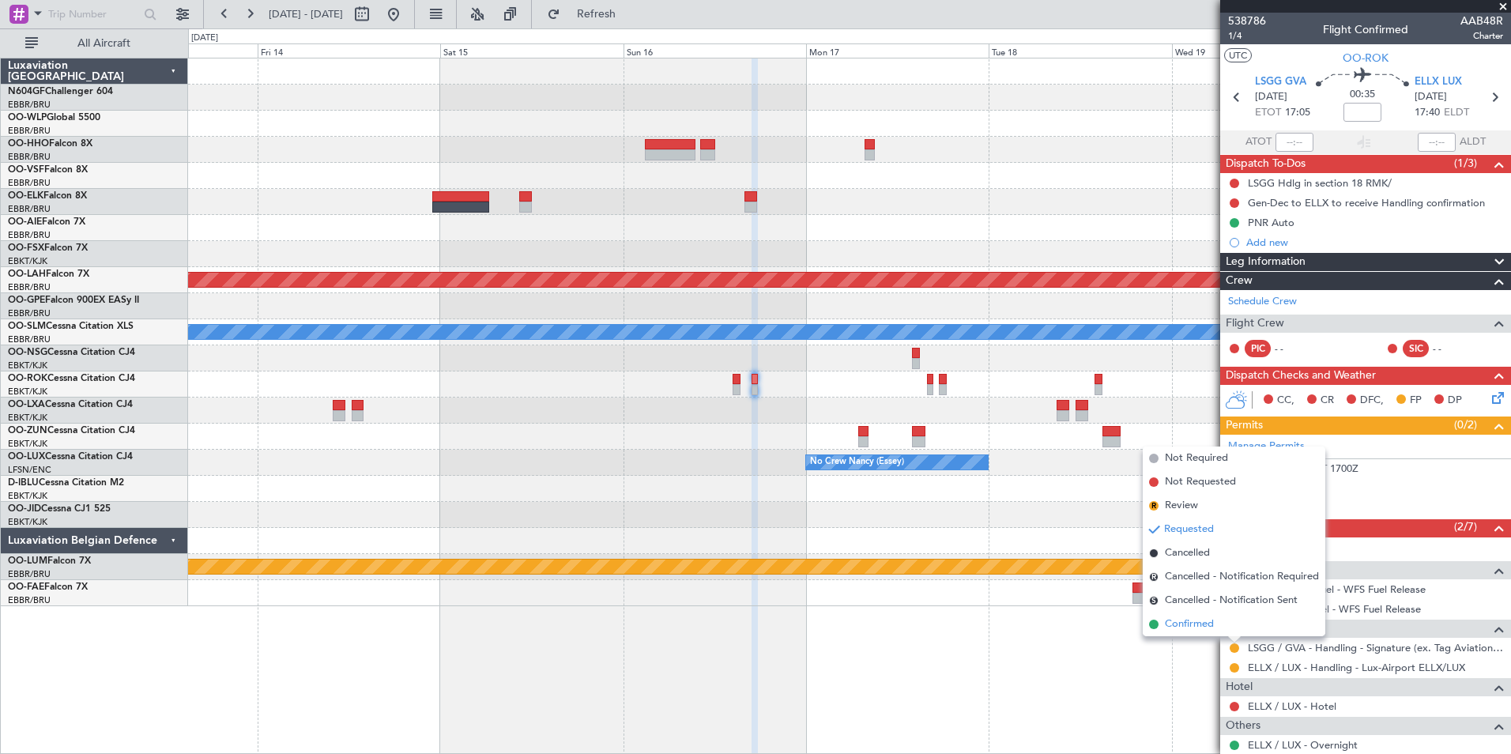
click at [1206, 633] on li "Confirmed" at bounding box center [1234, 625] width 183 height 24
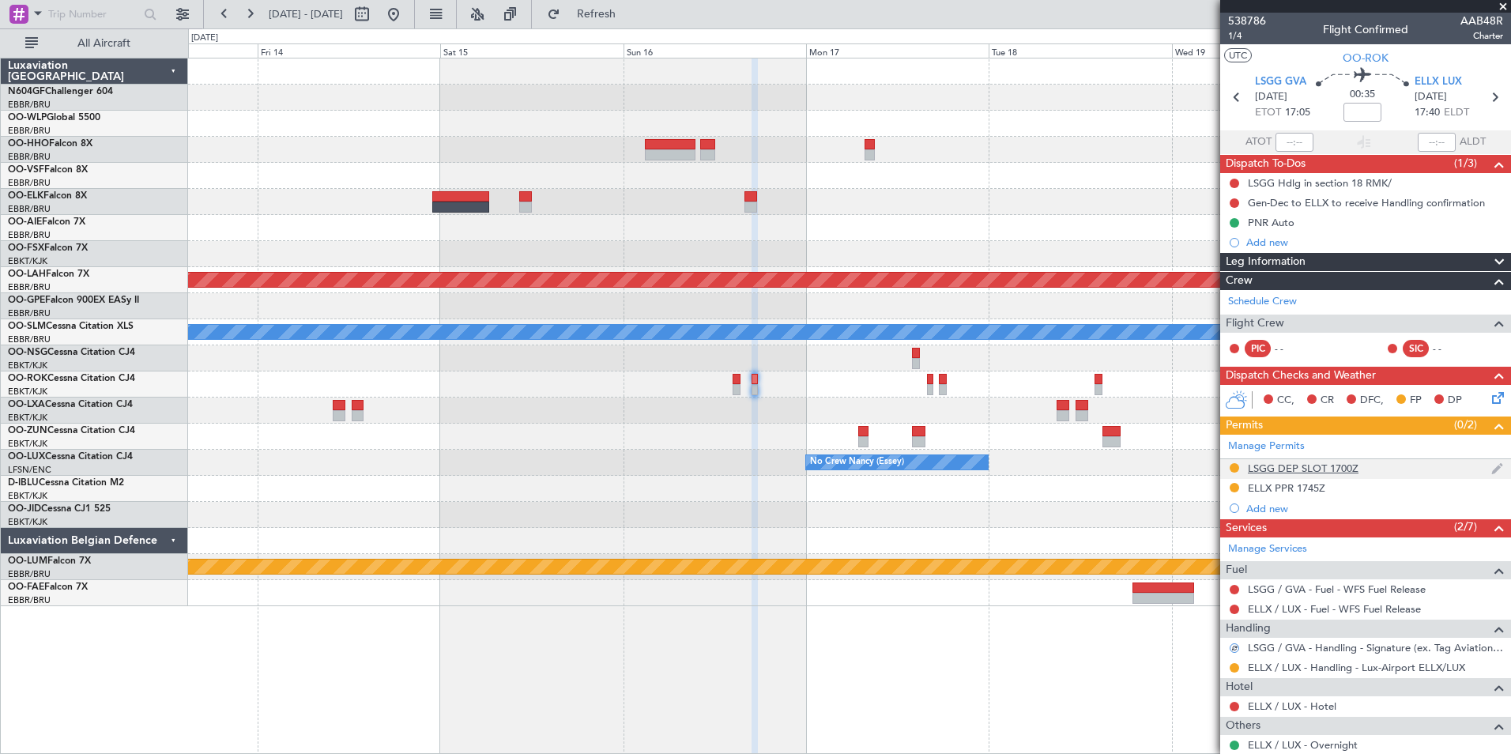
click at [1271, 467] on div "LSGG DEP SLOT 1700Z" at bounding box center [1303, 468] width 111 height 13
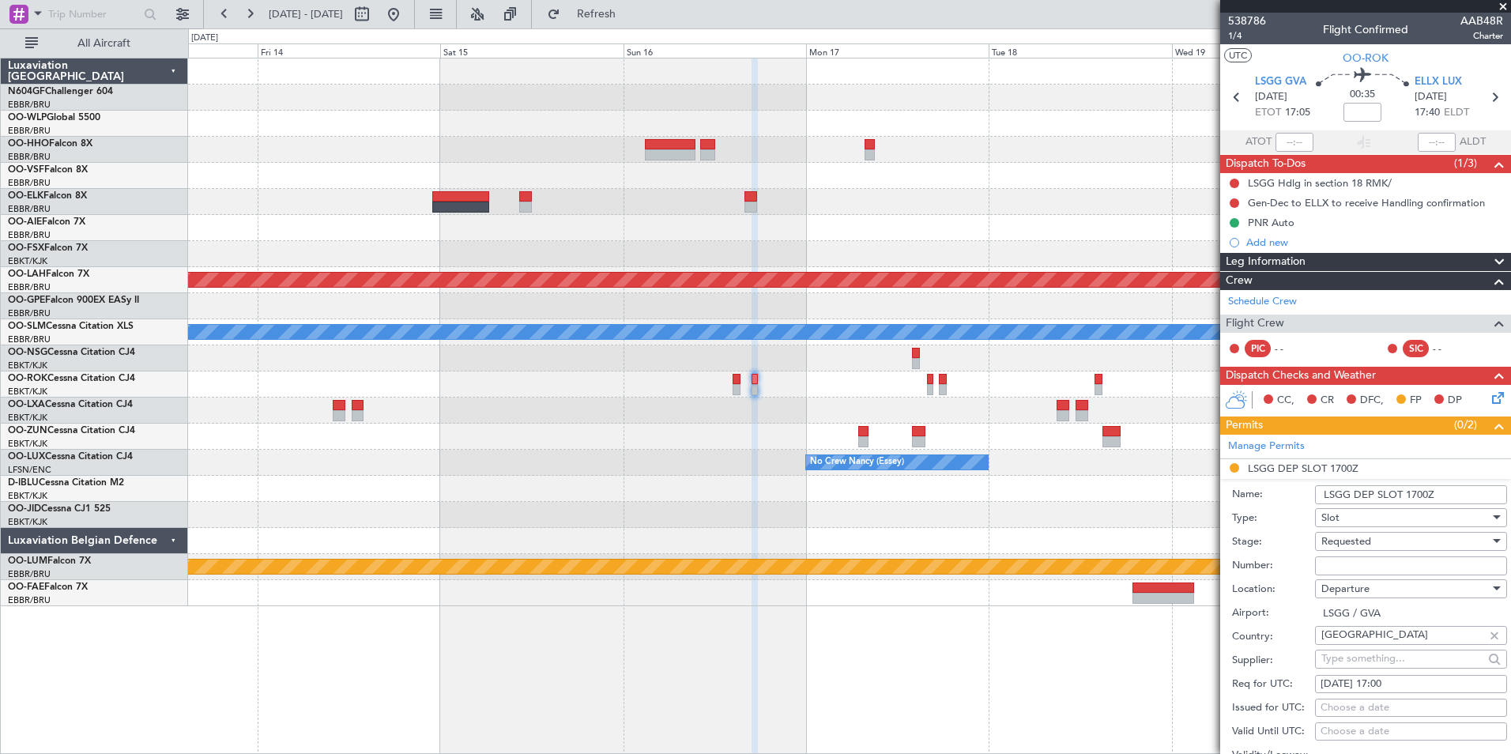
click at [1384, 564] on input "Number:" at bounding box center [1411, 566] width 192 height 19
type input "5 Days before DOF"
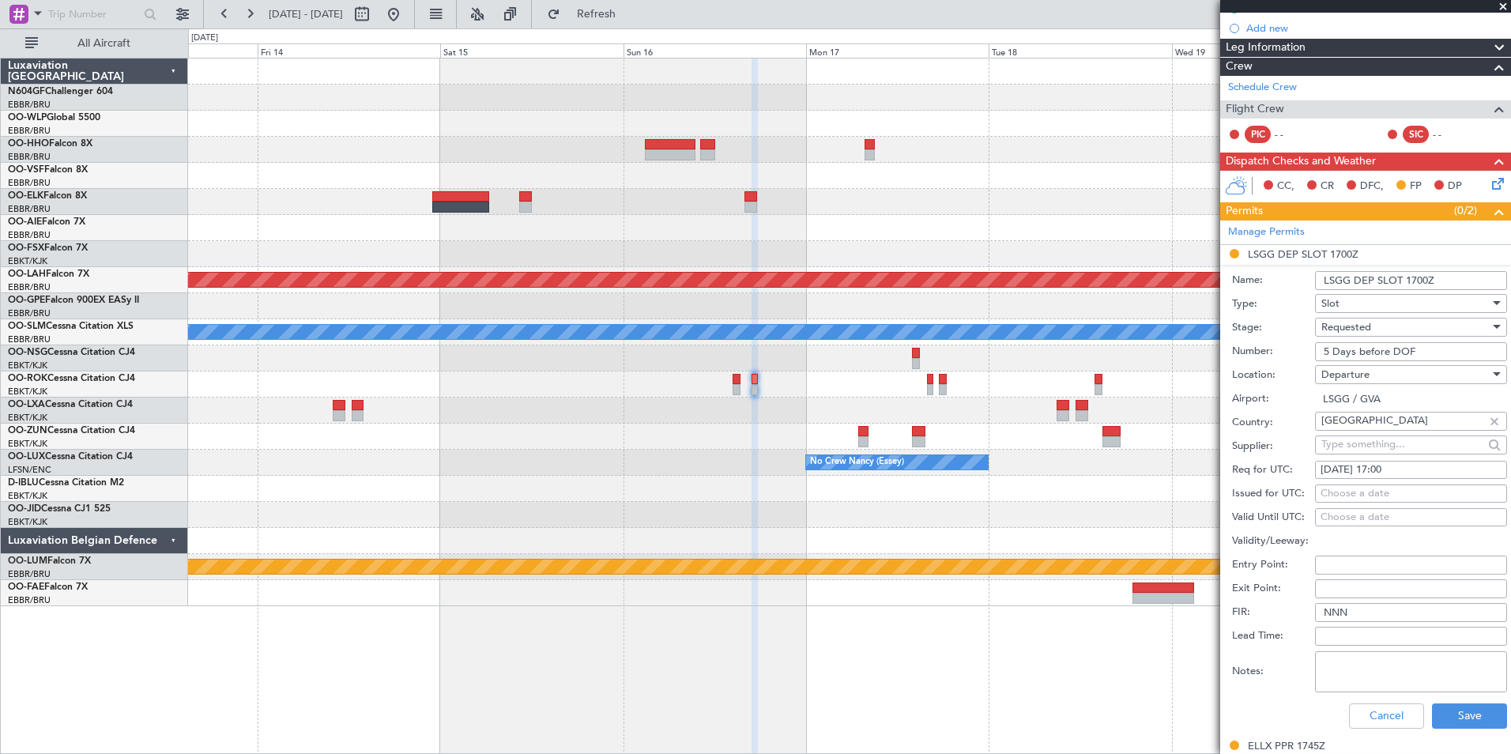
scroll to position [316, 0]
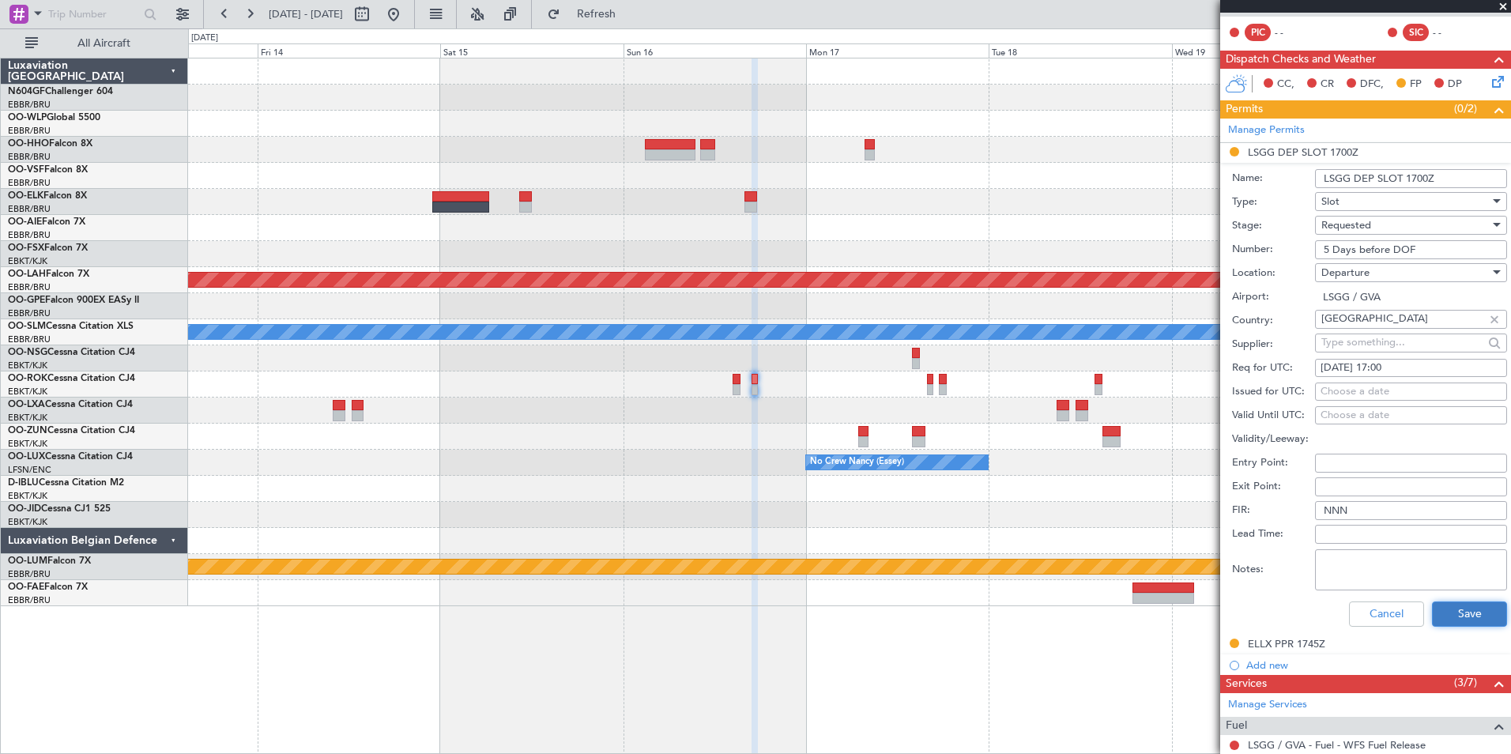
click at [1450, 615] on button "Save" at bounding box center [1469, 614] width 75 height 25
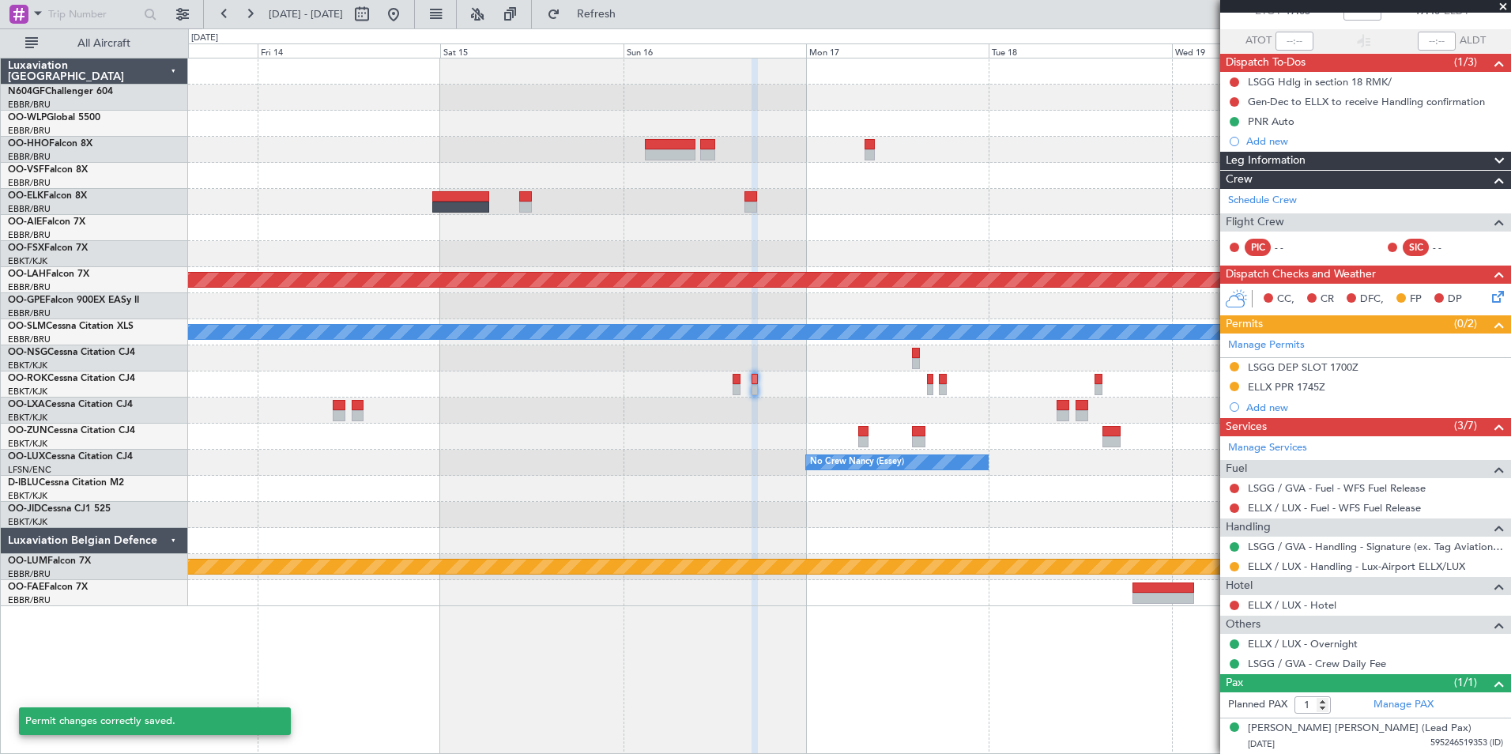
scroll to position [100, 0]
click at [1051, 471] on div "No Crew Nancy (Essey)" at bounding box center [849, 463] width 1323 height 26
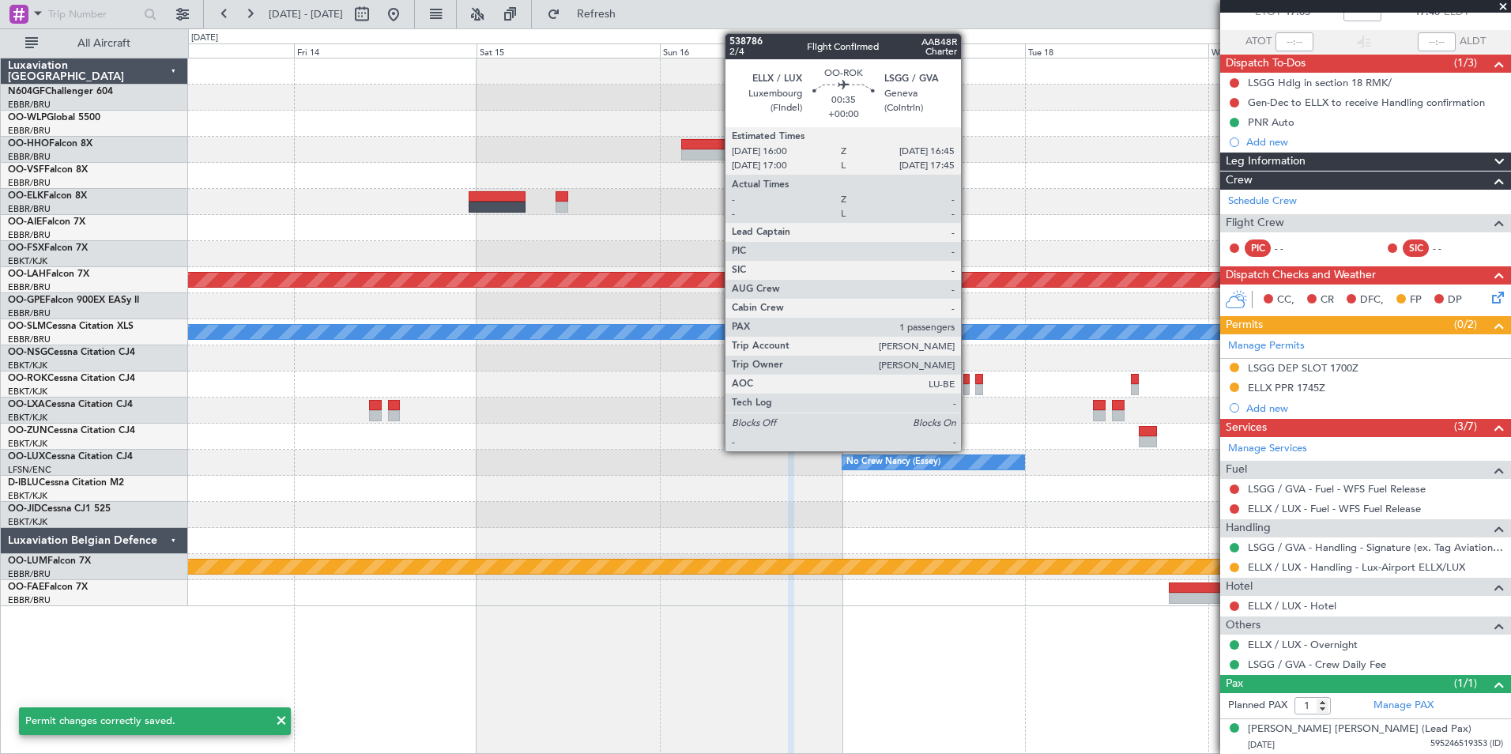
click at [968, 387] on div at bounding box center [967, 389] width 6 height 11
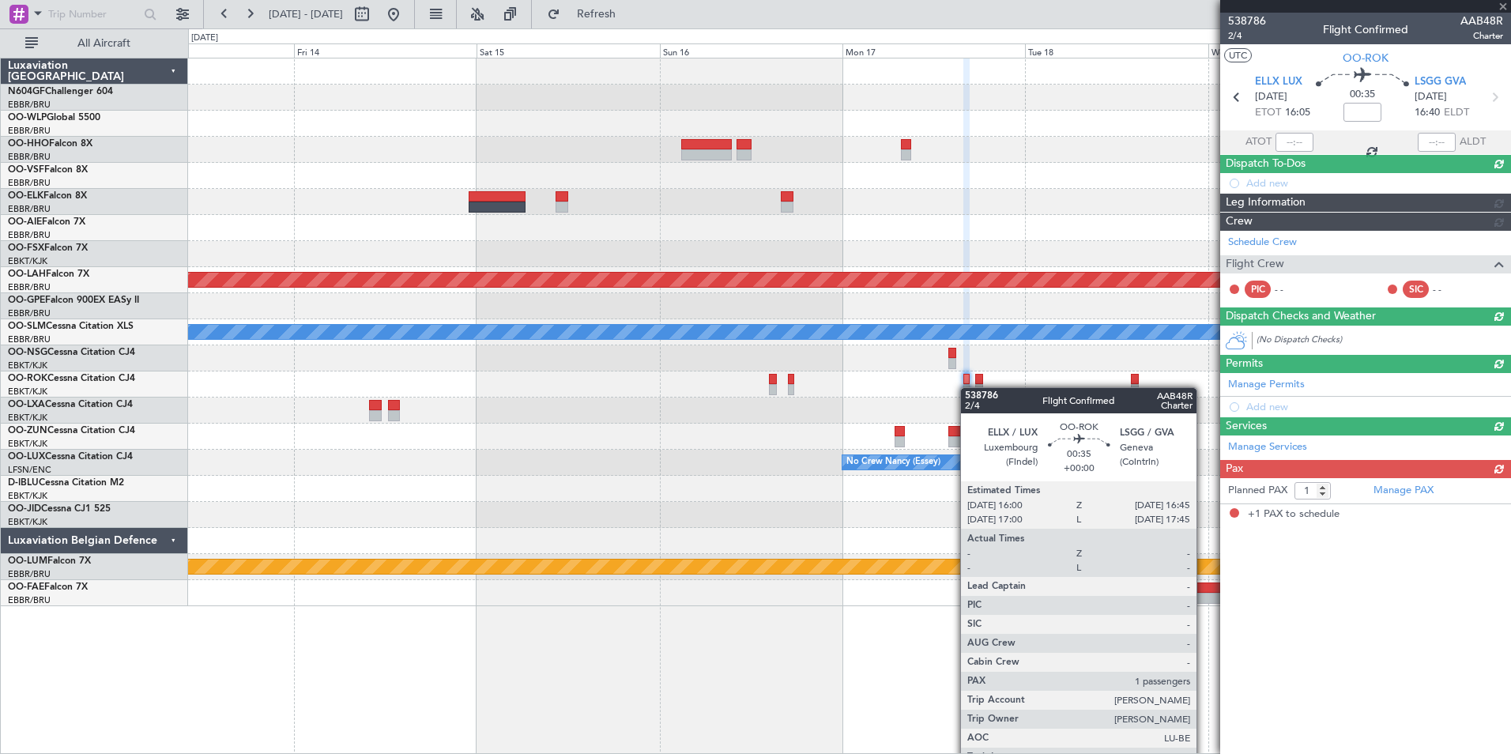
scroll to position [0, 0]
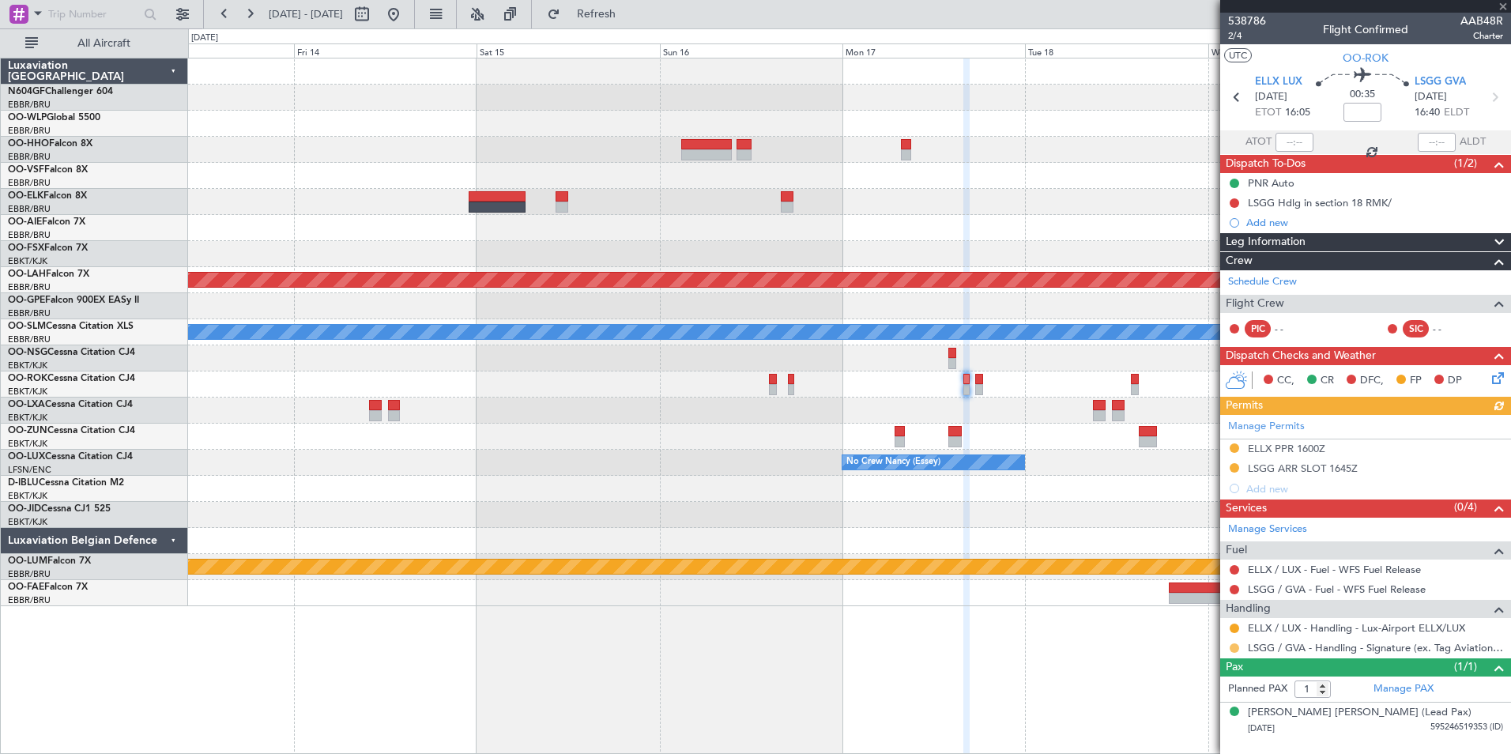
click at [1233, 646] on button at bounding box center [1234, 647] width 9 height 9
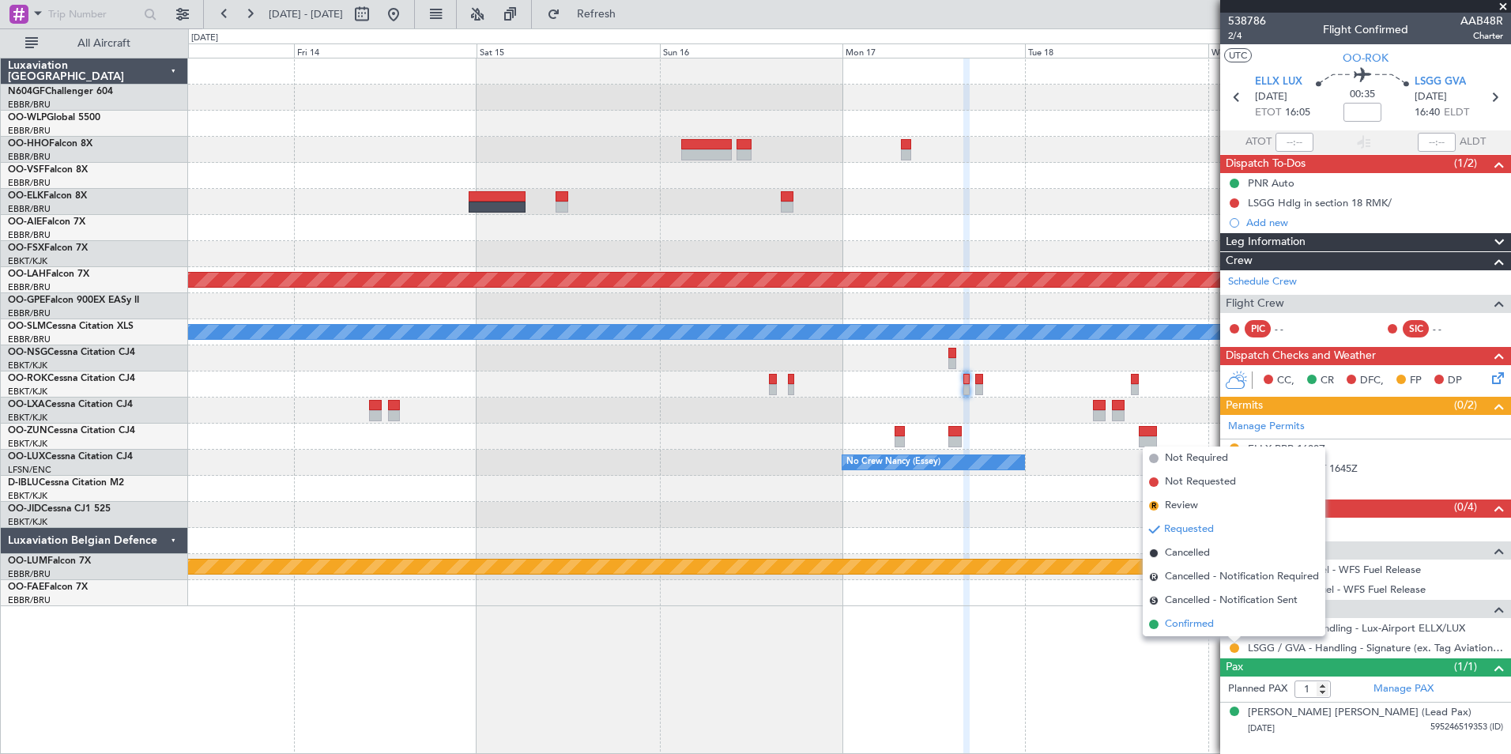
click at [1213, 618] on span "Confirmed" at bounding box center [1189, 625] width 49 height 16
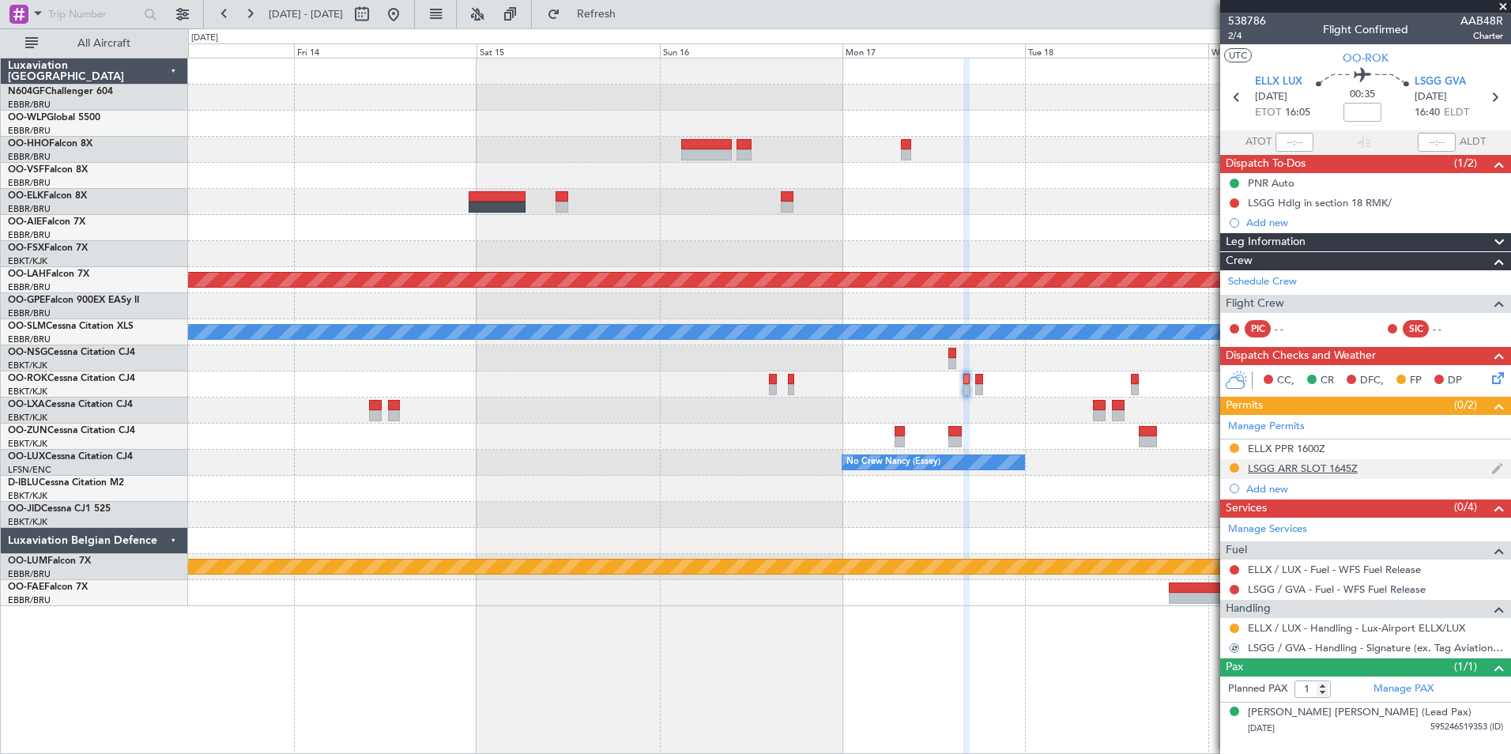
click at [1291, 469] on div "LSGG ARR SLOT 1645Z" at bounding box center [1303, 468] width 110 height 13
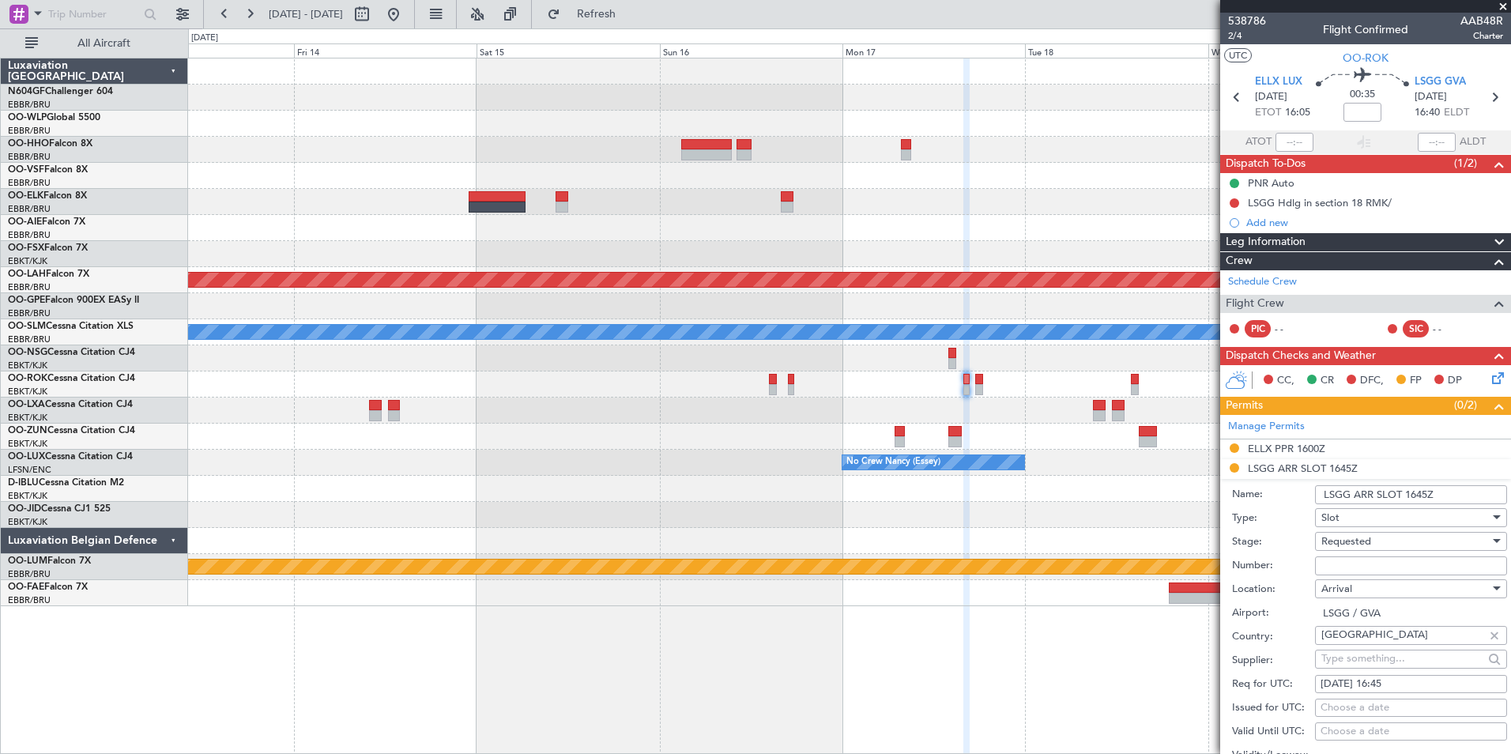
click at [1395, 565] on input "Number:" at bounding box center [1411, 566] width 192 height 19
type input "5 Days before DOF"
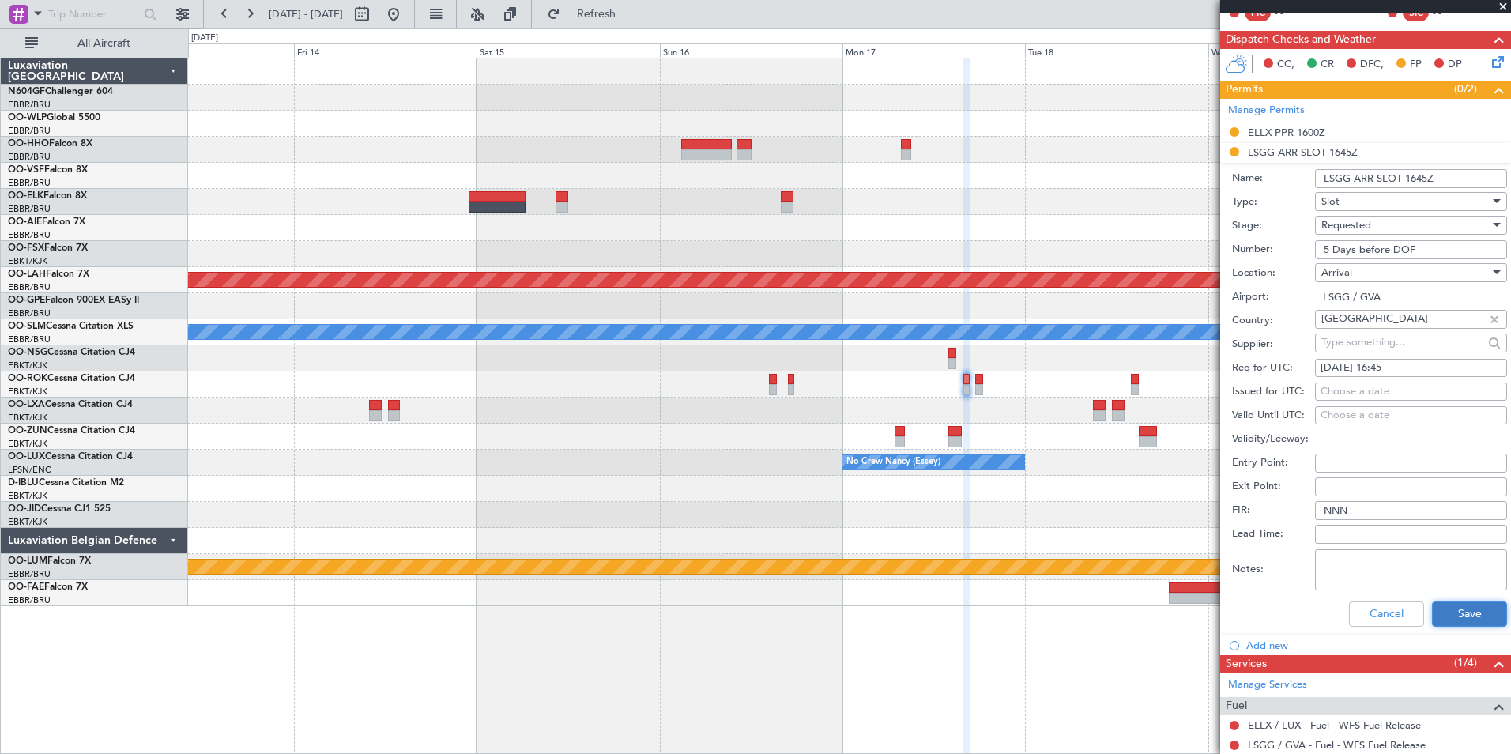
click at [1459, 610] on button "Save" at bounding box center [1469, 614] width 75 height 25
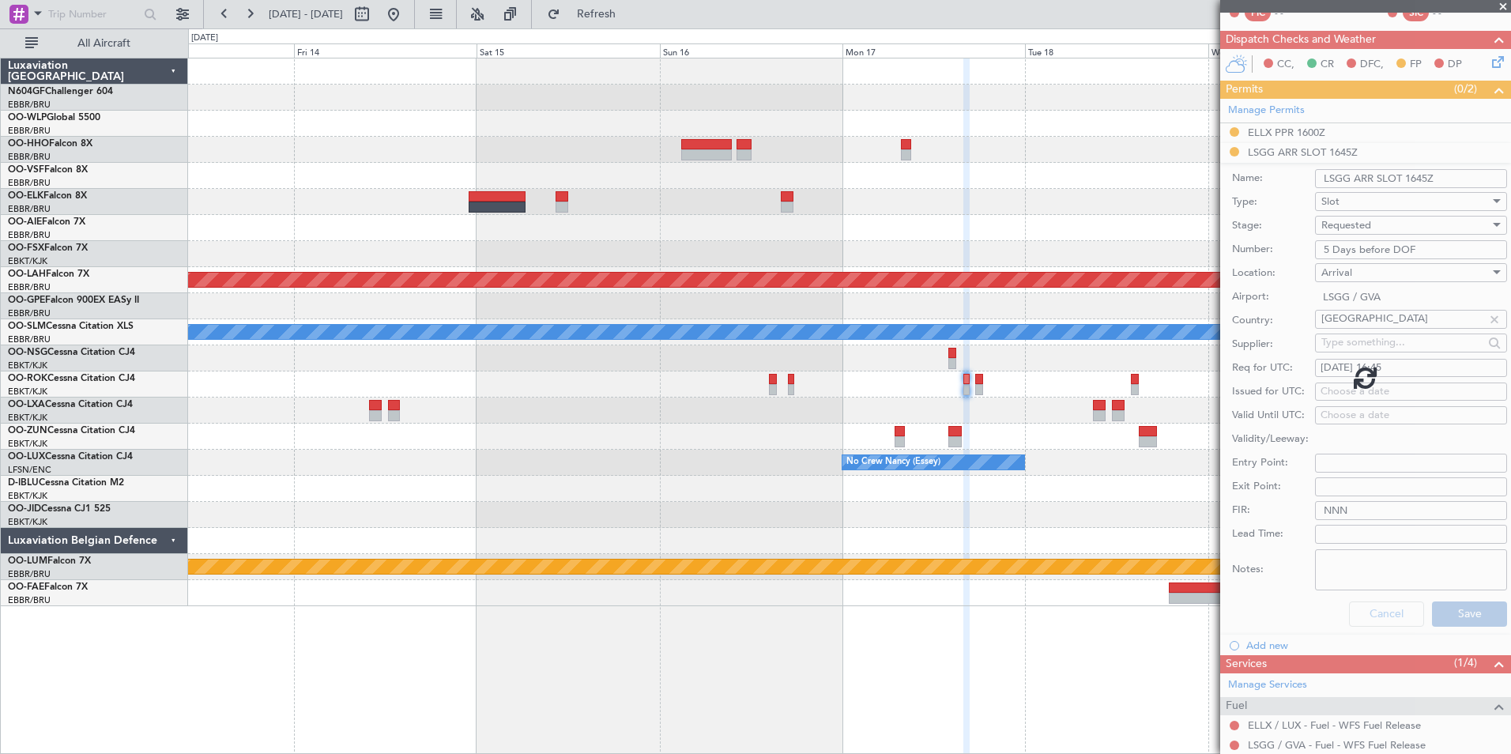
scroll to position [0, 0]
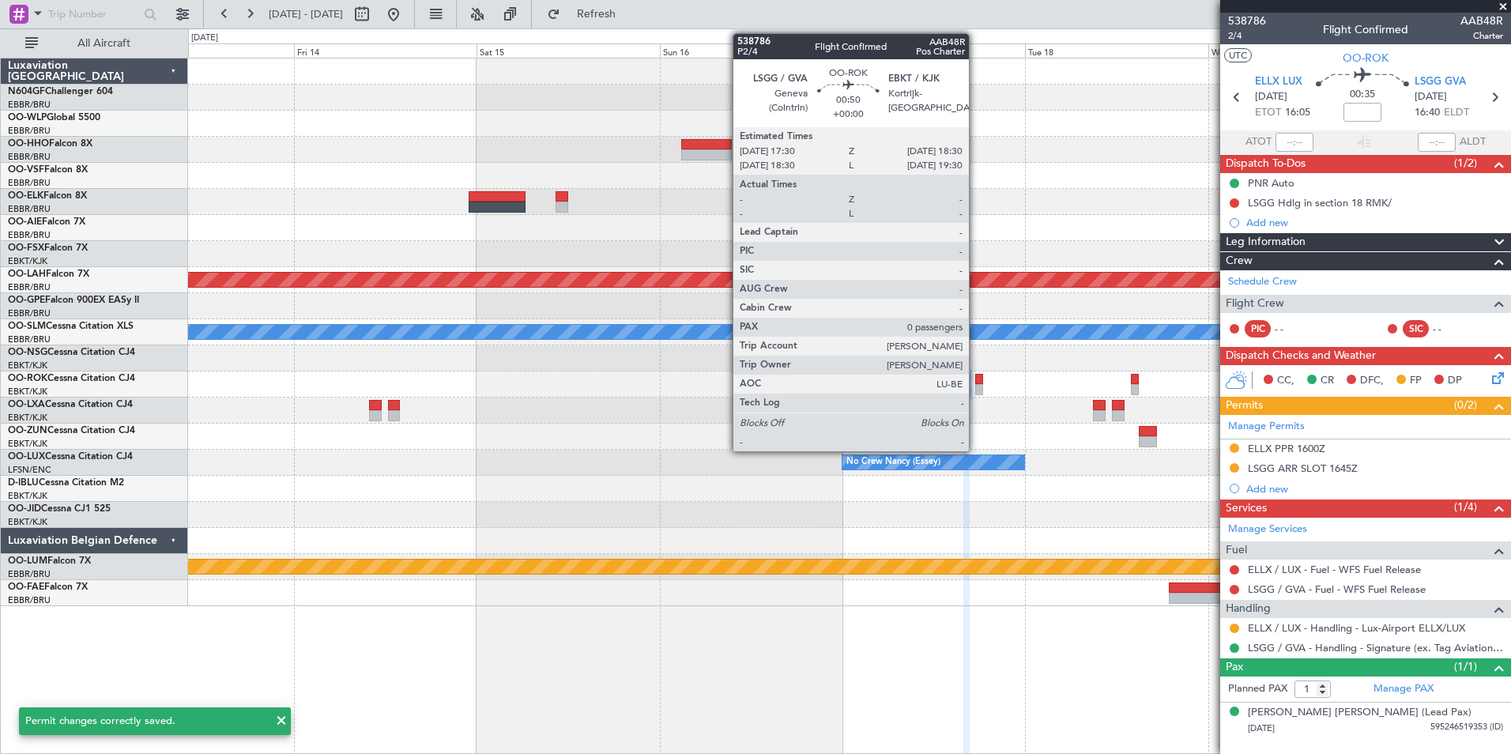
click at [976, 392] on div at bounding box center [979, 389] width 8 height 11
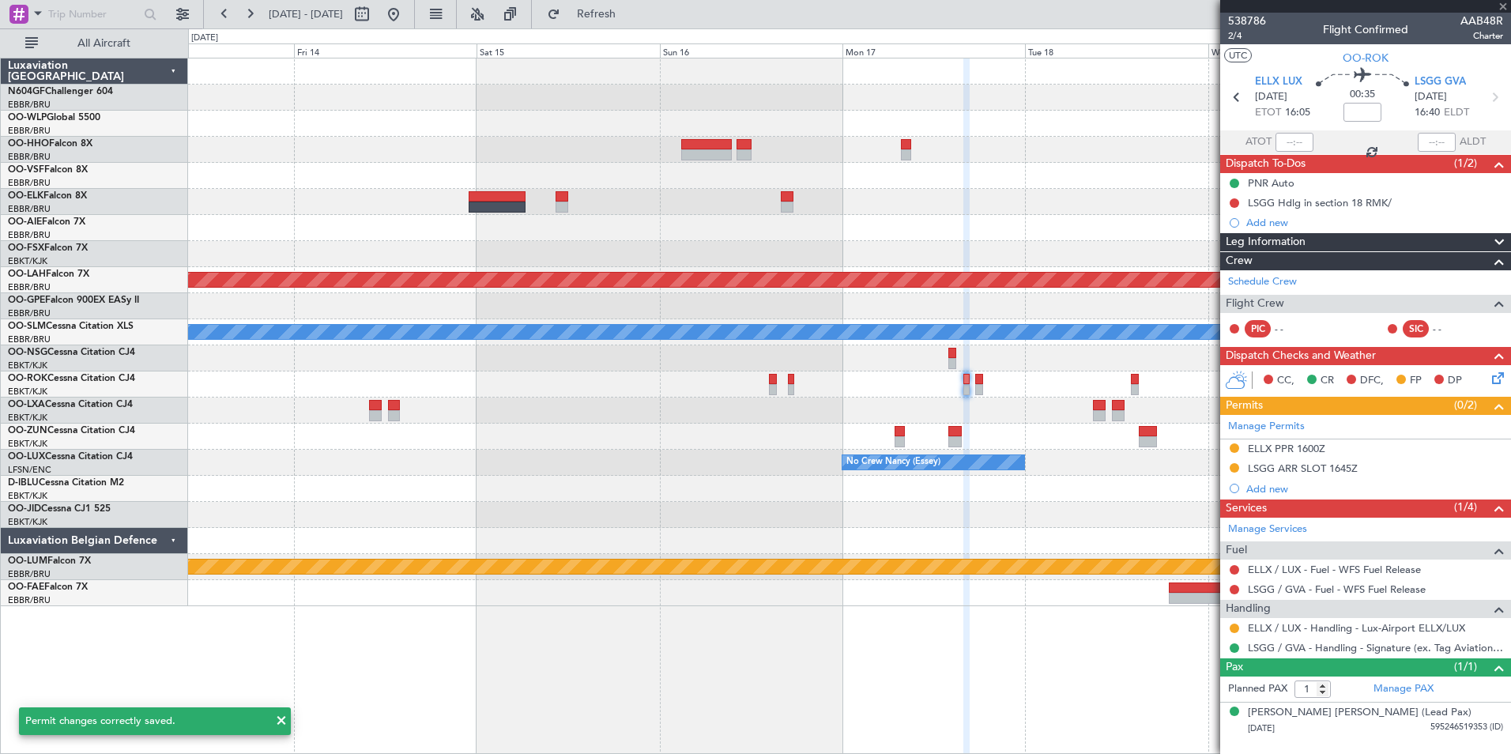
type input "0"
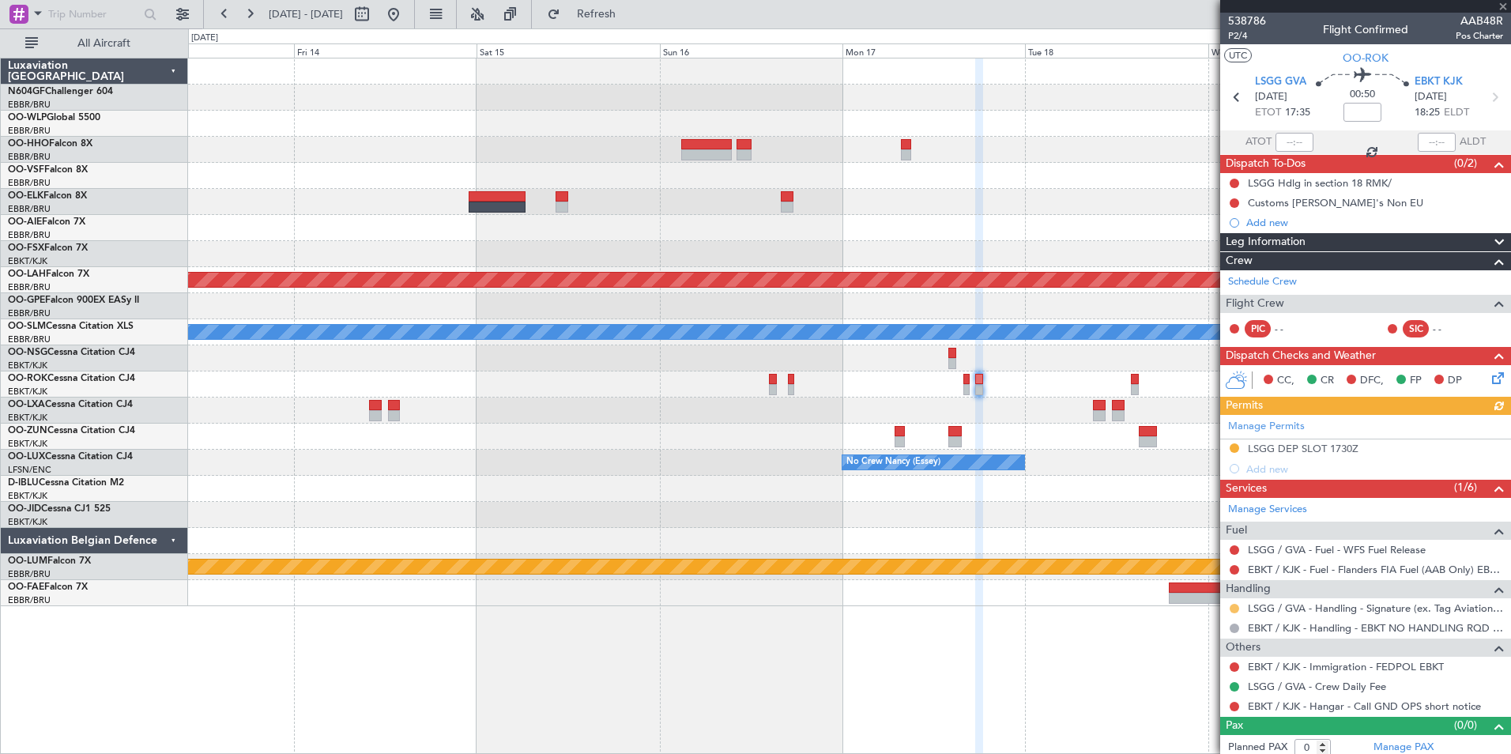
click at [1234, 609] on button at bounding box center [1234, 608] width 9 height 9
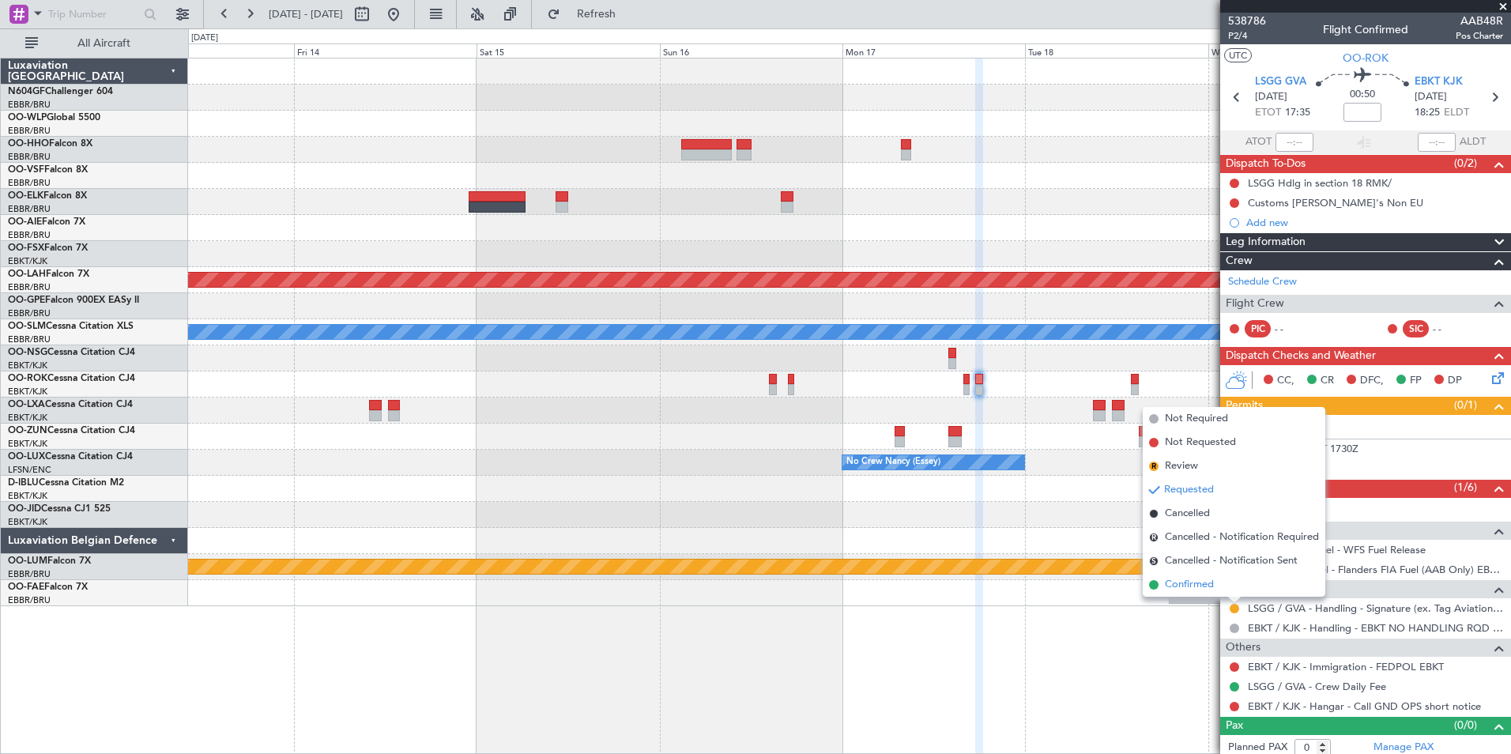
click at [1197, 587] on span "Confirmed" at bounding box center [1189, 585] width 49 height 16
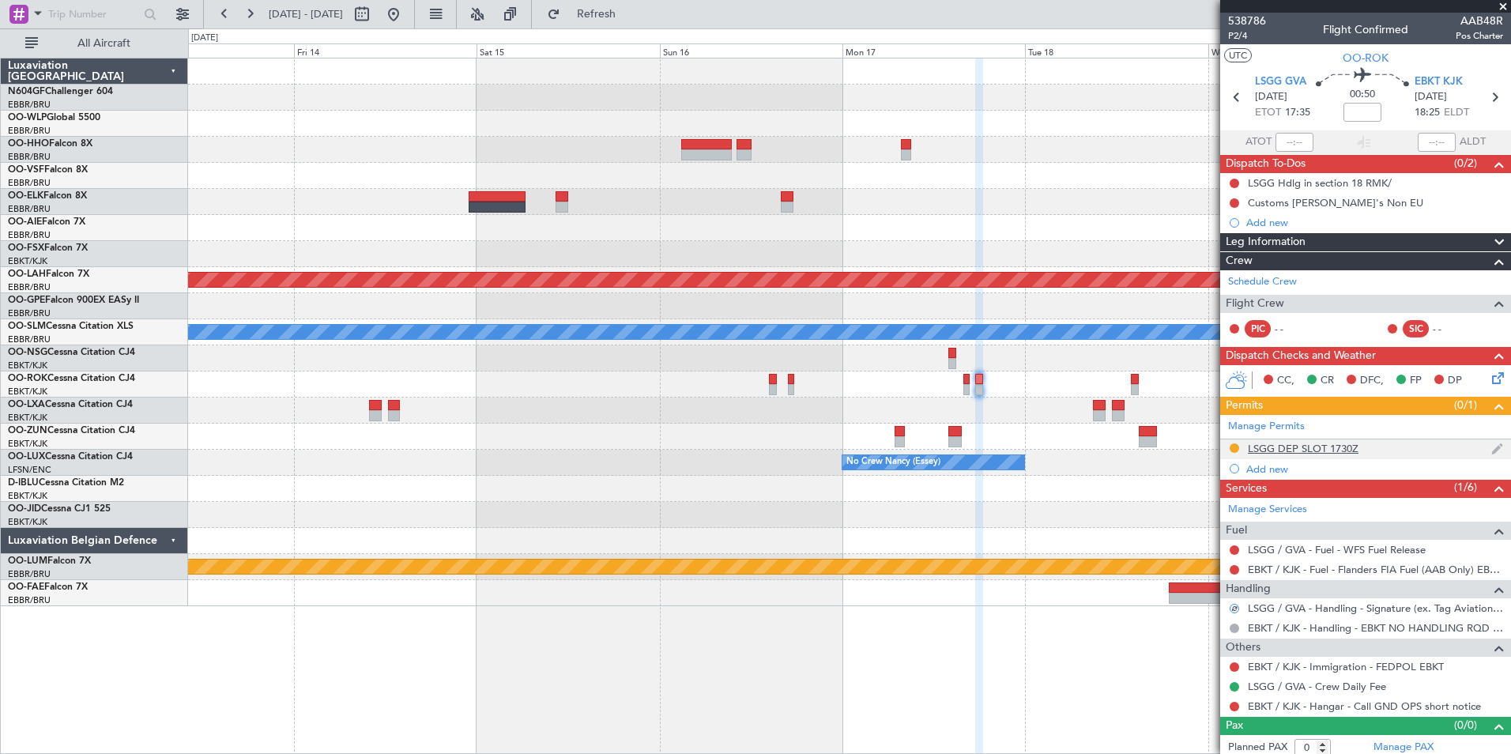
click at [1331, 443] on div "LSGG DEP SLOT 1730Z" at bounding box center [1303, 448] width 111 height 13
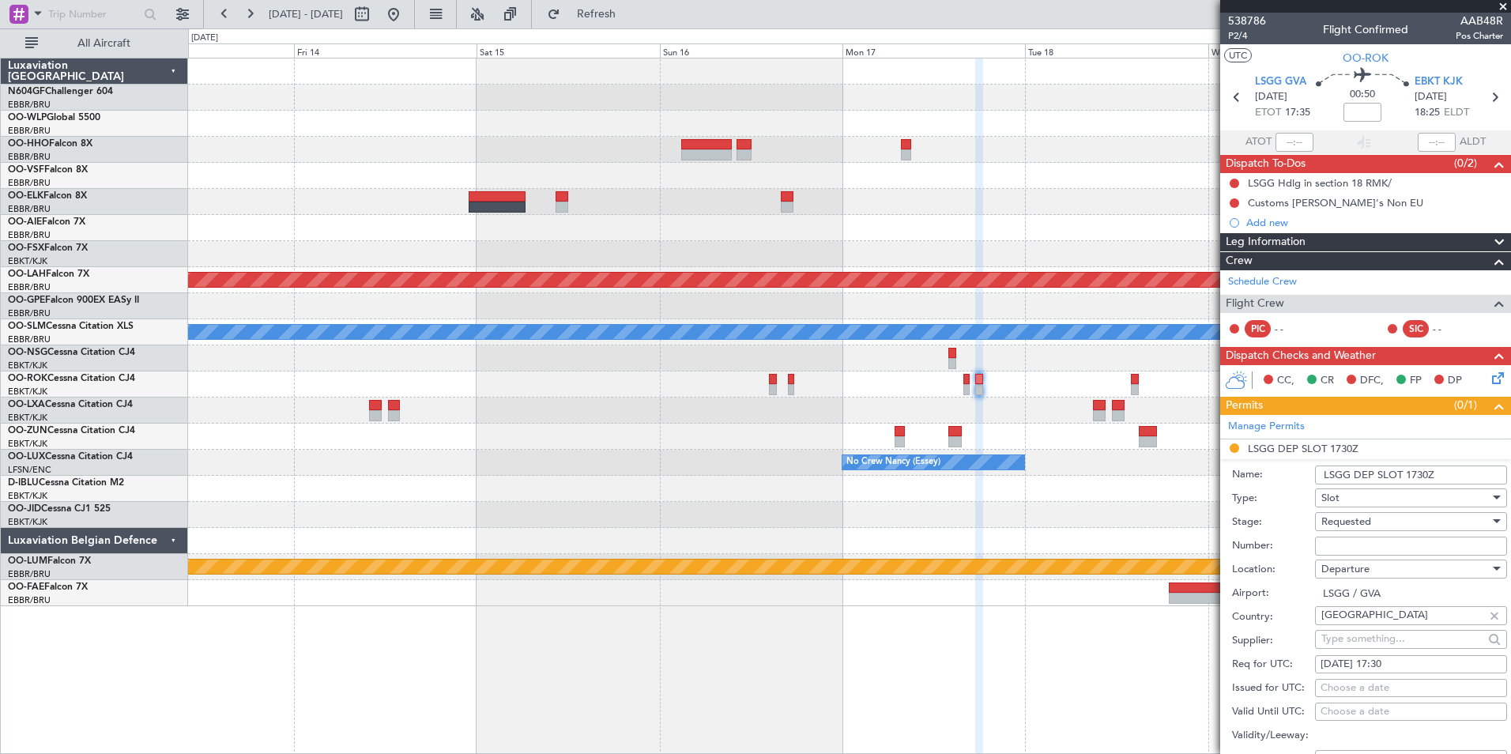
click at [1368, 538] on input "Number:" at bounding box center [1411, 546] width 192 height 19
type input "5 Days before DOF"
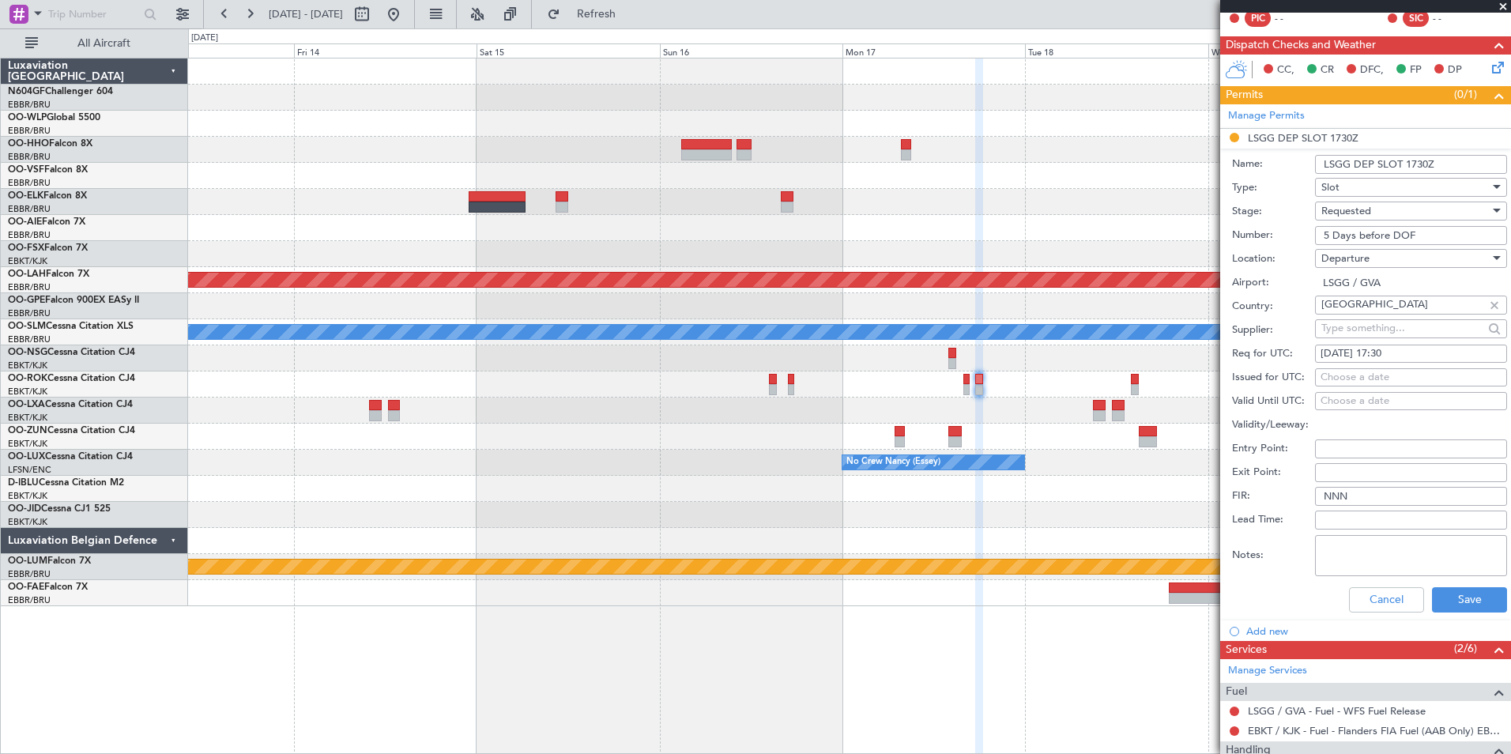
scroll to position [316, 0]
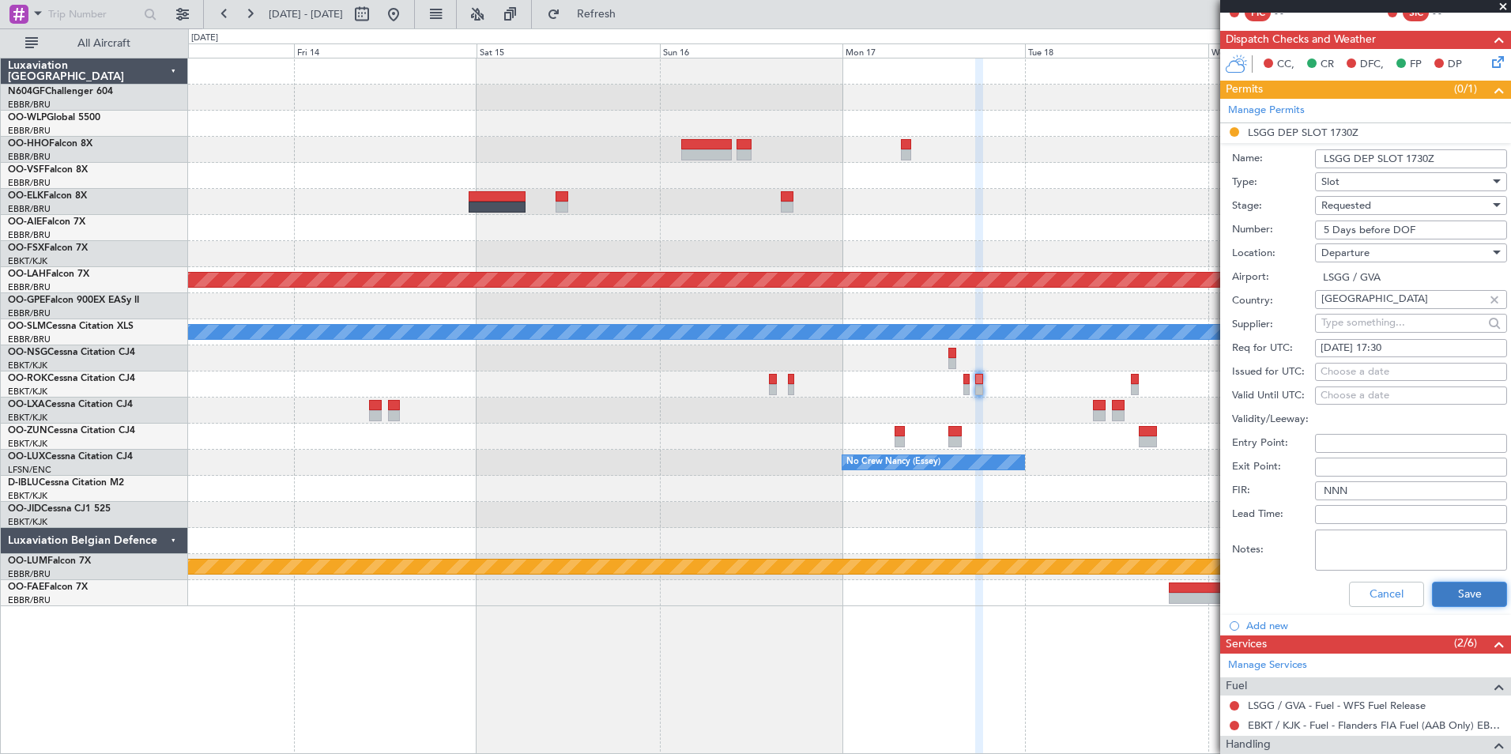
click at [1439, 586] on button "Save" at bounding box center [1469, 594] width 75 height 25
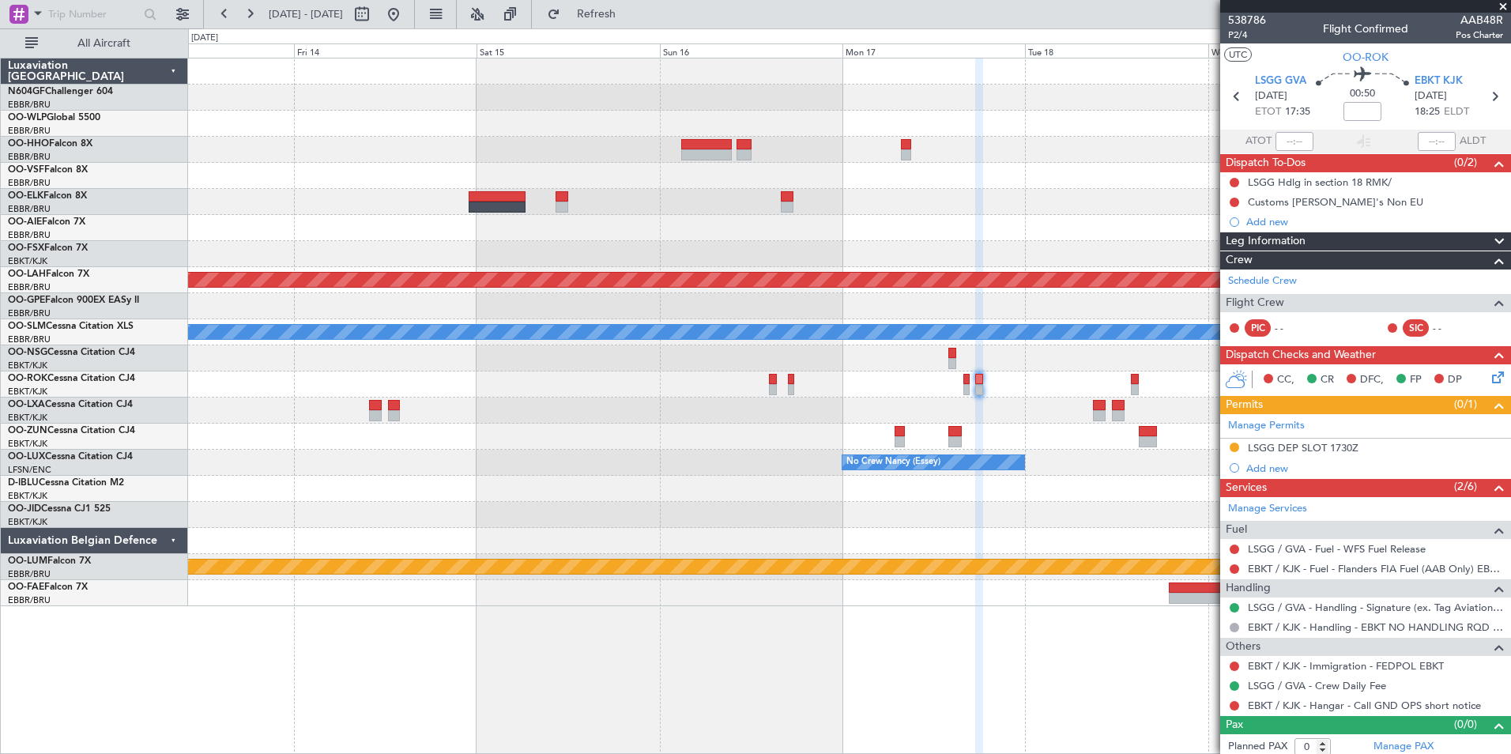
scroll to position [0, 0]
click at [1497, 9] on span at bounding box center [1504, 7] width 16 height 14
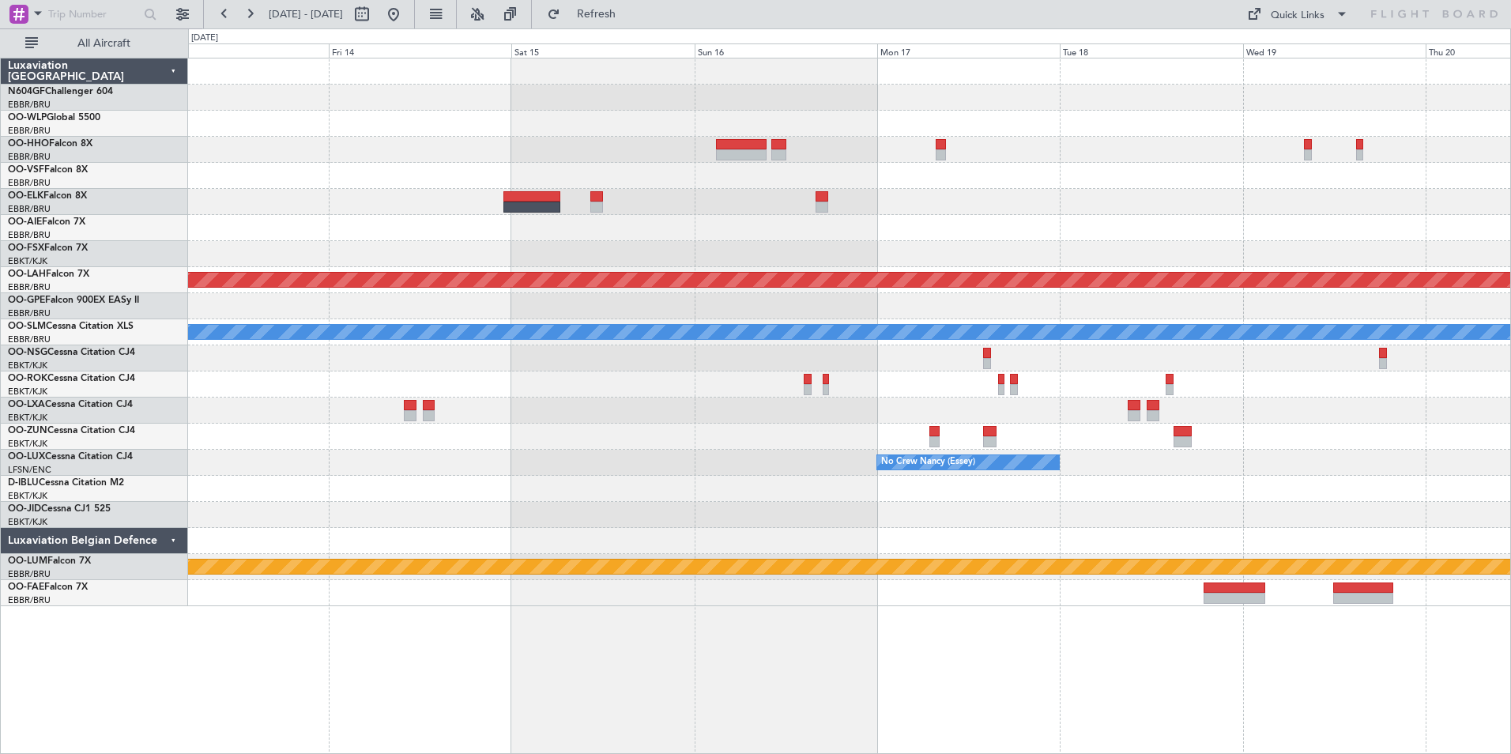
click at [855, 409] on div at bounding box center [849, 411] width 1323 height 26
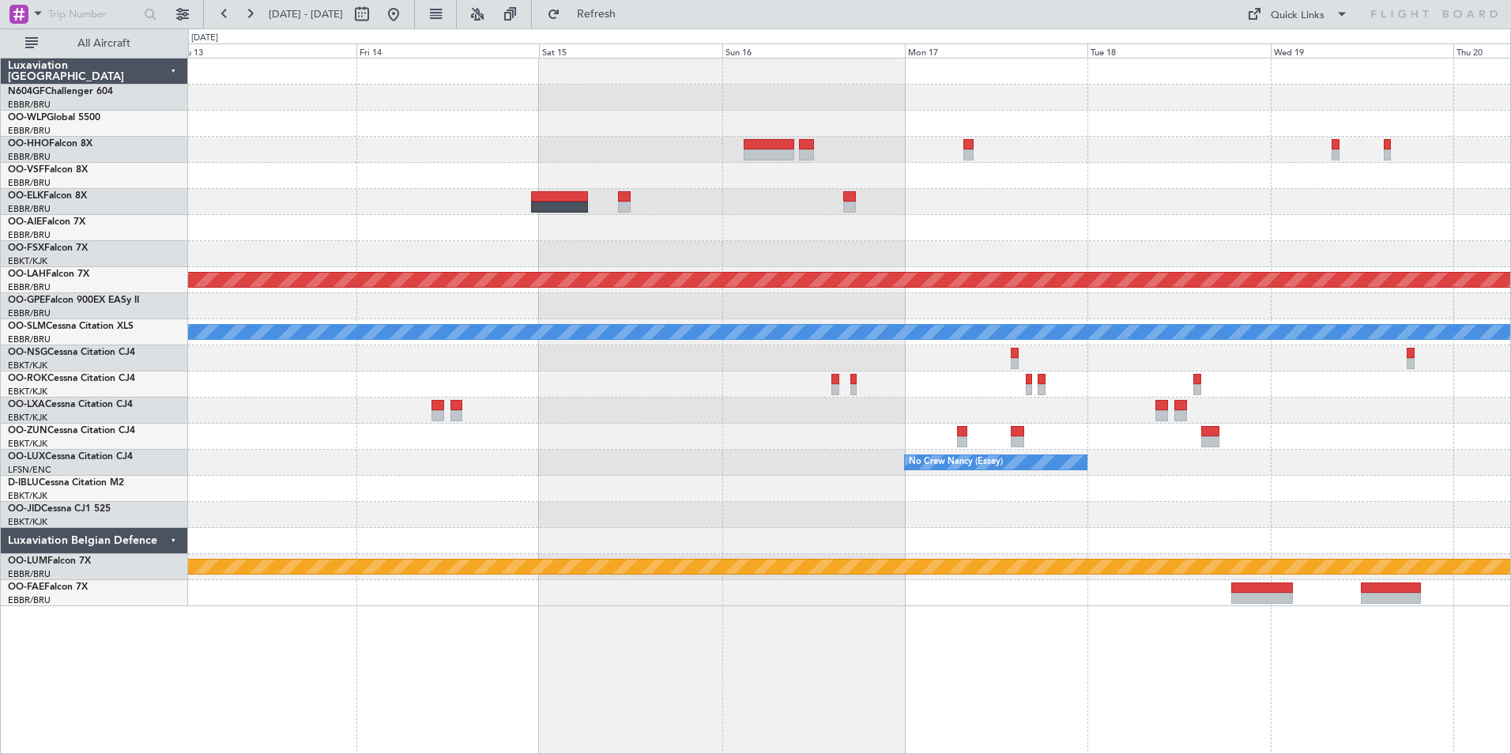
click at [882, 409] on div at bounding box center [849, 411] width 1323 height 26
click at [406, 23] on button at bounding box center [393, 14] width 25 height 25
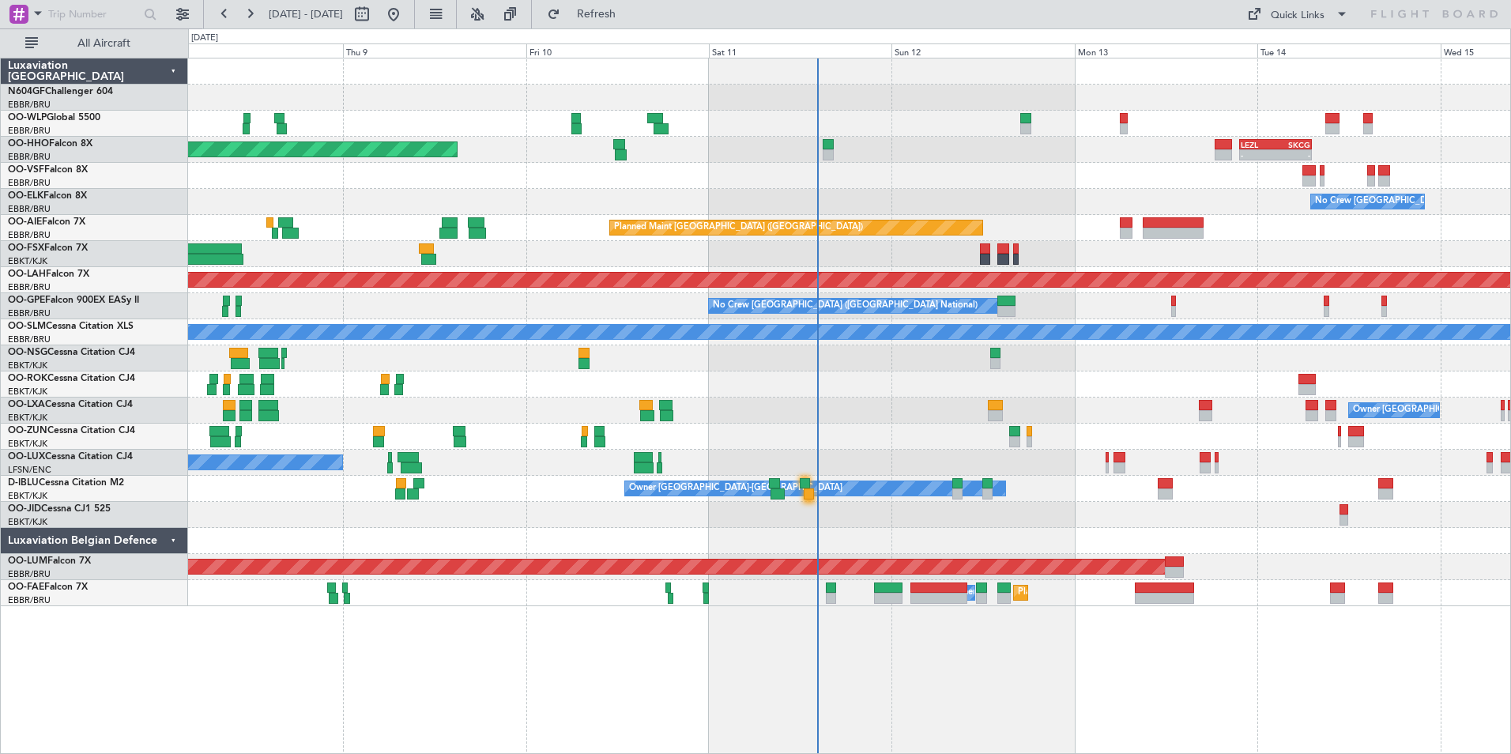
click at [919, 450] on div "Planned Maint Geneva (Cointrin) - - LEZL 21:40 Z SKCG 07:10 Z - - SKCG 21:00 Z …" at bounding box center [849, 332] width 1323 height 548
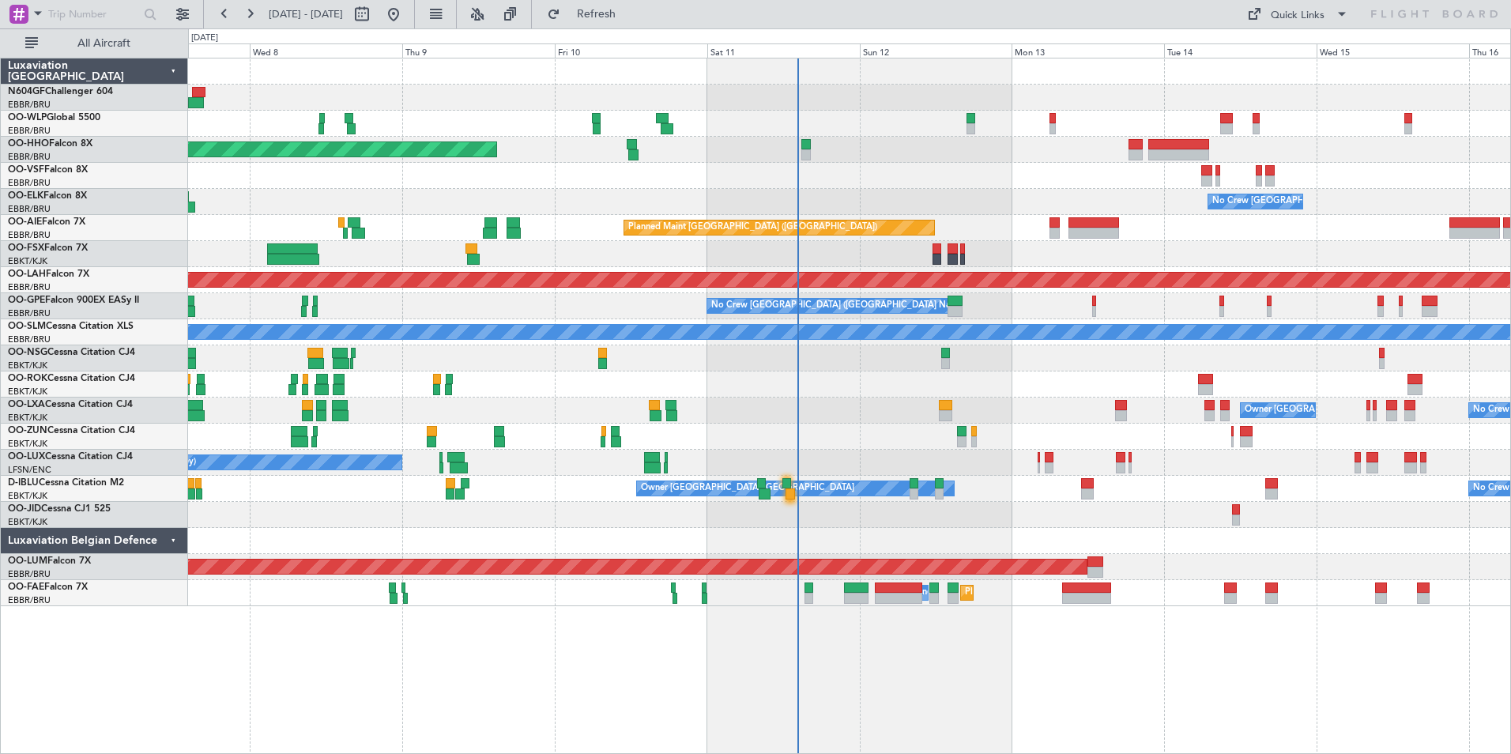
click at [851, 529] on div at bounding box center [849, 541] width 1323 height 26
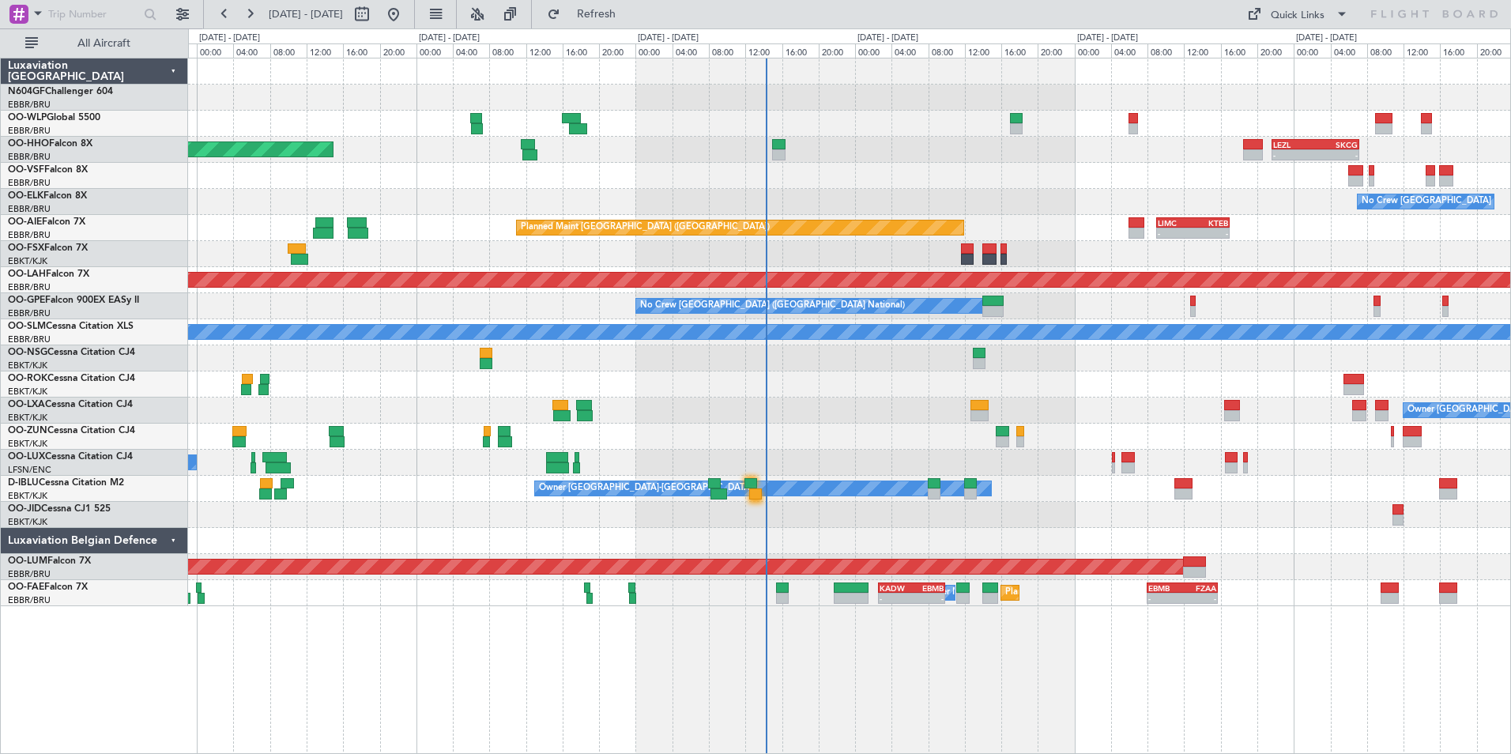
click at [804, 520] on div at bounding box center [849, 515] width 1323 height 26
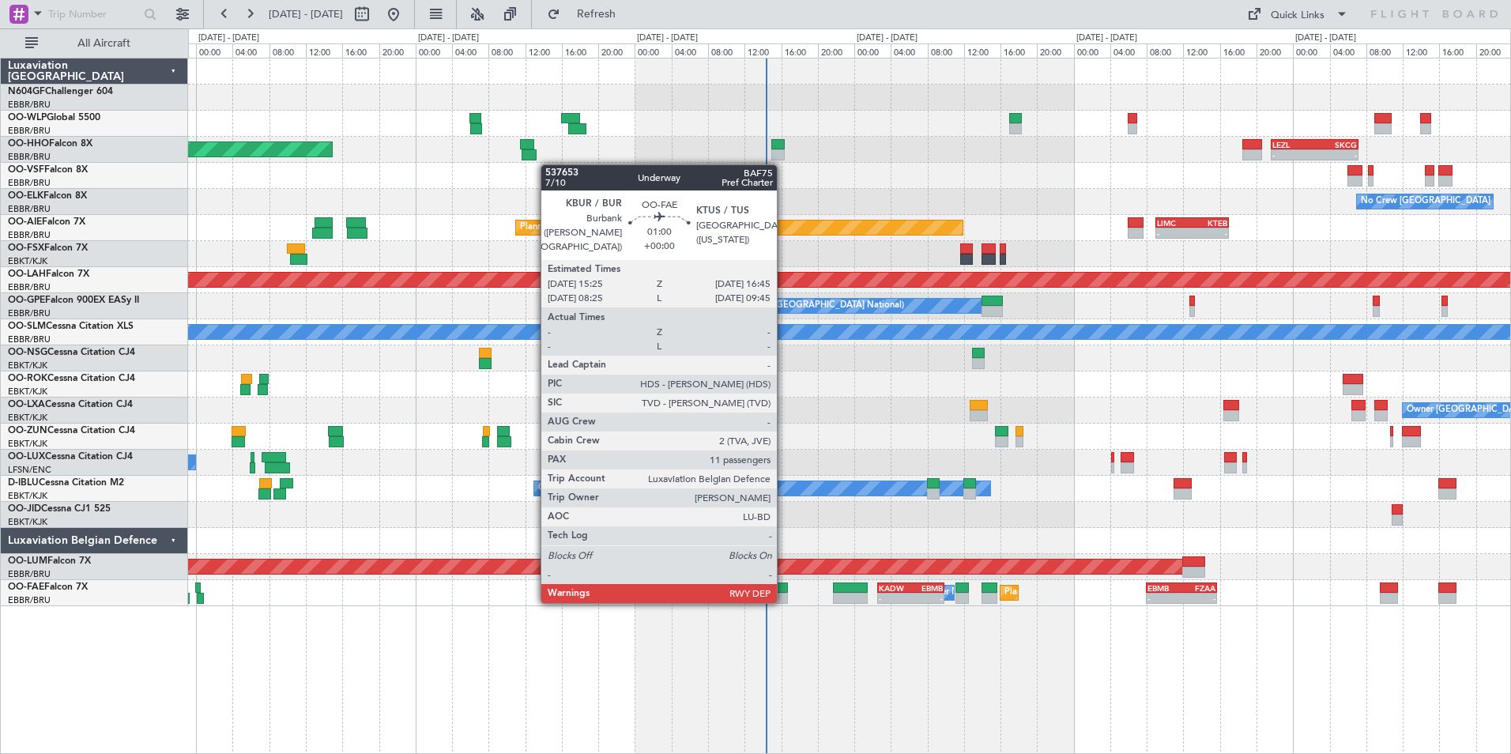
click at [784, 600] on div at bounding box center [781, 598] width 13 height 11
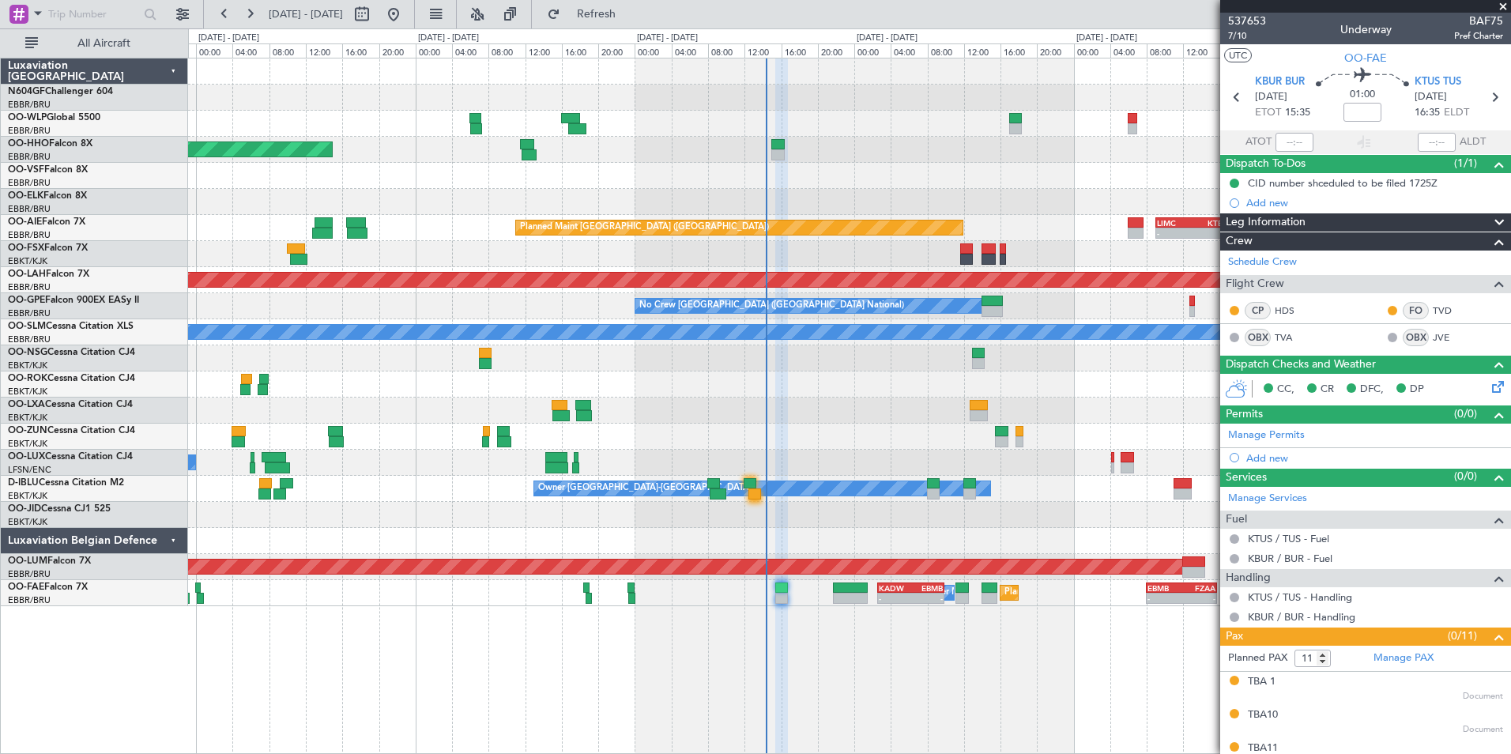
click at [1093, 665] on div "- - EBLG 07:30 Z KIND 15:40 Z Planned Maint Geneva (Cointrin) - - LEZL 21:40 Z …" at bounding box center [849, 406] width 1323 height 696
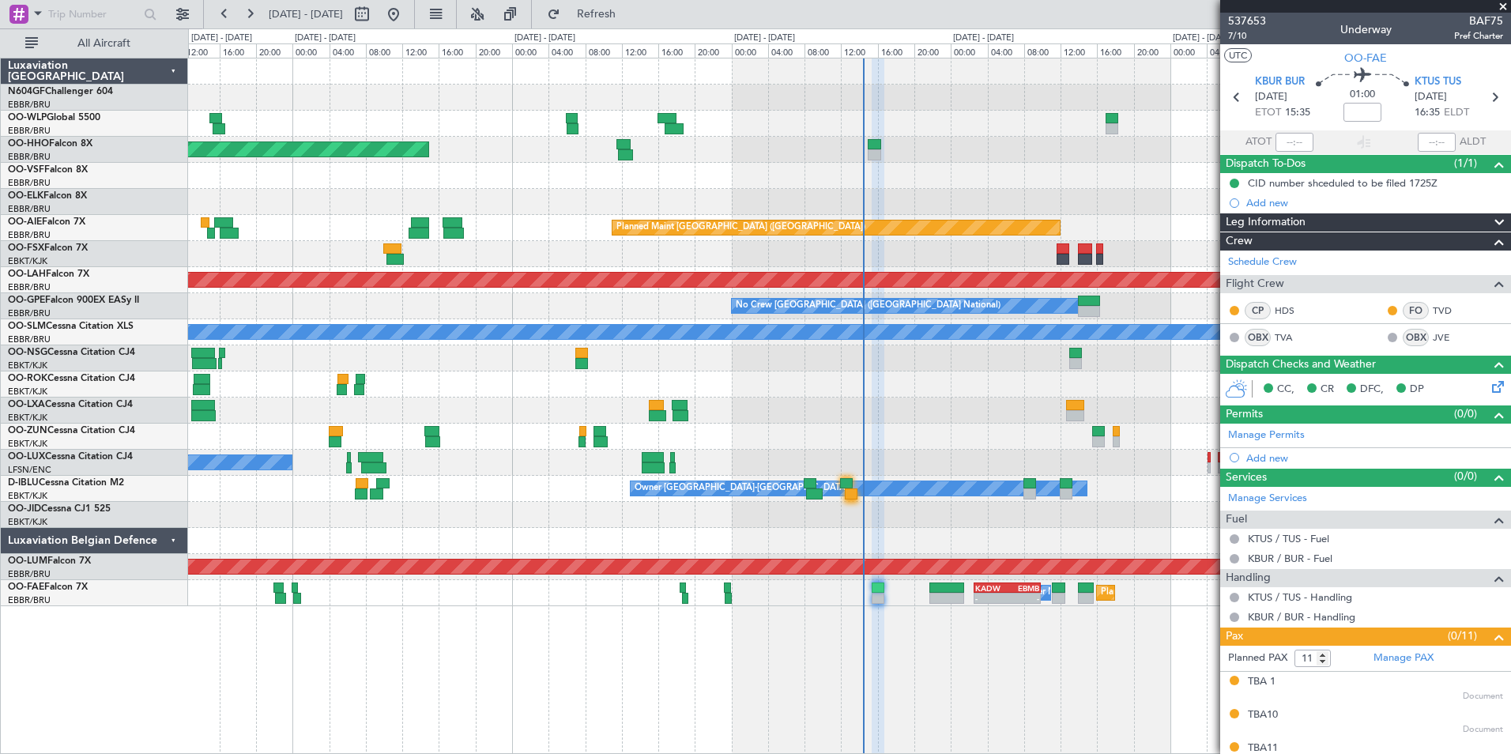
click at [885, 519] on div at bounding box center [849, 515] width 1323 height 26
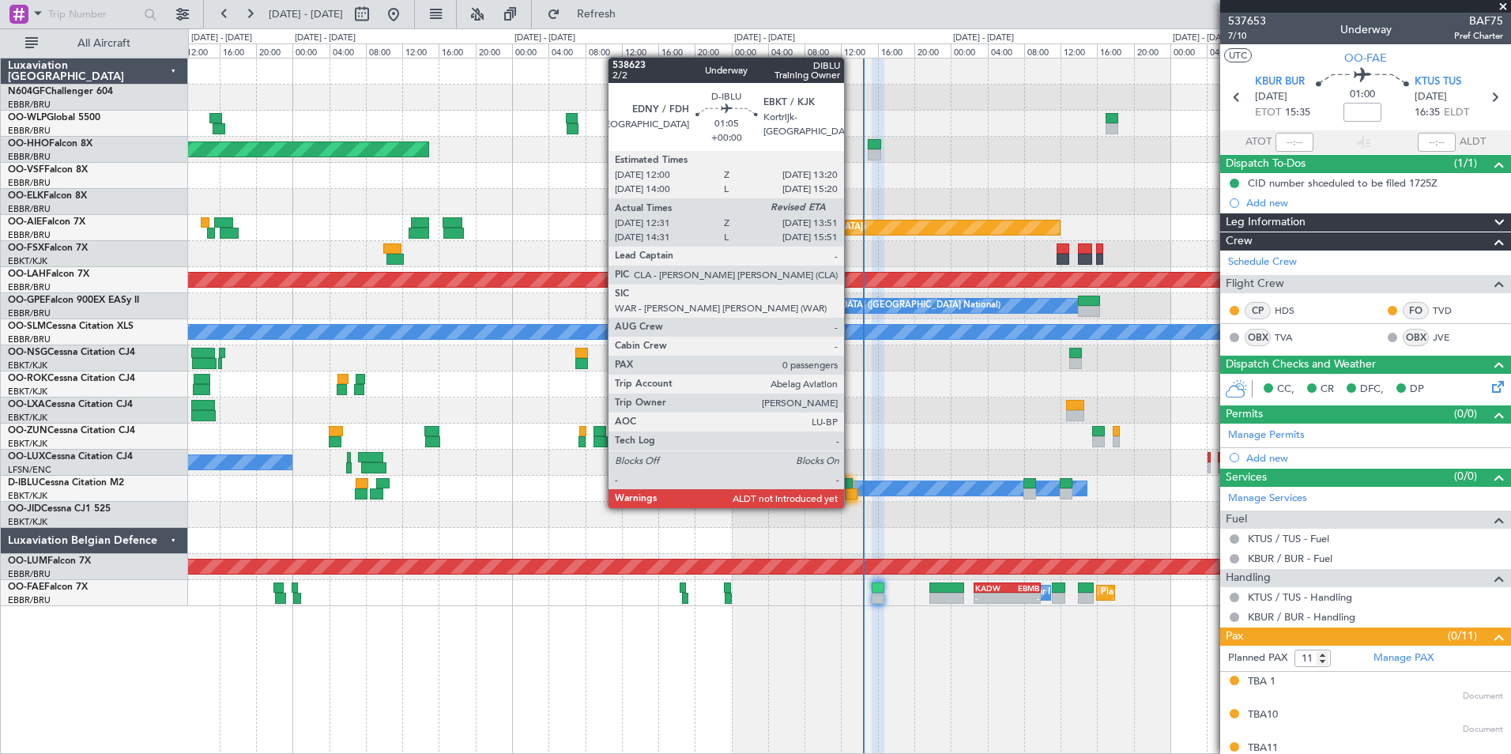
click at [853, 492] on div at bounding box center [851, 494] width 13 height 11
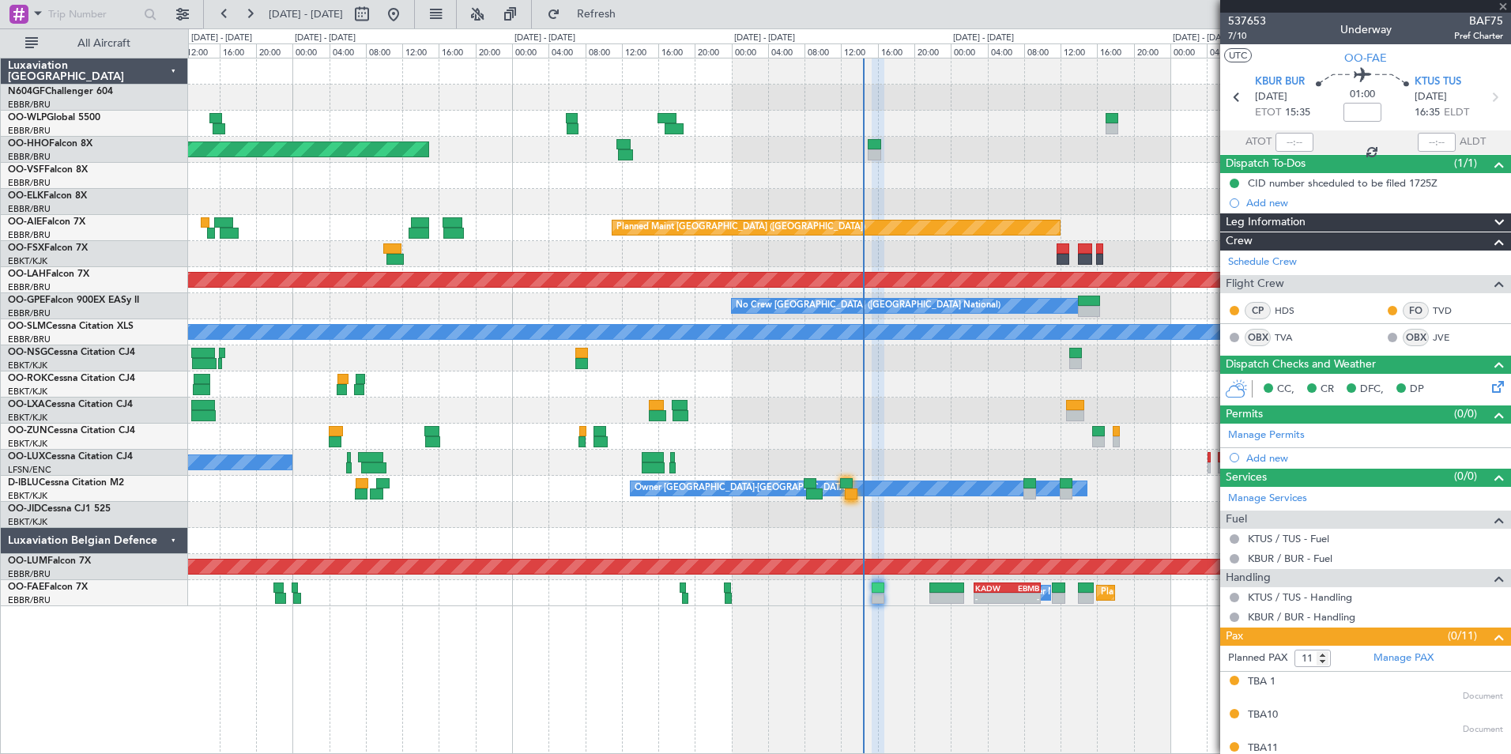
type input "12:41"
type input "0"
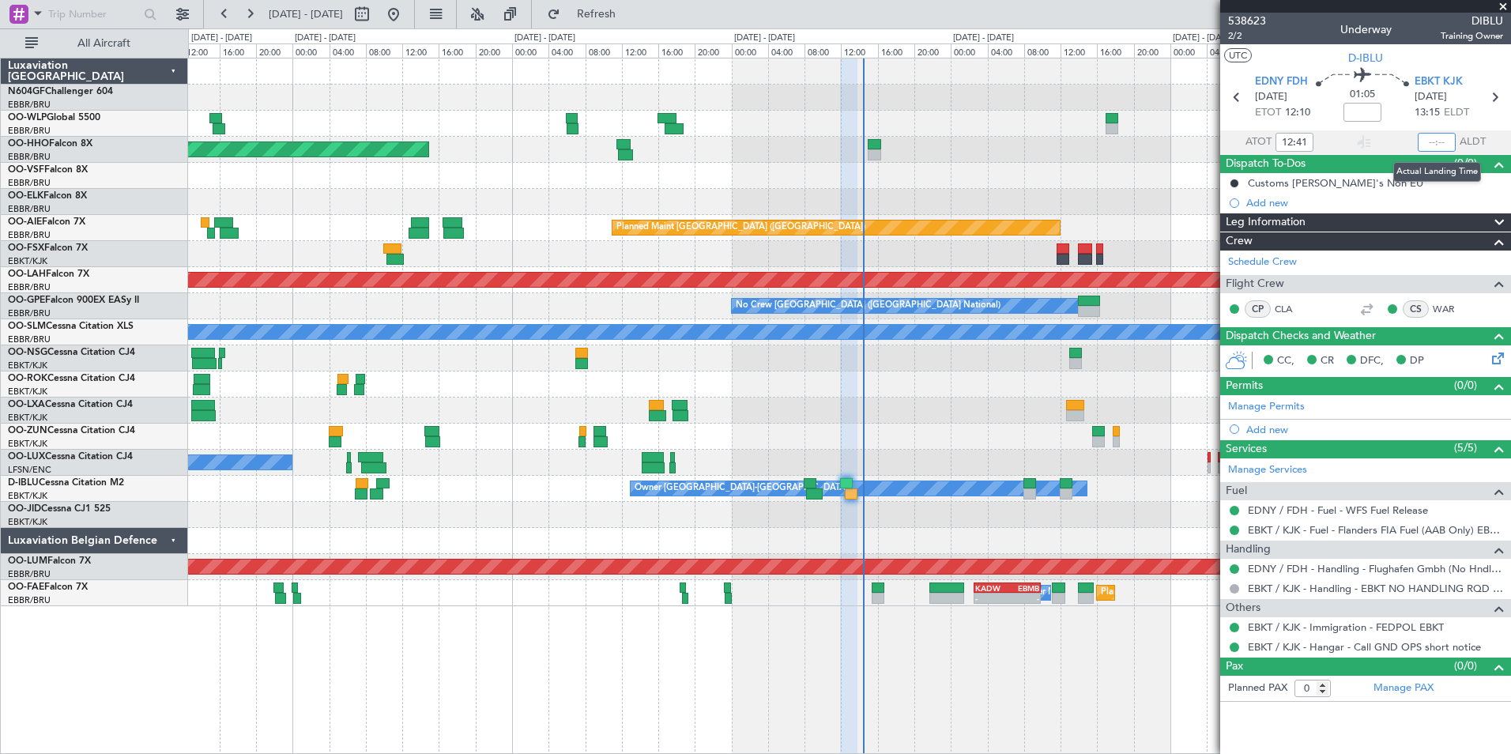
click at [1439, 139] on input "text" at bounding box center [1437, 142] width 38 height 19
click at [1424, 61] on section "UTC D-IBLU" at bounding box center [1366, 56] width 291 height 24
type input "13:57"
click at [1503, 5] on span at bounding box center [1504, 7] width 16 height 14
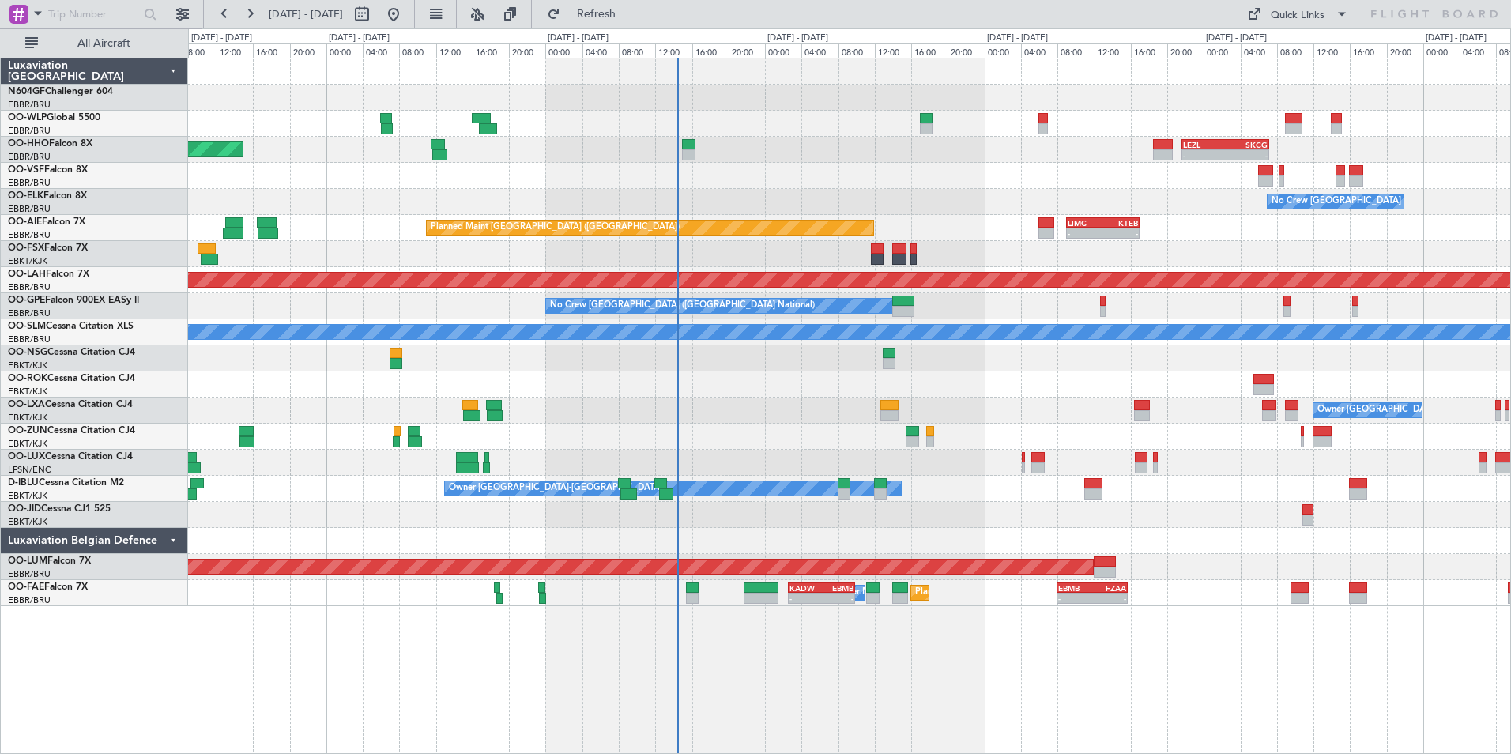
click at [769, 402] on div "Owner Kortrijk-Wevelgem No Crew Brussels (Brussels National)" at bounding box center [849, 411] width 1323 height 26
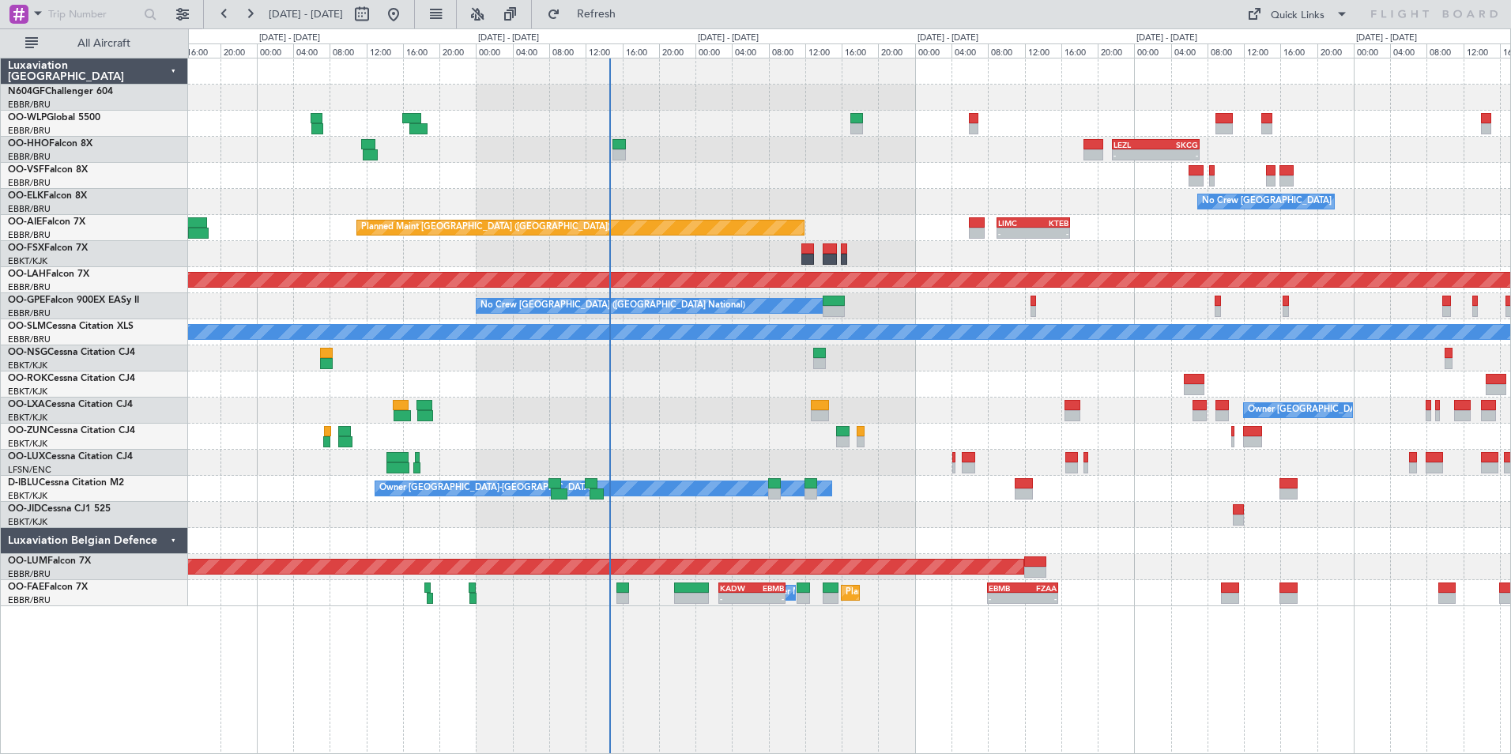
click at [749, 417] on div "Owner Kortrijk-Wevelgem No Crew Brussels (Brussels National)" at bounding box center [849, 411] width 1323 height 26
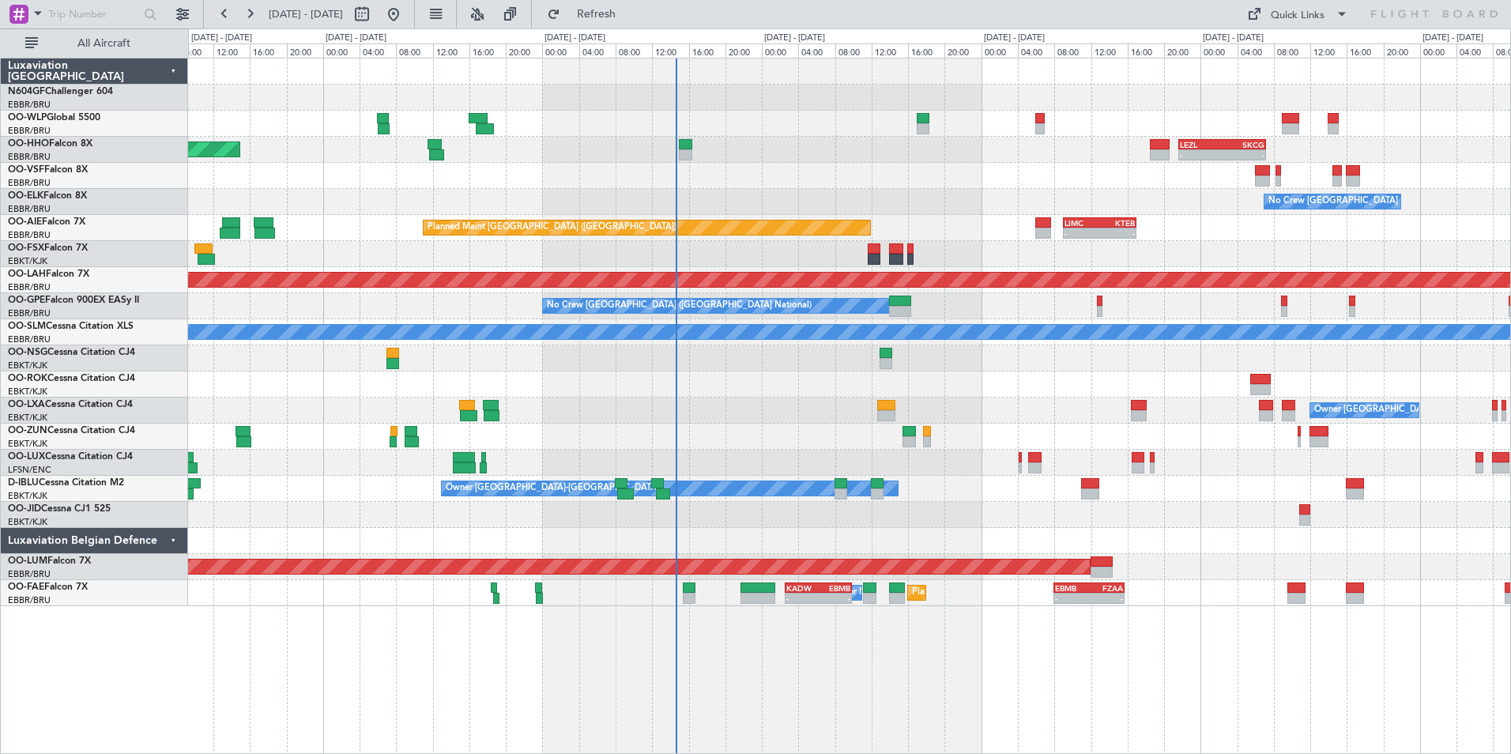
click at [816, 409] on div "Owner Kortrijk-Wevelgem No Crew Brussels (Brussels National)" at bounding box center [849, 411] width 1323 height 26
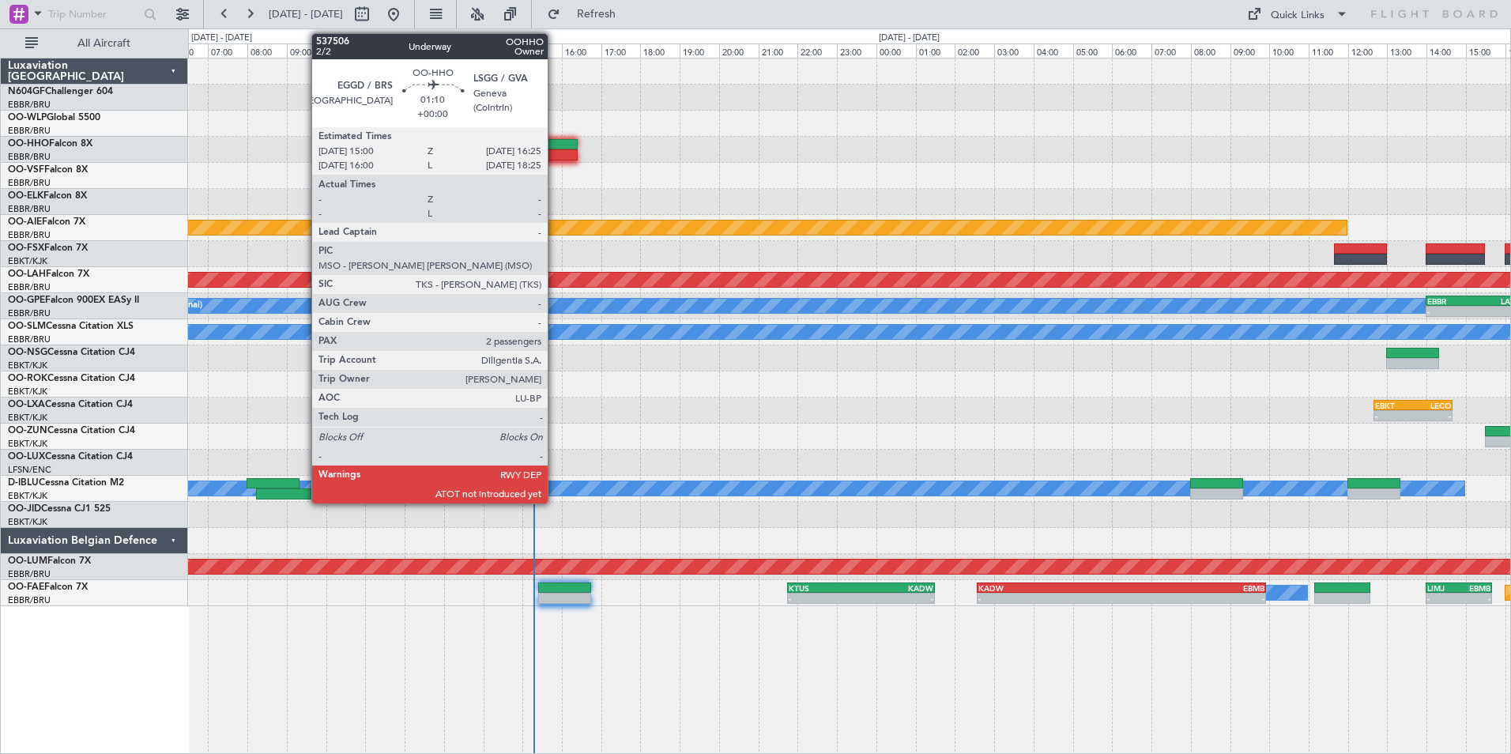
click at [552, 151] on div at bounding box center [550, 154] width 56 height 11
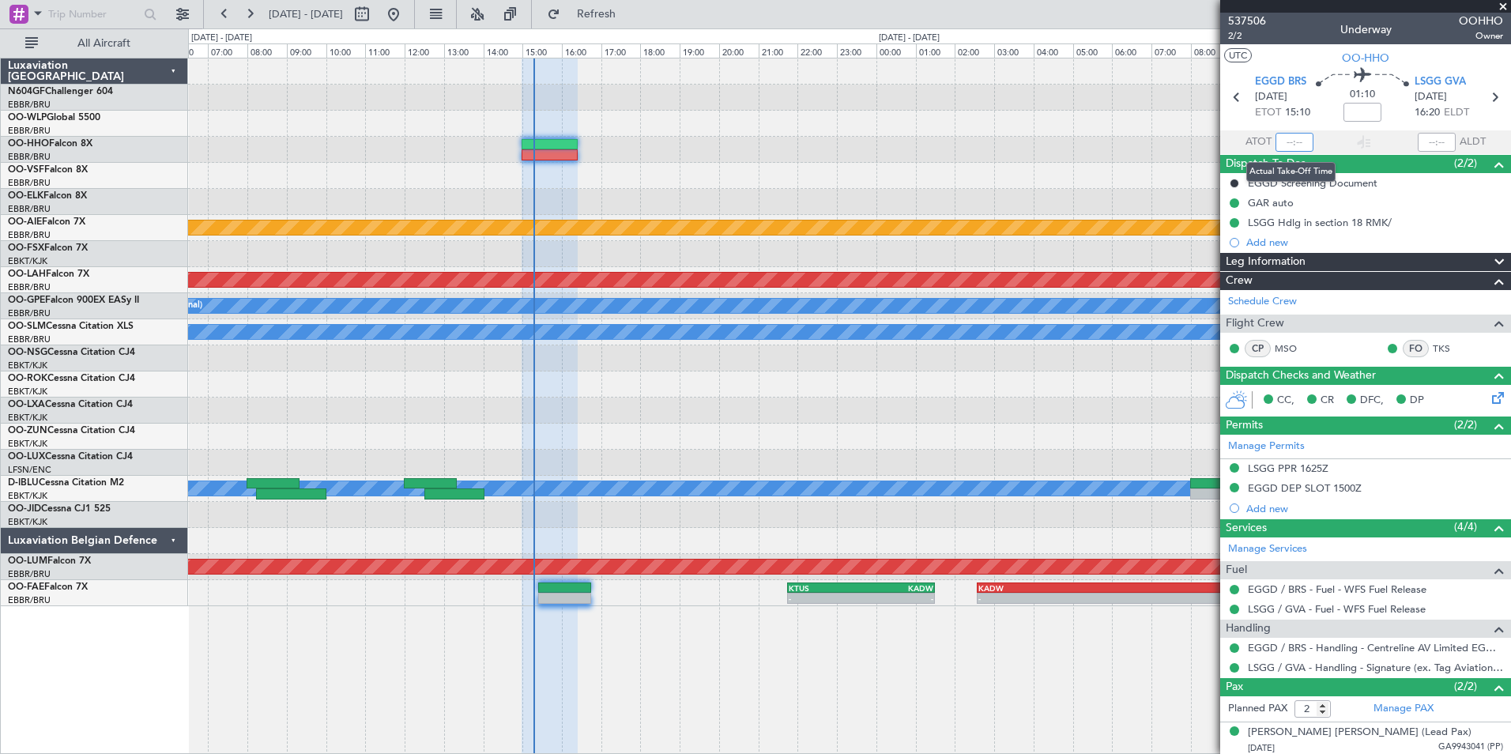
click at [1293, 141] on input "text" at bounding box center [1295, 142] width 38 height 19
click at [1276, 62] on section "UTC OO-HHO" at bounding box center [1366, 56] width 291 height 24
type input "15:17"
click at [1504, 8] on span at bounding box center [1504, 7] width 16 height 14
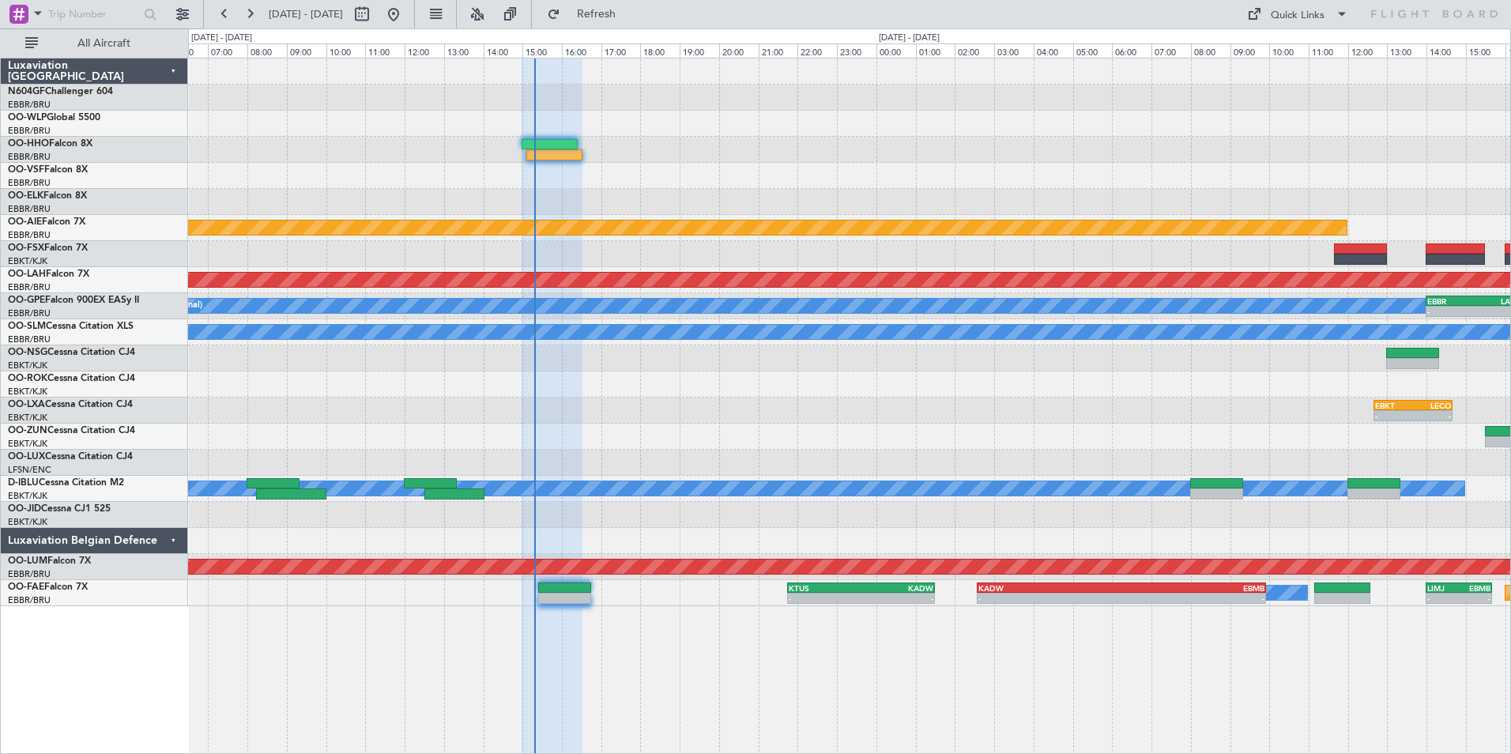
type input "0"
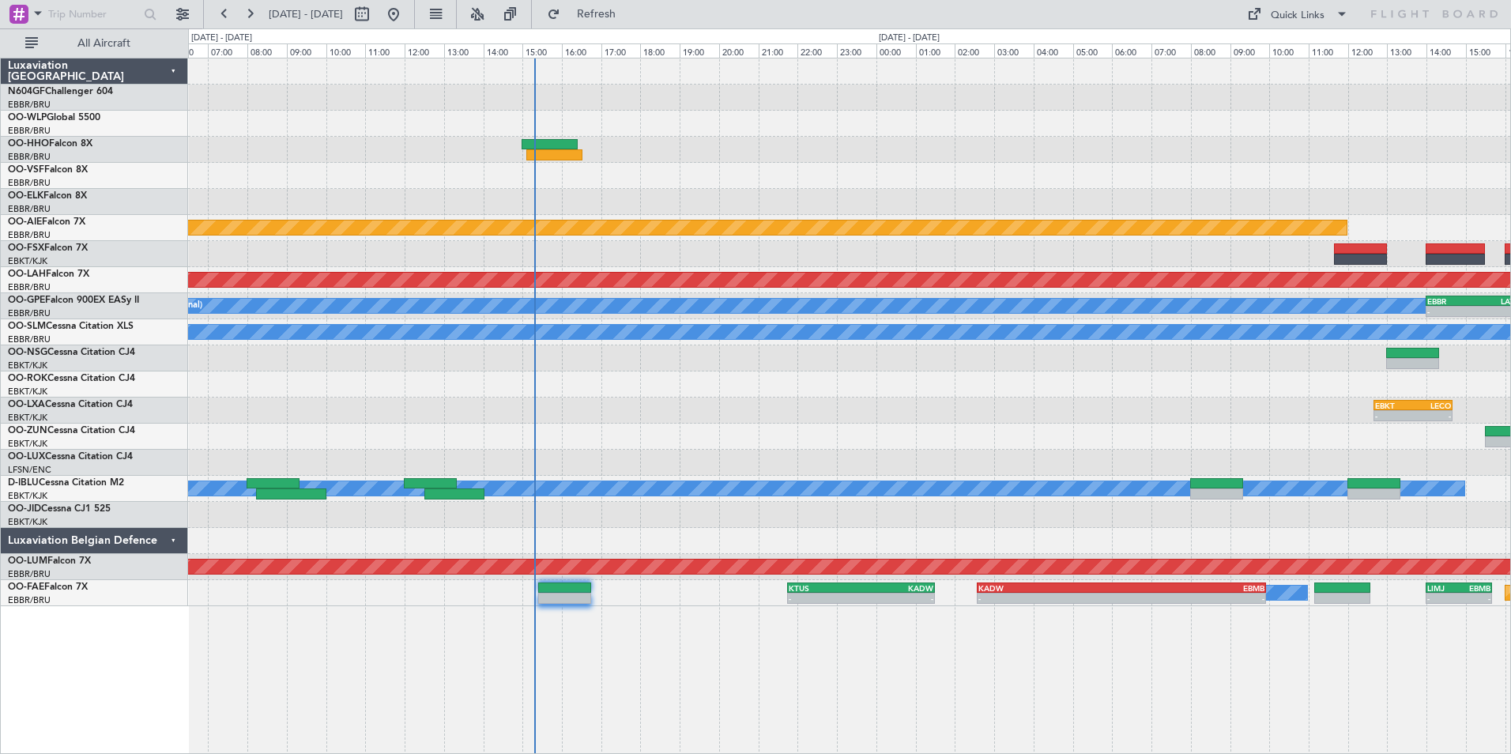
click at [676, 207] on div at bounding box center [849, 202] width 1323 height 26
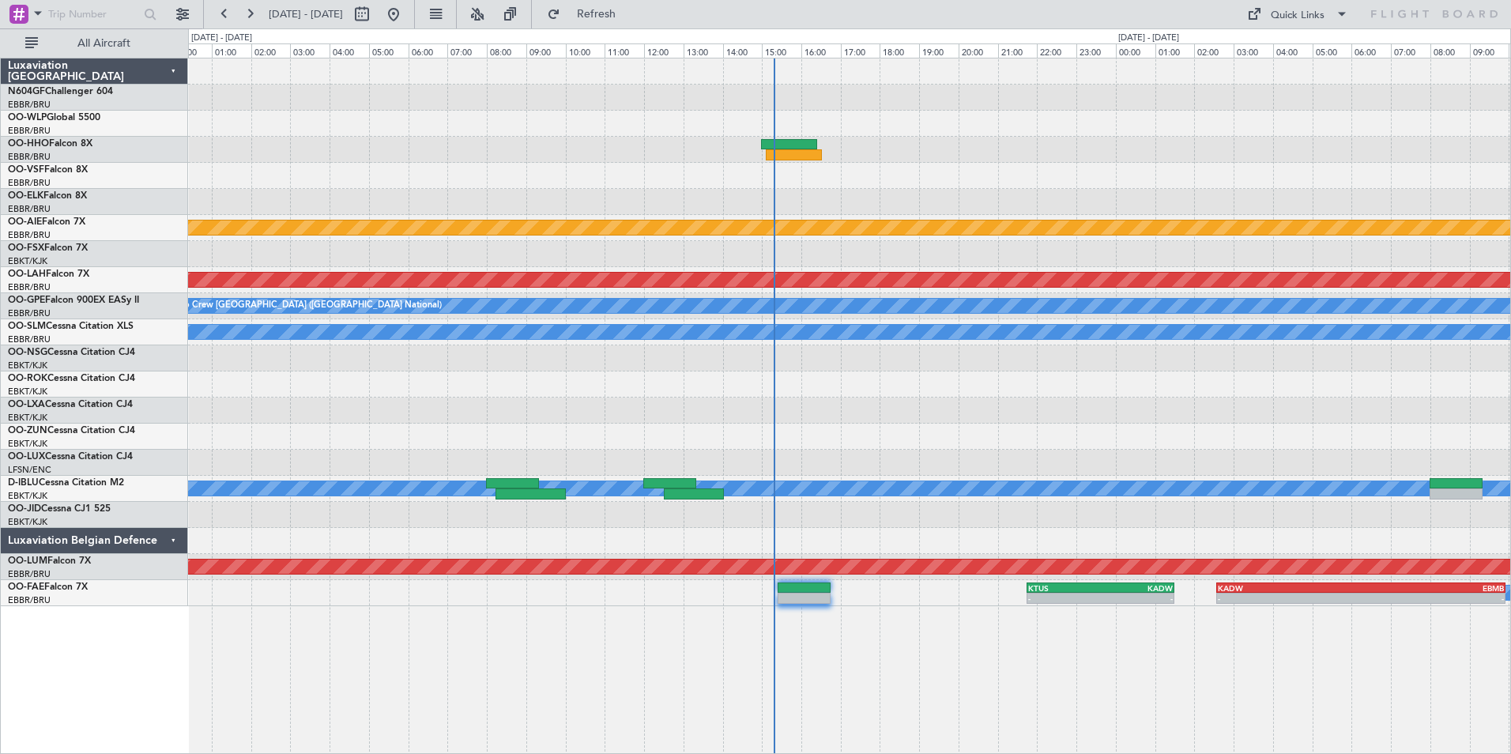
click at [826, 206] on div at bounding box center [849, 202] width 1323 height 26
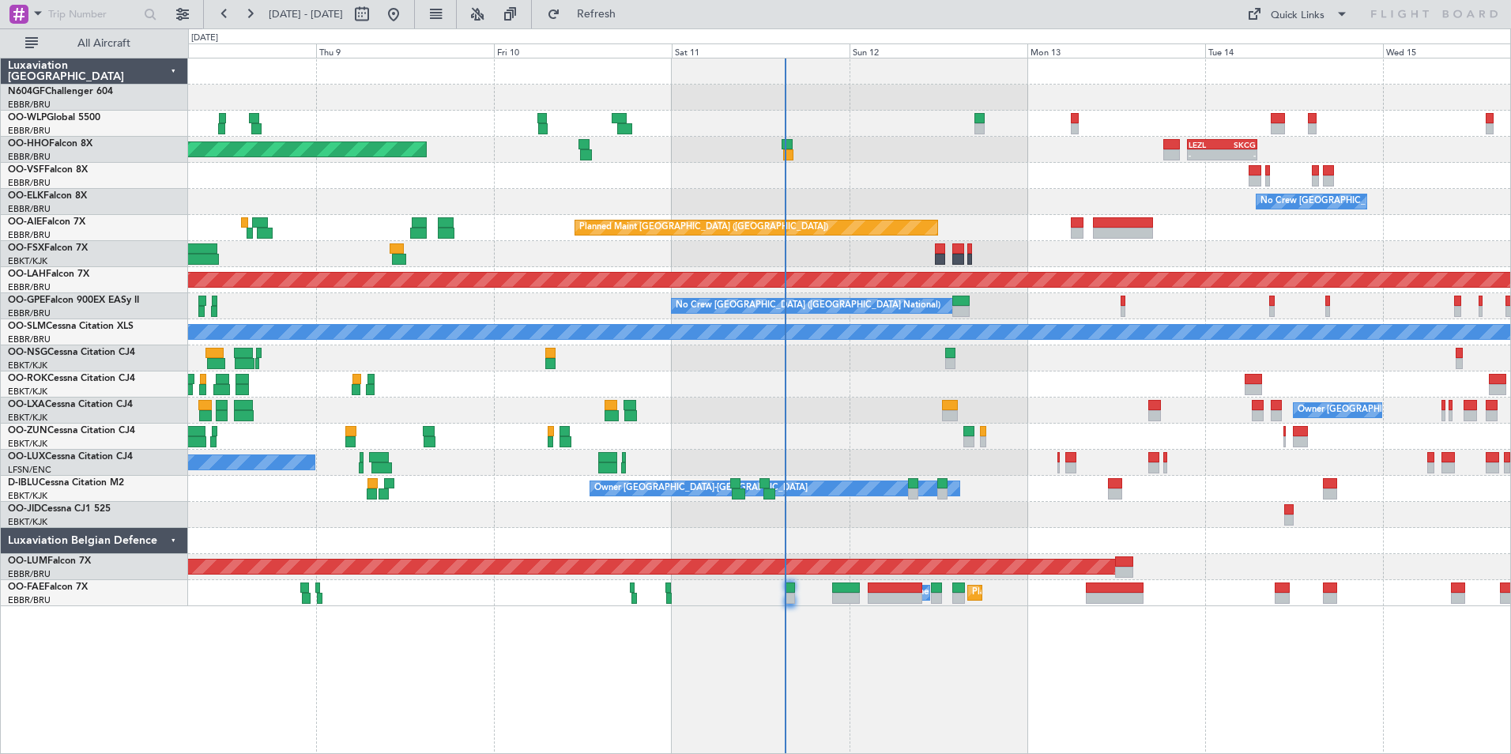
click at [900, 422] on div "Owner Kortrijk-Wevelgem No Crew Brussels (Brussels National)" at bounding box center [849, 411] width 1323 height 26
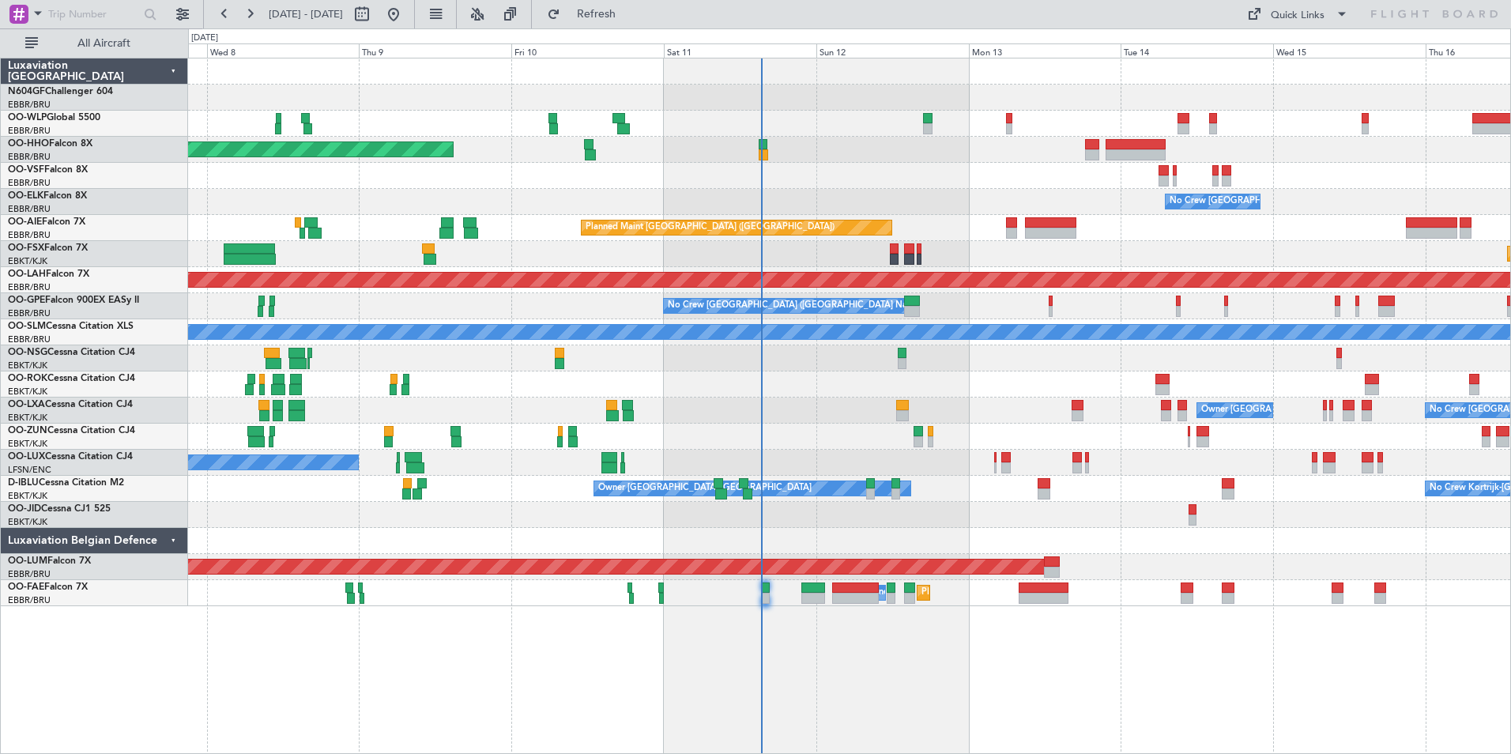
click at [987, 633] on div "Planned Maint Geneva (Cointrin) - - LROP 21:15 Z RJTT 08:30 Z - - EBBR 17:05 Z …" at bounding box center [849, 406] width 1323 height 696
click at [1115, 636] on div "Planned Maint Geneva (Cointrin) - - LROP 21:15 Z RJTT 08:30 Z - - EBBR 17:05 Z …" at bounding box center [849, 406] width 1323 height 696
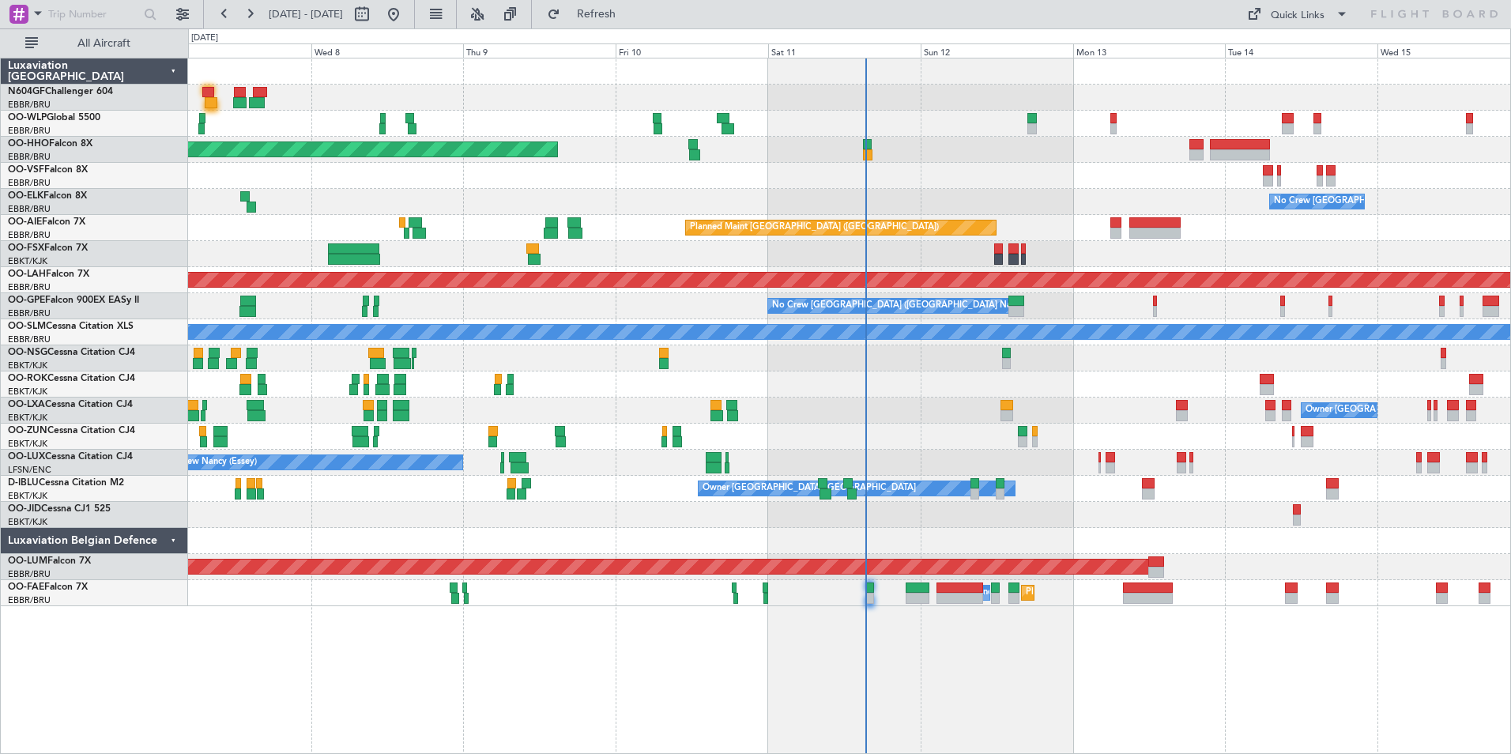
click at [1093, 659] on div "Planned Maint Geneva (Cointrin) - - LROP 21:15 Z RJTT 08:30 Z No Crew Brussels …" at bounding box center [849, 406] width 1323 height 696
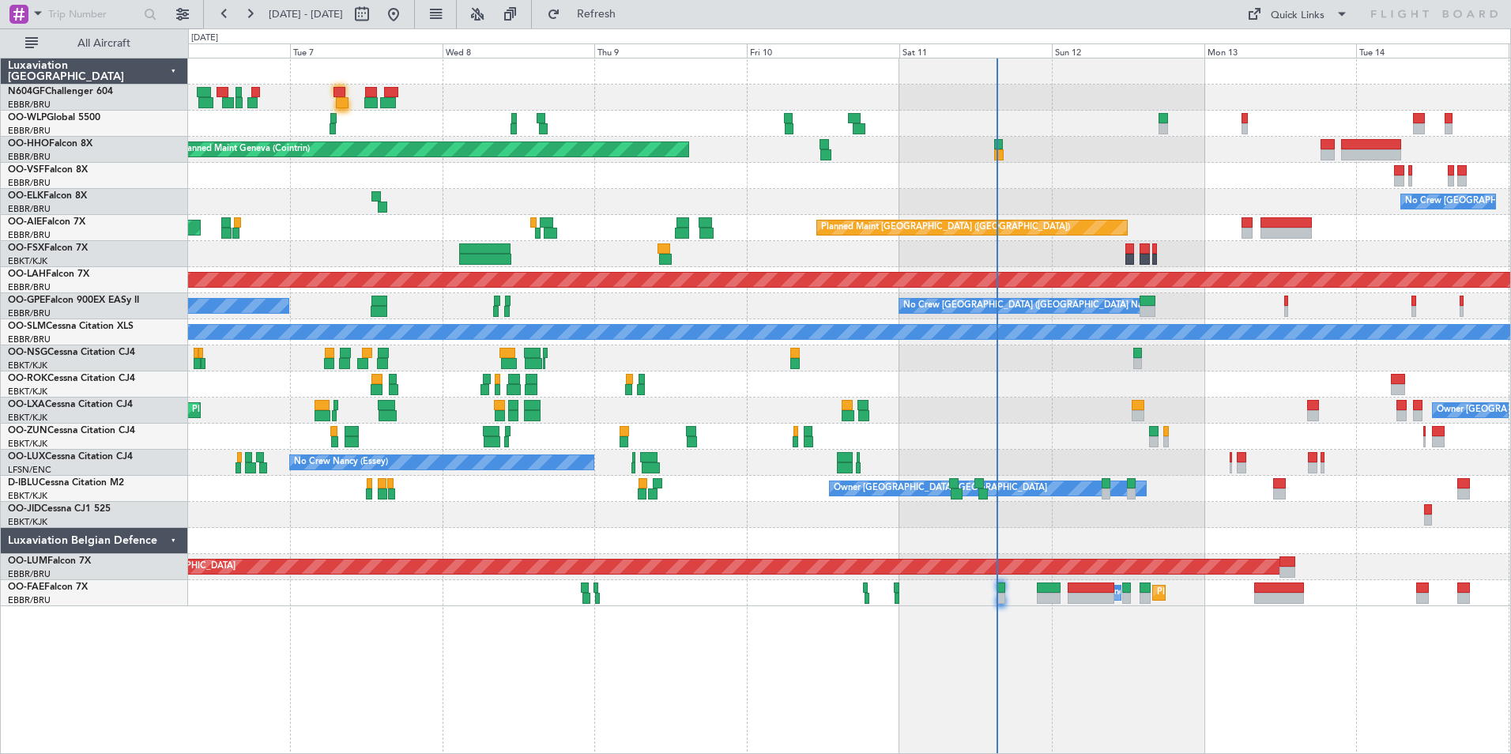
click at [1060, 666] on div "Planned Maint Geneva (Cointrin) No Crew Brussels (Brussels National) Planned Ma…" at bounding box center [849, 406] width 1323 height 696
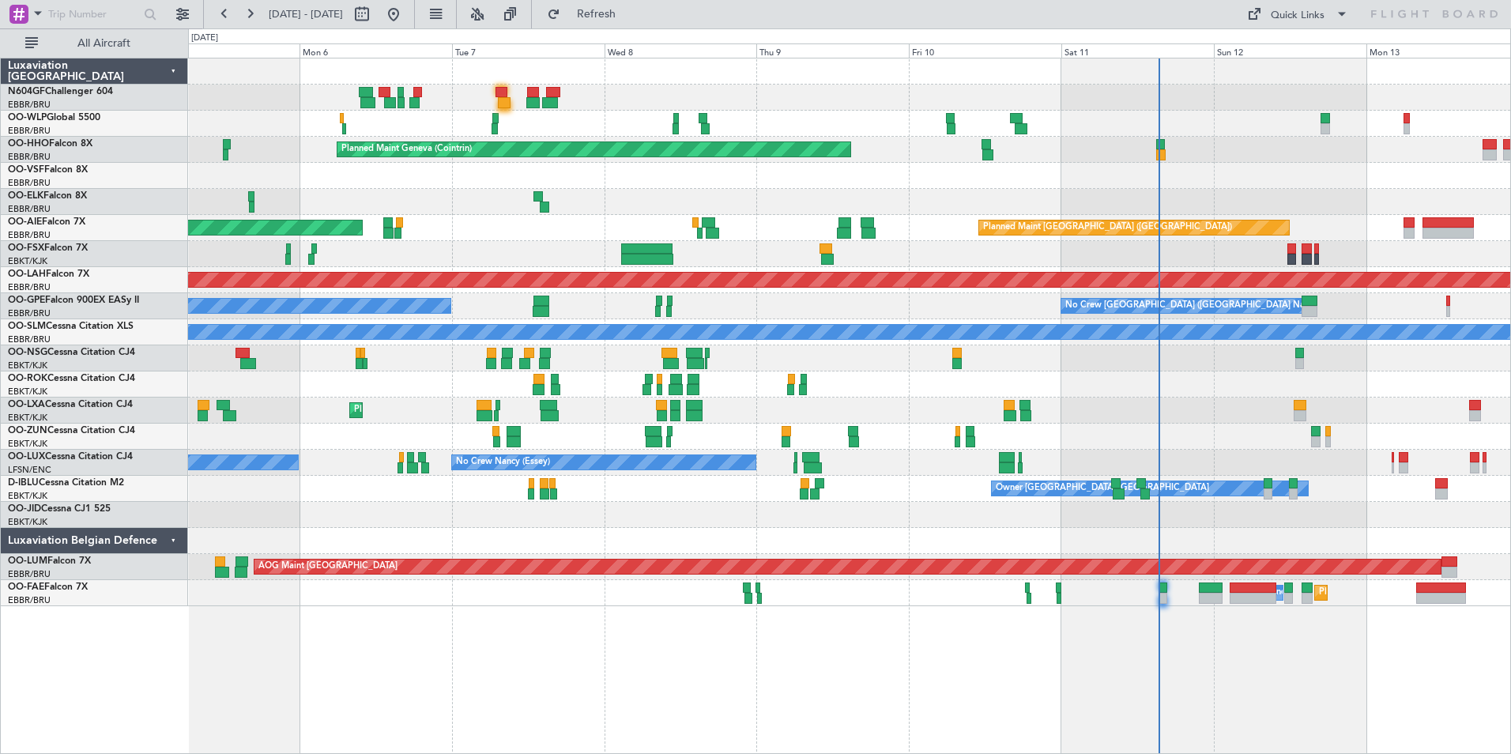
click at [1023, 676] on div "Planned Maint Geneva (Cointrin) No Crew Brussels (Brussels National) Planned Ma…" at bounding box center [849, 406] width 1323 height 696
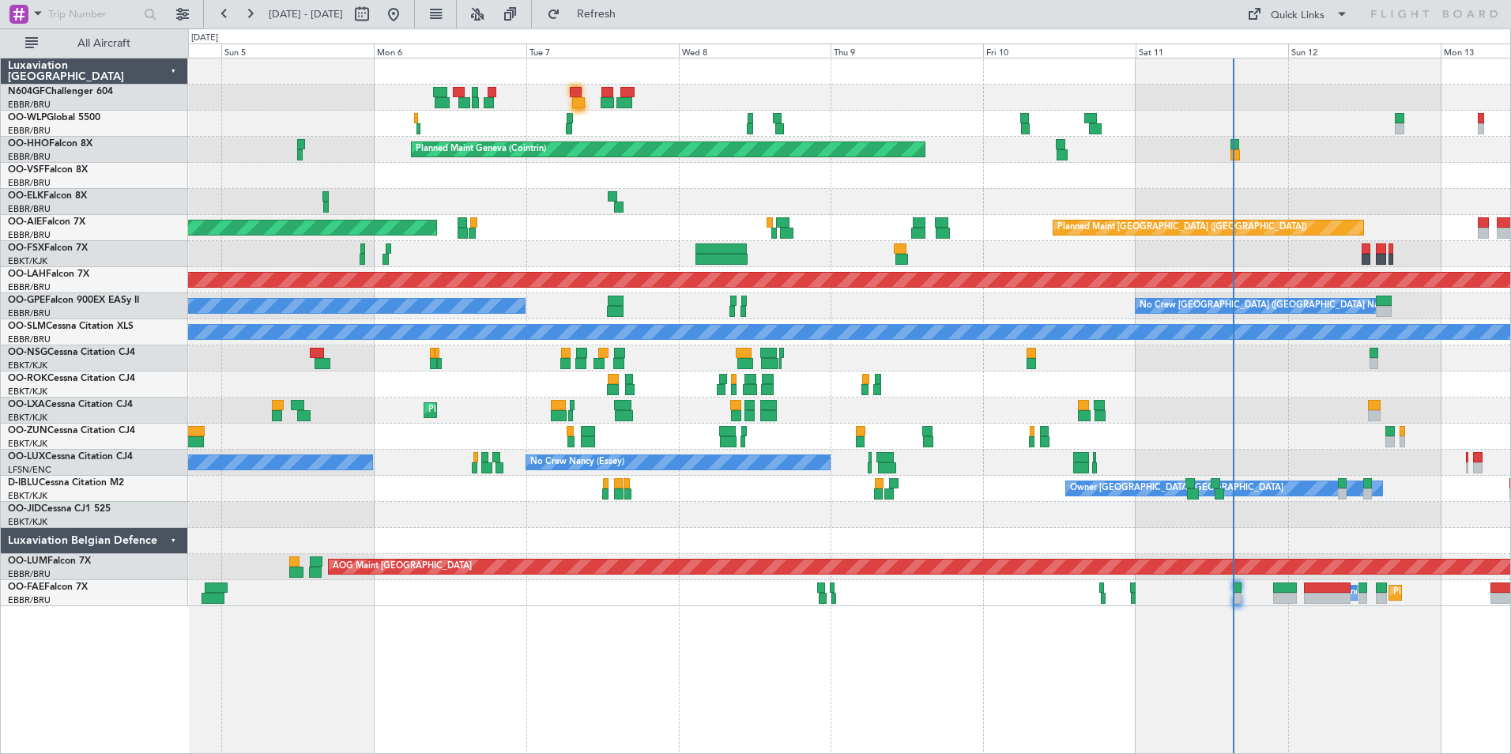
click at [780, 671] on div "Planned Maint Geneva (Cointrin) No Crew Brussels (Brussels National) Planned Ma…" at bounding box center [849, 406] width 1323 height 696
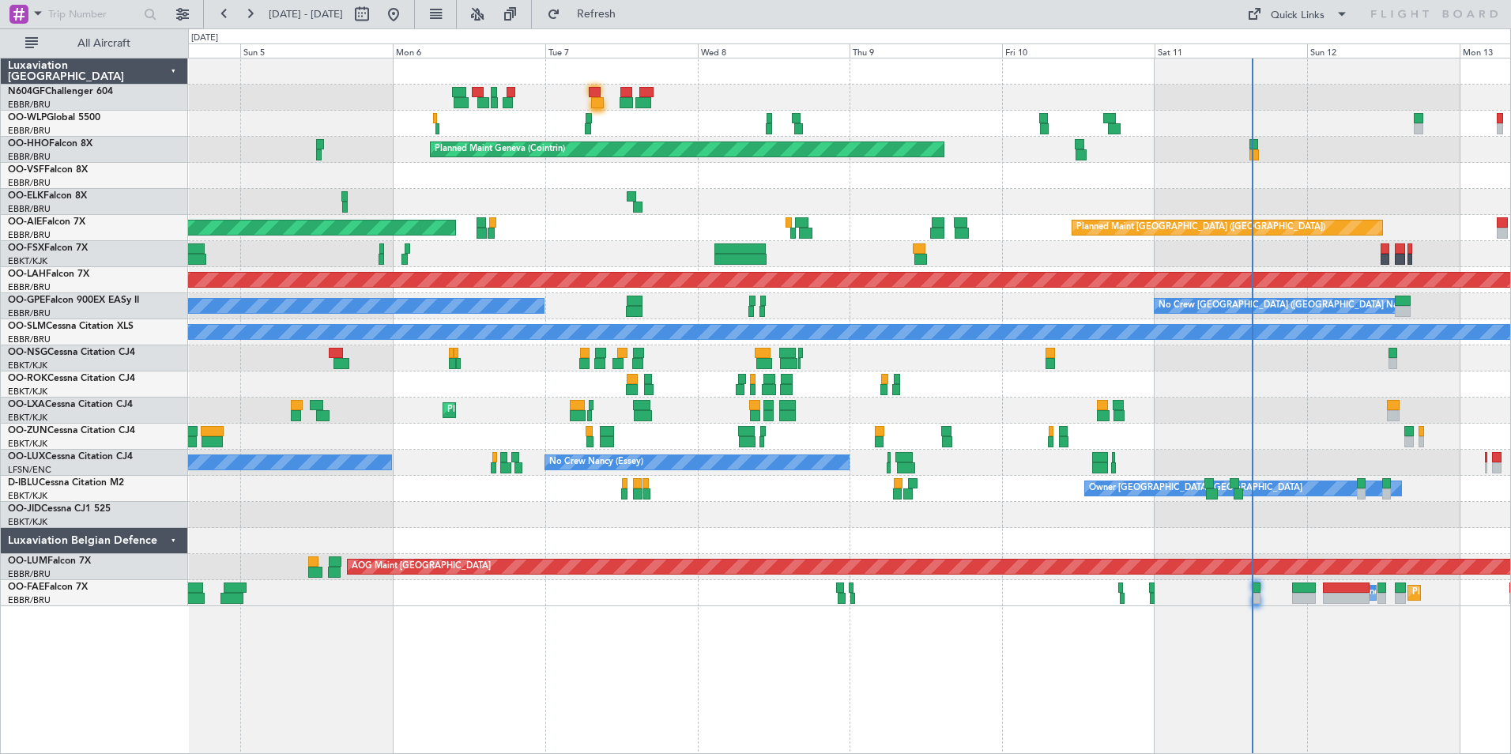
click at [742, 670] on div "Planned Maint Milan (Linate) Planned Maint Geneva (Cointrin) No Crew Brussels (…" at bounding box center [849, 406] width 1323 height 696
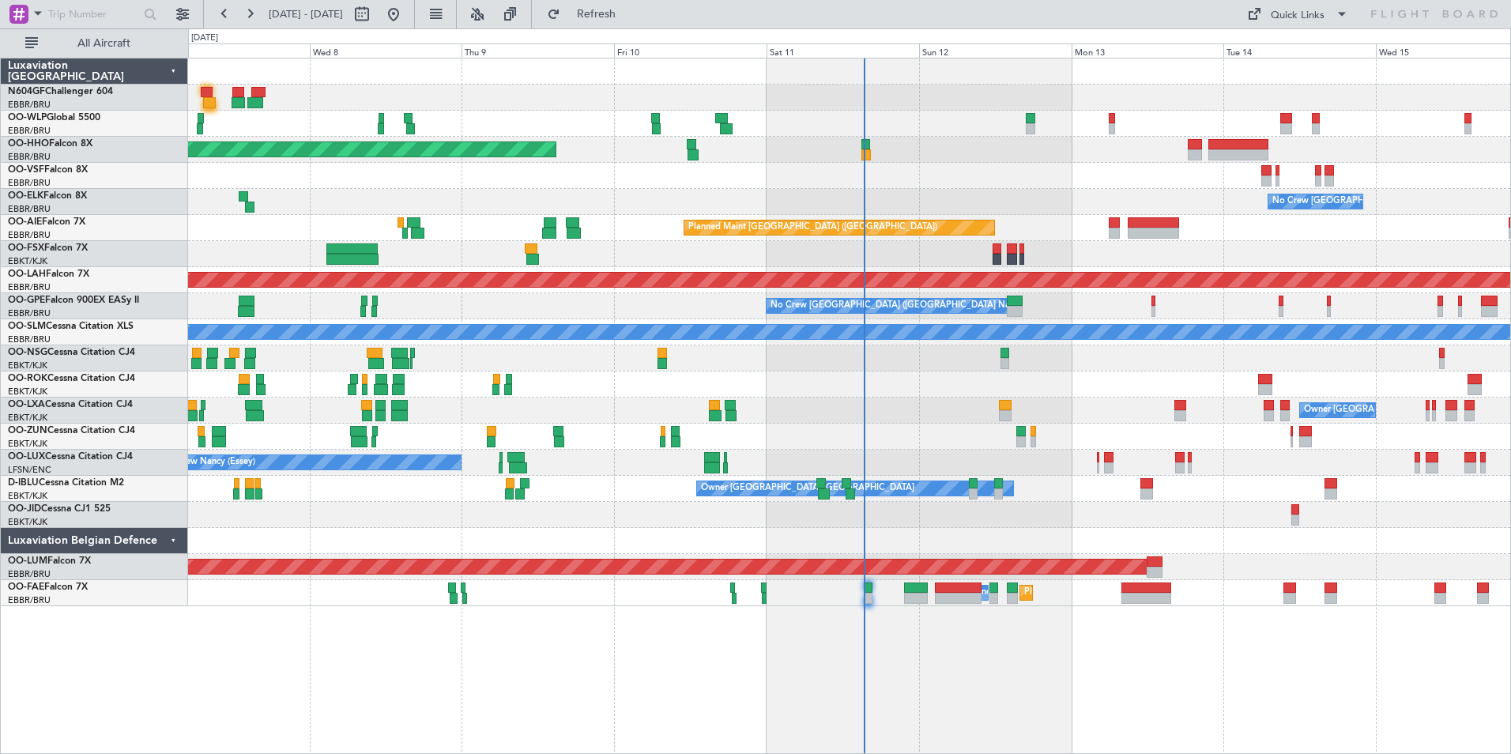
click at [757, 673] on div "Planned Maint Geneva (Cointrin) - - LROP 21:15 Z RJTT 08:30 Z No Crew Brussels …" at bounding box center [849, 406] width 1323 height 696
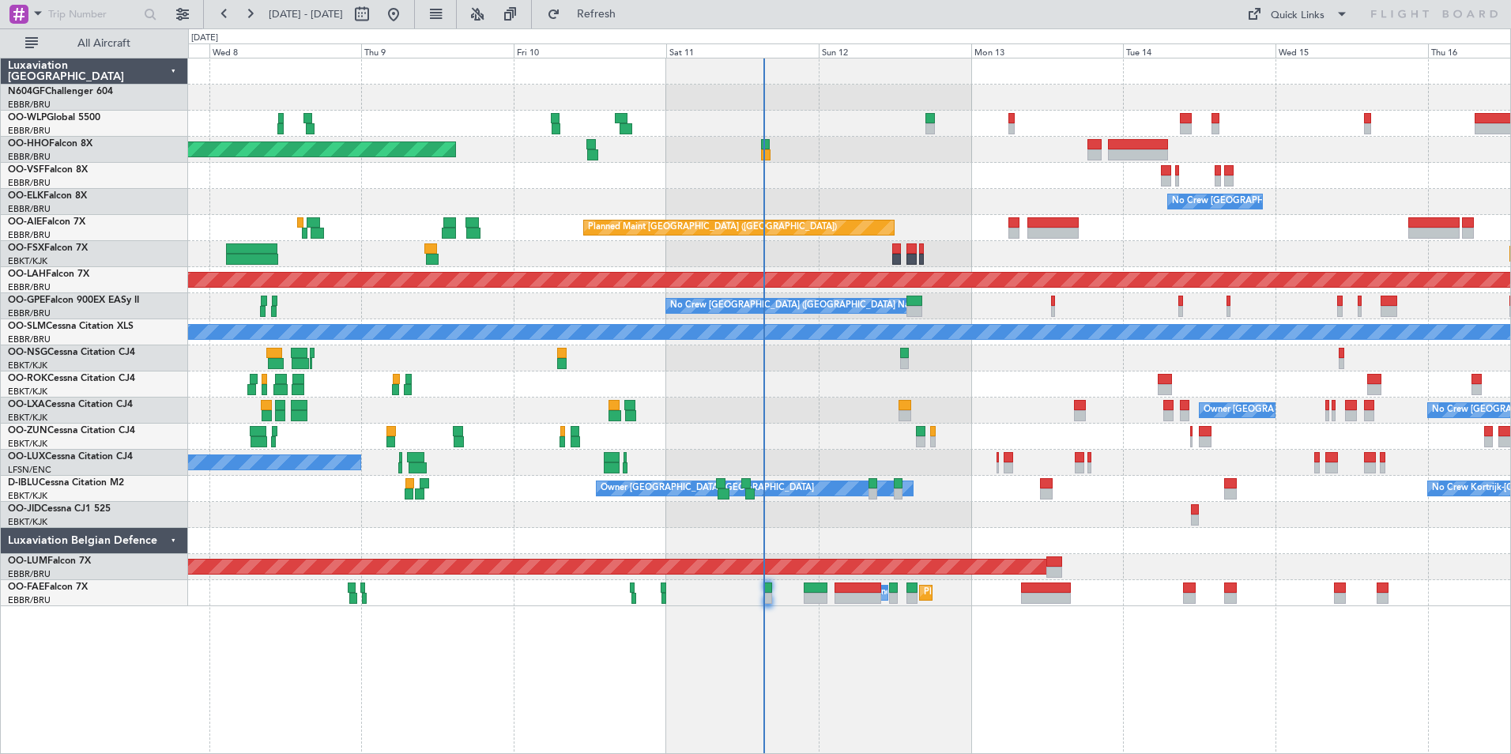
click at [730, 673] on div "Planned Maint Geneva (Cointrin) - - LROP 21:15 Z RJTT 08:30 Z - - EBBR 17:05 Z …" at bounding box center [849, 406] width 1323 height 696
click at [769, 673] on div "Planned Maint Geneva (Cointrin) - - LROP 21:15 Z RJTT 08:30 Z - - EBBR 17:05 Z …" at bounding box center [849, 406] width 1323 height 696
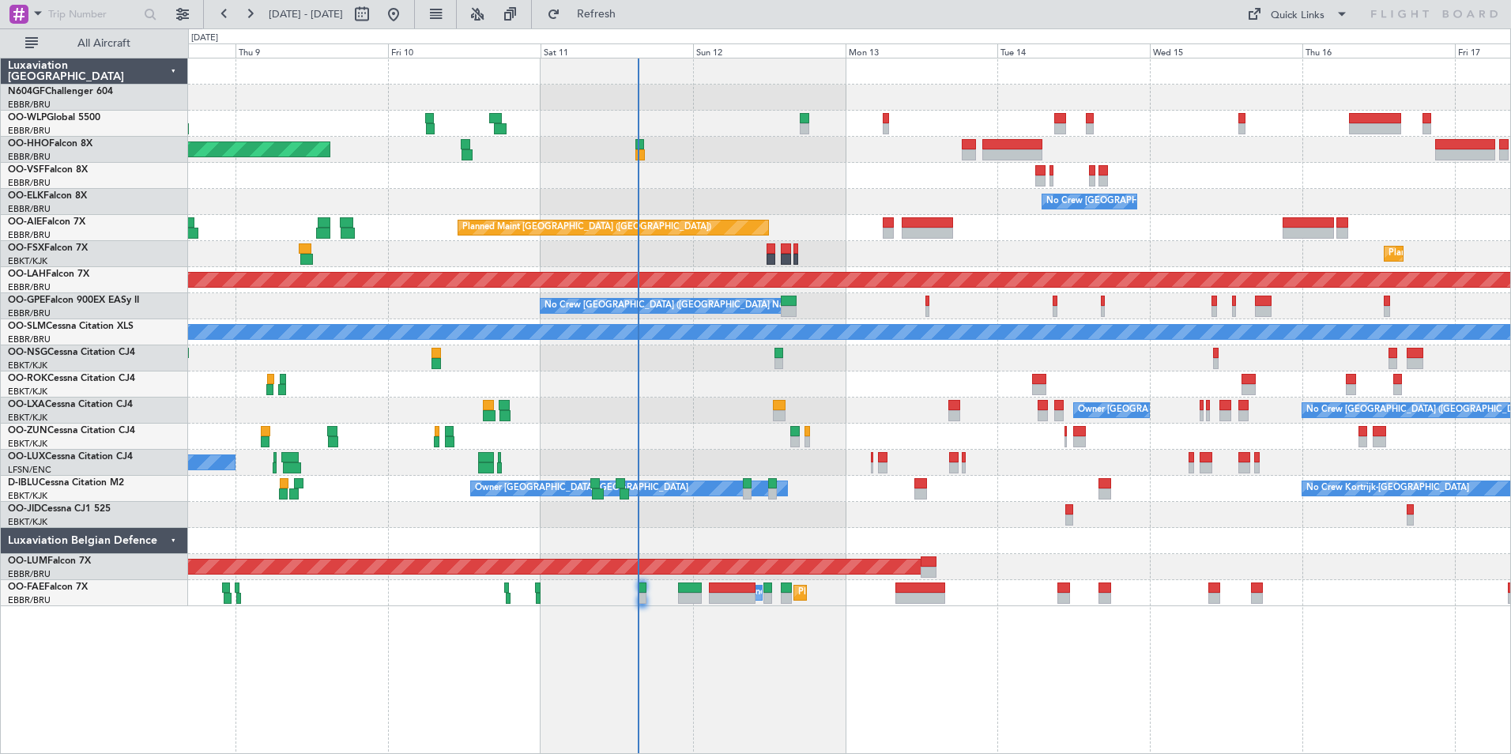
click at [823, 669] on div "Planned Maint Geneva (Cointrin) - - LROP 21:15 Z RJTT 08:30 Z - - EBBR 17:05 Z …" at bounding box center [849, 406] width 1323 height 696
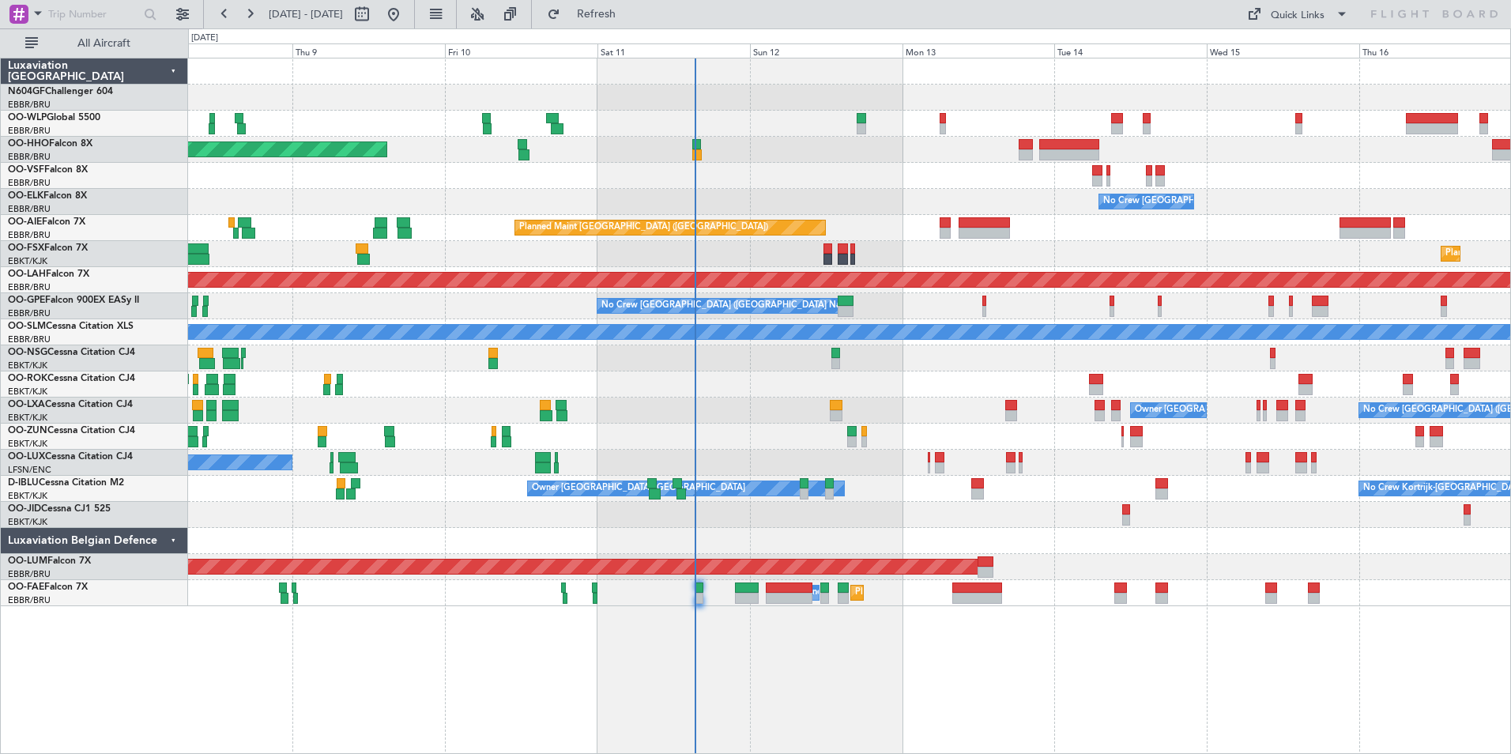
click at [1186, 674] on div "Planned Maint Geneva (Cointrin) - - LROP 21:15 Z RJTT 08:30 Z - - EBBR 17:05 Z …" at bounding box center [849, 406] width 1323 height 696
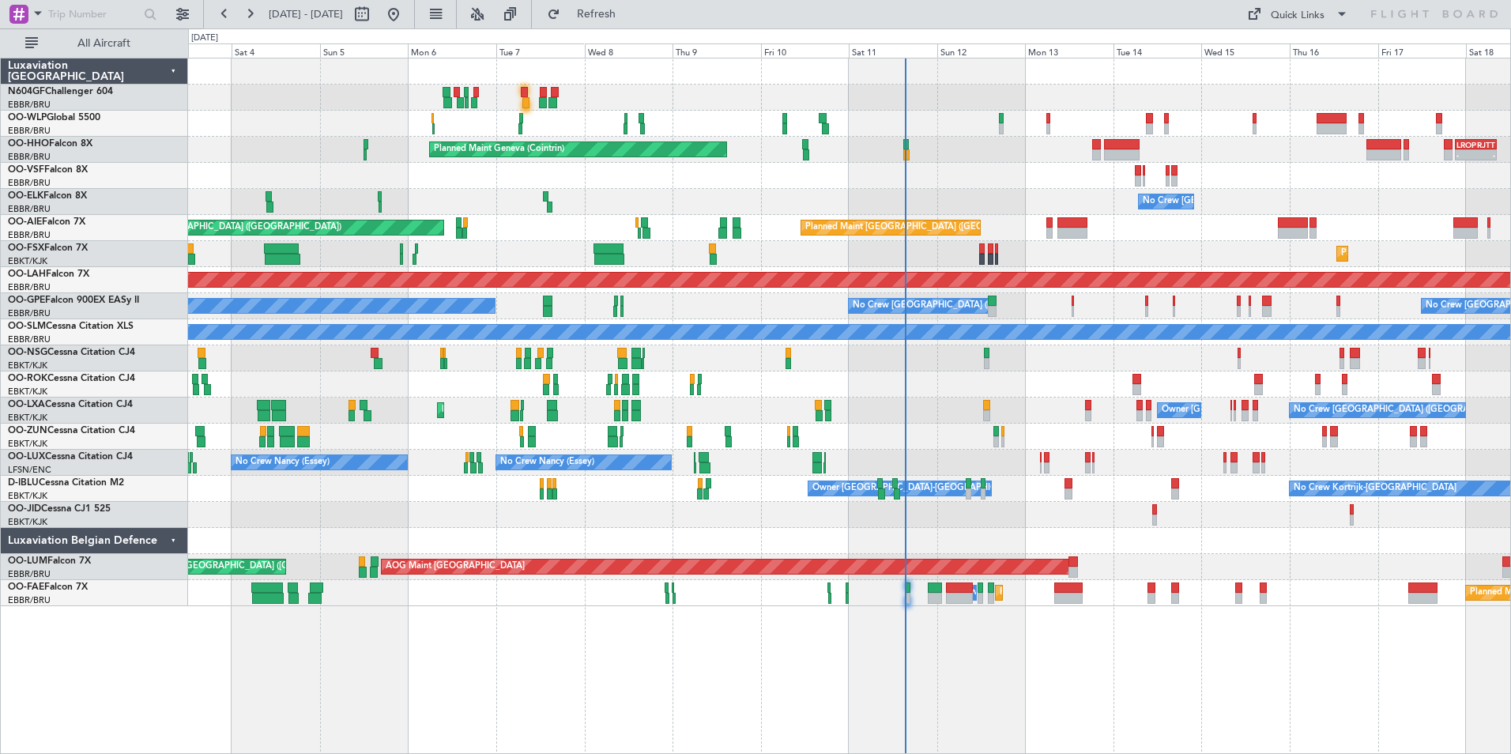
click at [907, 660] on div "Planned Maint Milan (Linate) - - EBLG 19:00 Z FIMP 06:10 Z Planned Maint Geneva…" at bounding box center [849, 406] width 1323 height 696
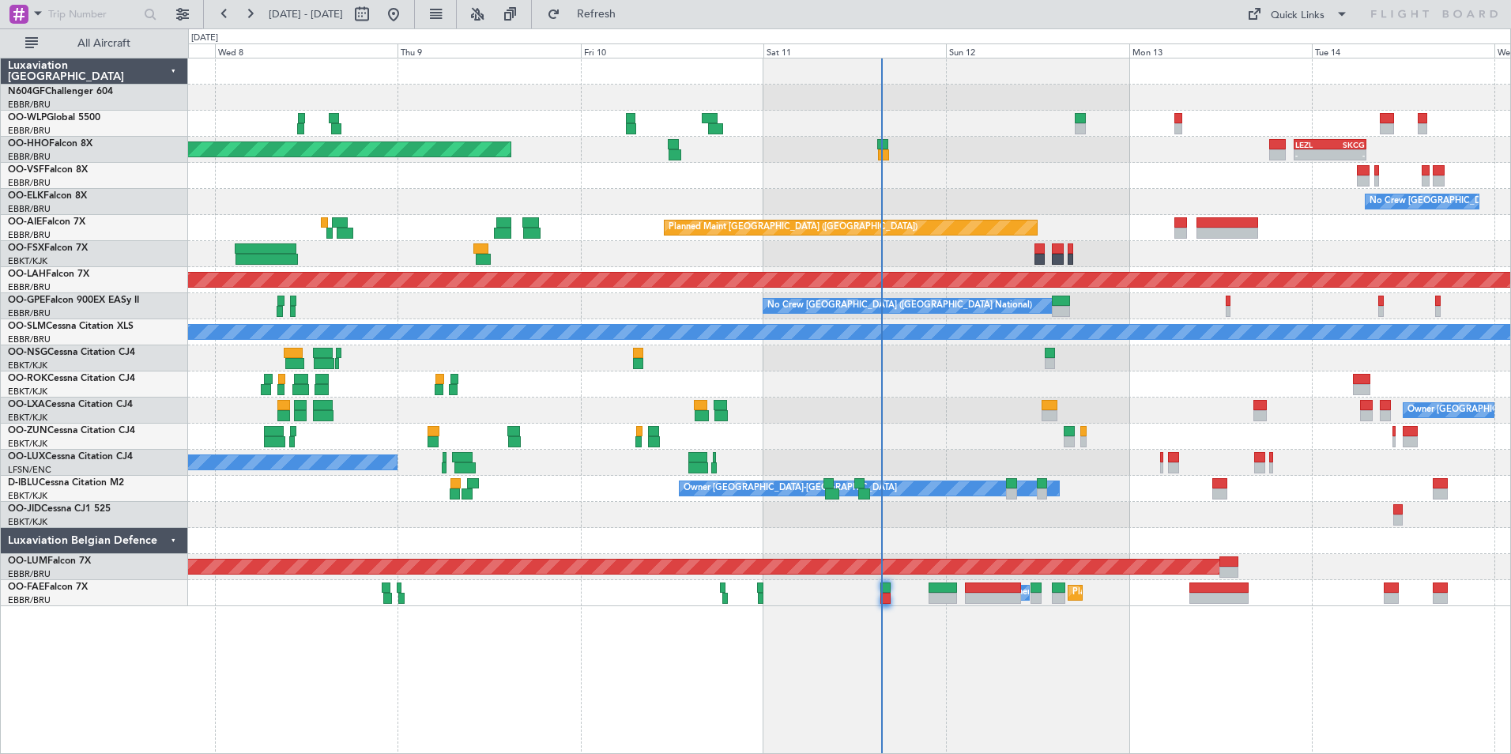
click at [919, 617] on div "Planned Maint Geneva (Cointrin) - - LEZL 21:40 Z SKCG 07:10 Z - - SKCG 21:00 Z …" at bounding box center [849, 406] width 1323 height 696
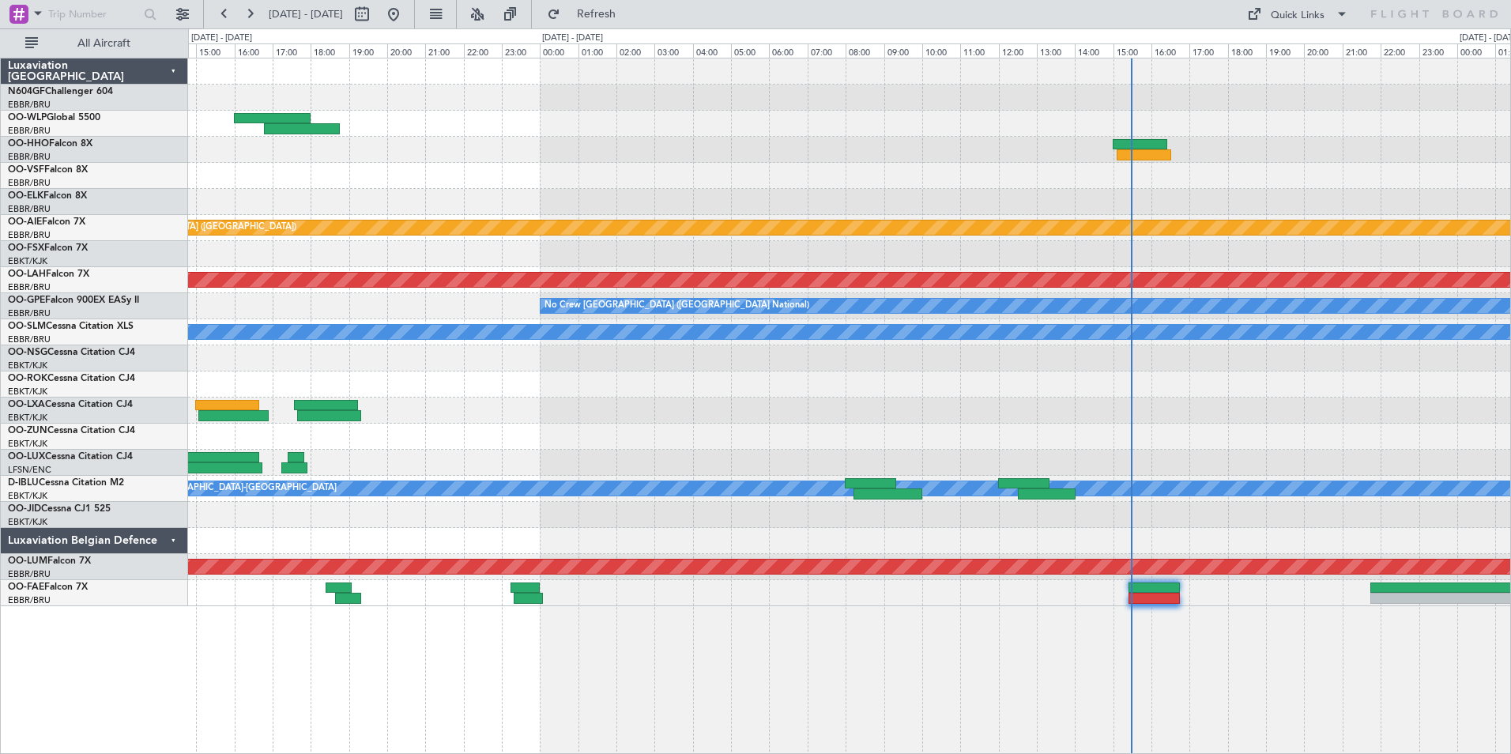
click at [1120, 628] on div "Planned Maint London (Farnborough) Planned Maint Alton-st Louis (St Louis Regl)…" at bounding box center [849, 406] width 1323 height 696
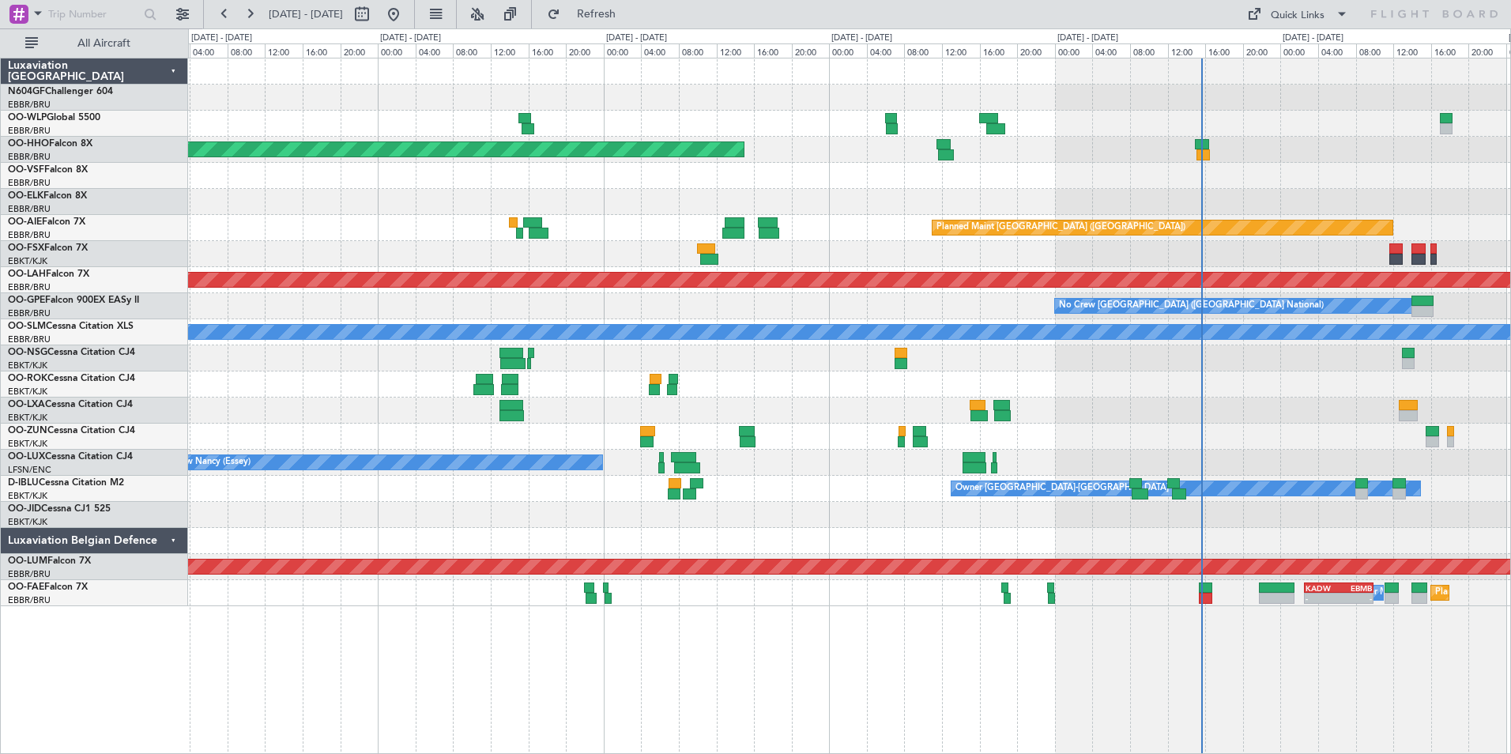
click at [1228, 644] on div "Planned Maint Geneva (Cointrin) - - LEZL 21:40 Z SKCG 07:10 Z No Crew Brussels …" at bounding box center [849, 406] width 1323 height 696
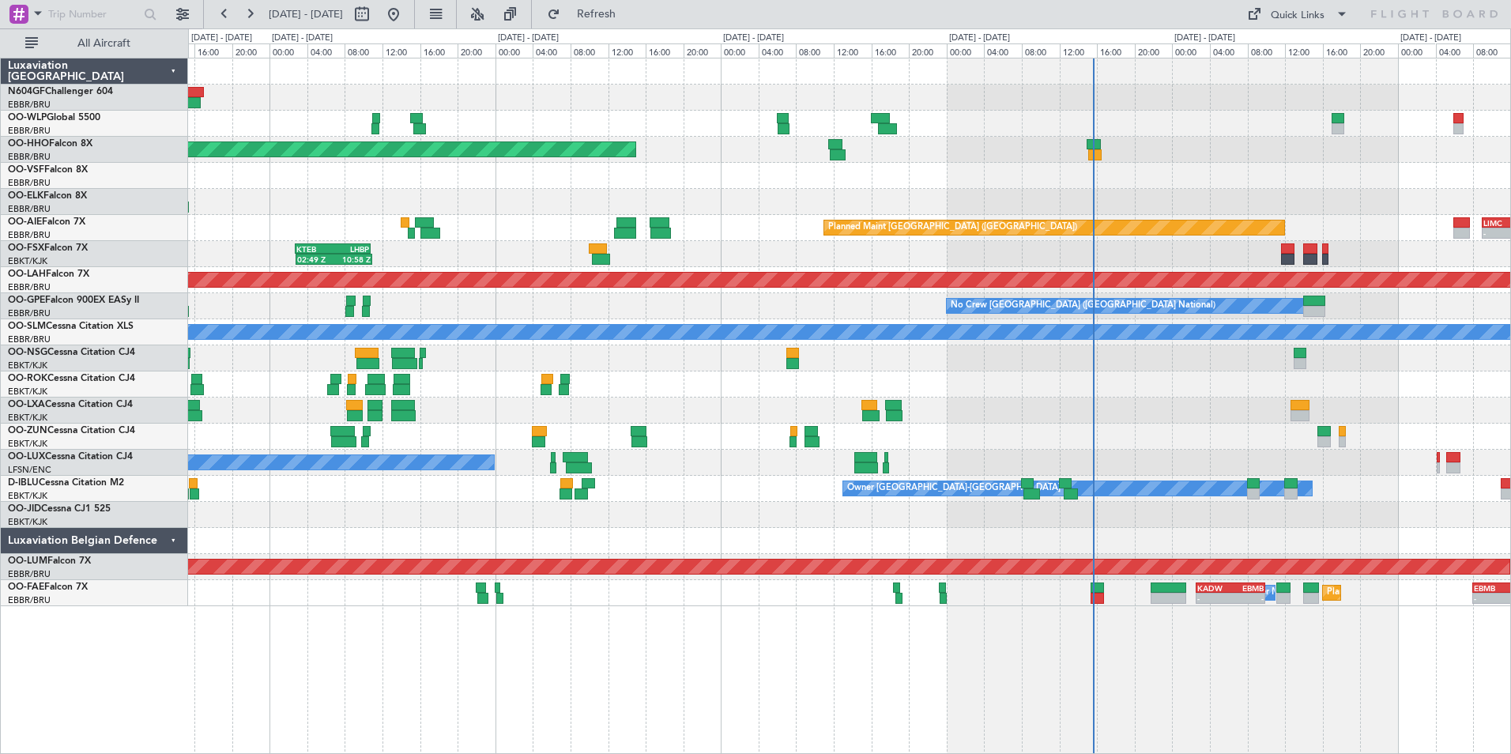
click at [996, 378] on div at bounding box center [849, 385] width 1323 height 26
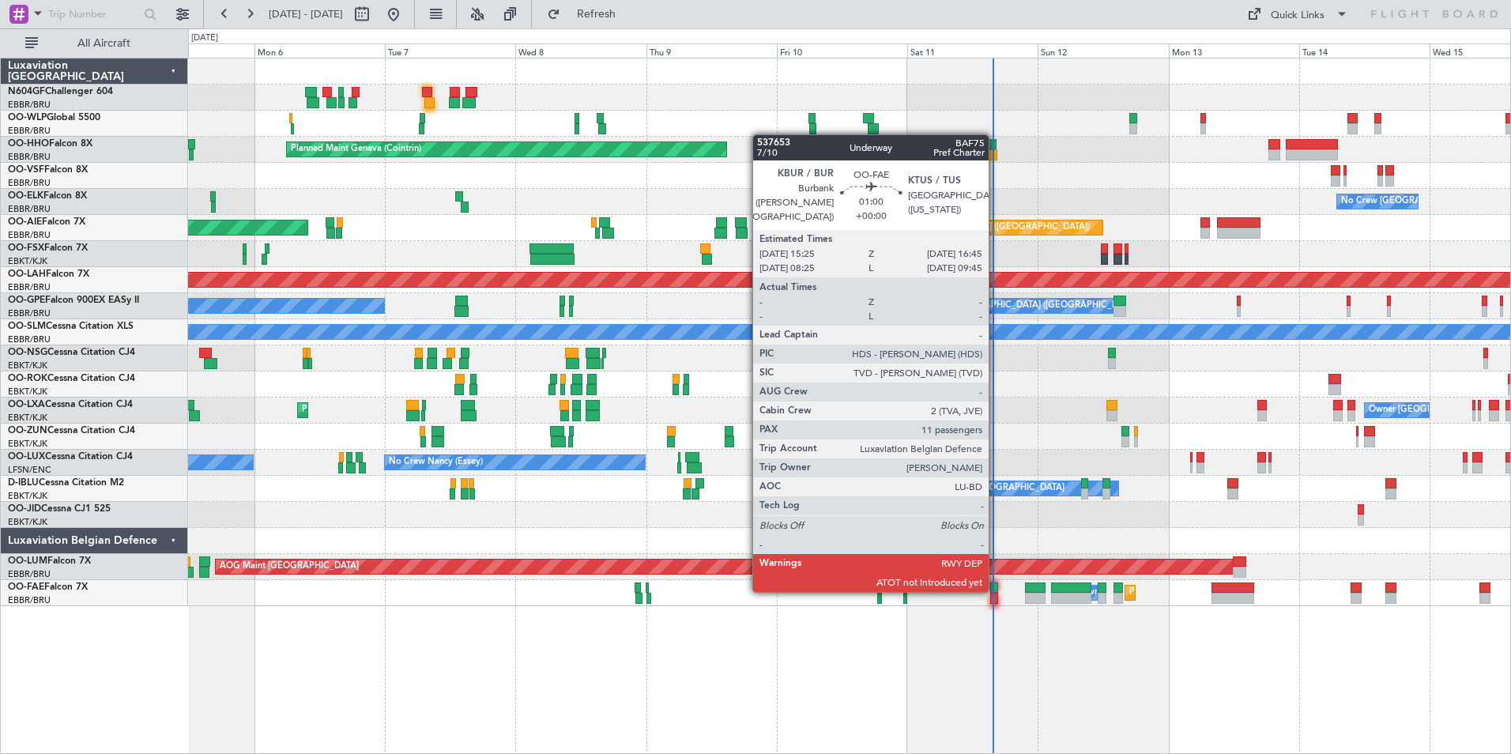
click at [996, 589] on div at bounding box center [994, 588] width 8 height 11
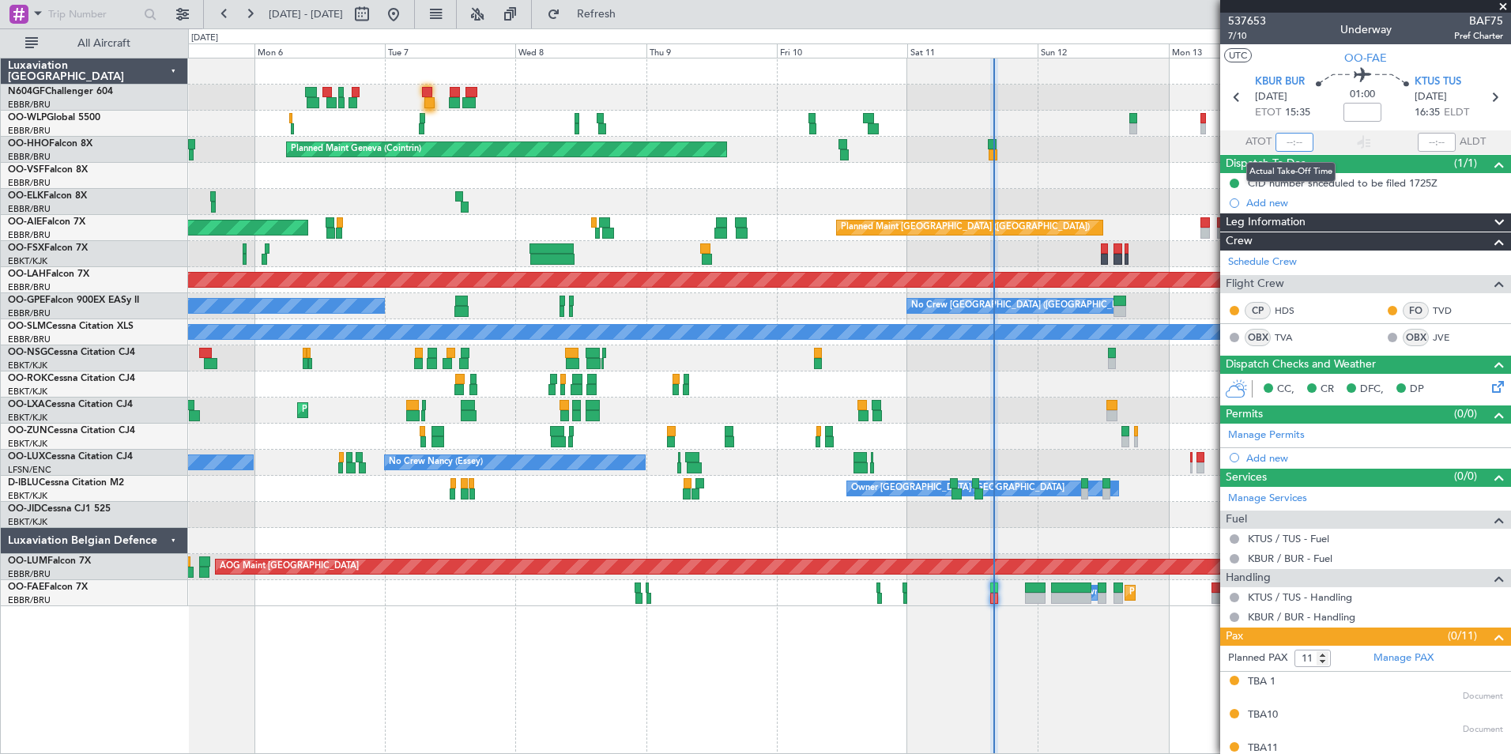
click at [1292, 144] on input "text" at bounding box center [1295, 142] width 38 height 19
click at [1295, 46] on section "UTC OO-FAE" at bounding box center [1366, 56] width 291 height 24
type input "15:47"
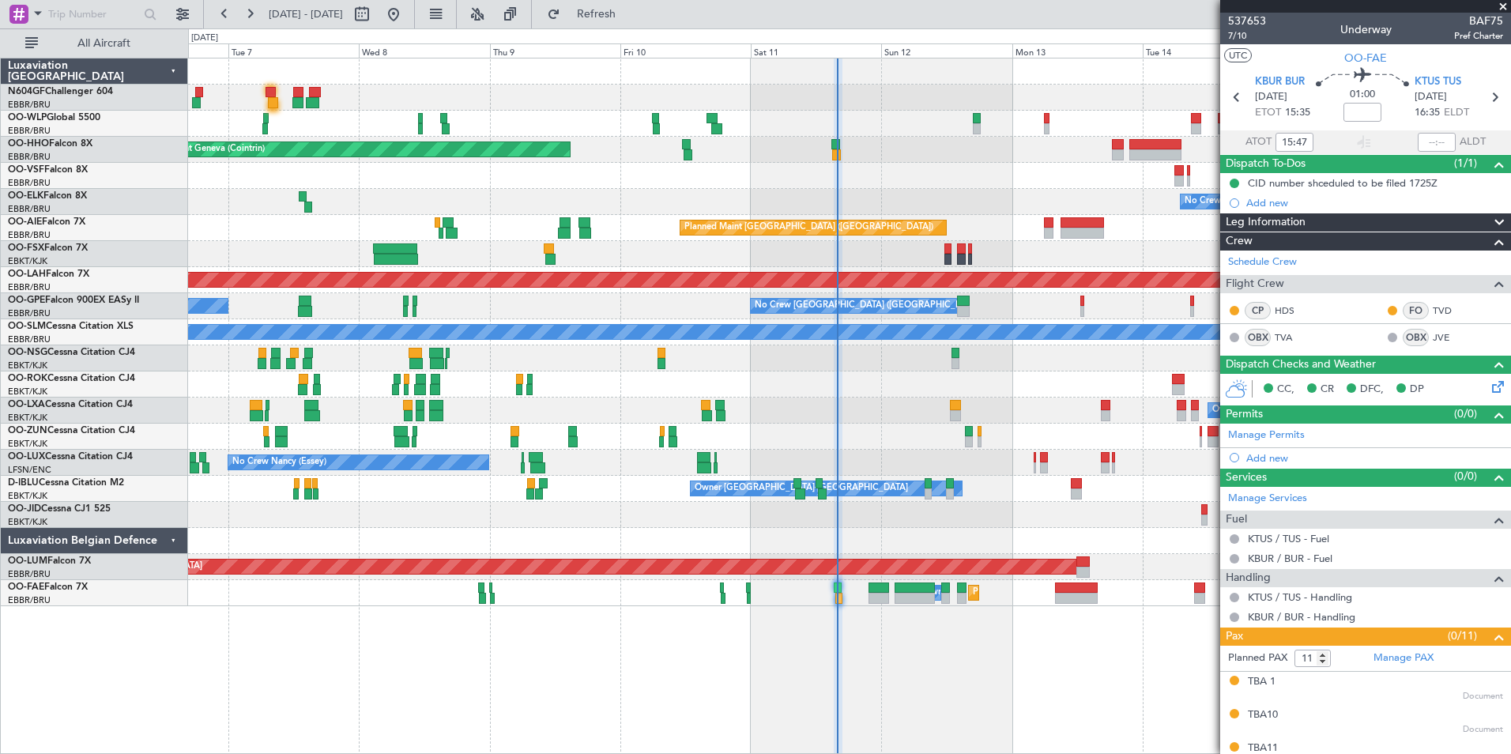
click at [858, 440] on div at bounding box center [849, 437] width 1323 height 26
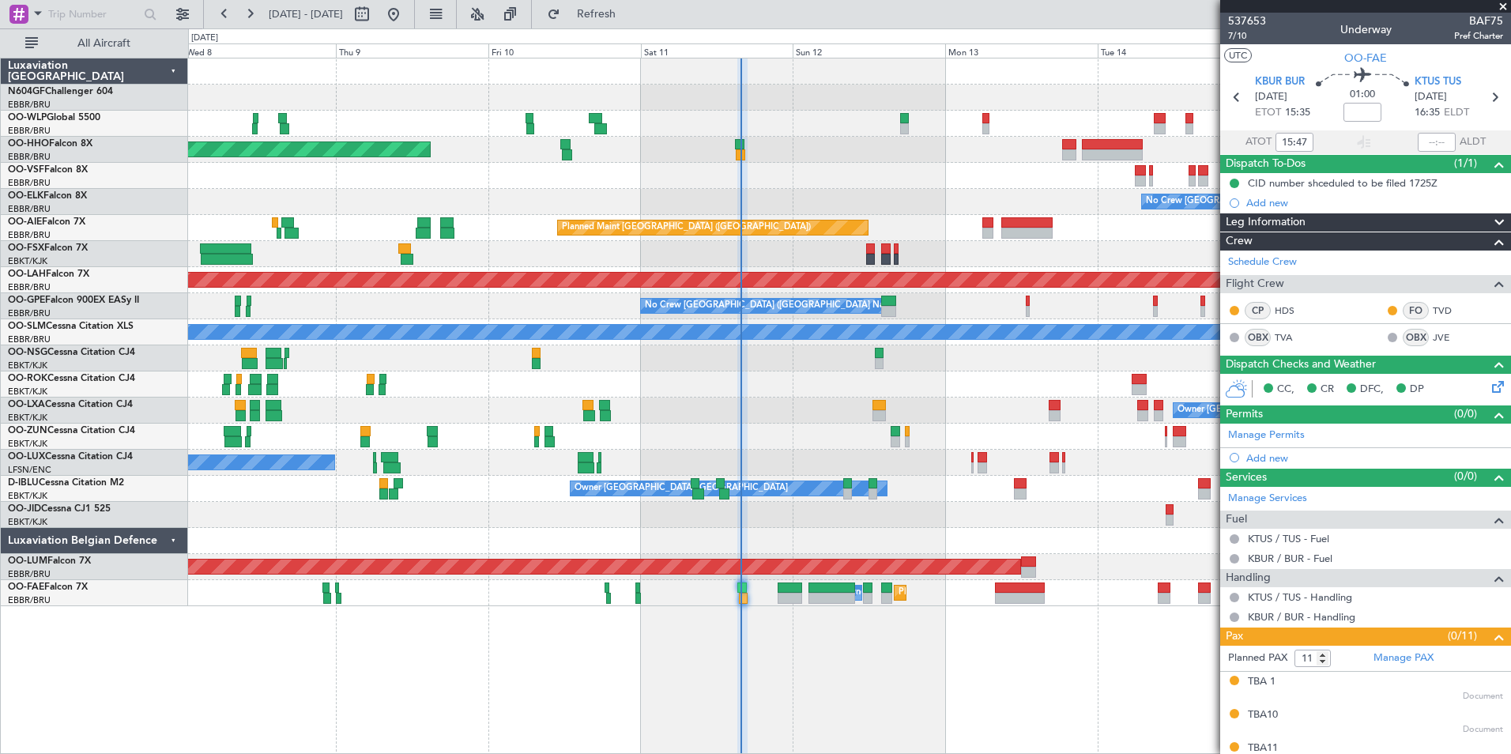
click at [976, 502] on div at bounding box center [849, 515] width 1323 height 26
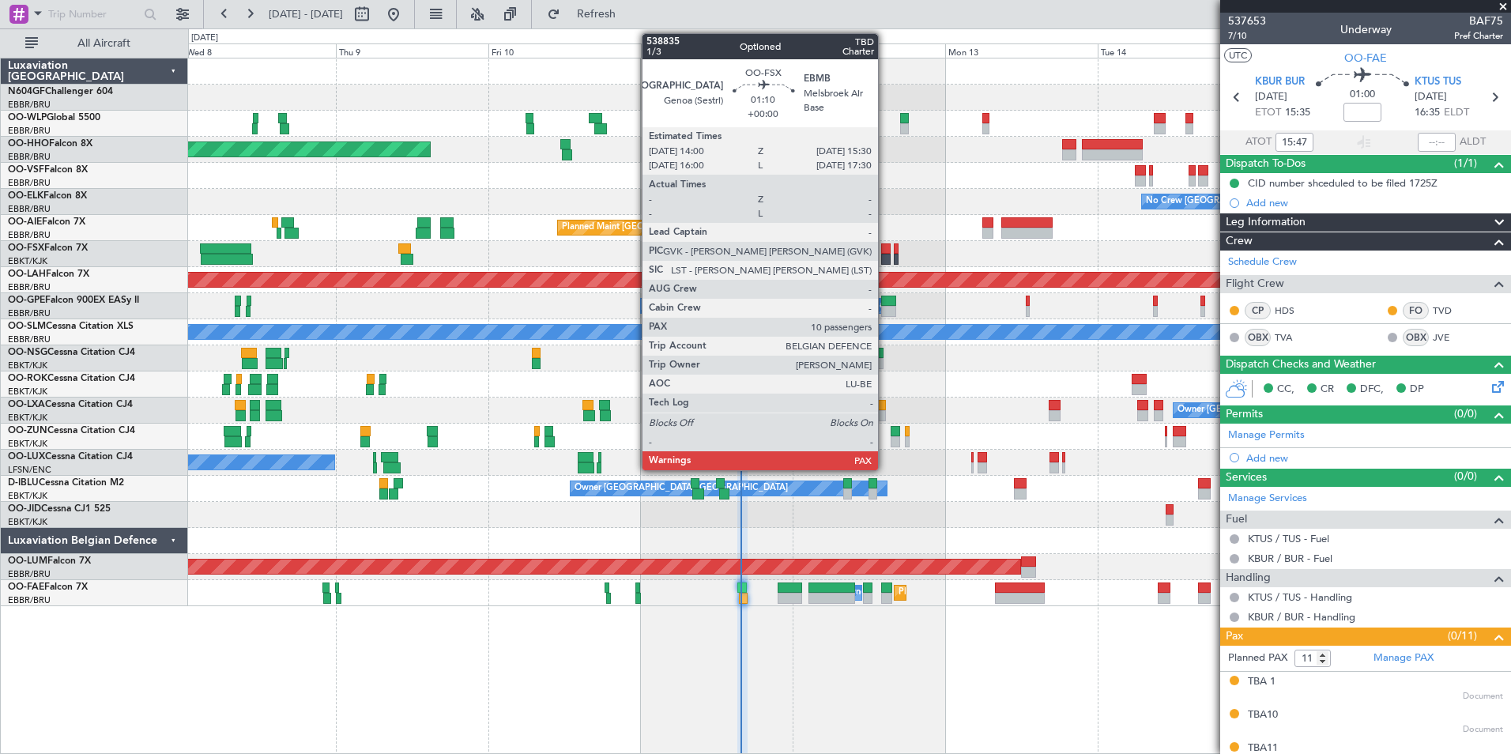
click at [885, 255] on div at bounding box center [886, 259] width 10 height 11
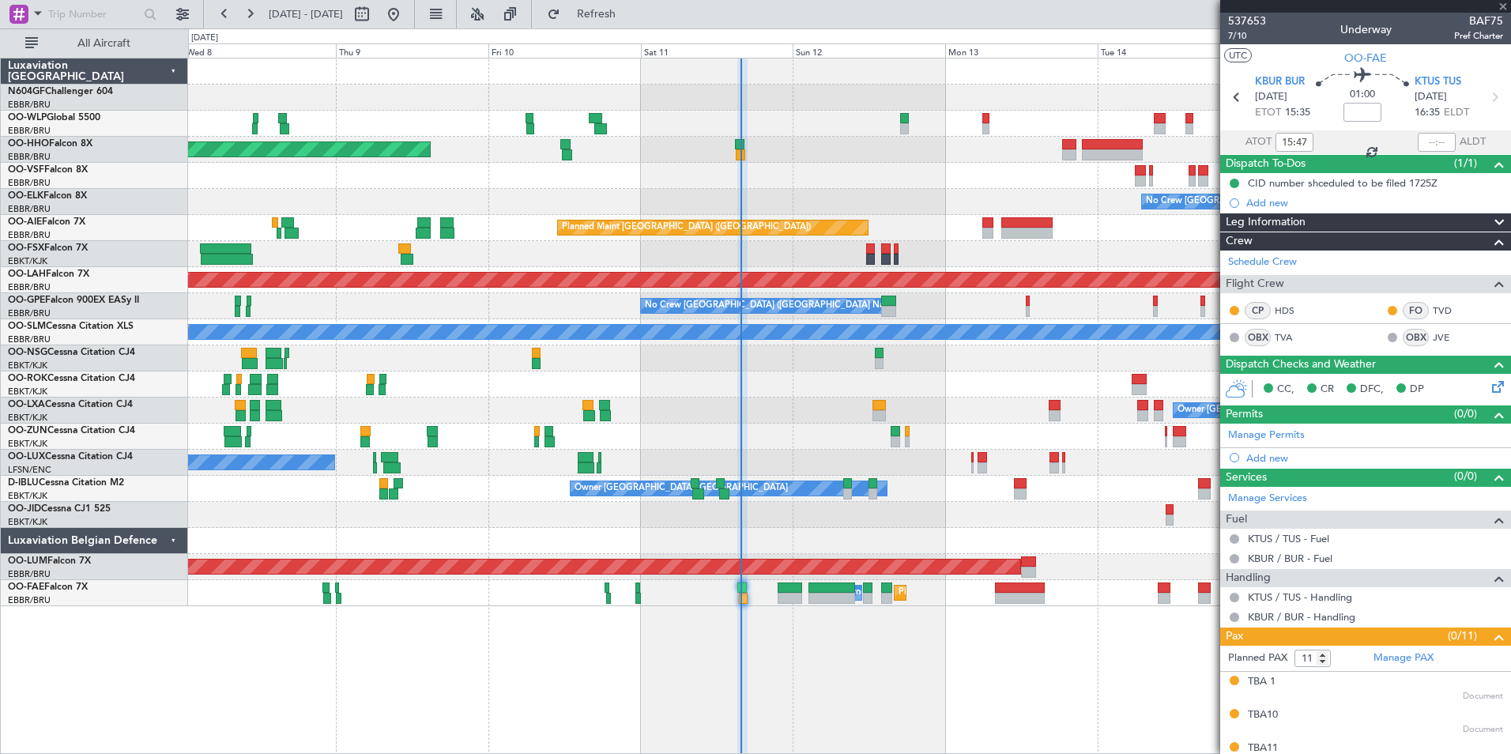
type input "10"
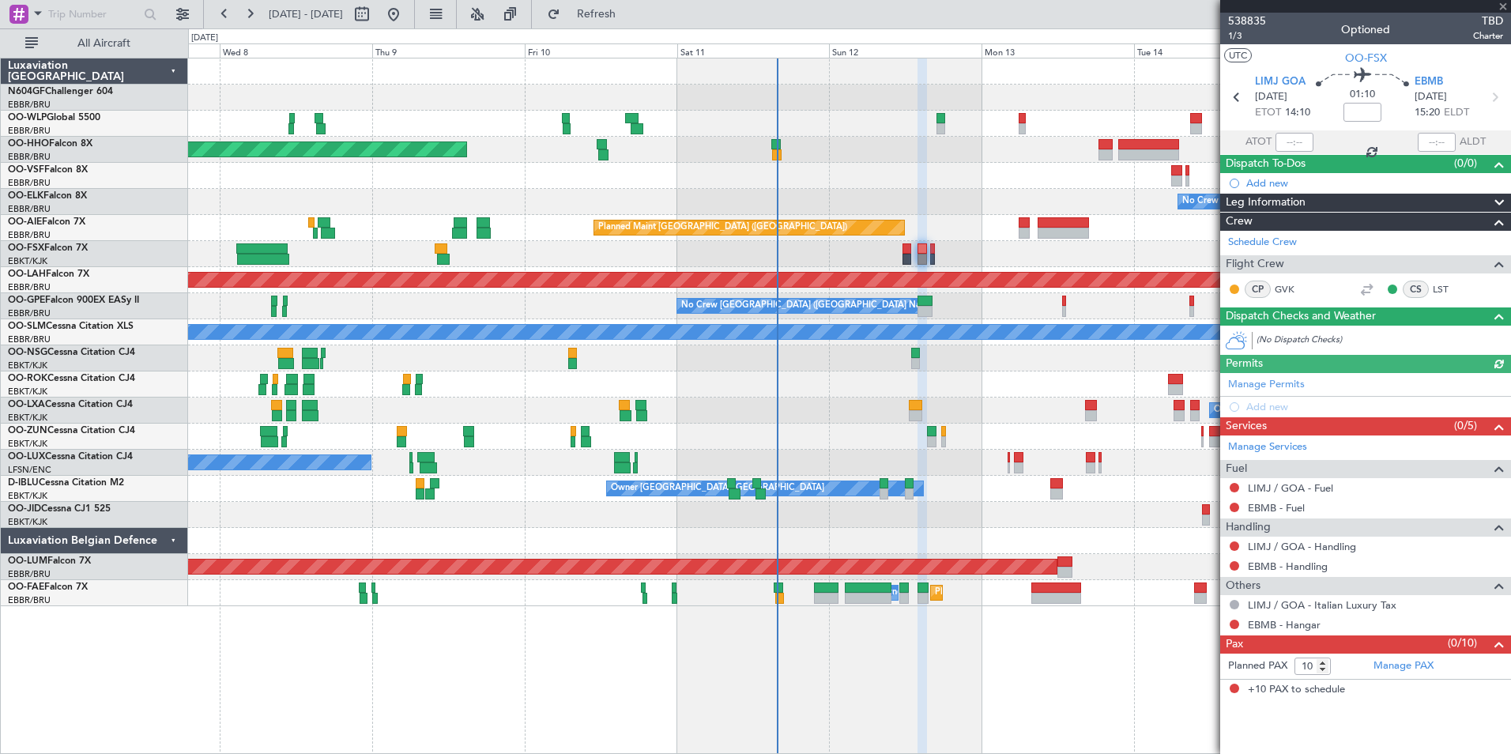
click at [969, 252] on div "Planned Maint Kortrijk-[GEOGRAPHIC_DATA]" at bounding box center [849, 254] width 1323 height 26
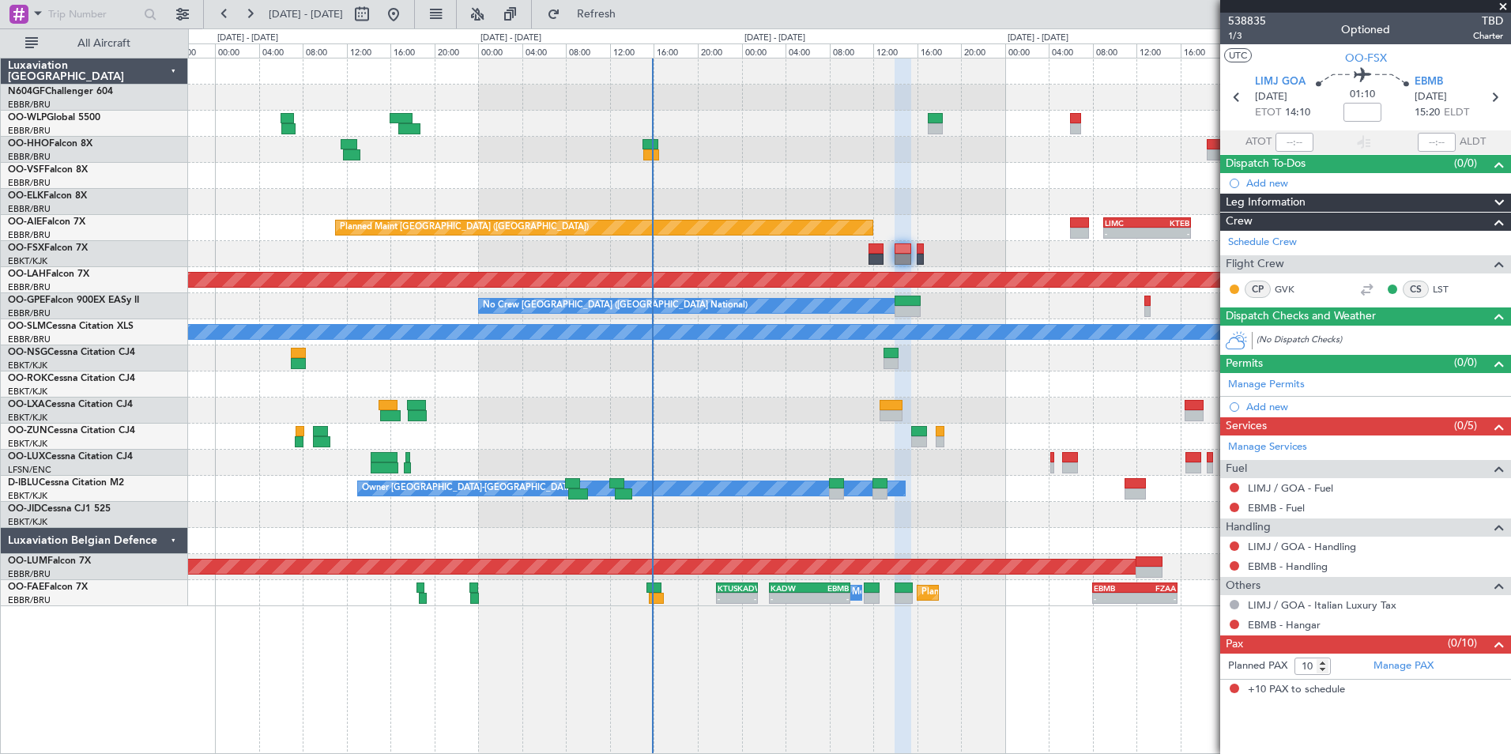
click at [1018, 436] on div at bounding box center [849, 437] width 1323 height 26
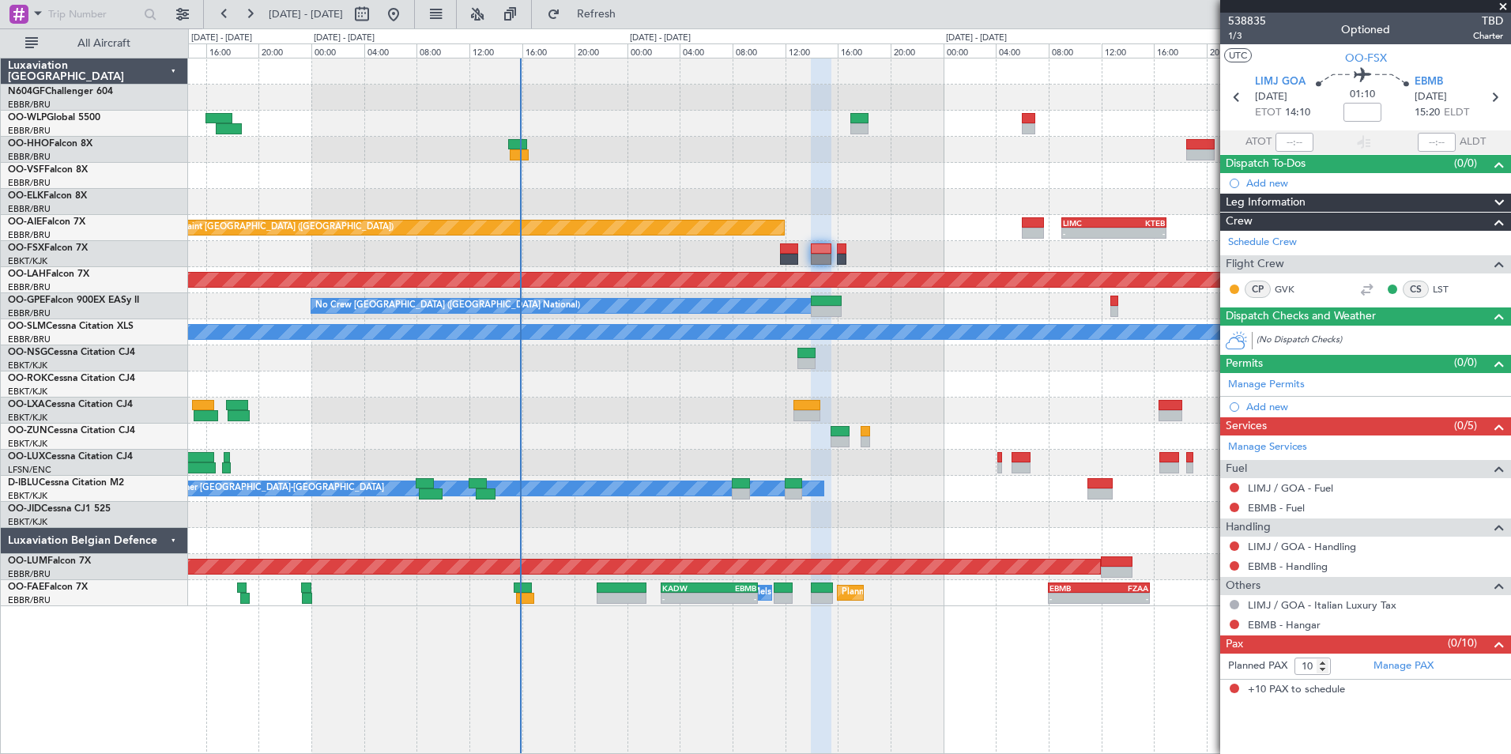
click at [952, 349] on div at bounding box center [849, 358] width 1323 height 26
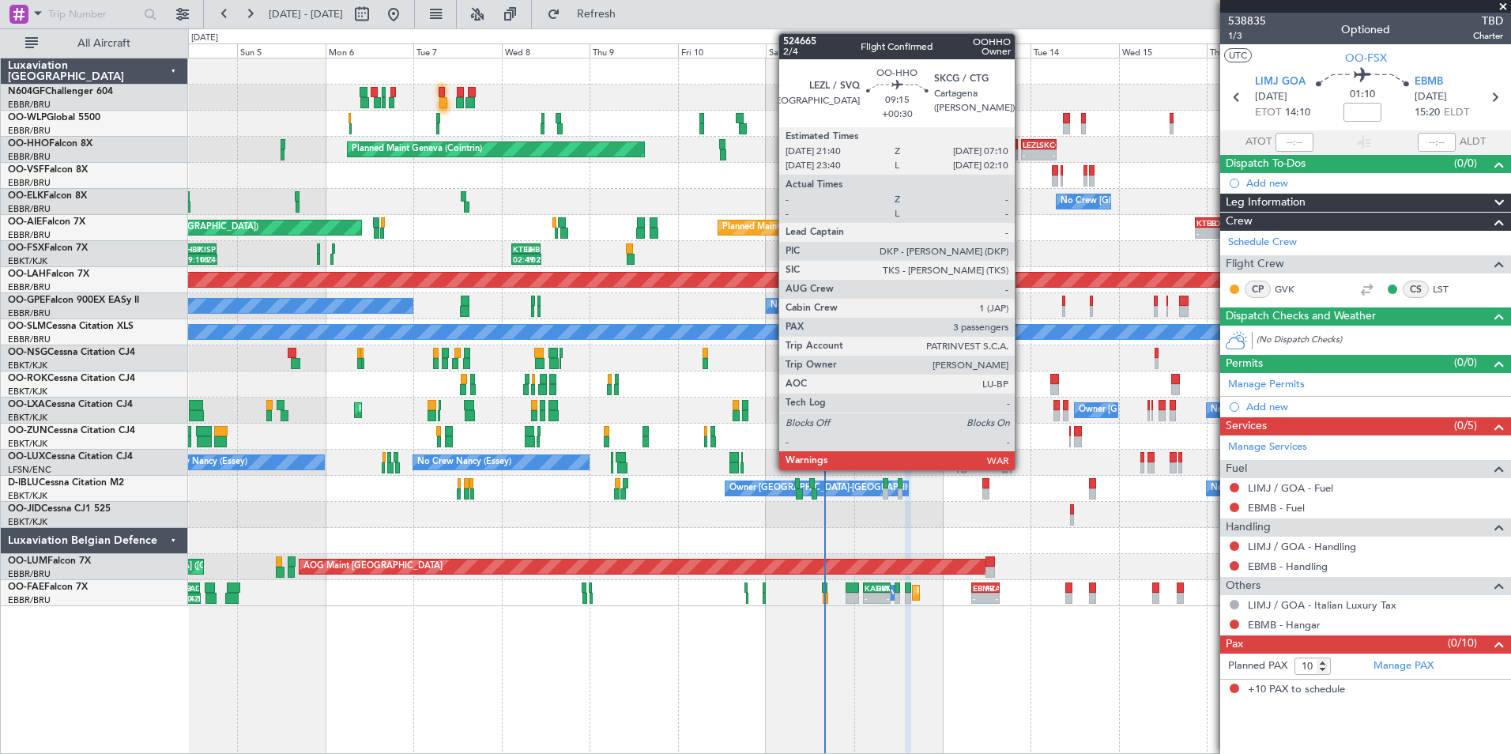
click at [938, 175] on div "- - EBLG 07:30 Z KIND 15:40 Z - - KIND 02:05 Z EBLG 09:35 Z Planned Maint Milan…" at bounding box center [849, 332] width 1323 height 548
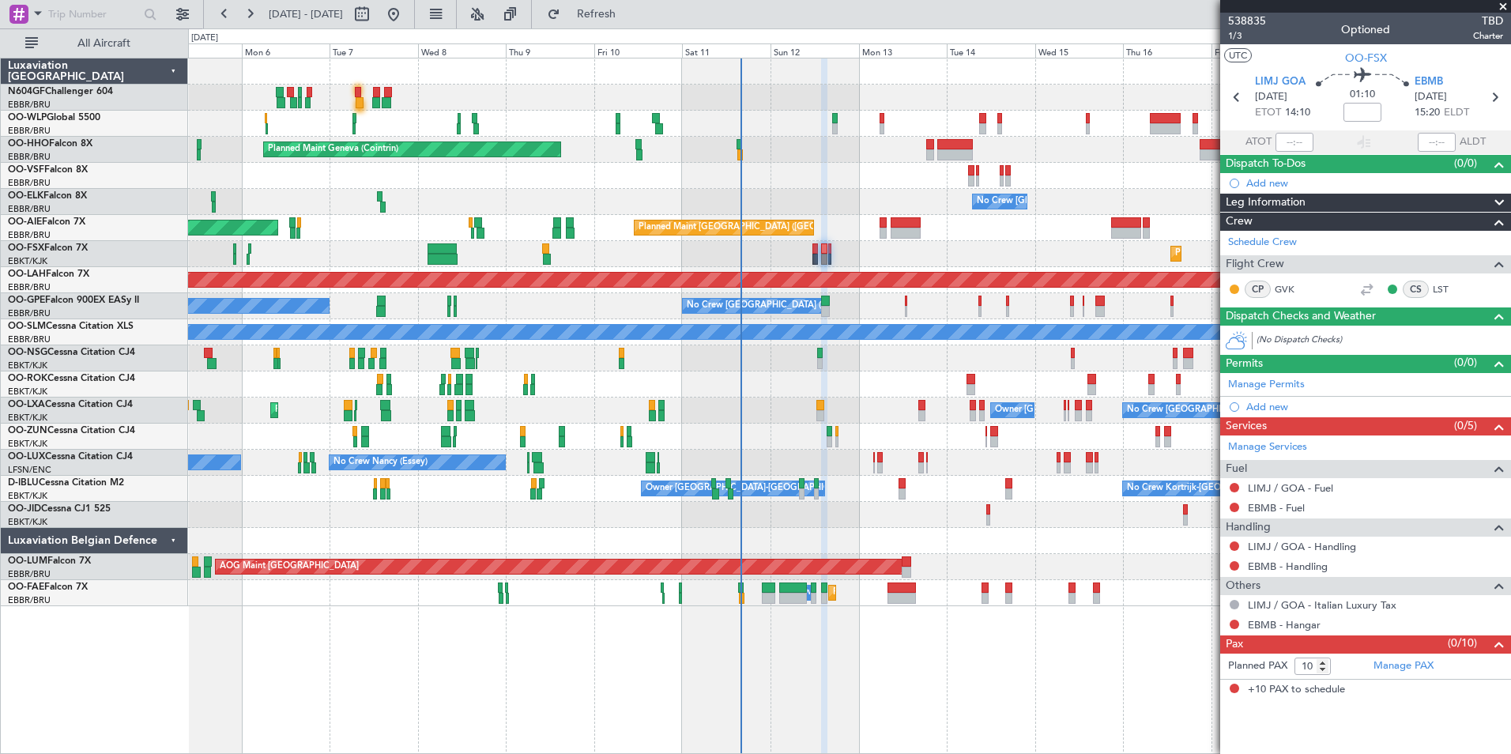
click at [962, 249] on div "Planned Maint Milan (Linate) Planned Maint Geneva (Cointrin) No Crew Brussels (…" at bounding box center [849, 332] width 1323 height 548
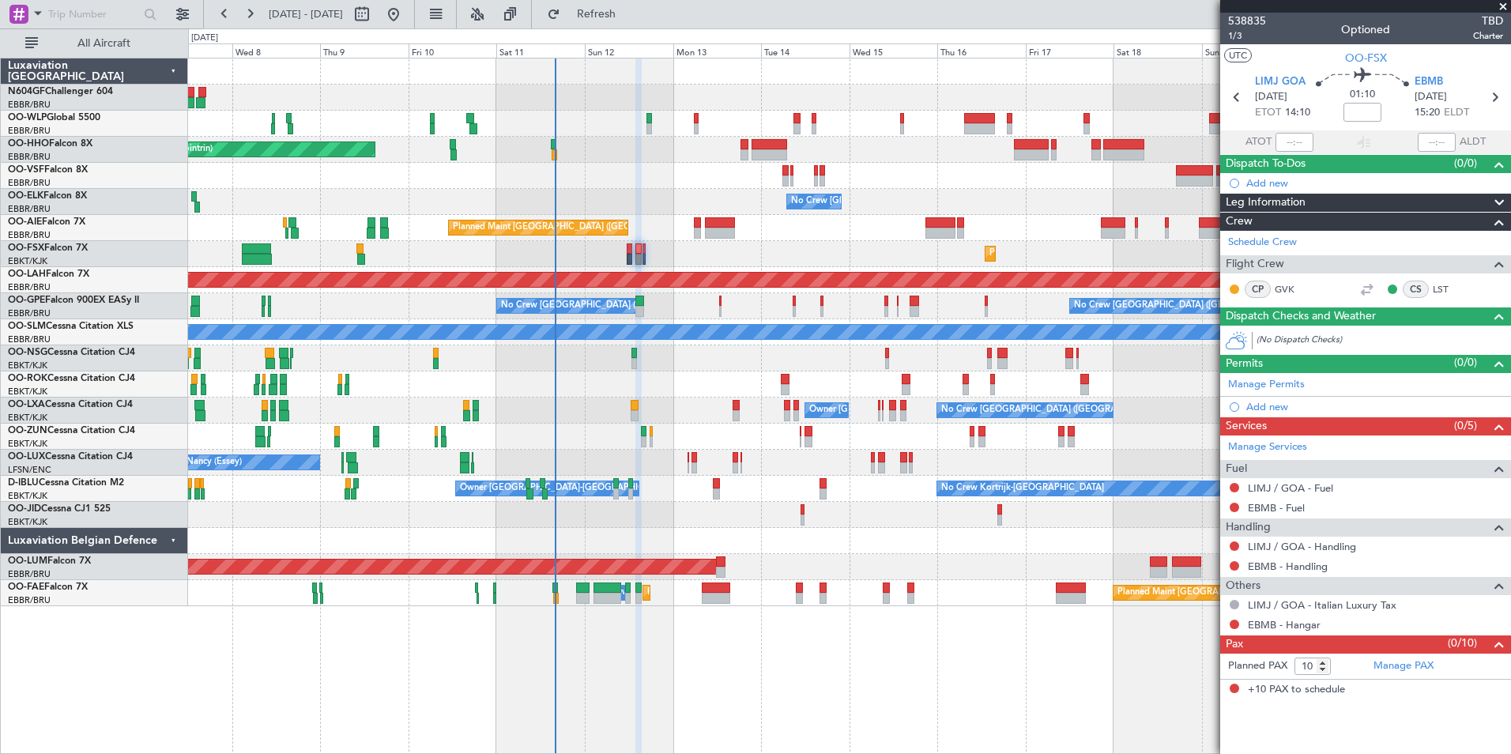
click at [877, 243] on div "Planned Maint Kortrijk-[GEOGRAPHIC_DATA]" at bounding box center [849, 254] width 1323 height 26
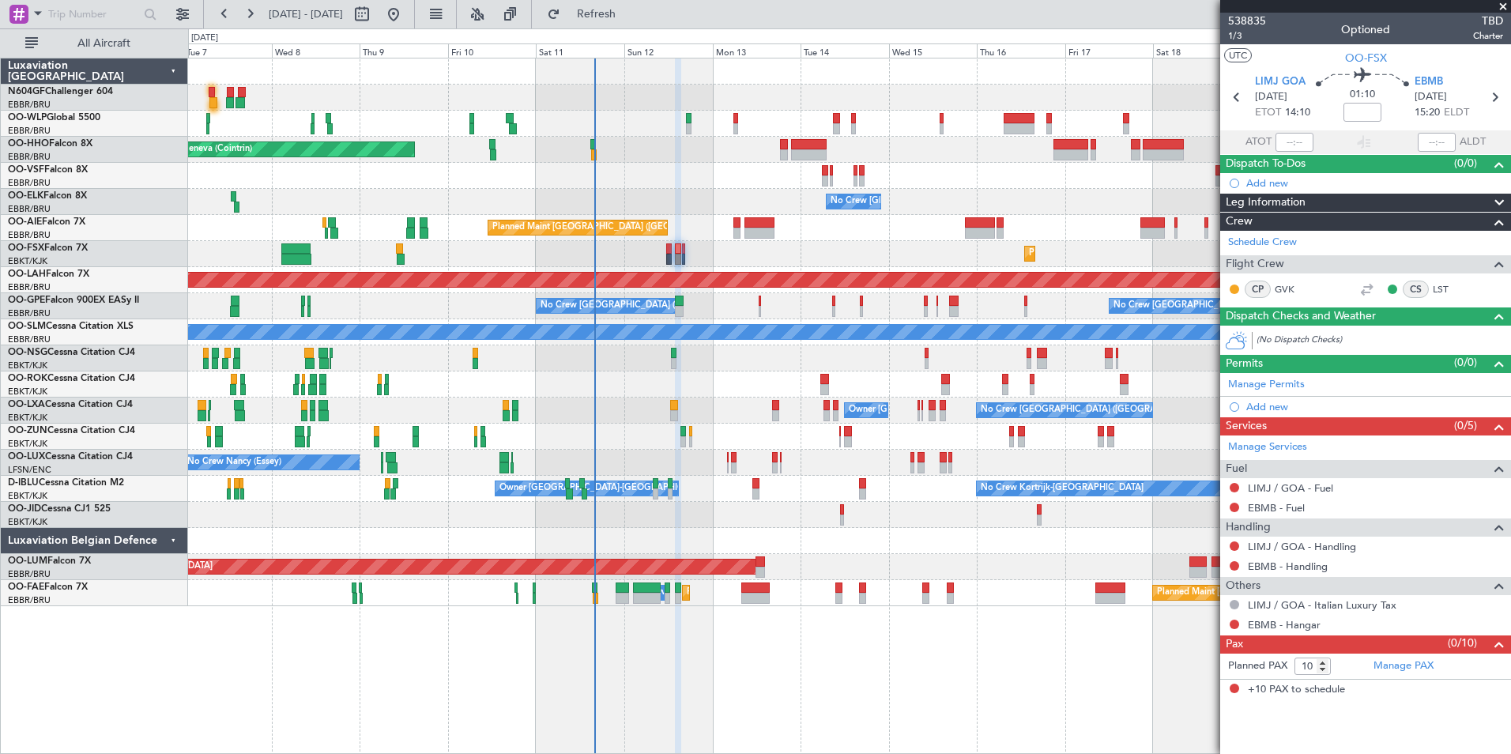
click at [926, 160] on div "Planned Maint Geneva (Cointrin) No Crew Brussels (Brussels National) Planned Ma…" at bounding box center [849, 332] width 1323 height 548
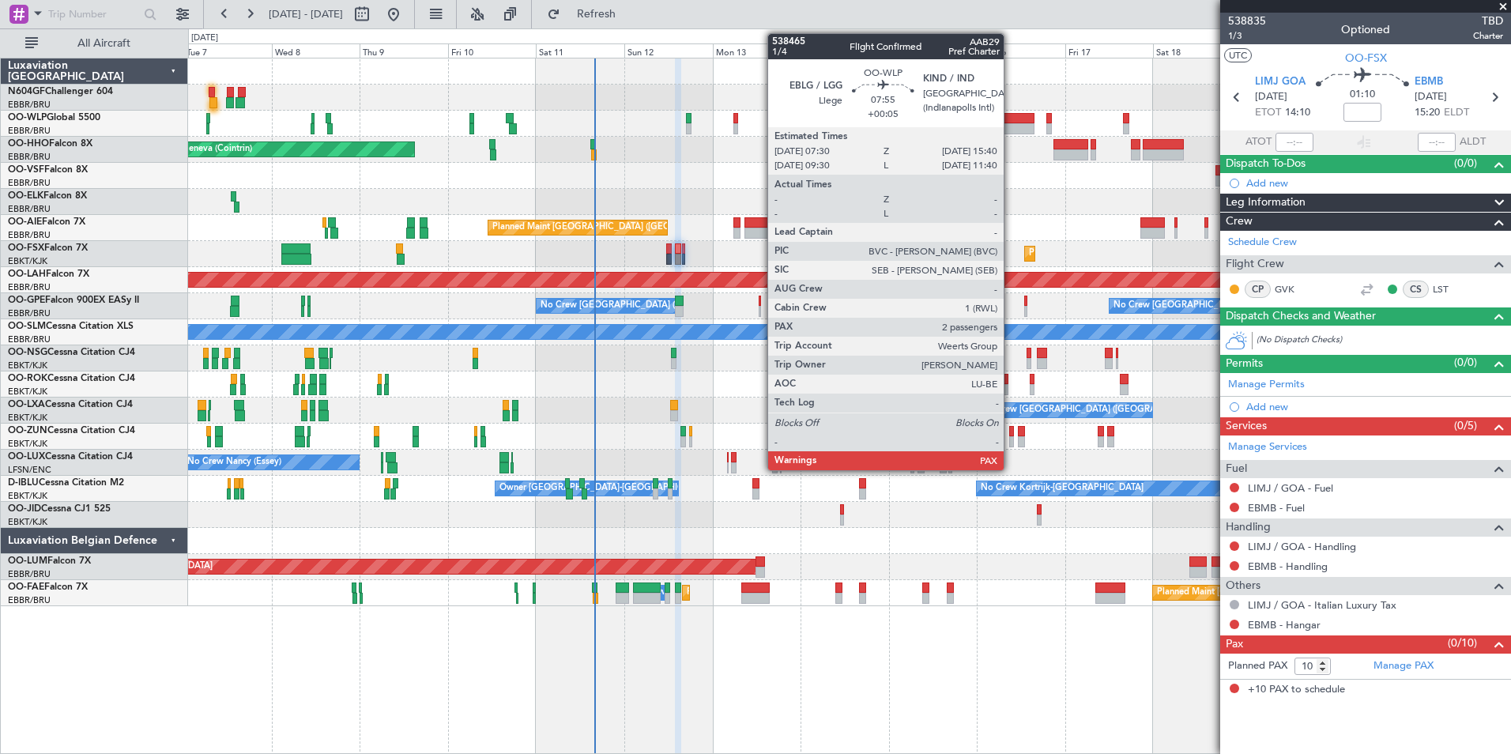
click at [1011, 126] on div at bounding box center [1019, 128] width 30 height 11
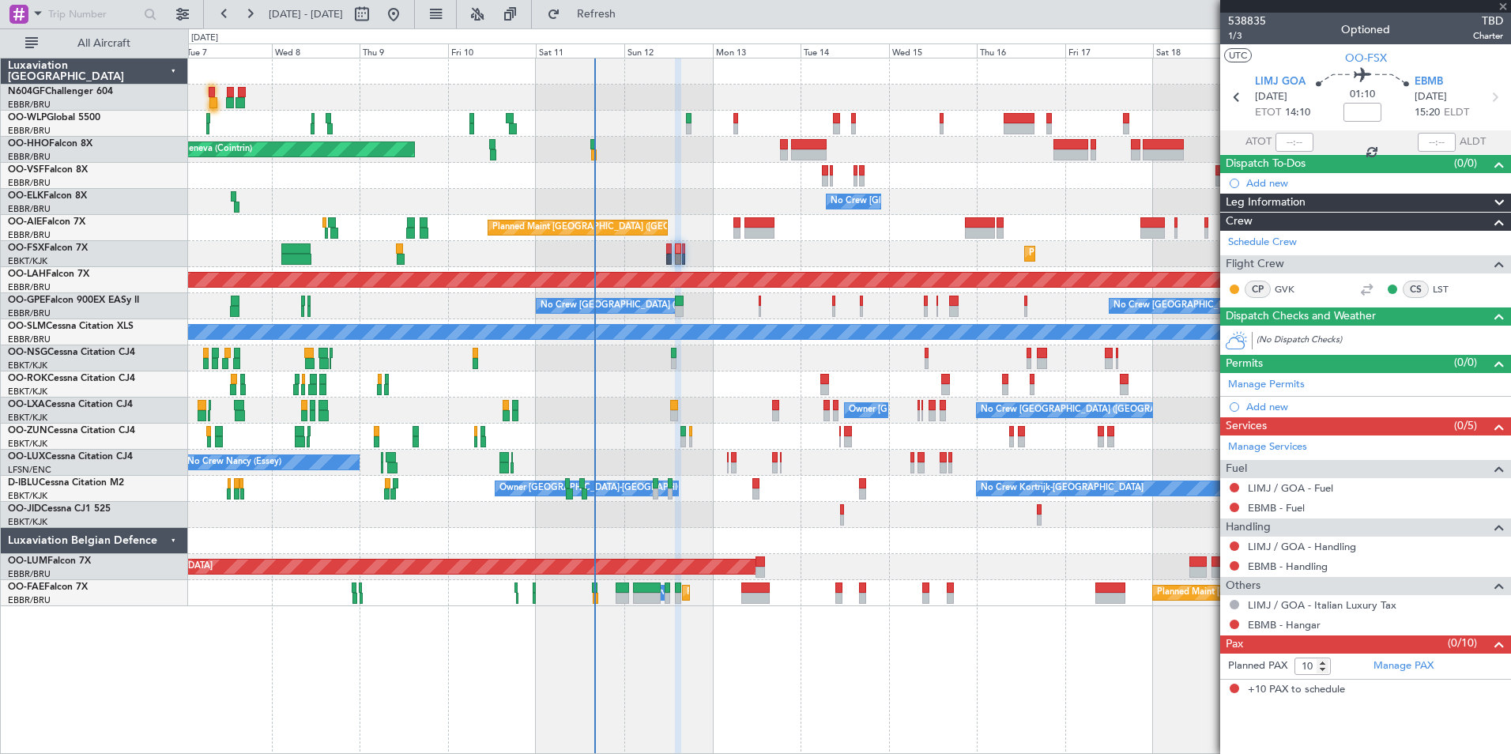
type input "+00:05"
type input "2"
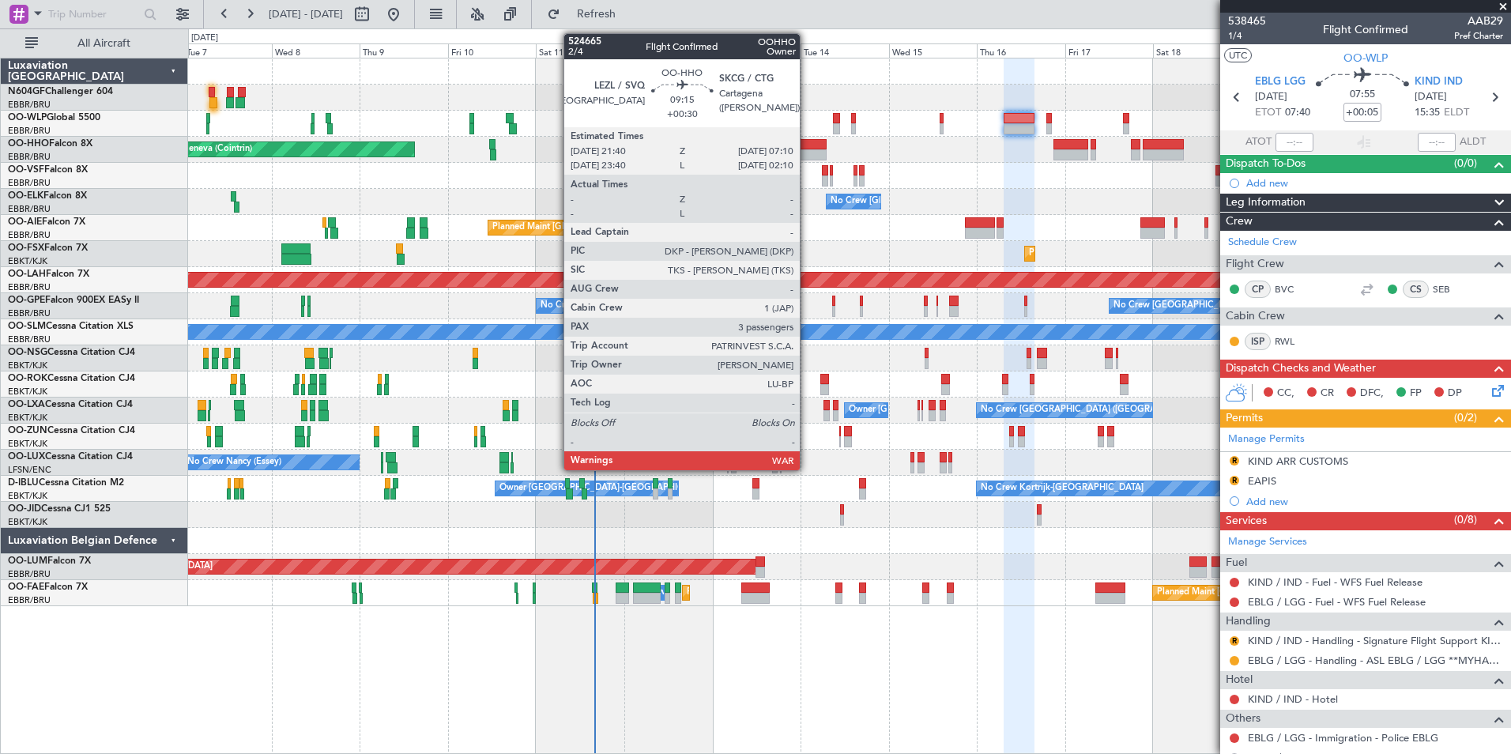
click at [807, 149] on div at bounding box center [809, 154] width 36 height 11
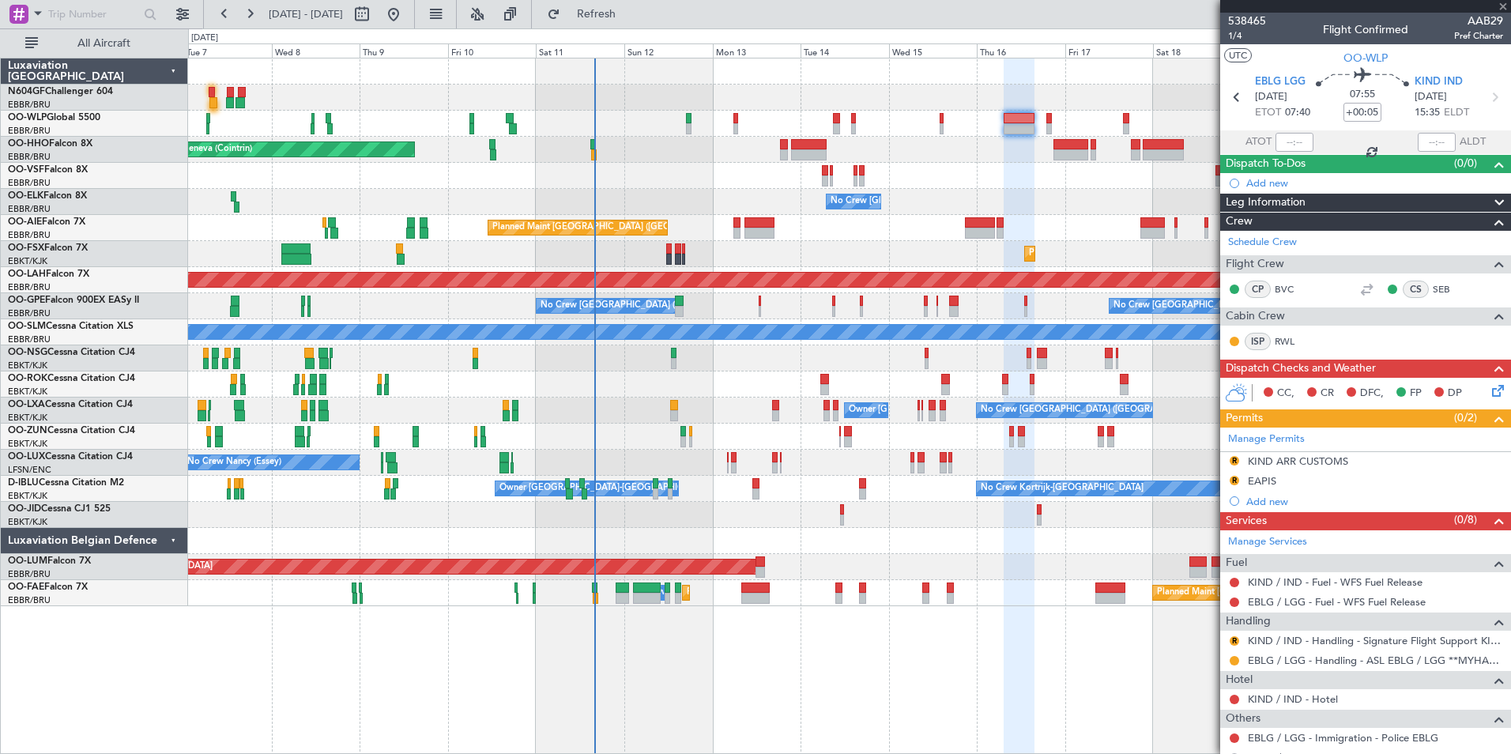
type input "+00:30"
type input "3"
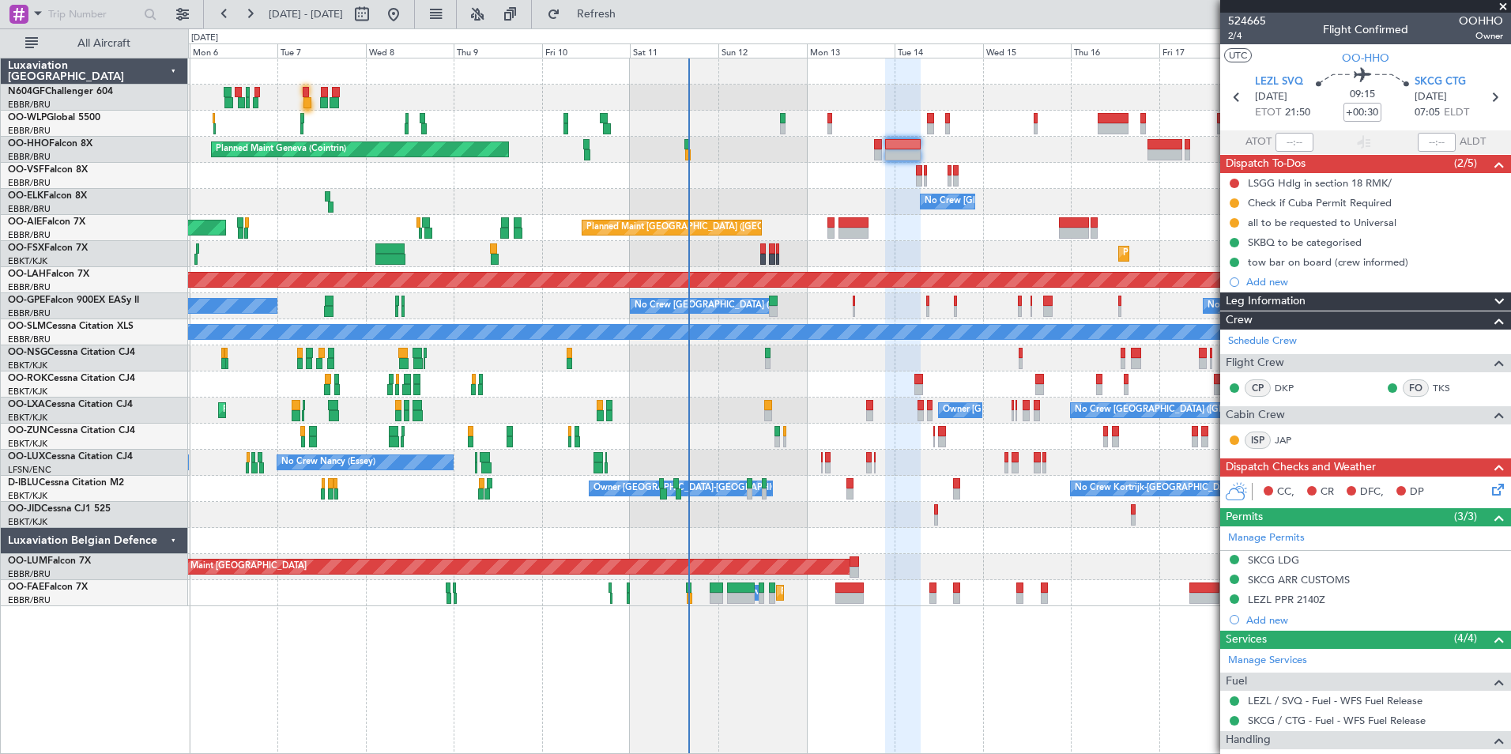
click at [901, 231] on div "Planned Maint London (Farnborough) Unplanned Maint London (Farnborough)" at bounding box center [849, 228] width 1323 height 26
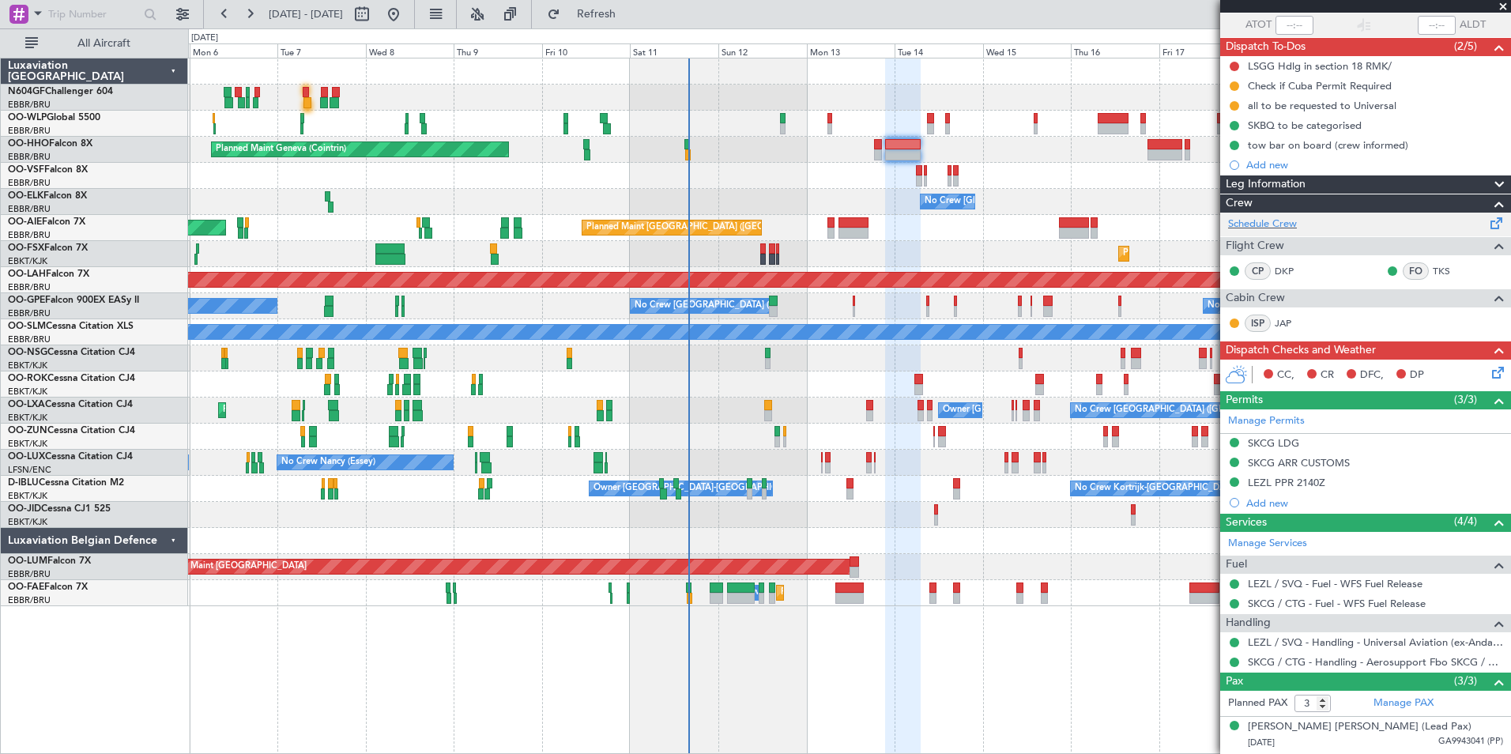
scroll to position [186, 0]
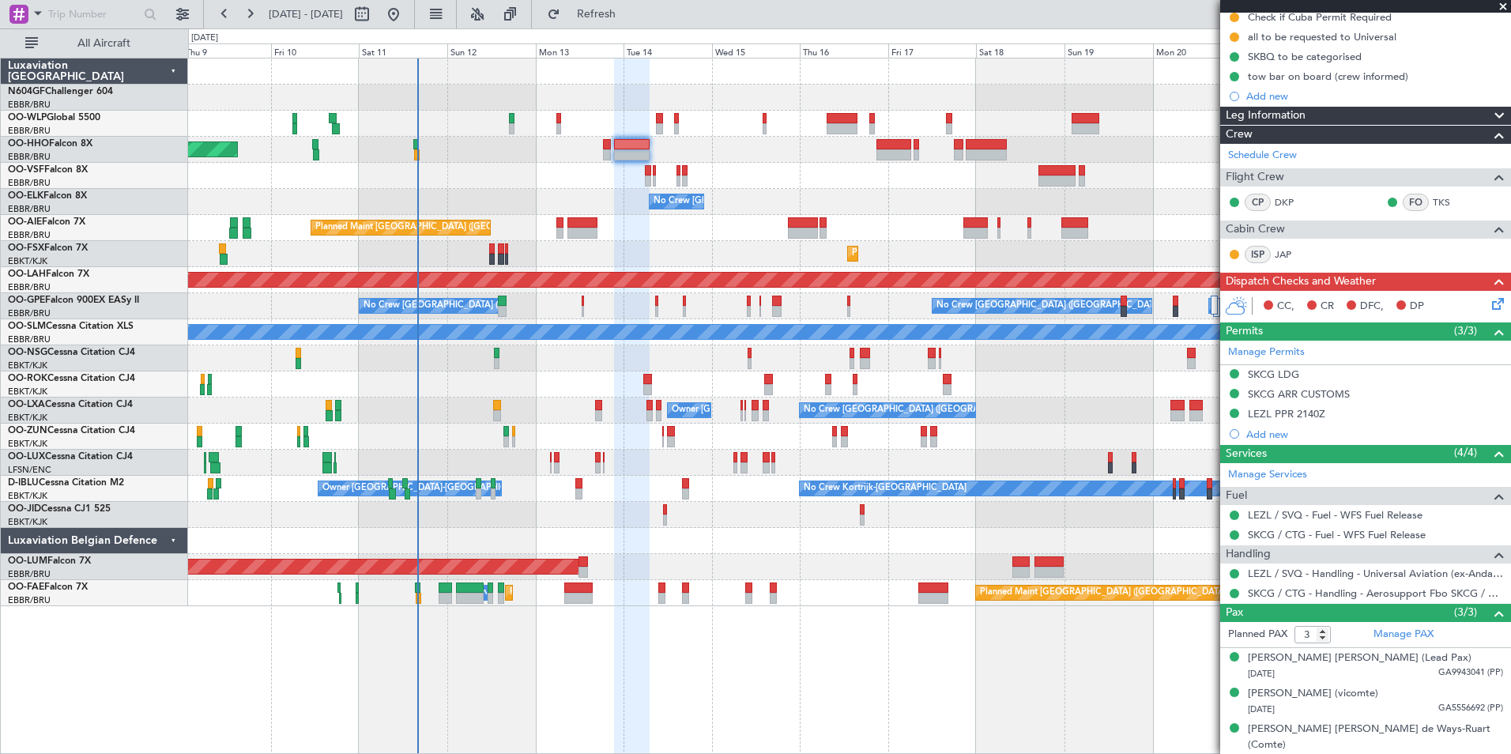
click at [881, 164] on div at bounding box center [849, 176] width 1323 height 26
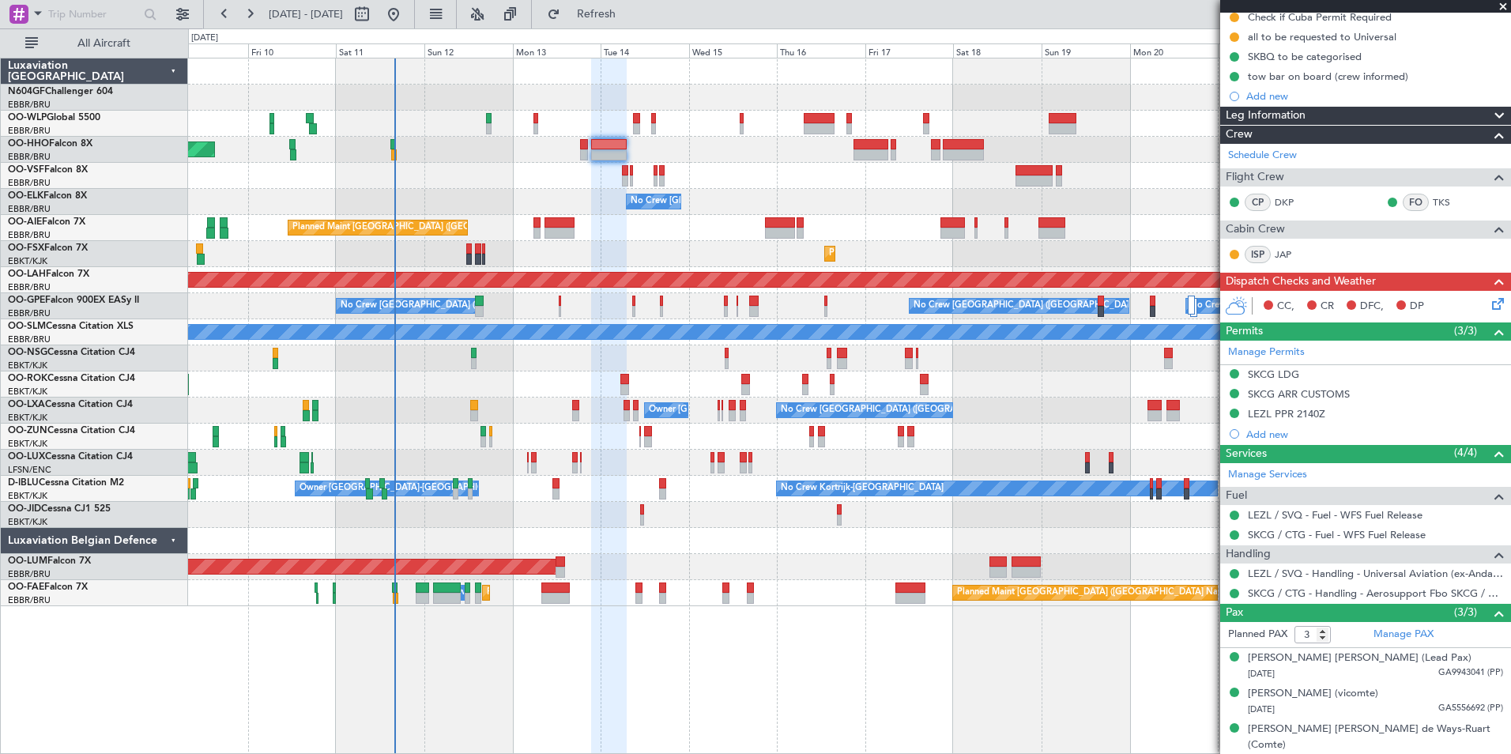
click at [853, 198] on div "No Crew [GEOGRAPHIC_DATA] ([GEOGRAPHIC_DATA] National)" at bounding box center [849, 202] width 1323 height 26
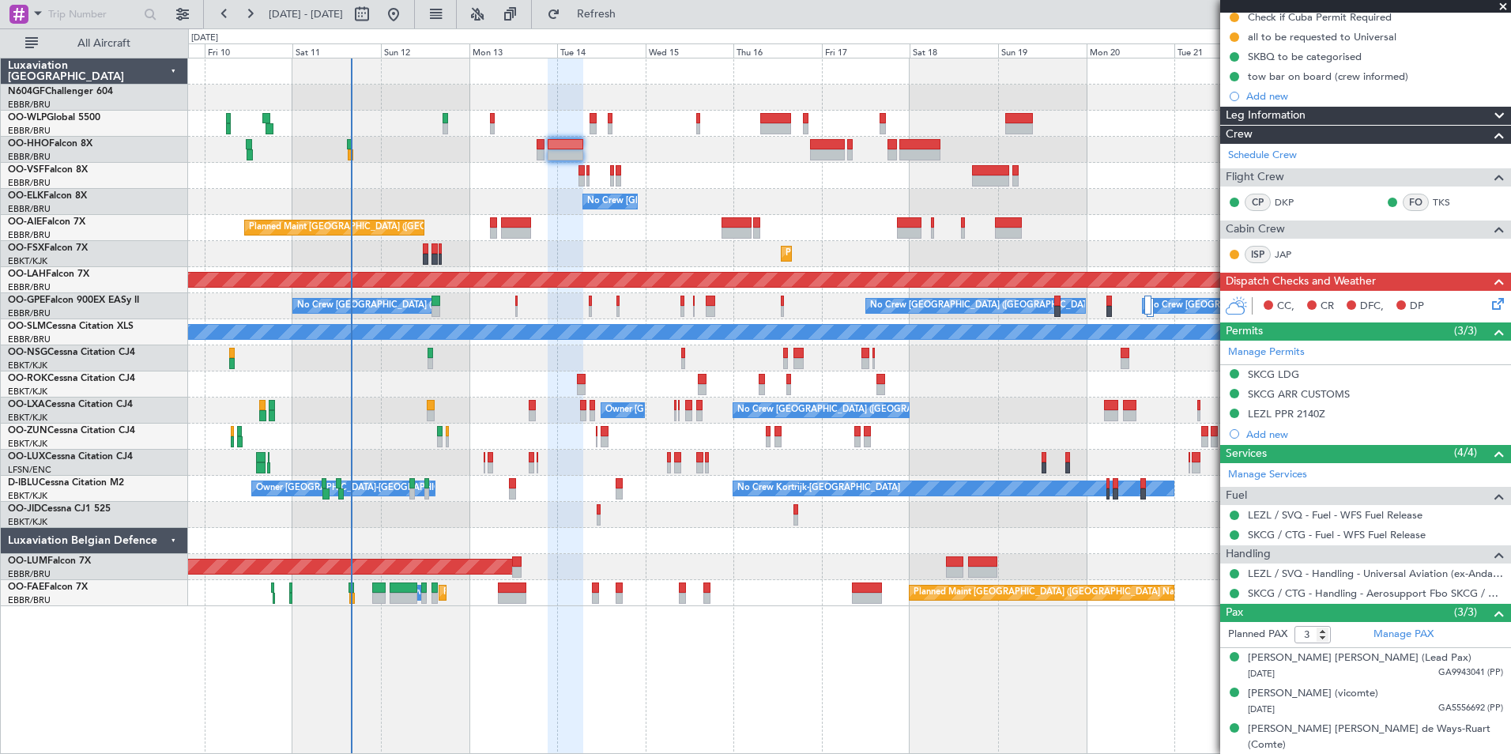
click at [739, 180] on div at bounding box center [849, 176] width 1323 height 26
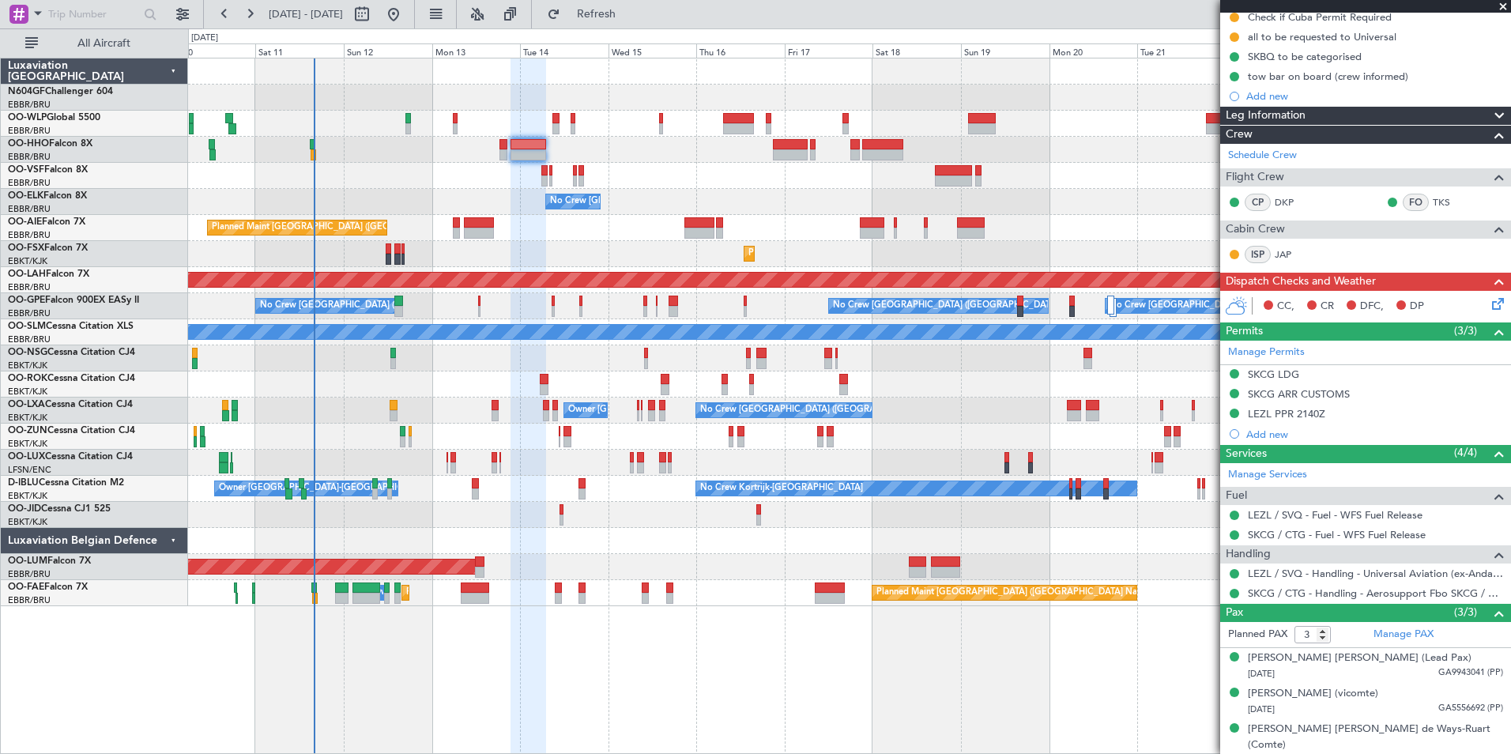
click at [842, 194] on div "No Crew [GEOGRAPHIC_DATA] ([GEOGRAPHIC_DATA] National)" at bounding box center [849, 202] width 1323 height 26
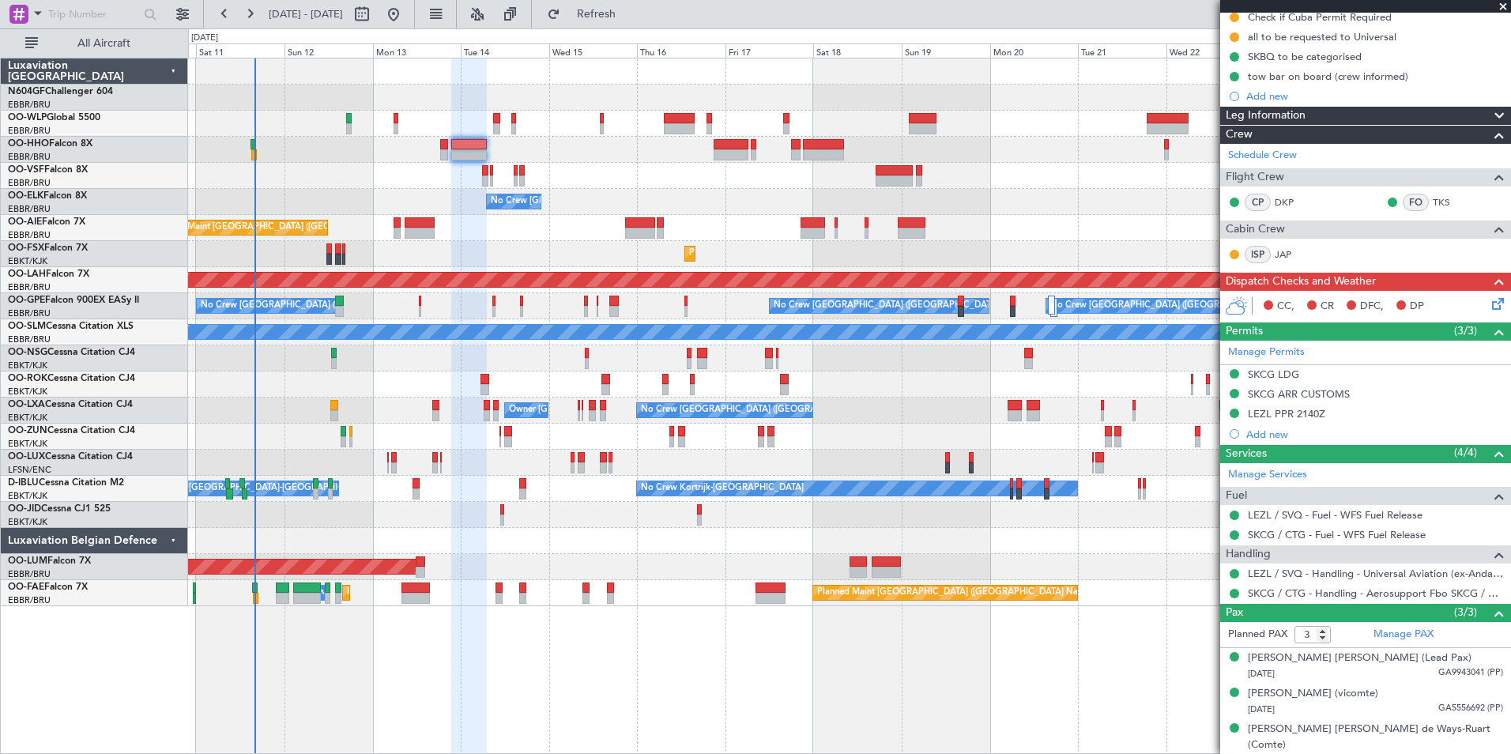
click at [816, 180] on div at bounding box center [849, 176] width 1323 height 26
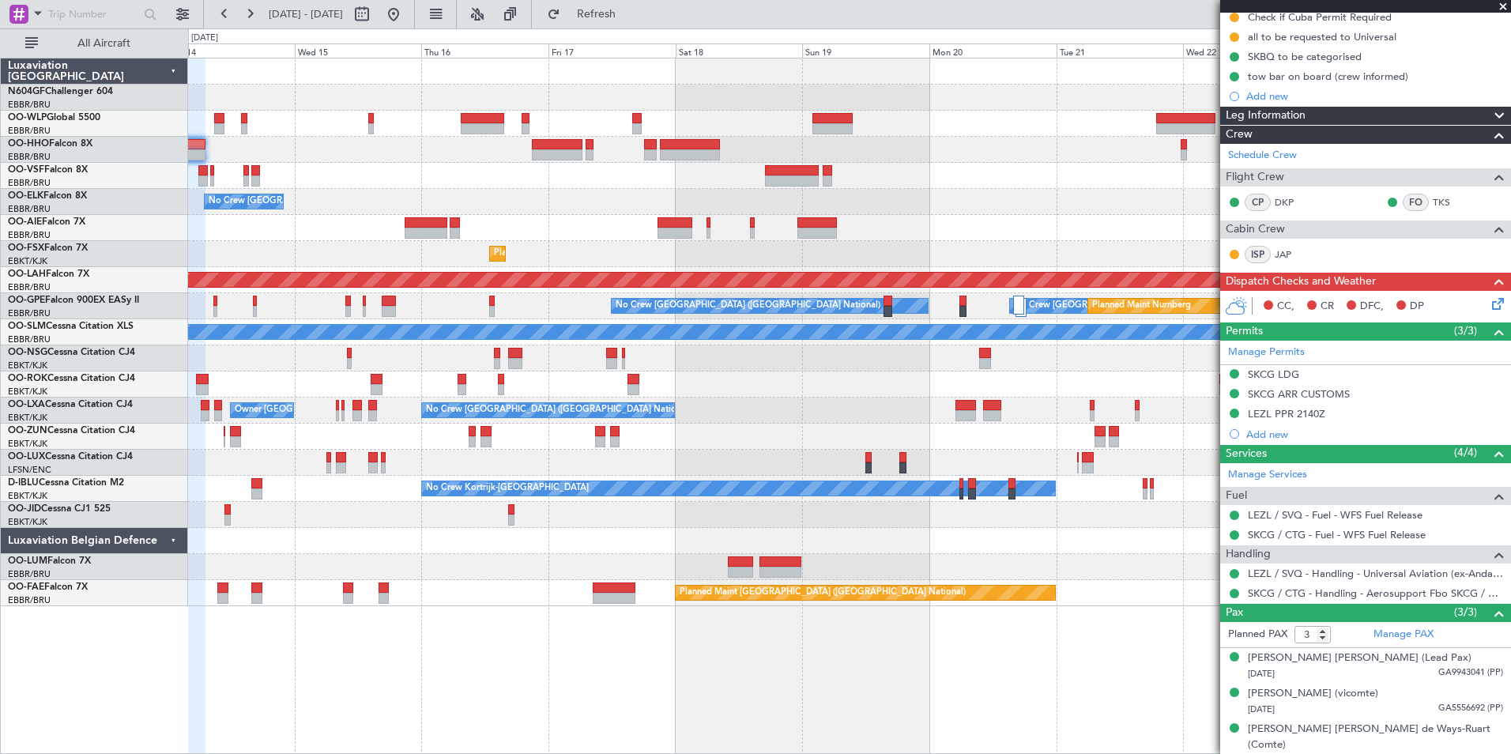
click at [726, 194] on div "No Crew [GEOGRAPHIC_DATA] ([GEOGRAPHIC_DATA] National)" at bounding box center [849, 202] width 1323 height 26
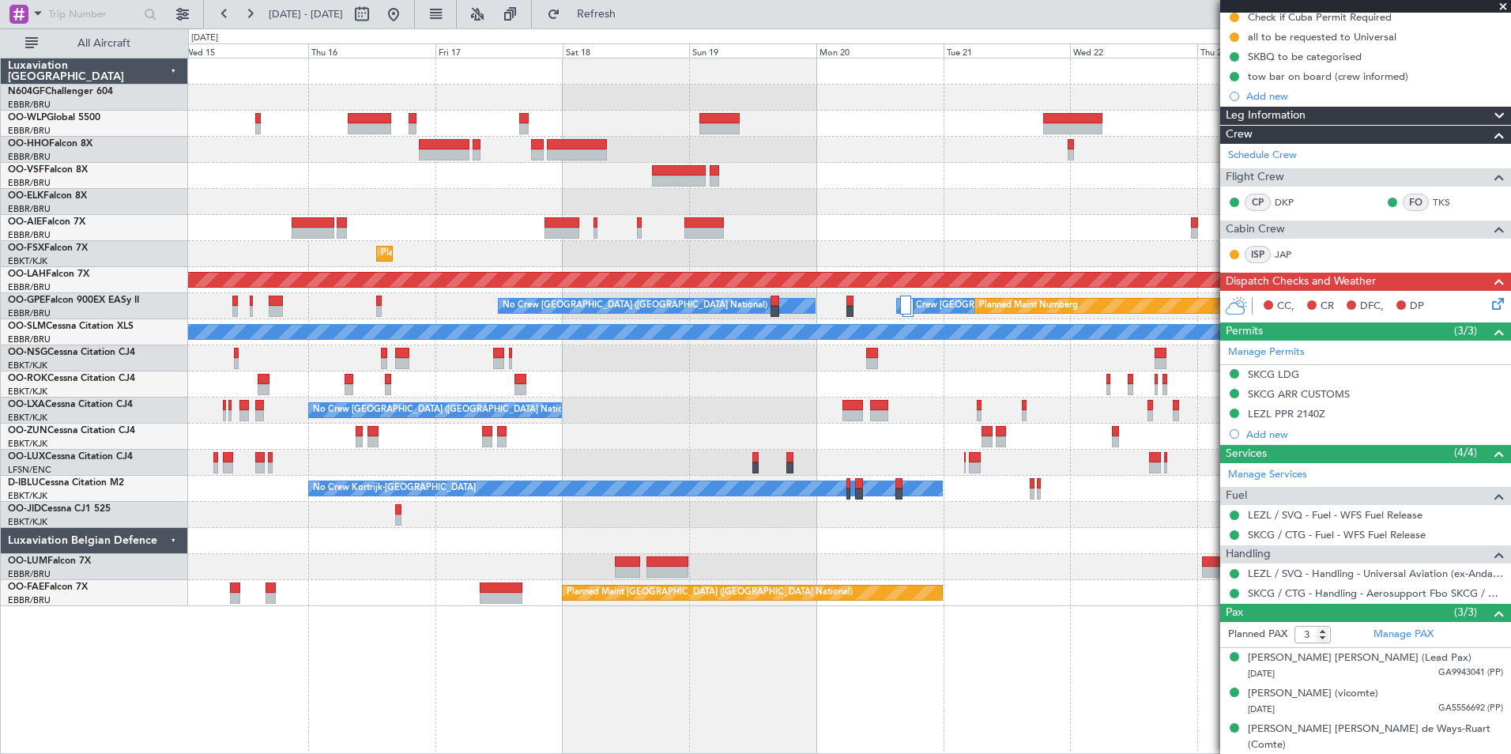
click at [824, 203] on div "No Crew [GEOGRAPHIC_DATA] ([GEOGRAPHIC_DATA] National)" at bounding box center [849, 202] width 1323 height 26
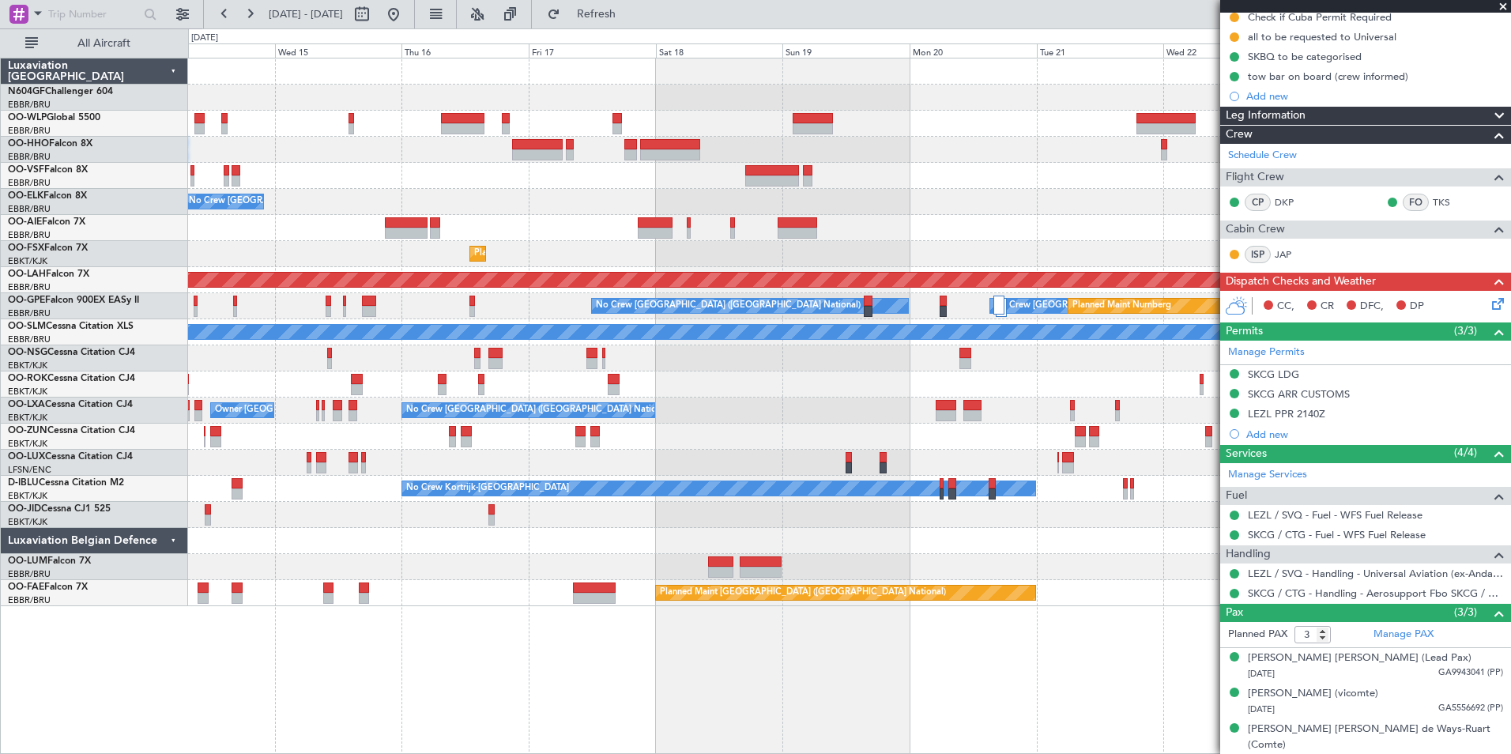
click at [613, 175] on div "- - FIMP 17:00 Z EBLG 05:10 Z No Crew Brussels (Brussels National) Planned Main…" at bounding box center [849, 332] width 1323 height 548
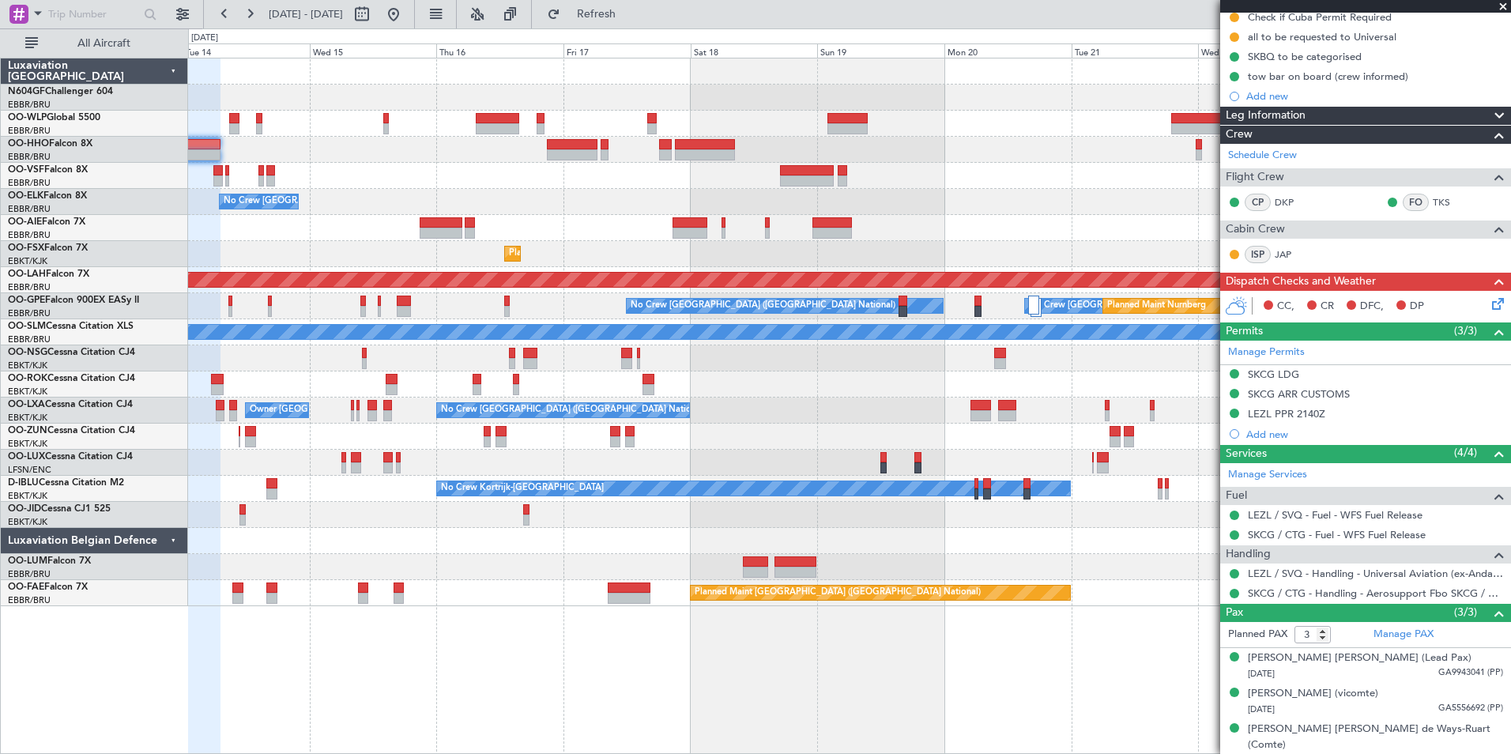
click at [624, 164] on div "- - FIMP 17:00 Z EBLG 05:10 Z No Crew Brussels (Brussels National) Planned Main…" at bounding box center [849, 332] width 1323 height 548
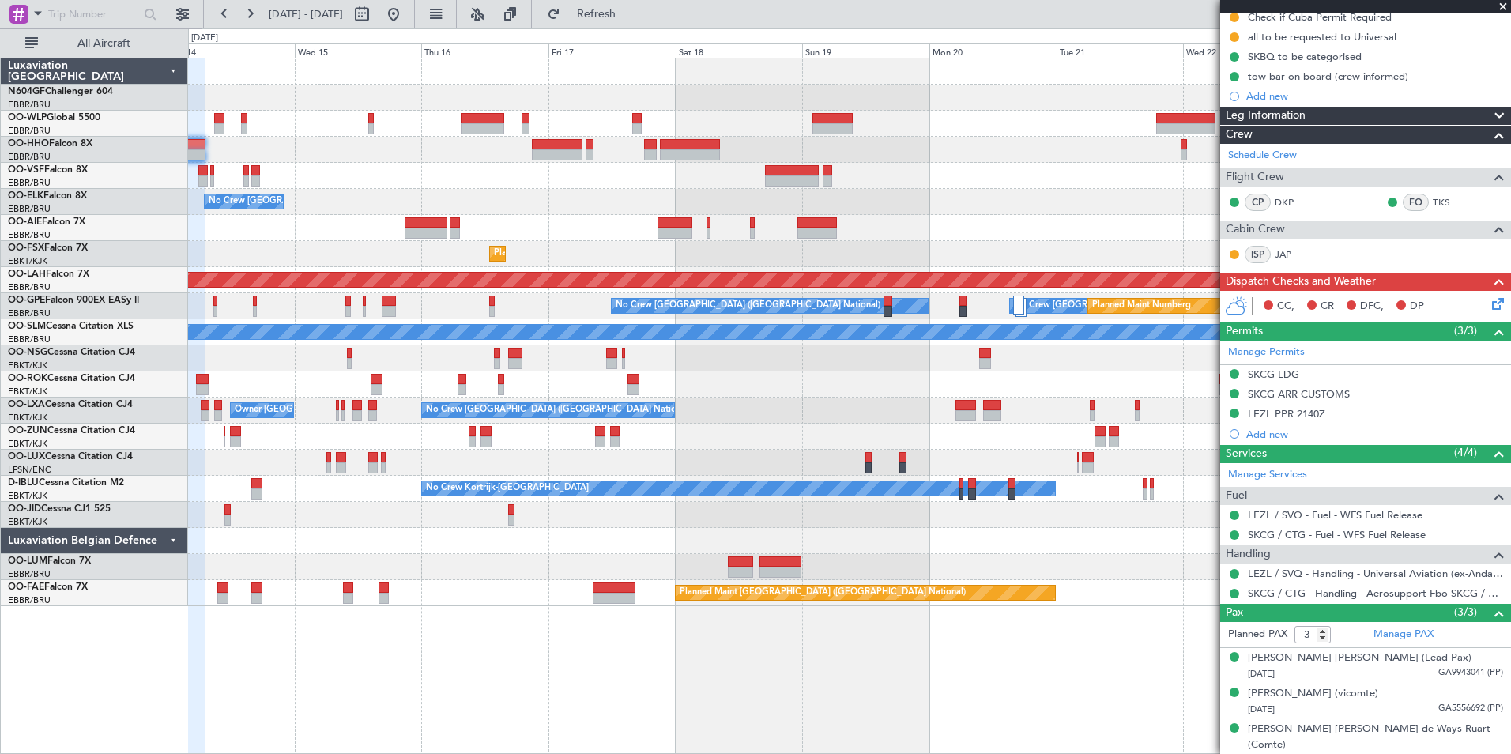
click at [609, 168] on div at bounding box center [849, 176] width 1323 height 26
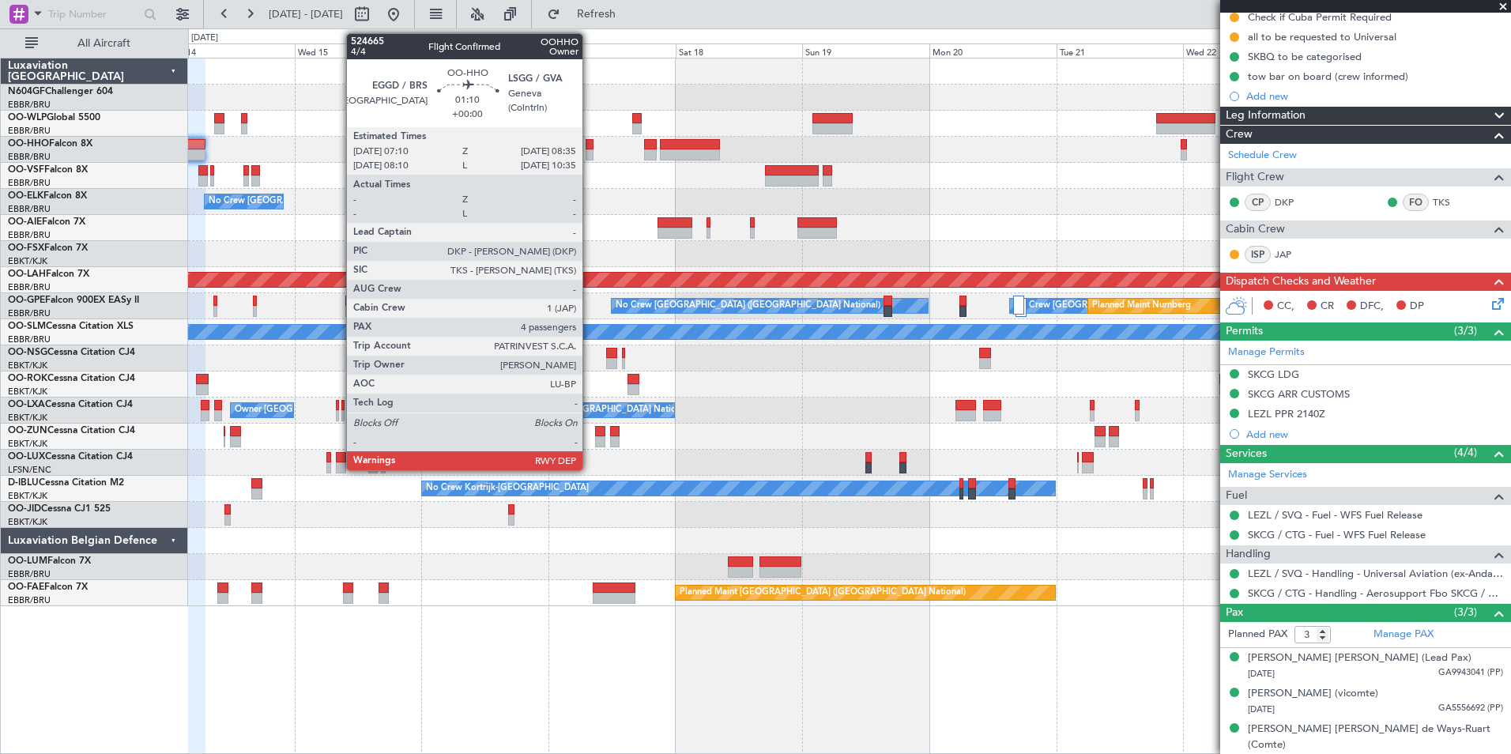
click at [590, 157] on div at bounding box center [590, 154] width 8 height 11
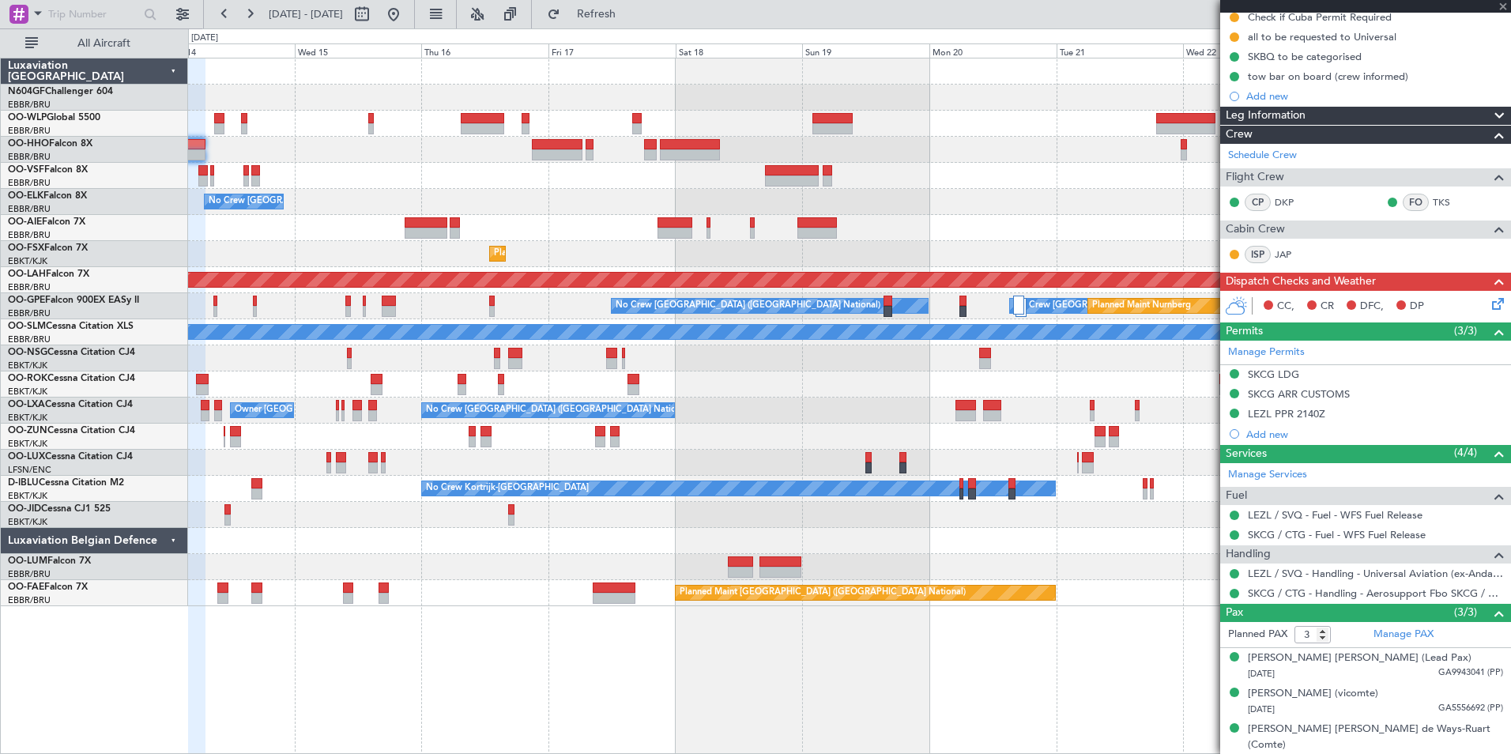
type input "4"
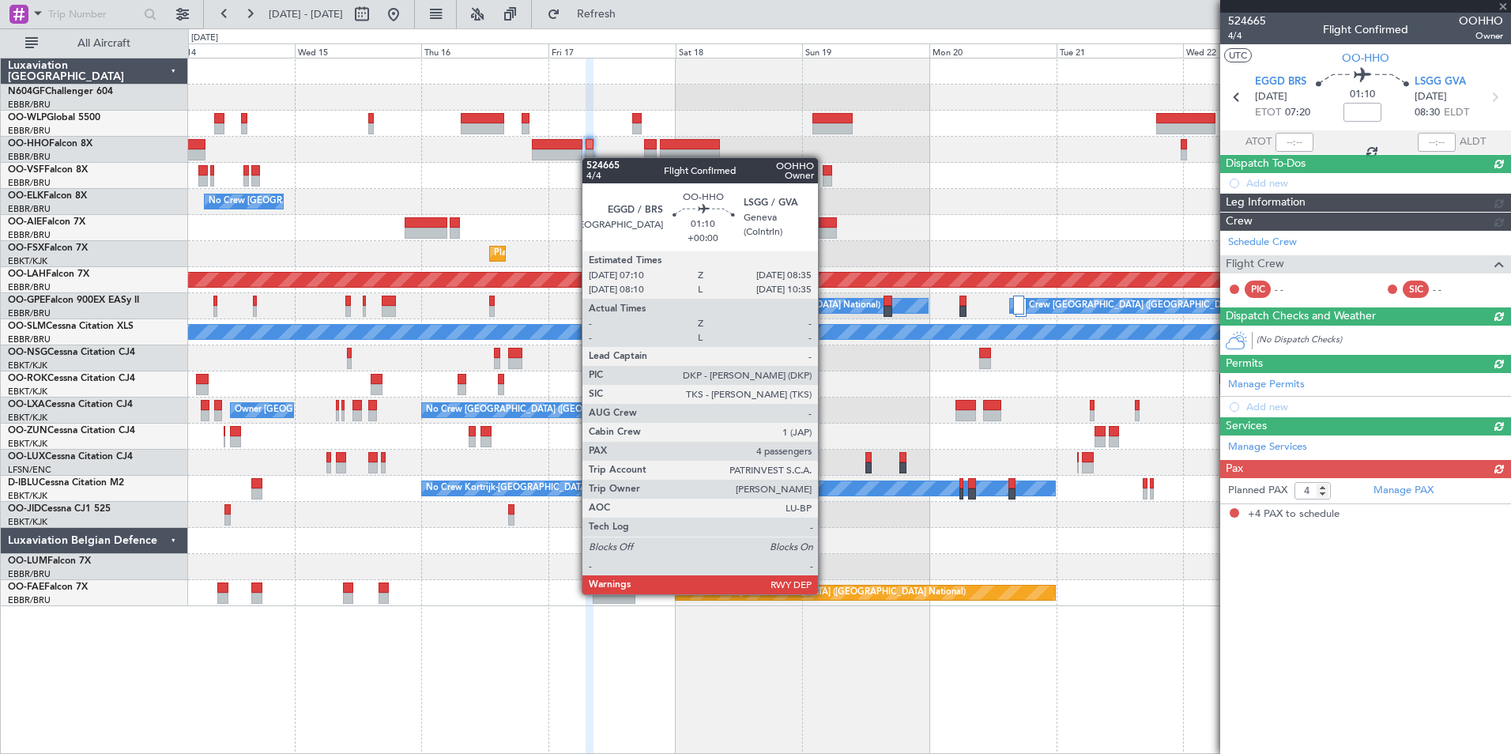
scroll to position [0, 0]
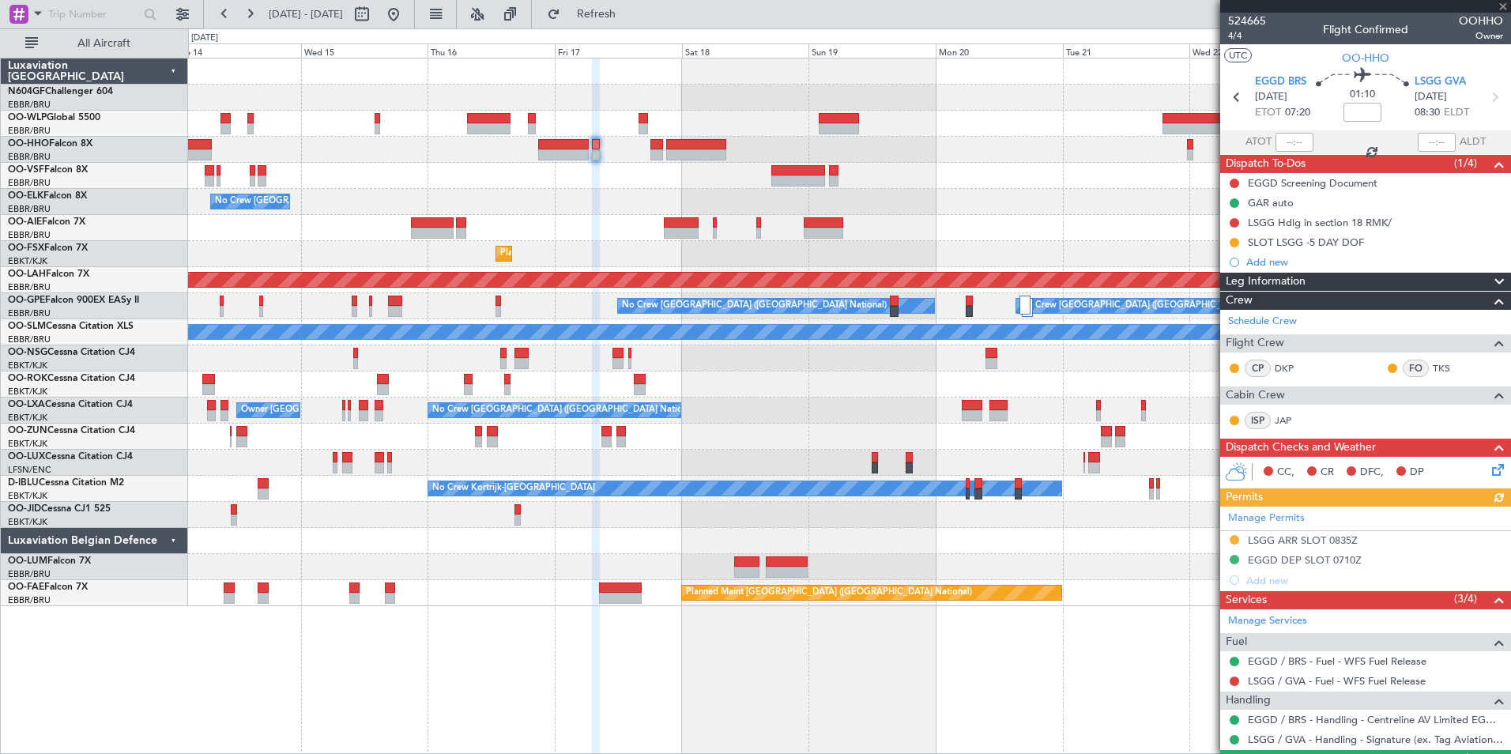
click at [627, 186] on div "- - FIMP 17:00 Z EBLG 05:10 Z No Crew Brussels (Brussels National) Planned Main…" at bounding box center [849, 332] width 1323 height 548
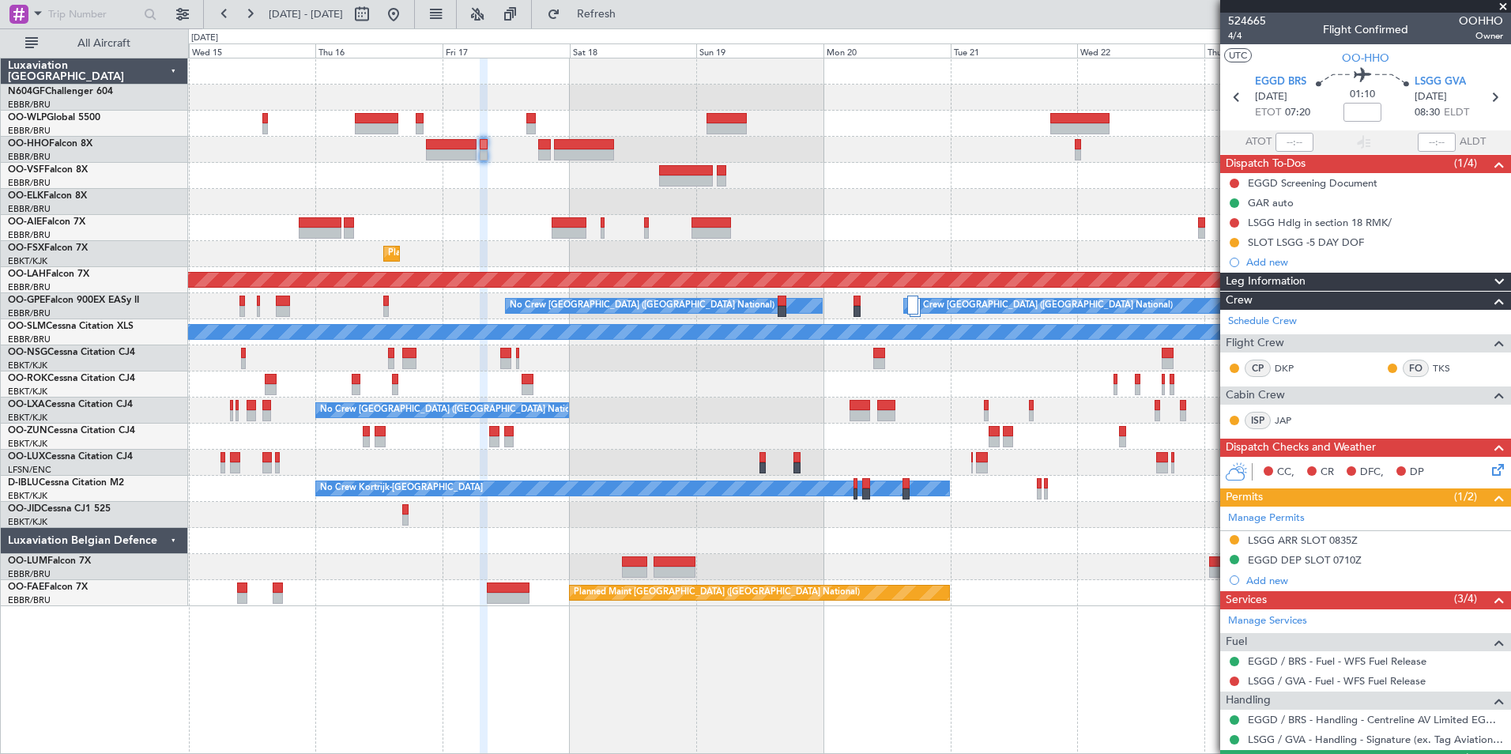
click at [423, 202] on div "No Crew [GEOGRAPHIC_DATA] ([GEOGRAPHIC_DATA] National)" at bounding box center [849, 202] width 1323 height 26
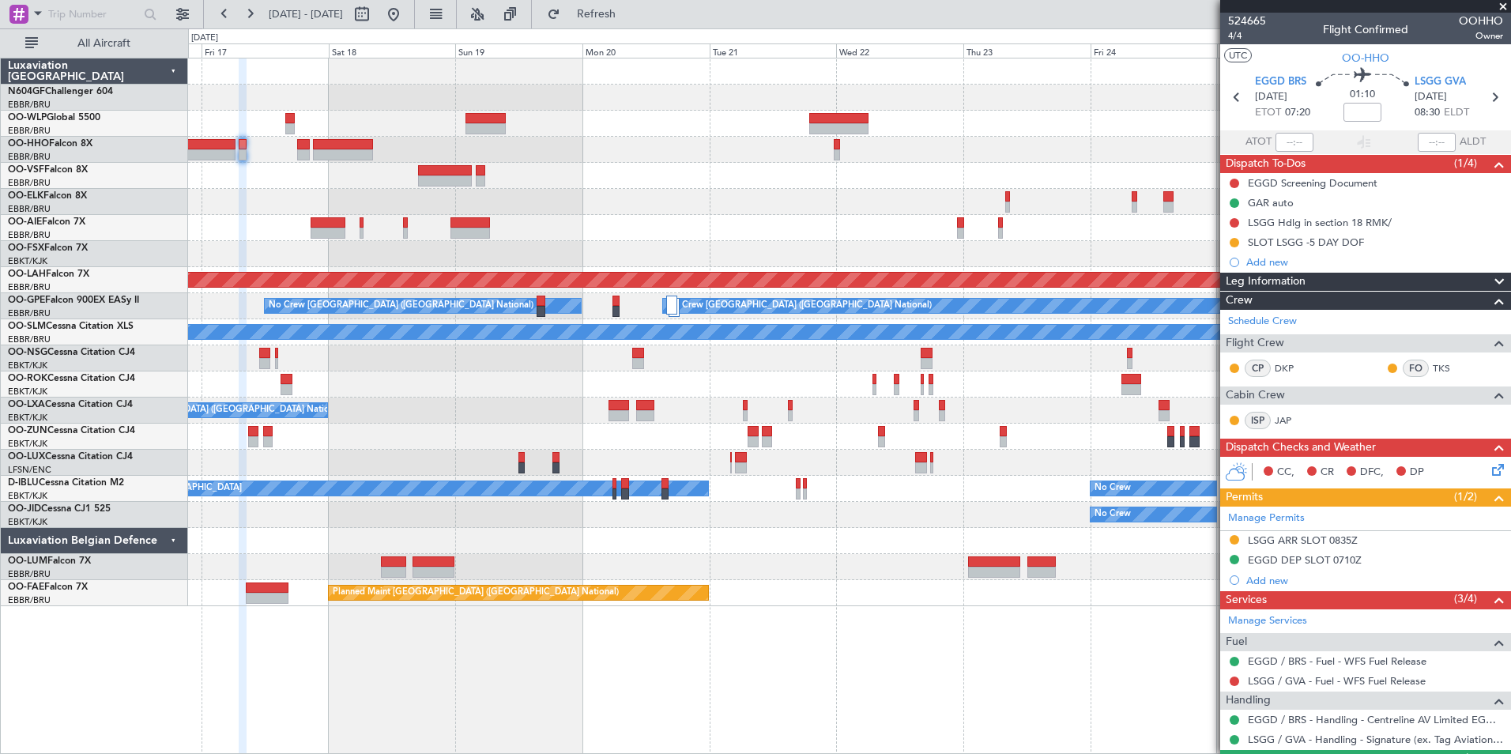
click at [900, 198] on div "No Crew [GEOGRAPHIC_DATA] ([GEOGRAPHIC_DATA] National)" at bounding box center [849, 202] width 1323 height 26
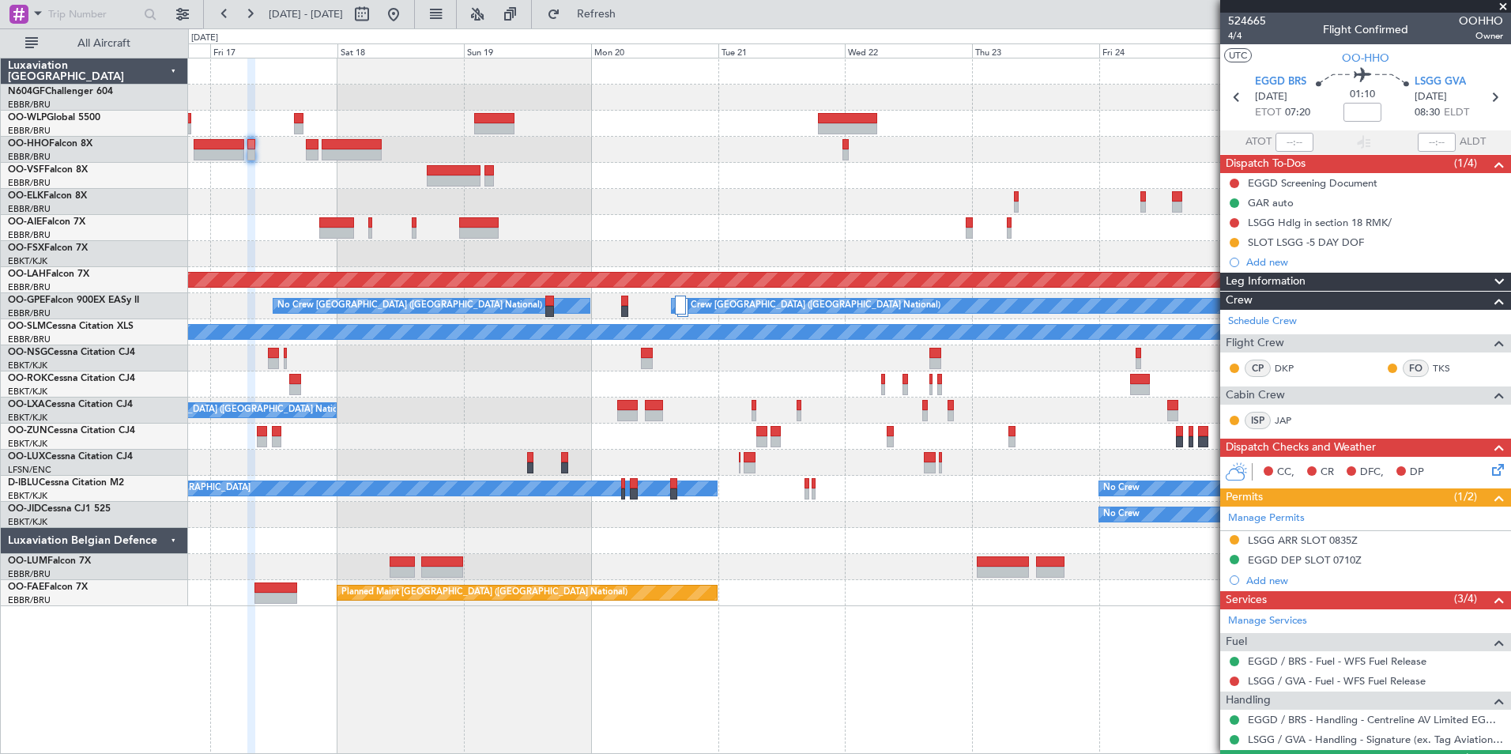
click at [664, 232] on div "- - FIMP 17:00 Z EBLG 05:10 Z No Crew Brussels (Brussels National) Planned Main…" at bounding box center [849, 332] width 1323 height 548
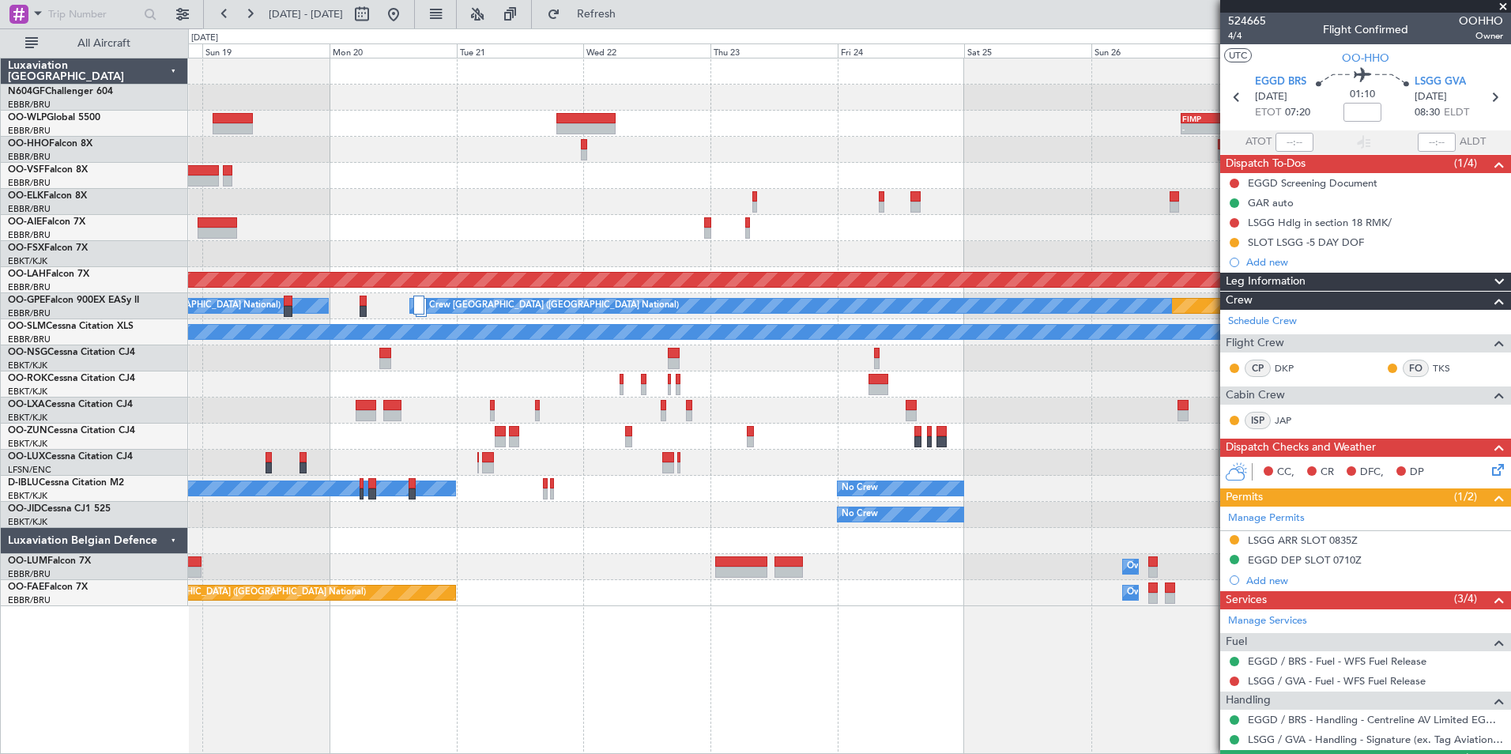
click at [593, 217] on div "- - FIMP 17:00 Z EBLG 05:10 Z Planned Maint Kortrijk-Wevelgem Planned Maint Alt…" at bounding box center [849, 332] width 1323 height 548
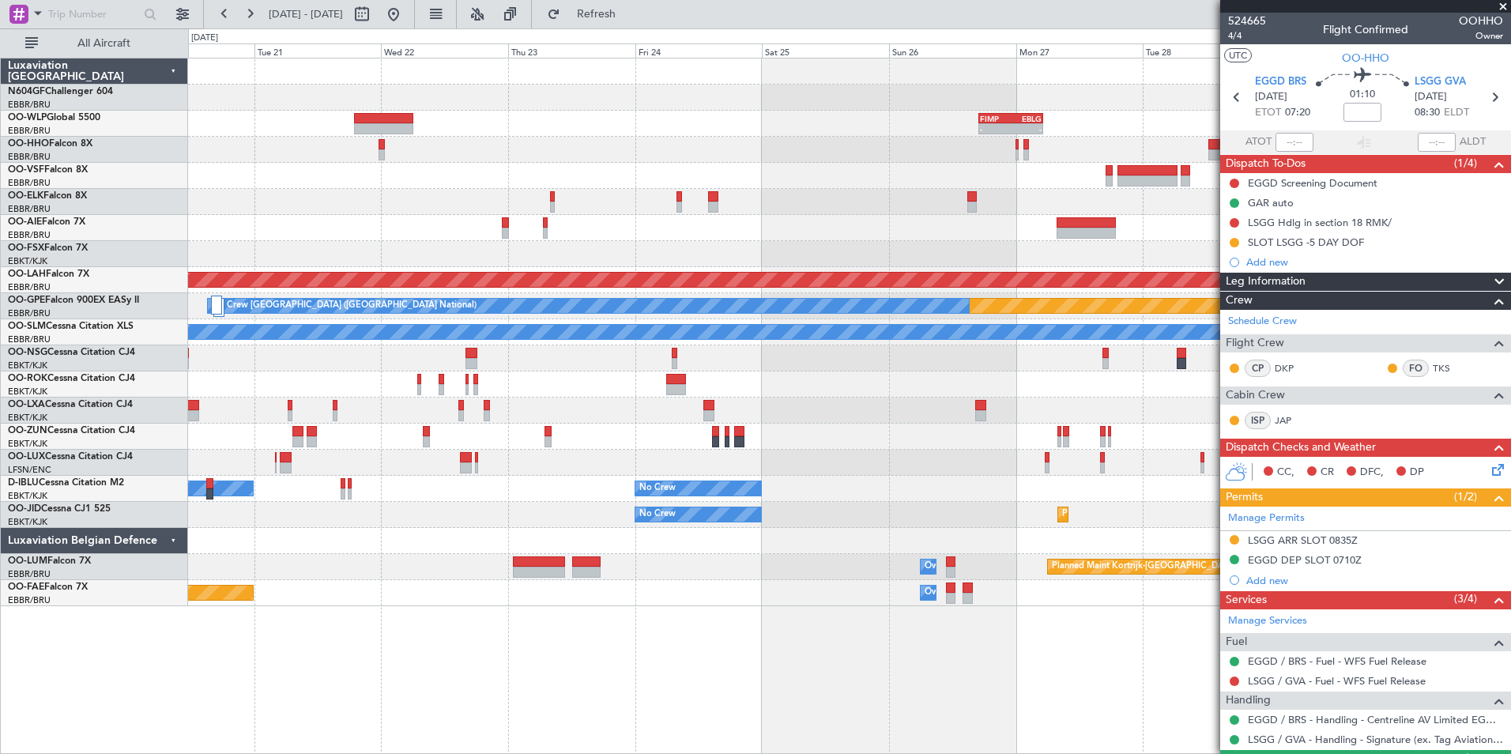
click at [726, 250] on div at bounding box center [849, 254] width 1323 height 26
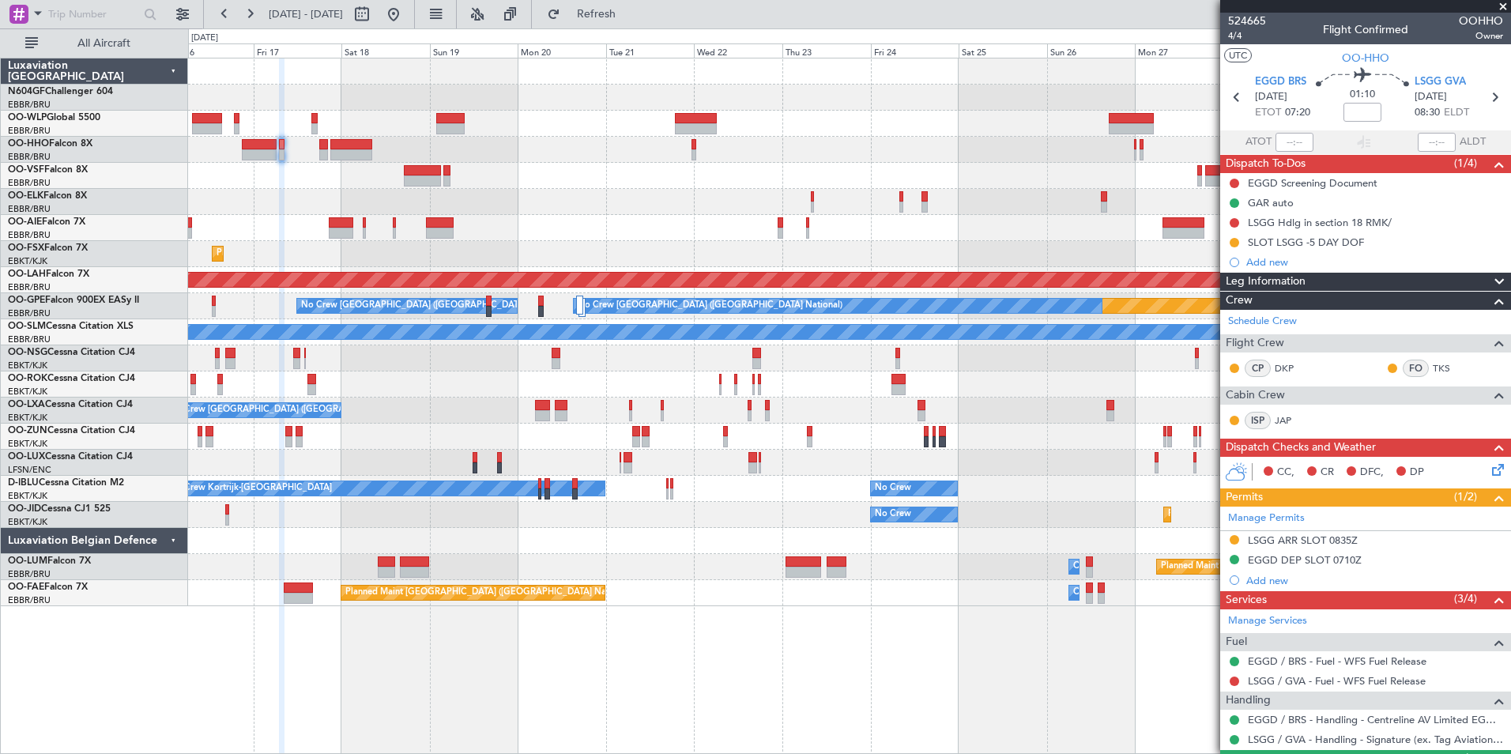
click at [953, 178] on div at bounding box center [849, 176] width 1323 height 26
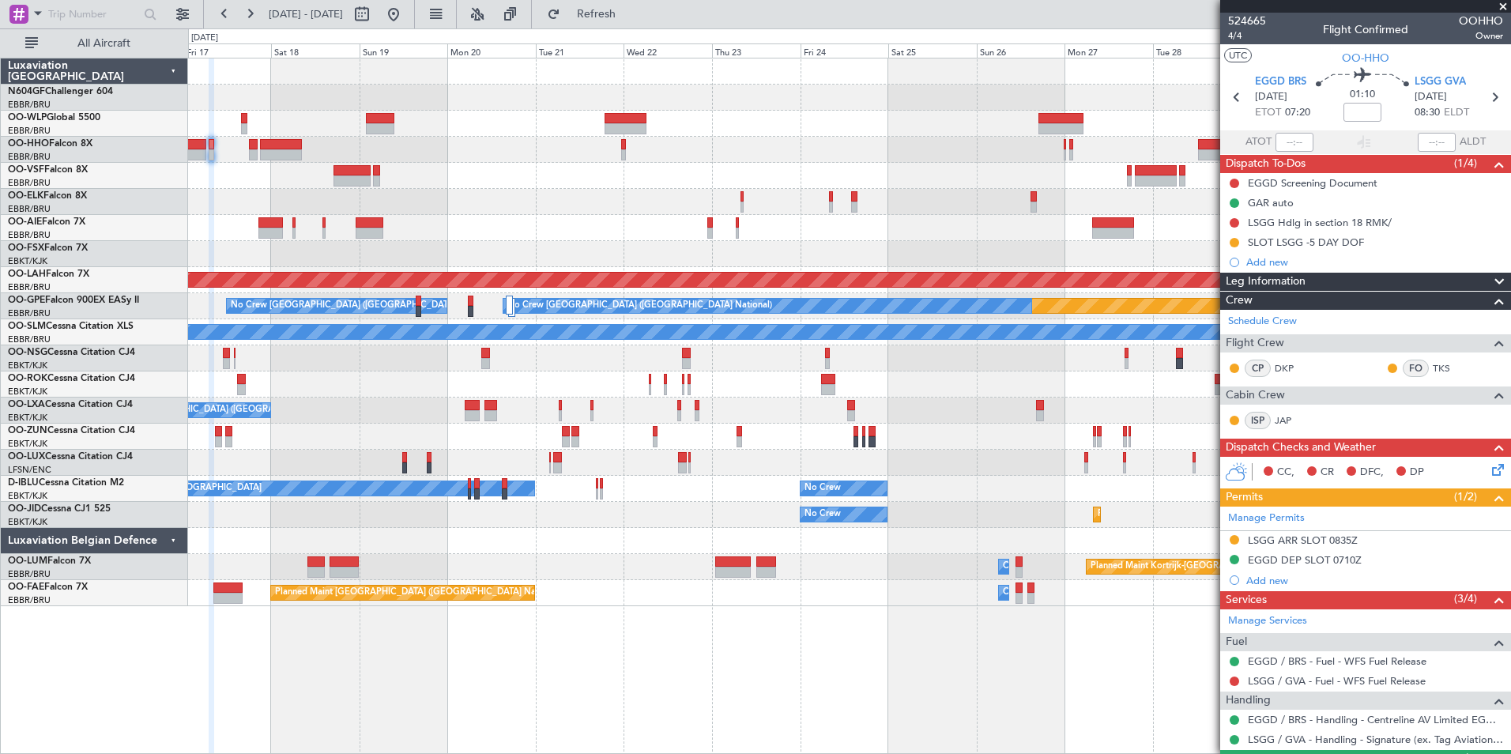
click at [489, 195] on div "No Crew Brussels (Brussels National) Planned Maint Kortrijk-Wevelgem Planned Ma…" at bounding box center [849, 332] width 1323 height 548
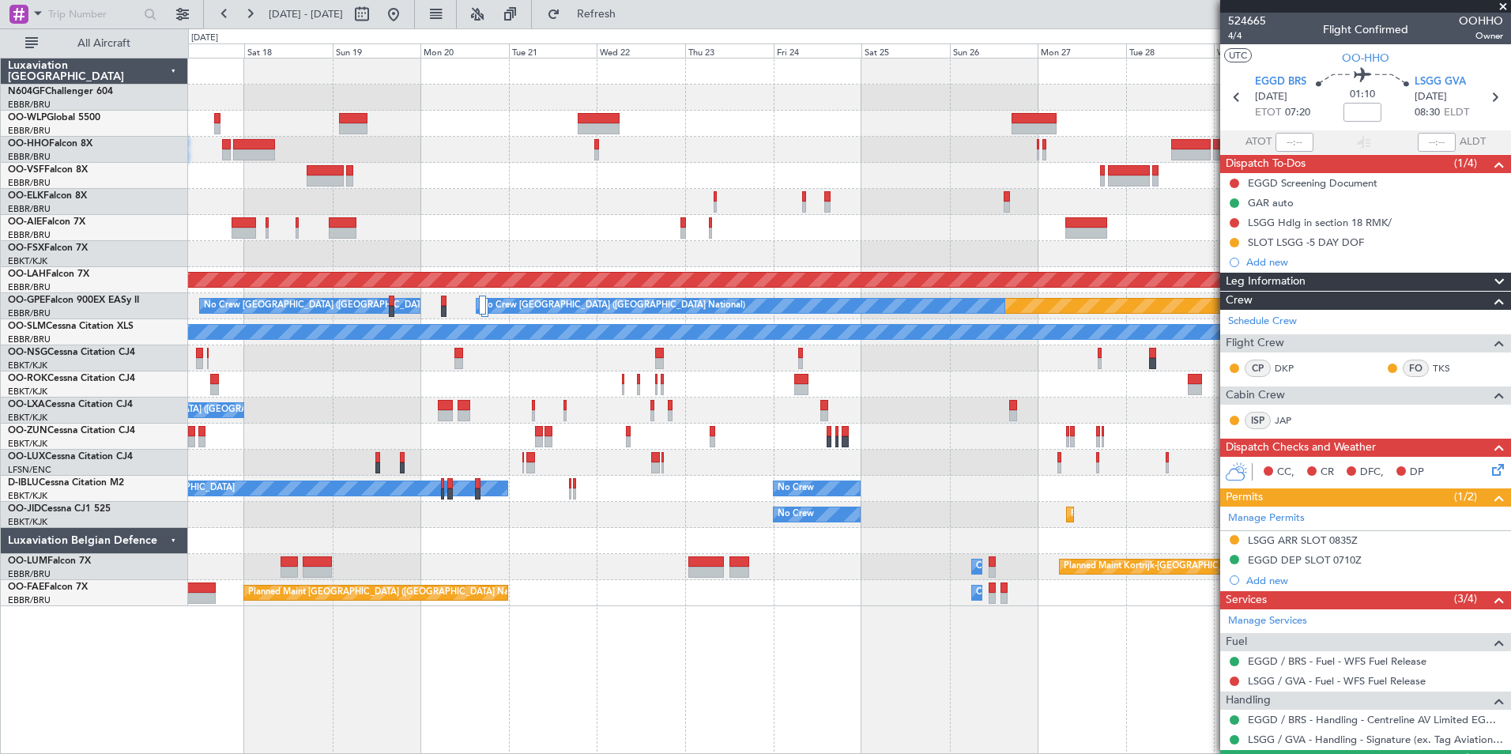
click at [1089, 175] on div at bounding box center [849, 176] width 1323 height 26
click at [732, 241] on div "Planned Maint Kortrijk-[GEOGRAPHIC_DATA]" at bounding box center [849, 254] width 1323 height 26
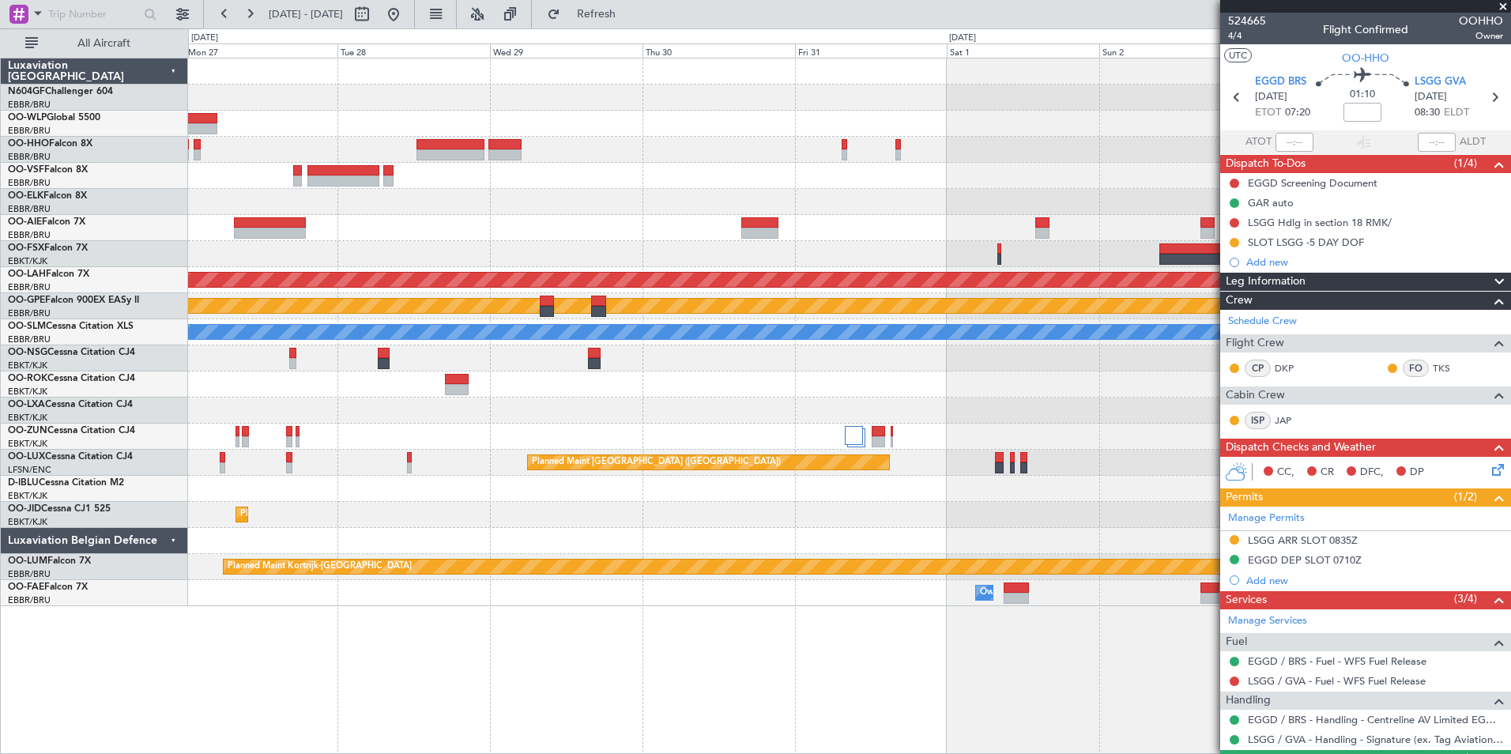
click at [911, 237] on div at bounding box center [849, 228] width 1323 height 26
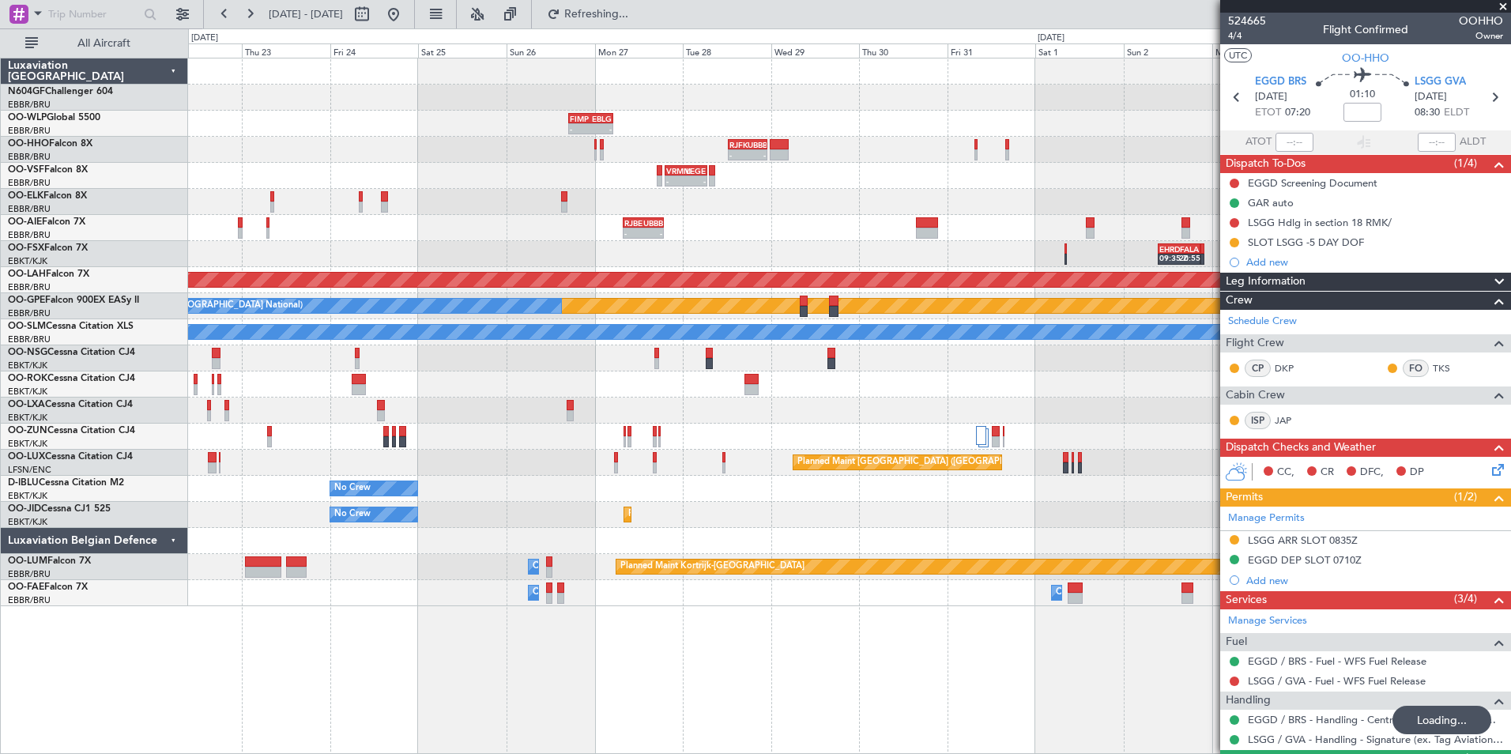
click at [877, 240] on div "RJBE 07:45 Z UBBB 19:00 Z - -" at bounding box center [849, 228] width 1323 height 26
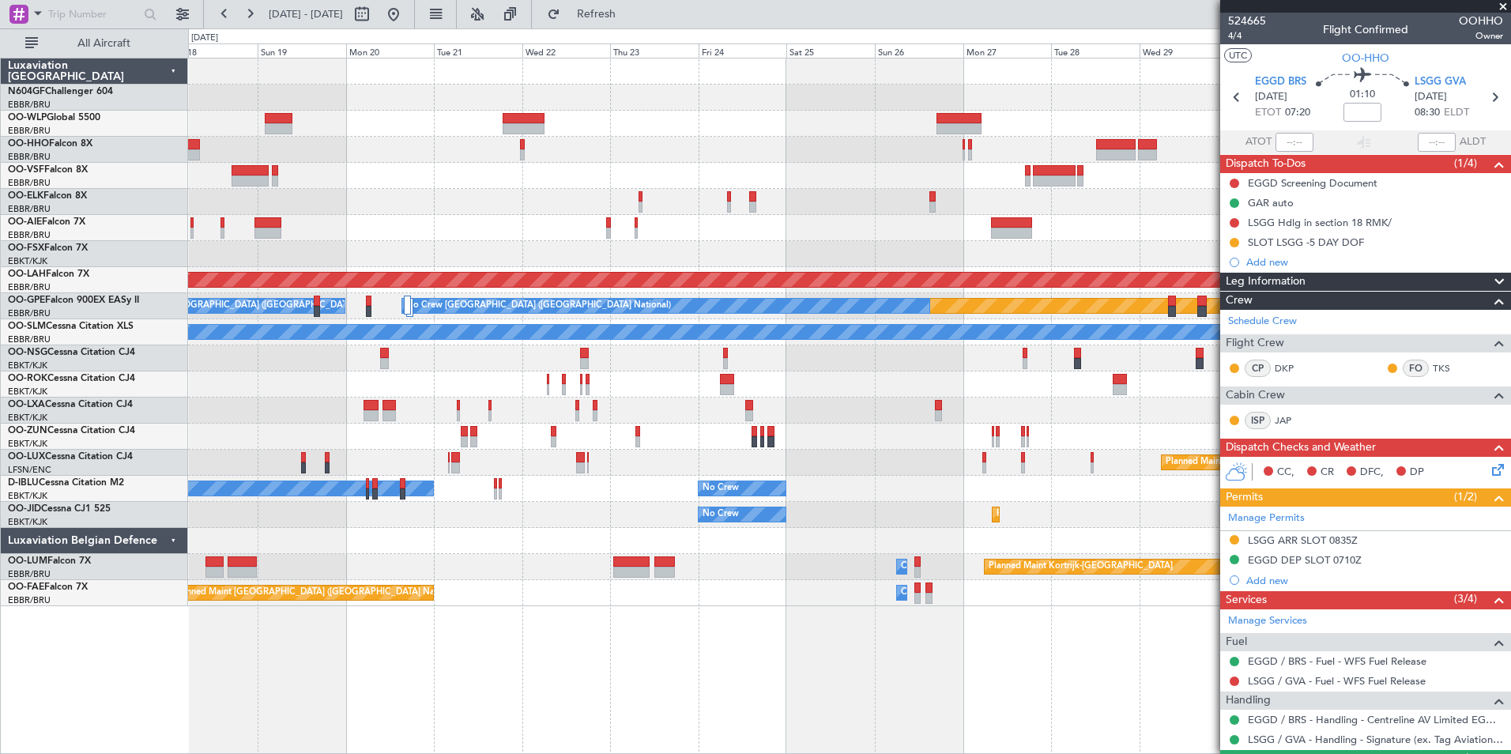
click at [920, 646] on div "No Crew [GEOGRAPHIC_DATA] ([GEOGRAPHIC_DATA] National) Planned Maint [GEOGRAPHI…" at bounding box center [849, 406] width 1323 height 696
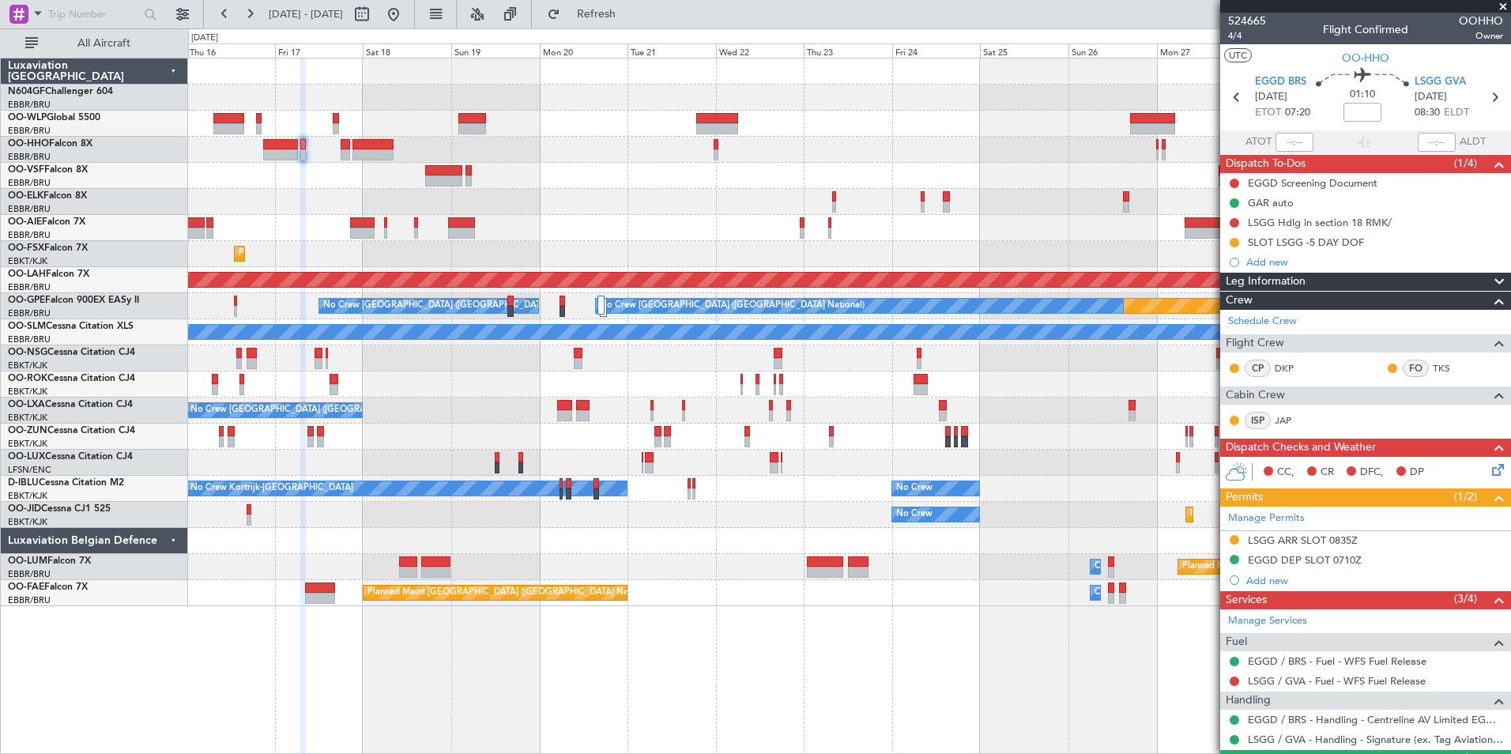
click at [1118, 650] on div "No Crew [GEOGRAPHIC_DATA] ([GEOGRAPHIC_DATA] National) Planned Maint [GEOGRAPHI…" at bounding box center [849, 406] width 1323 height 696
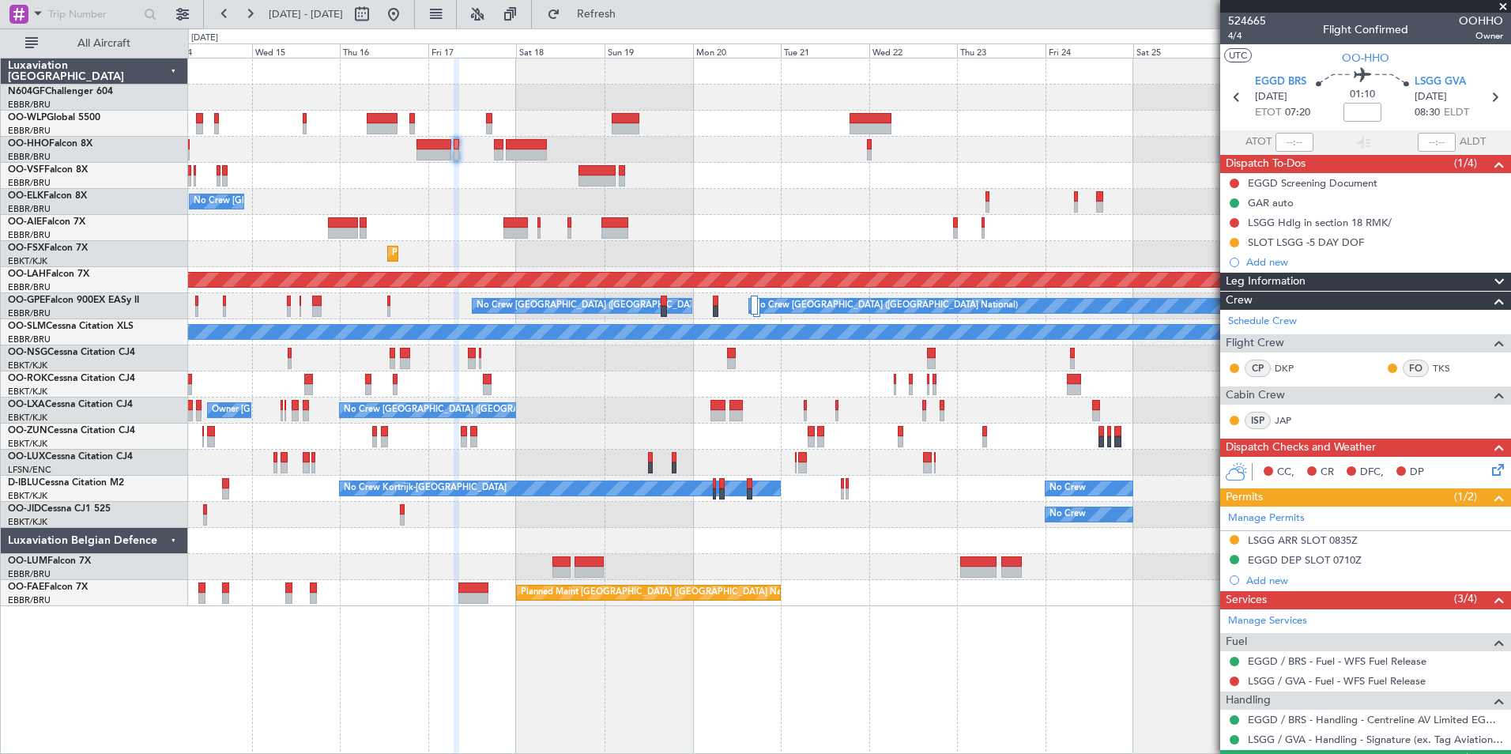
click at [876, 624] on div "No Crew [GEOGRAPHIC_DATA] ([GEOGRAPHIC_DATA] National) Planned Maint [GEOGRAPHI…" at bounding box center [849, 406] width 1323 height 696
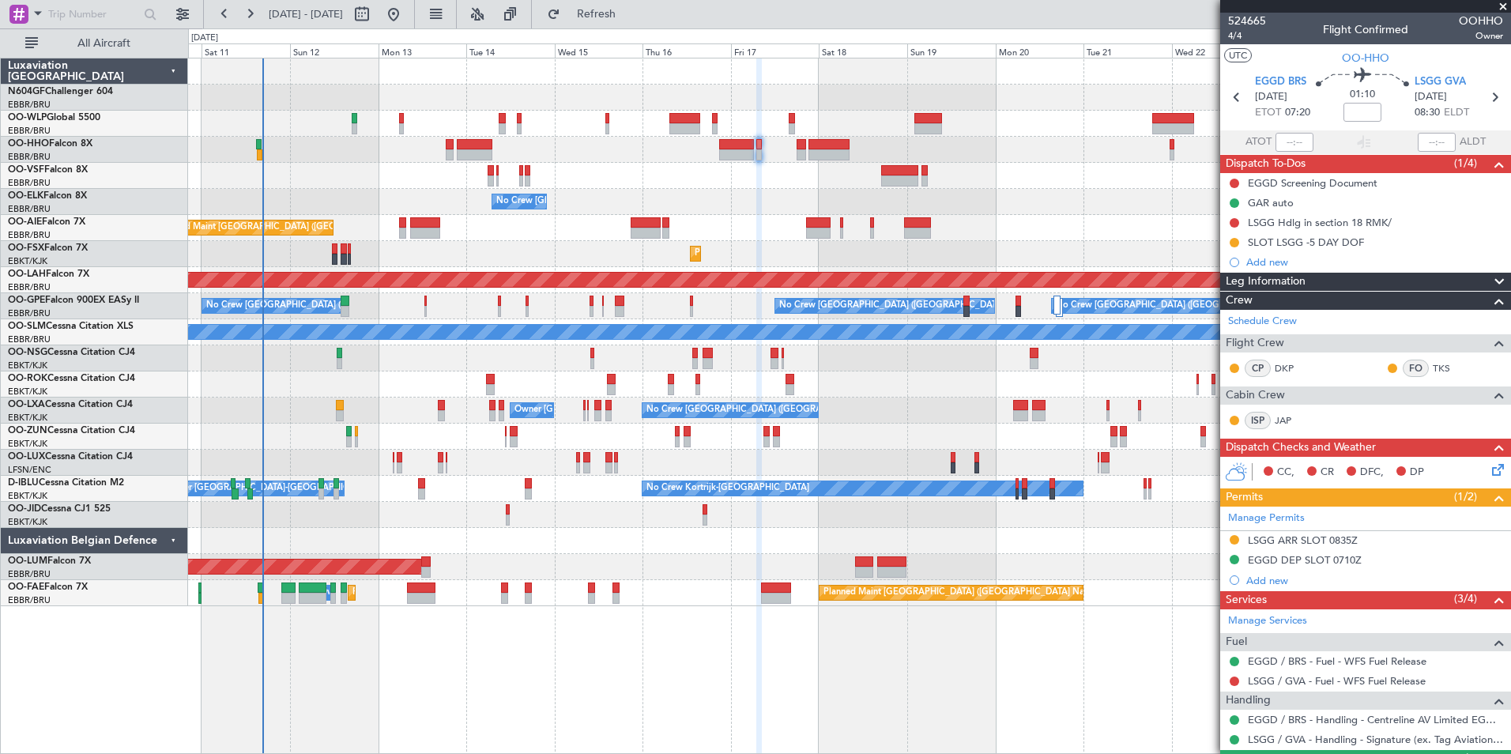
click at [771, 618] on div "Planned Maint Geneva (Cointrin) No Crew [GEOGRAPHIC_DATA] (Brussels National) P…" at bounding box center [849, 406] width 1323 height 696
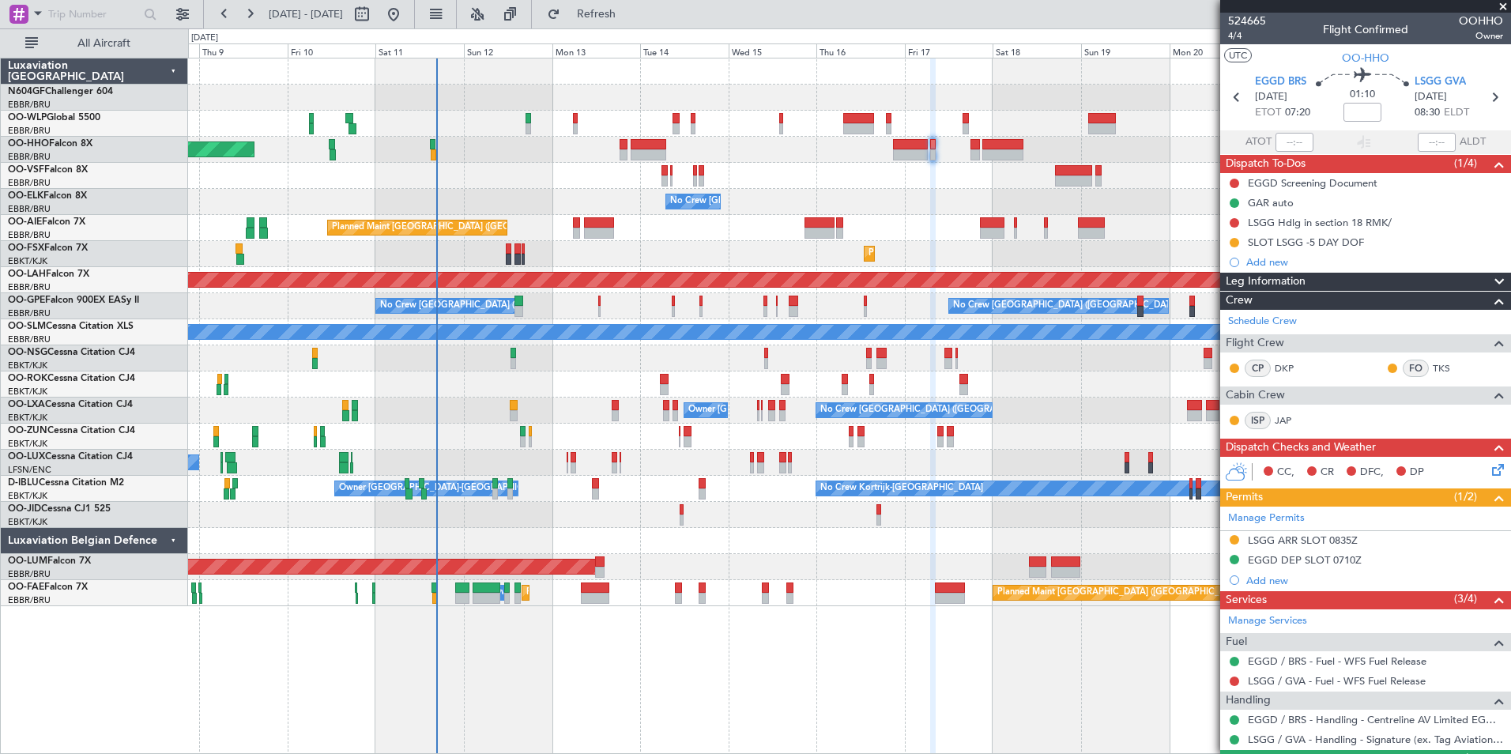
click at [691, 636] on div "Planned Maint Geneva (Cointrin) No Crew [GEOGRAPHIC_DATA] (Brussels National) P…" at bounding box center [849, 406] width 1323 height 696
click at [730, 530] on div "Planned Maint Geneva (Cointrin) No Crew [GEOGRAPHIC_DATA] (Brussels National) P…" at bounding box center [849, 332] width 1323 height 548
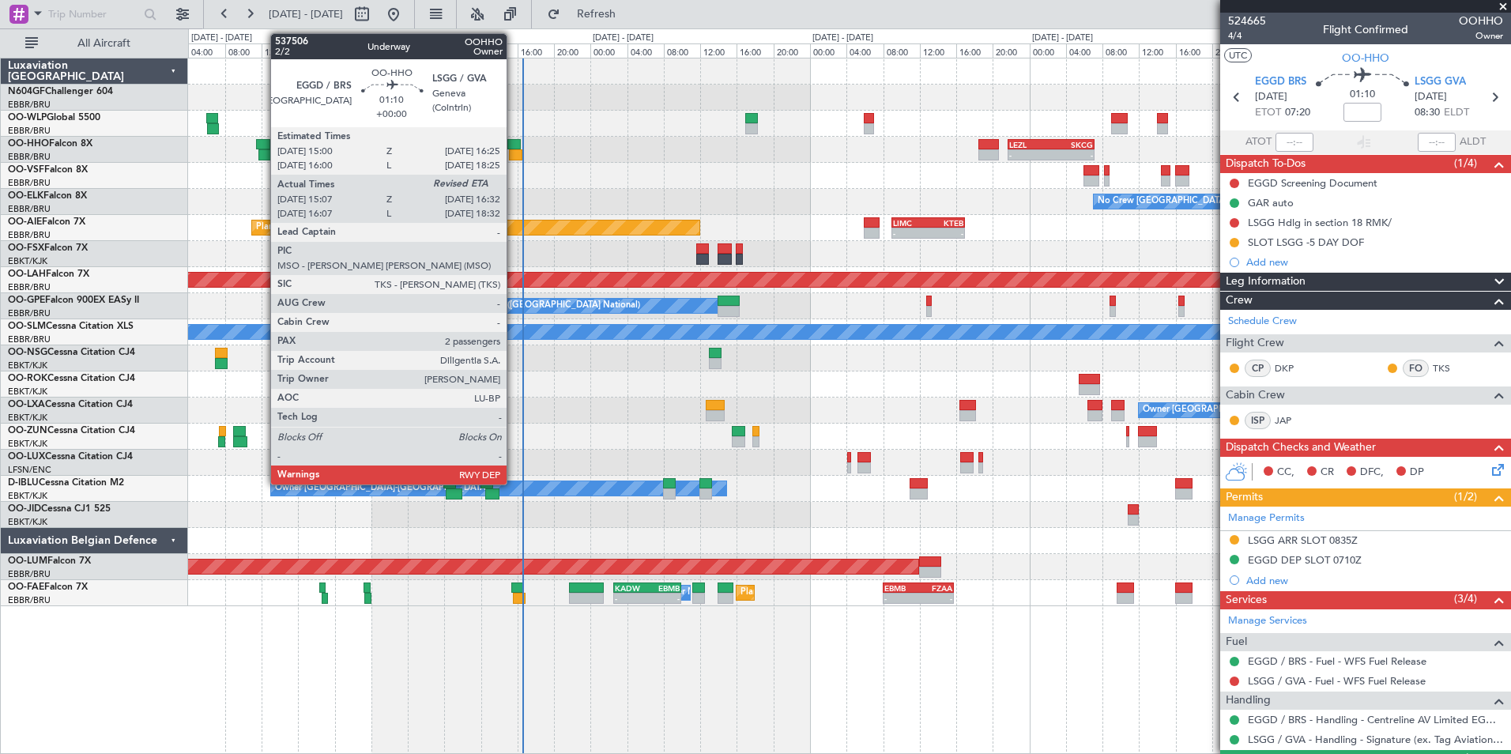
click at [514, 151] on div at bounding box center [515, 154] width 13 height 11
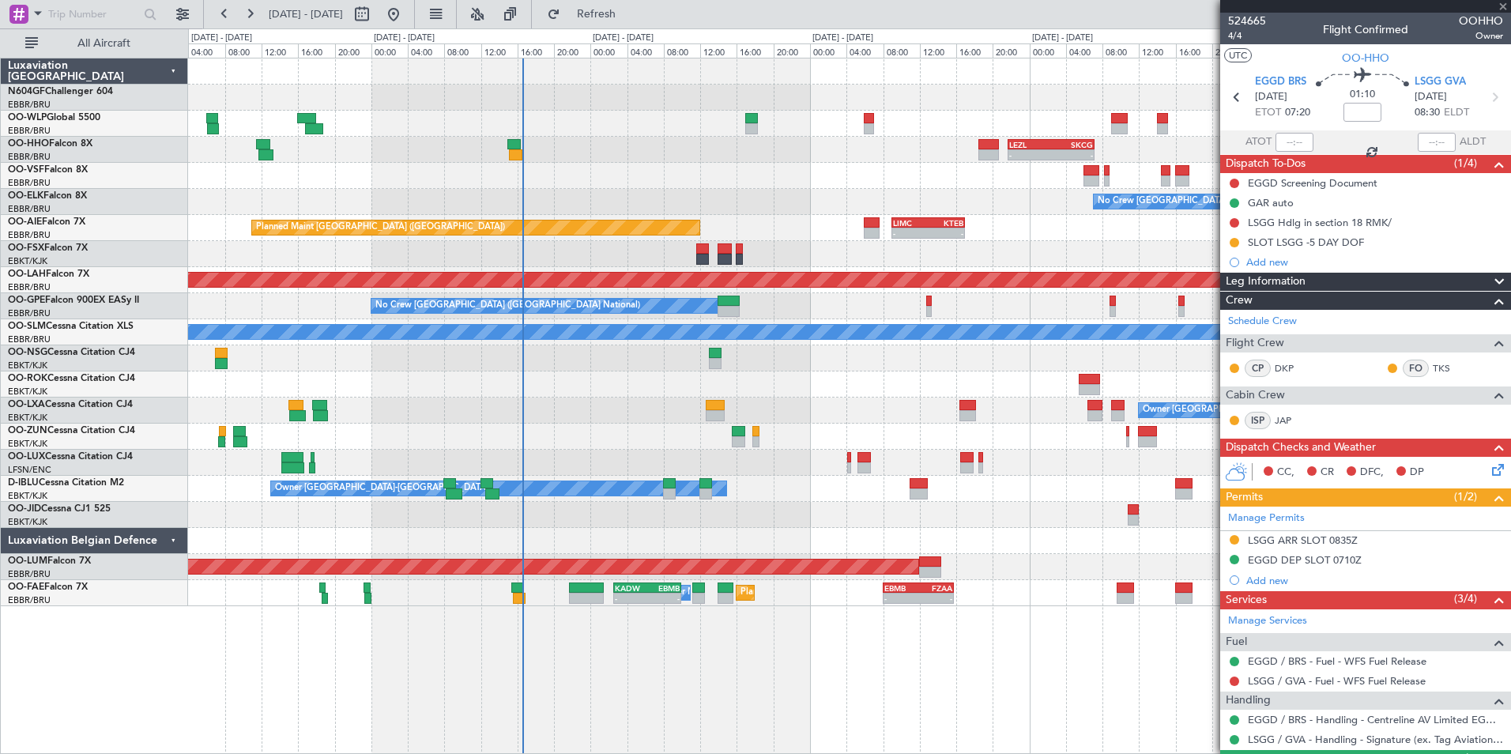
type input "15:17"
type input "2"
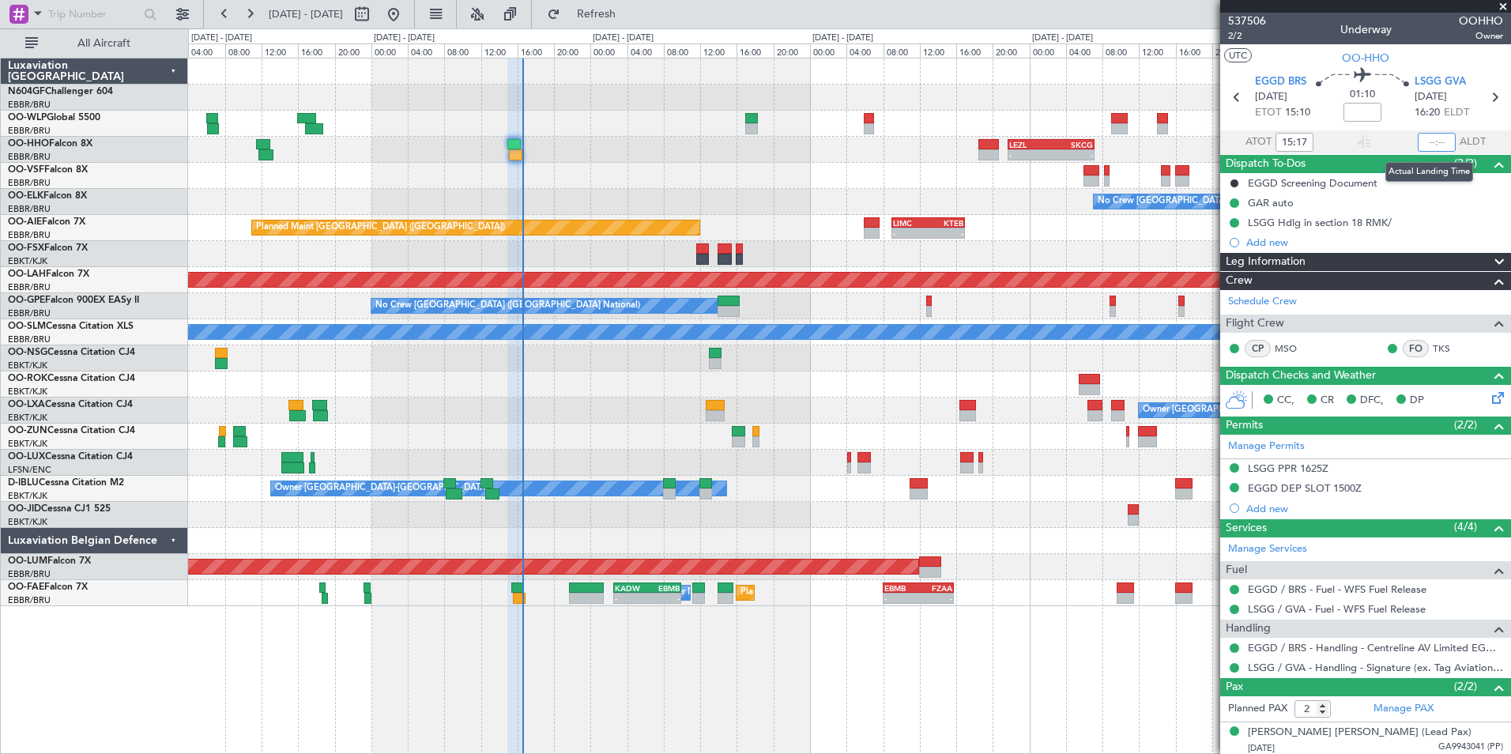
click at [1433, 138] on input "text" at bounding box center [1437, 142] width 38 height 19
click at [1433, 63] on section "UTC OO-HHO" at bounding box center [1366, 56] width 291 height 24
type input "16:32"
click at [850, 451] on div "- - EBLG 07:30 Z KIND 15:40 Z - - LEZL 21:40 Z SKCG 07:10 Z - - SKCG 21:00 Z EG…" at bounding box center [849, 332] width 1323 height 548
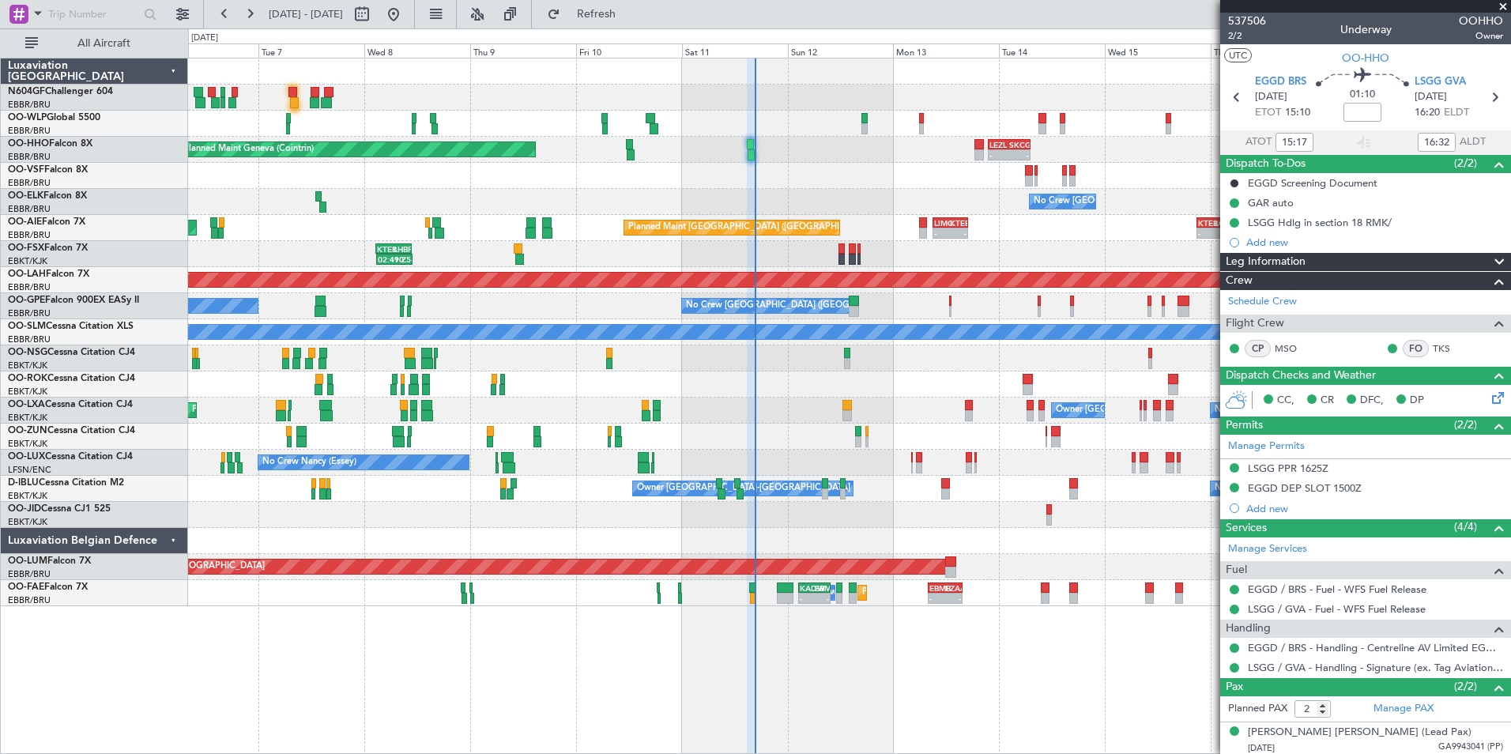
click at [749, 408] on div "Owner [GEOGRAPHIC_DATA]-[GEOGRAPHIC_DATA] No Crew [GEOGRAPHIC_DATA] (Brussels N…" at bounding box center [849, 411] width 1323 height 26
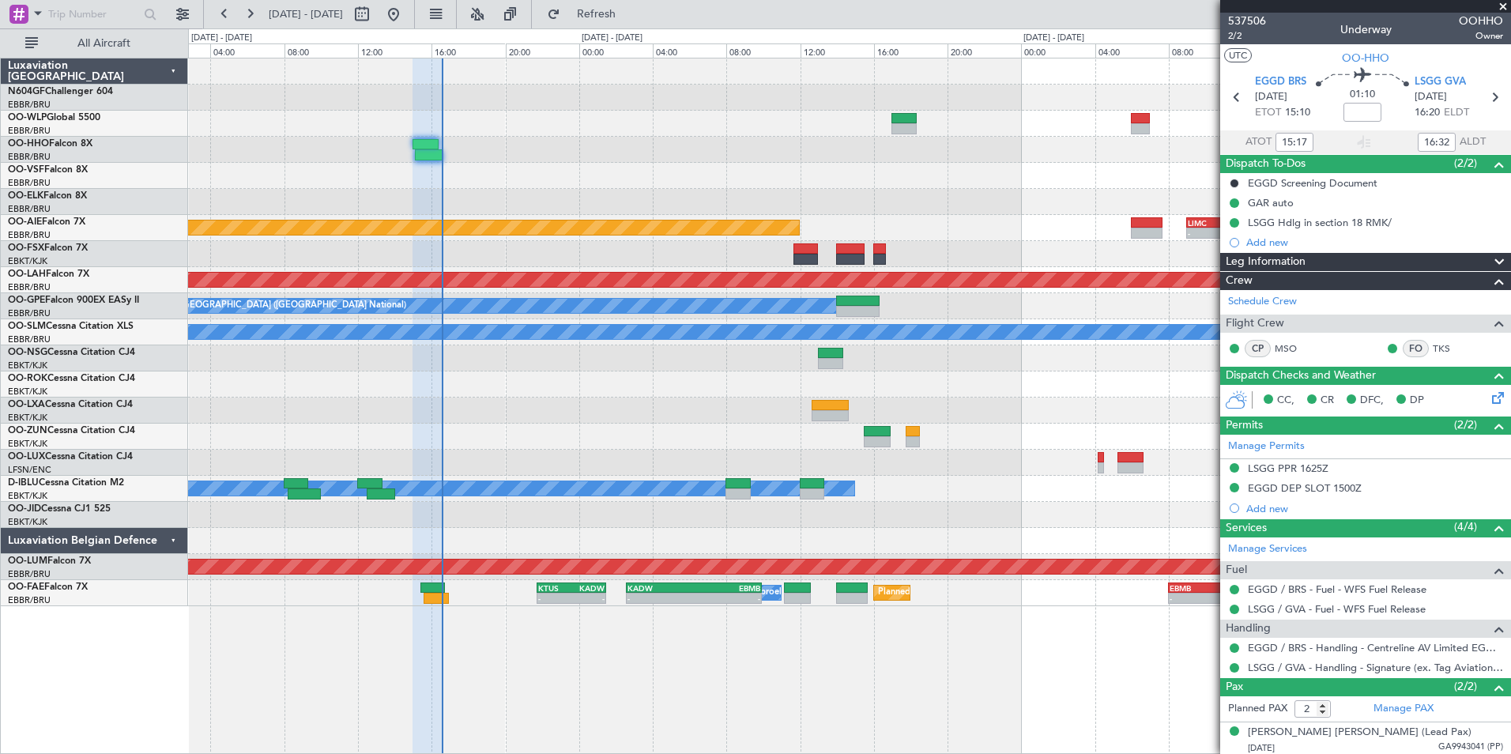
click at [726, 445] on div at bounding box center [849, 437] width 1323 height 26
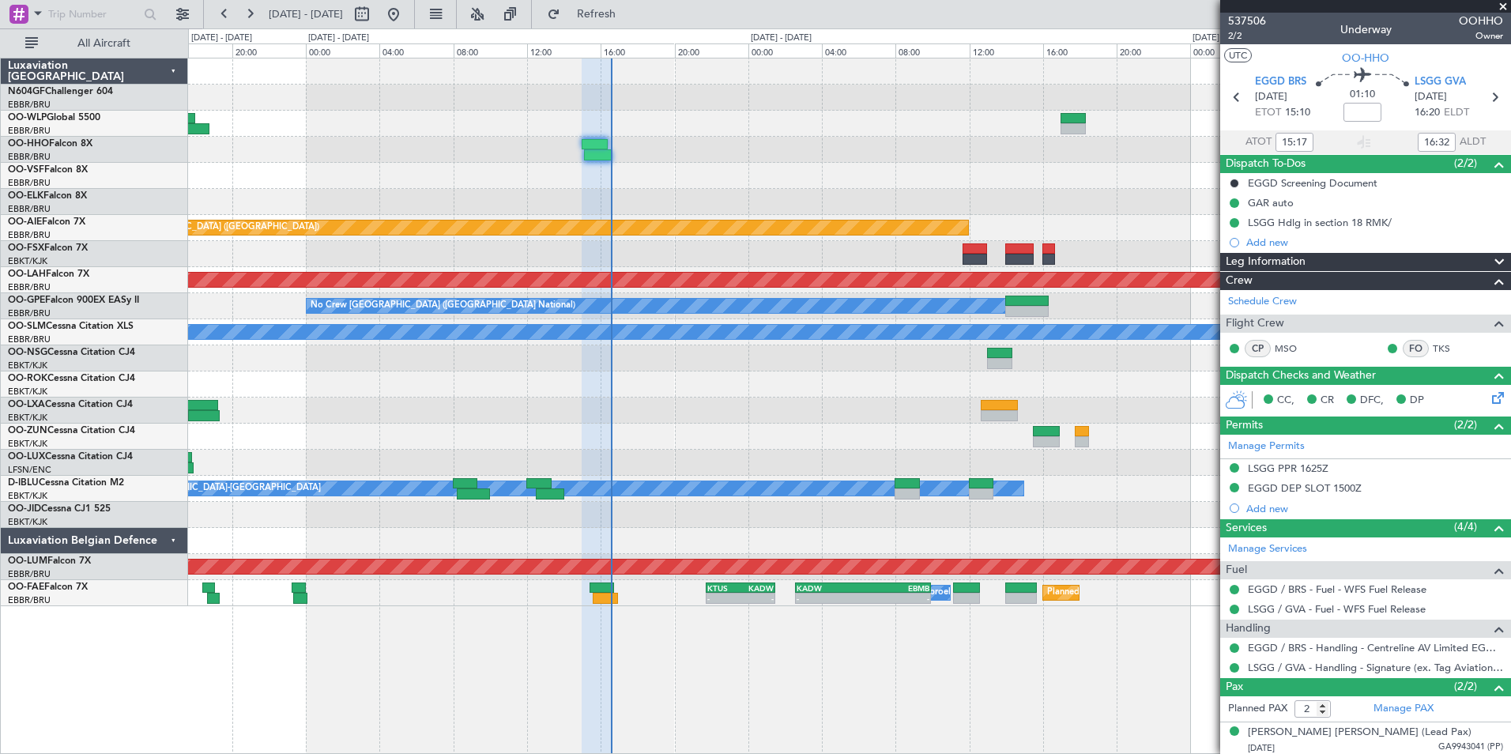
click at [878, 666] on div "LEZL 21:40 Z SKCG 07:10 Z - - No Crew [GEOGRAPHIC_DATA] (Brussels National) Pla…" at bounding box center [849, 406] width 1323 height 696
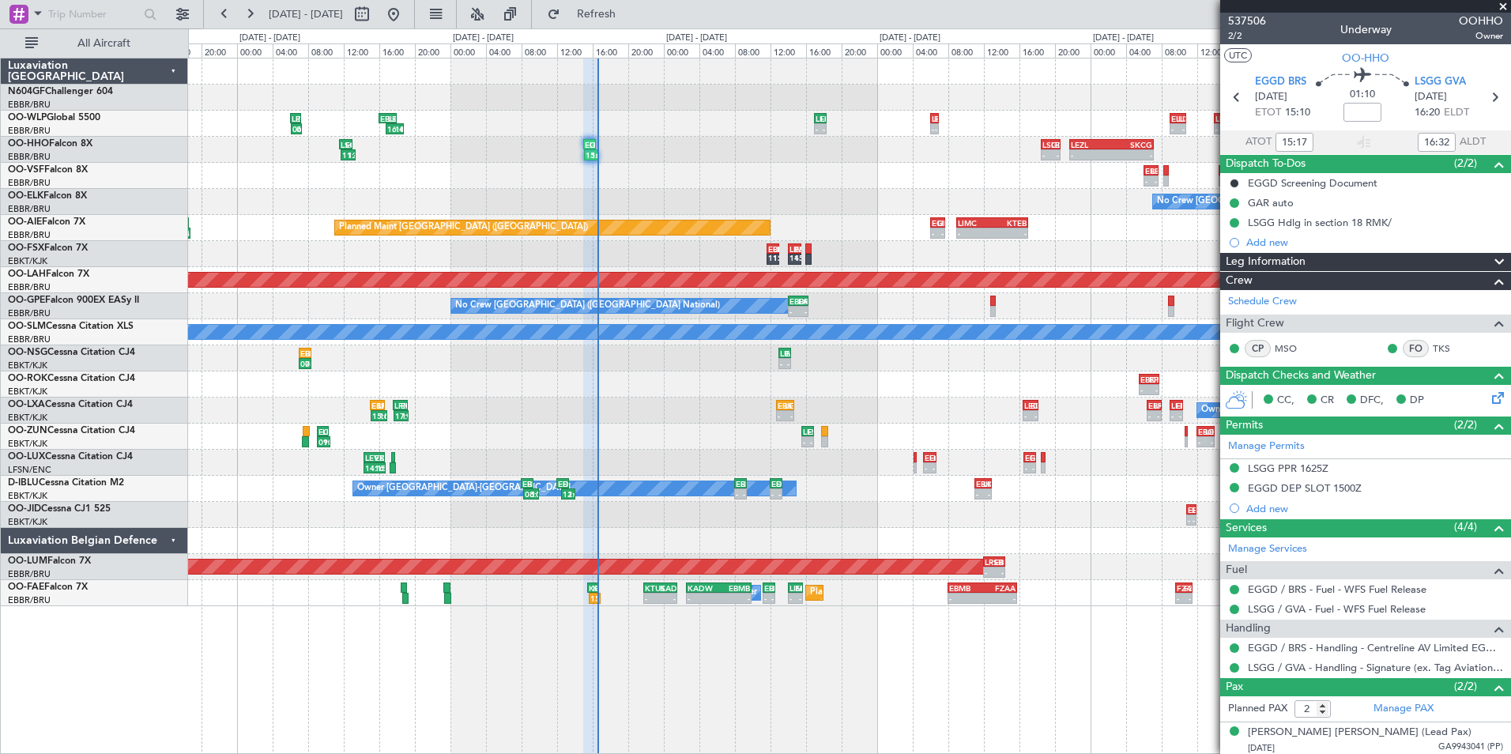
click at [884, 651] on div "- - LEBL 17:00 Z LIML 18:20 Z - - LIML 06:00 Z ELLX 07:00 Z - - ELLX 09:00 Z LI…" at bounding box center [849, 406] width 1323 height 696
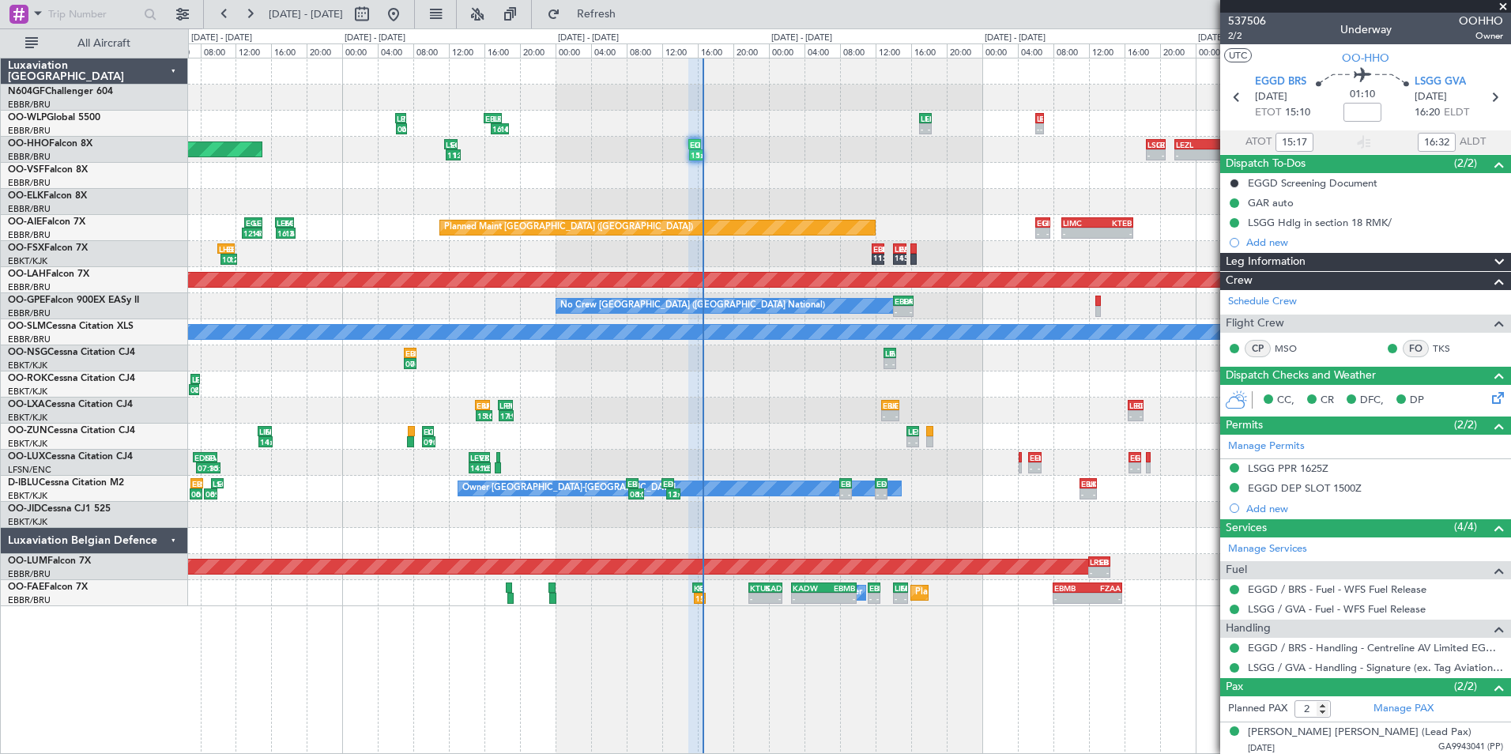
click at [669, 637] on div "- - LEBL 17:00 Z LIML 18:20 Z - - LIML 06:00 Z ELLX 07:00 Z - - ELLX 09:00 Z LI…" at bounding box center [849, 406] width 1323 height 696
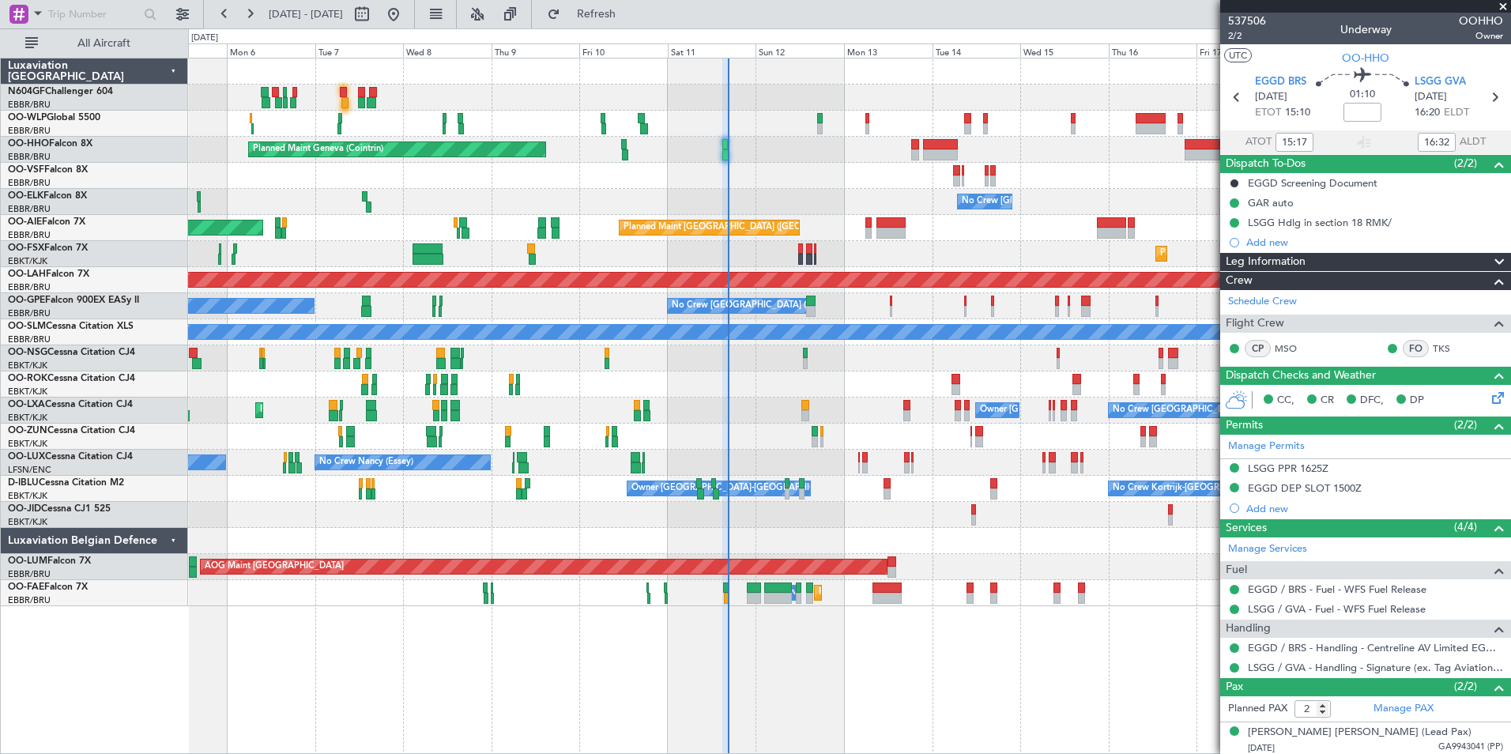
click at [772, 533] on div at bounding box center [849, 541] width 1323 height 26
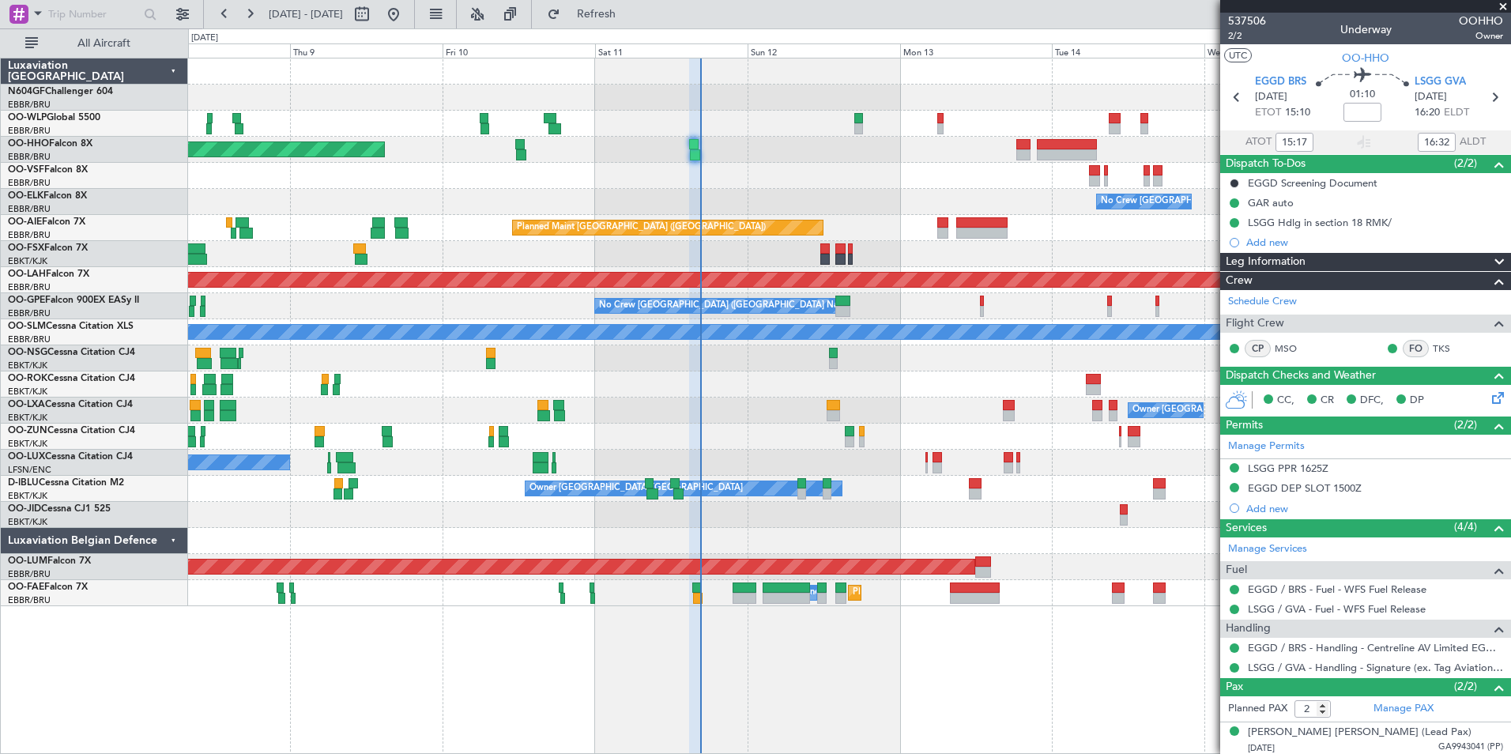
click at [818, 524] on div at bounding box center [849, 515] width 1323 height 26
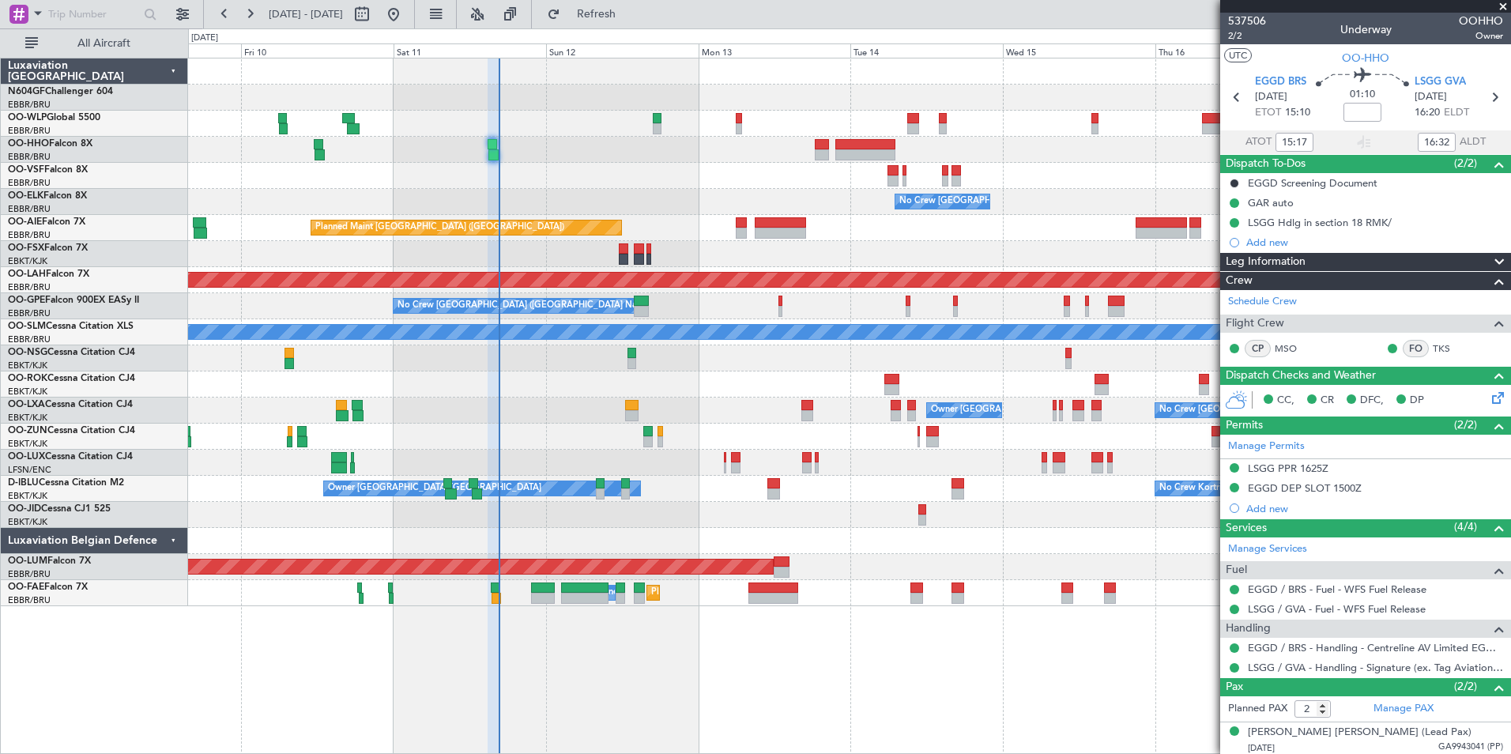
click at [794, 523] on div at bounding box center [849, 515] width 1323 height 26
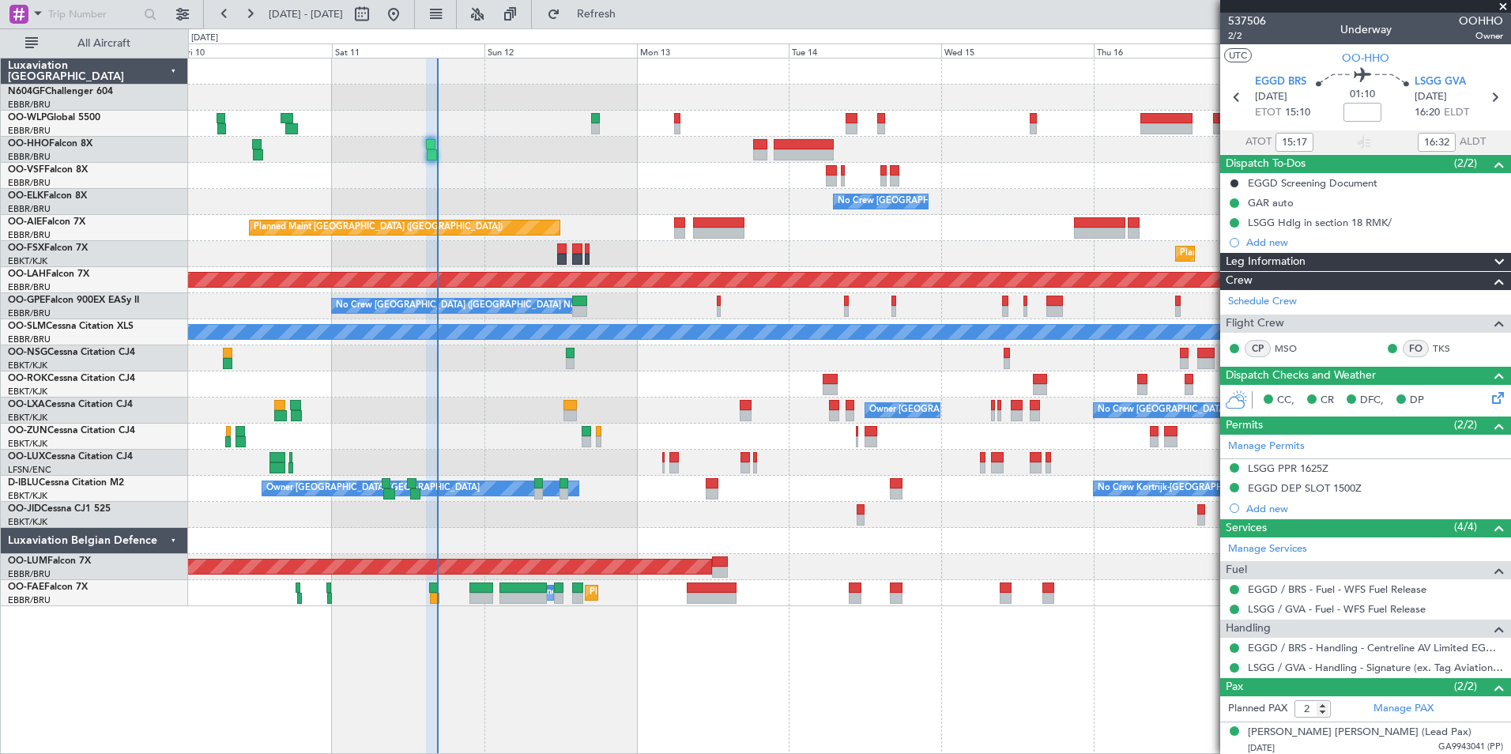
click at [781, 530] on div "- - LROP 21:15 Z RJTT 08:30 Z Planned Maint Geneva ([GEOGRAPHIC_DATA]) - - EBBR…" at bounding box center [849, 332] width 1323 height 548
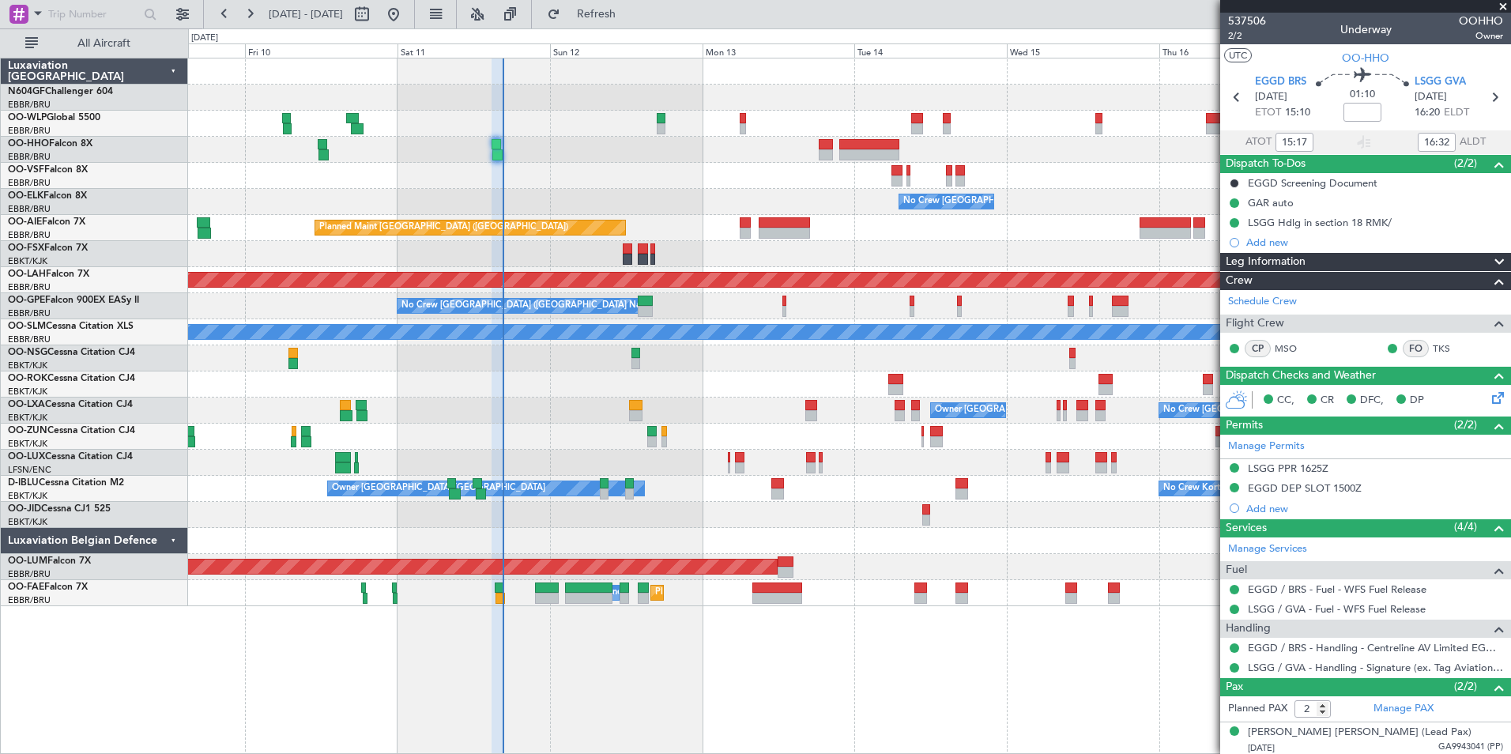
click at [776, 521] on div at bounding box center [849, 515] width 1323 height 26
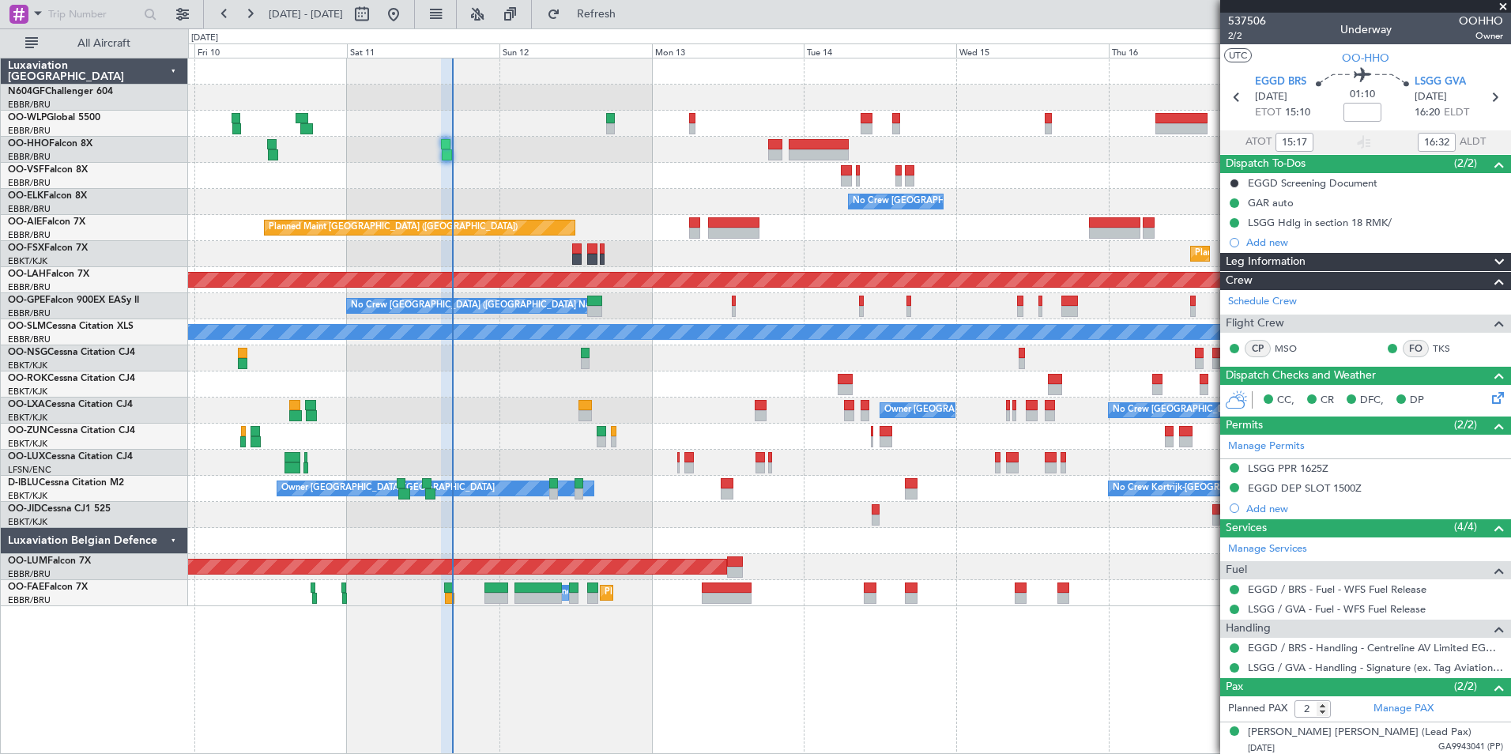
click at [690, 533] on div "- - LROP 21:15 Z RJTT 08:30 Z Planned Maint Geneva ([GEOGRAPHIC_DATA]) - - EBBR…" at bounding box center [849, 332] width 1323 height 548
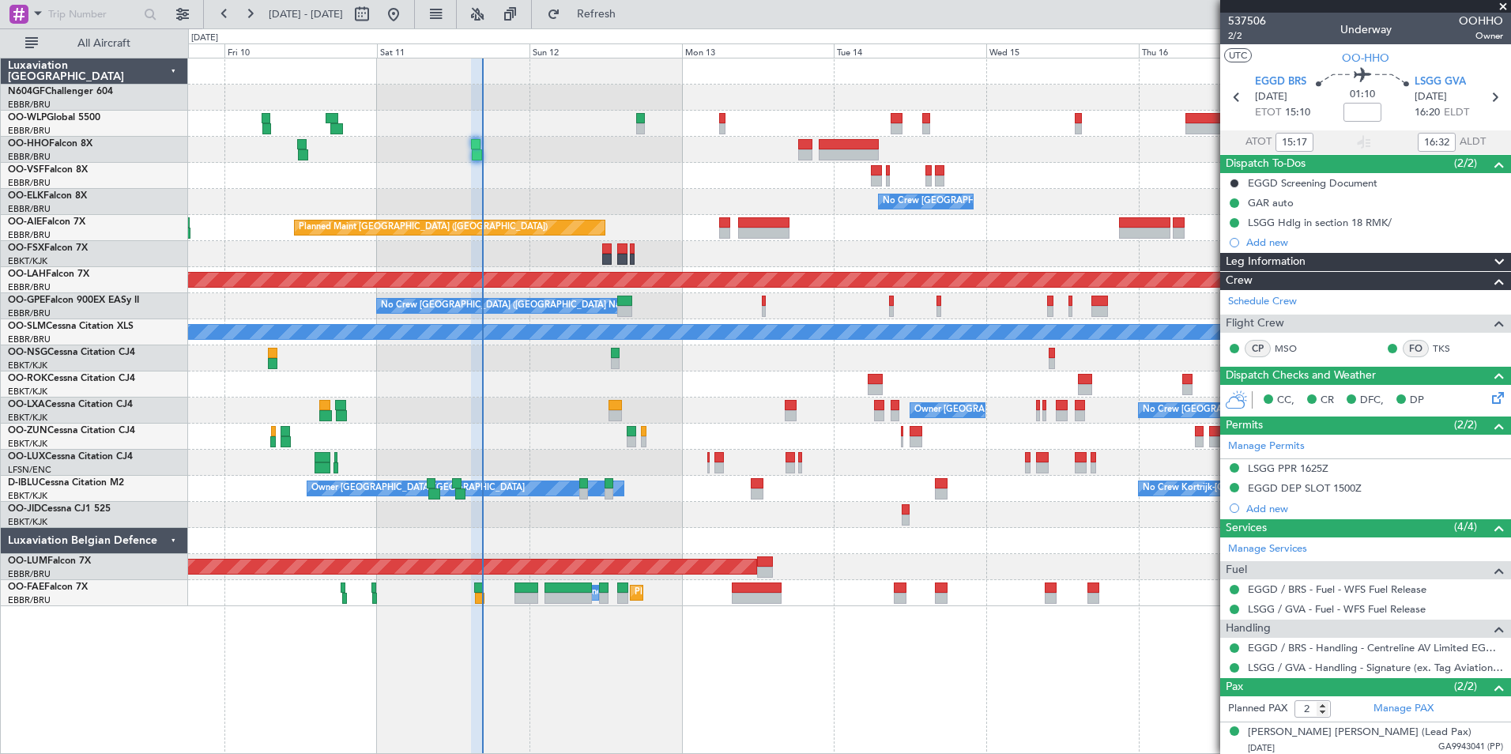
click at [745, 532] on div at bounding box center [849, 541] width 1323 height 26
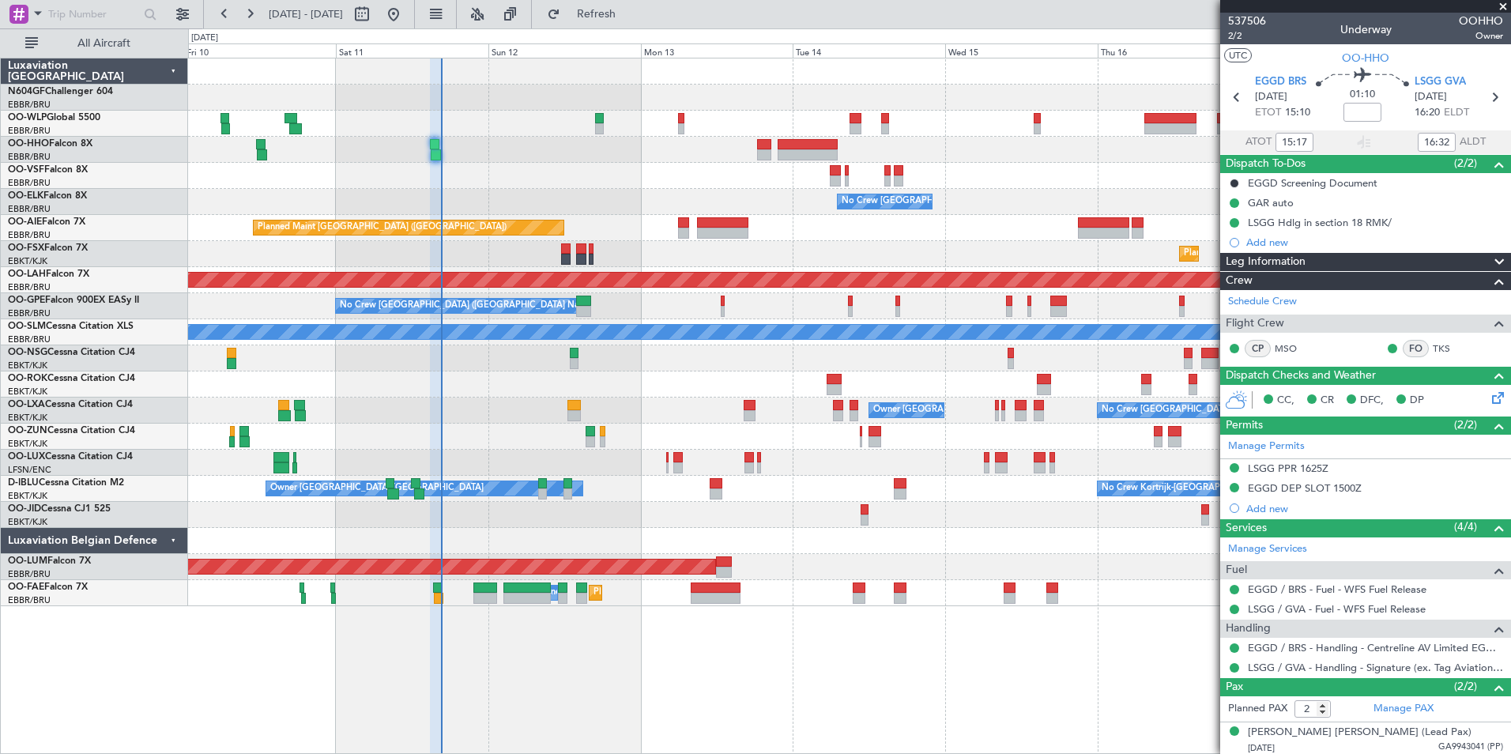
click at [696, 534] on div at bounding box center [849, 541] width 1323 height 26
click at [742, 522] on div "- - LROP 21:15 Z RJTT 08:30 Z Planned Maint Geneva ([GEOGRAPHIC_DATA]) - - EBBR…" at bounding box center [849, 332] width 1323 height 548
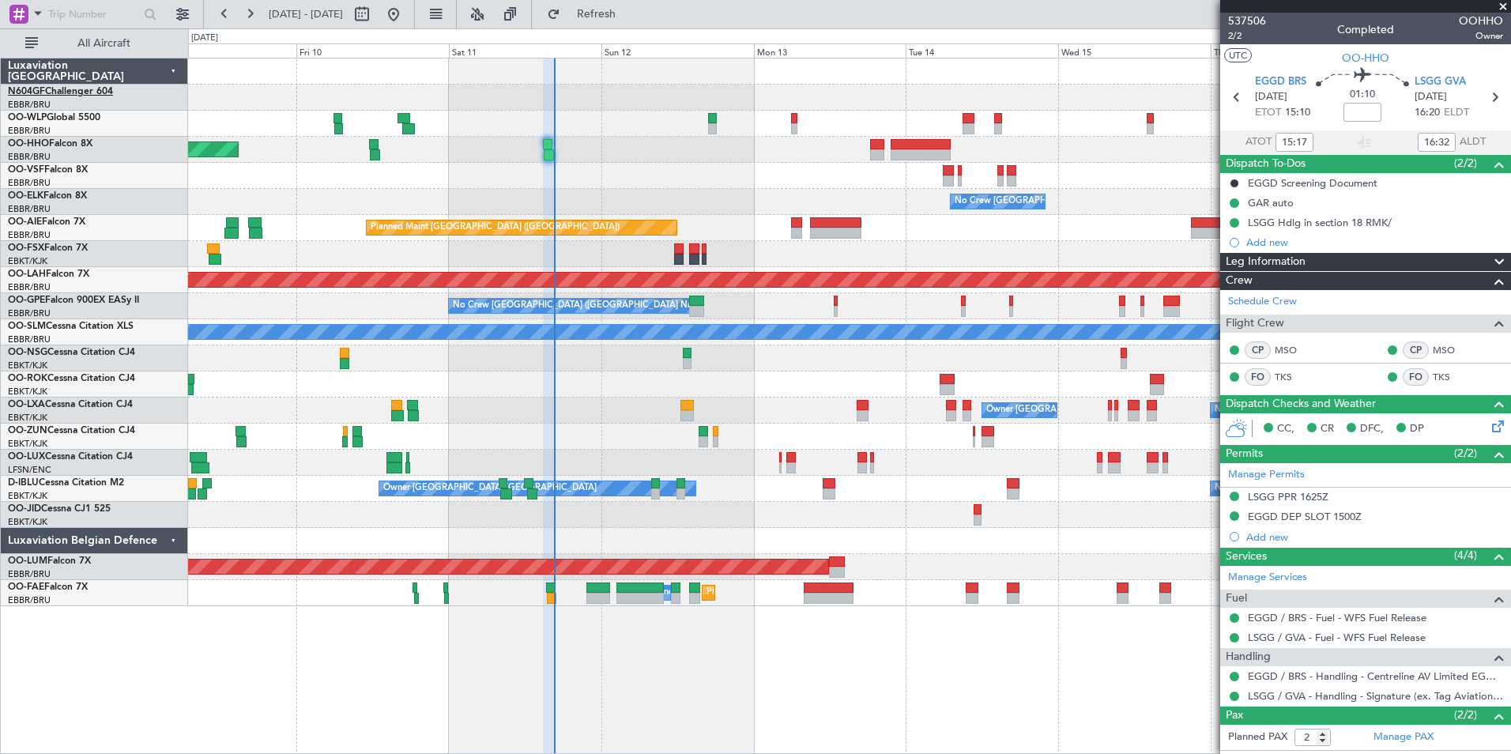
click at [107, 91] on link "N604GF Challenger 604" at bounding box center [60, 91] width 105 height 9
